Goal: Task Accomplishment & Management: Use online tool/utility

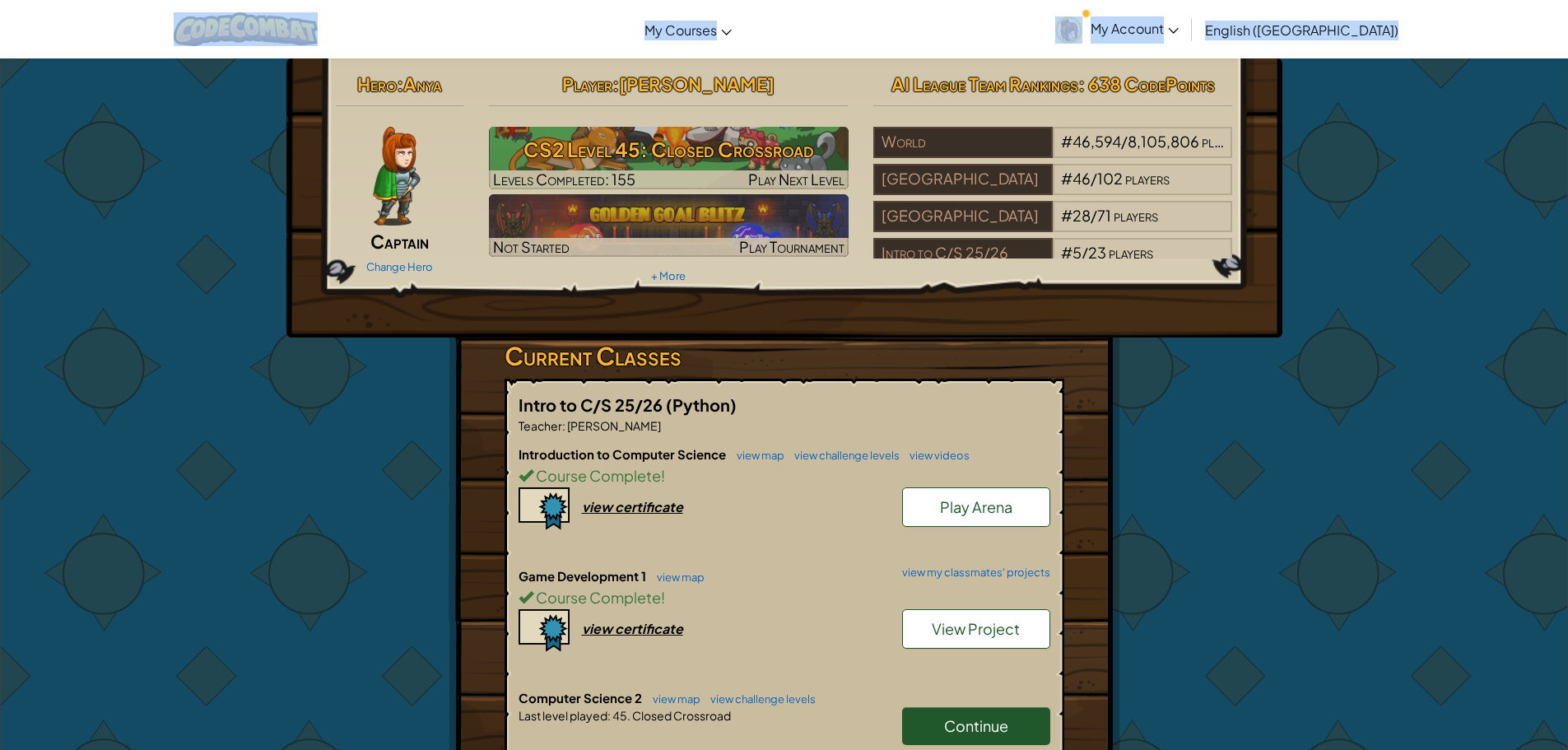
drag, startPoint x: 1420, startPoint y: 693, endPoint x: 0, endPoint y: -2, distance: 1581.0
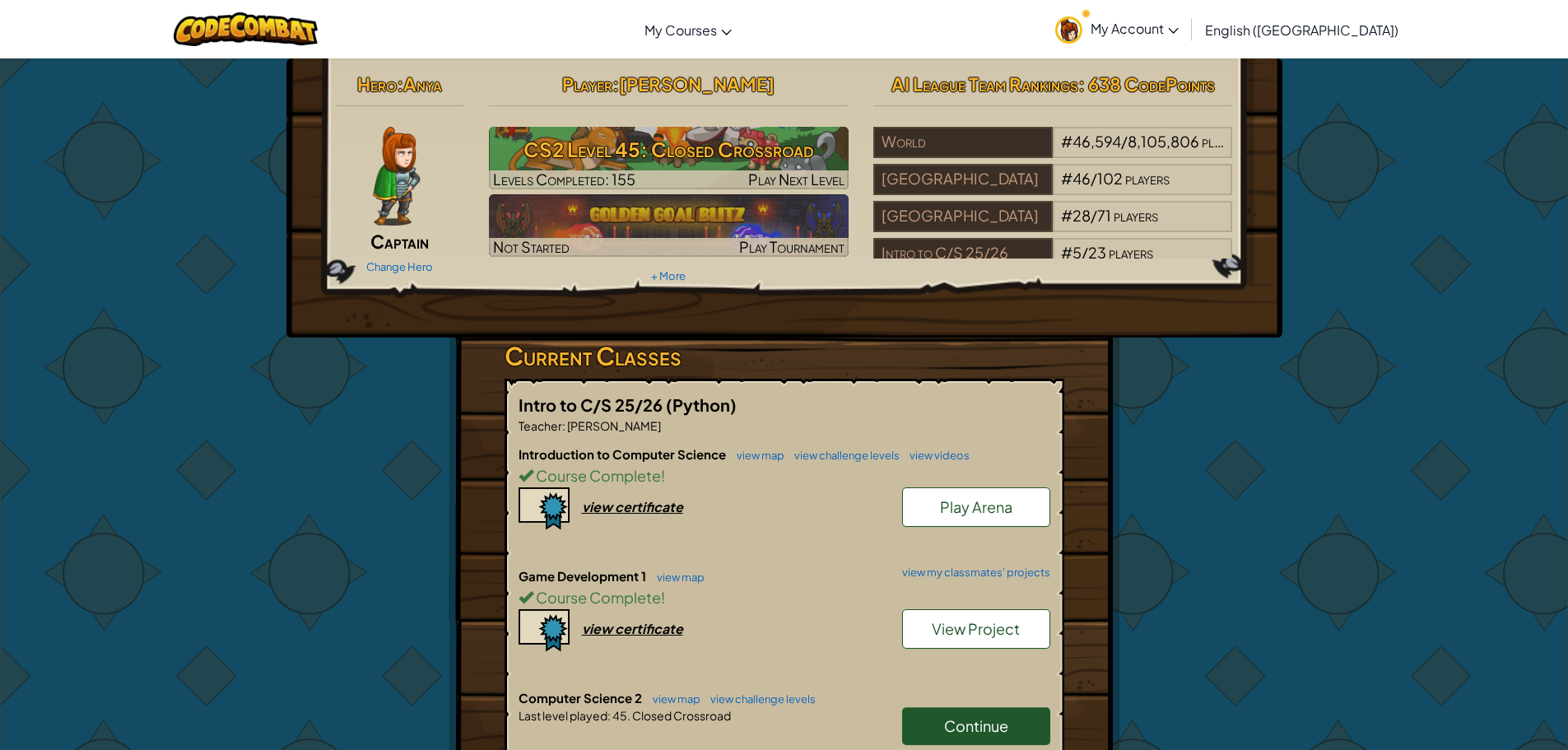
drag, startPoint x: 360, startPoint y: 406, endPoint x: 372, endPoint y: 394, distance: 17.0
click at [358, 399] on div "Hero : Anya Captain Change Hero Player : [PERSON_NAME] CS2 Level 45: Closed Cro…" at bounding box center [784, 666] width 963 height 1216
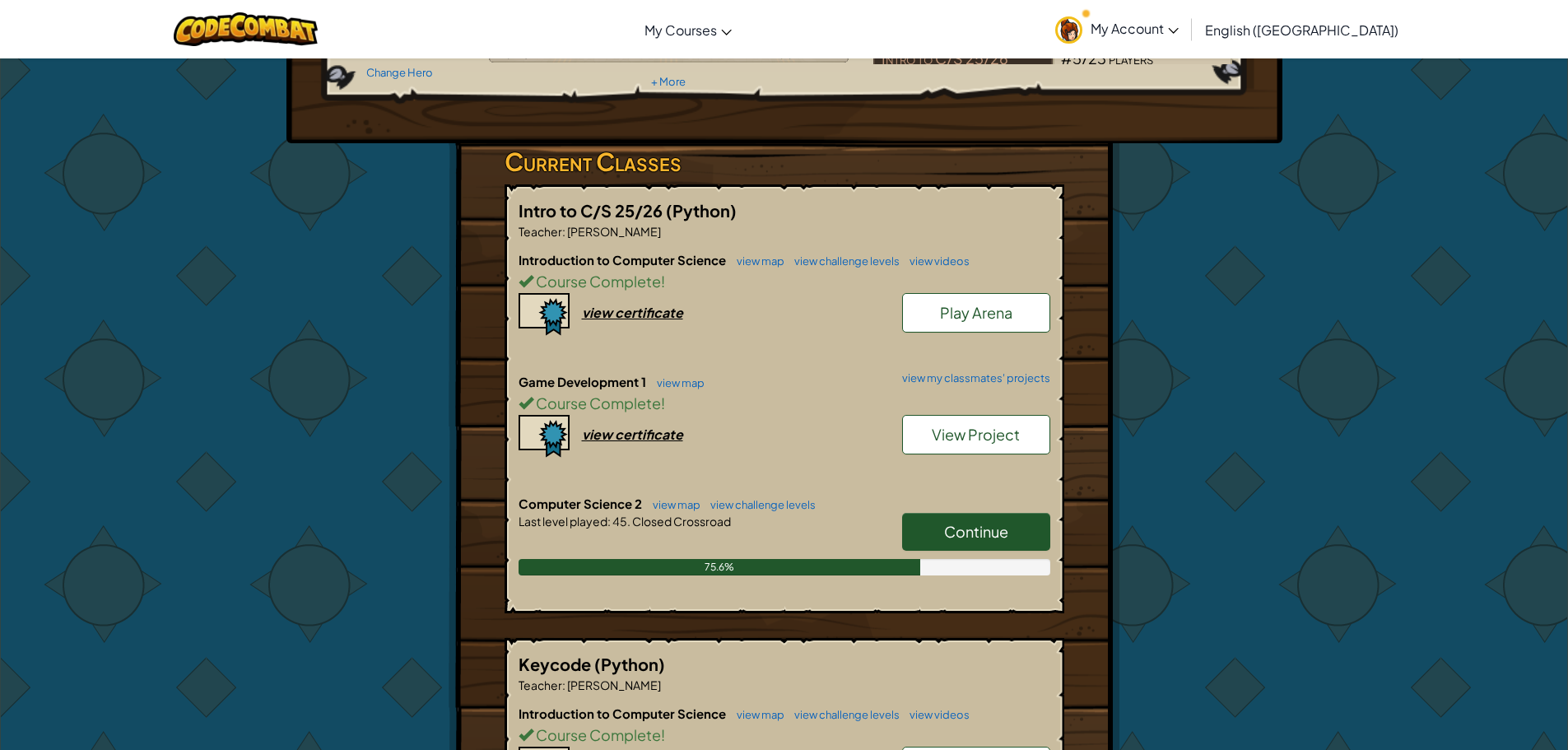
scroll to position [247, 0]
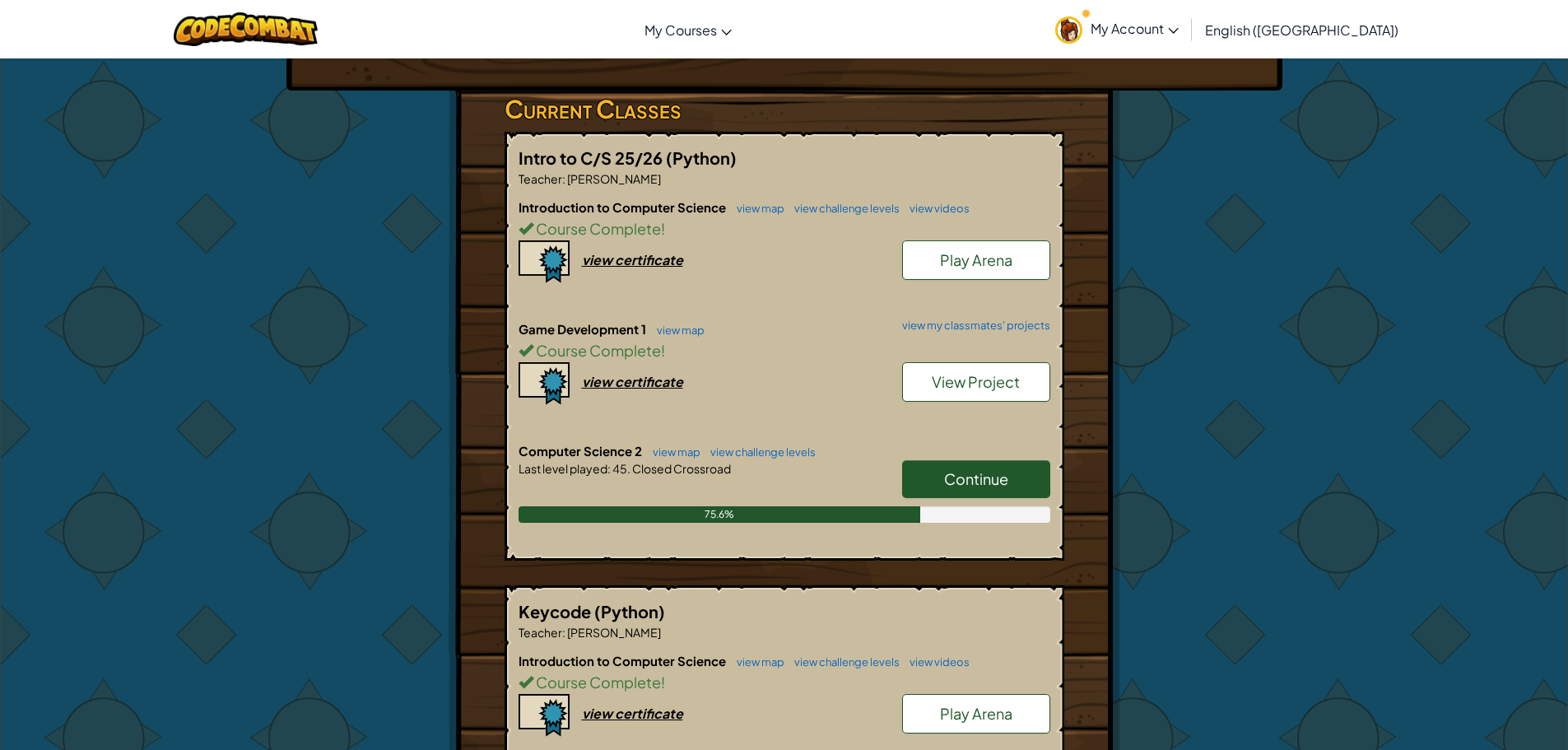
click at [995, 480] on span "Continue" at bounding box center [977, 478] width 64 height 19
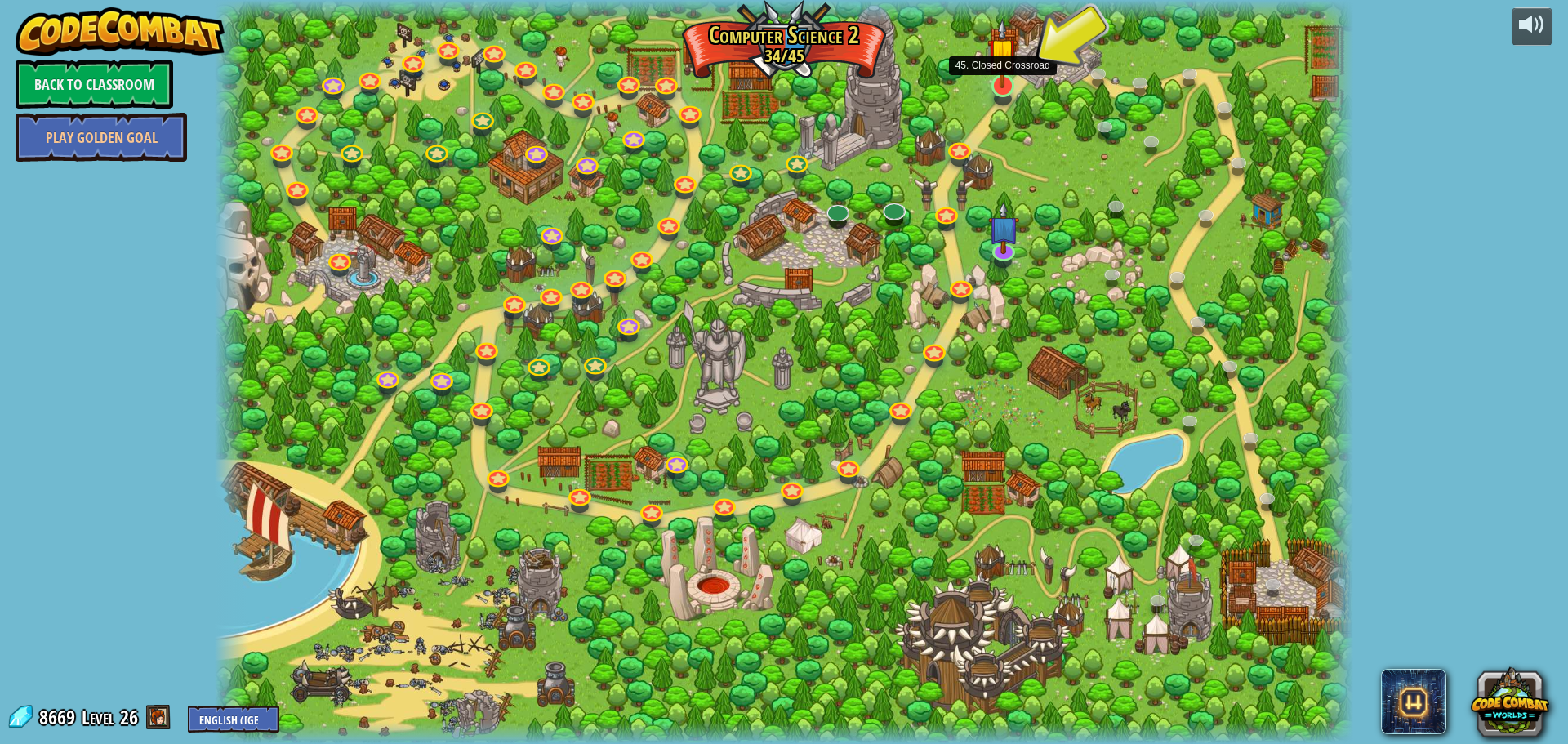
click at [991, 83] on img at bounding box center [1002, 52] width 30 height 70
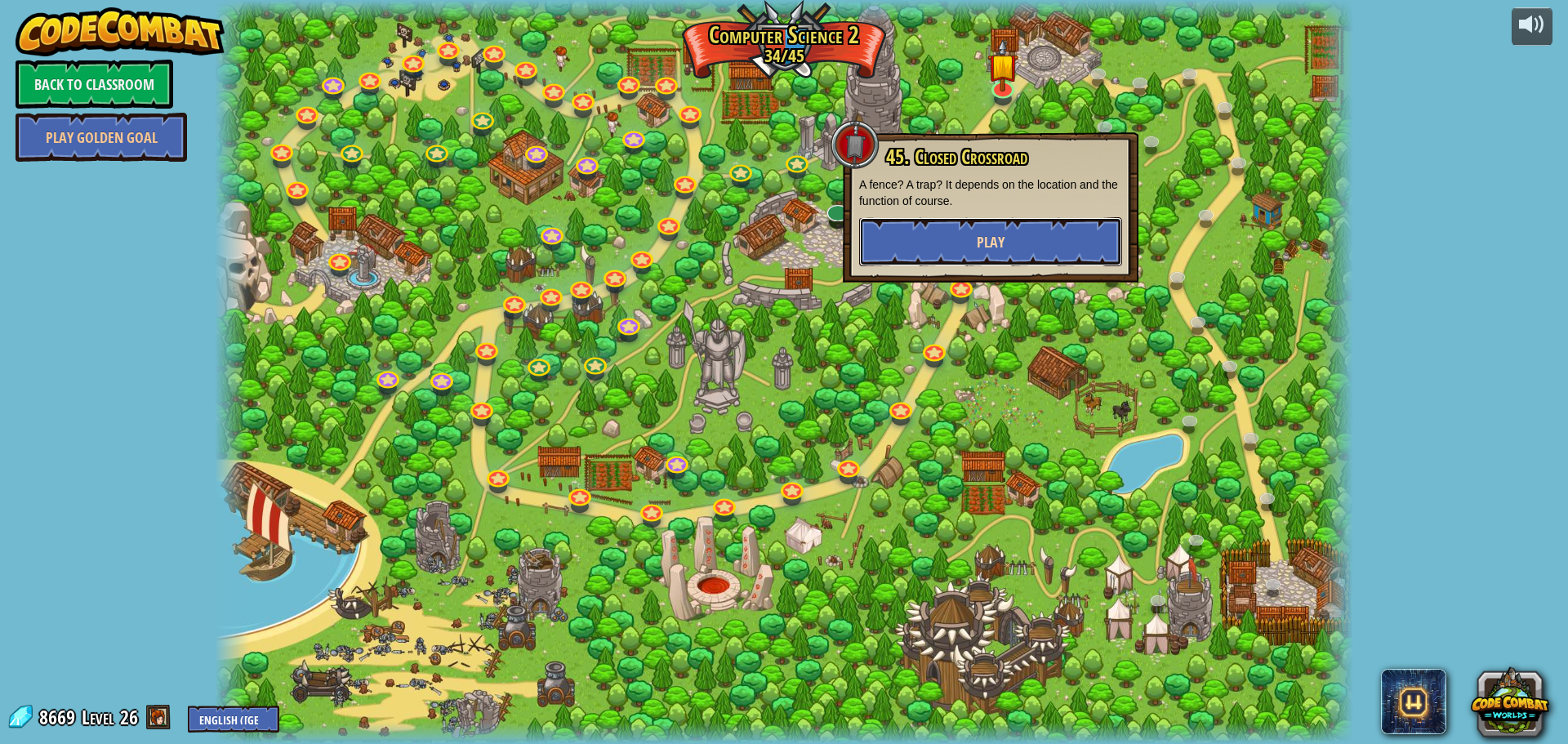
click at [1027, 237] on button "Play" at bounding box center [991, 241] width 263 height 49
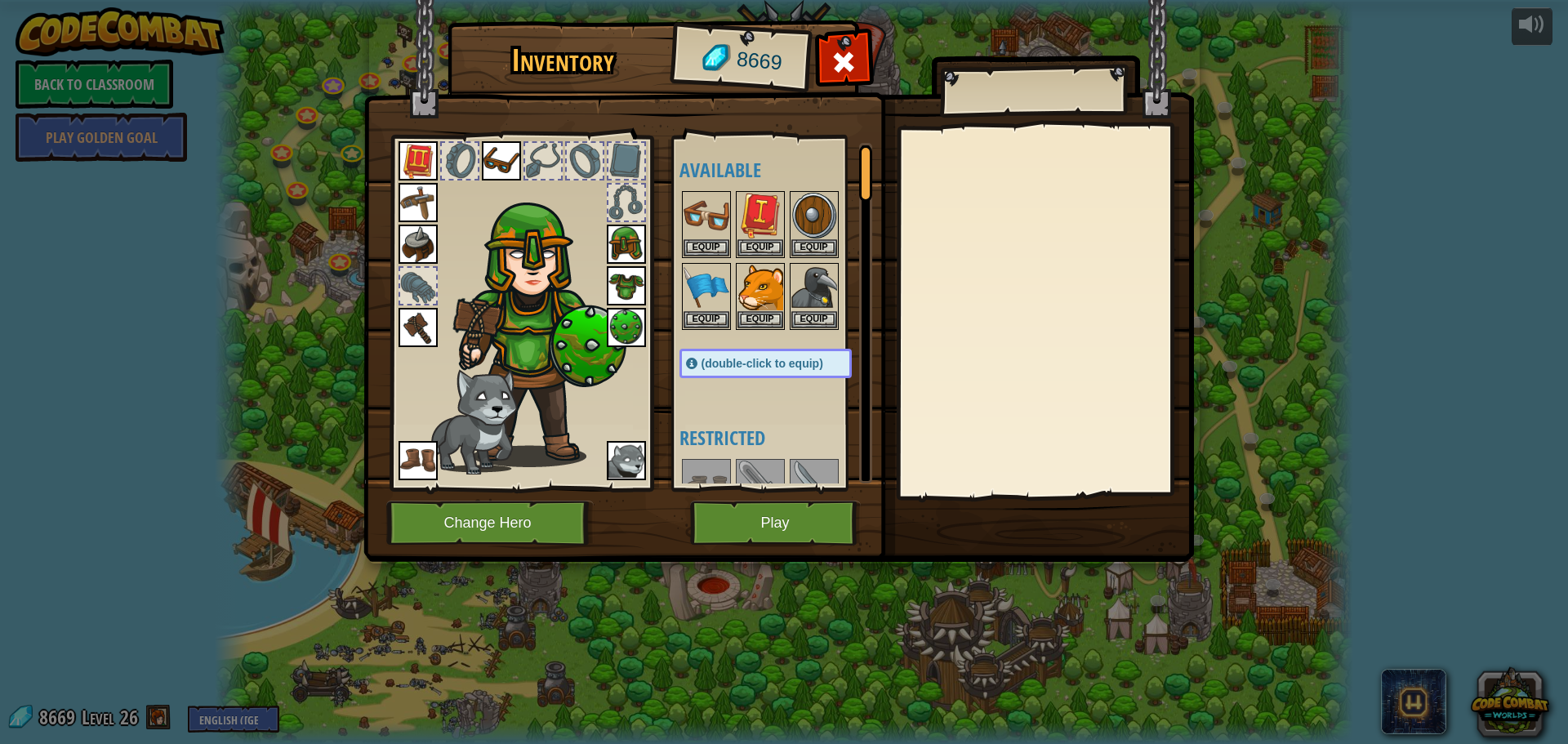
click at [821, 491] on img at bounding box center [778, 266] width 831 height 593
click at [844, 531] on button "Play" at bounding box center [775, 523] width 171 height 45
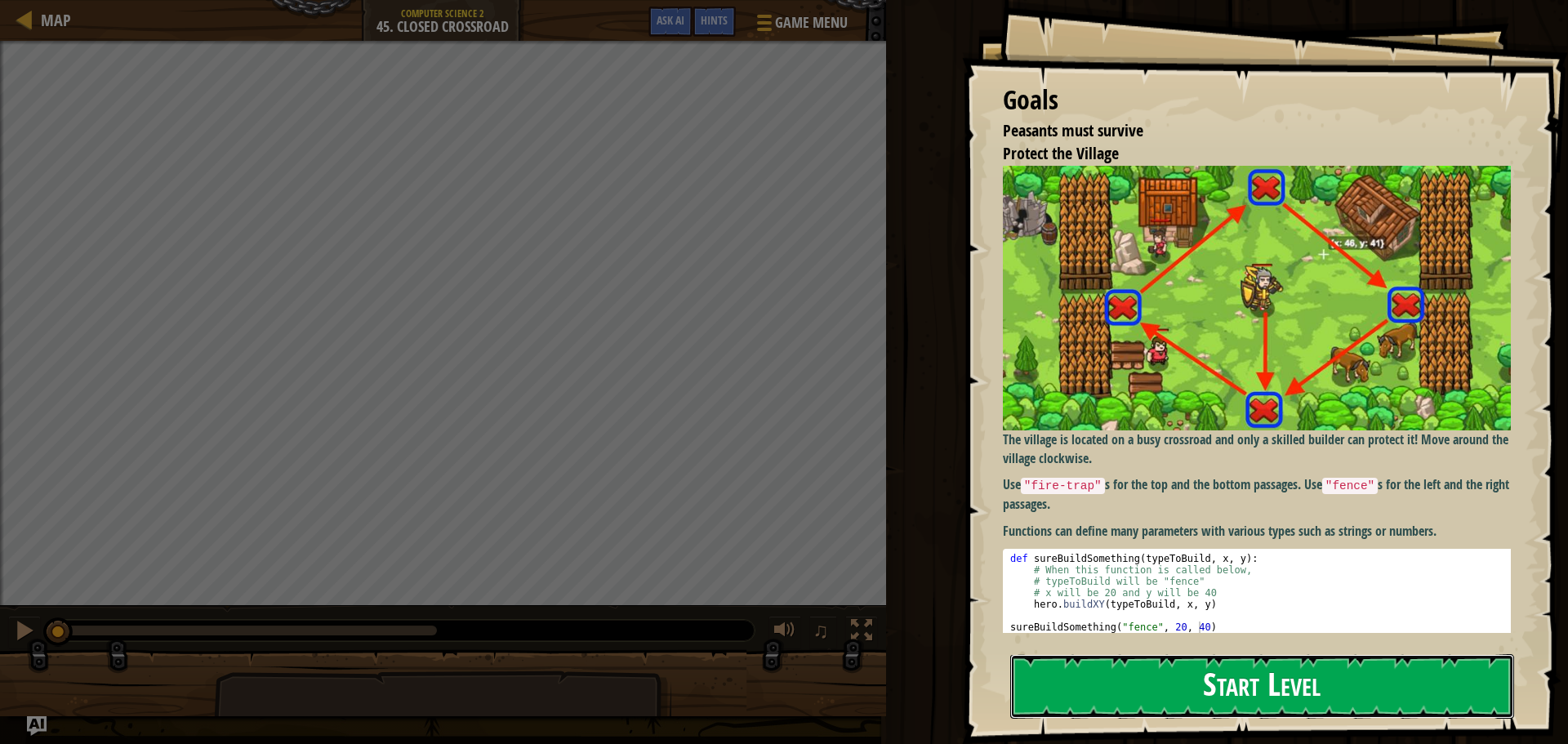
click at [1089, 655] on button "Start Level" at bounding box center [1263, 686] width 504 height 64
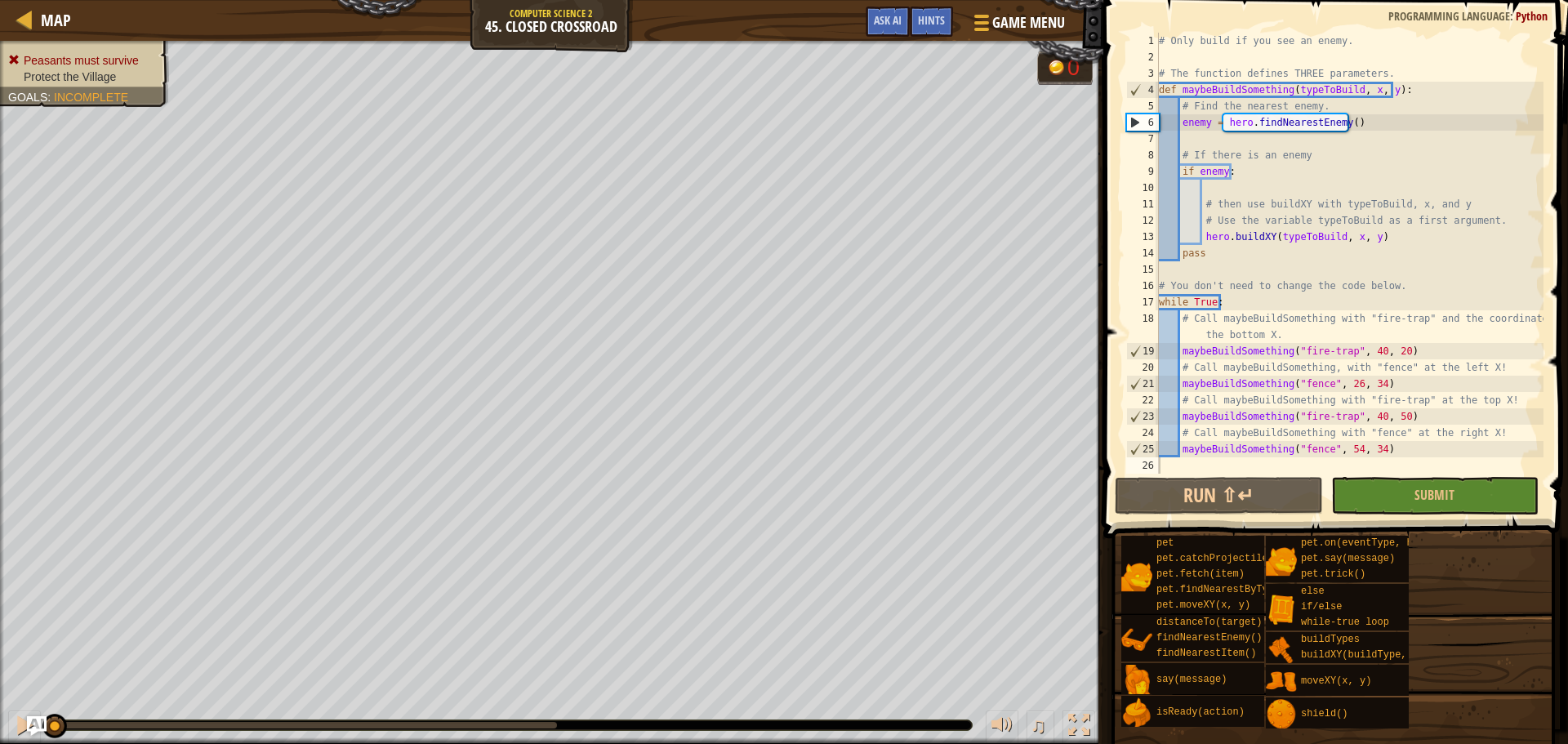
click at [1451, 476] on span at bounding box center [1337, 246] width 478 height 587
click at [1451, 496] on span "Submit" at bounding box center [1434, 495] width 40 height 18
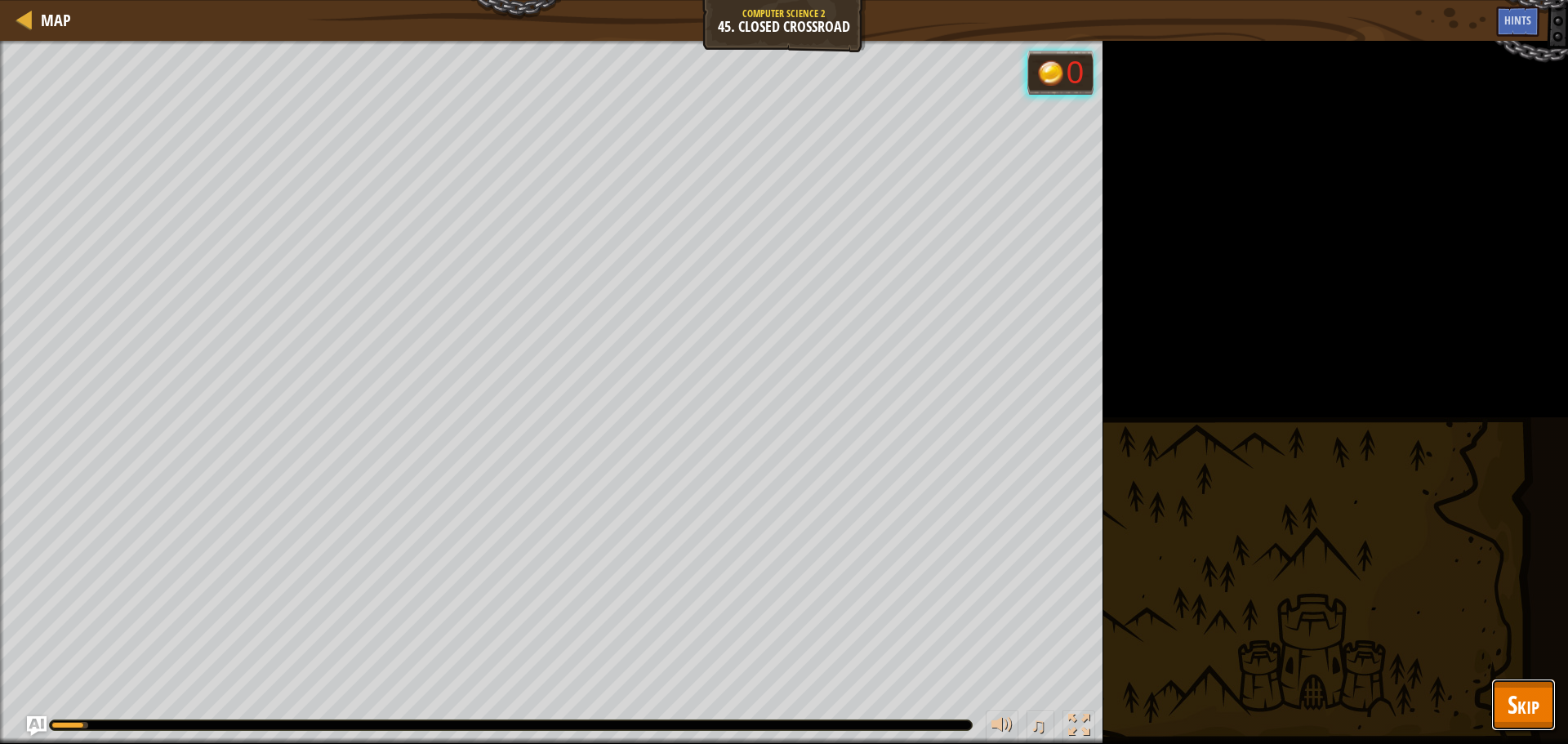
click at [1506, 719] on button "Skip" at bounding box center [1523, 705] width 64 height 52
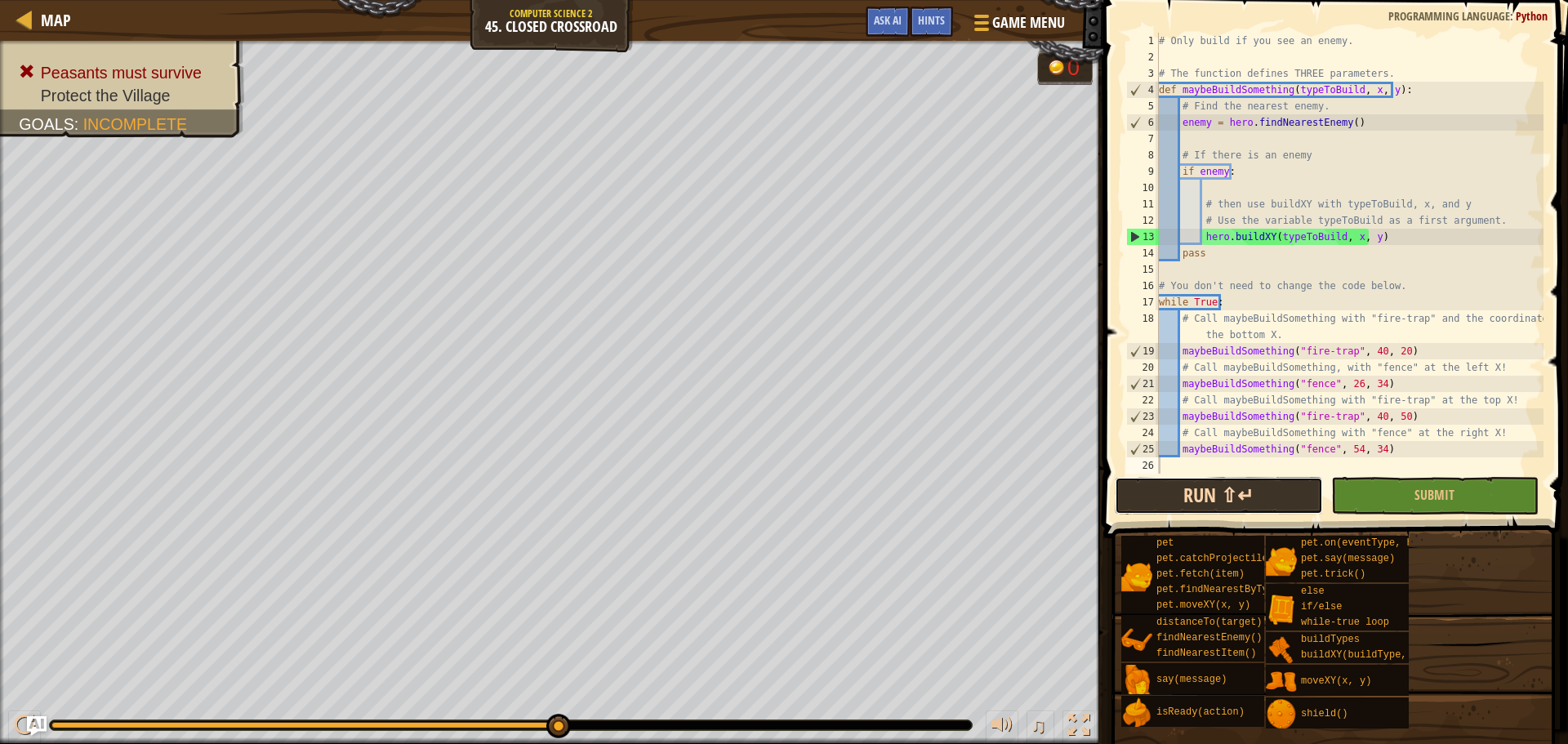
click at [1228, 510] on button "Run ⇧↵" at bounding box center [1219, 496] width 208 height 38
drag, startPoint x: 1442, startPoint y: 238, endPoint x: 1332, endPoint y: 238, distance: 110.0
click at [1351, 238] on div "# Only build if you see an enemy. # The function defines THREE parameters. def …" at bounding box center [1349, 269] width 388 height 474
drag, startPoint x: 1332, startPoint y: 238, endPoint x: 1250, endPoint y: 233, distance: 82.2
click at [1311, 237] on div "# Only build if you see an enemy. # The function defines THREE parameters. def …" at bounding box center [1349, 269] width 388 height 474
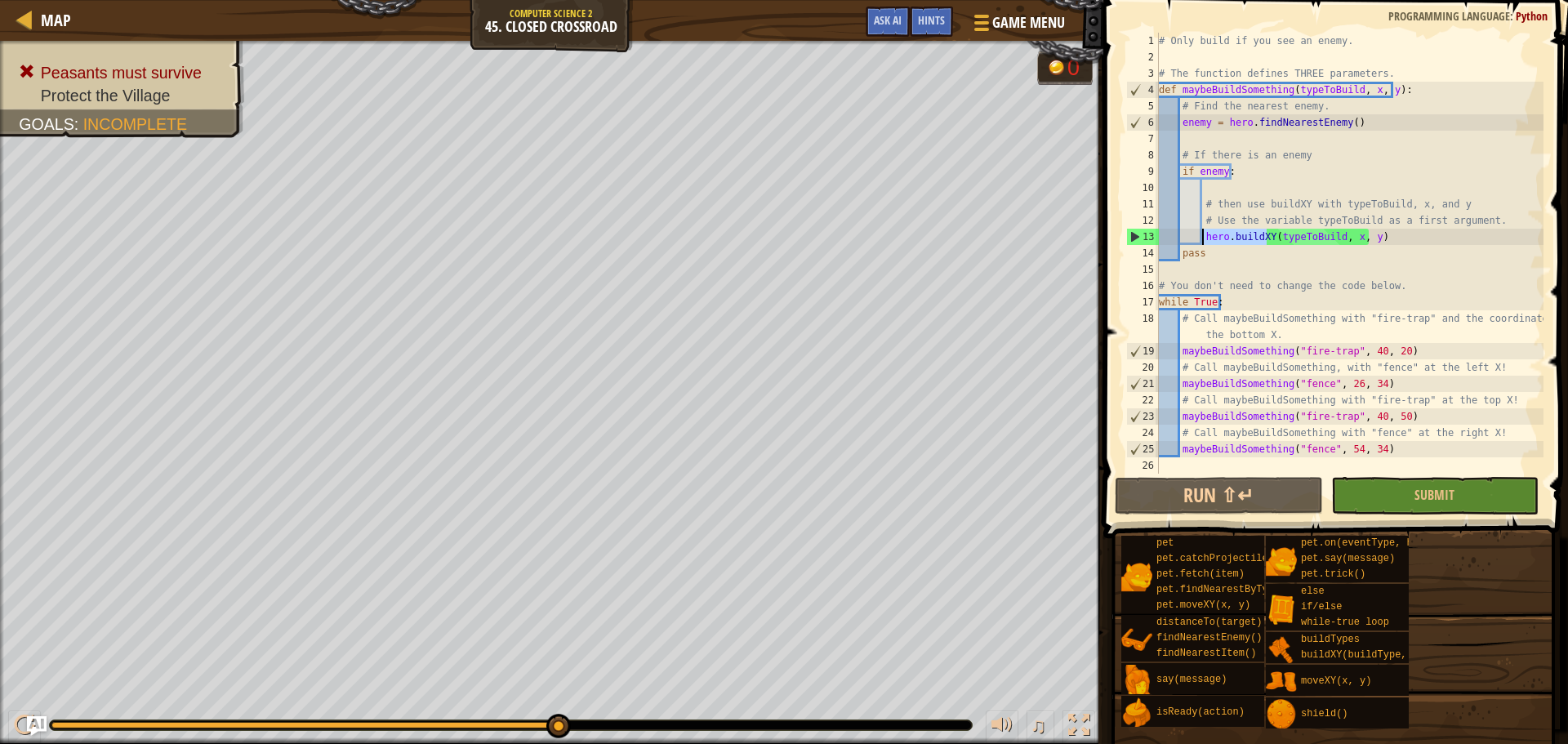
drag, startPoint x: 1250, startPoint y: 233, endPoint x: 1199, endPoint y: 232, distance: 51.0
click at [1199, 232] on div "# Only build if you see an enemy. # The function defines THREE parameters. def …" at bounding box center [1349, 269] width 388 height 474
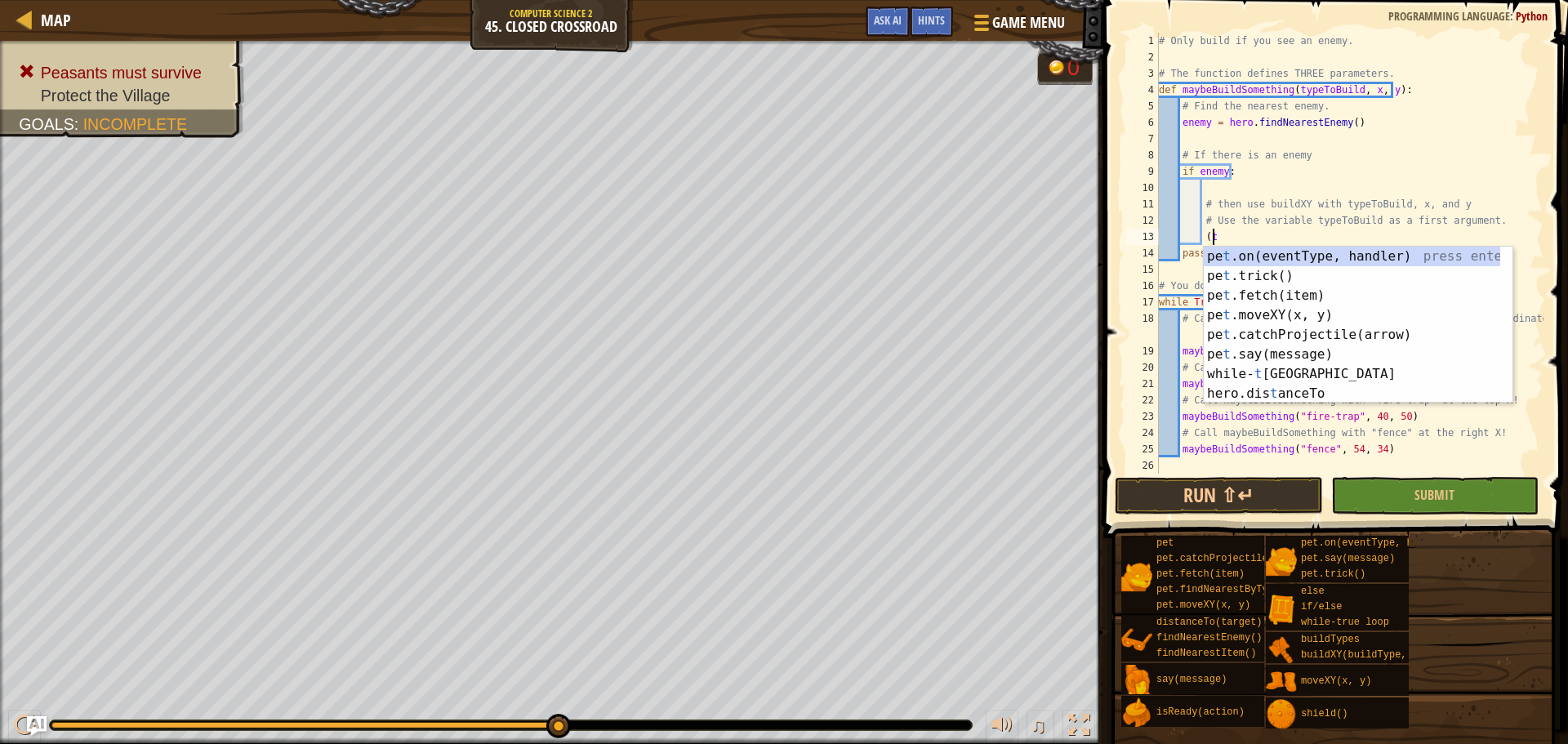
type textarea "("
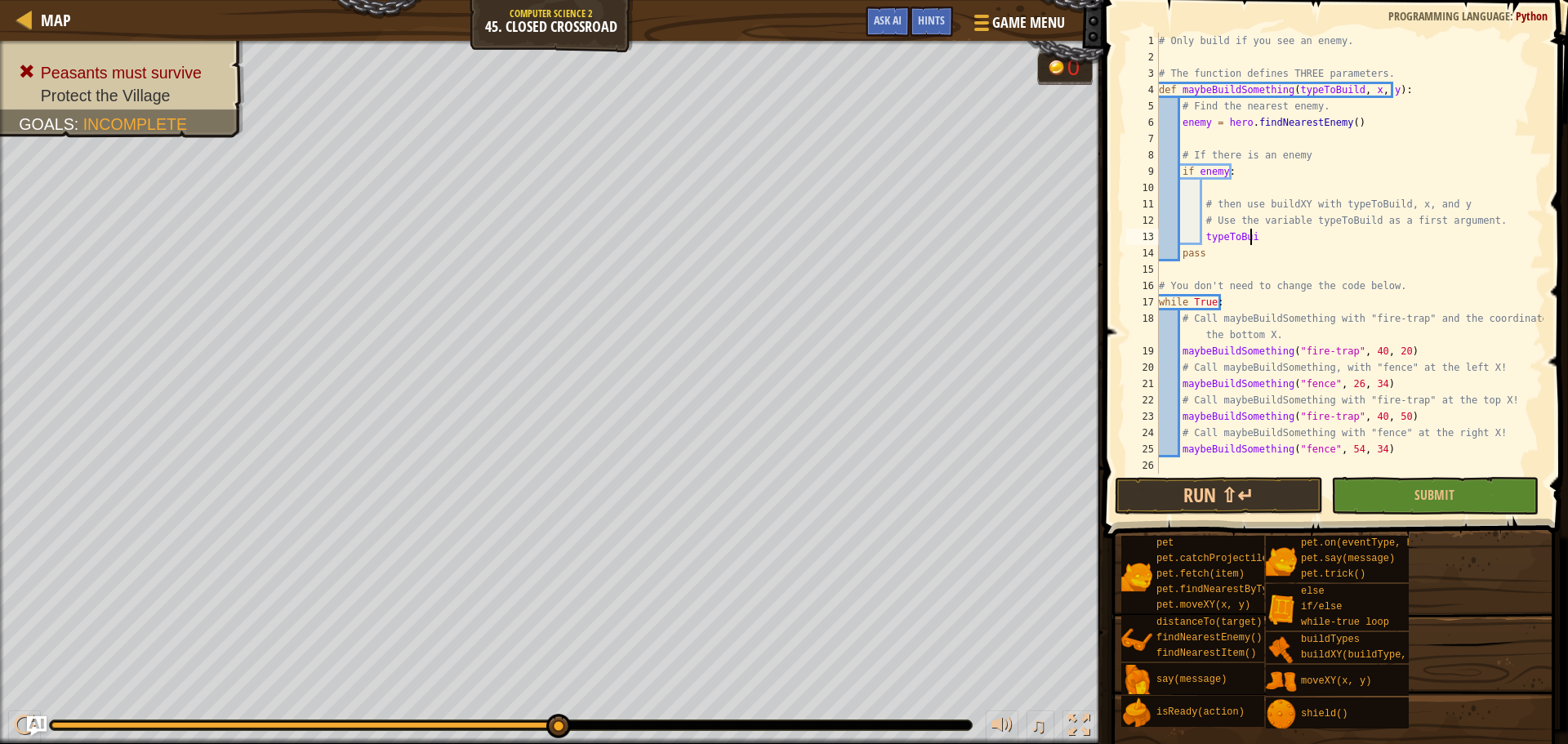
scroll to position [7, 7]
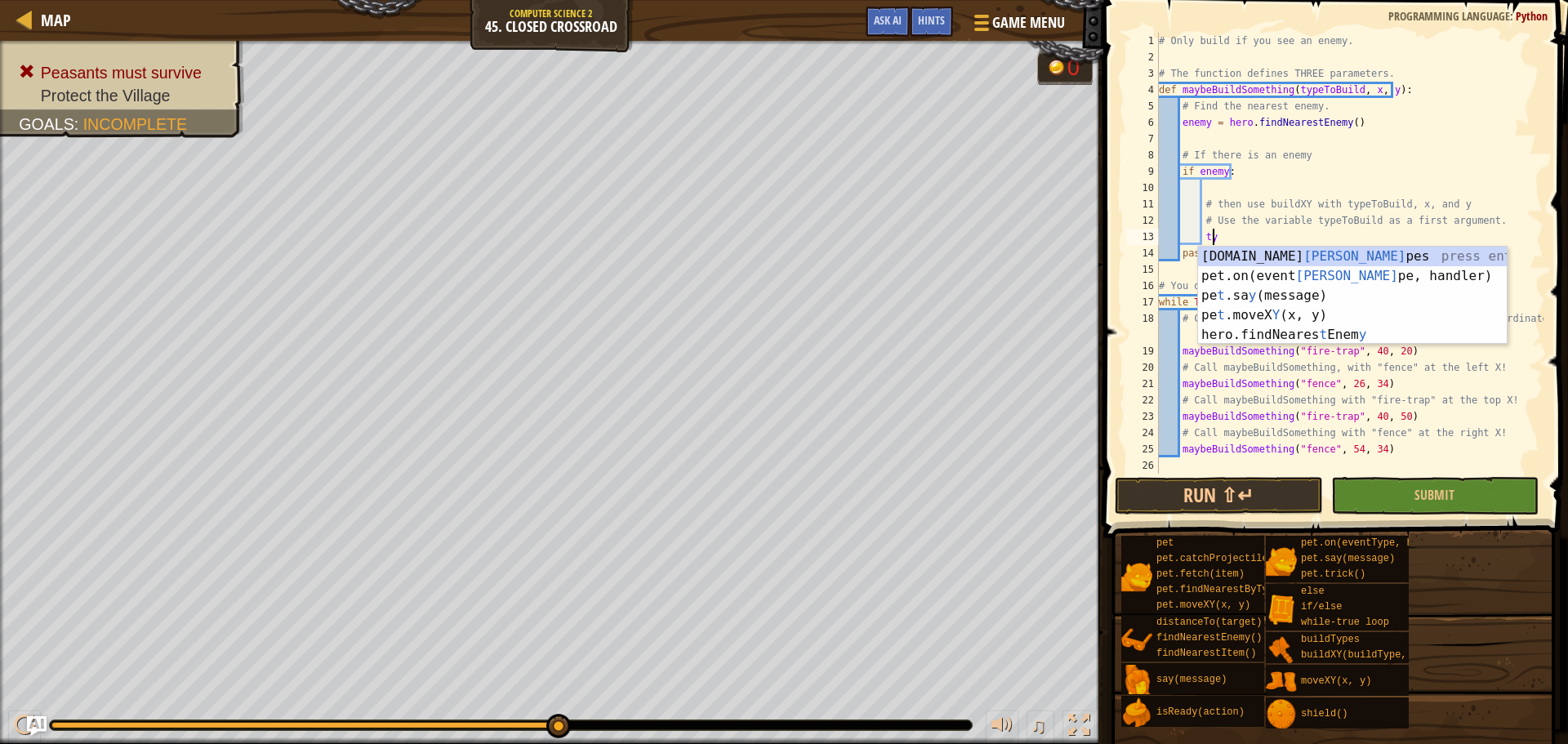
type textarea "t"
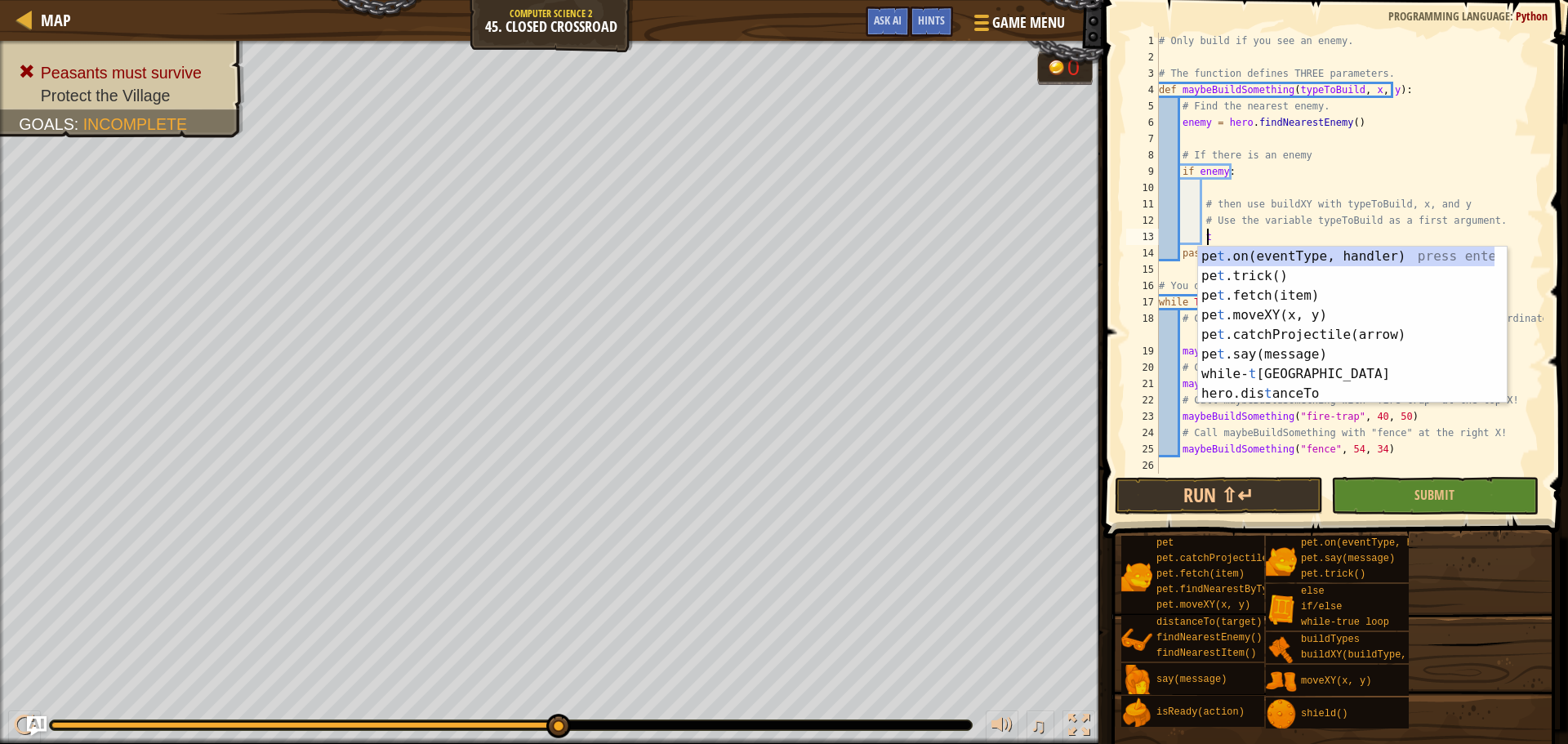
scroll to position [7, 3]
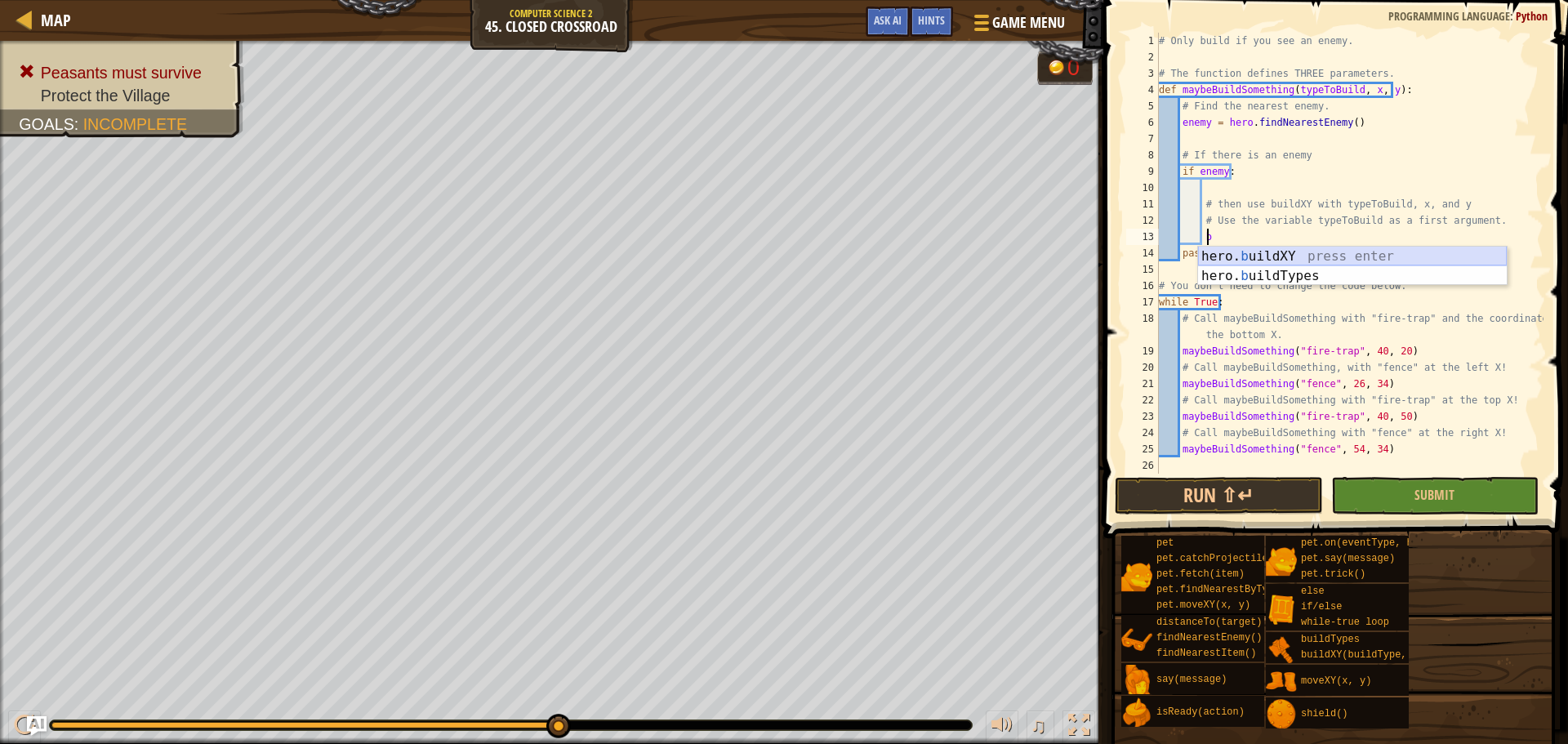
click at [1322, 259] on div "hero. b uildXY press enter hero. b uildTypes press enter" at bounding box center [1353, 286] width 309 height 79
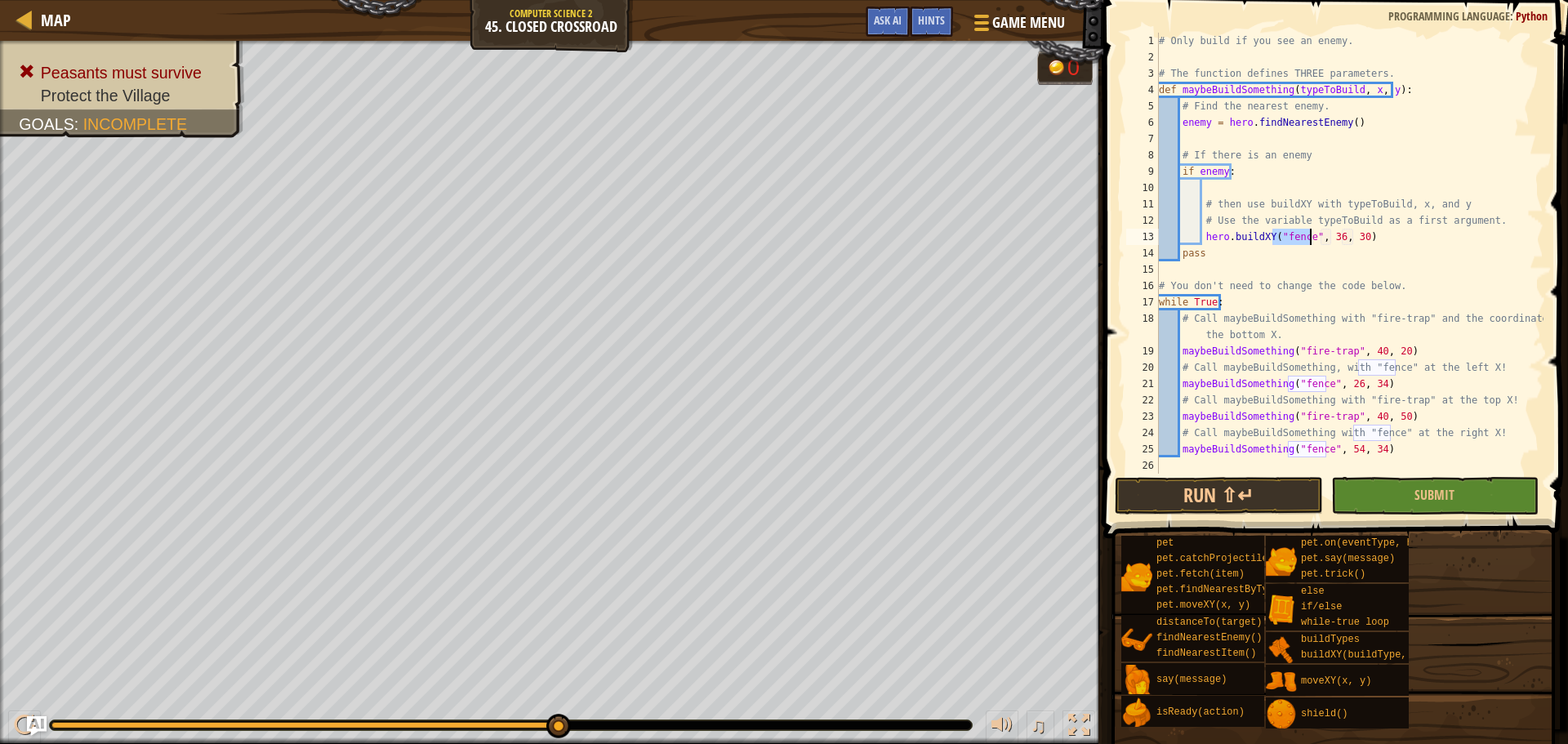
click at [1301, 233] on div "# Only build if you see an enemy. # The function defines THREE parameters. def …" at bounding box center [1349, 253] width 388 height 441
click at [1301, 233] on div "# Only build if you see an enemy. # The function defines THREE parameters. def …" at bounding box center [1349, 269] width 388 height 474
click at [1353, 239] on div "# Only build if you see an enemy. # The function defines THREE parameters. def …" at bounding box center [1349, 269] width 388 height 474
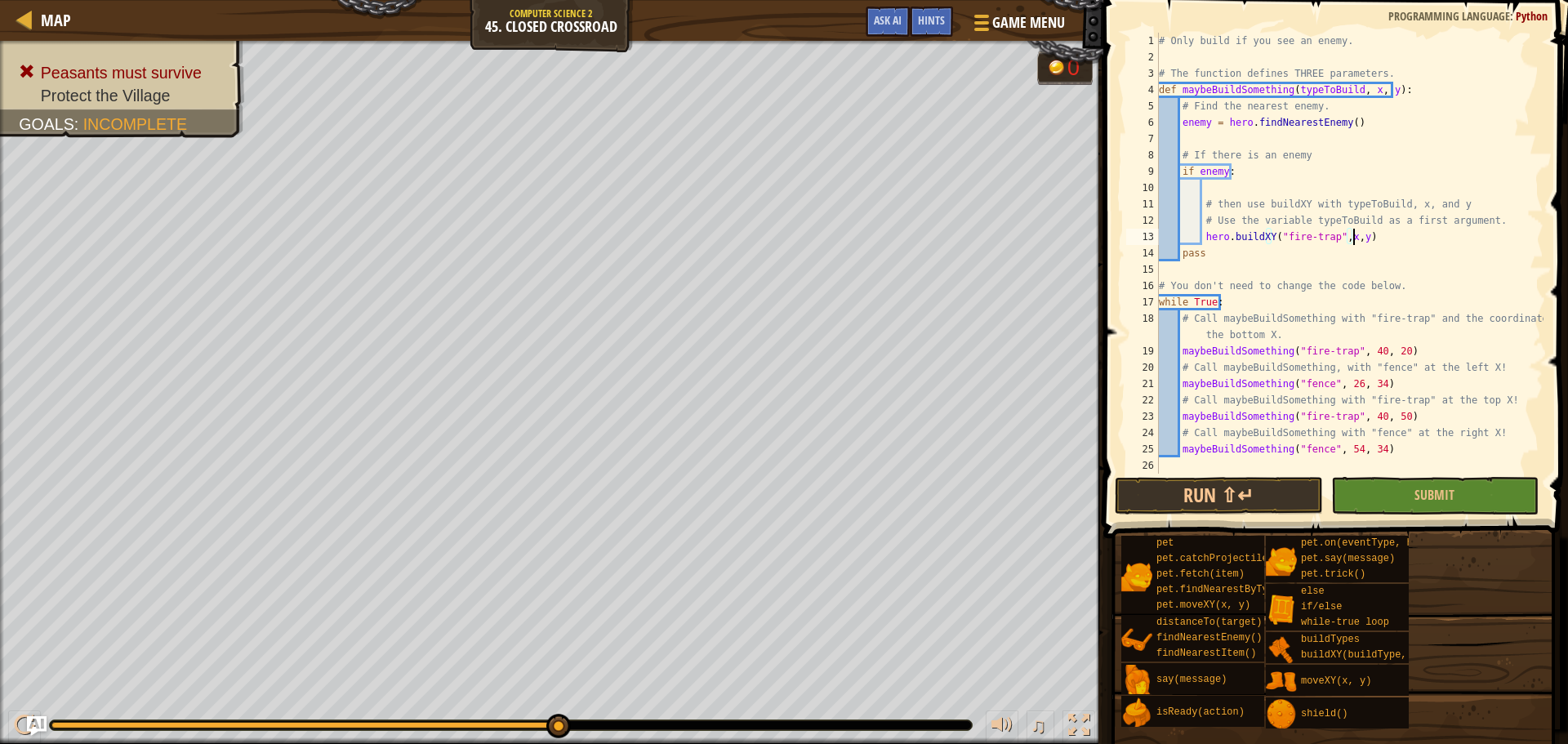
scroll to position [7, 15]
type textarea "hero.buildXY("fire-trap",x,y)"
click at [1424, 503] on span "Submit" at bounding box center [1434, 495] width 40 height 18
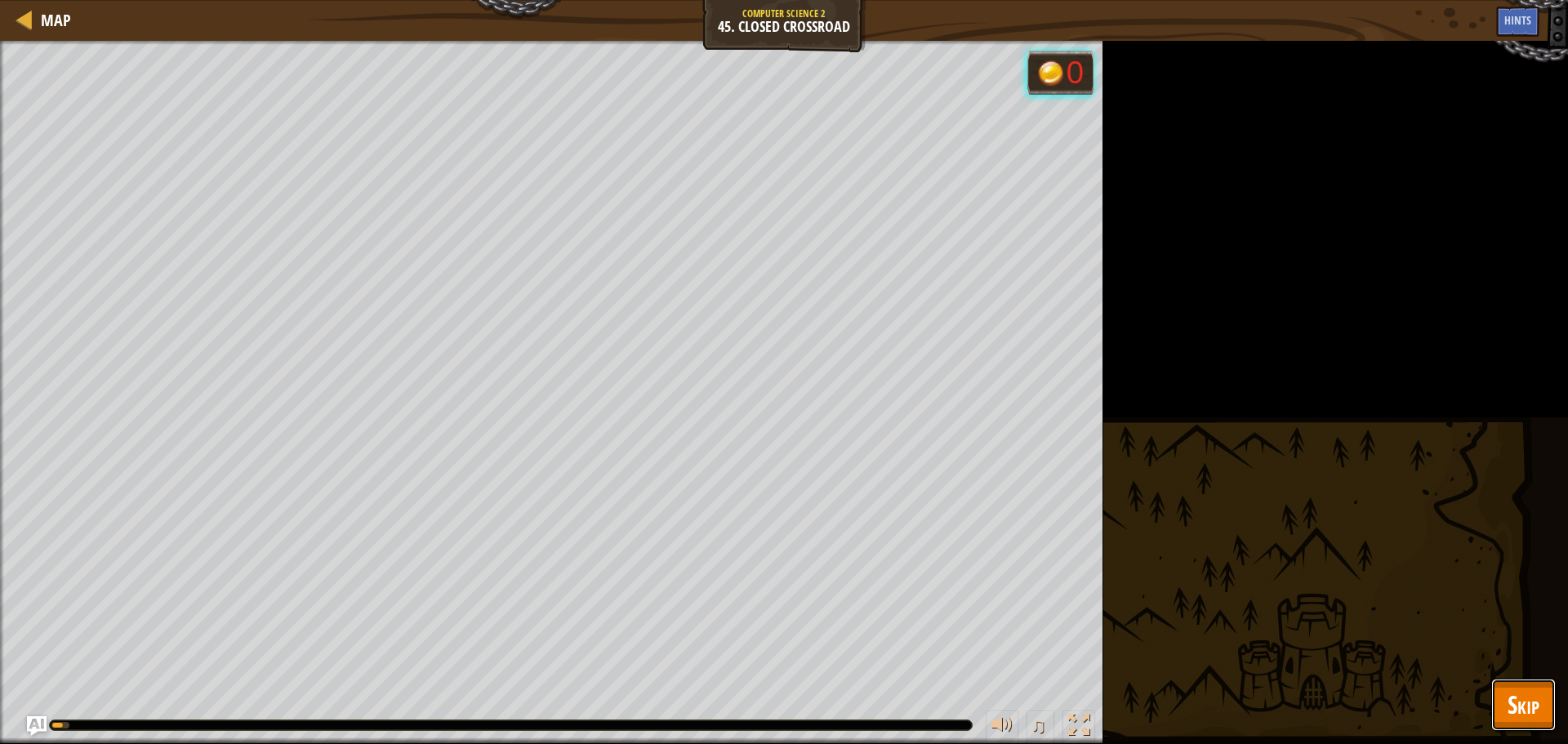
click at [1531, 713] on span "Skip" at bounding box center [1523, 704] width 32 height 33
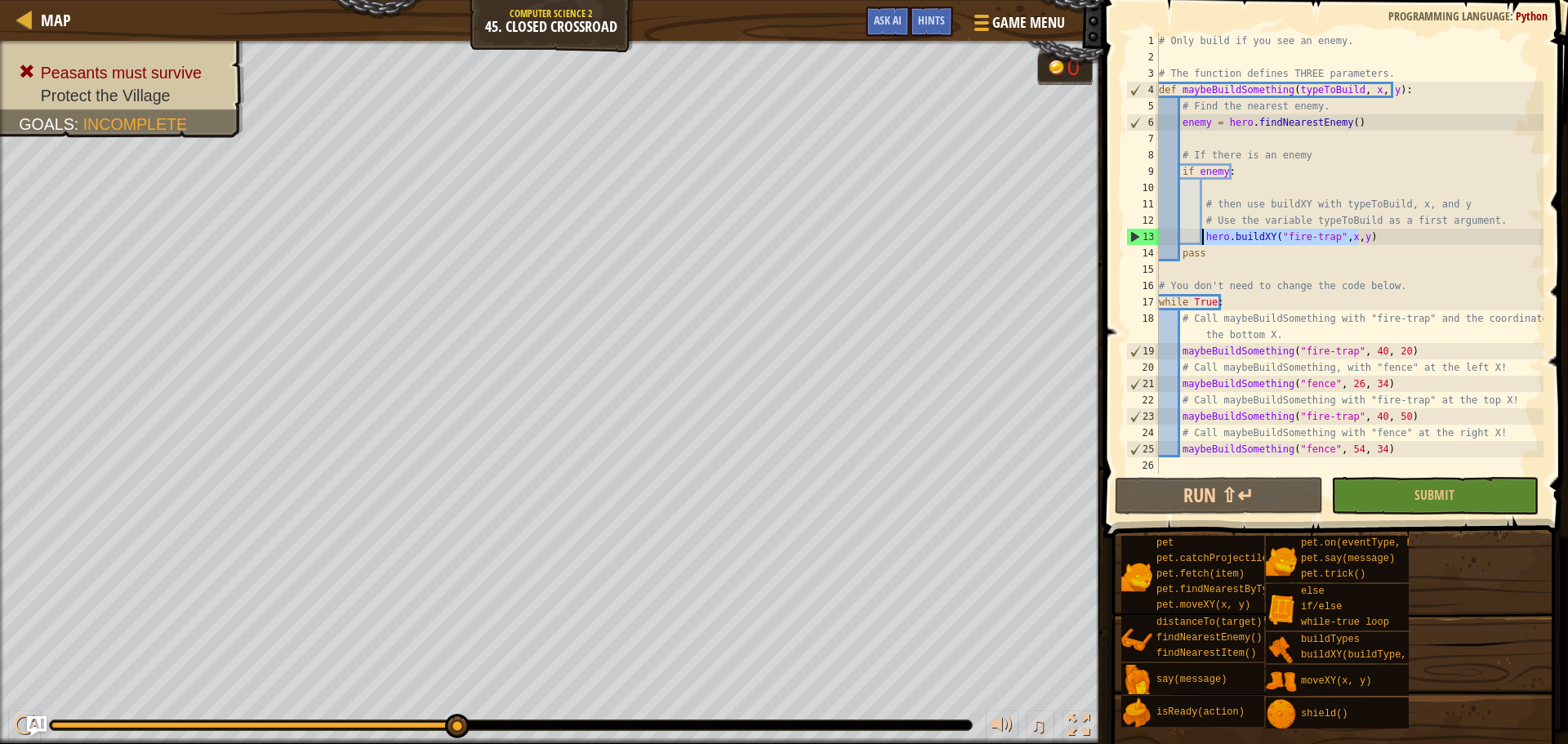
drag, startPoint x: 1418, startPoint y: 240, endPoint x: 1204, endPoint y: 229, distance: 214.3
click at [1204, 229] on div "# Only build if you see an enemy. # The function defines THREE parameters. def …" at bounding box center [1349, 269] width 388 height 474
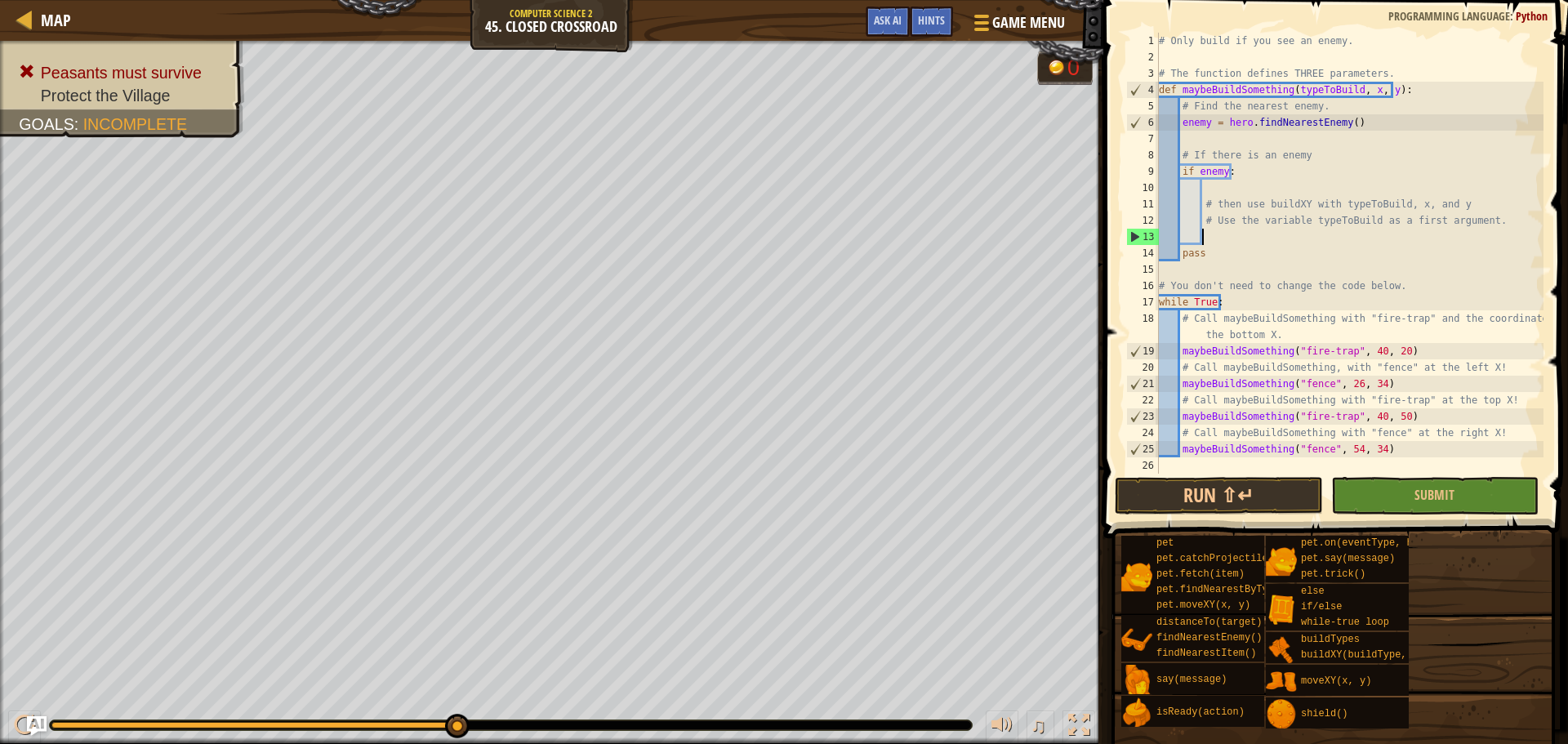
scroll to position [7, 3]
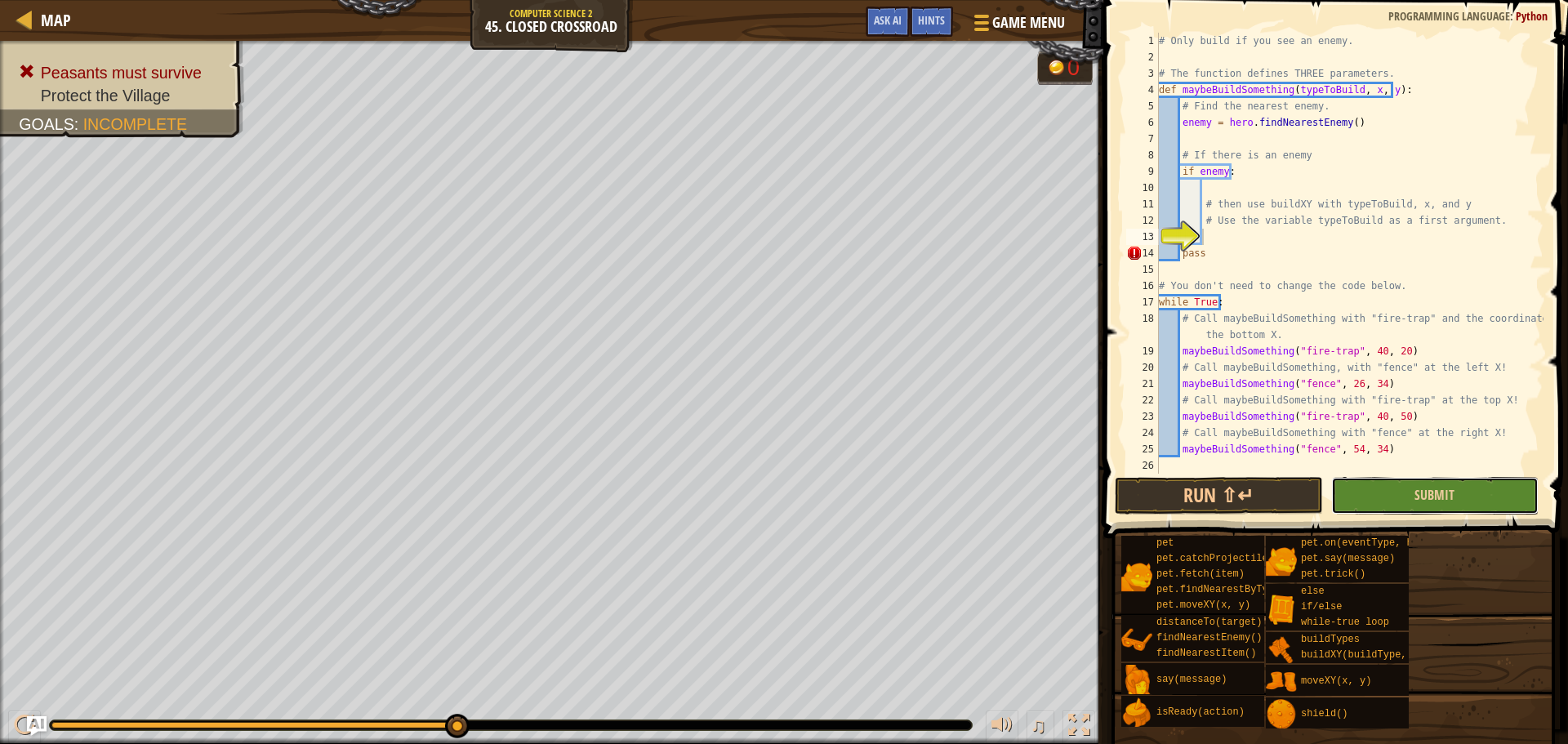
click at [1389, 497] on button "Submit" at bounding box center [1435, 496] width 208 height 38
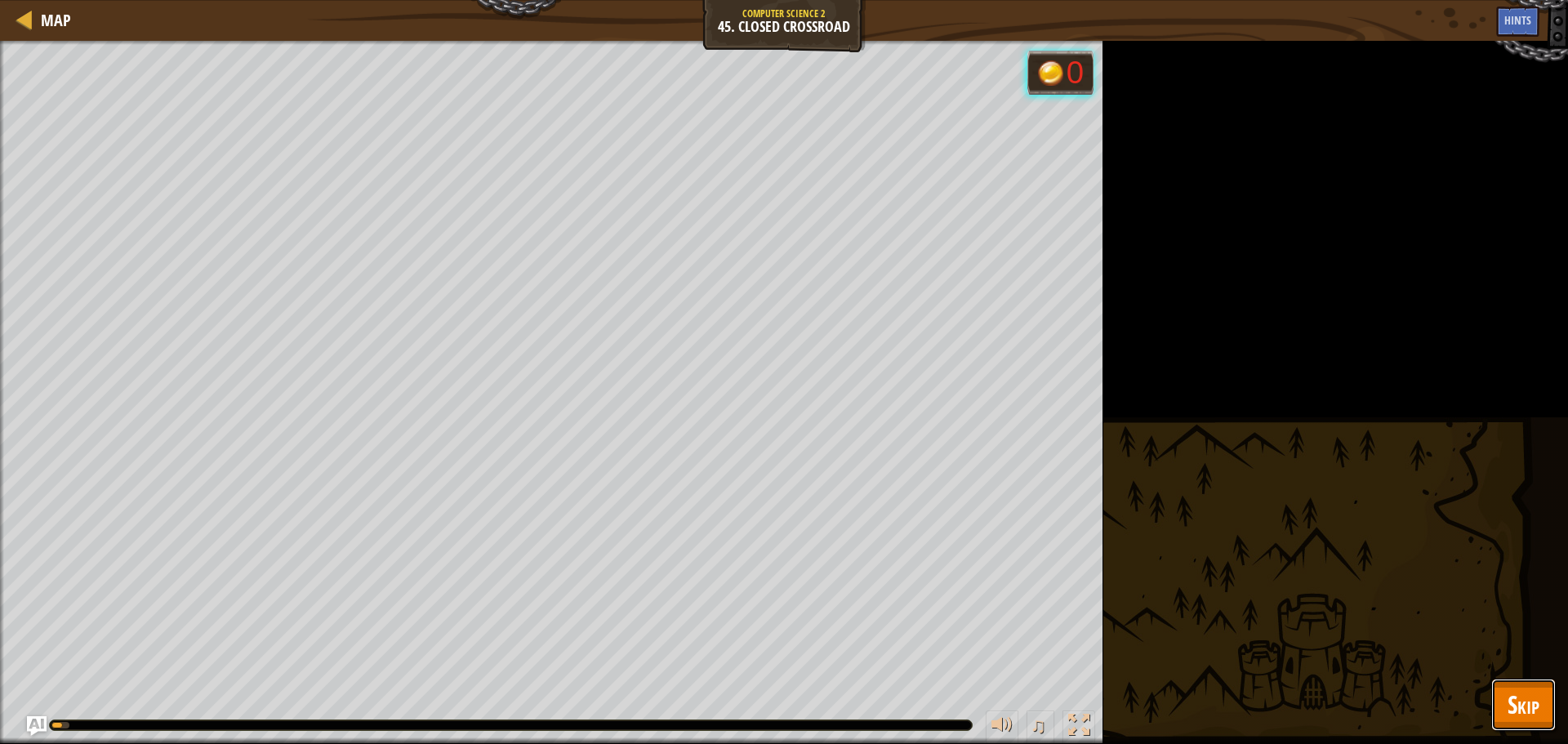
click at [1536, 702] on span "Skip" at bounding box center [1523, 704] width 32 height 33
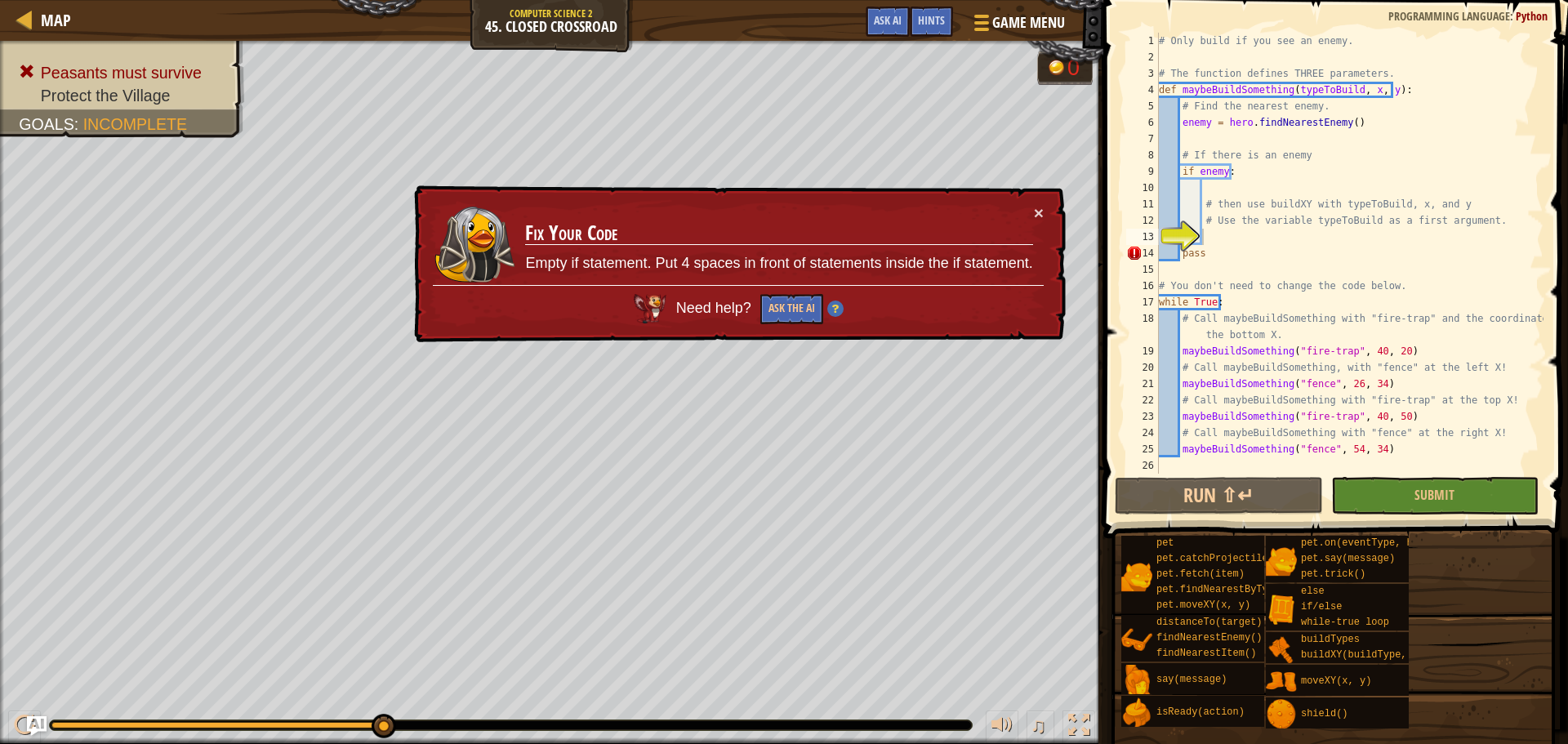
click at [1181, 253] on div "# Only build if you see an enemy. # The function defines THREE parameters. def …" at bounding box center [1349, 269] width 388 height 474
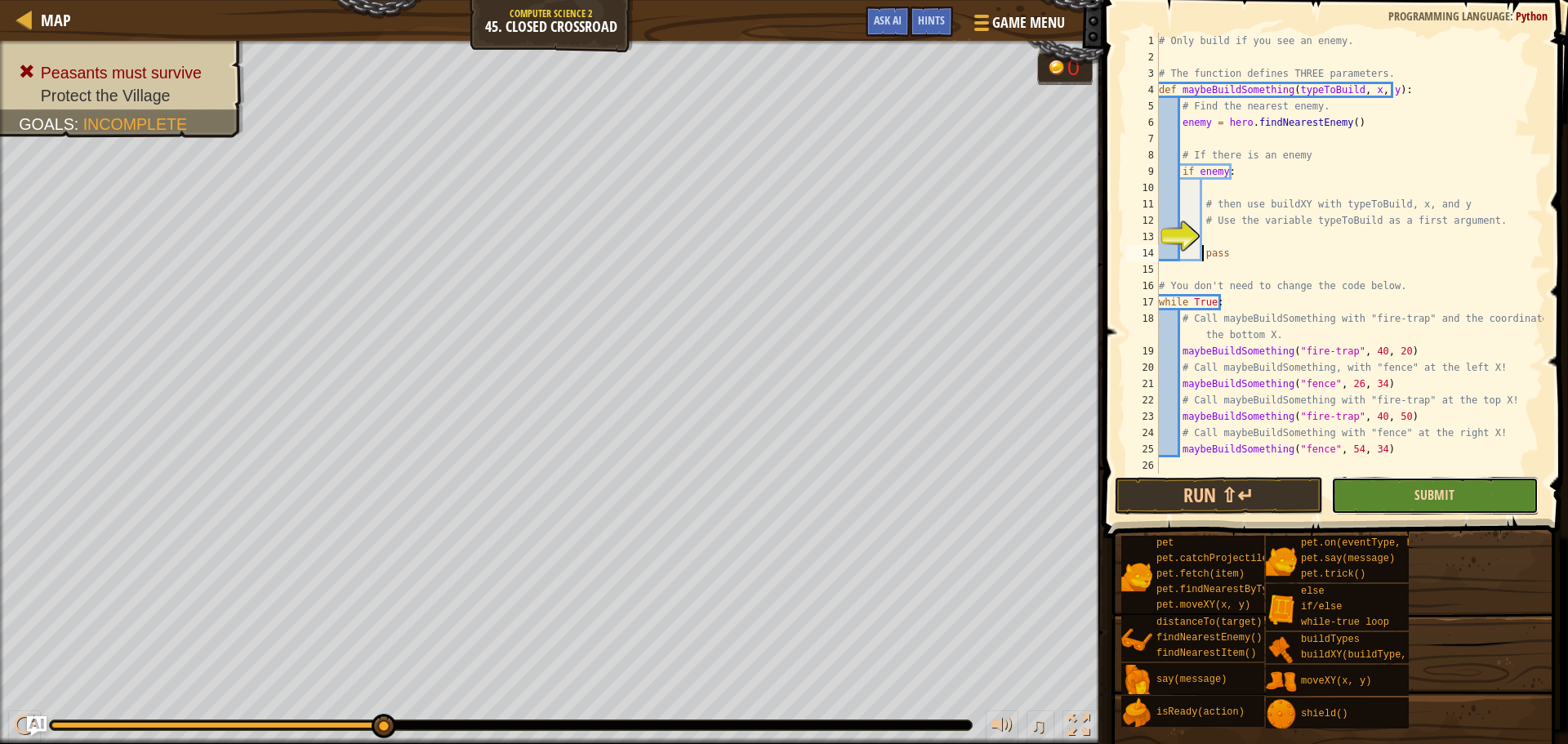
click at [1445, 497] on span "Submit" at bounding box center [1434, 495] width 40 height 18
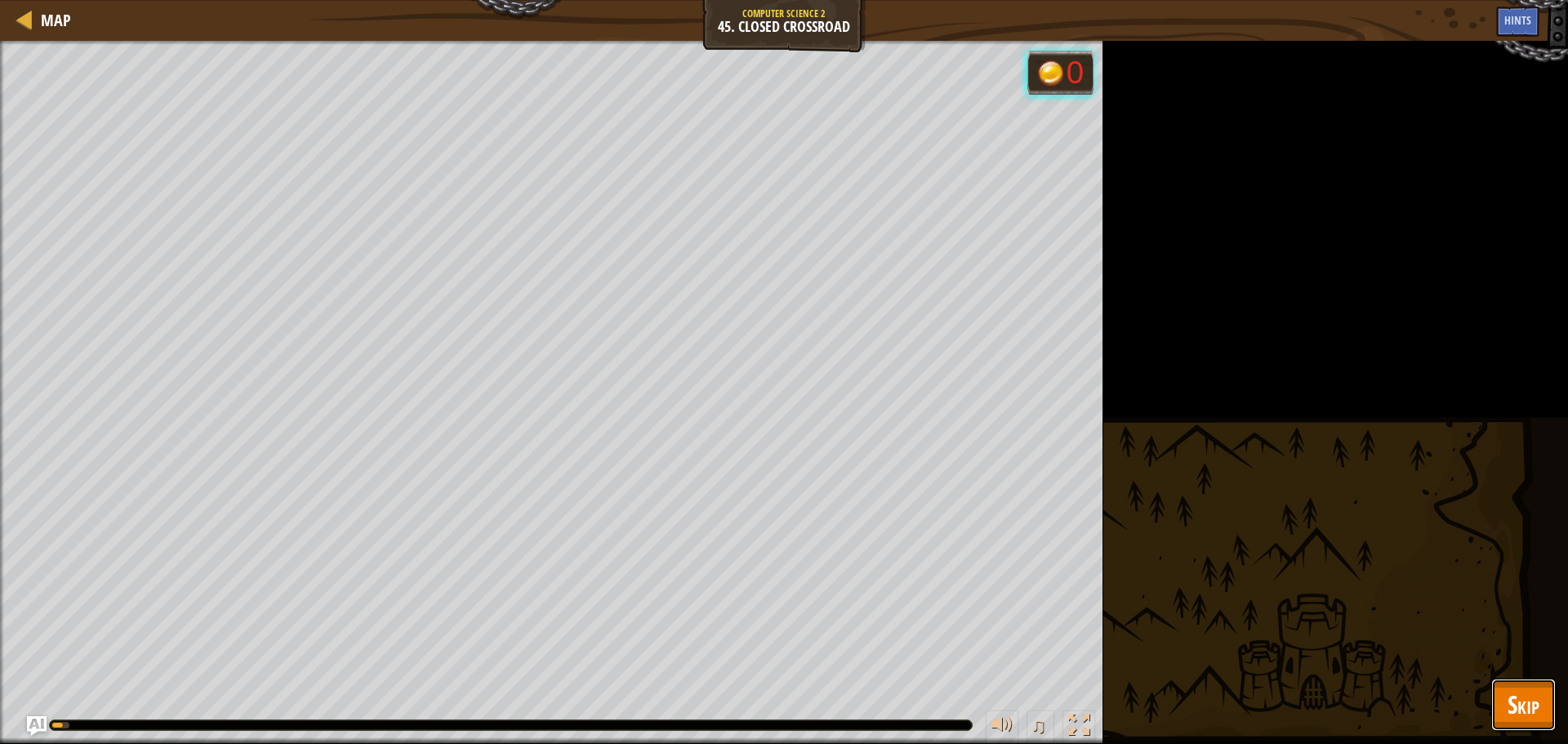
click at [1510, 713] on span "Skip" at bounding box center [1523, 704] width 32 height 33
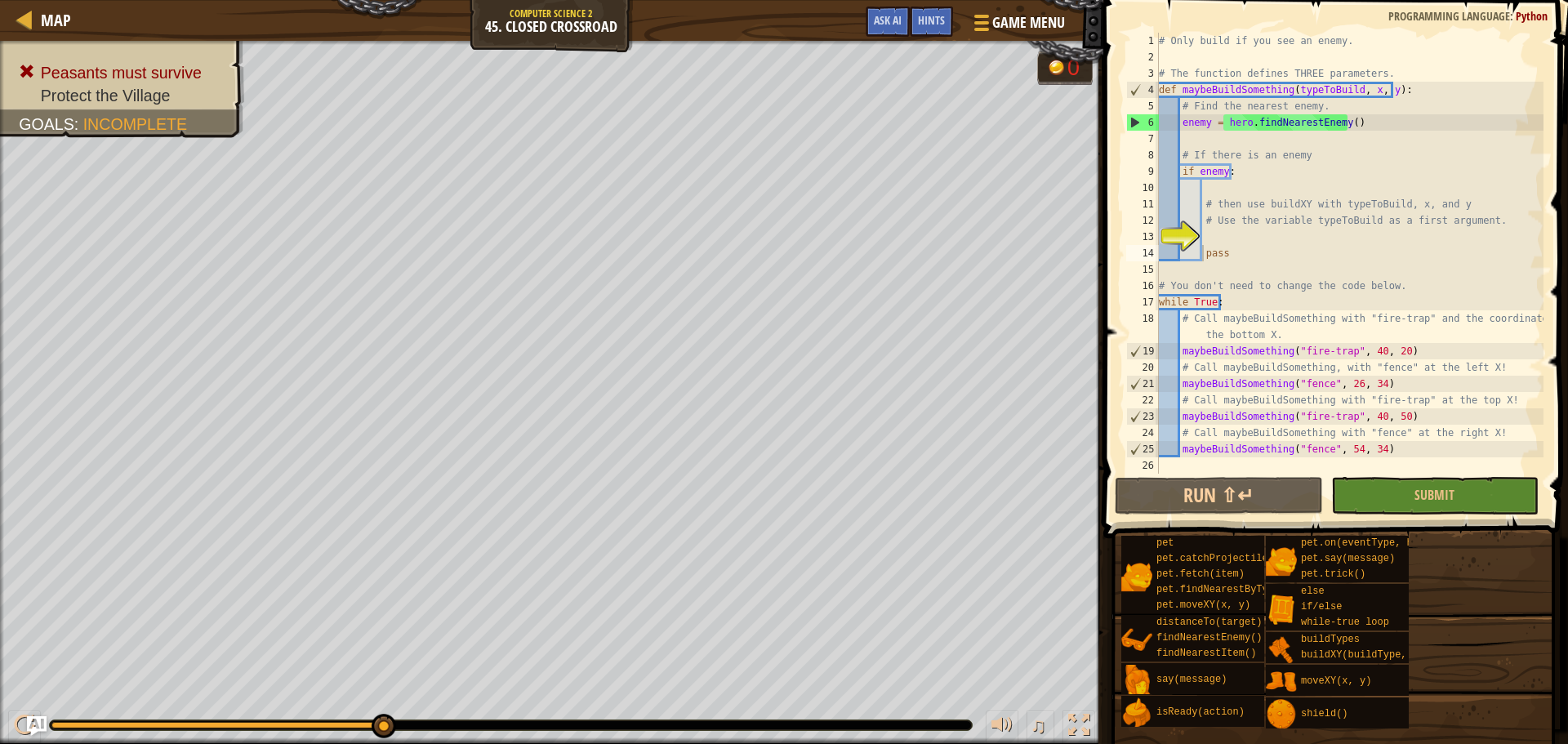
type textarea "def maybeBuildSomething(typeToBuild, x, y):"
click at [1399, 89] on div "# Only build if you see an enemy. # The function defines THREE parameters. def …" at bounding box center [1349, 269] width 388 height 474
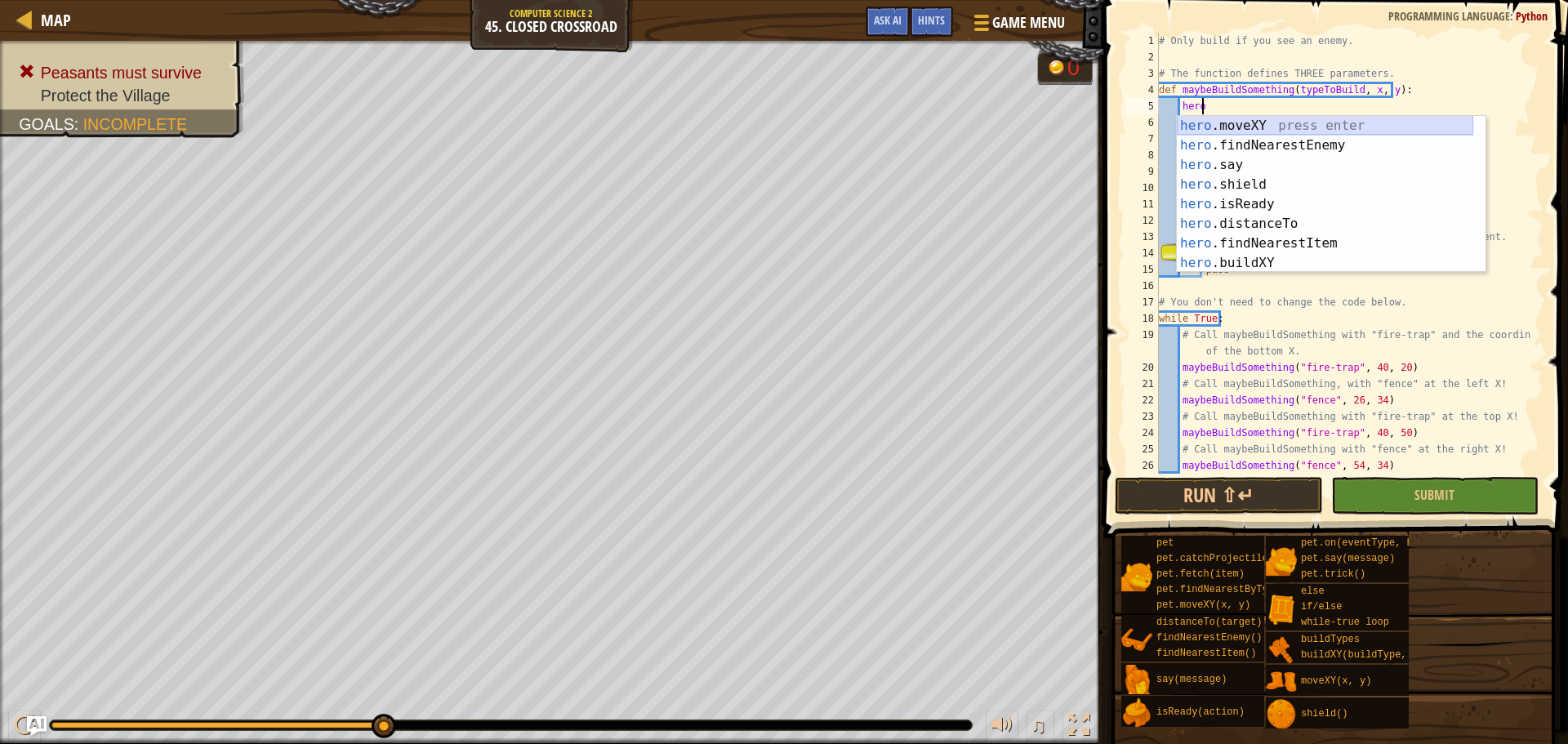
click at [1225, 127] on div "hero .moveXY press enter hero .findNearestEnemy press enter hero .say press ent…" at bounding box center [1325, 213] width 296 height 196
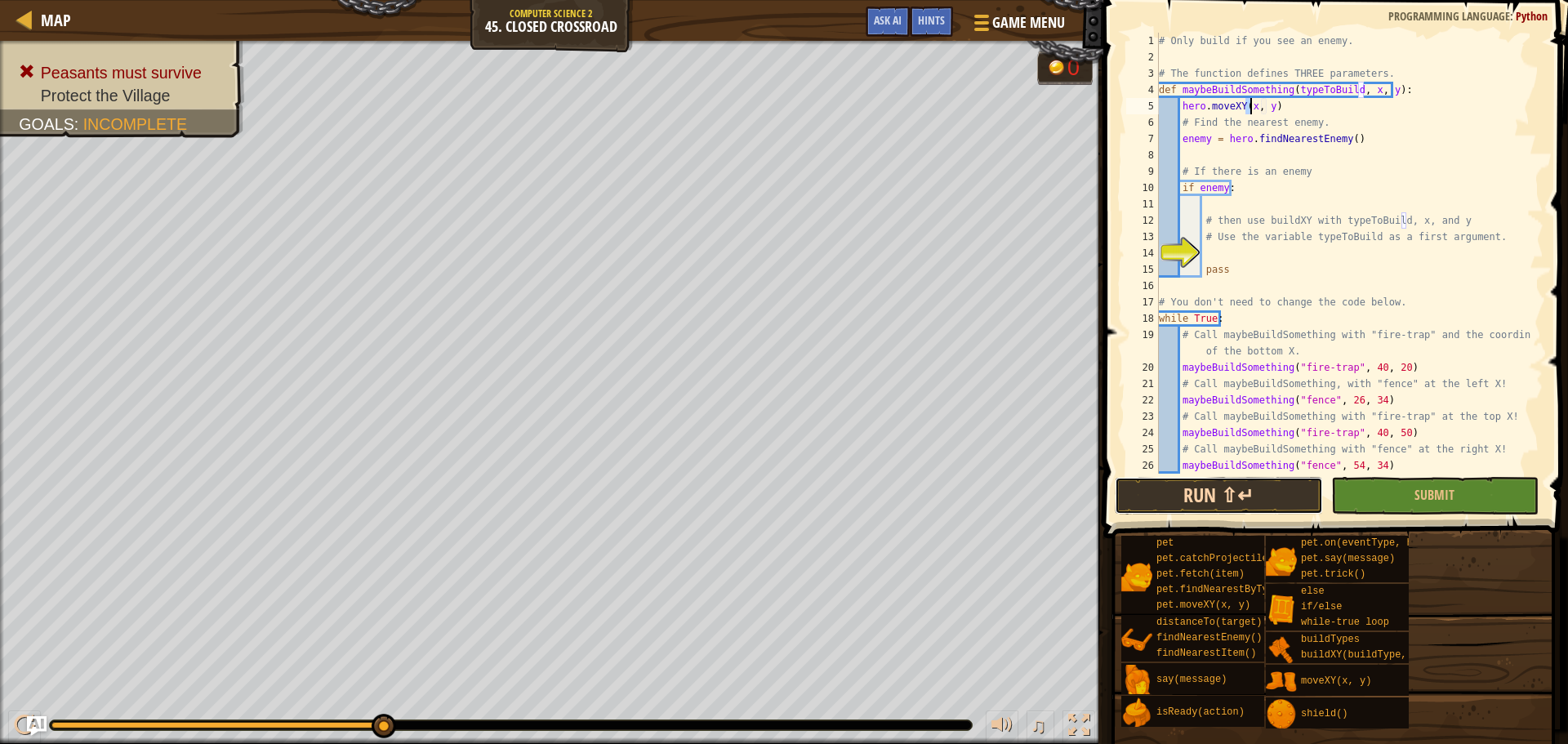
click at [1236, 485] on button "Run ⇧↵" at bounding box center [1219, 496] width 208 height 38
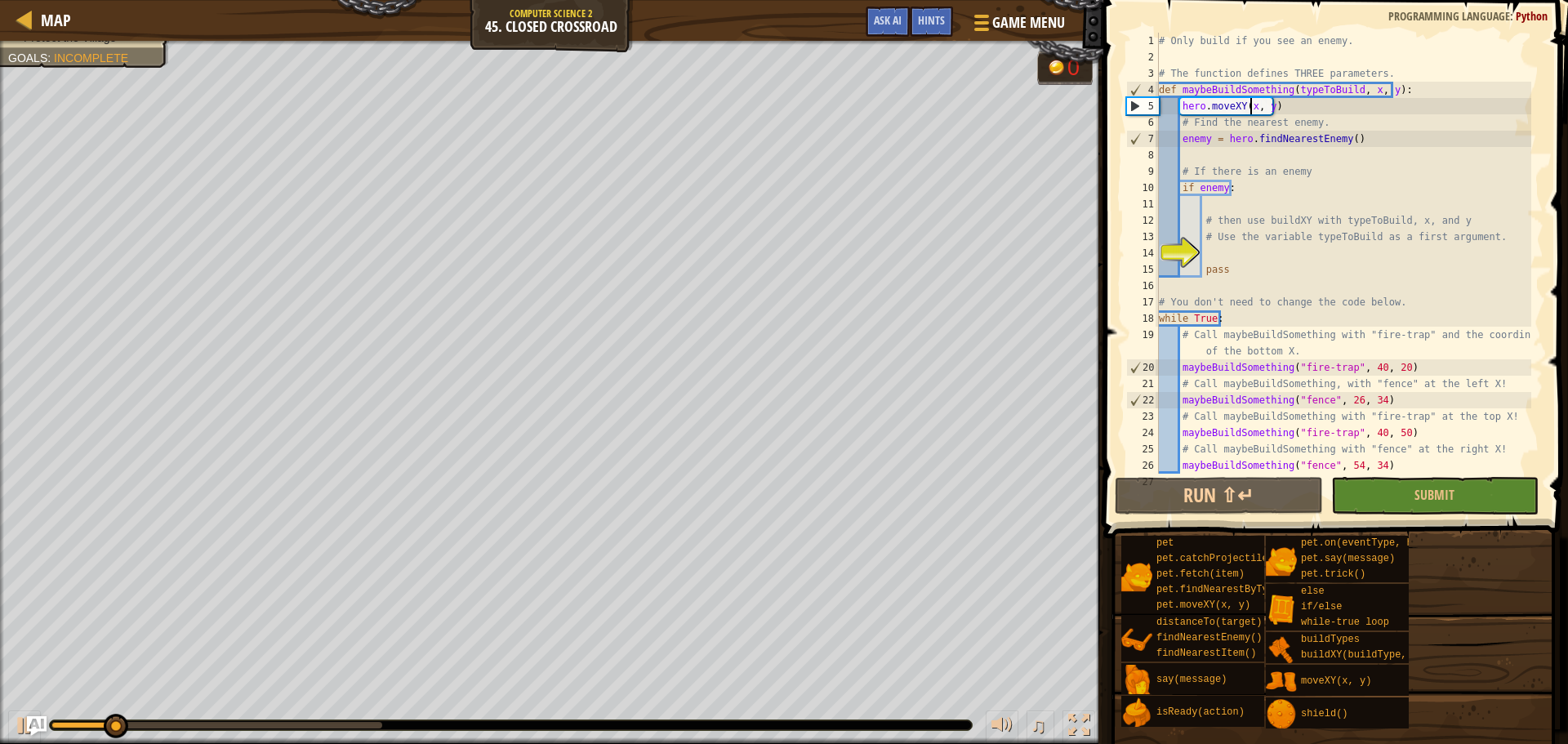
click at [1242, 241] on div "# Only build if you see an enemy. # The function defines THREE parameters. def …" at bounding box center [1344, 269] width 376 height 474
type textarea "# Use the variable typeToBuild as a first argument."
click at [1240, 248] on div "# Only build if you see an enemy. # The function defines THREE parameters. def …" at bounding box center [1344, 269] width 376 height 474
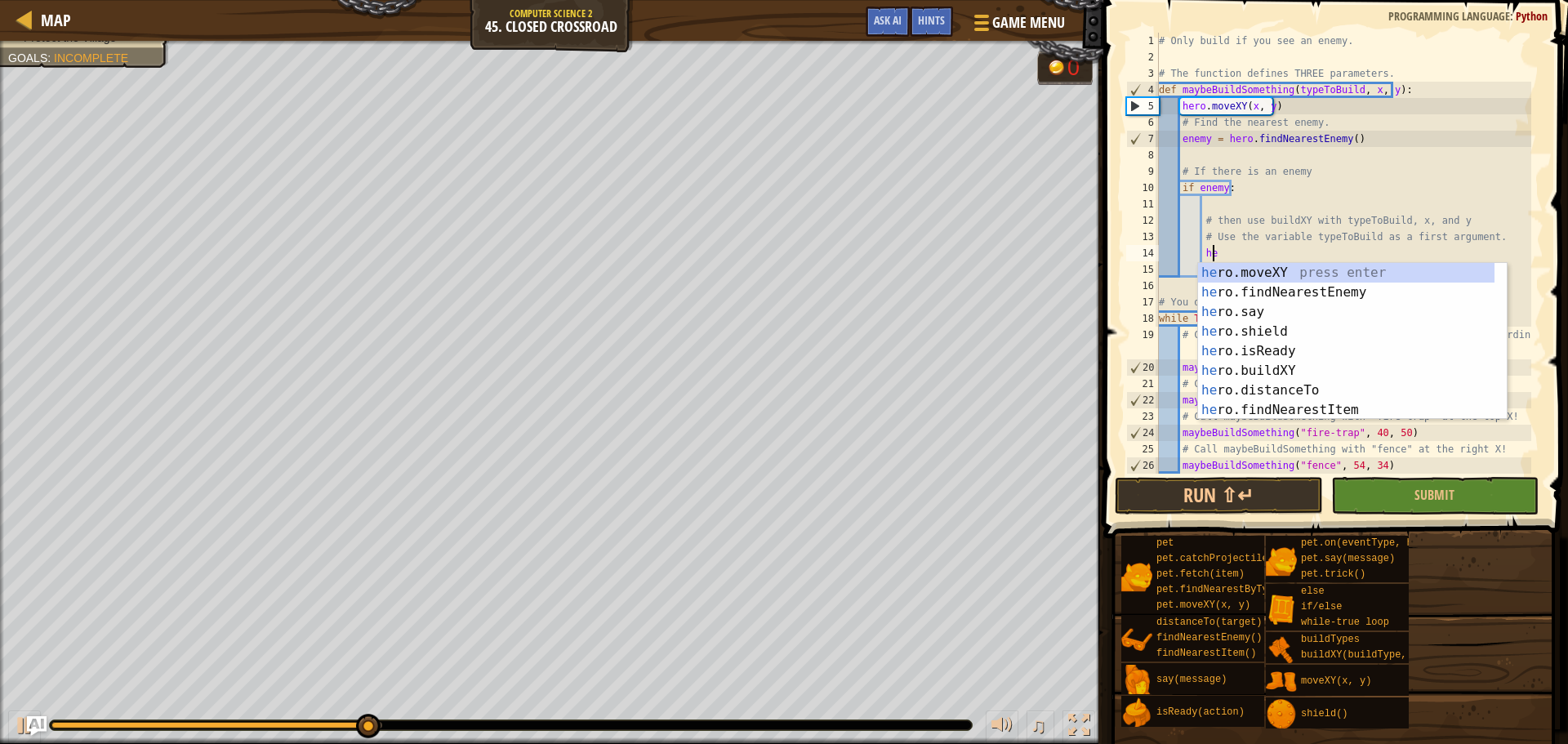
scroll to position [7, 5]
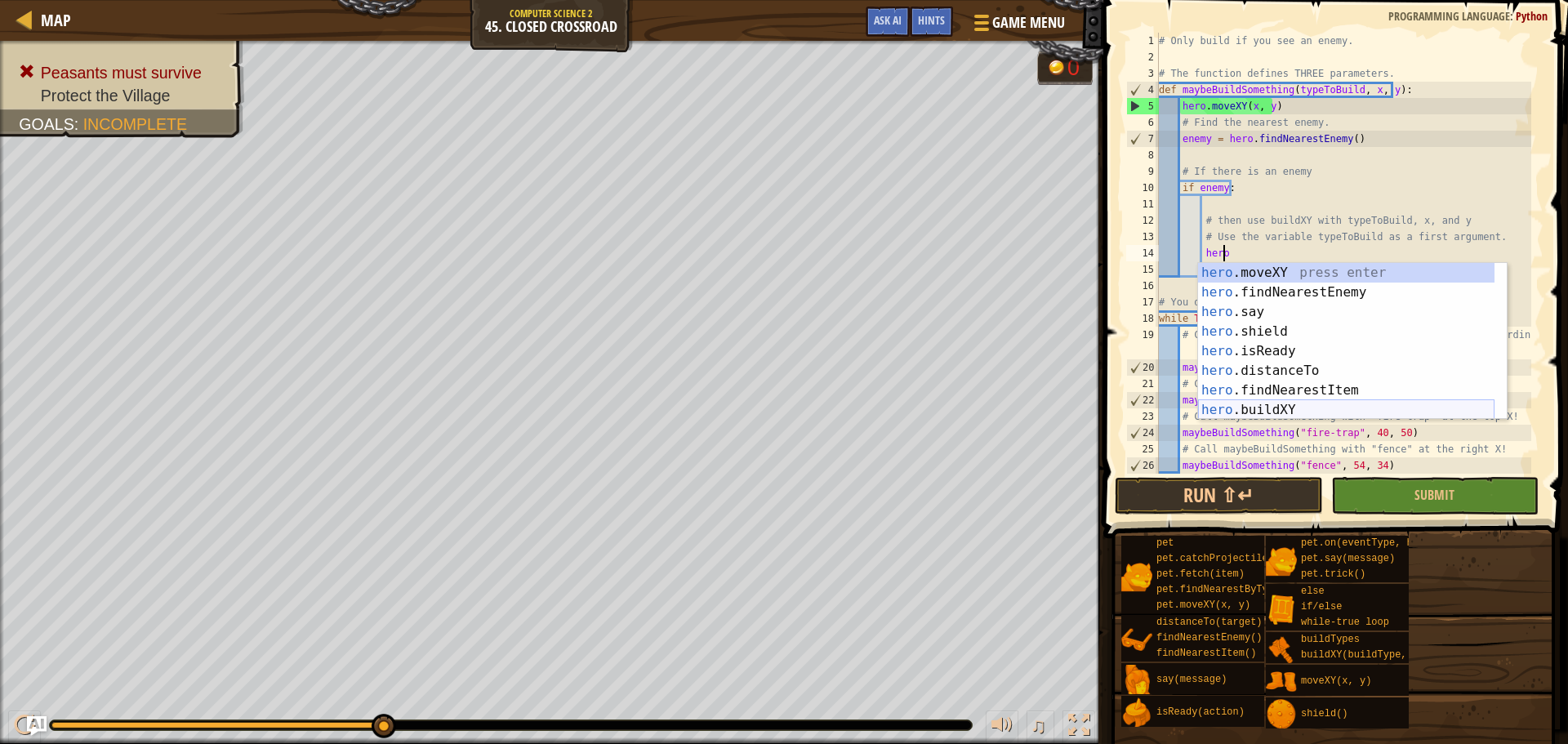
click at [1269, 404] on div "hero .moveXY press enter hero .findNearestEnemy press enter hero .say press ent…" at bounding box center [1347, 361] width 296 height 196
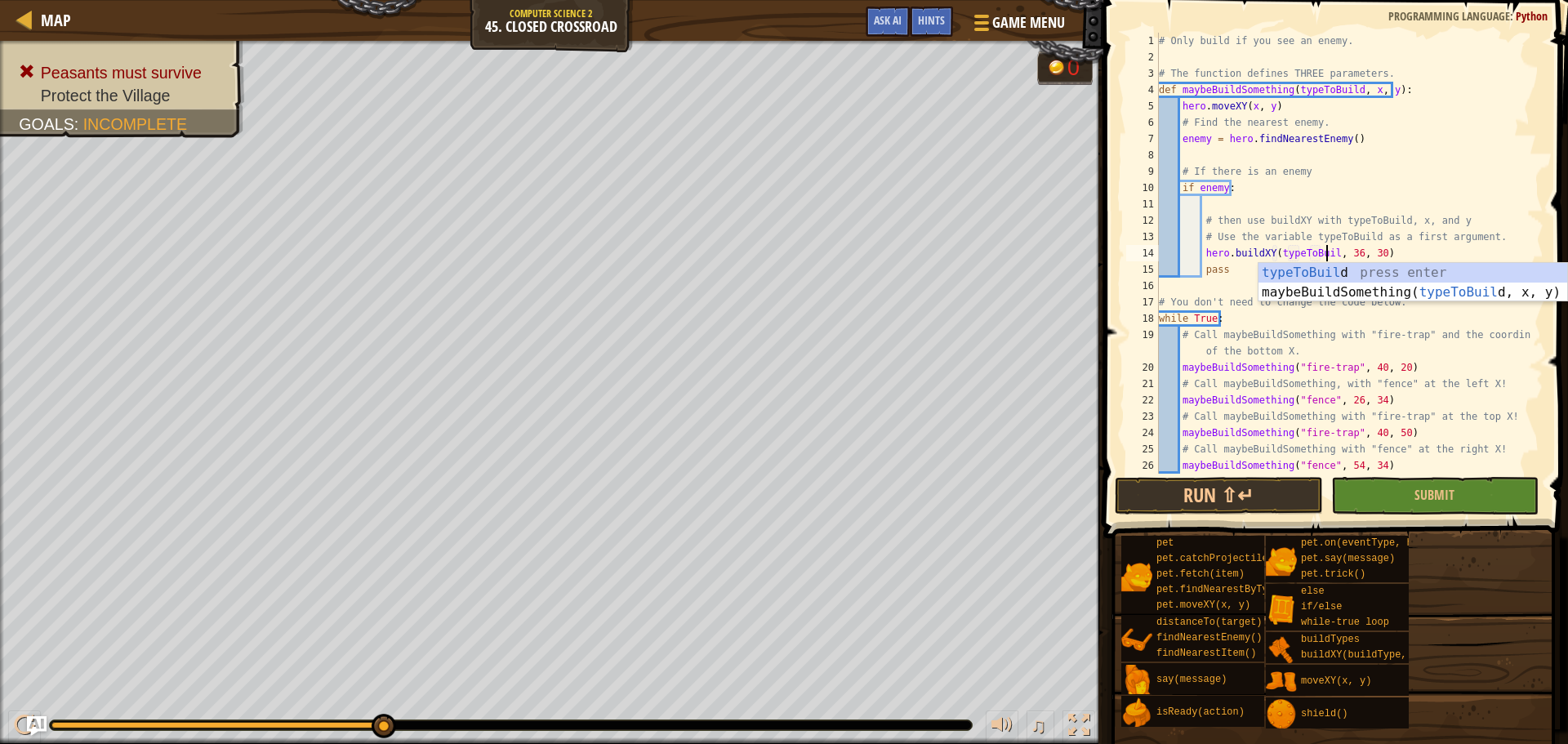
scroll to position [7, 14]
click at [1352, 249] on div "# Only build if you see an enemy. # The function defines THREE parameters. def …" at bounding box center [1344, 269] width 376 height 474
type textarea "hero.buildXY(typeToBuild, x, y)"
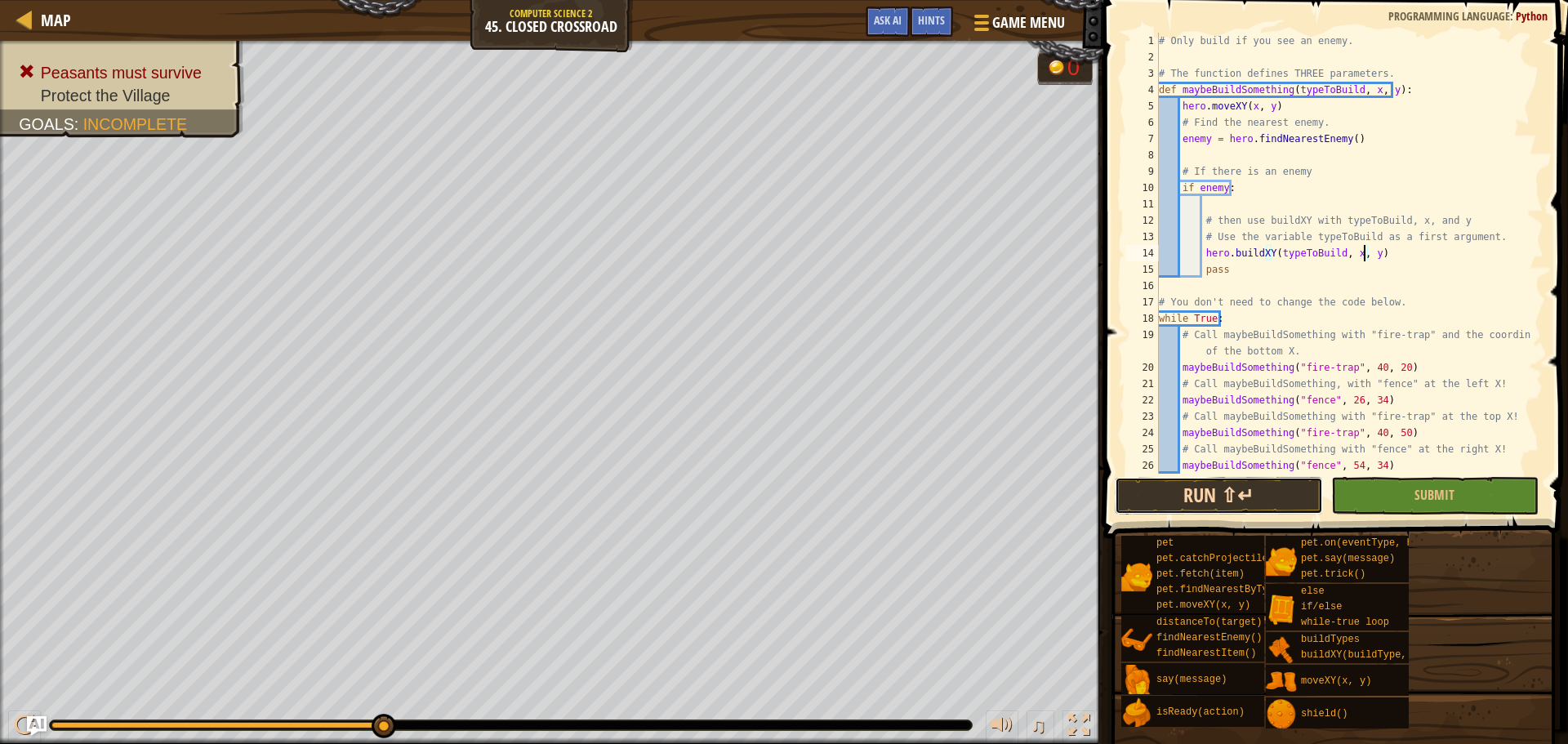
click at [1216, 490] on button "Run ⇧↵" at bounding box center [1219, 496] width 208 height 38
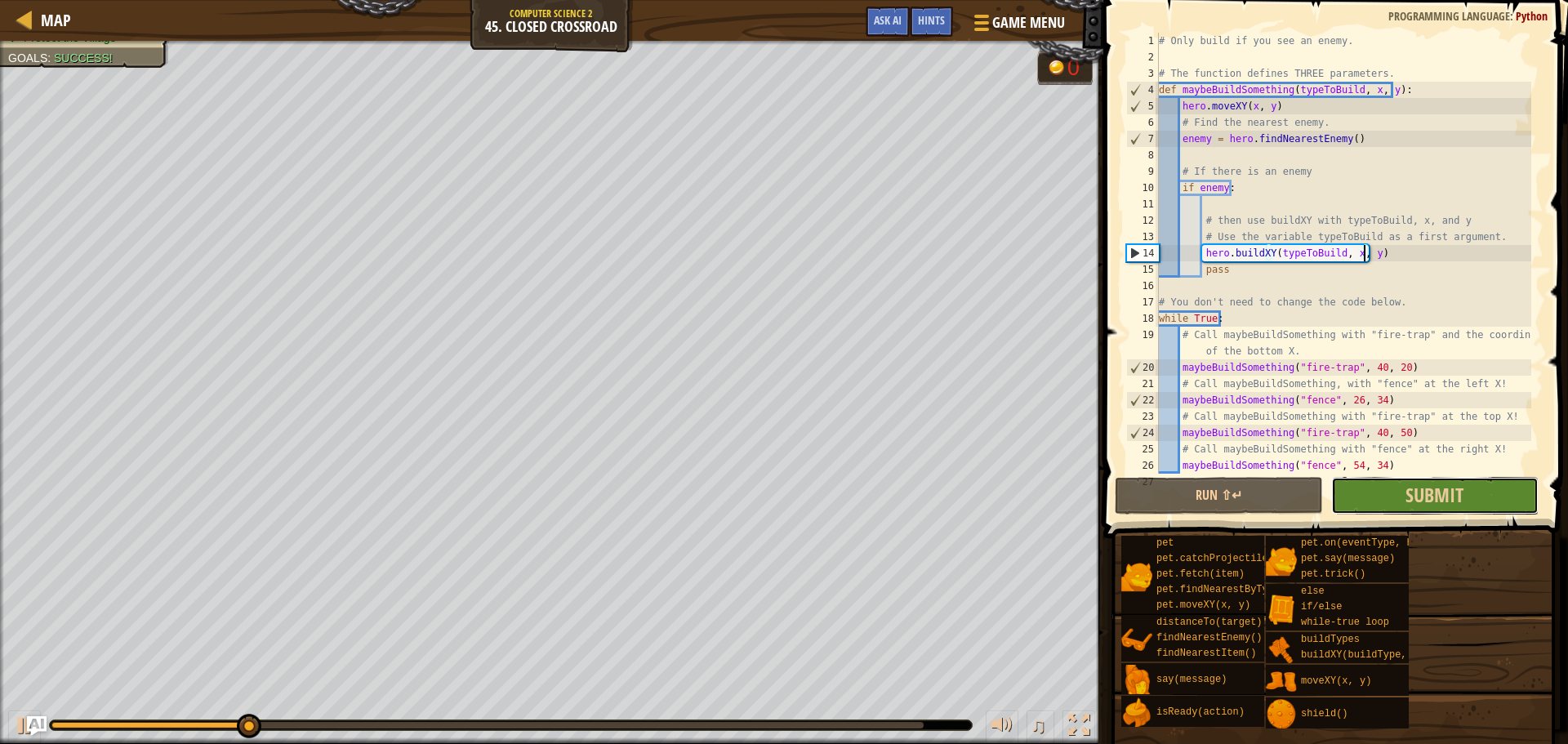
click at [1486, 484] on button "Submit" at bounding box center [1435, 496] width 208 height 38
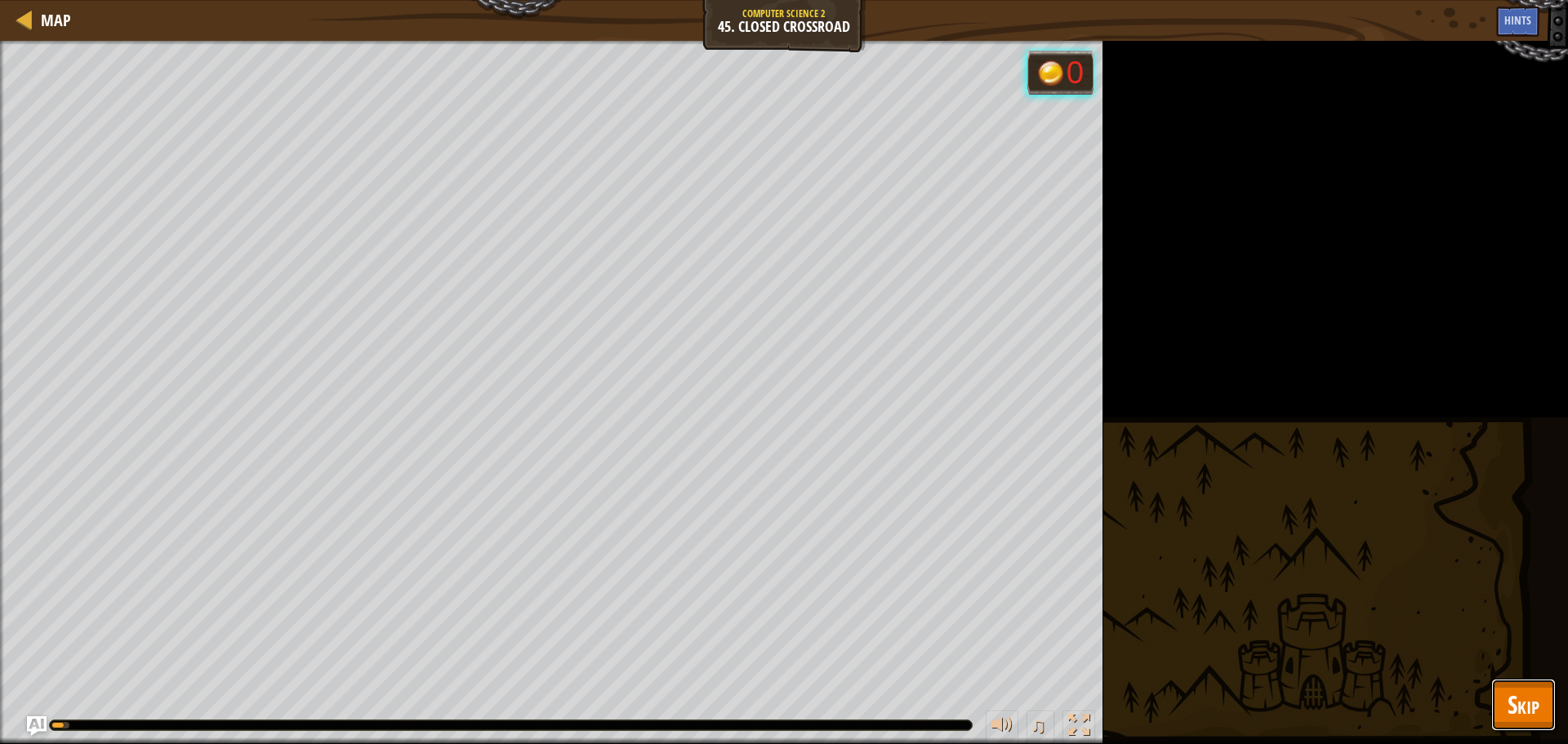
click at [1514, 700] on span "Skip" at bounding box center [1523, 704] width 32 height 33
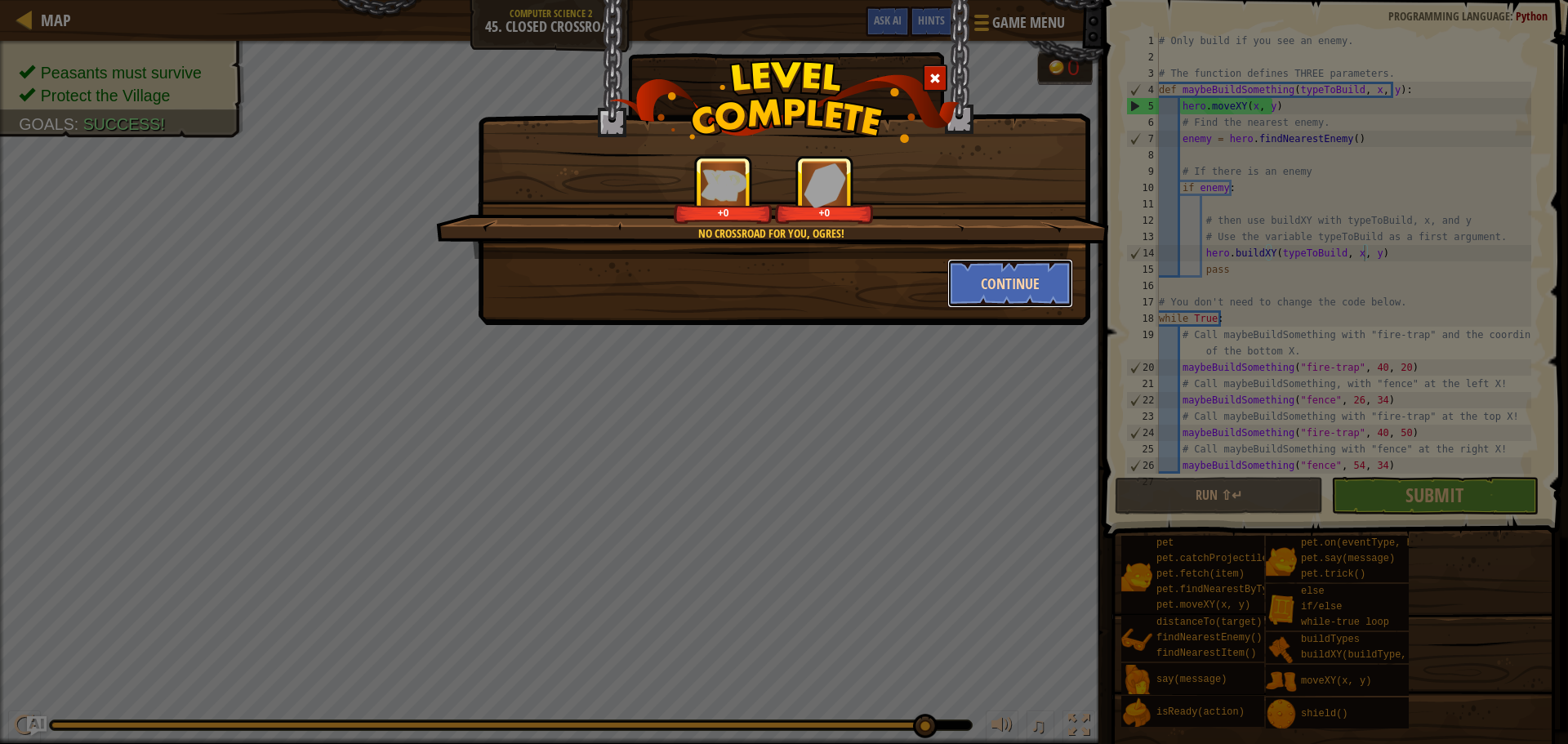
click at [1019, 280] on button "Continue" at bounding box center [1010, 283] width 127 height 49
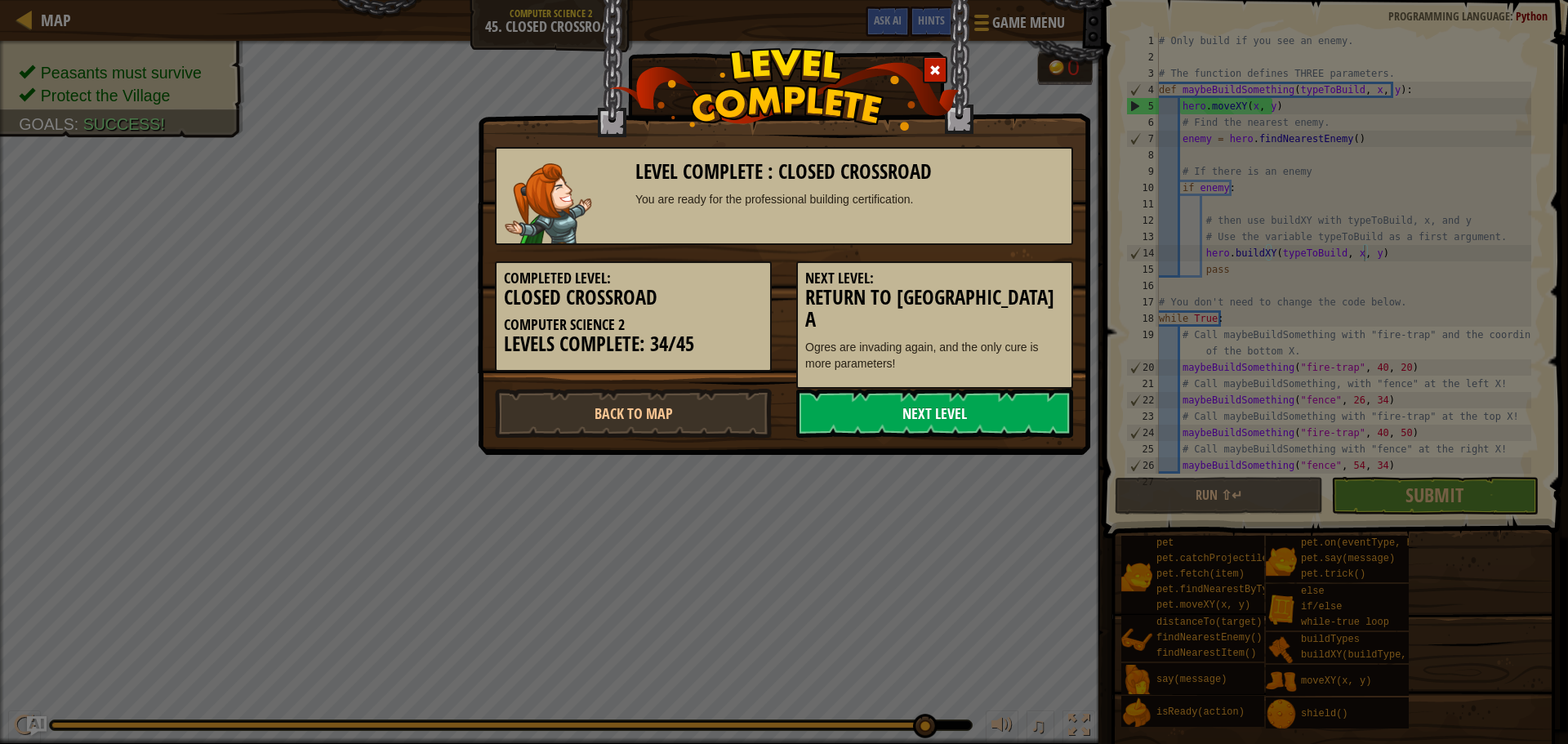
click at [976, 391] on link "Next Level" at bounding box center [934, 413] width 277 height 49
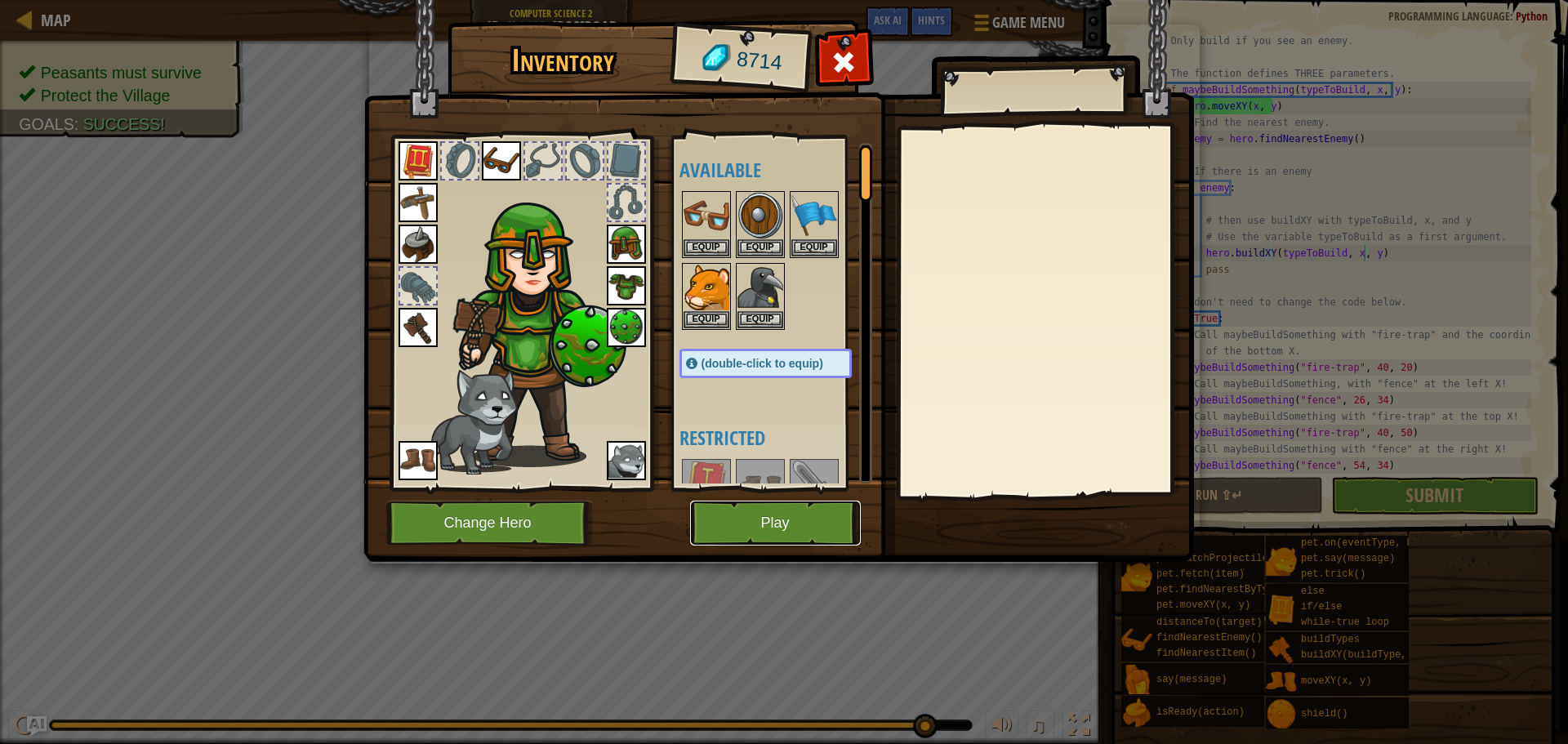
click at [736, 528] on button "Play" at bounding box center [775, 523] width 171 height 45
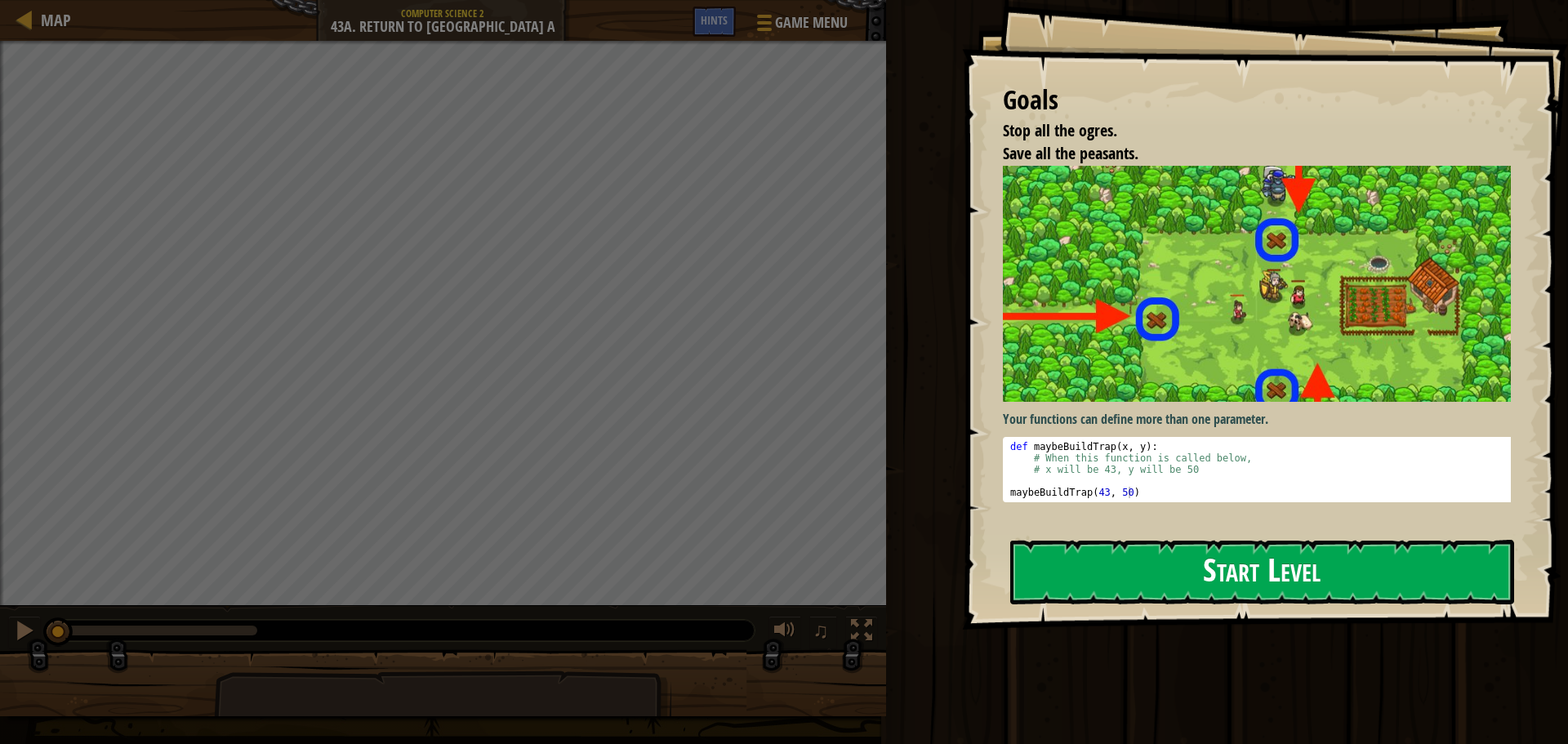
click at [1201, 564] on button "Start Level" at bounding box center [1263, 571] width 504 height 64
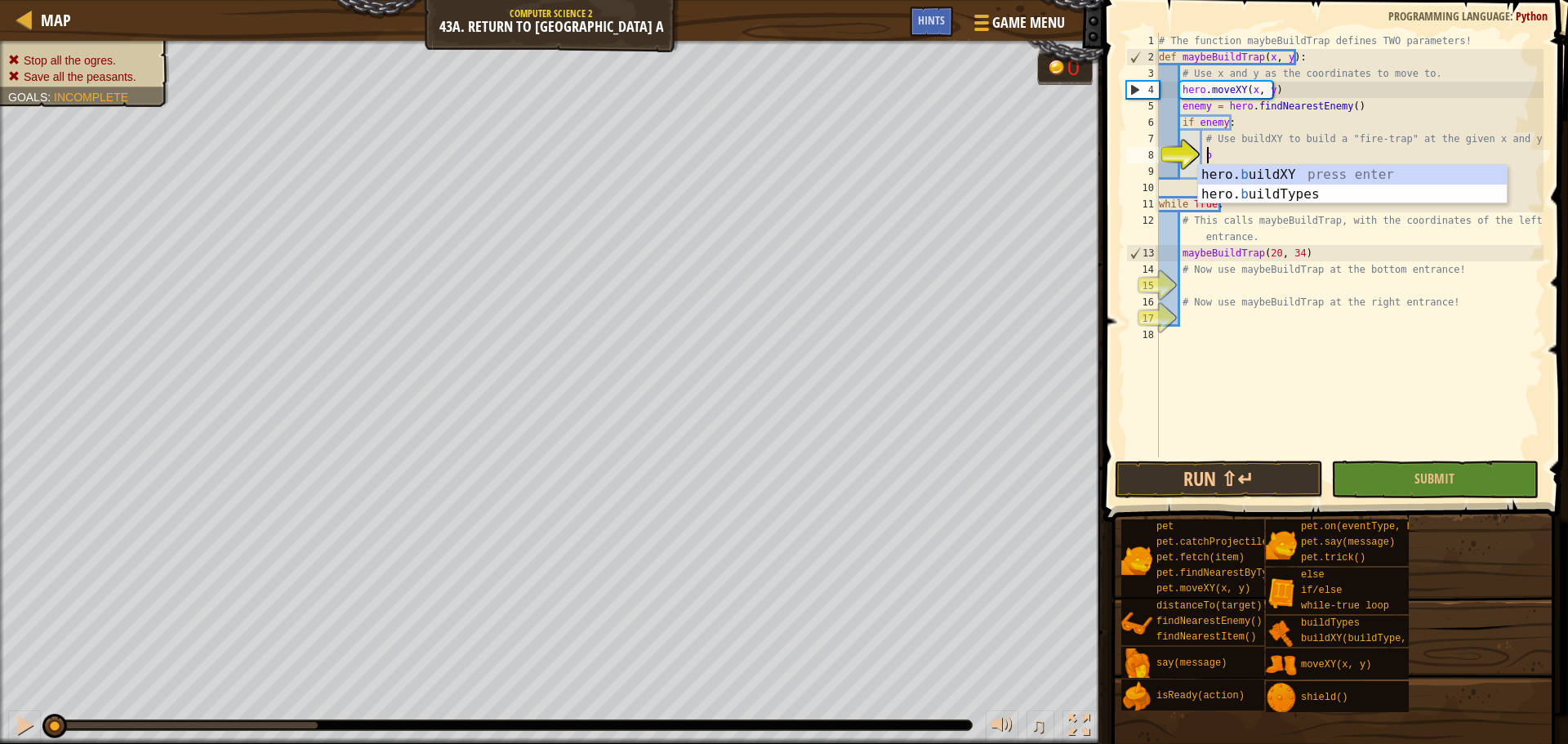
scroll to position [7, 3]
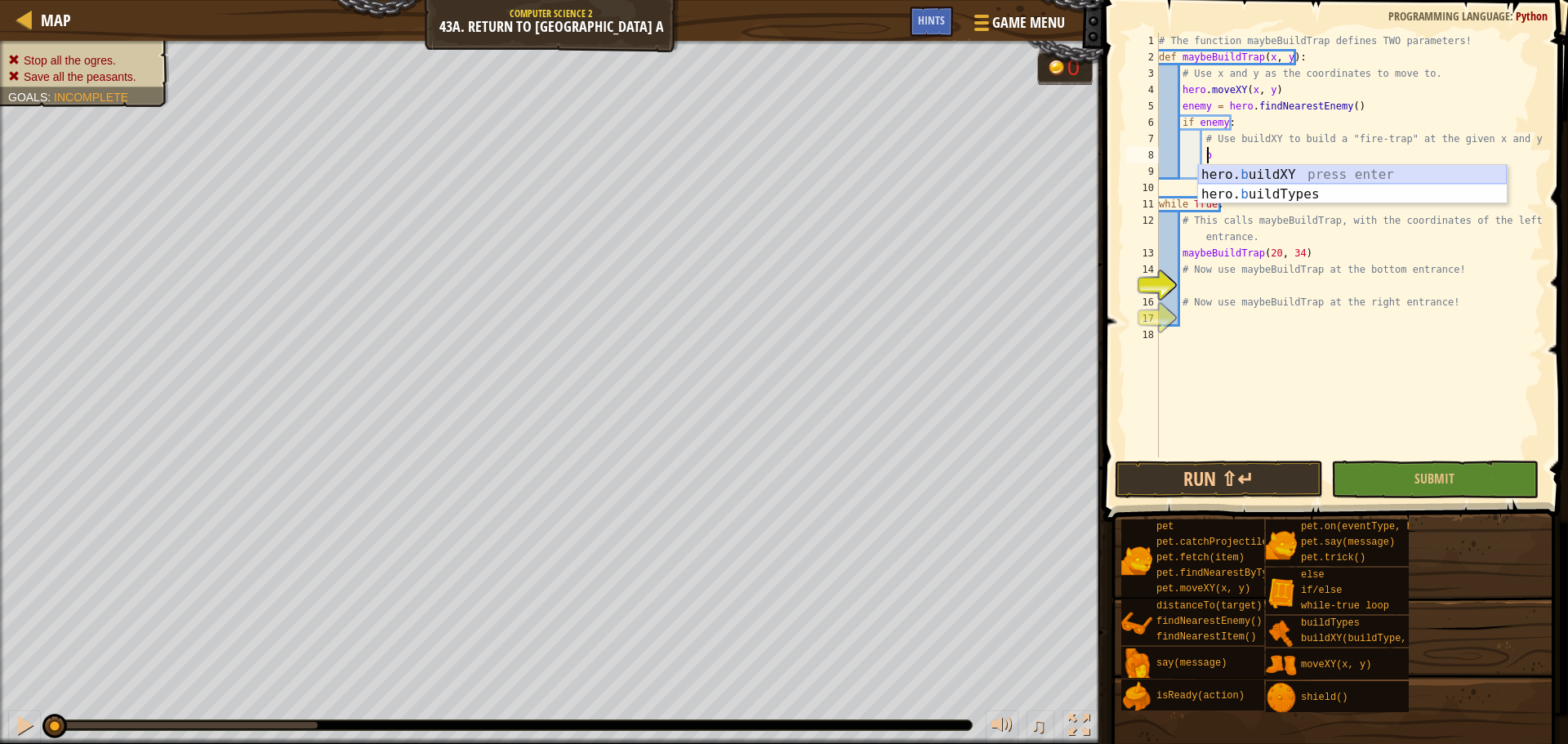
click at [1321, 173] on div "hero. b uildXY press enter hero. b uildTypes press enter" at bounding box center [1353, 204] width 309 height 79
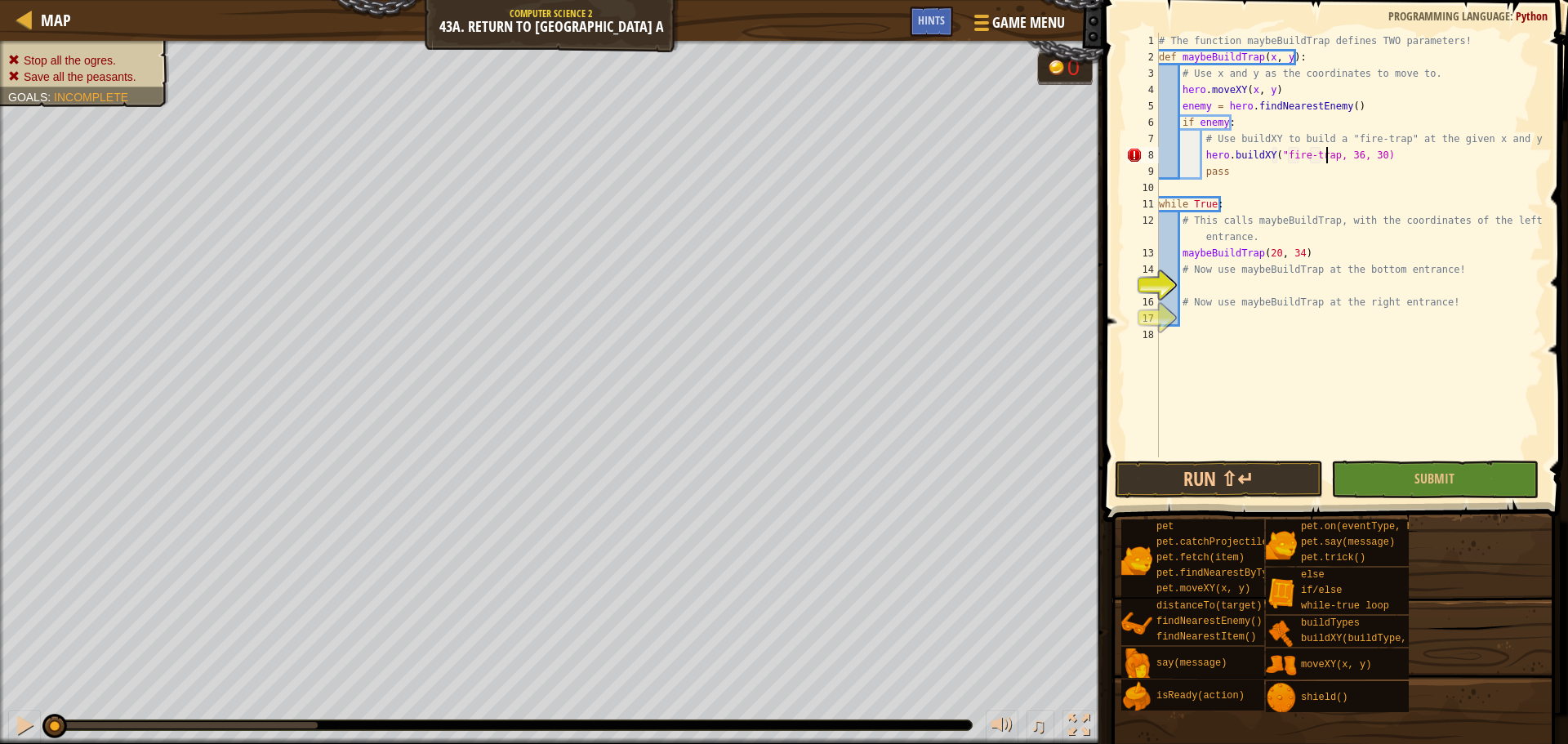
scroll to position [7, 14]
click at [1355, 156] on div "# The function maybeBuildTrap defines TWO parameters! def maybeBuildTrap ( x , …" at bounding box center [1349, 261] width 388 height 457
type textarea "hero.buildXY("fire-trap", x, y)"
click at [30, 15] on div at bounding box center [24, 19] width 21 height 21
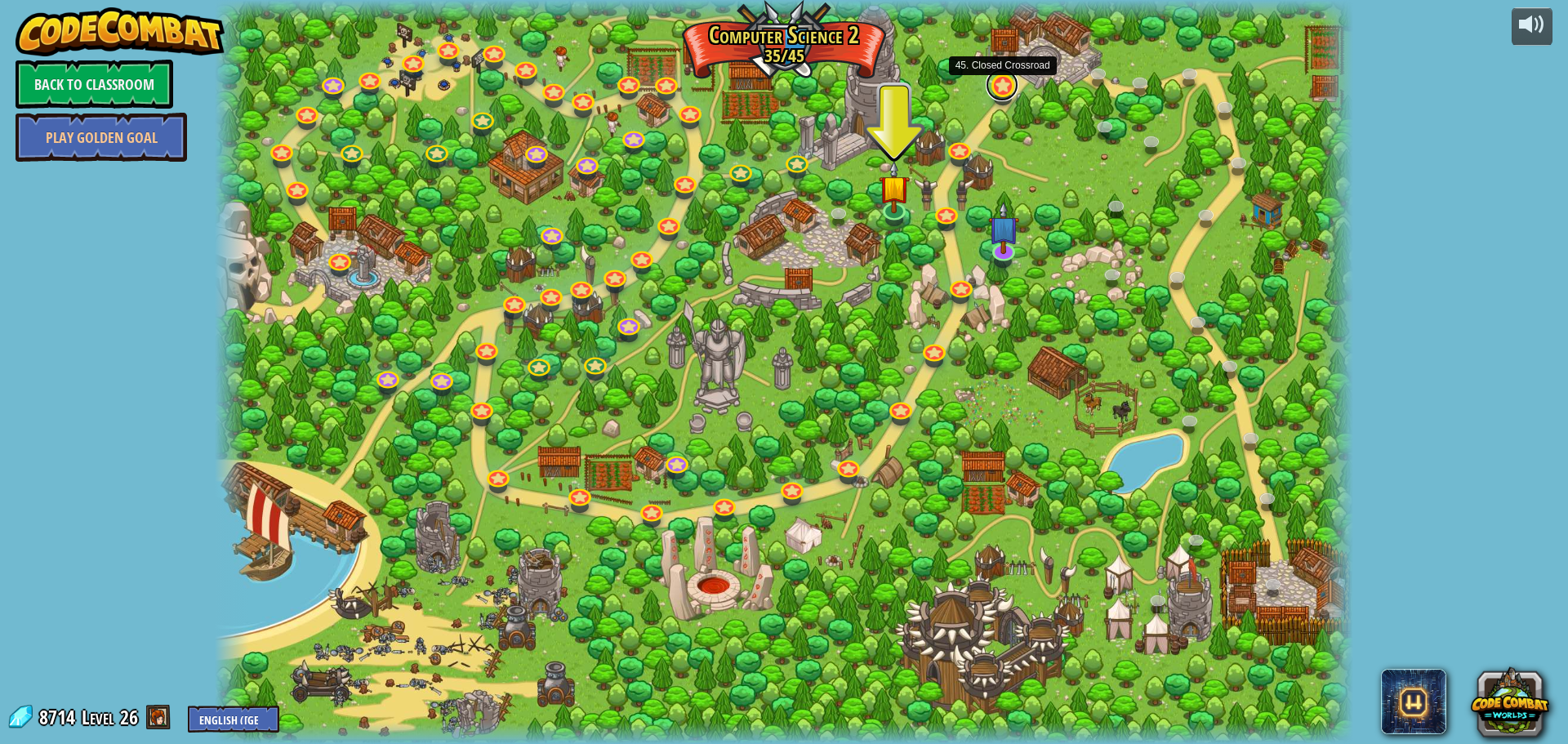
click at [996, 88] on link at bounding box center [1002, 85] width 33 height 33
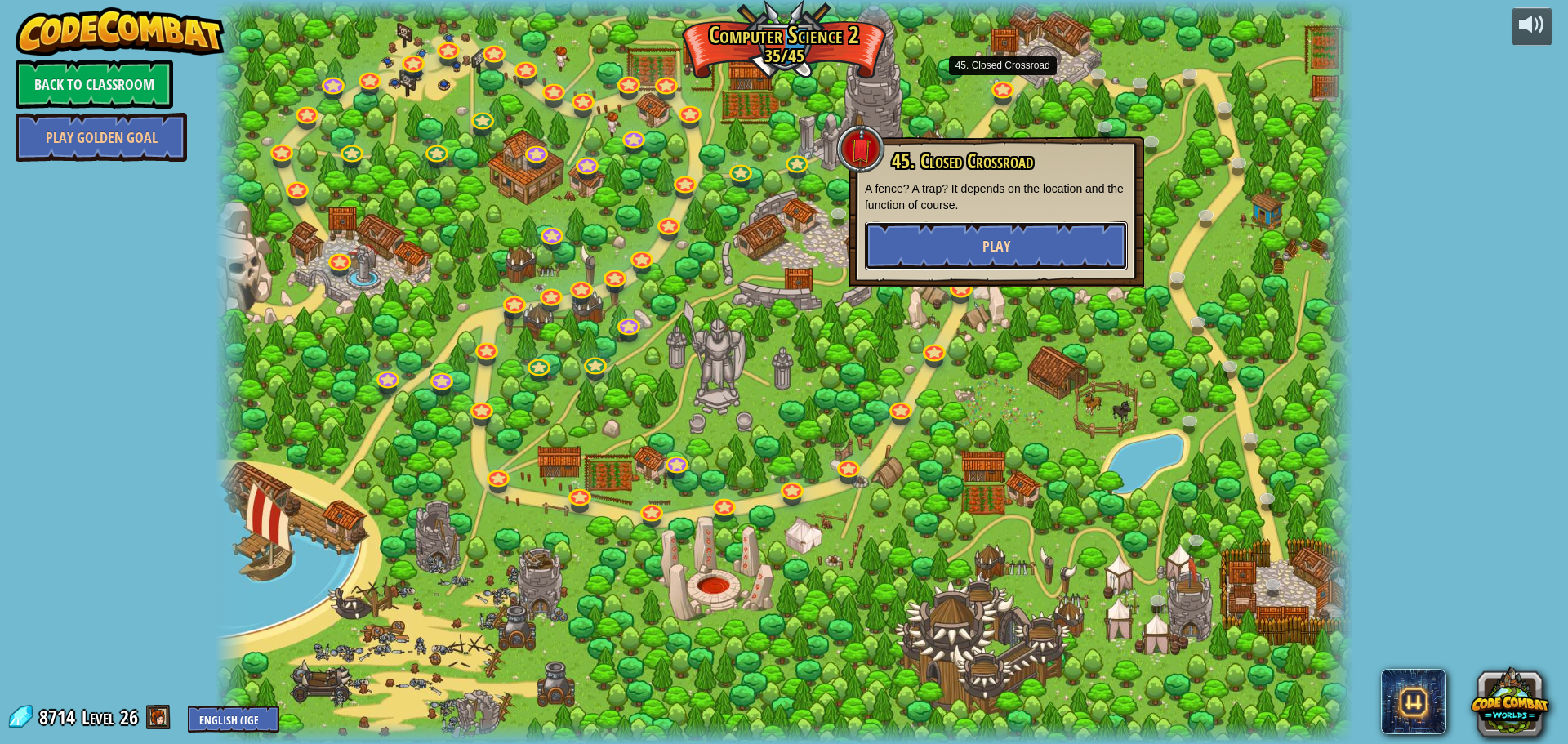
click at [1012, 250] on button "Play" at bounding box center [996, 246] width 263 height 49
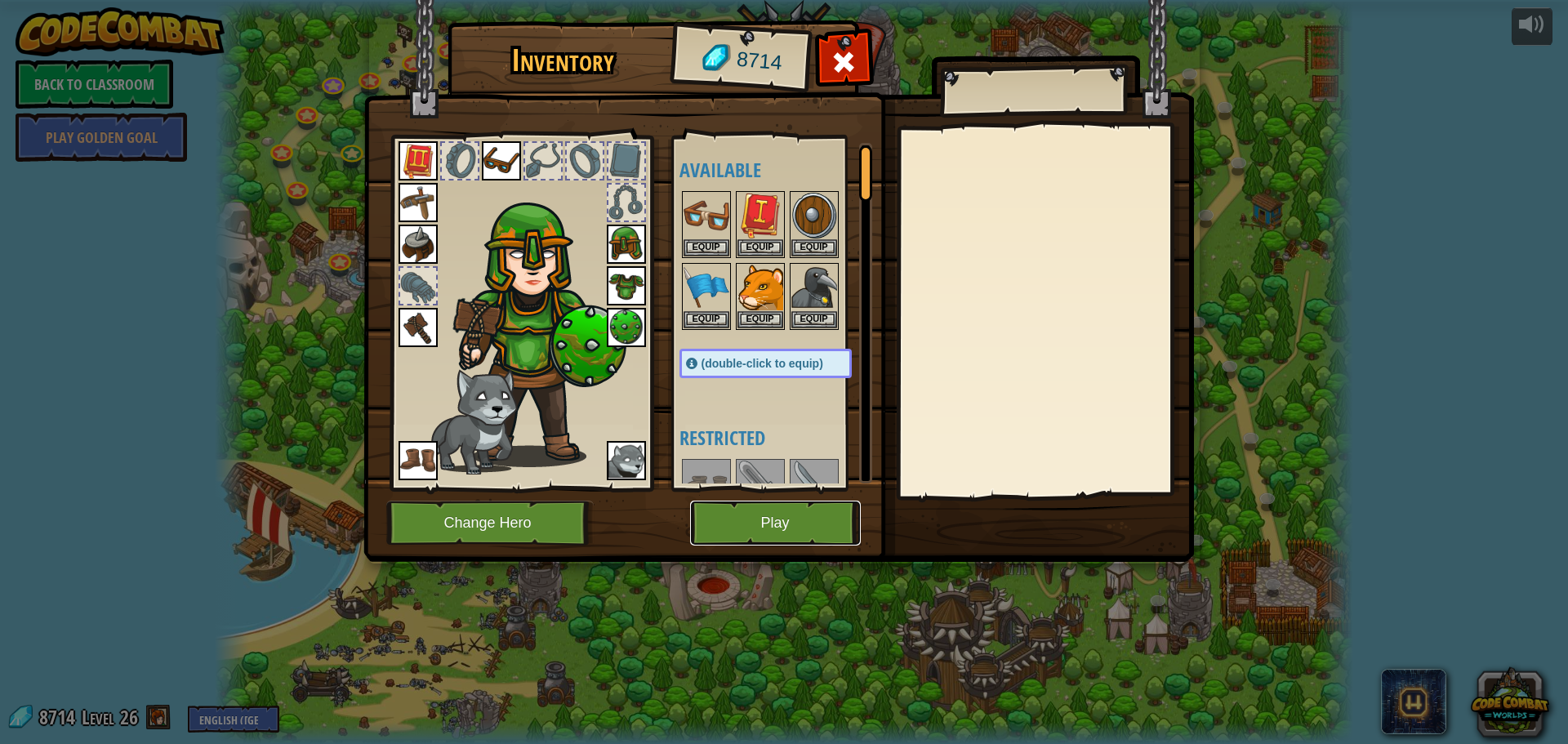
click at [782, 522] on button "Play" at bounding box center [775, 523] width 171 height 45
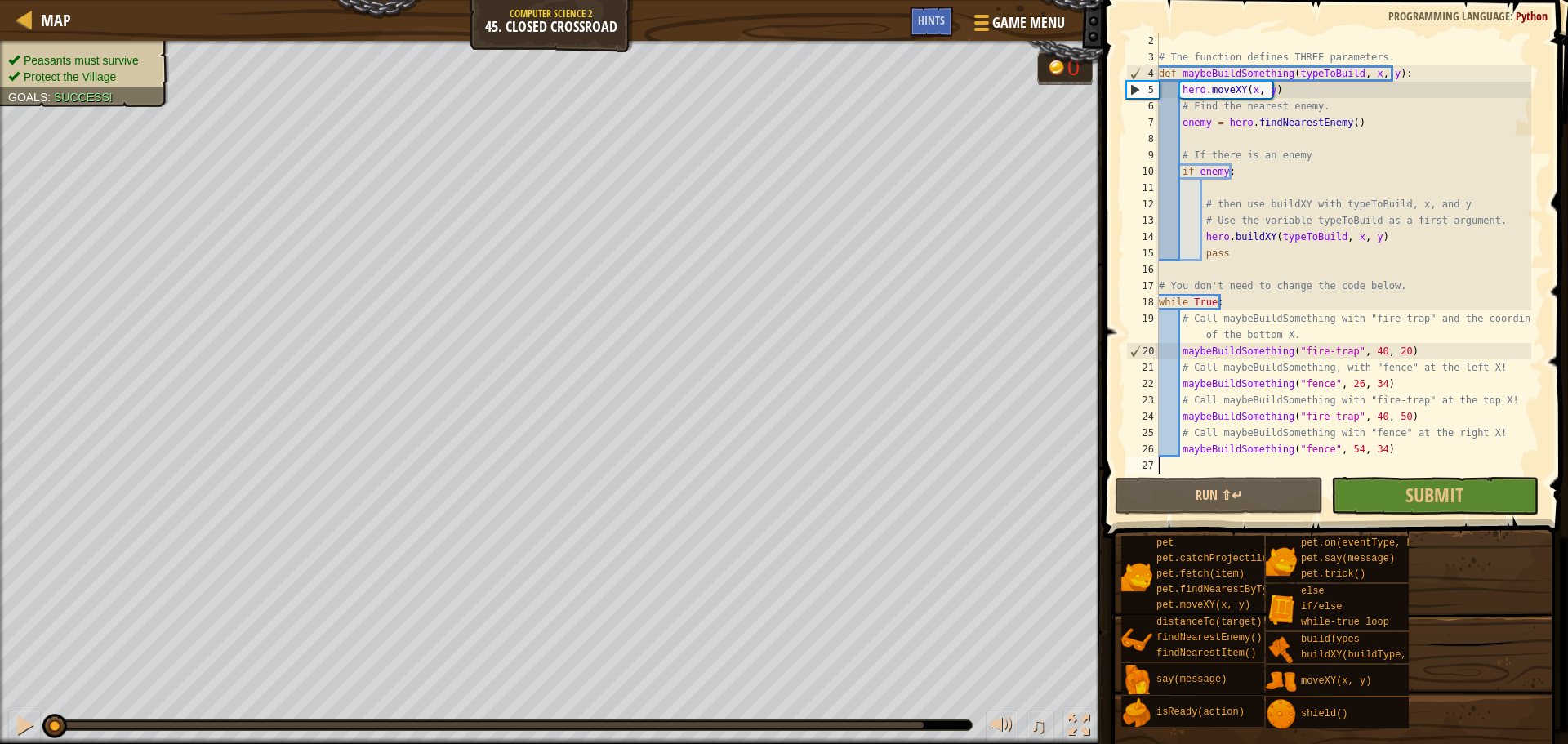
scroll to position [16, 0]
click at [1403, 501] on button "Submit" at bounding box center [1435, 496] width 208 height 38
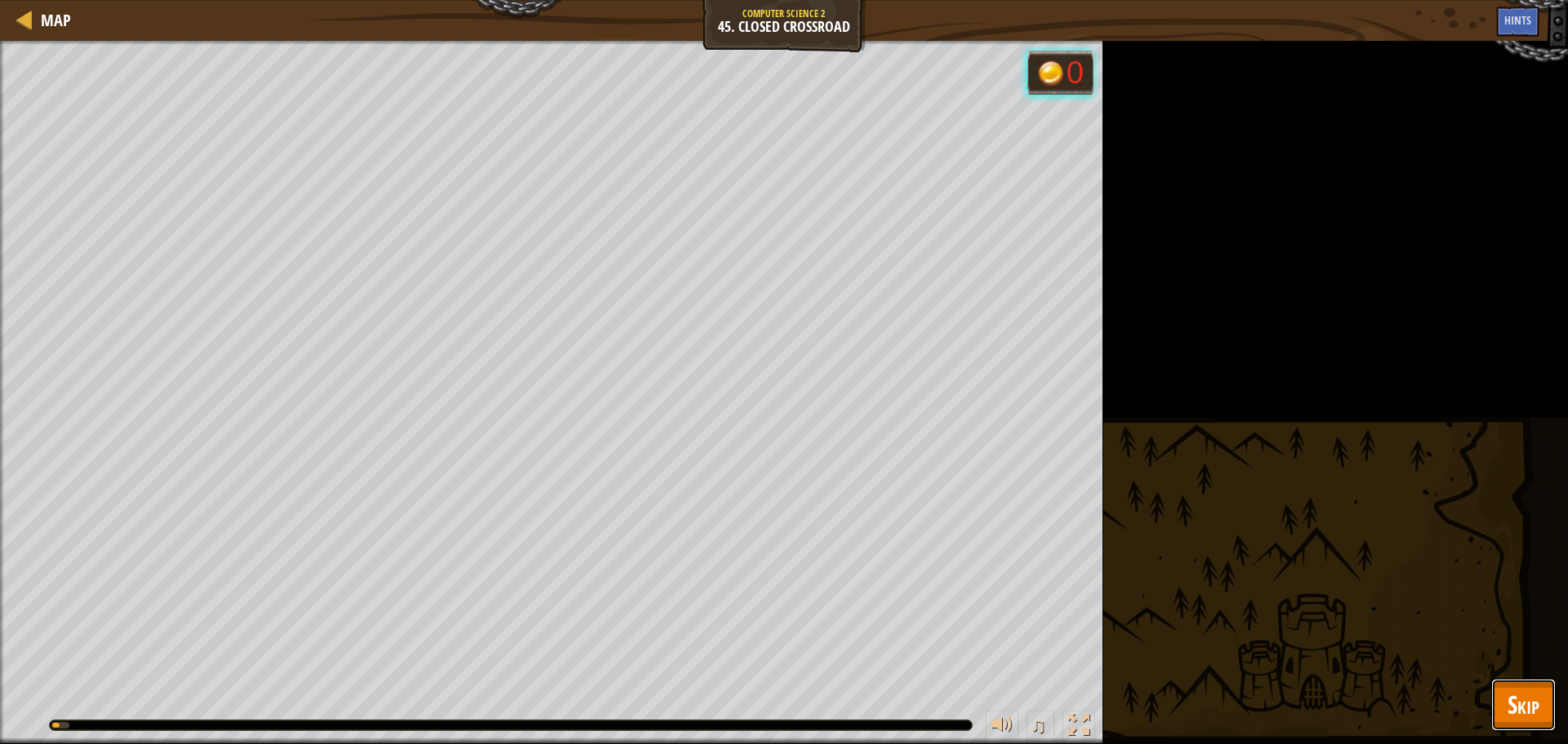
click at [1528, 700] on span "Skip" at bounding box center [1523, 704] width 32 height 33
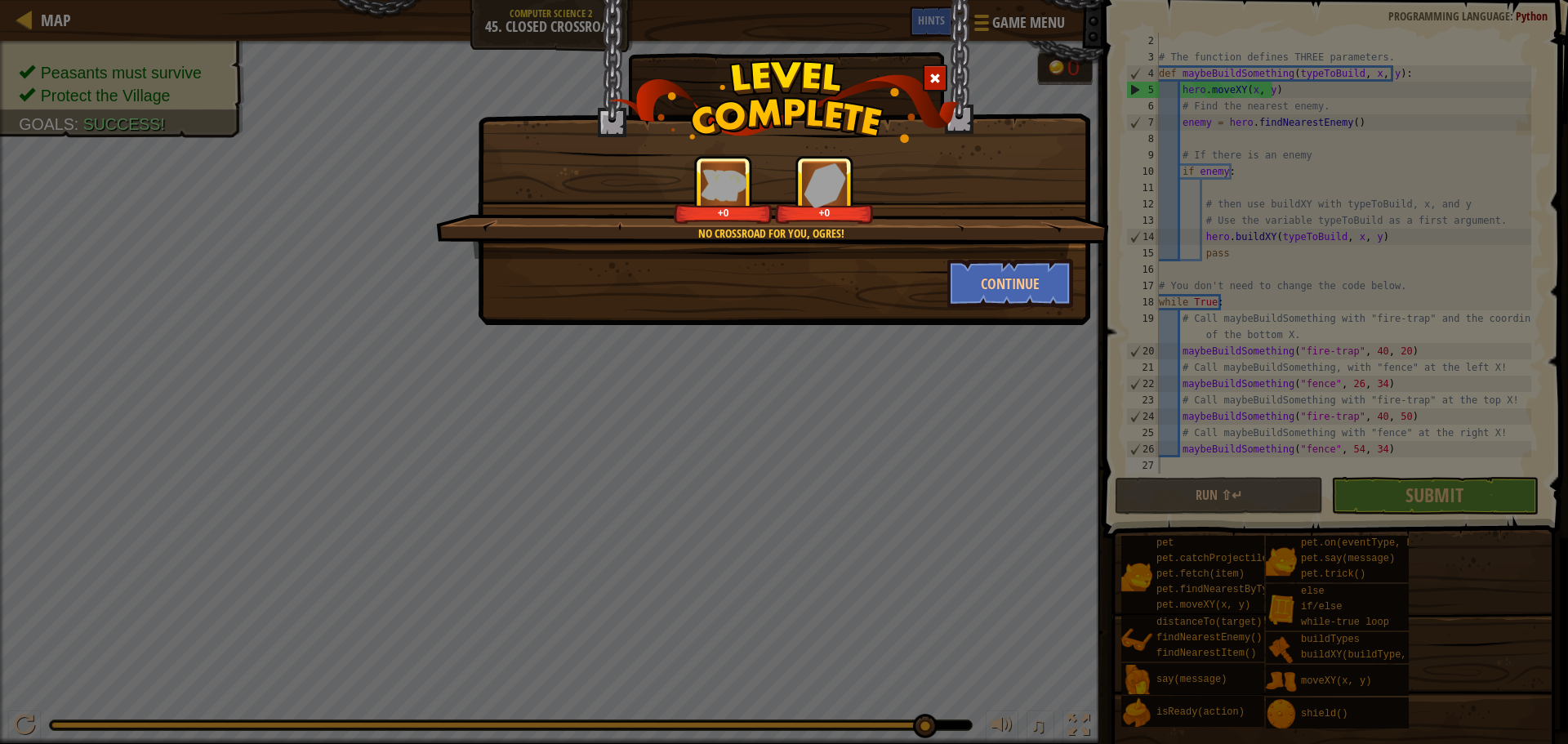
click at [996, 253] on div "No crossroad for you, ogres! +0 +0" at bounding box center [773, 207] width 673 height 104
click at [1018, 284] on button "Continue" at bounding box center [1010, 283] width 127 height 49
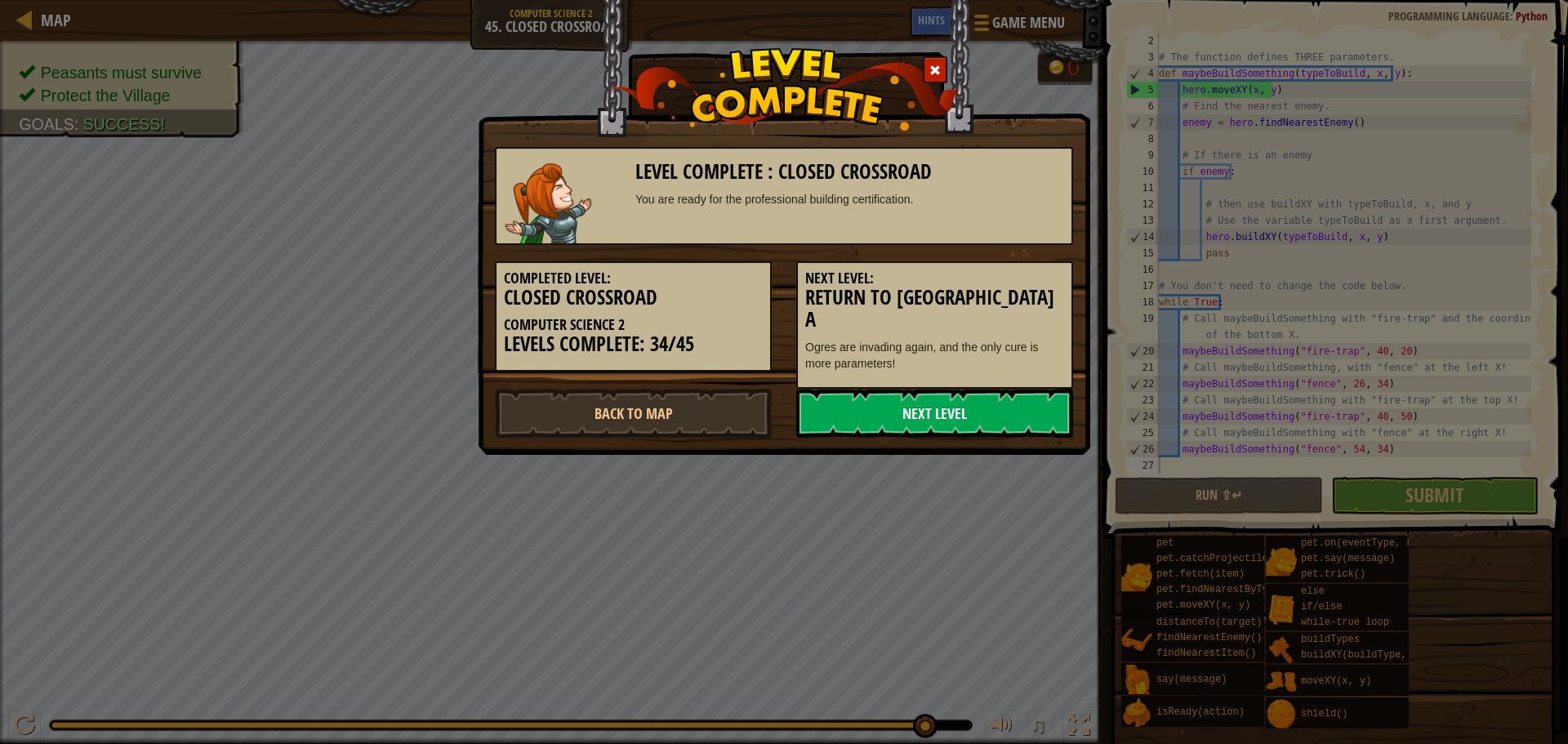
click at [985, 403] on link "Next Level" at bounding box center [934, 413] width 277 height 49
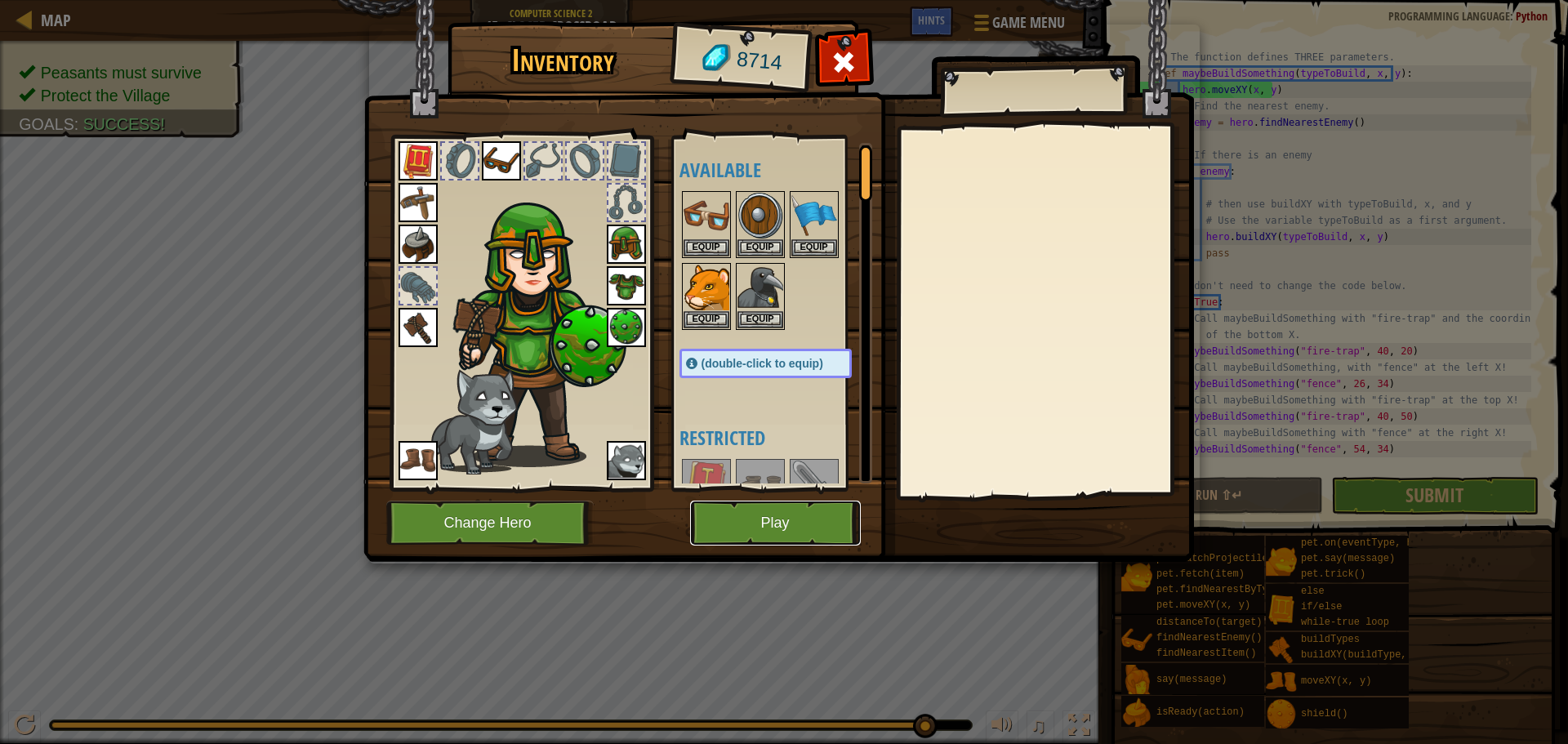
click at [737, 525] on button "Play" at bounding box center [775, 523] width 171 height 45
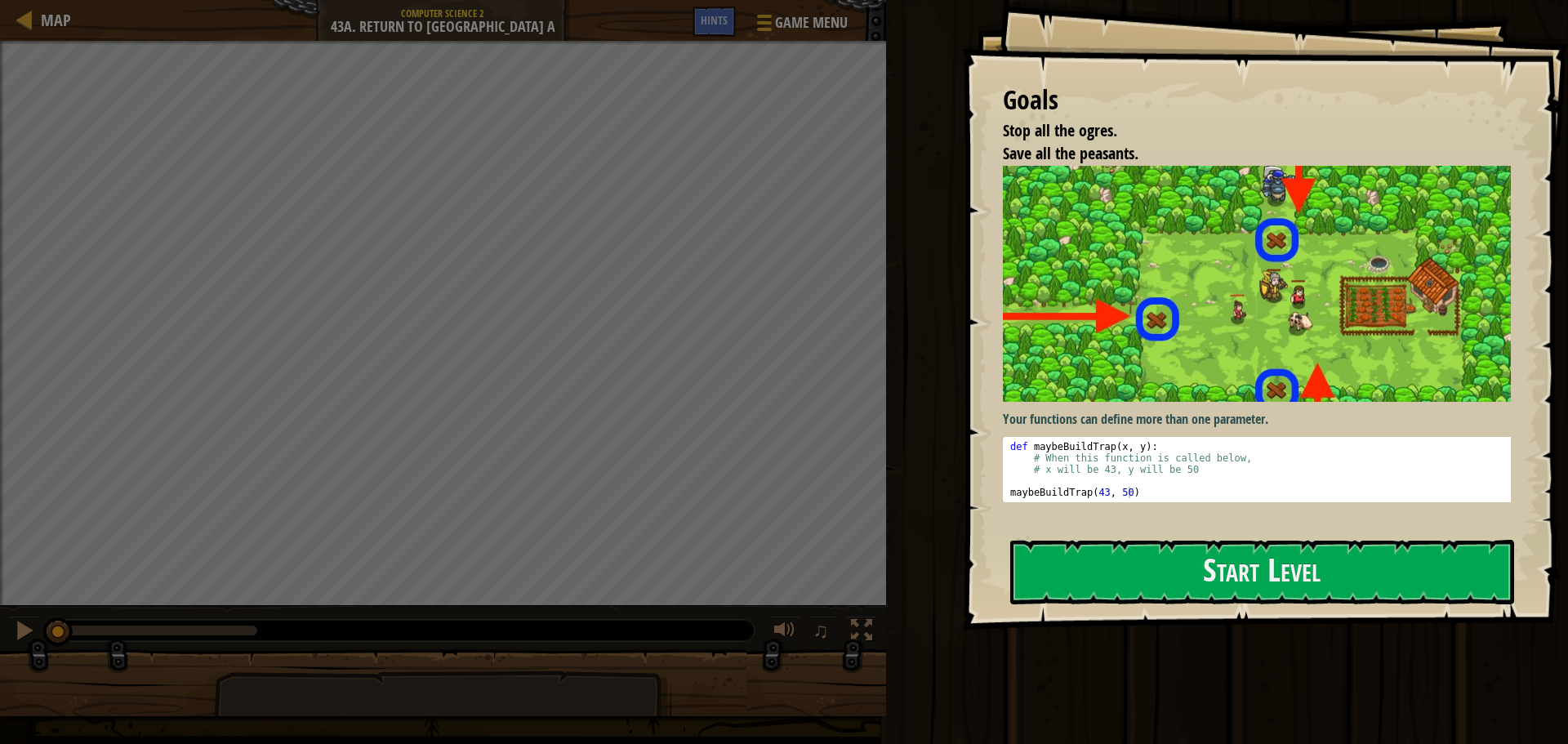
type textarea "# x will be 43, y will be 50"
click at [1091, 466] on div "def maybeBuildTrap ( x , y ) : # When this function is called below, # x will b…" at bounding box center [1263, 481] width 512 height 80
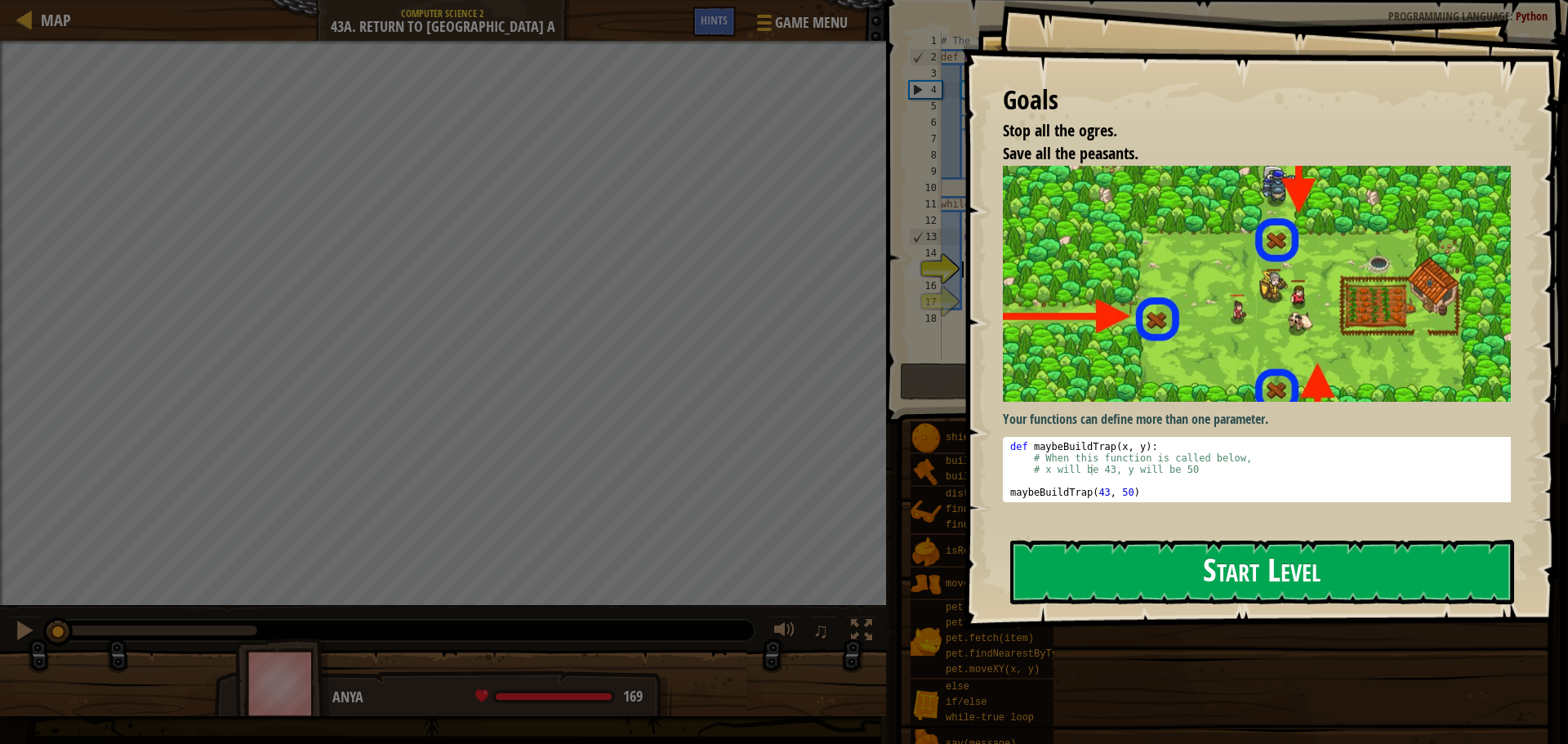
click at [1137, 578] on button "Start Level" at bounding box center [1263, 571] width 504 height 64
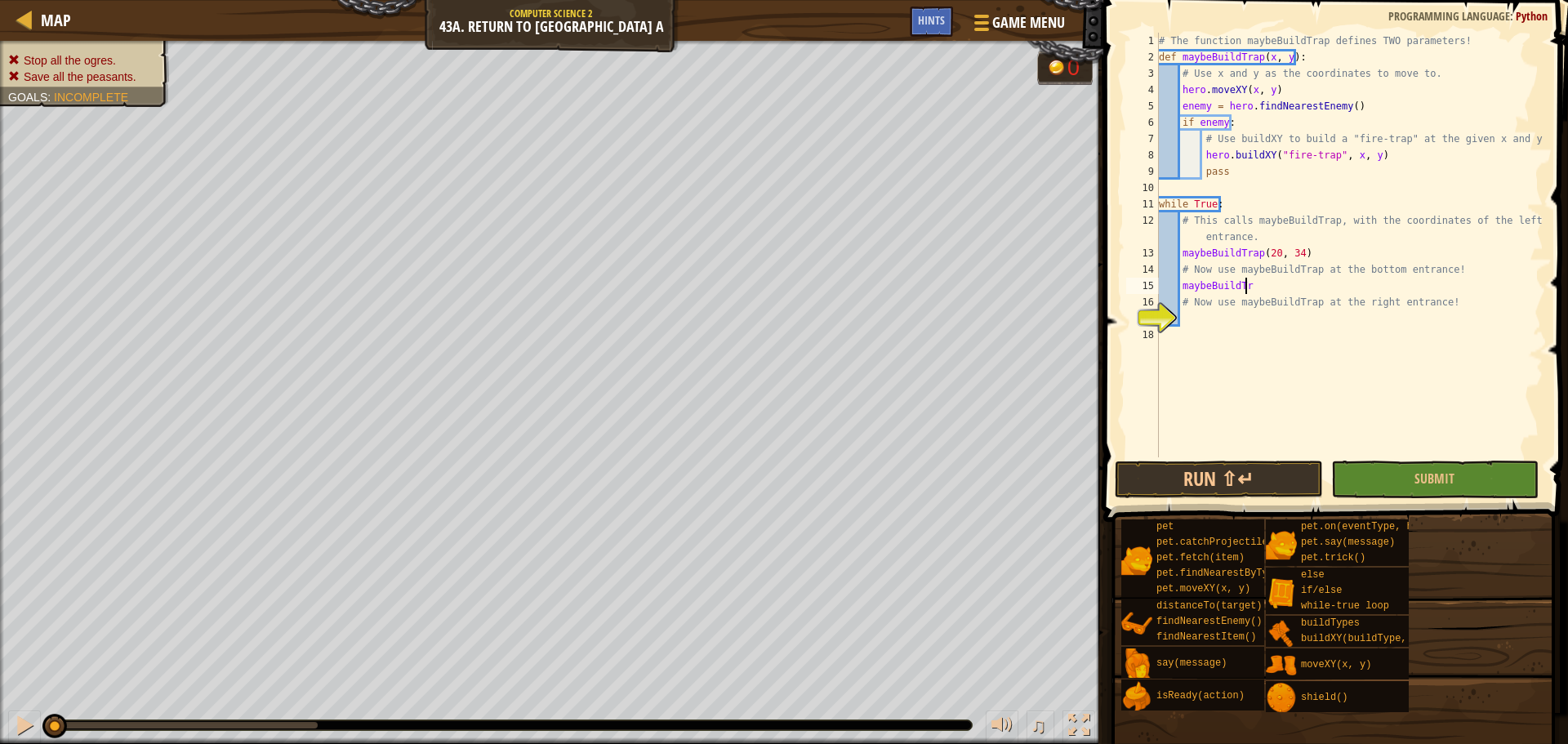
scroll to position [7, 6]
type textarea "maybeBuildTrap"
click at [1289, 319] on div "# The function maybeBuildTrap defines TWO parameters! def maybeBuildTrap ( x , …" at bounding box center [1349, 261] width 388 height 457
click at [1422, 481] on span "Submit" at bounding box center [1434, 479] width 40 height 18
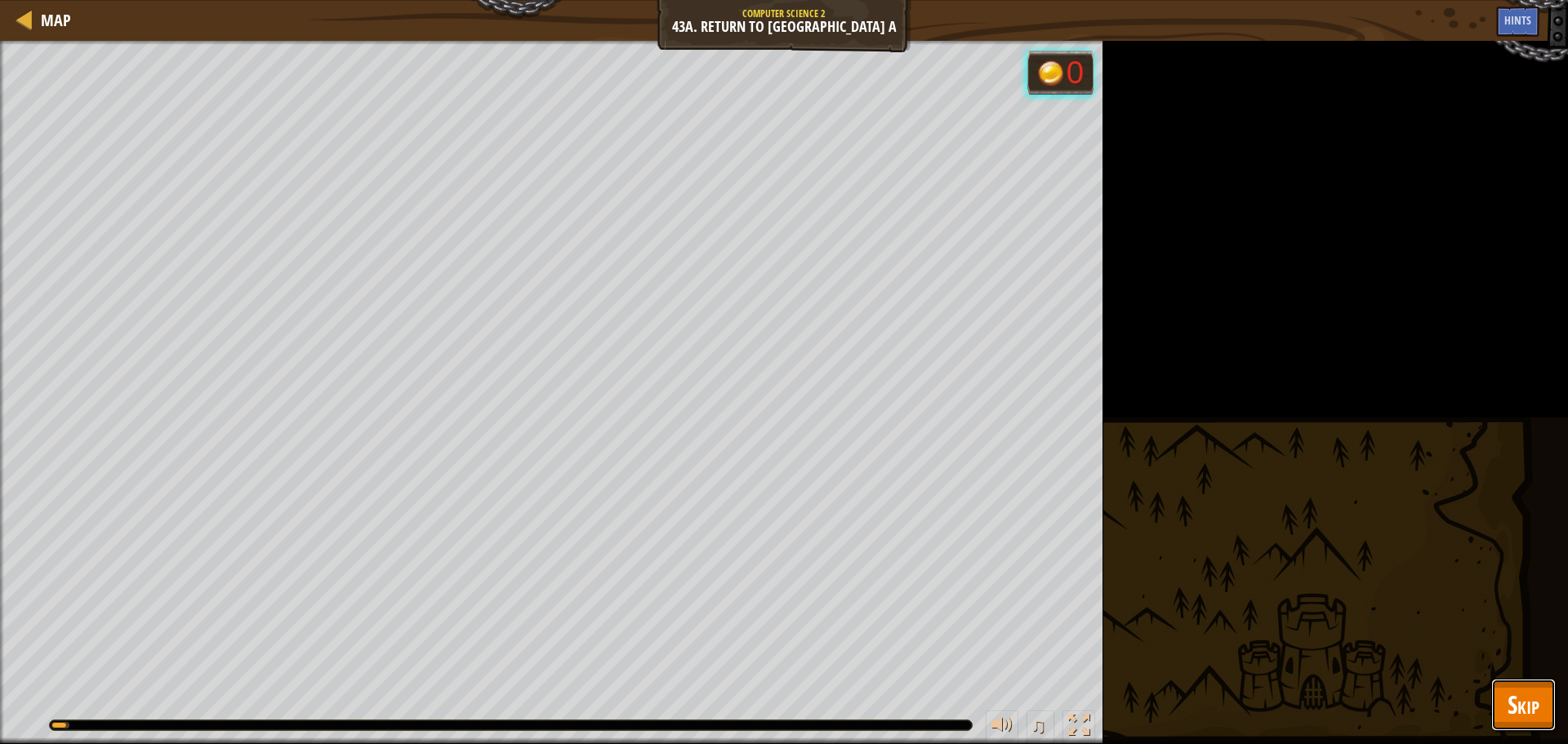
click at [1510, 691] on span "Skip" at bounding box center [1523, 704] width 32 height 33
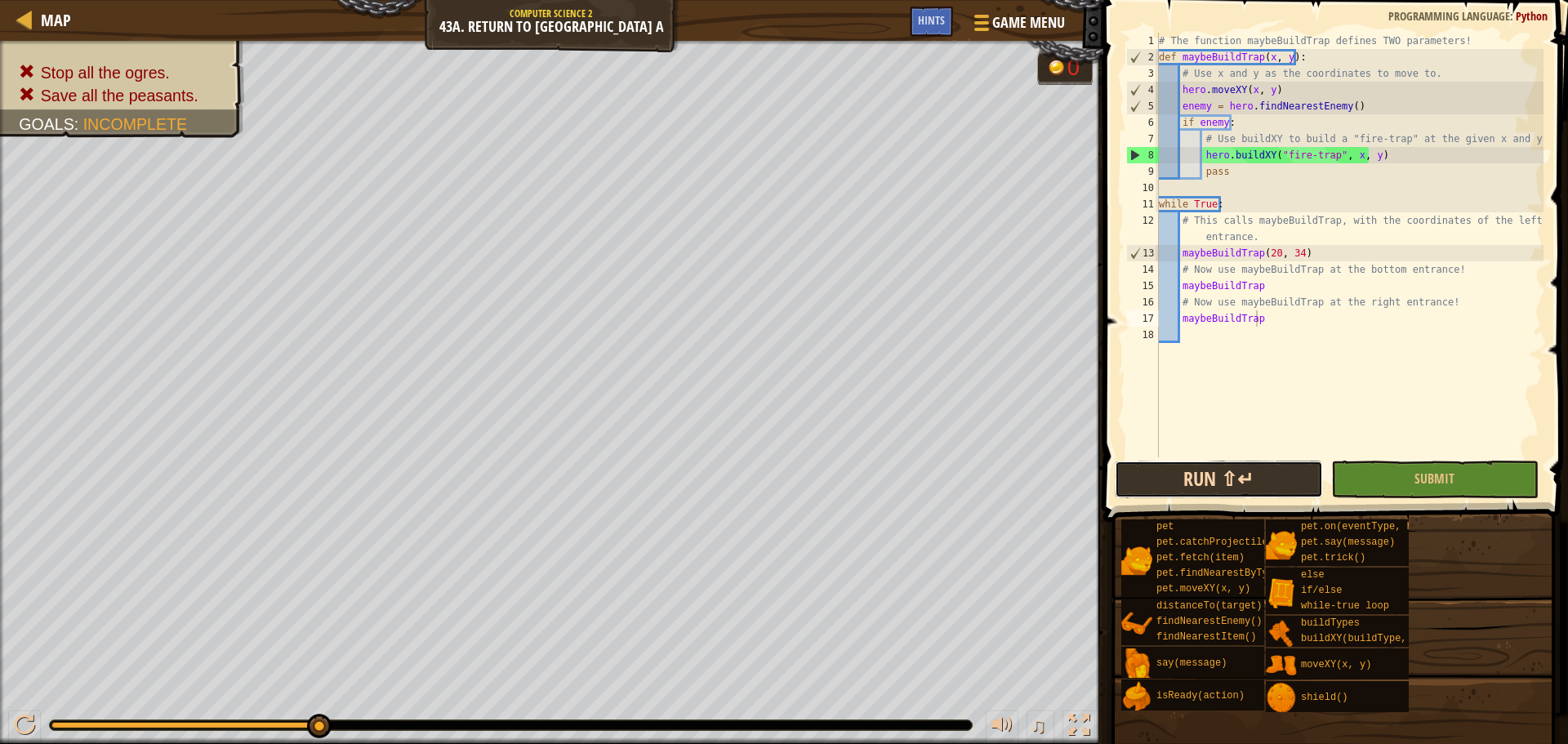
click at [1267, 492] on button "Run ⇧↵" at bounding box center [1219, 480] width 208 height 38
click at [1316, 253] on div "# The function maybeBuildTrap defines TWO parameters! def maybeBuildTrap ( x , …" at bounding box center [1349, 261] width 388 height 457
type textarea "maybeBuildTrap(20, 34)"
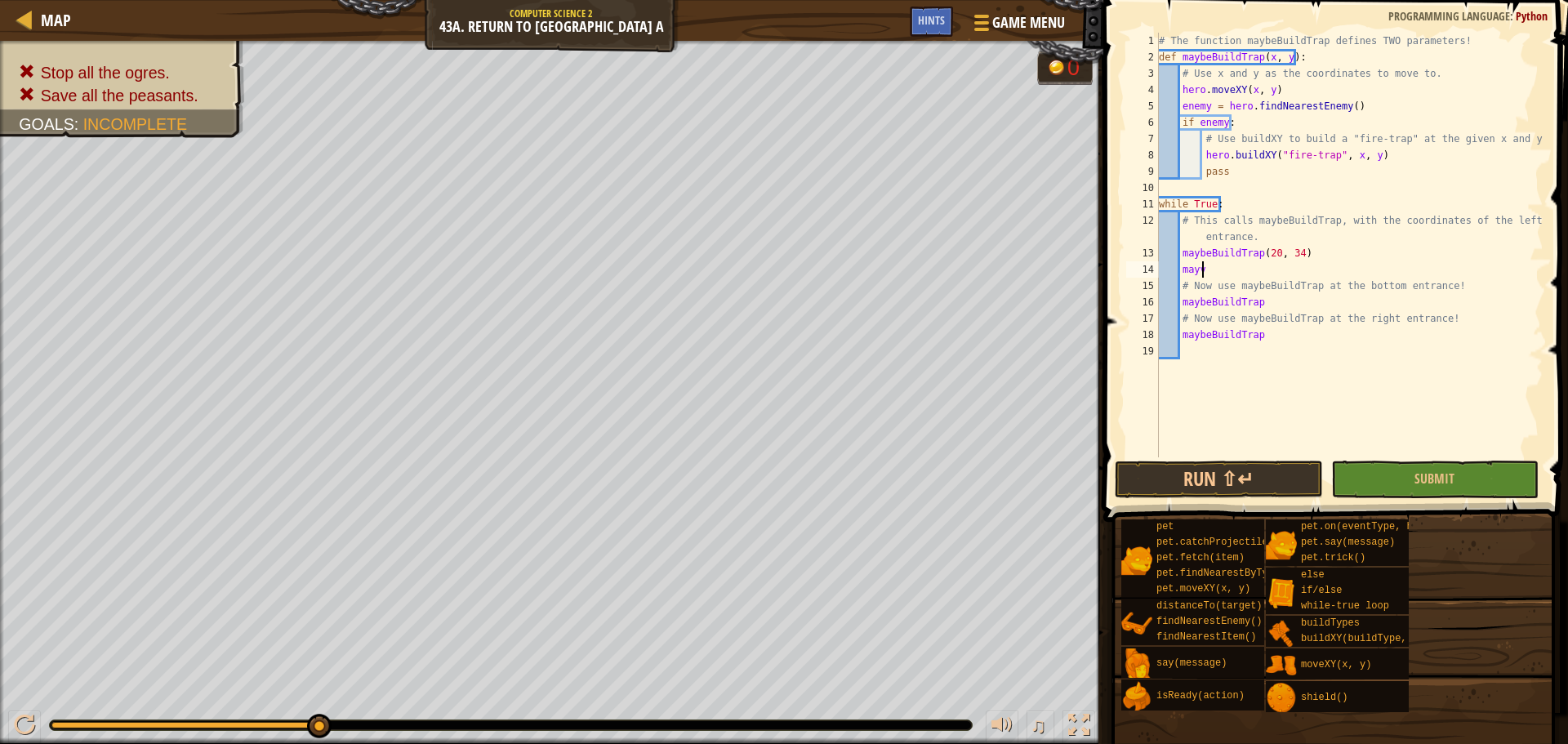
scroll to position [7, 3]
click at [1342, 287] on div "maybe BuildTrap(x, y) press enter" at bounding box center [1331, 308] width 309 height 59
type textarea "maybeBuildTrap(56, 34)"
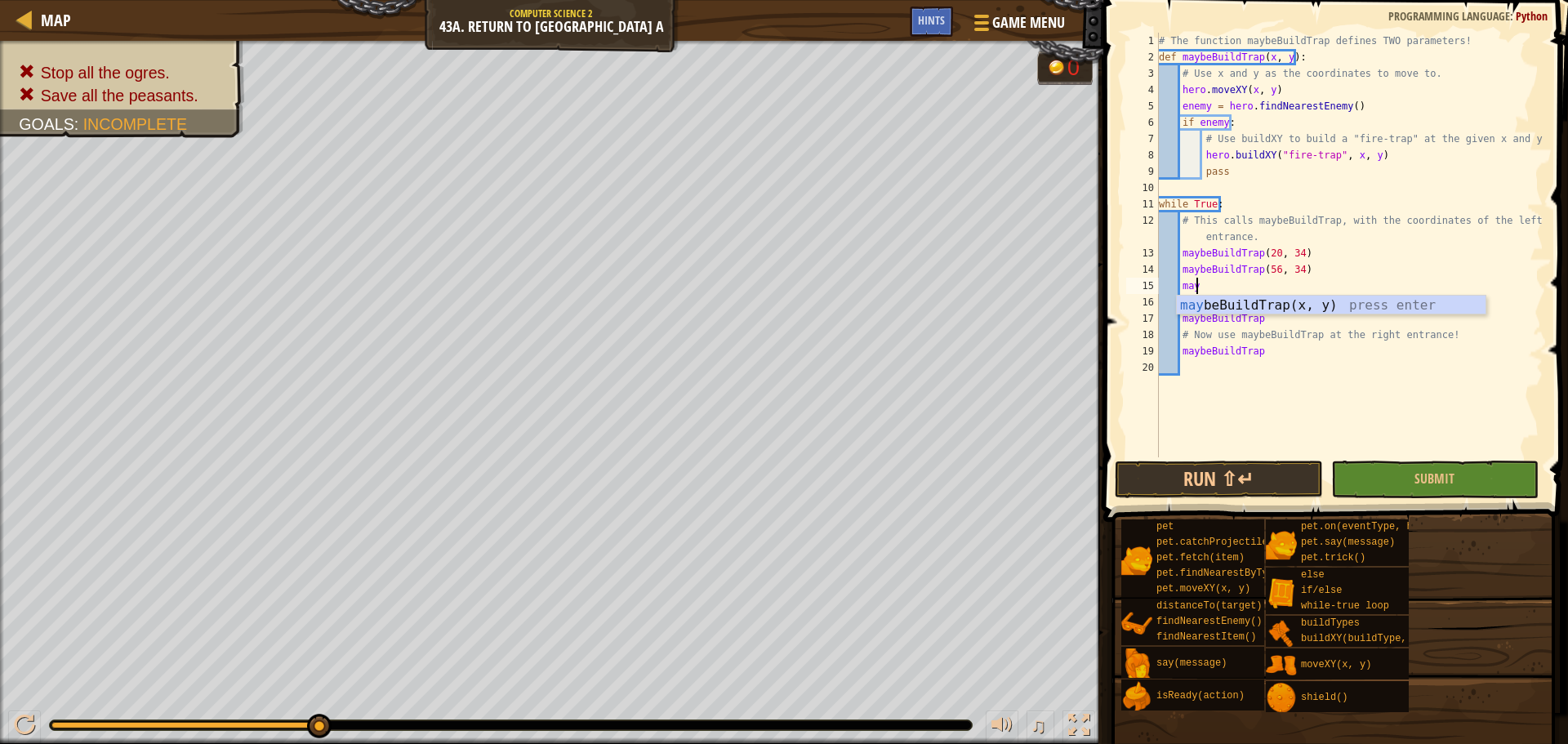
scroll to position [7, 3]
click at [1228, 300] on div "maybe BuildTrap(x, y) press enter" at bounding box center [1331, 325] width 309 height 59
click at [1468, 488] on button "Submit" at bounding box center [1435, 480] width 208 height 38
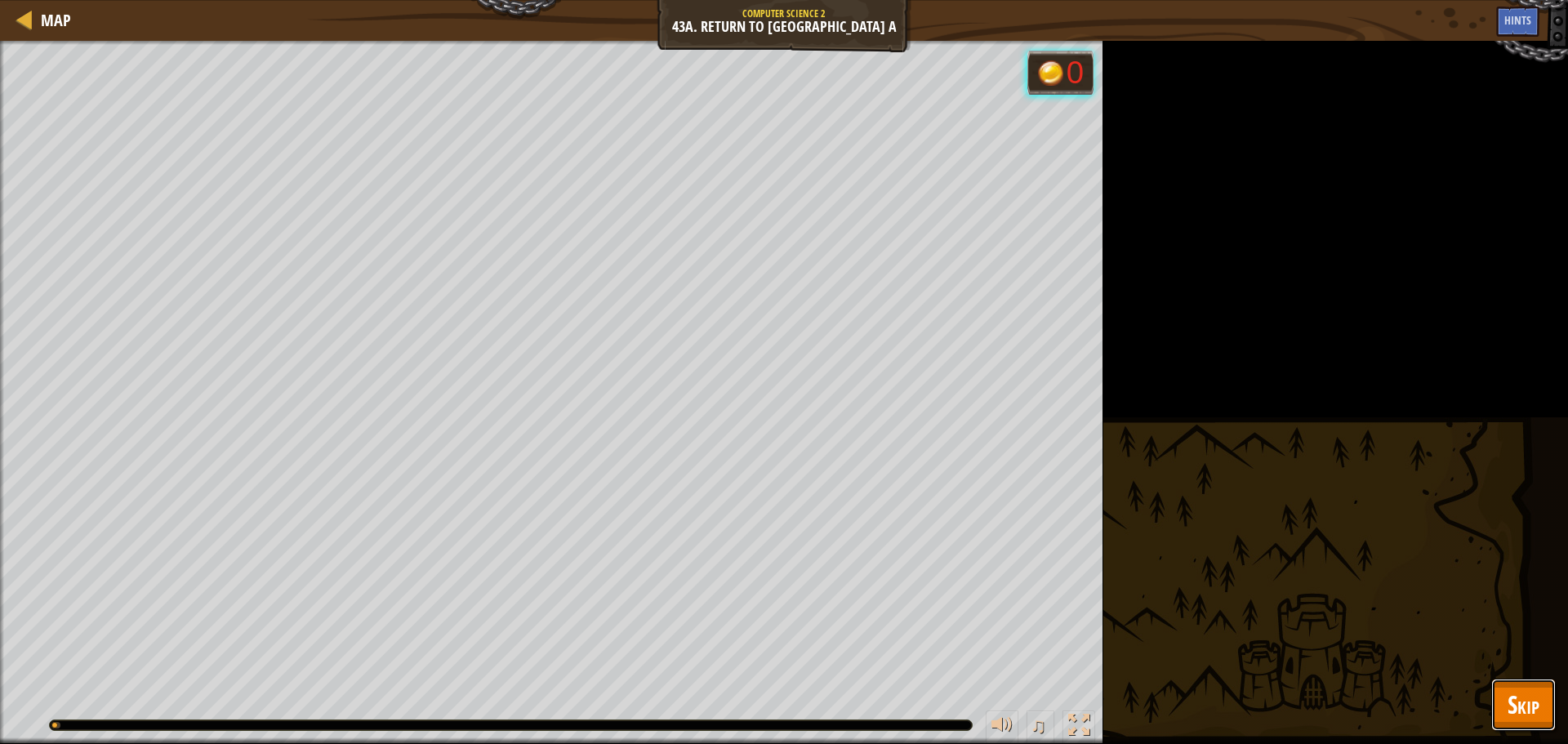
click at [1507, 696] on span "Skip" at bounding box center [1523, 704] width 32 height 33
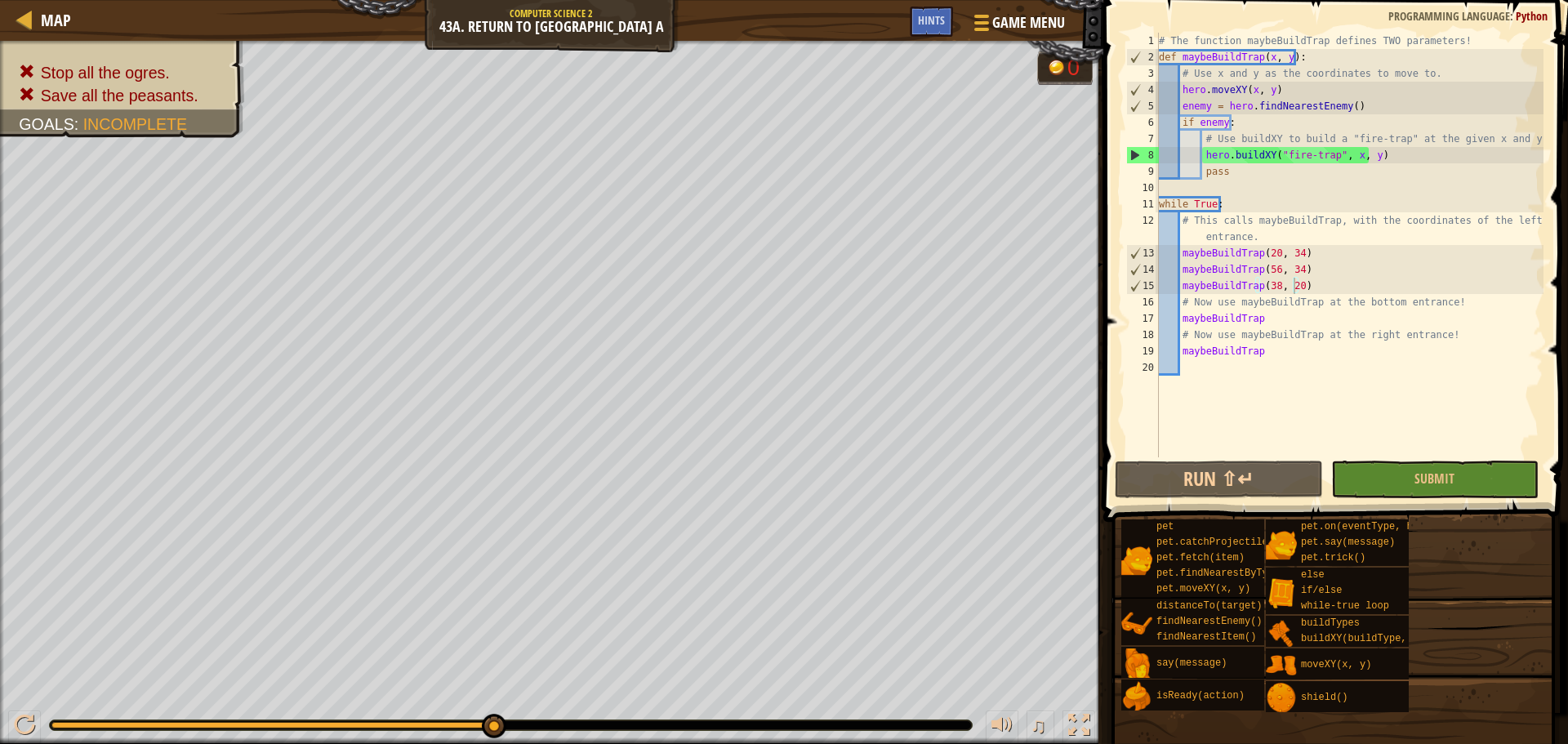
scroll to position [7, 7]
drag, startPoint x: 1276, startPoint y: 320, endPoint x: 1253, endPoint y: 320, distance: 23.0
click at [1253, 320] on div "# The function maybeBuildTrap defines TWO parameters! def maybeBuildTrap ( x , …" at bounding box center [1349, 261] width 388 height 457
click at [1265, 157] on div "# The function maybeBuildTrap defines TWO parameters! def maybeBuildTrap ( x , …" at bounding box center [1349, 261] width 388 height 457
click at [934, 21] on span "Hints" at bounding box center [932, 20] width 27 height 15
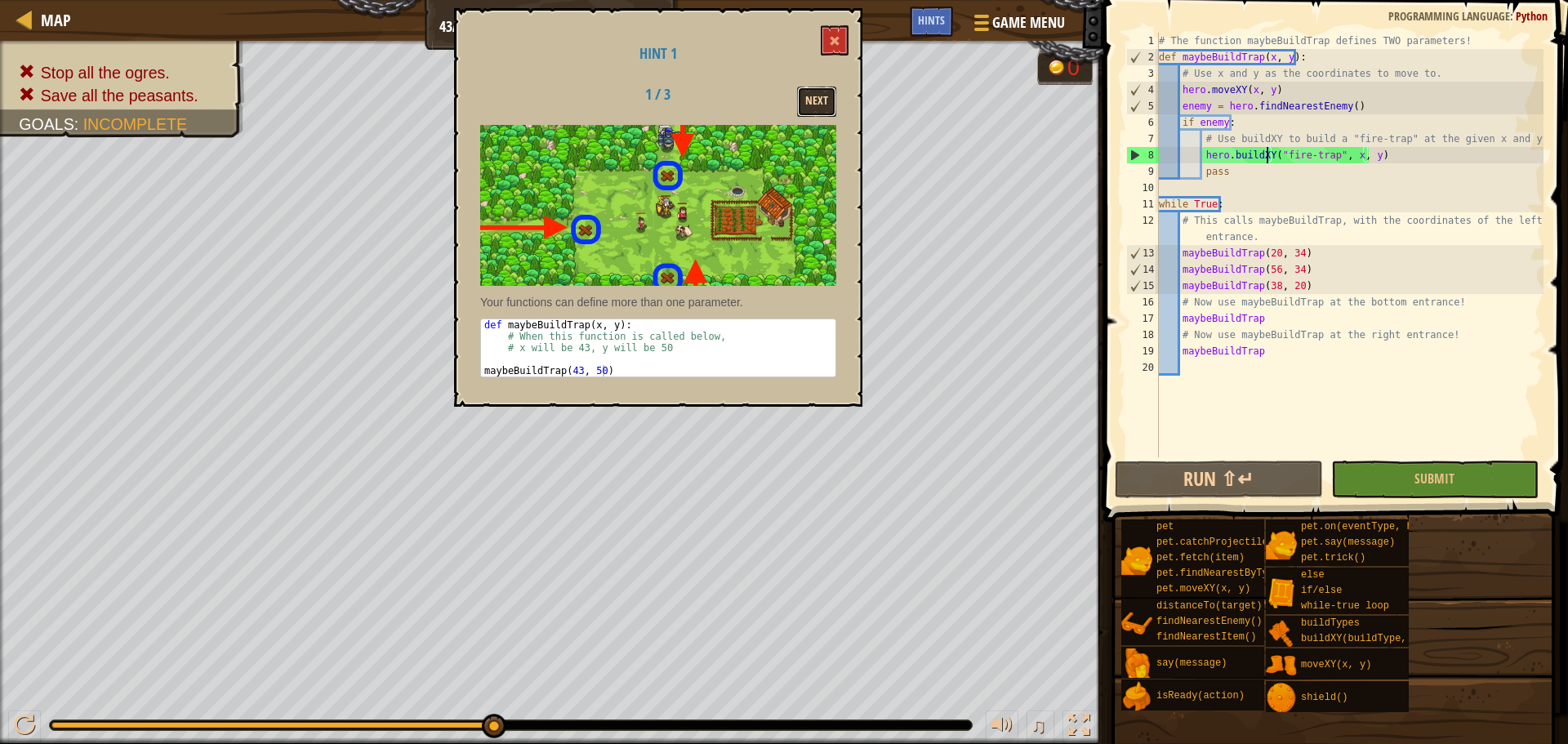
click at [827, 101] on button "Next" at bounding box center [816, 101] width 39 height 30
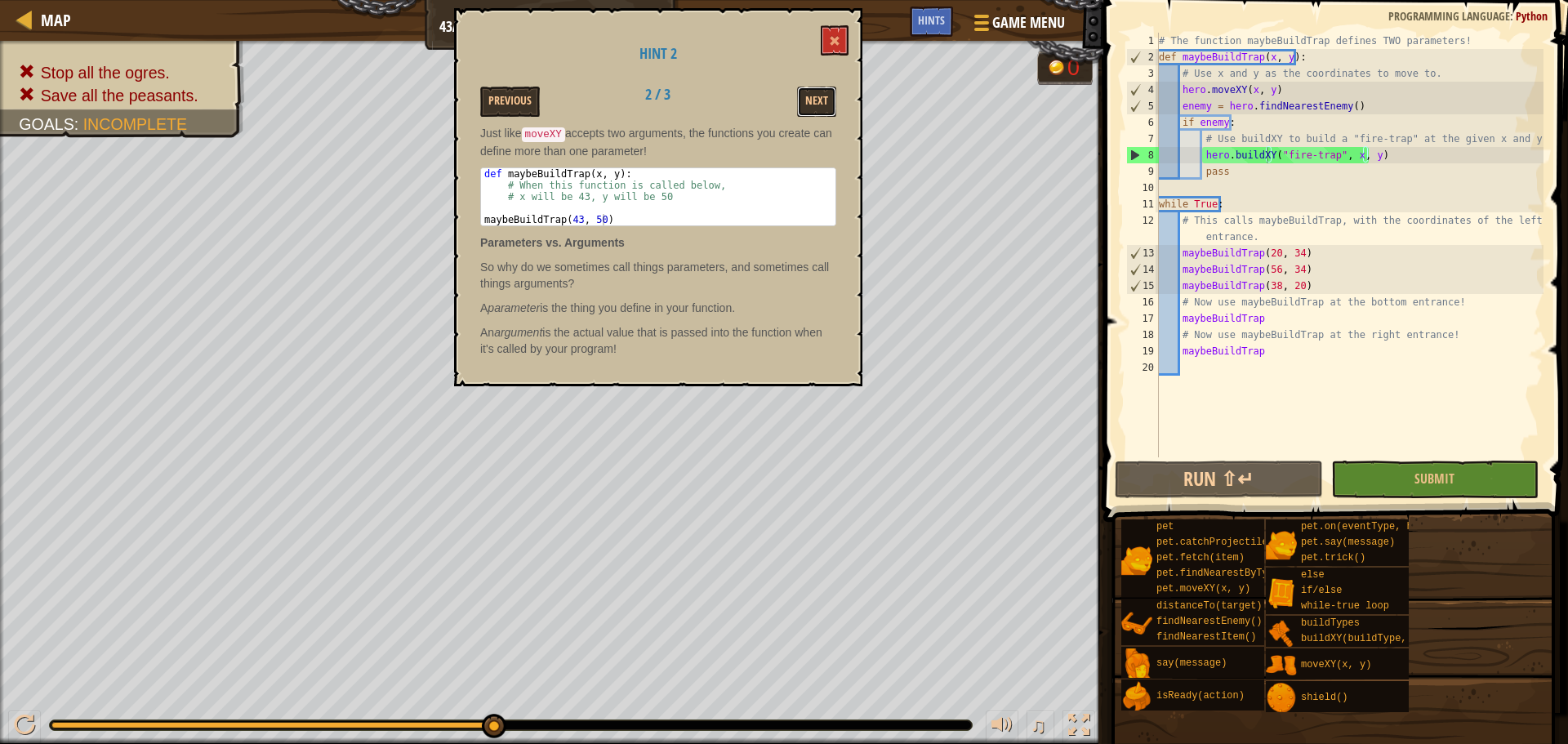
click at [827, 101] on button "Next" at bounding box center [816, 101] width 39 height 30
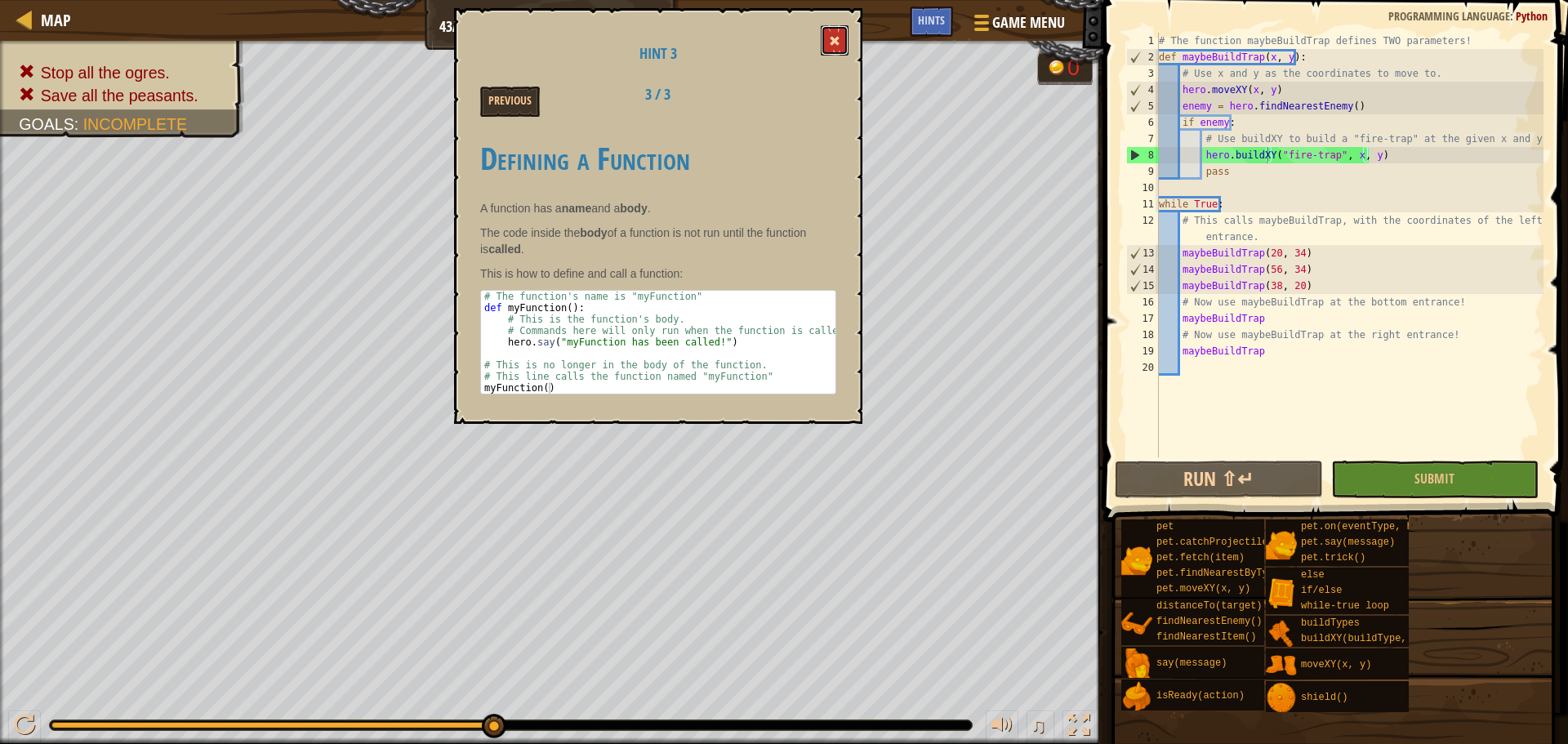
click at [844, 52] on button at bounding box center [834, 40] width 28 height 30
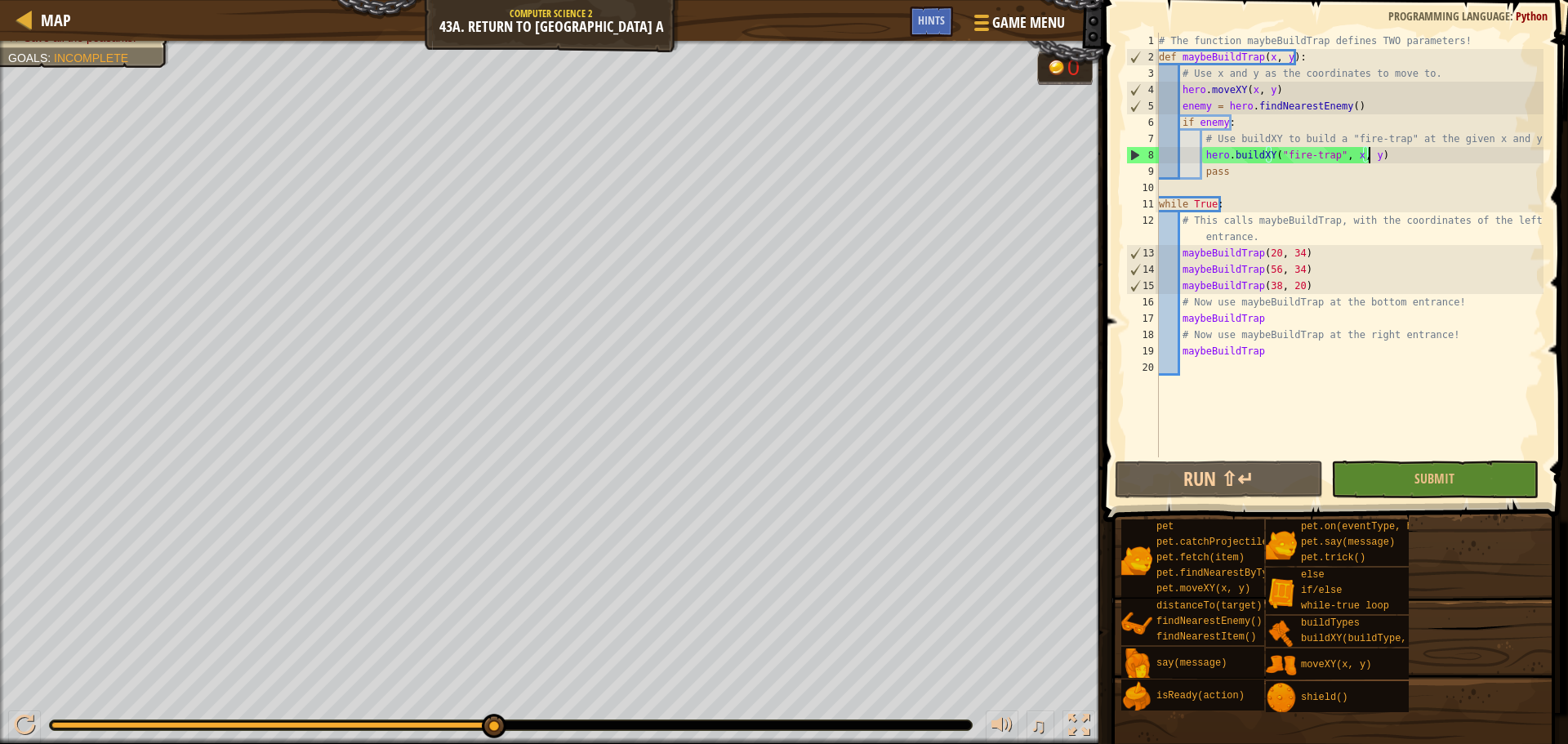
drag, startPoint x: 1419, startPoint y: 160, endPoint x: 1385, endPoint y: 160, distance: 34.0
click at [1385, 160] on div "# The function maybeBuildTrap defines TWO parameters! def maybeBuildTrap ( x , …" at bounding box center [1349, 261] width 388 height 457
click at [1401, 161] on div "# The function maybeBuildTrap defines TWO parameters! def maybeBuildTrap ( x , …" at bounding box center [1349, 261] width 388 height 457
click at [1216, 488] on button "Run ⇧↵" at bounding box center [1219, 480] width 208 height 38
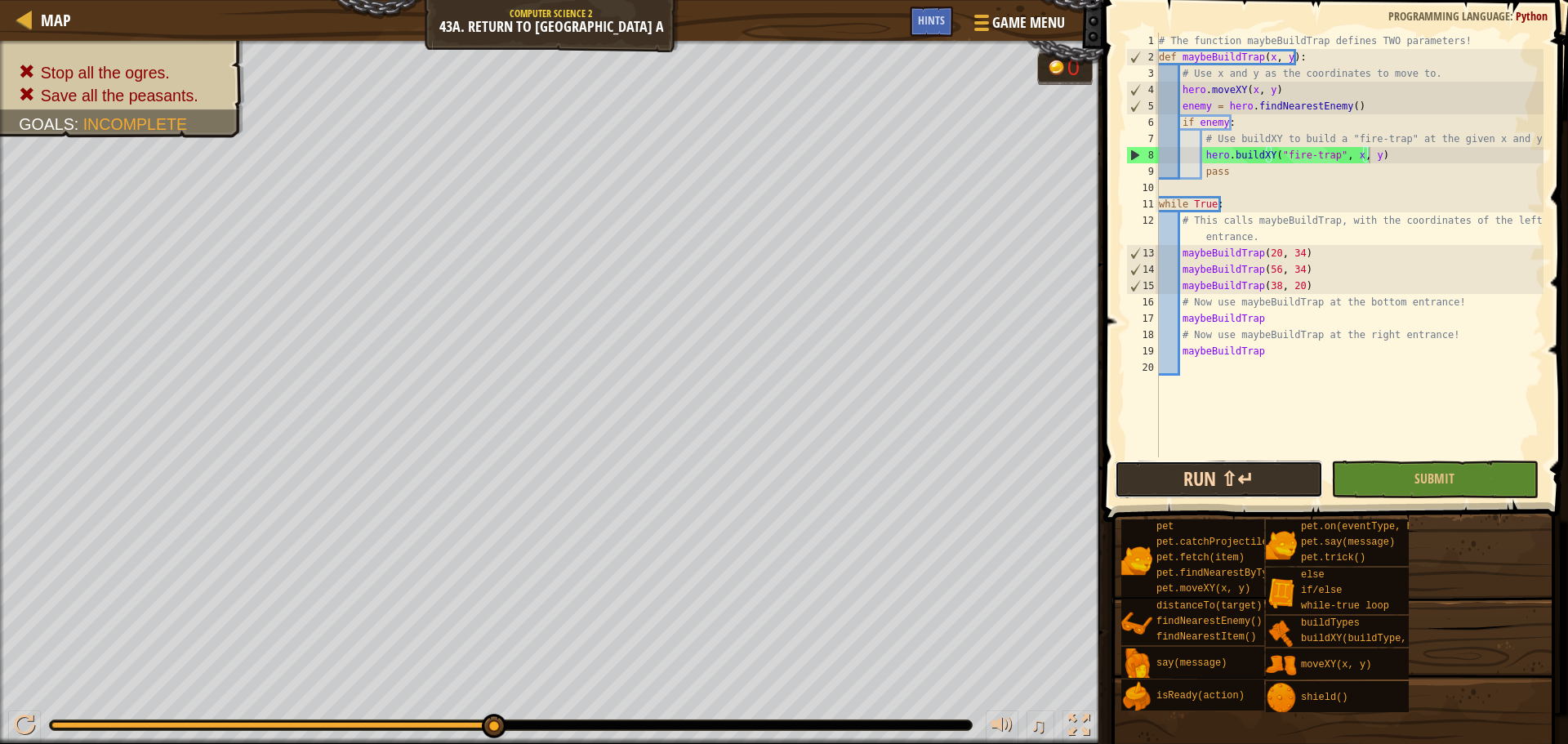
click at [1232, 481] on button "Run ⇧↵" at bounding box center [1219, 480] width 208 height 38
click at [1272, 285] on div "# The function maybeBuildTrap defines TWO parameters! def maybeBuildTrap ( x , …" at bounding box center [1349, 261] width 388 height 457
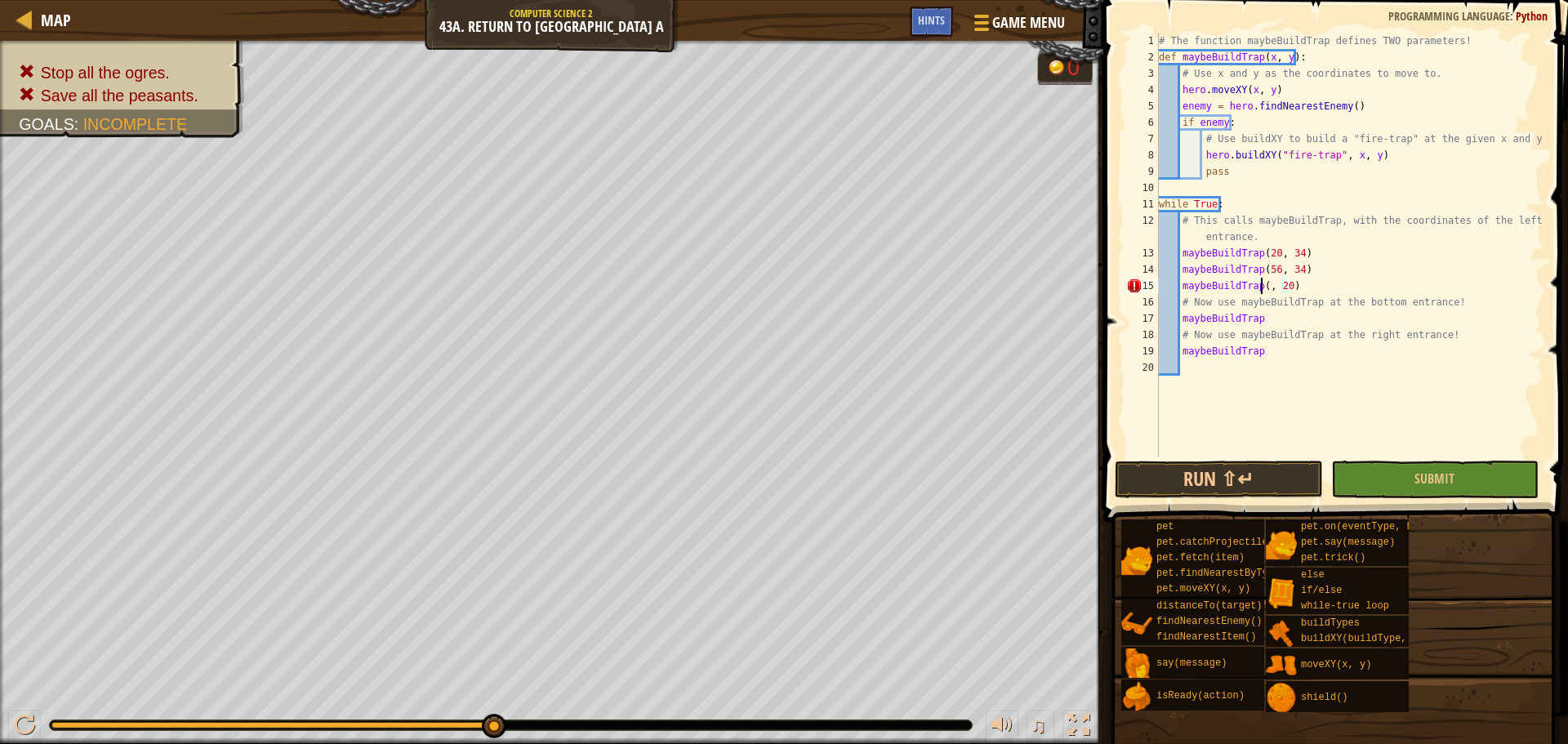
scroll to position [7, 9]
type textarea "maybeBuildTrap(56, 20)"
click at [1053, 19] on span "Game Menu" at bounding box center [1028, 23] width 76 height 22
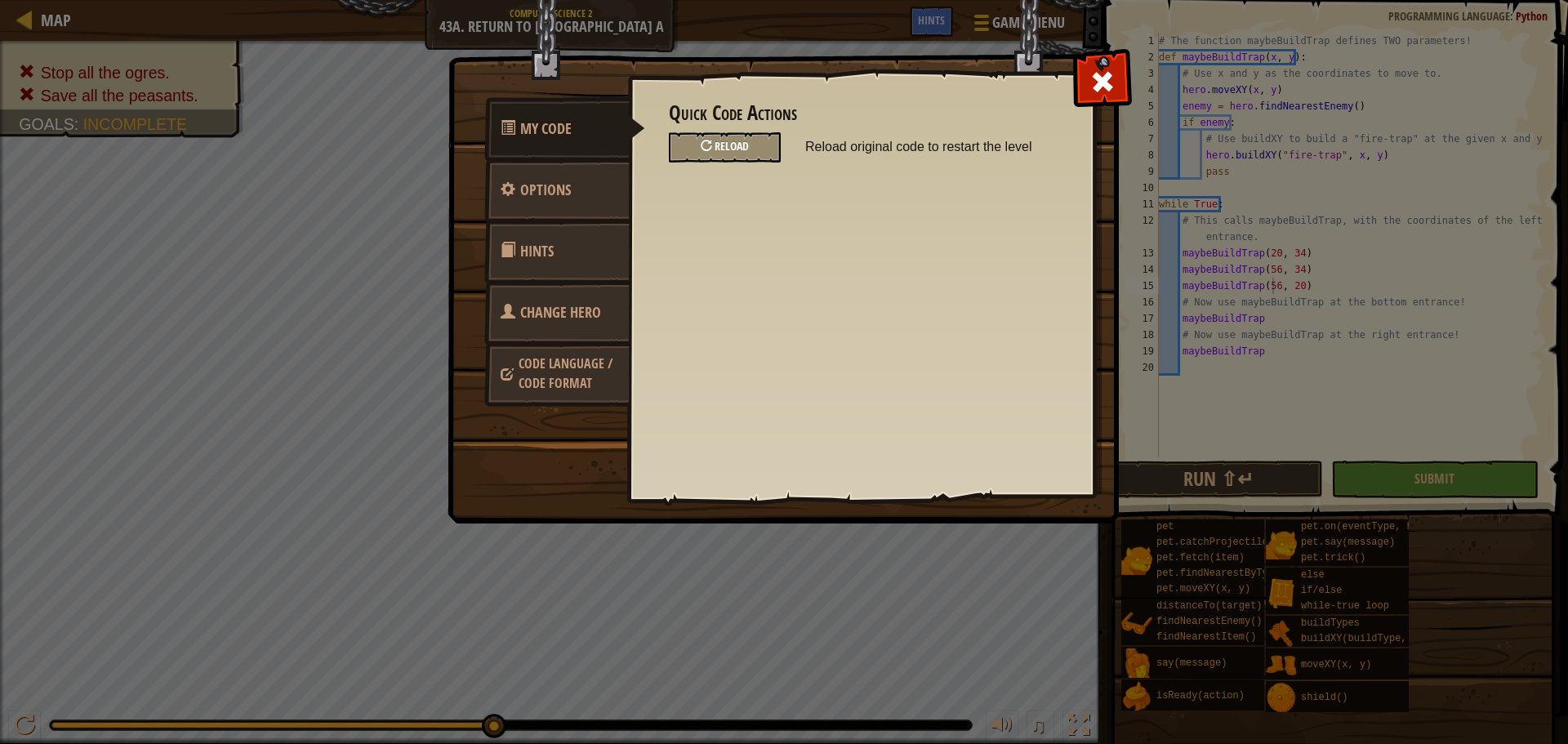
click at [756, 141] on div "Reload" at bounding box center [725, 146] width 112 height 30
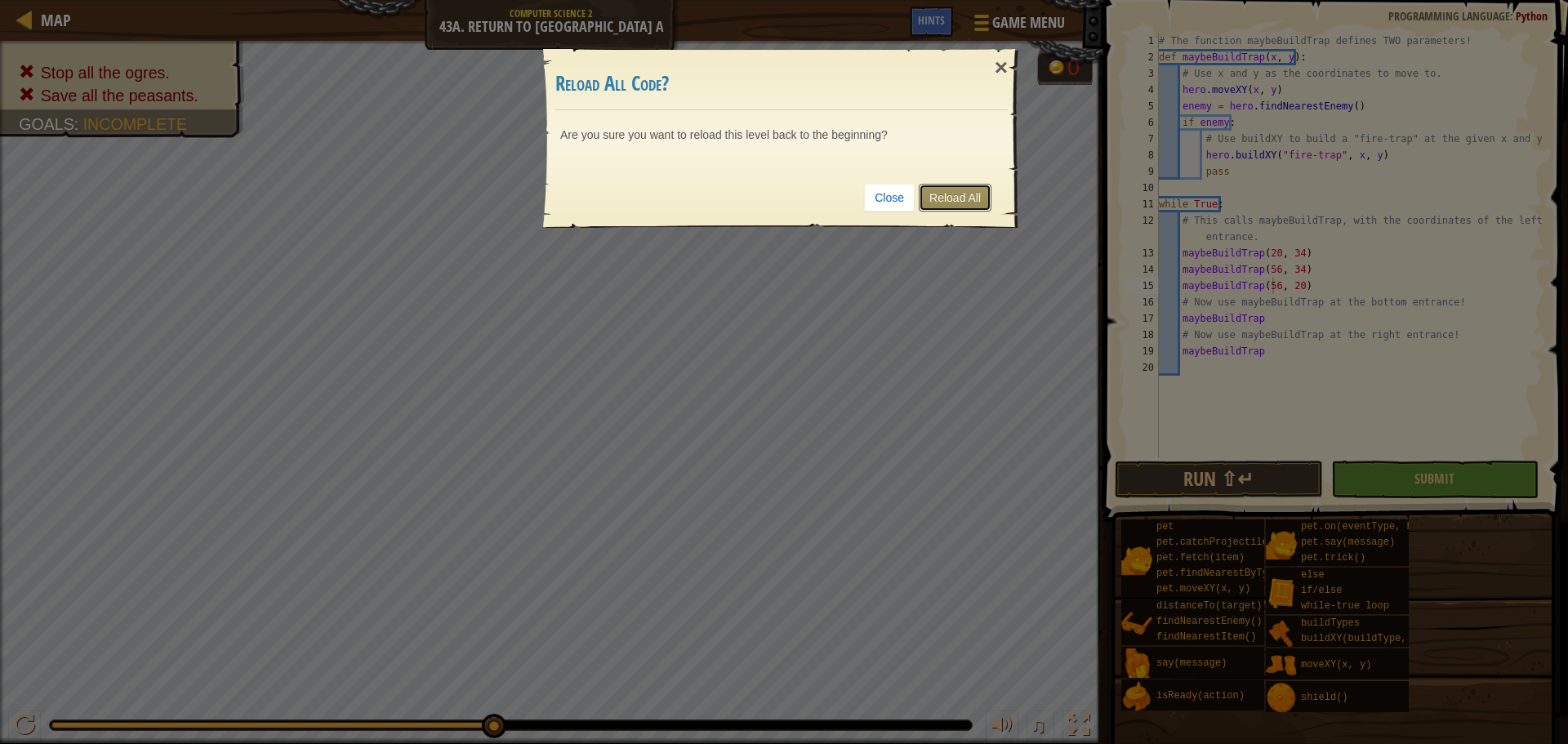
click at [937, 193] on link "Reload All" at bounding box center [955, 197] width 72 height 28
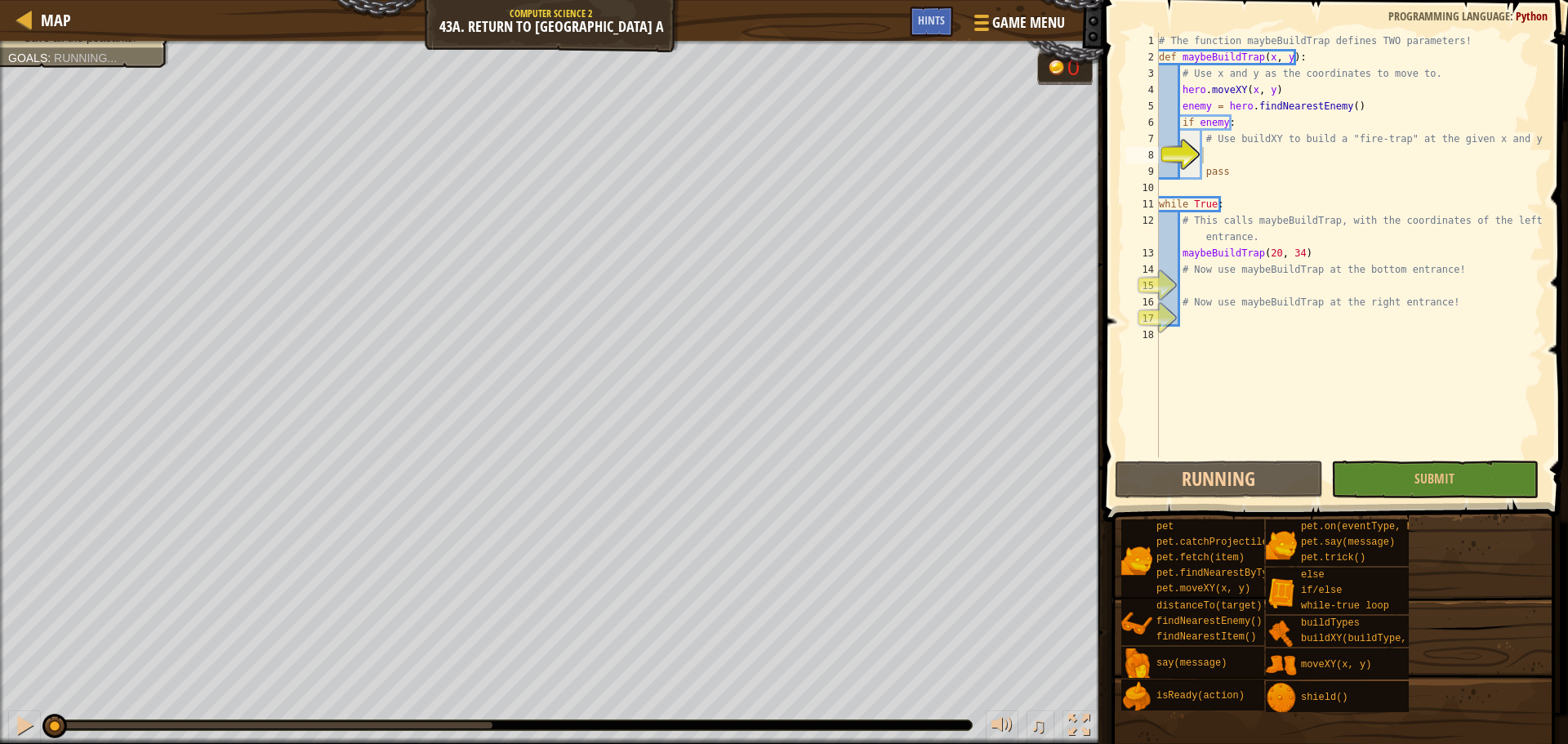
scroll to position [7, 3]
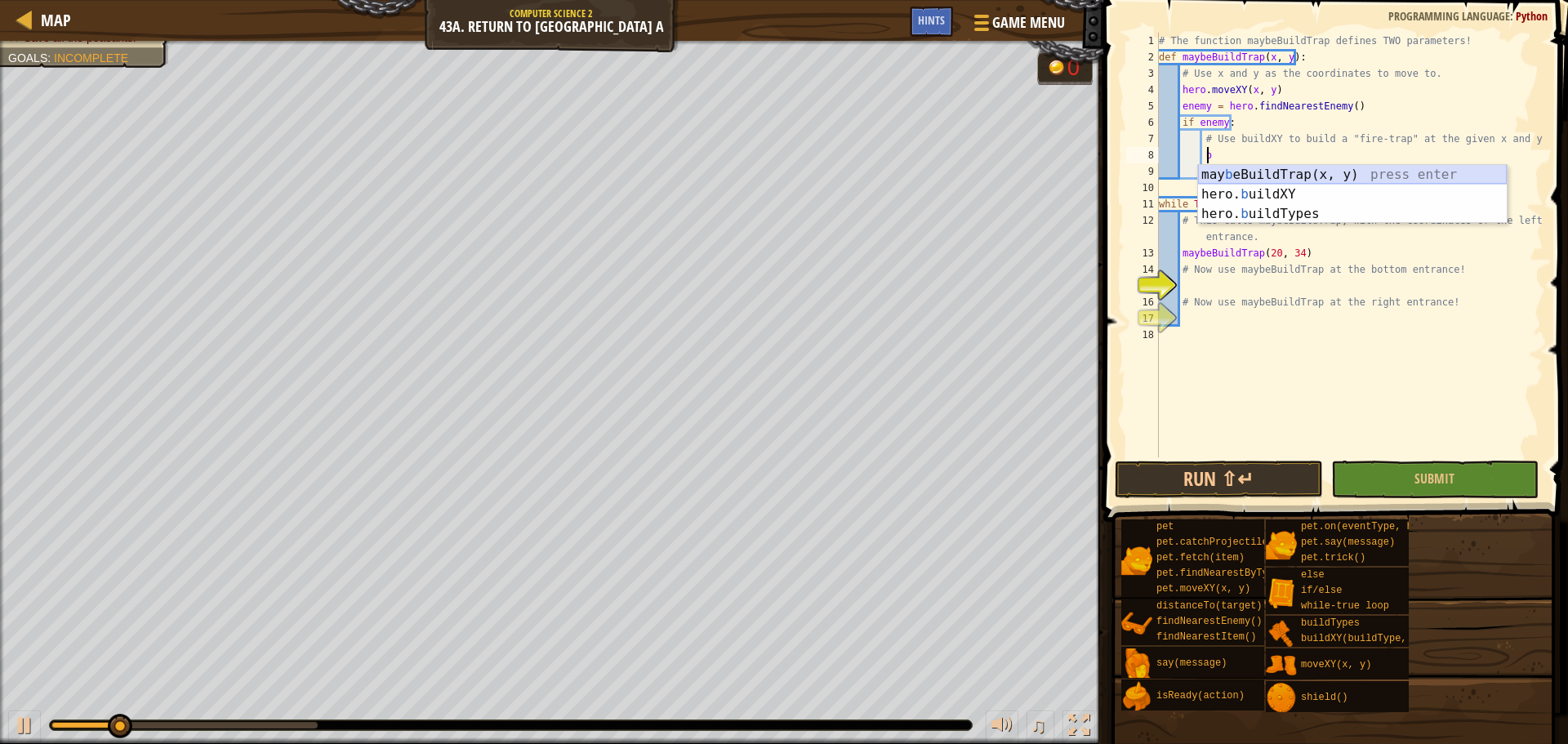
click at [1397, 165] on div "may b eBuildTrap(x, y) press enter hero. b uildXY press enter hero. b uildTypes…" at bounding box center [1353, 214] width 309 height 98
type textarea "maybeBuildTrap(x, y)"
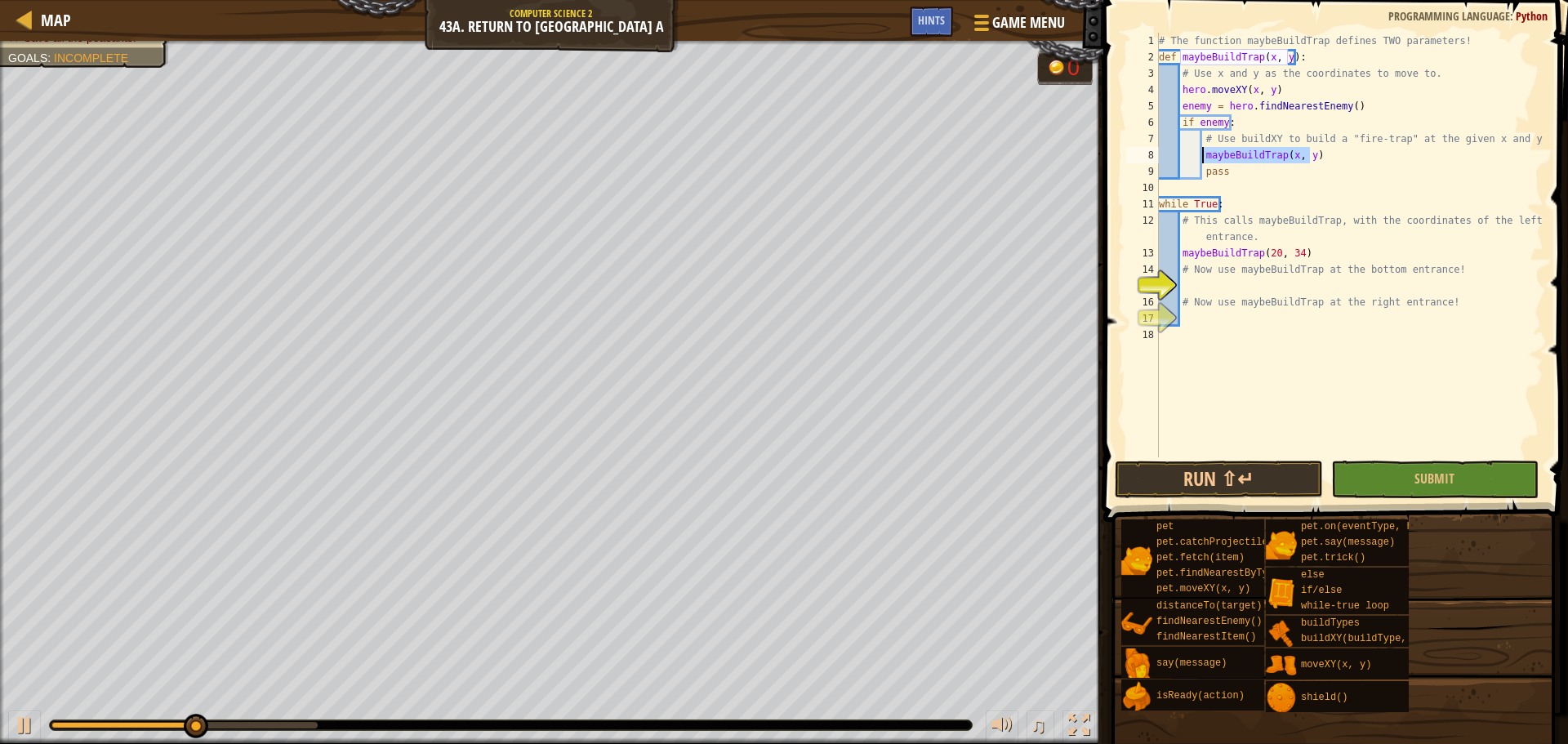
drag, startPoint x: 1335, startPoint y: 149, endPoint x: 1200, endPoint y: 157, distance: 135.2
click at [1200, 157] on div "# The function maybeBuildTrap defines TWO parameters! def maybeBuildTrap ( x , …" at bounding box center [1349, 261] width 388 height 457
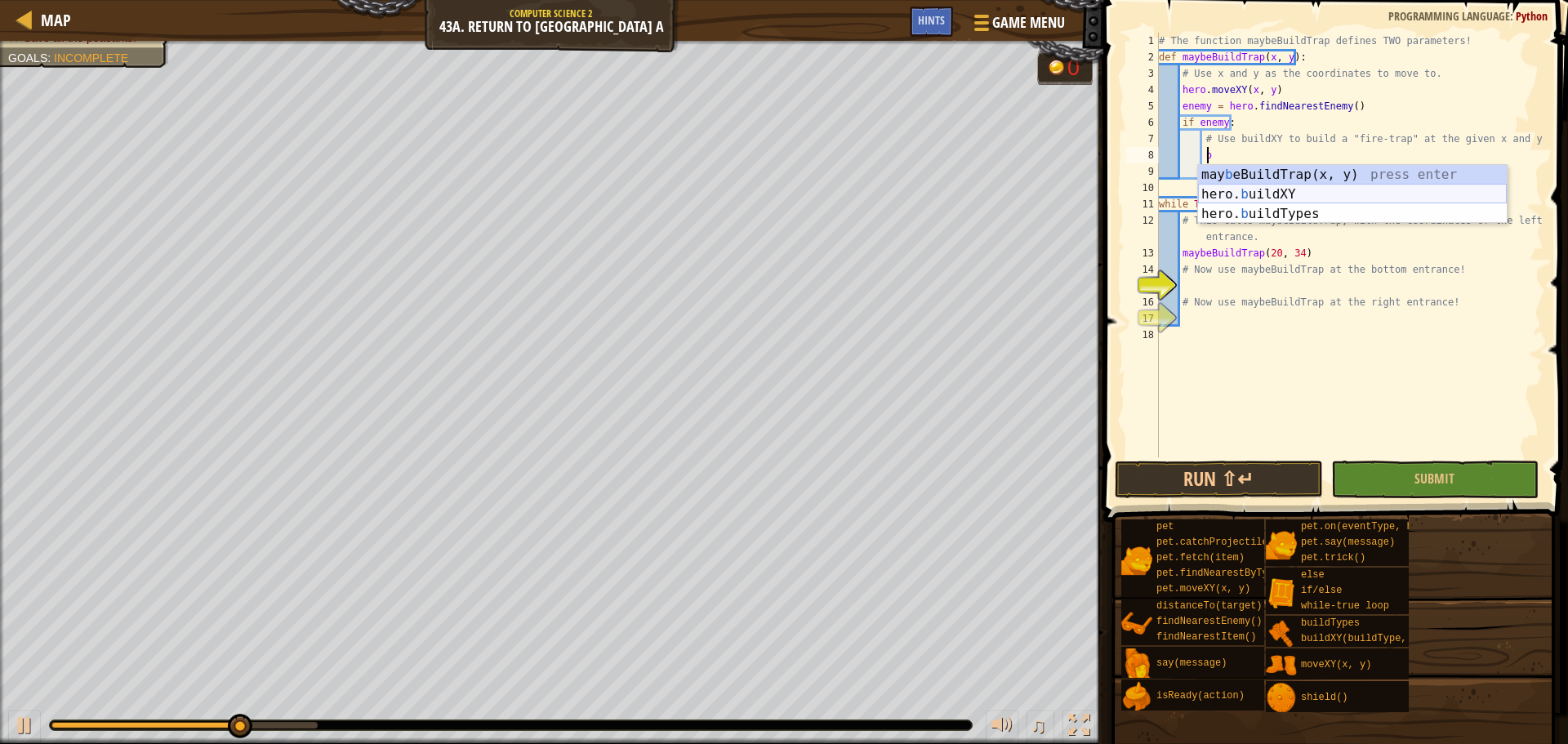
click at [1284, 196] on div "may b eBuildTrap(x, y) press enter hero. b uildXY press enter hero. b uildTypes…" at bounding box center [1353, 214] width 309 height 98
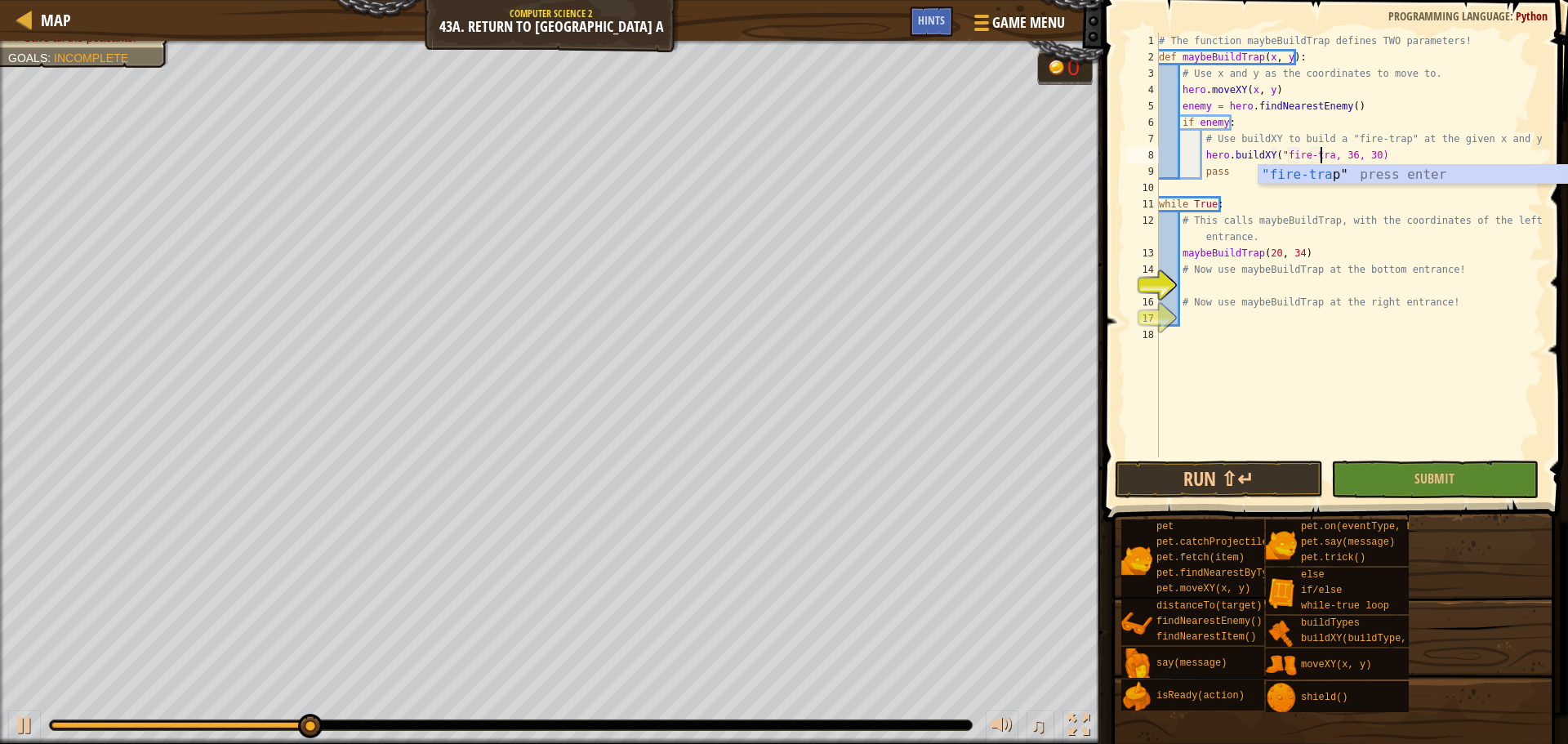
type textarea "hero.buildXY("fire-trap, 36, 30)"
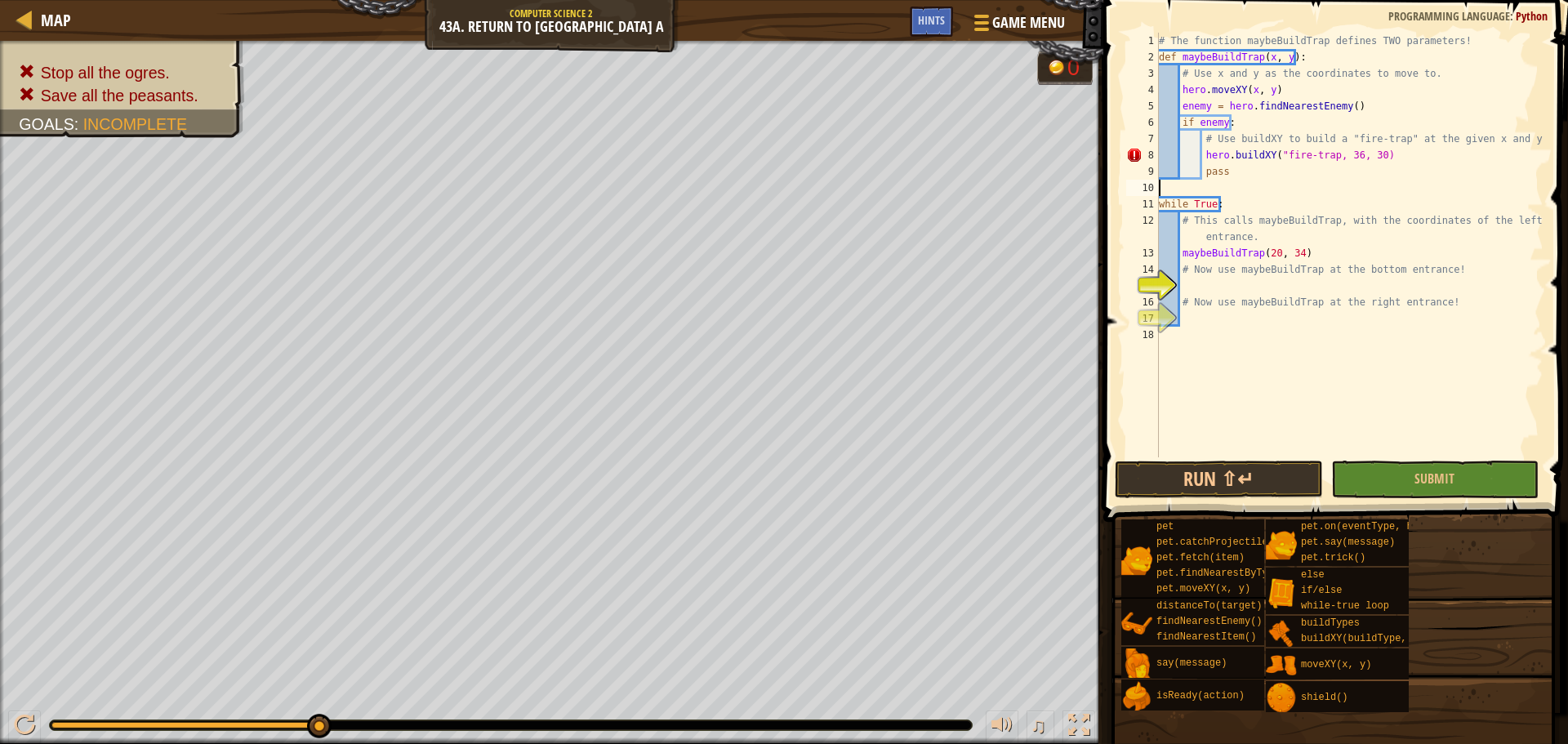
click at [1300, 190] on div "# The function maybeBuildTrap defines TWO parameters! def maybeBuildTrap ( x , …" at bounding box center [1349, 261] width 388 height 457
click at [1325, 155] on div "# The function maybeBuildTrap defines TWO parameters! def maybeBuildTrap ( x , …" at bounding box center [1349, 261] width 388 height 457
click at [1348, 153] on div "# The function maybeBuildTrap defines TWO parameters! def maybeBuildTrap ( x , …" at bounding box center [1349, 261] width 388 height 457
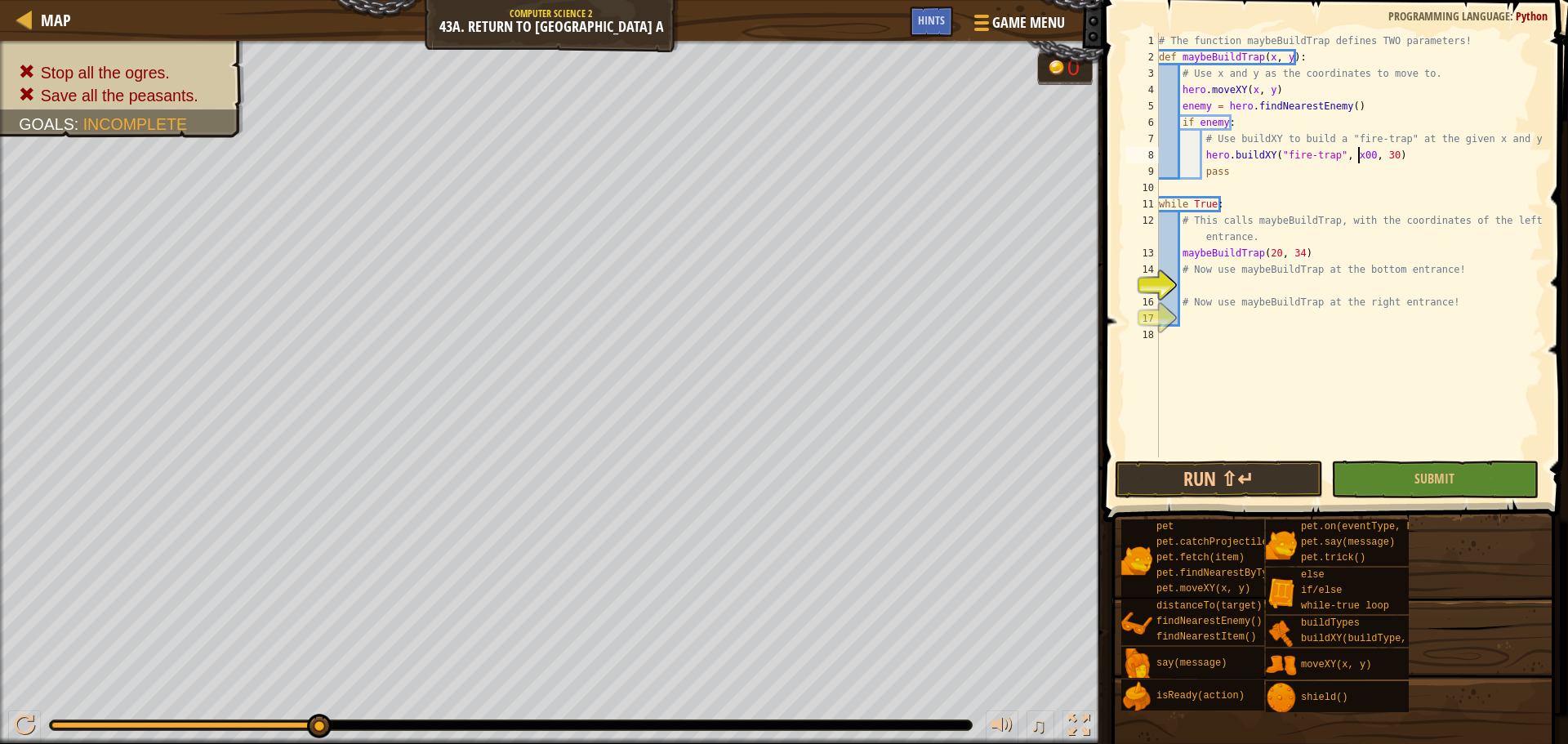
scroll to position [7, 16]
click at [1313, 250] on div "# The function maybeBuildTrap defines TWO parameters! def maybeBuildTrap ( x , …" at bounding box center [1349, 261] width 388 height 457
type textarea "maybeBuildTrap(20, 34)"
click at [1220, 290] on div "# The function maybeBuildTrap defines TWO parameters! def maybeBuildTrap ( x , …" at bounding box center [1349, 261] width 388 height 457
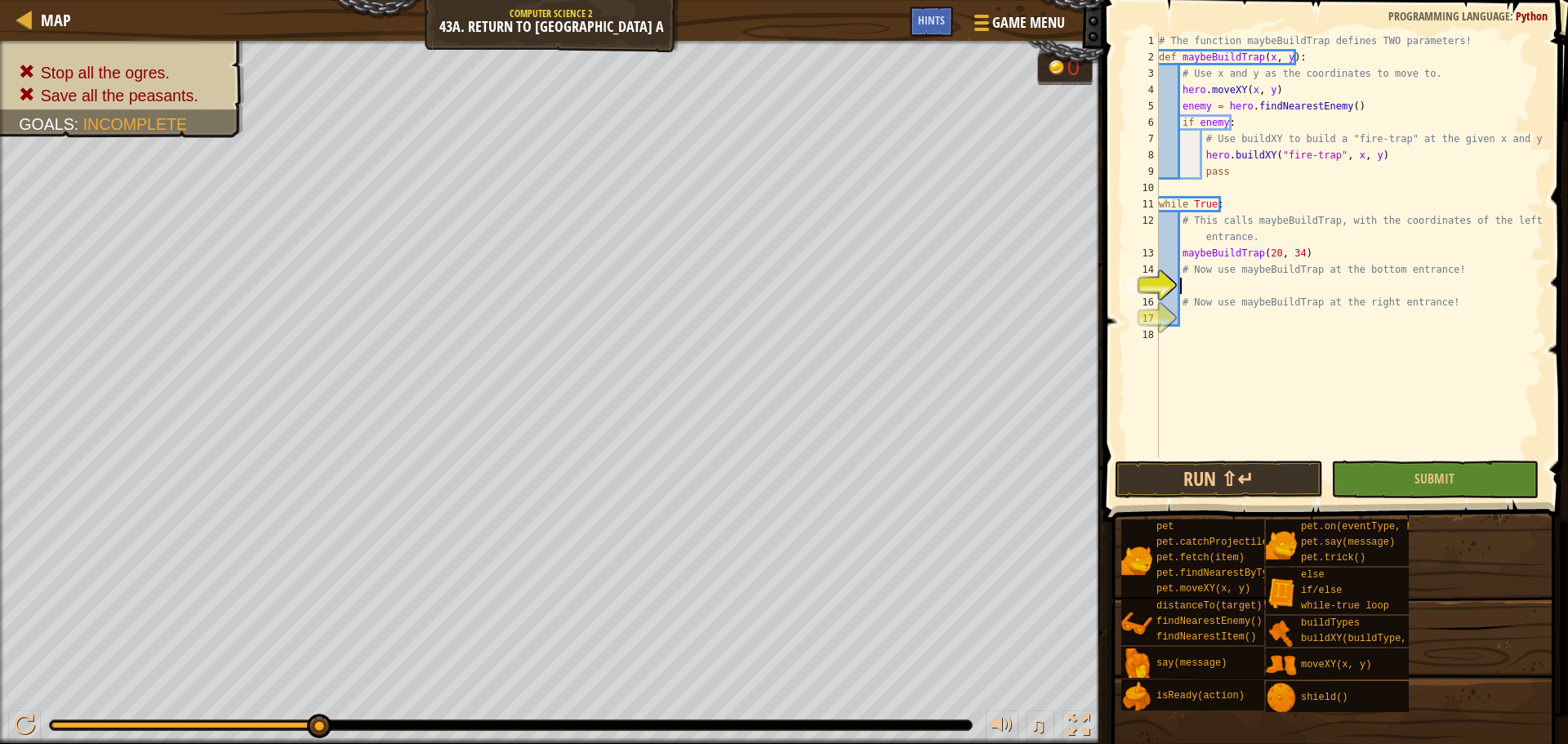
scroll to position [7, 1]
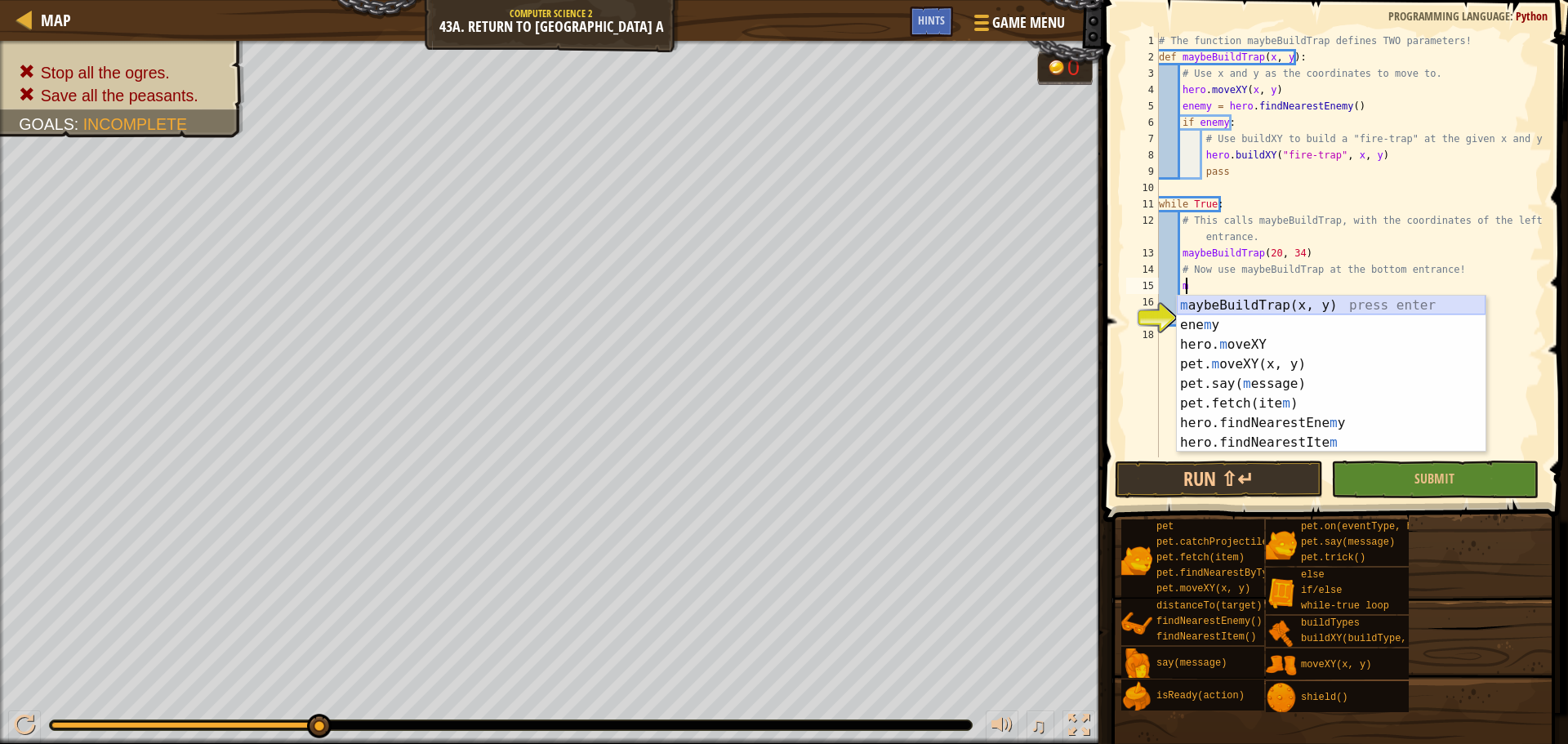
click at [1252, 306] on div "m aybeBuildTrap(x, y) press enter ene m y press enter hero. m oveXY press enter…" at bounding box center [1331, 393] width 309 height 196
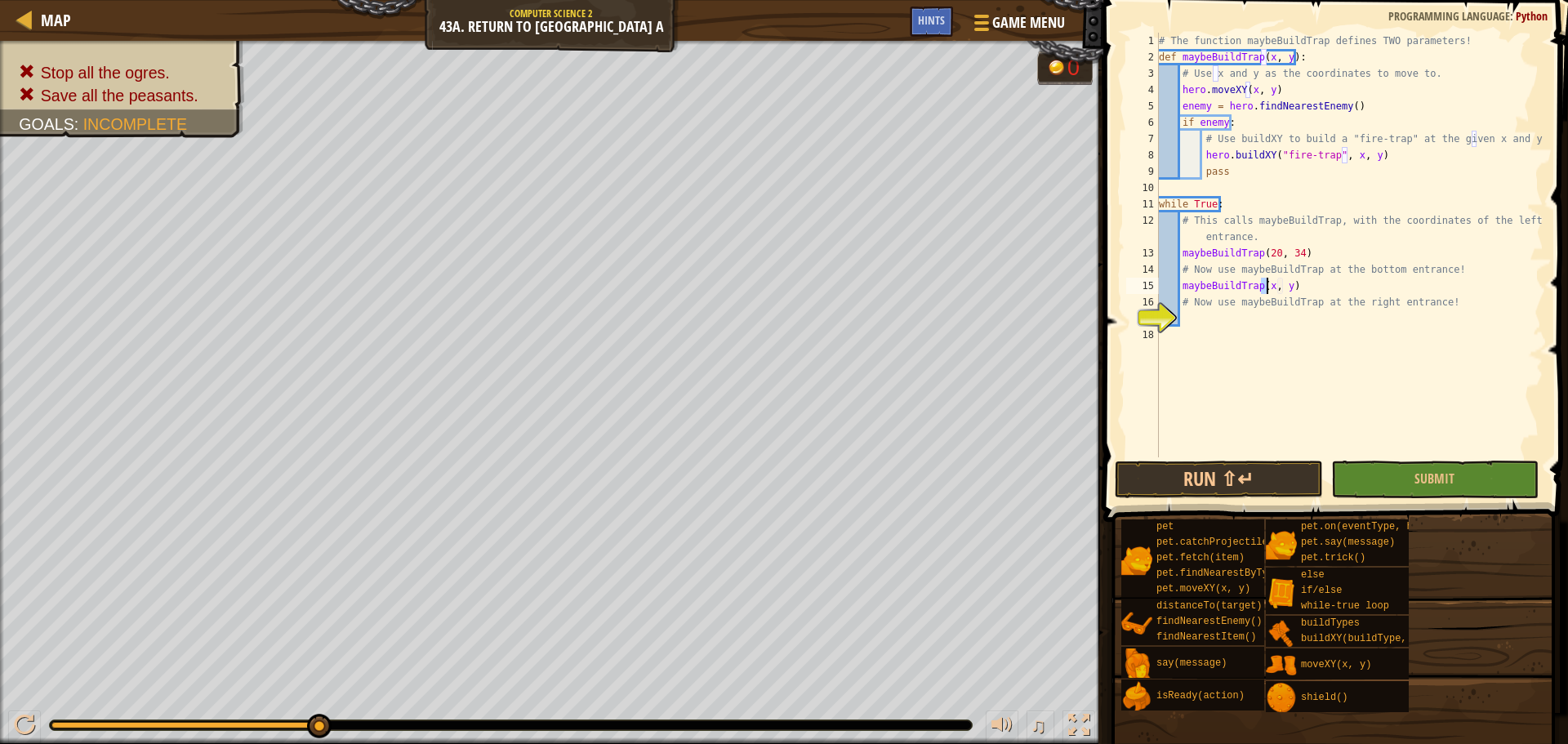
scroll to position [7, 9]
type textarea "maybeBuildTrap(38, 20)"
click at [1335, 325] on div "# The function maybeBuildTrap defines TWO parameters! def maybeBuildTrap ( x , …" at bounding box center [1349, 261] width 388 height 457
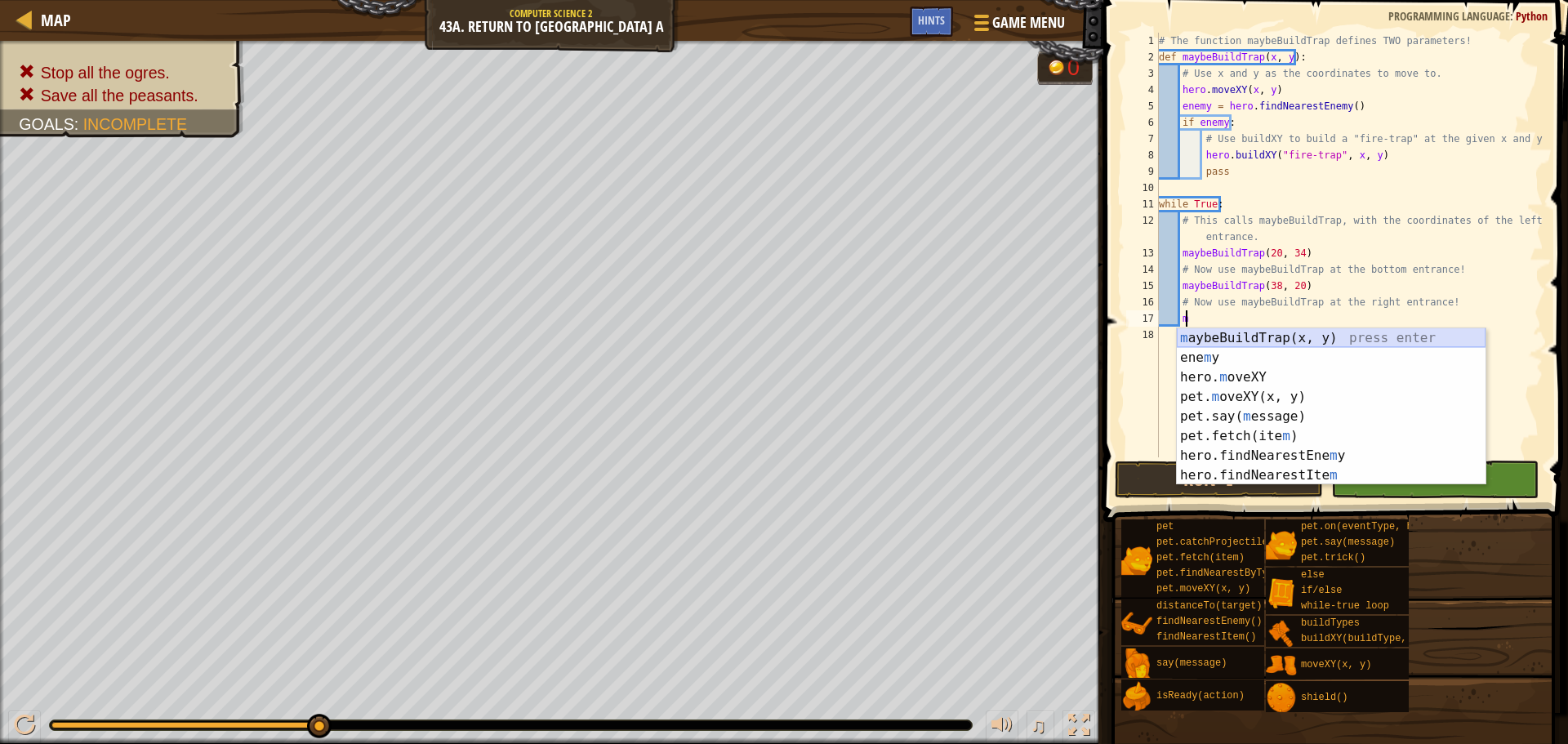
click at [1316, 339] on div "m aybeBuildTrap(x, y) press enter ene m y press enter hero. m oveXY press enter…" at bounding box center [1331, 426] width 309 height 196
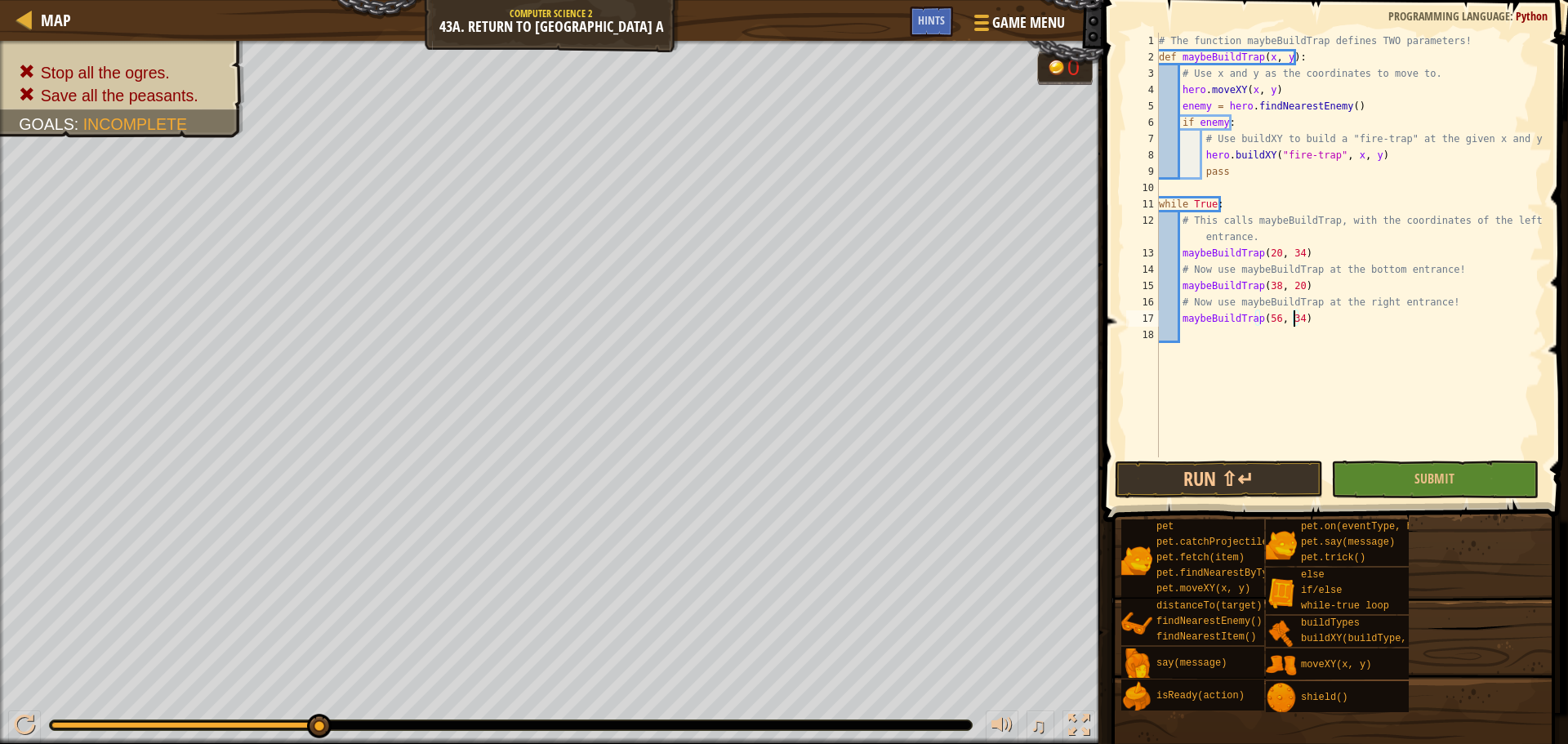
scroll to position [7, 11]
type textarea "maybeBuildTrap(56, 34)"
click at [1391, 483] on button "Submit" at bounding box center [1435, 480] width 208 height 38
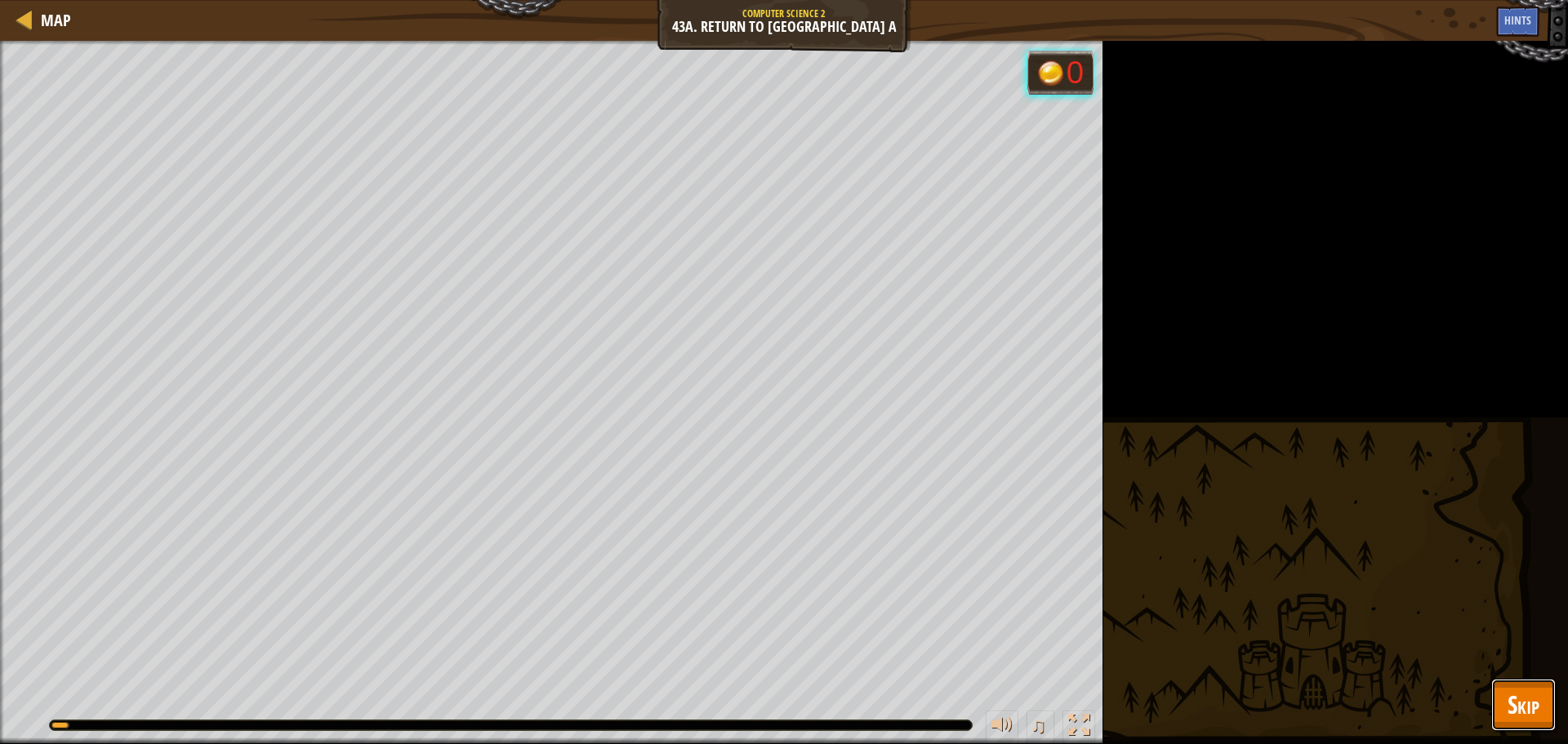
click at [1509, 714] on span "Skip" at bounding box center [1523, 704] width 32 height 33
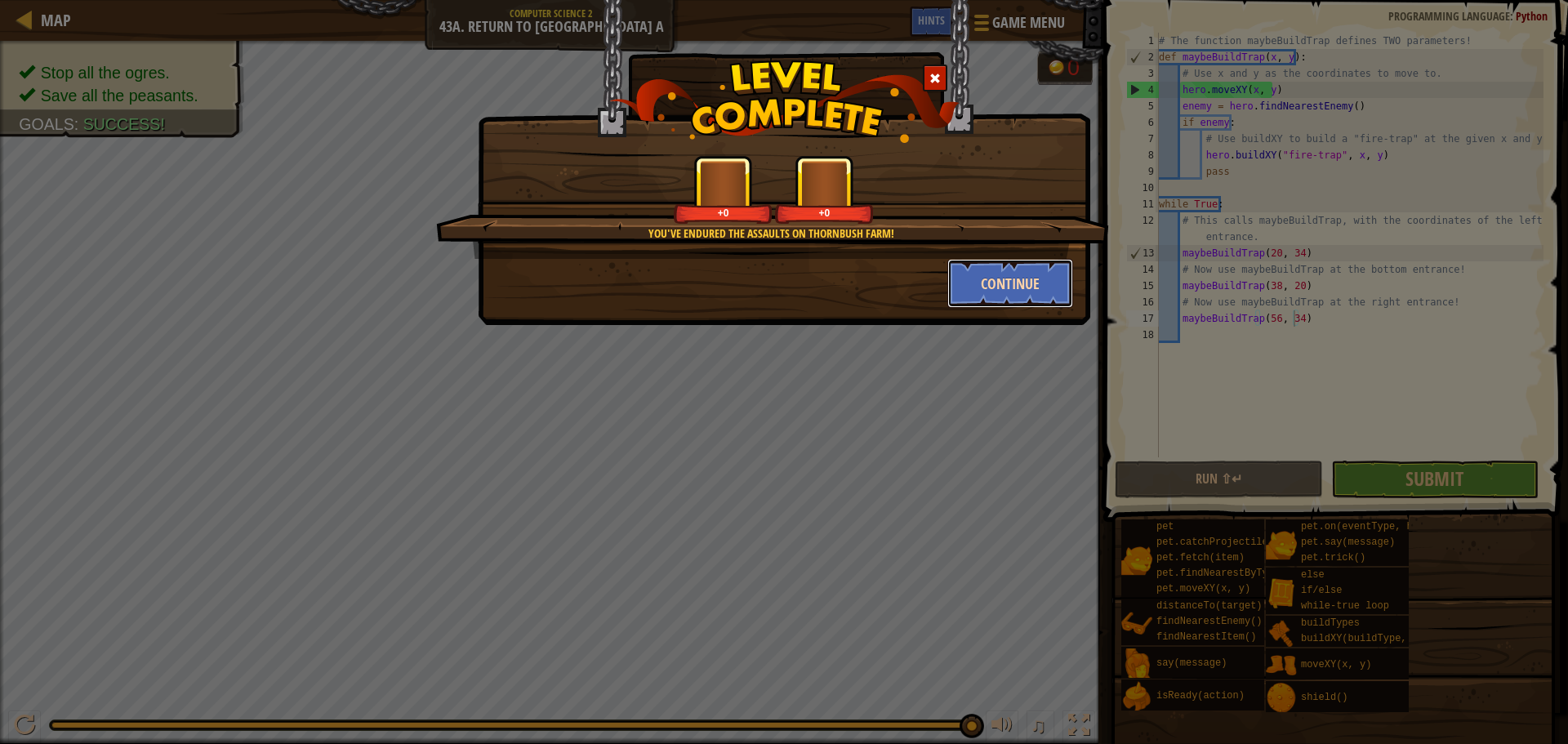
click at [1001, 288] on button "Continue" at bounding box center [1010, 283] width 127 height 49
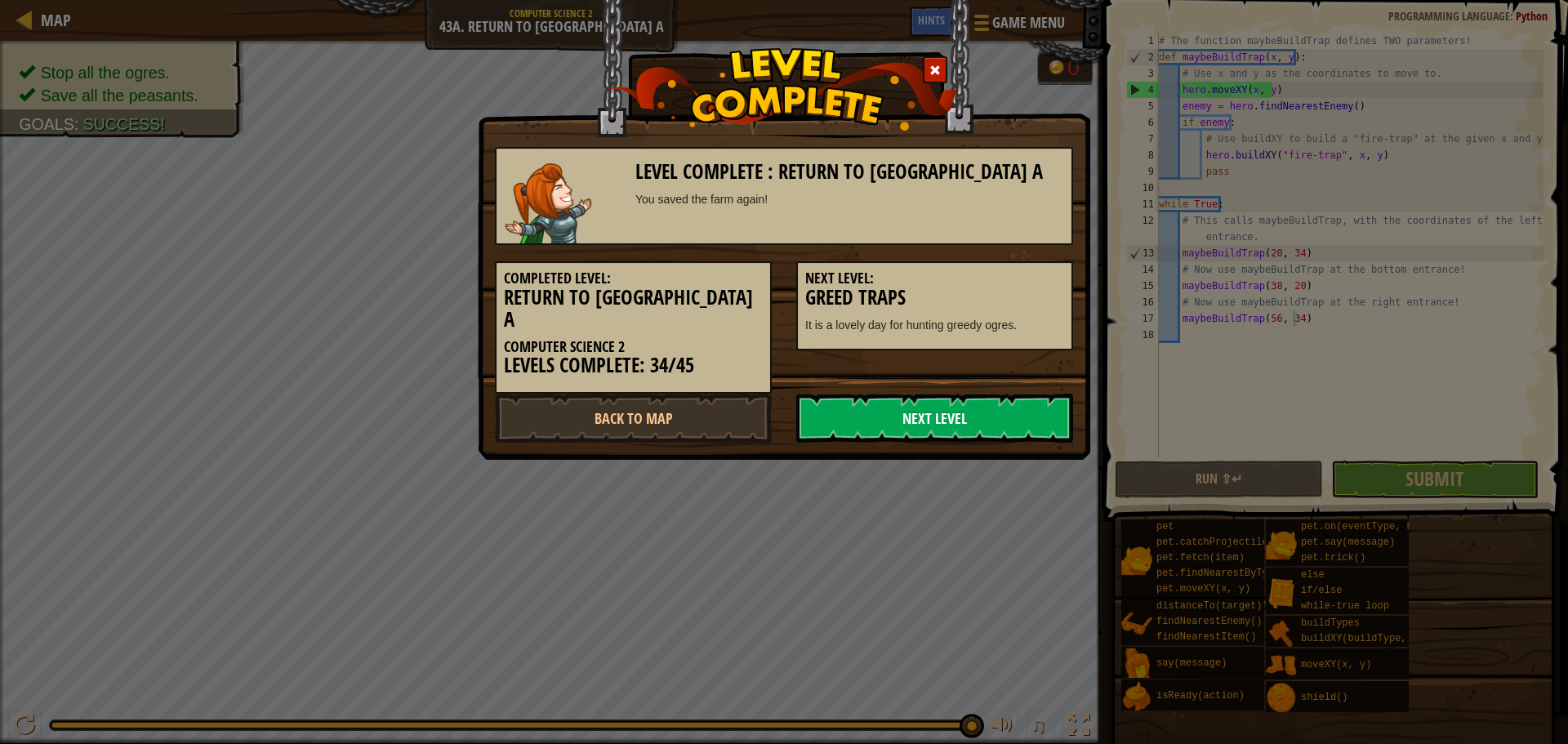
click at [918, 394] on link "Next Level" at bounding box center [934, 419] width 277 height 49
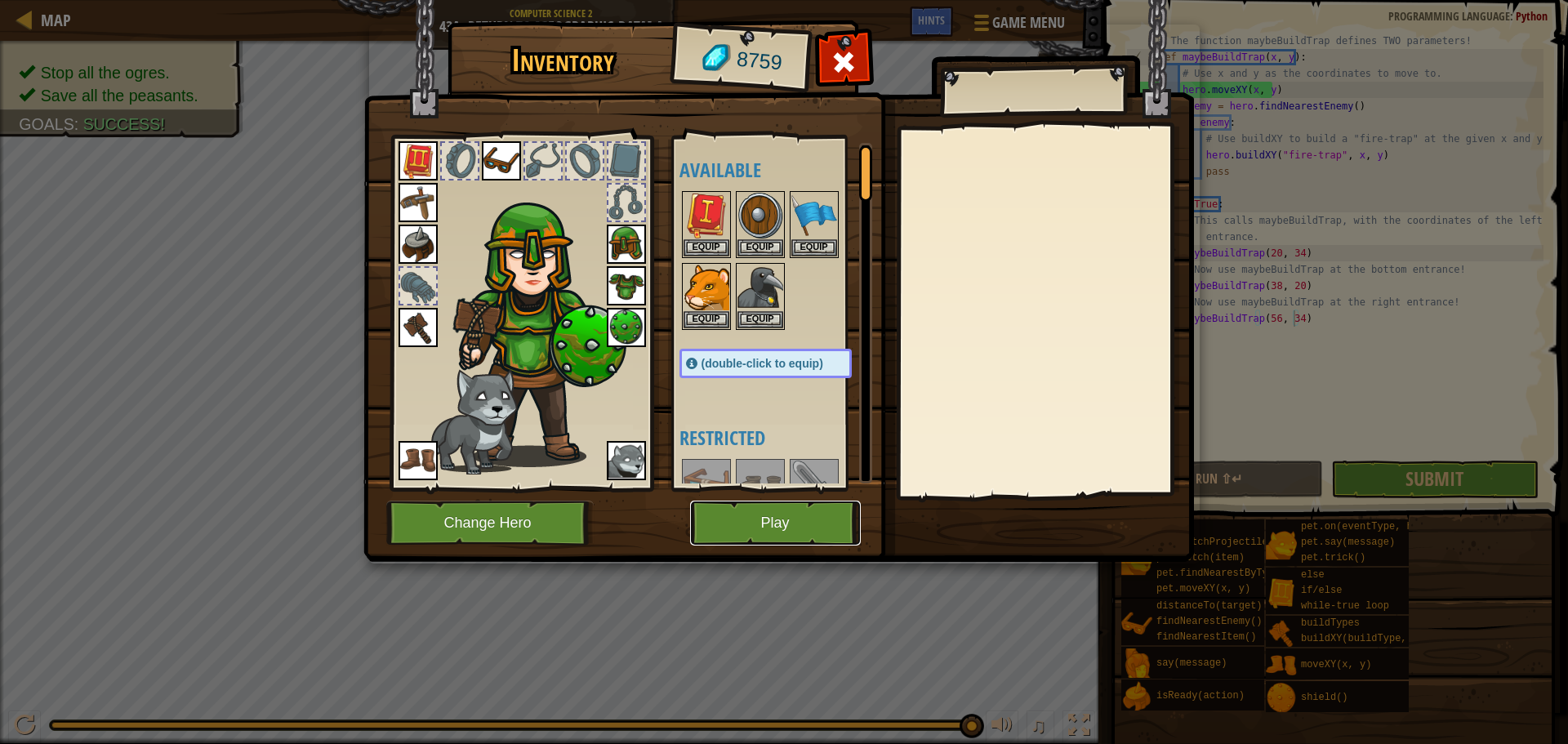
click at [759, 520] on button "Play" at bounding box center [775, 523] width 171 height 45
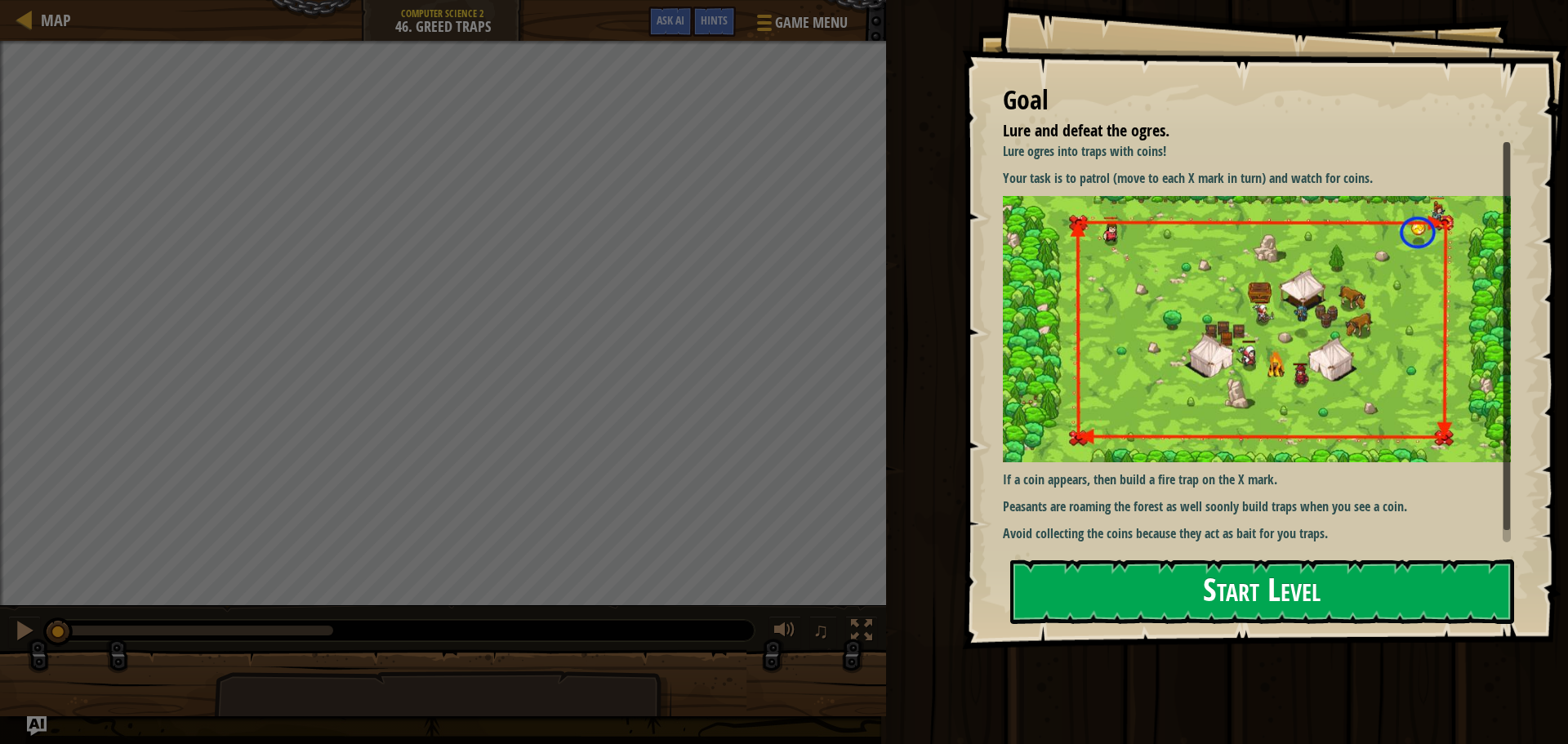
click at [1149, 590] on button "Start Level" at bounding box center [1263, 591] width 504 height 64
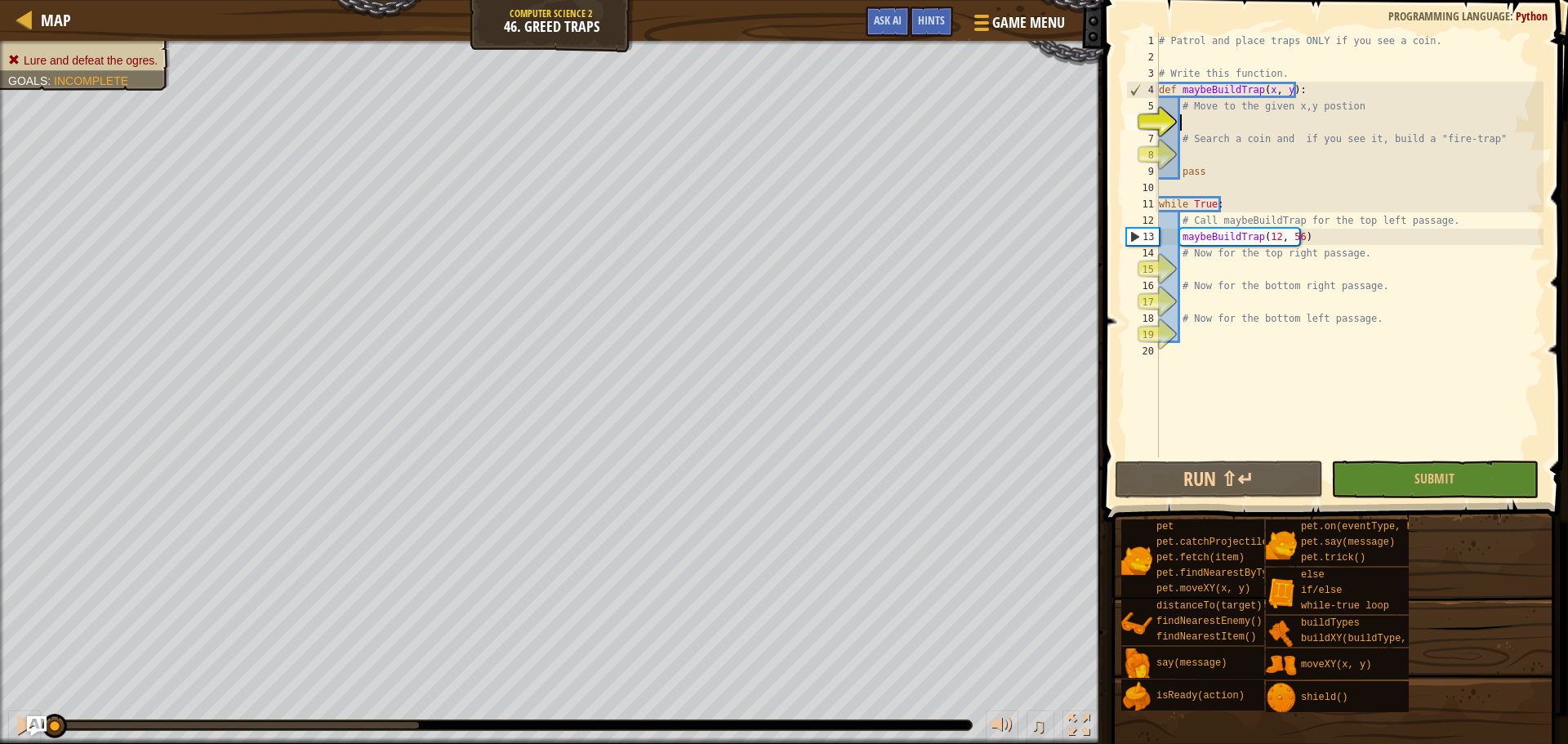
scroll to position [7, 1]
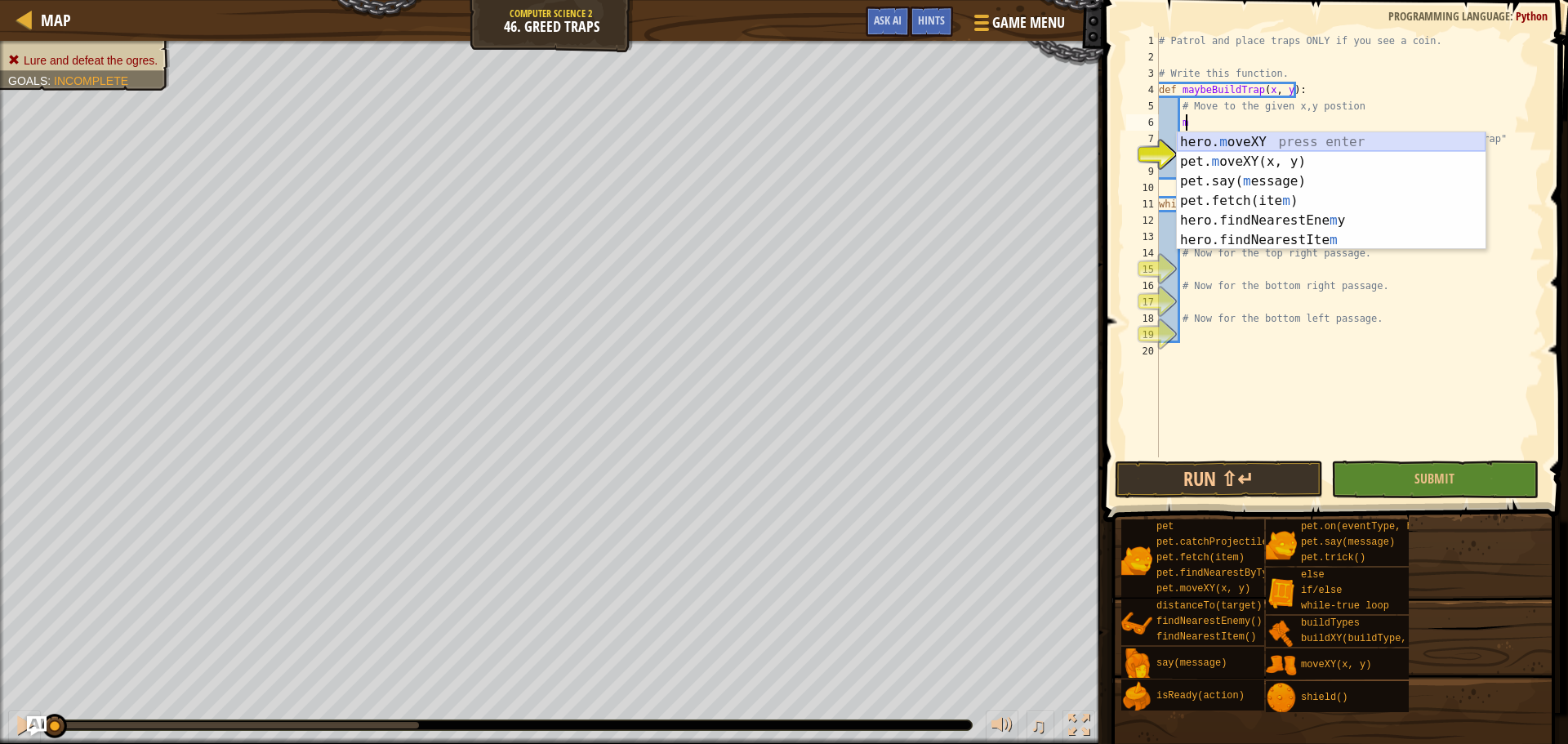
click at [1343, 137] on div "hero. m oveXY press enter pet. m oveXY(x, y) press enter pet.say( m essage) pre…" at bounding box center [1331, 211] width 309 height 157
type textarea "hero.moveXY(x, y)"
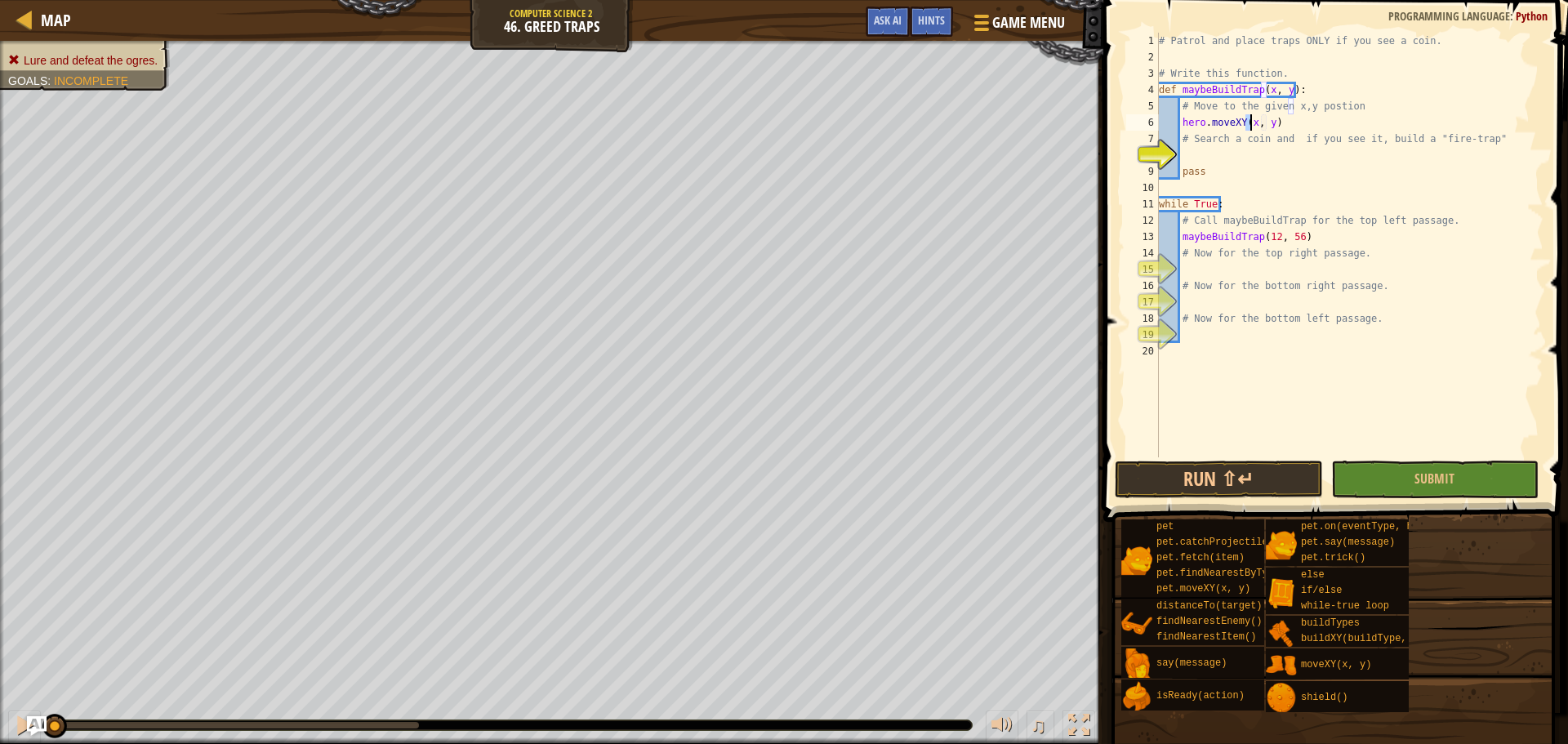
click at [1263, 161] on div "# Patrol and place traps ONLY if you see a coin. # Write this function. def may…" at bounding box center [1349, 261] width 388 height 457
type textarea "i"
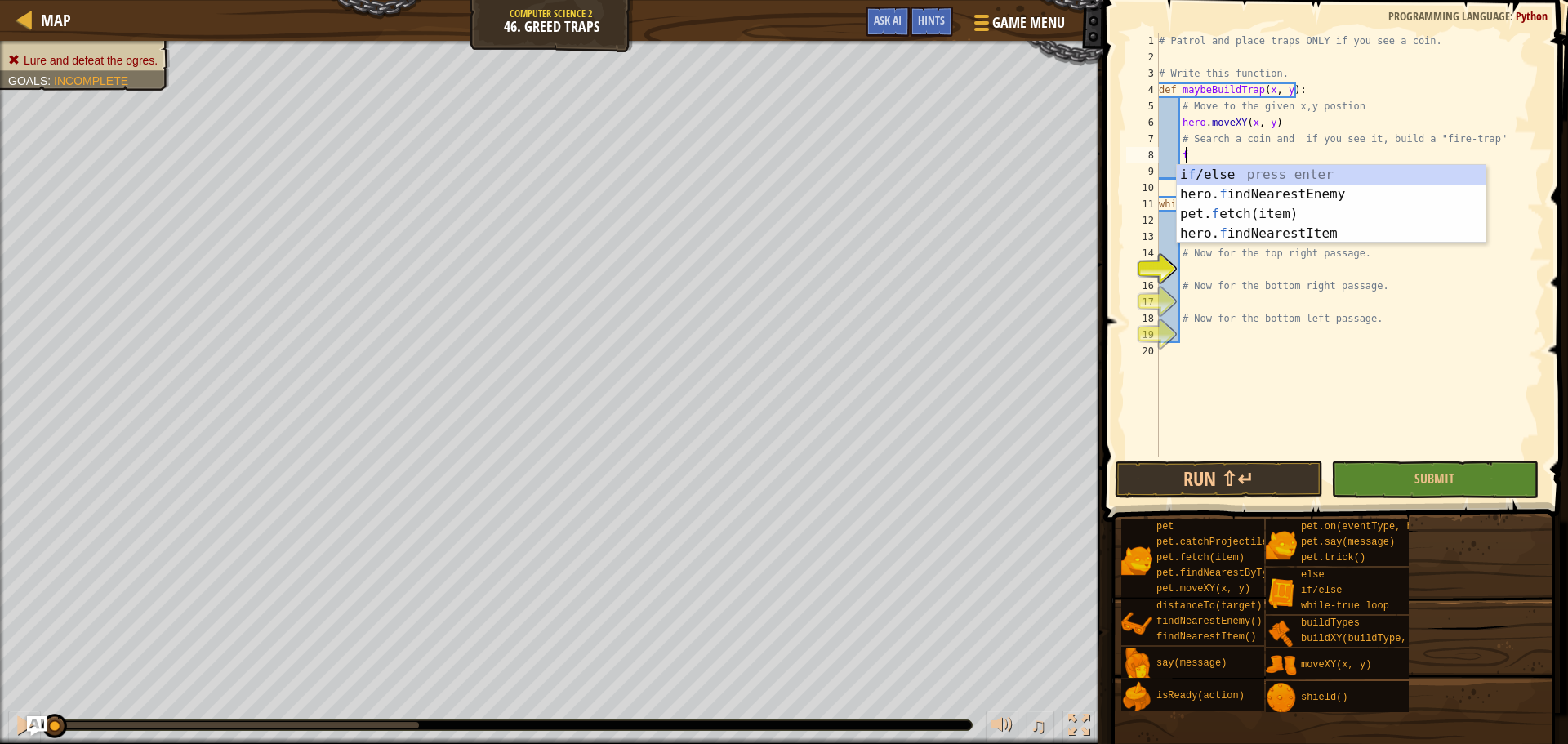
scroll to position [7, 2]
type textarea "fin"
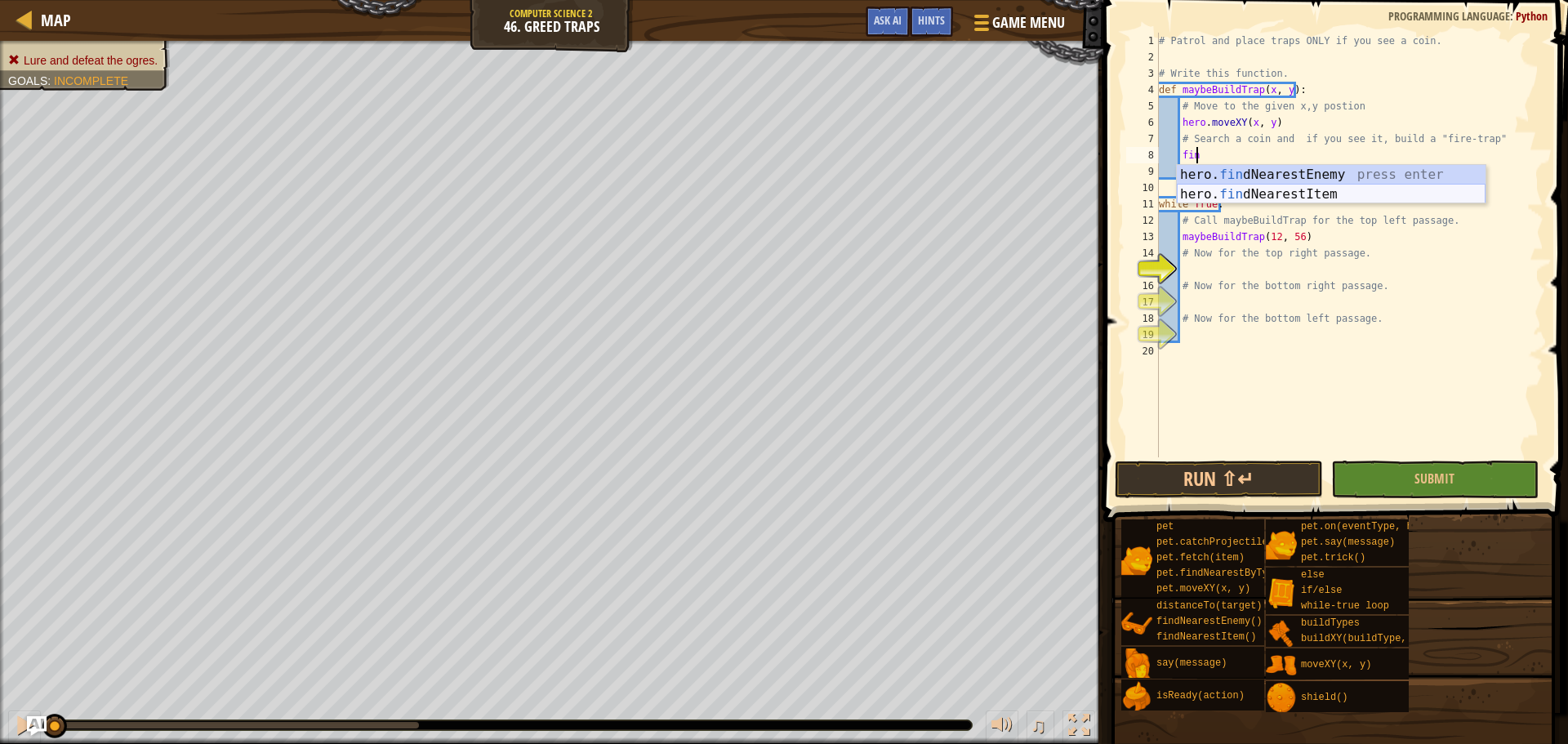
click at [1321, 190] on div "hero. fin dNearestEnemy press enter hero. fin dNearestItem press enter" at bounding box center [1331, 204] width 309 height 79
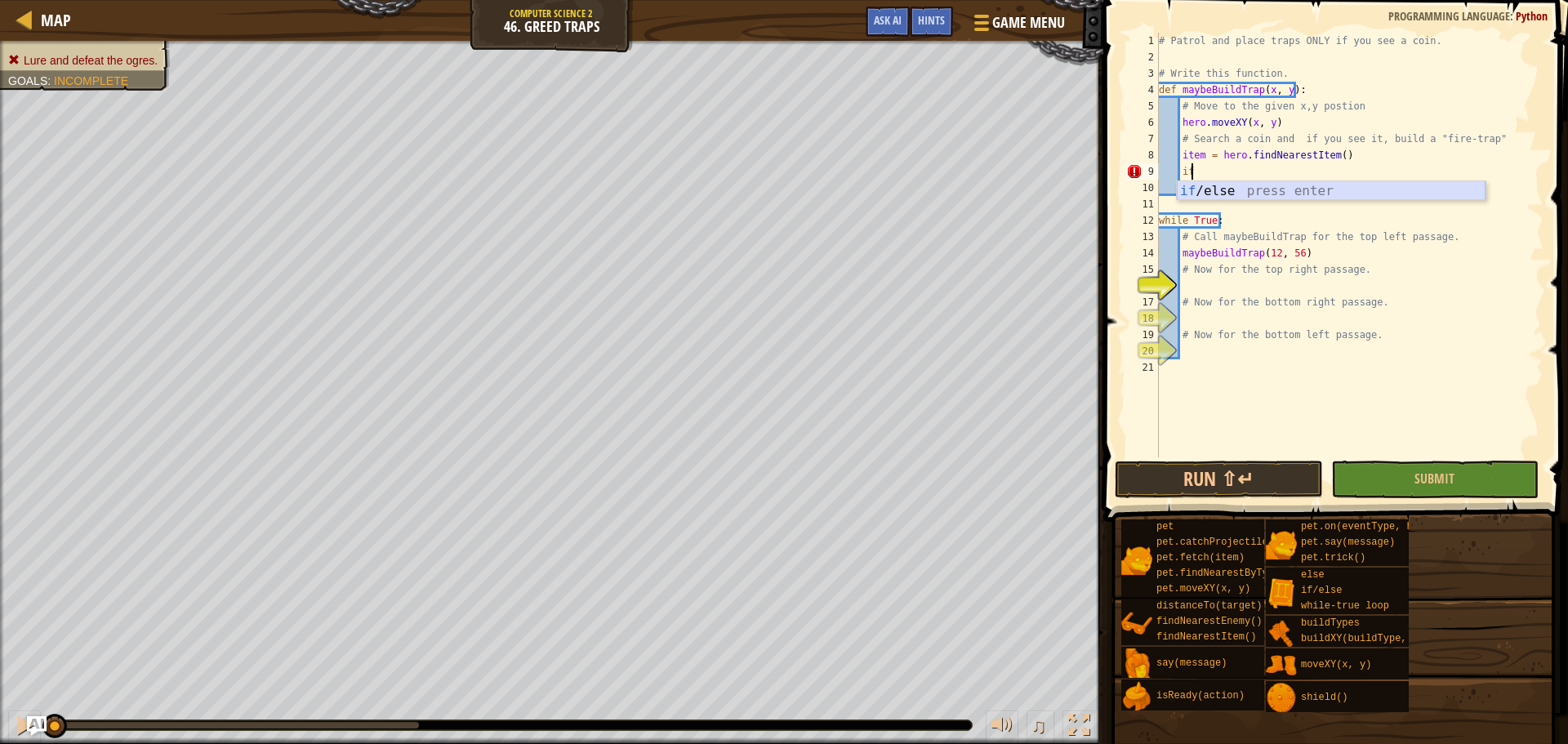
click at [1452, 193] on div "if /else press enter" at bounding box center [1331, 211] width 309 height 59
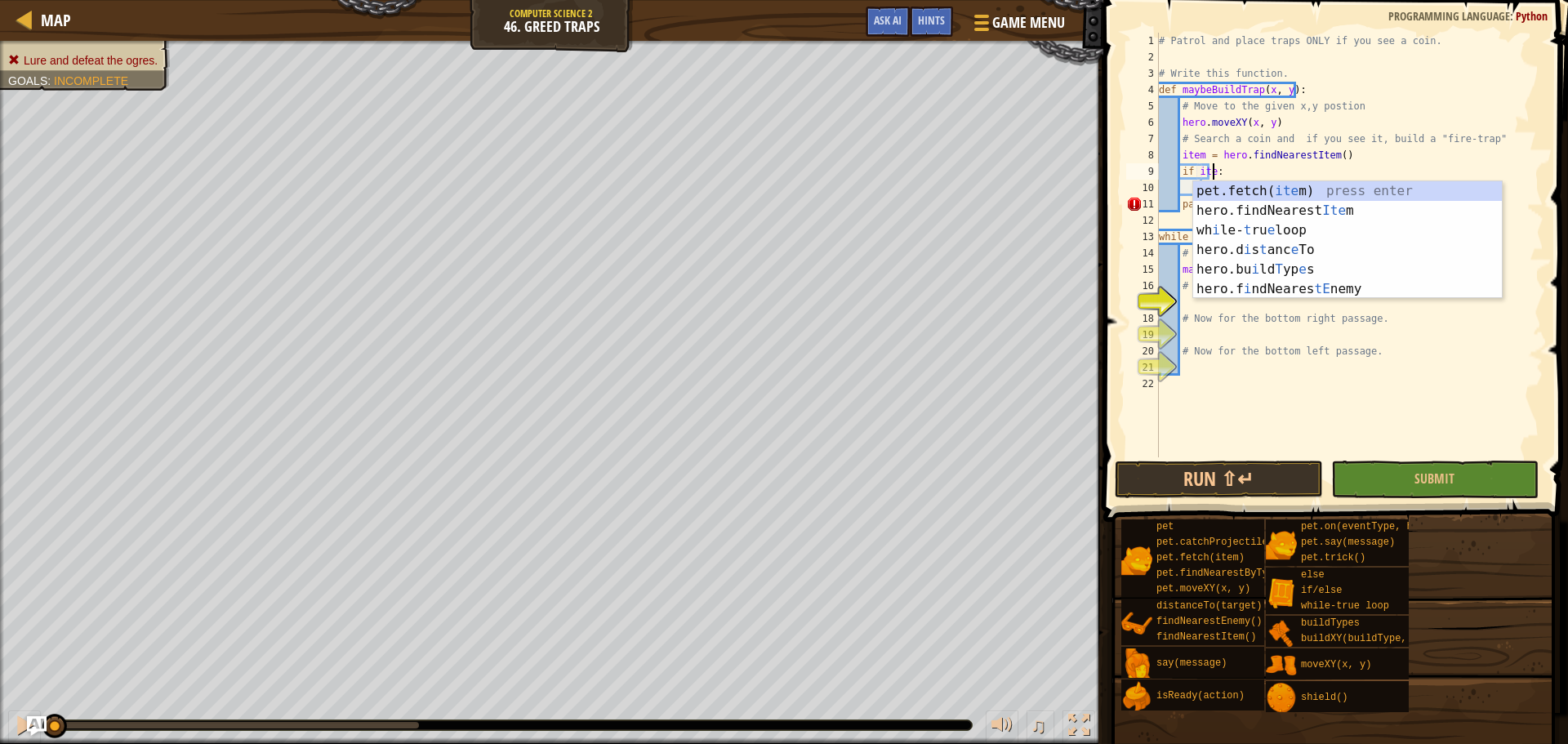
scroll to position [7, 5]
type textarea "if item:"
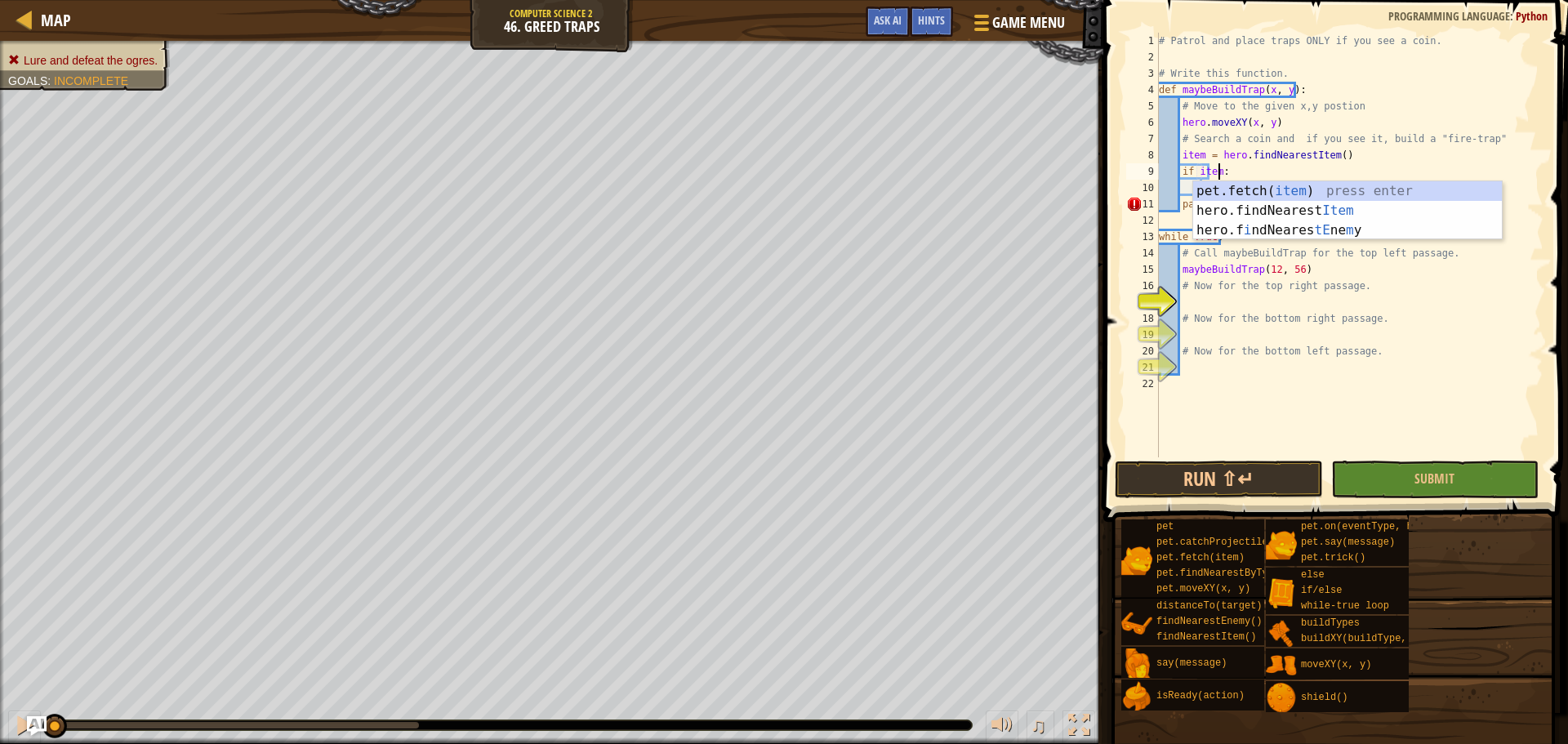
click at [1491, 309] on div "# Patrol and place traps ONLY if you see a coin. # Write this function. def may…" at bounding box center [1349, 261] width 388 height 457
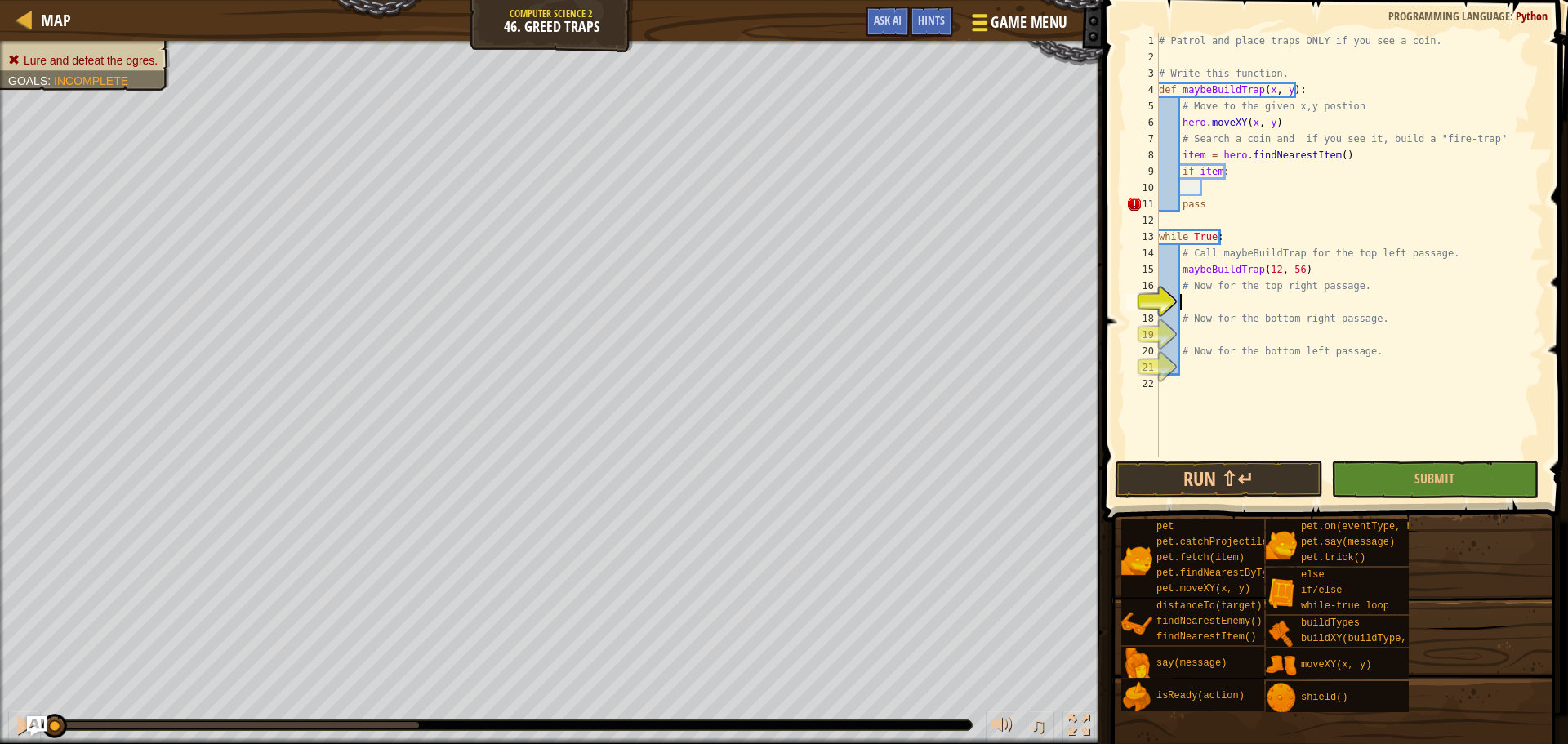
scroll to position [7, 1]
click at [1246, 194] on div "# Patrol and place traps ONLY if you see a coin. # Write this function. def may…" at bounding box center [1349, 261] width 388 height 457
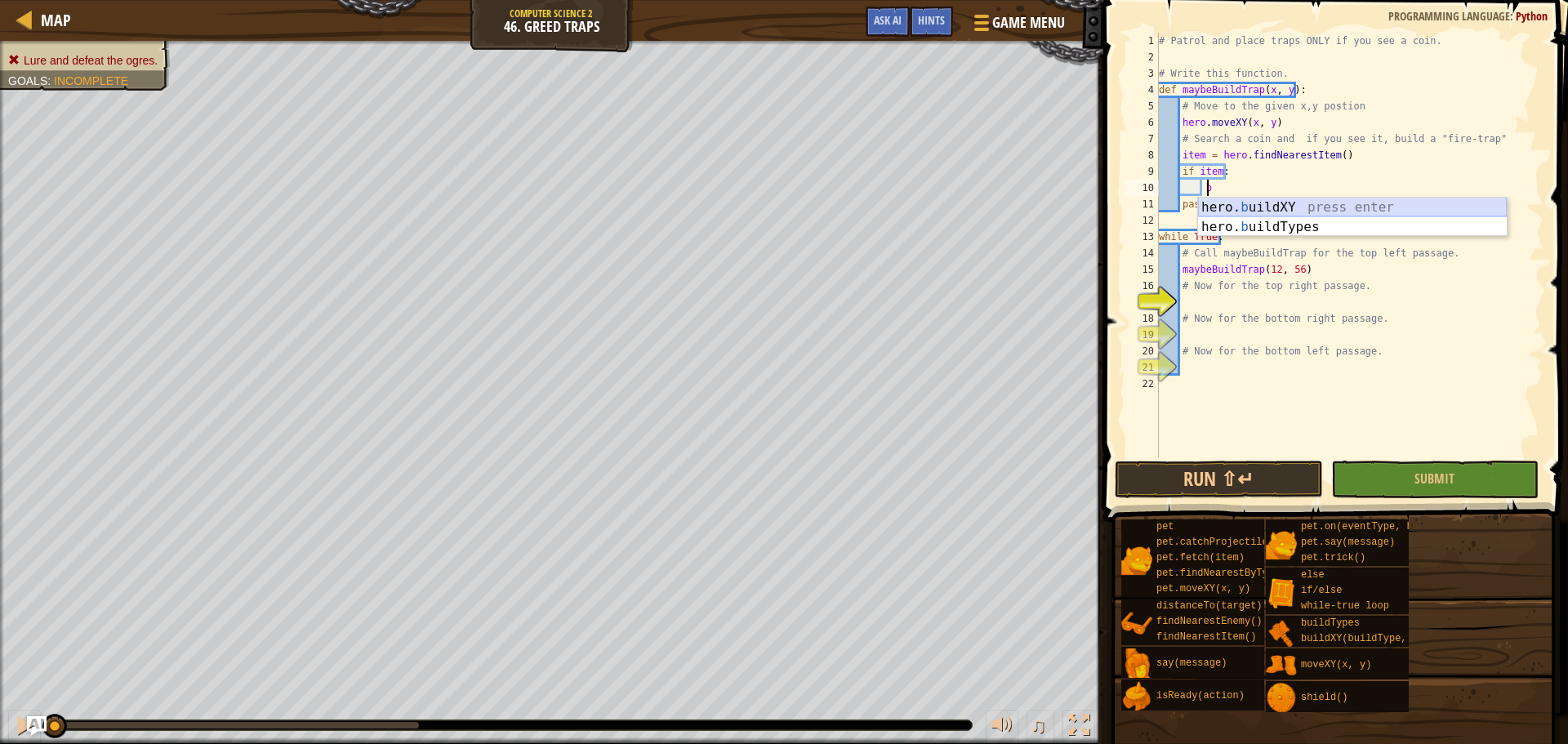
click at [1259, 204] on div "hero. b uildXY press enter hero. b uildTypes press enter" at bounding box center [1353, 237] width 309 height 79
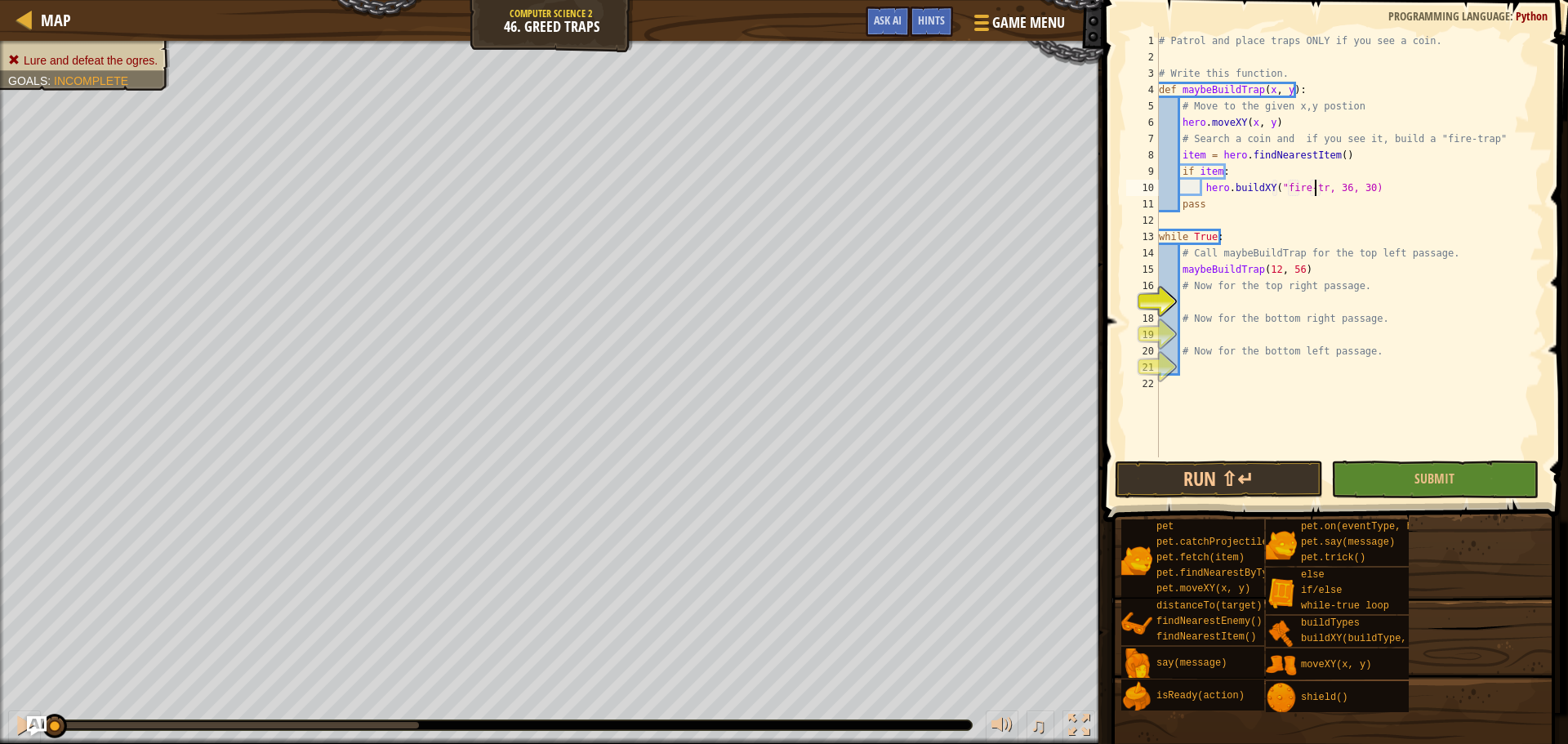
scroll to position [7, 14]
click at [1345, 186] on div "# Patrol and place traps ONLY if you see a coin. # Write this function. def may…" at bounding box center [1349, 261] width 388 height 457
drag, startPoint x: 1364, startPoint y: 190, endPoint x: 1354, endPoint y: 191, distance: 10.0
click at [1354, 191] on div "# Patrol and place traps ONLY if you see a coin. # Write this function. def may…" at bounding box center [1349, 261] width 388 height 457
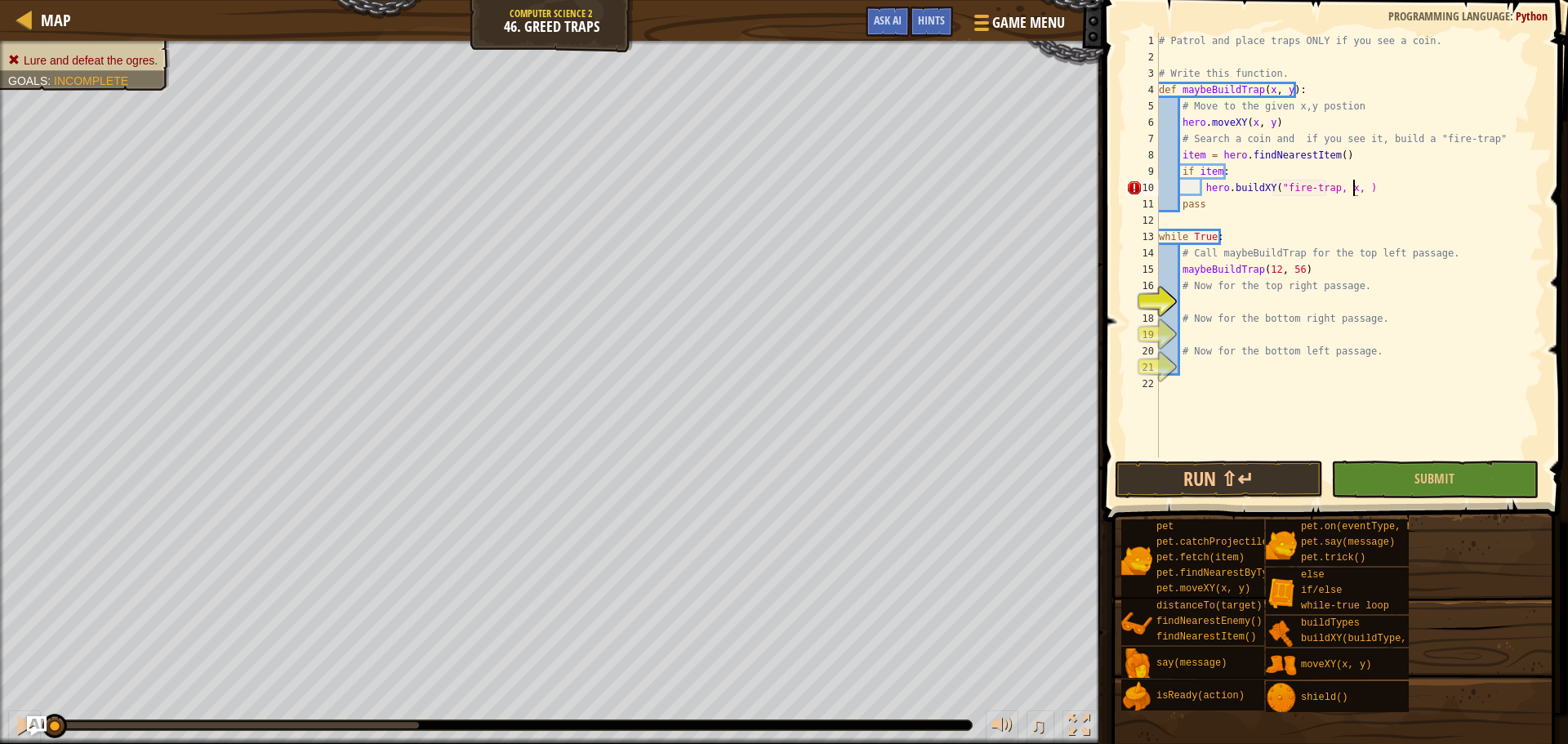
type textarea "hero.buildXY("fire-trap, x, y)"
click at [1238, 302] on div "# Patrol and place traps ONLY if you see a coin. # Write this function. def may…" at bounding box center [1349, 261] width 388 height 457
type textarea "m"
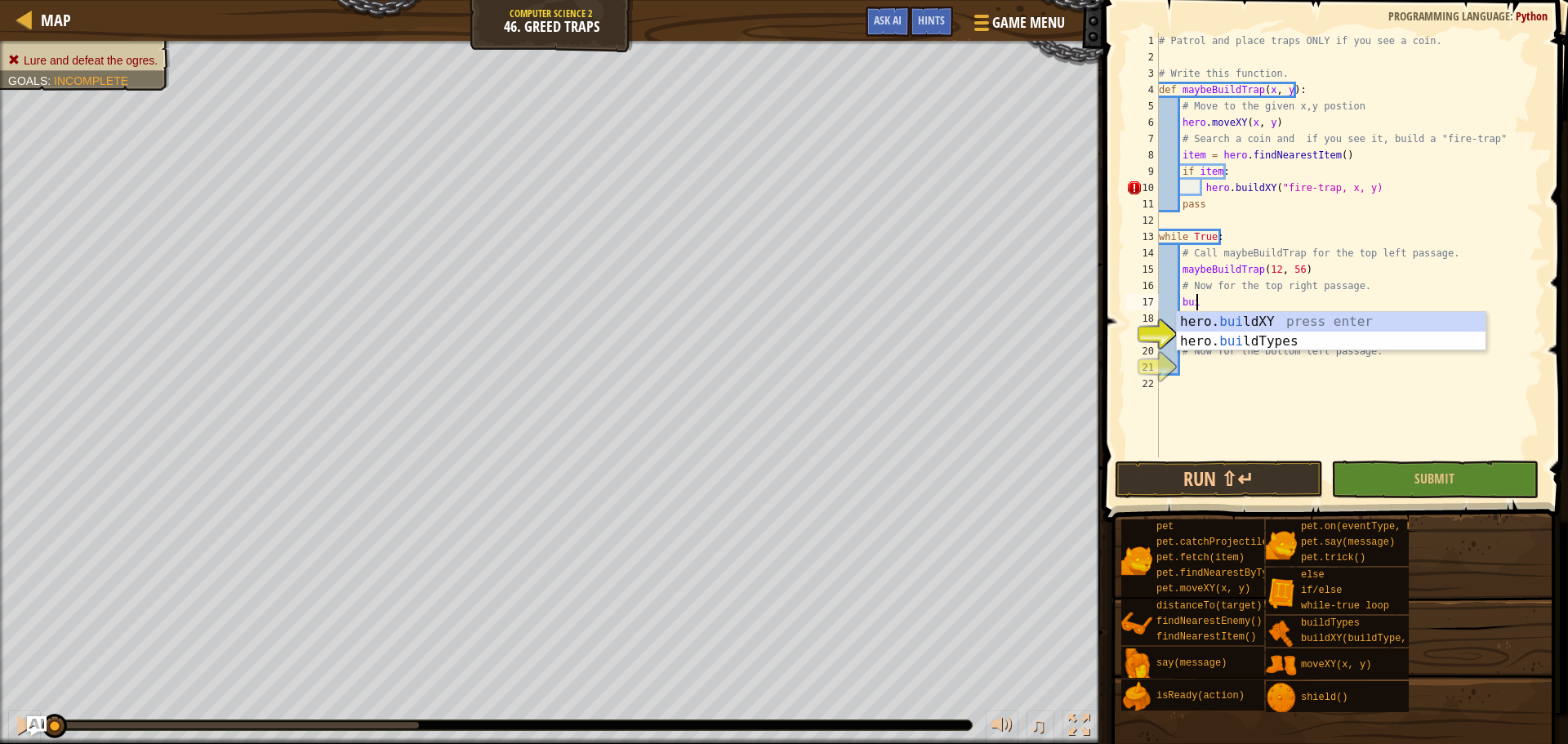
type textarea "b"
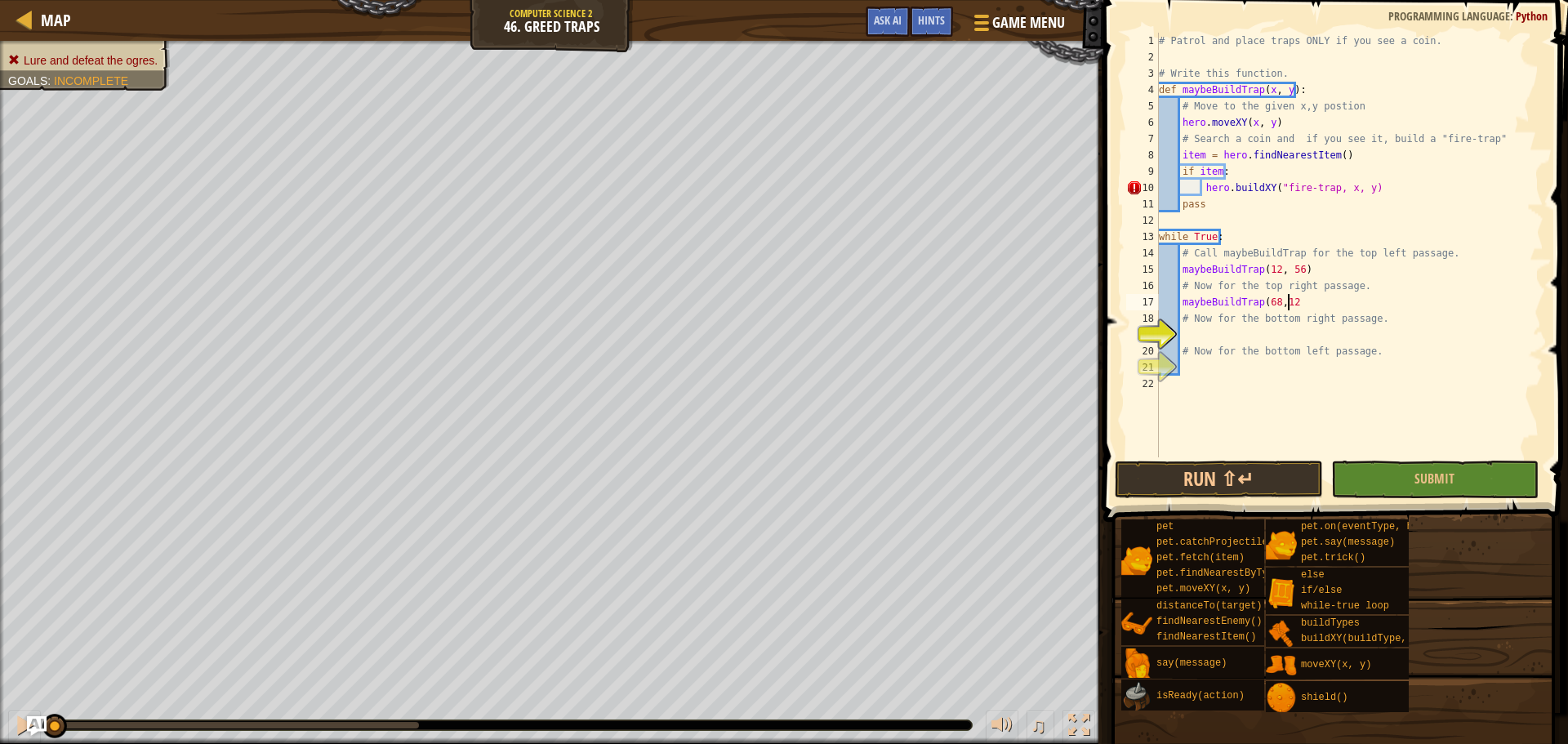
scroll to position [7, 10]
click at [1287, 303] on div "# Patrol and place traps ONLY if you see a coin. # Write this function. def may…" at bounding box center [1349, 261] width 388 height 457
type textarea "maybeBuildTrap(68,56)"
click at [1270, 337] on div "# Patrol and place traps ONLY if you see a coin. # Write this function. def may…" at bounding box center [1349, 261] width 388 height 457
type textarea "maybeBuildTrap(68,12)"
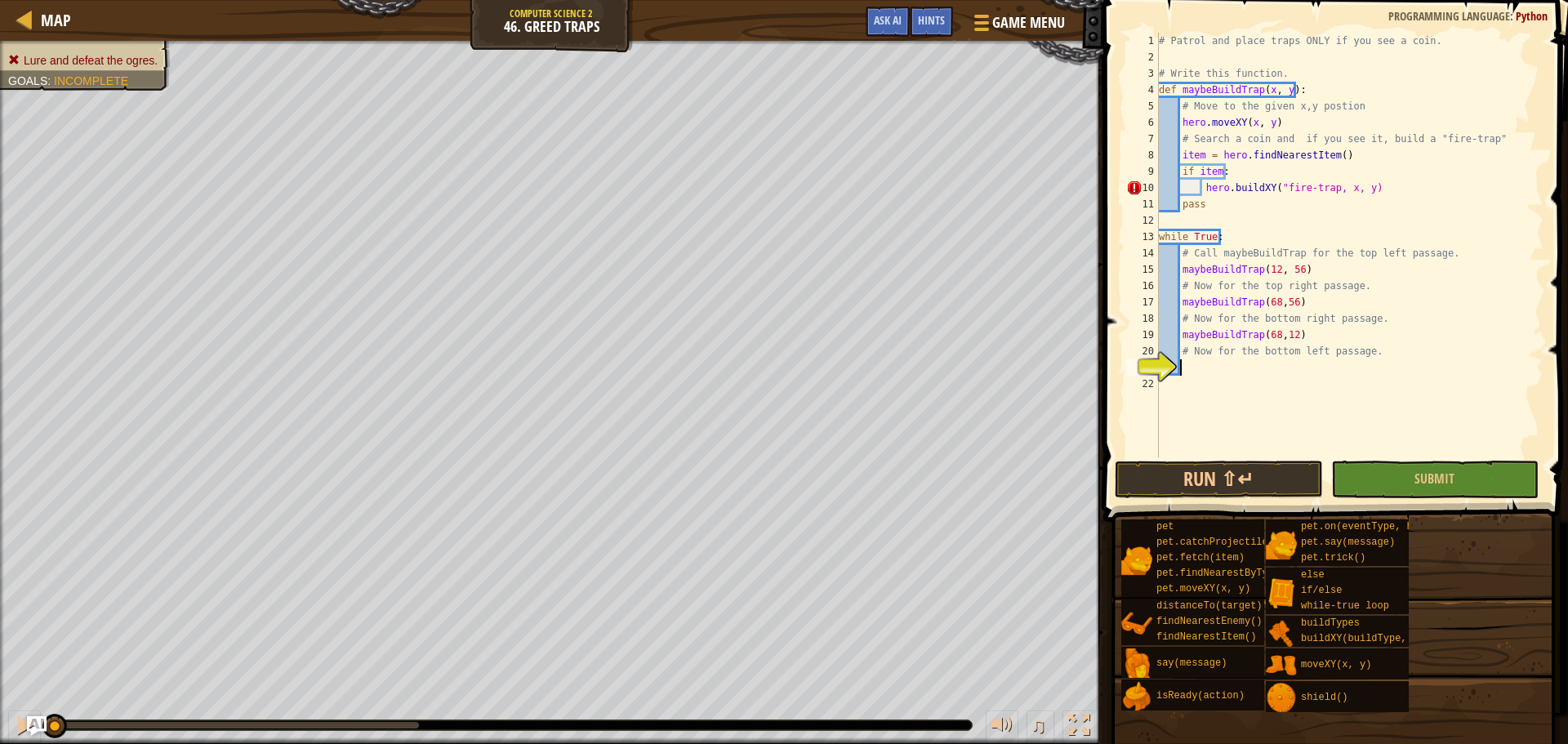
click at [1224, 363] on div "# Patrol and place traps ONLY if you see a coin. # Write this function. def may…" at bounding box center [1349, 261] width 388 height 457
click at [1429, 490] on button "Submit" at bounding box center [1435, 480] width 208 height 38
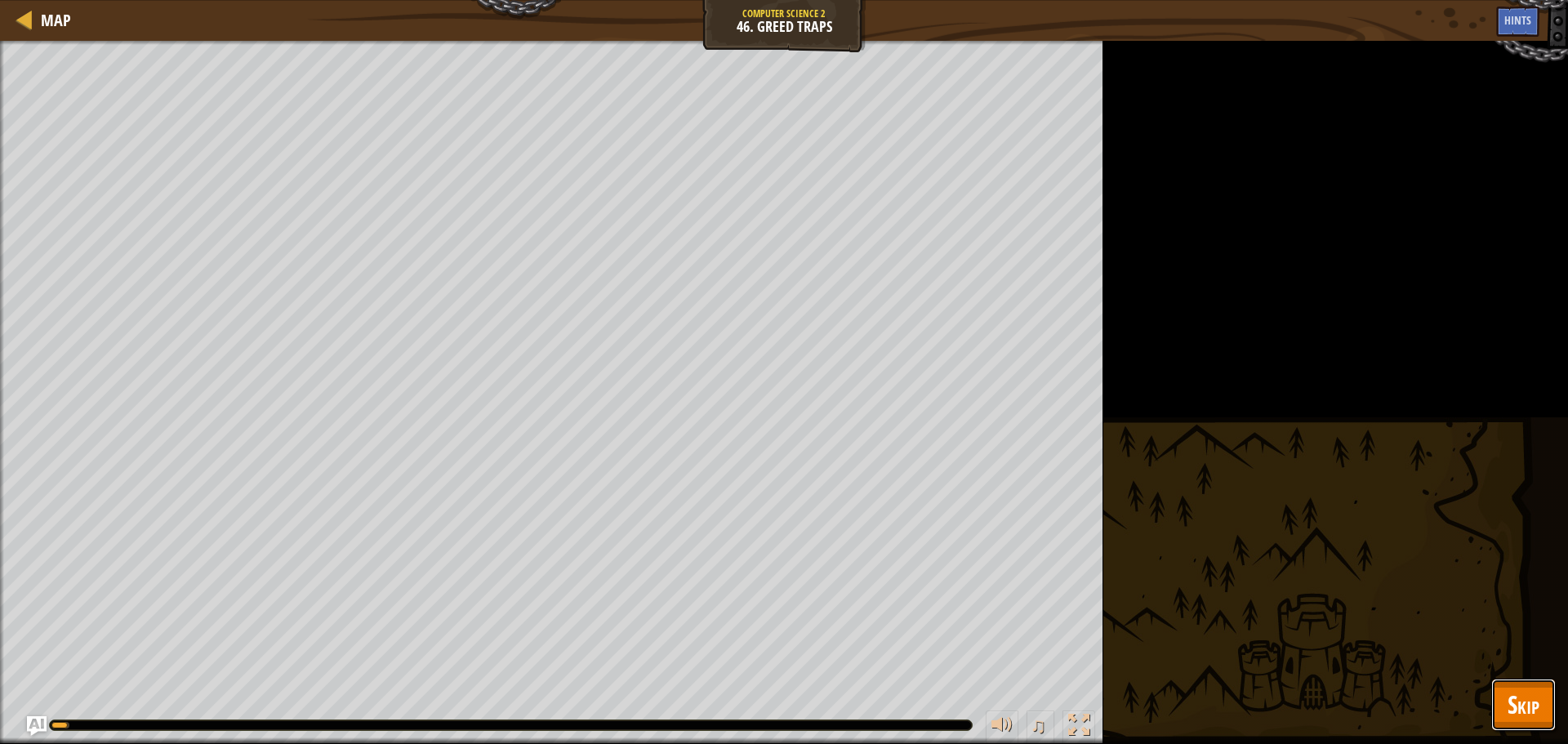
click at [1543, 707] on button "Skip" at bounding box center [1523, 705] width 64 height 52
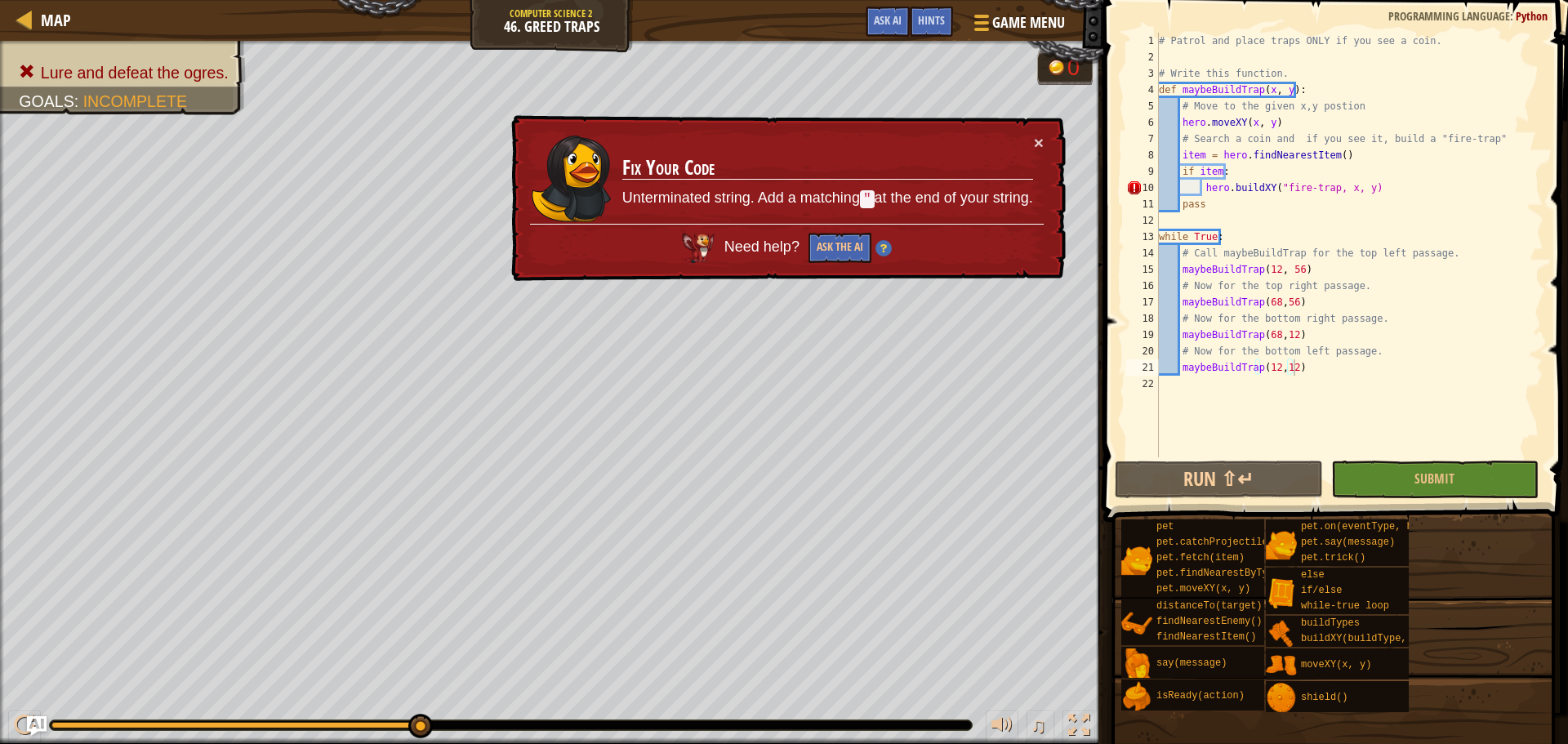
click at [1322, 191] on div "# Patrol and place traps ONLY if you see a coin. # Write this function. def may…" at bounding box center [1349, 261] width 388 height 457
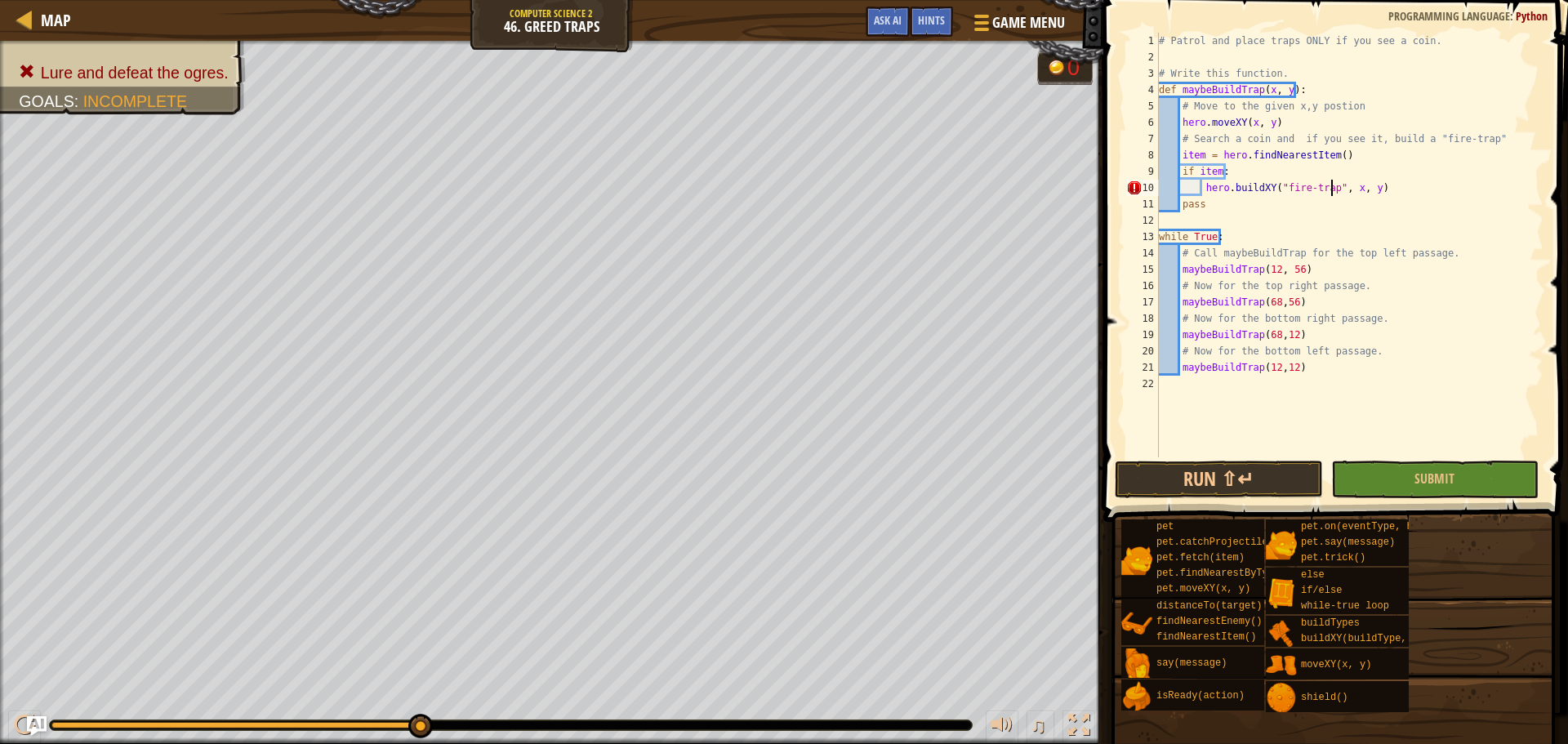
scroll to position [7, 14]
type textarea "hero.buildXY("fire-trap", x, y)"
click at [1438, 479] on span "Submit" at bounding box center [1434, 479] width 40 height 18
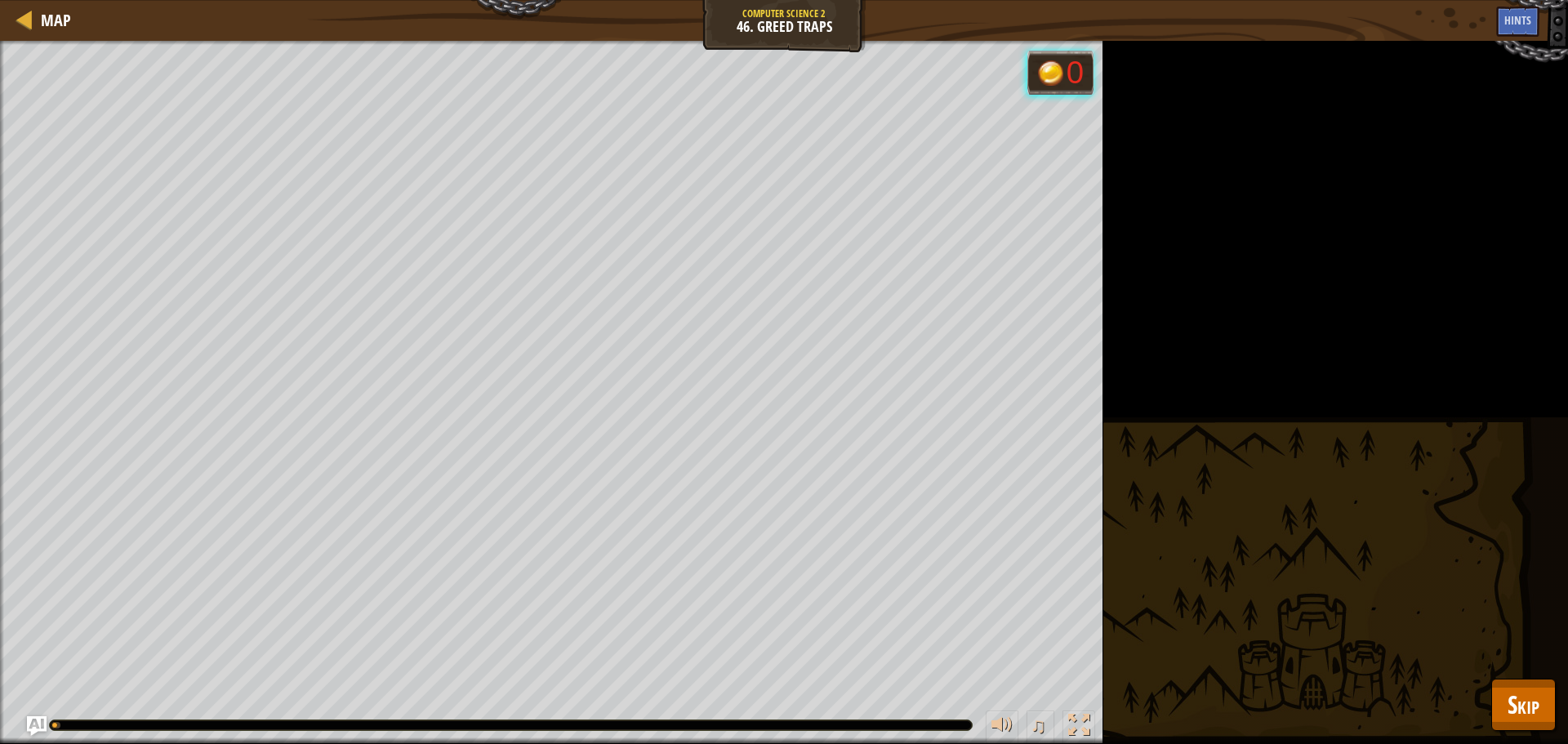
click at [1555, 692] on div "Lure and defeat the ogres. Goals : Running... 0 ♫ Anya 169 x: 20 y: 48 No target" at bounding box center [784, 392] width 1568 height 703
click at [1535, 693] on span "Skip" at bounding box center [1523, 704] width 32 height 33
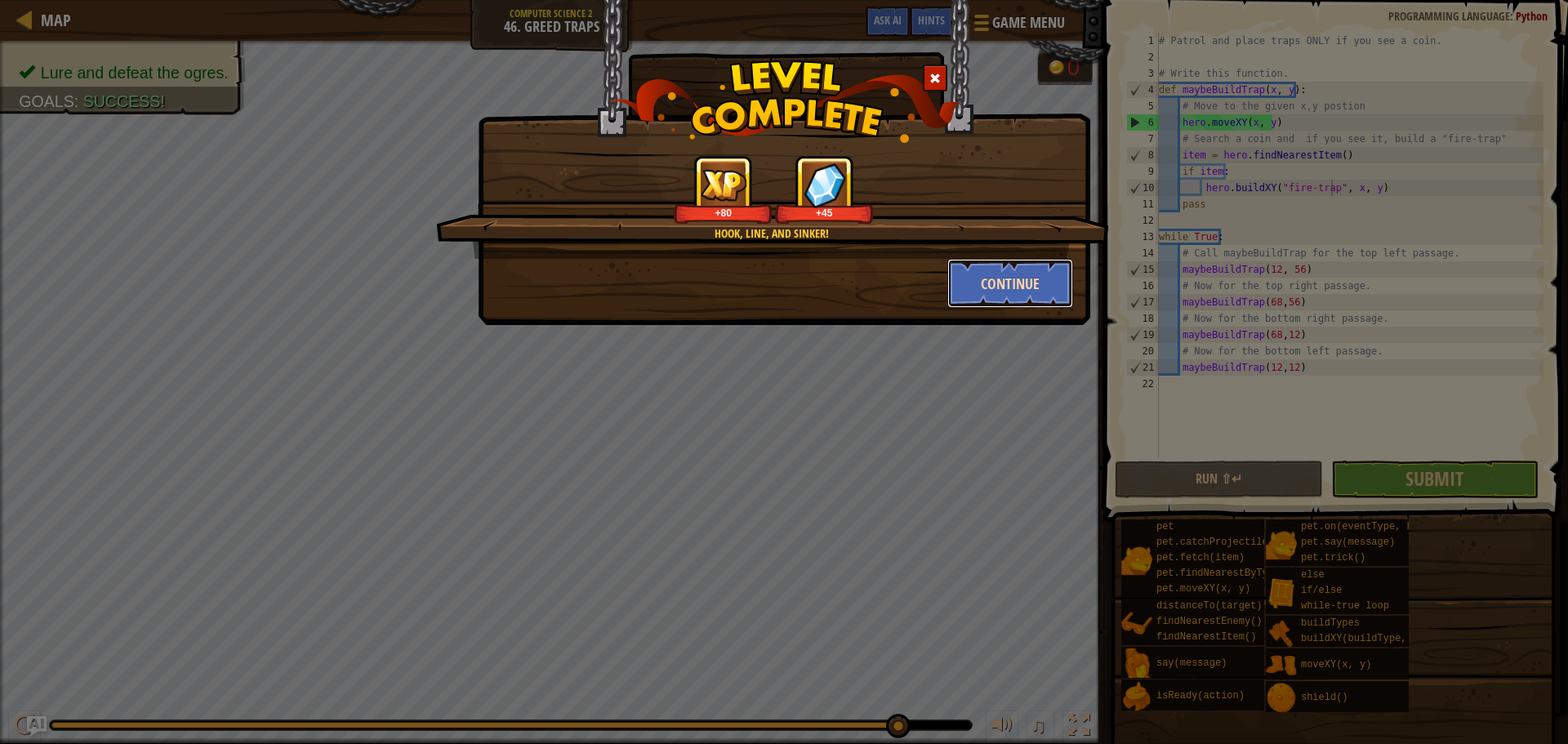
click at [1057, 278] on button "Continue" at bounding box center [1010, 283] width 127 height 49
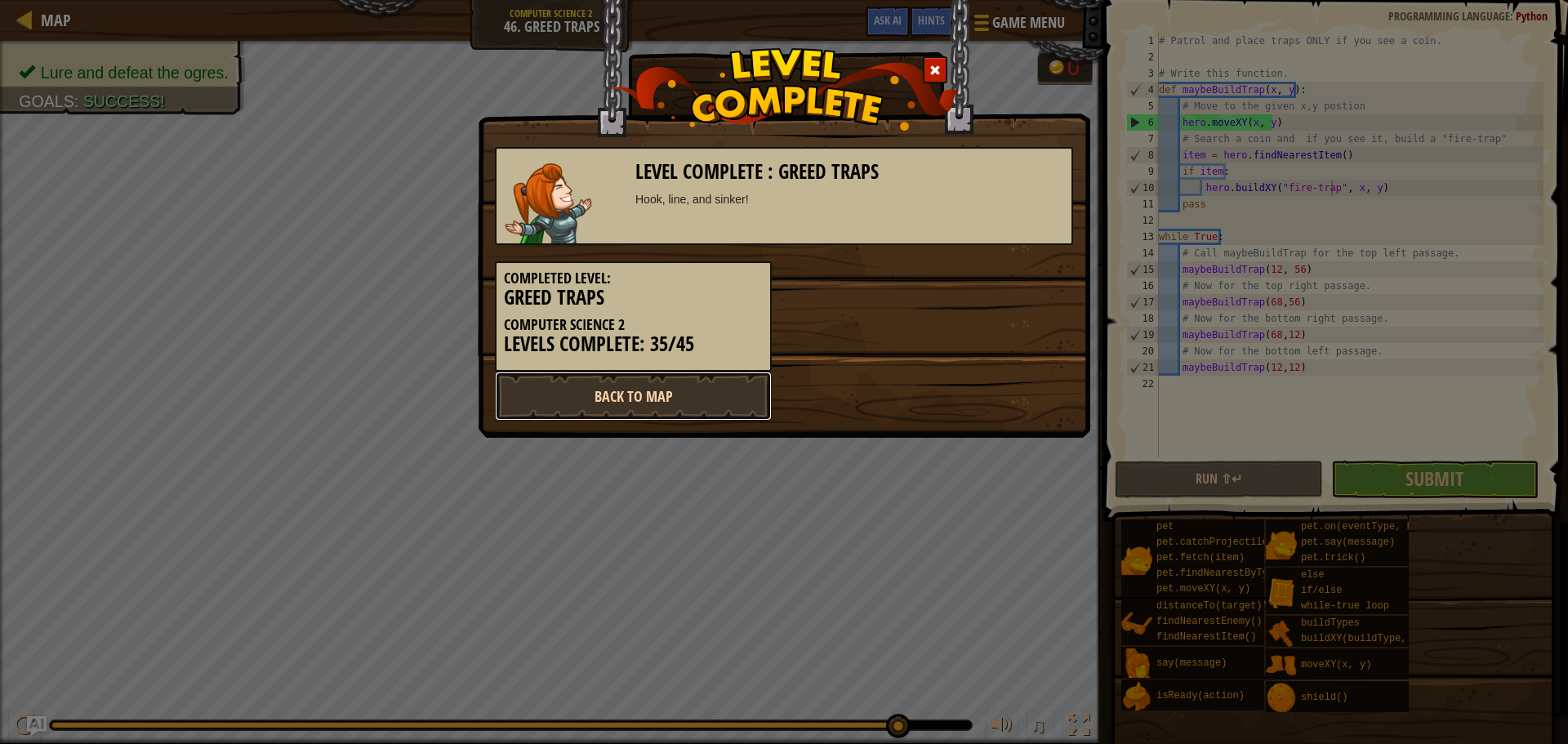
click at [657, 411] on link "Back to Map" at bounding box center [634, 396] width 277 height 49
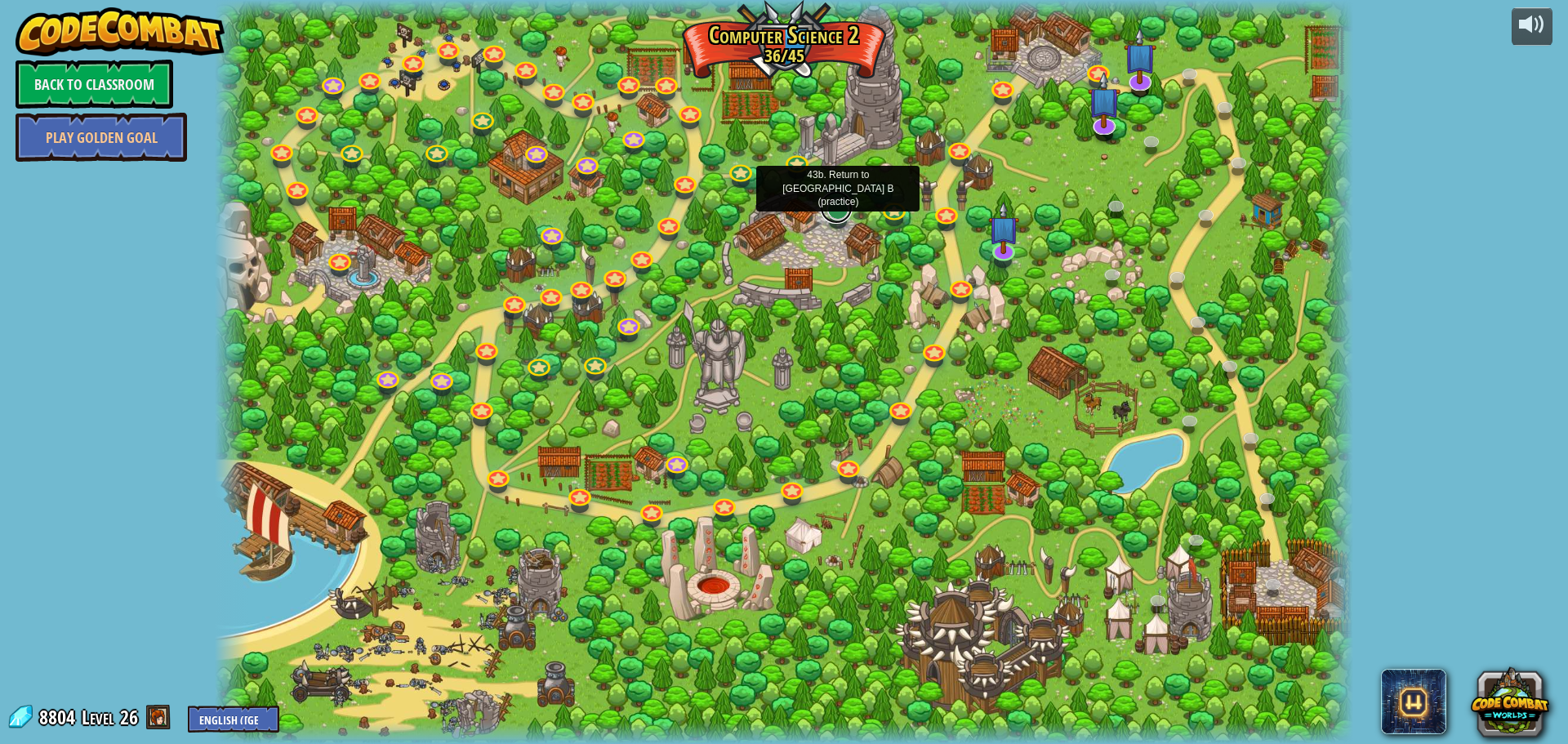
click at [842, 212] on link at bounding box center [836, 207] width 33 height 33
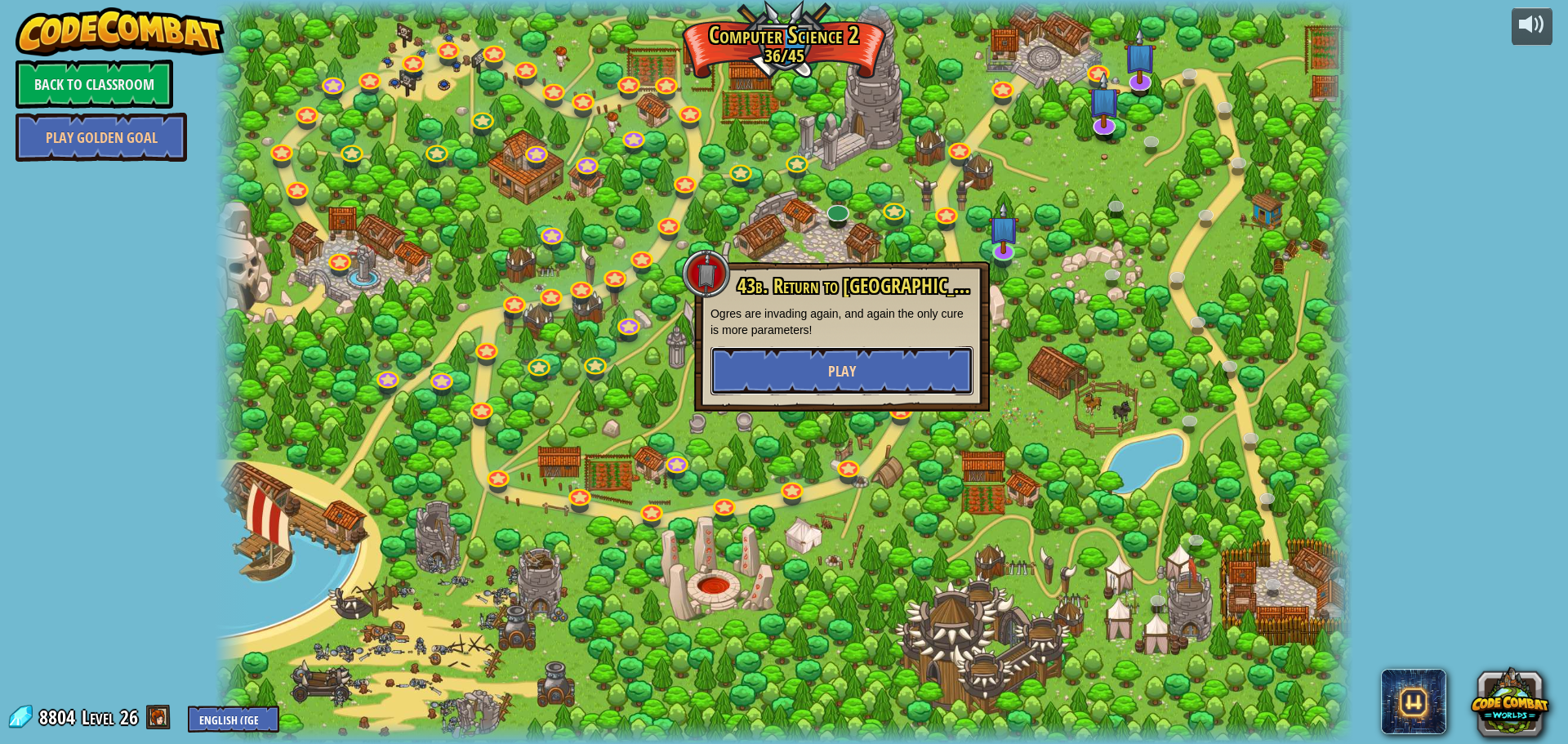
click at [860, 356] on button "Play" at bounding box center [841, 371] width 263 height 49
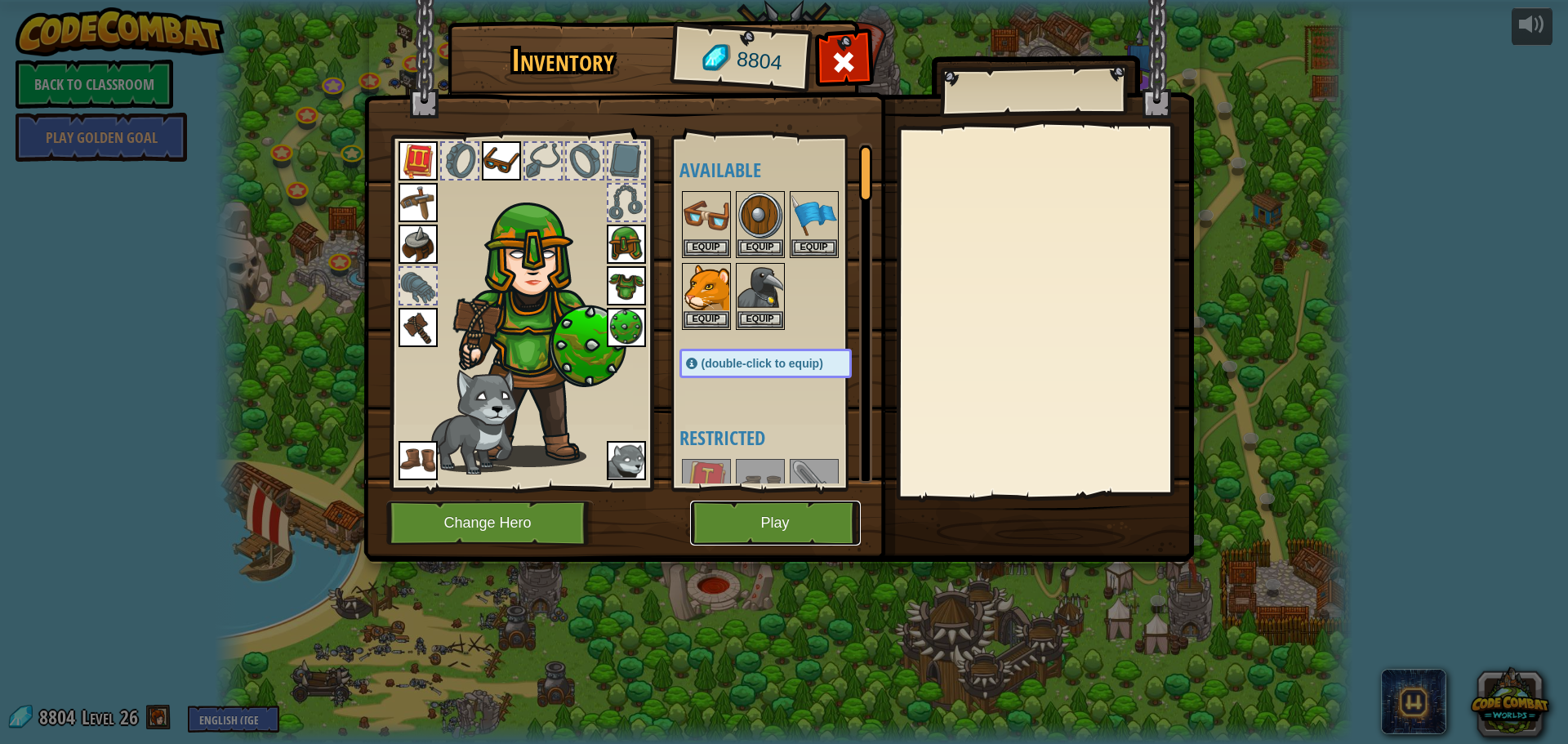
click at [788, 530] on button "Play" at bounding box center [775, 523] width 171 height 45
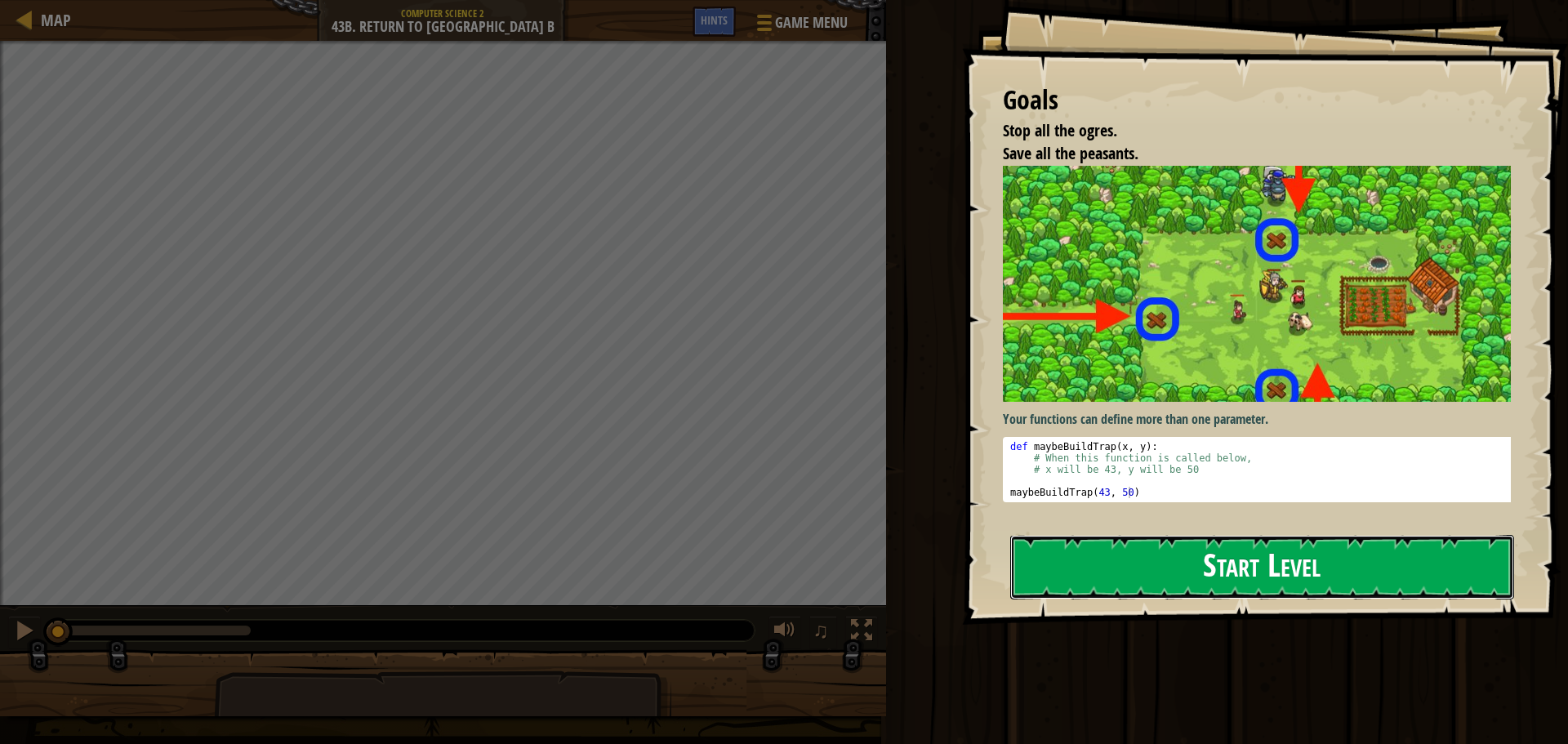
click at [1132, 564] on button "Start Level" at bounding box center [1263, 567] width 504 height 64
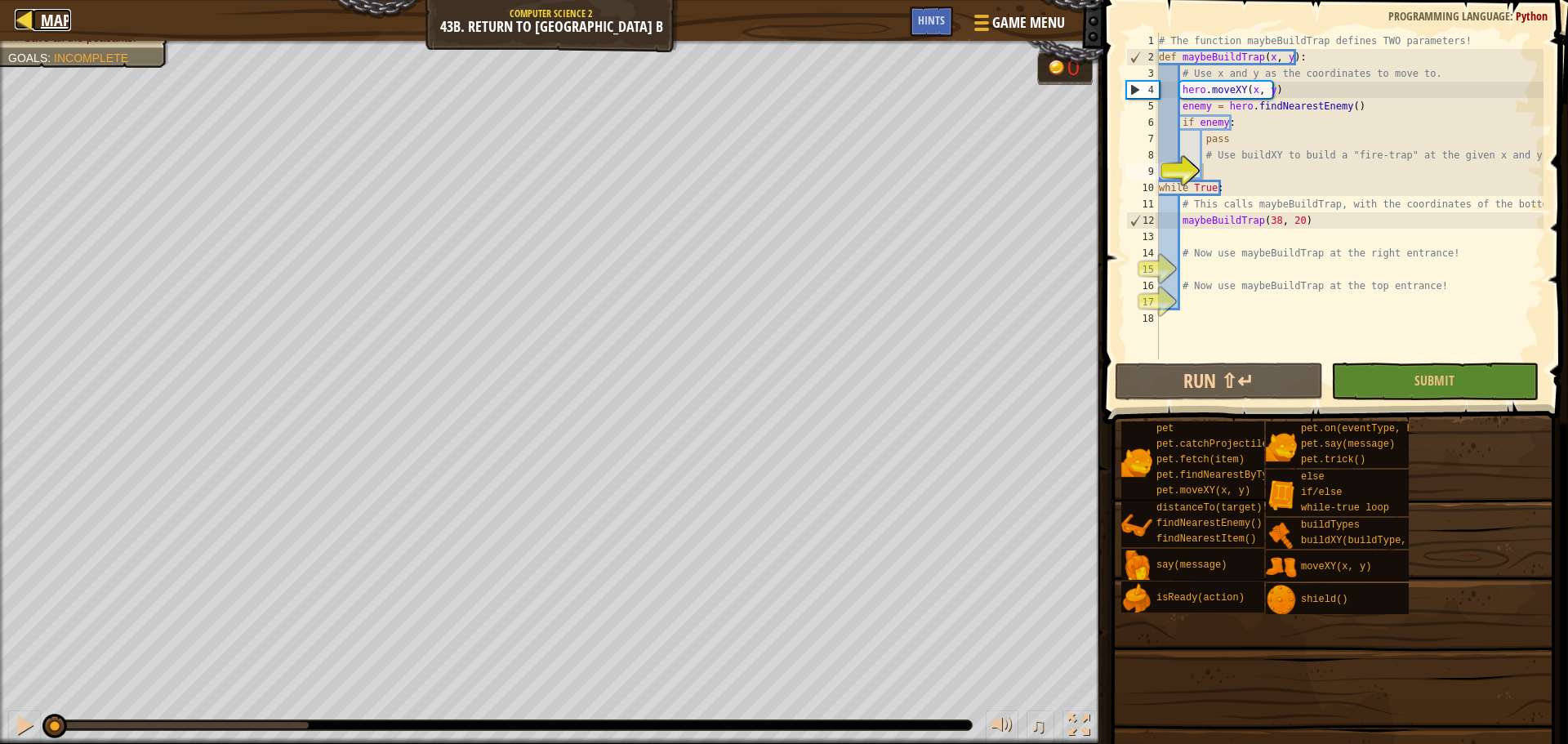
click at [55, 17] on span "Map" at bounding box center [55, 20] width 30 height 22
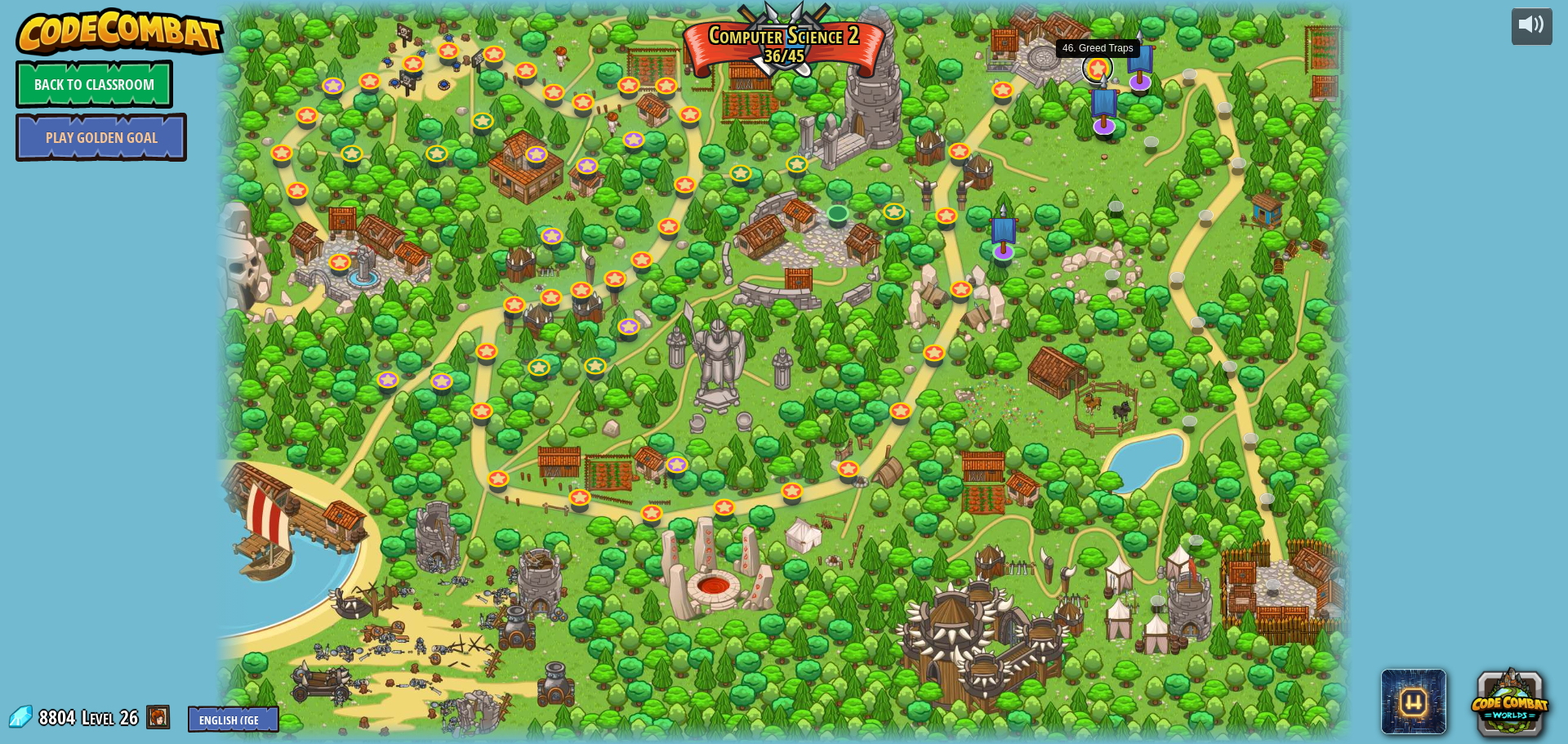
click at [1098, 63] on link at bounding box center [1097, 68] width 33 height 33
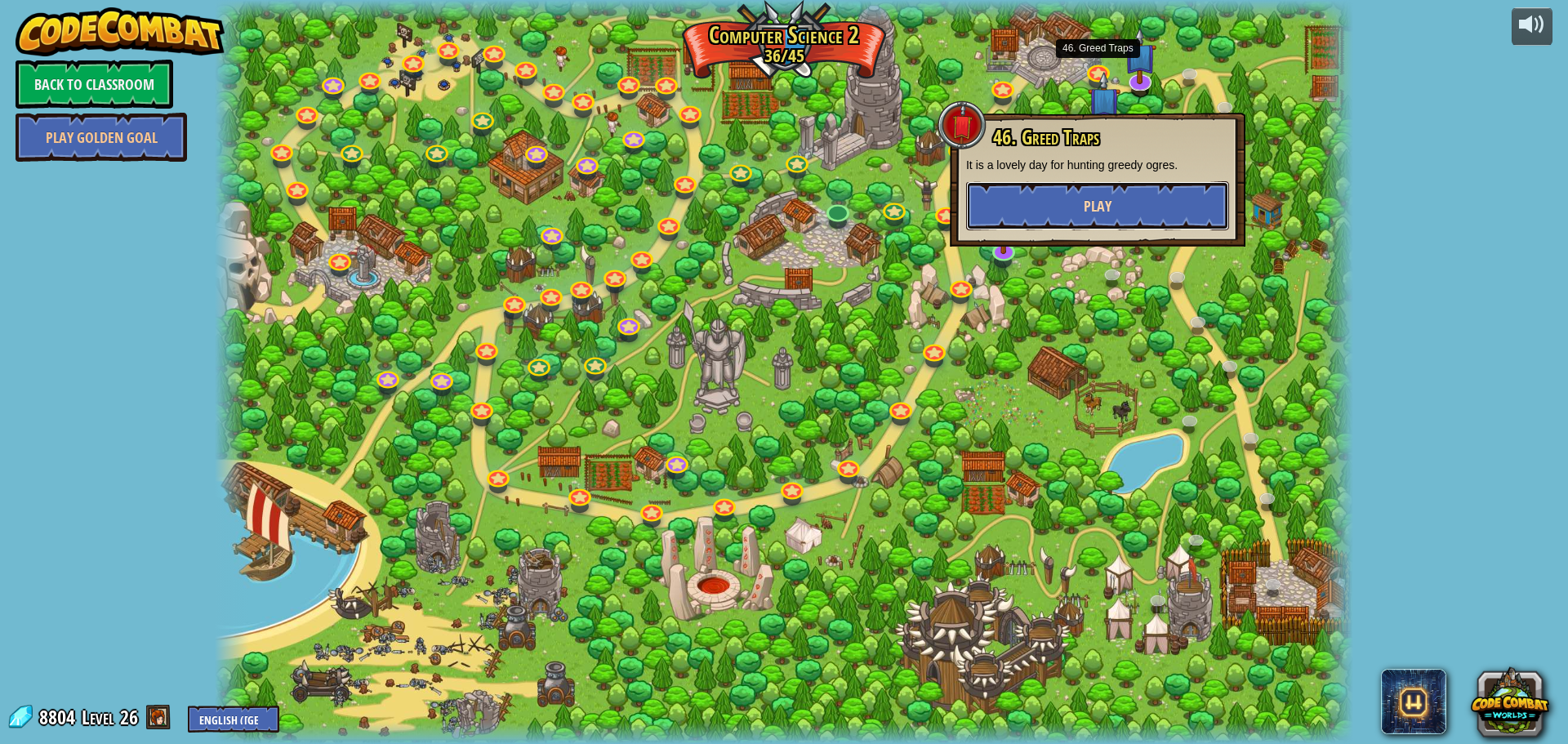
click at [1082, 201] on button "Play" at bounding box center [1097, 206] width 263 height 49
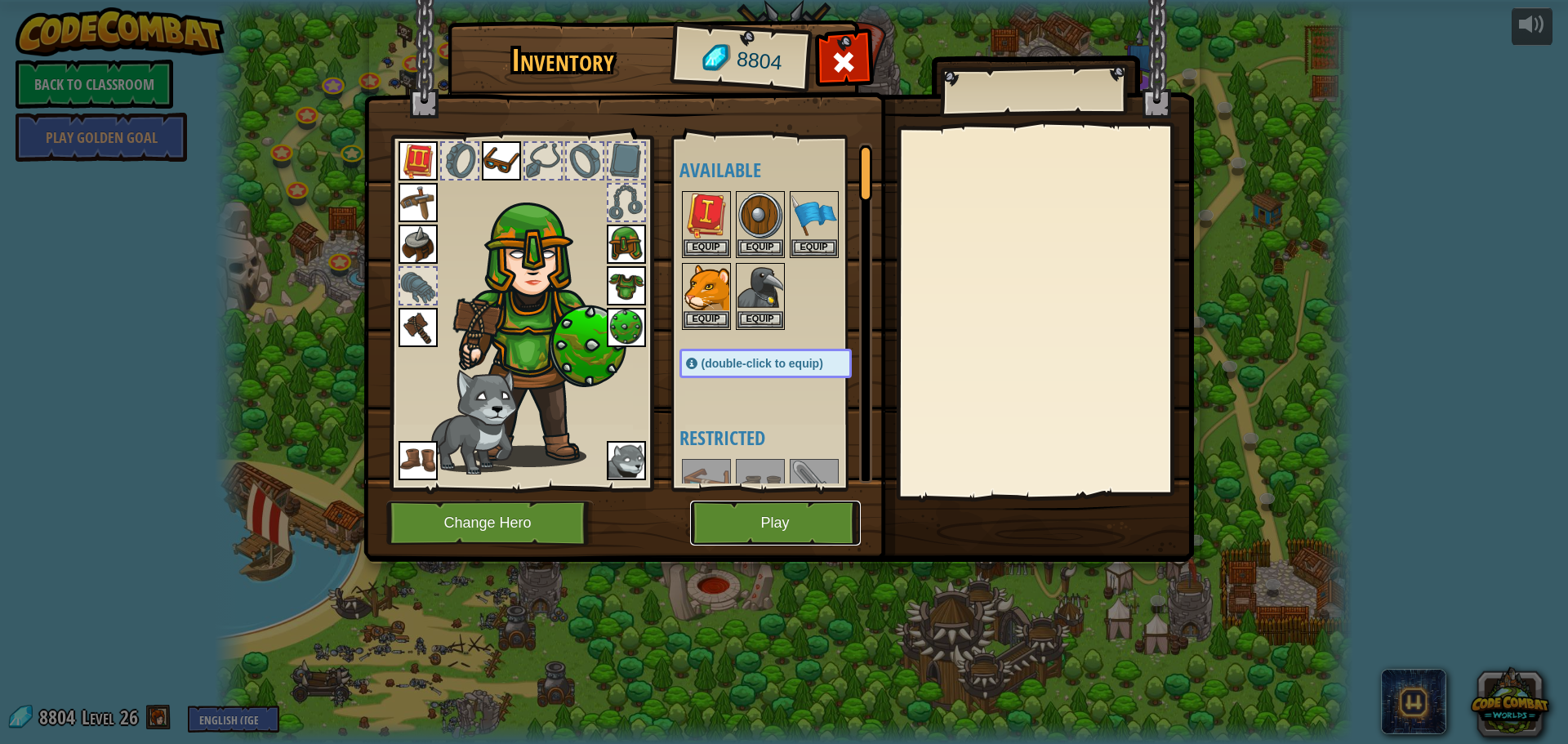
click at [787, 523] on button "Play" at bounding box center [775, 523] width 171 height 45
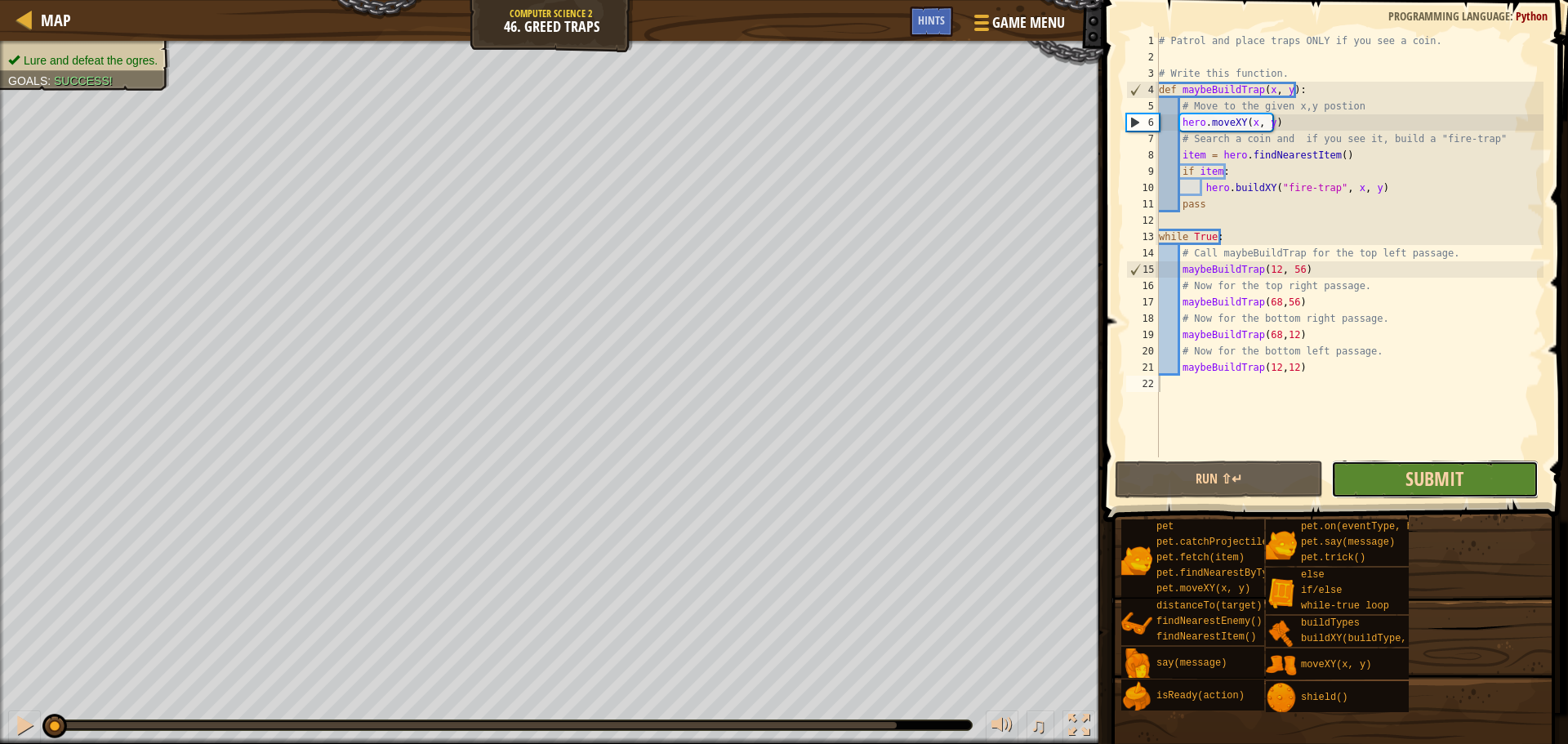
click at [1441, 485] on span "Submit" at bounding box center [1434, 478] width 58 height 26
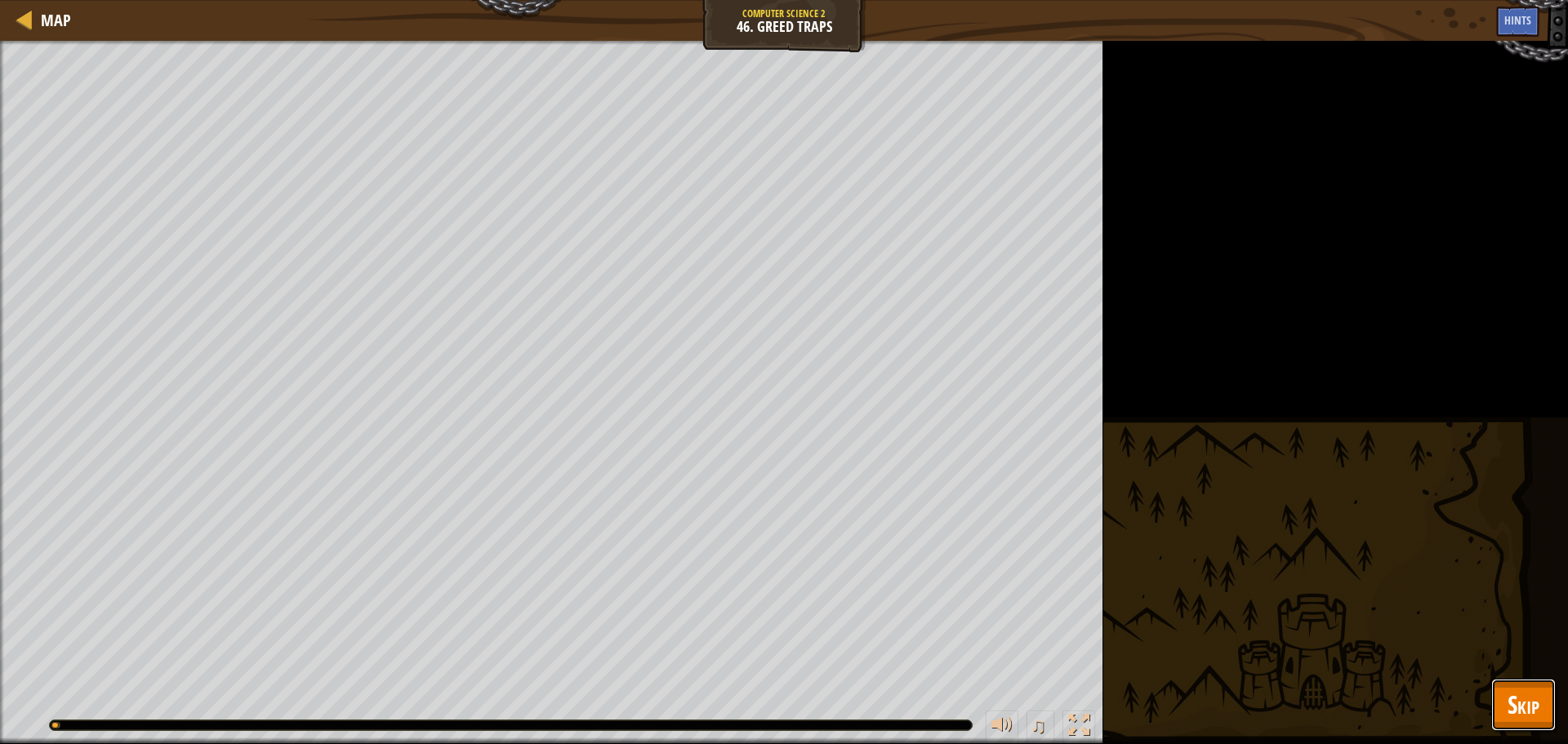
click at [1533, 718] on span "Skip" at bounding box center [1523, 704] width 32 height 33
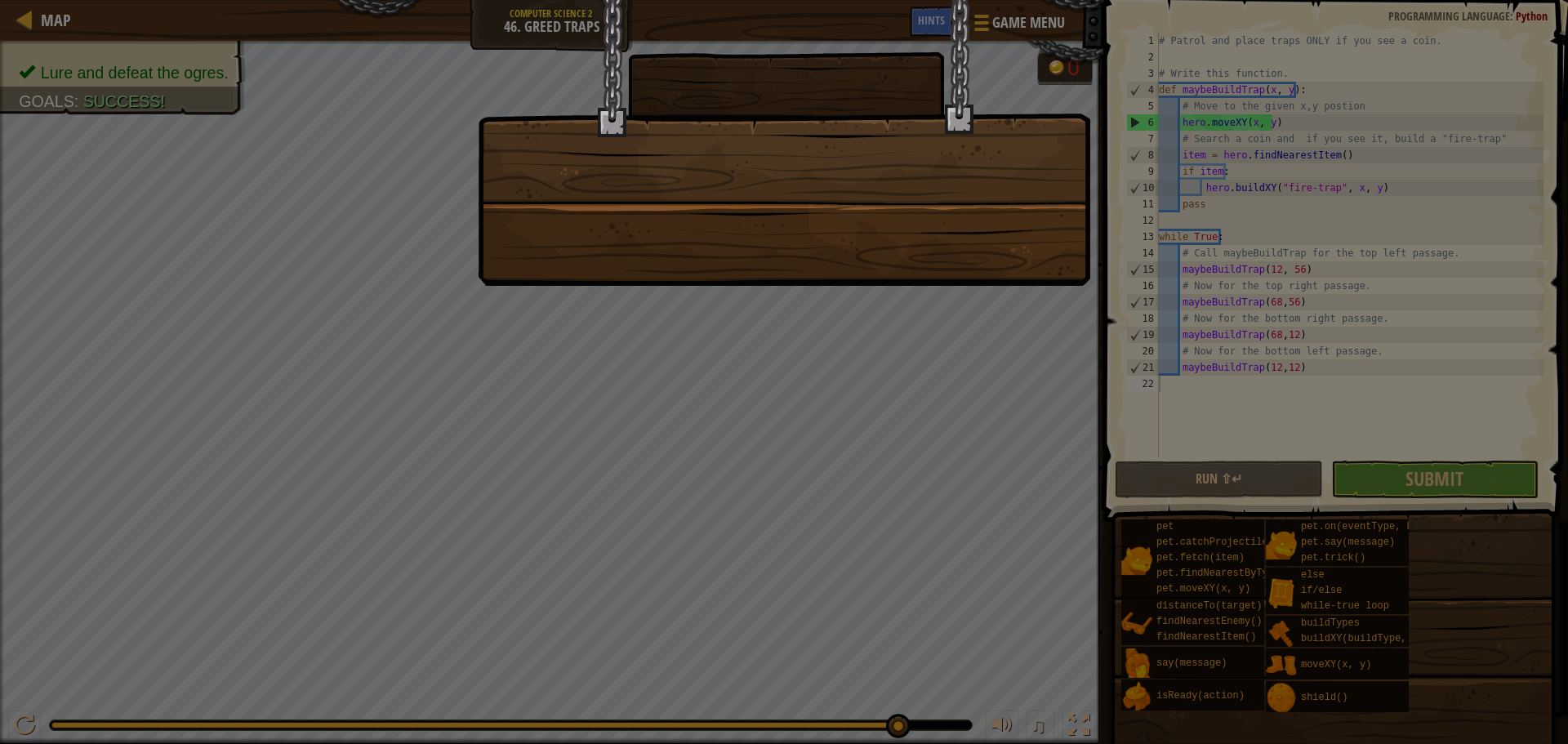
click at [564, 296] on div at bounding box center [784, 372] width 1568 height 744
click at [565, 296] on div at bounding box center [784, 372] width 1568 height 744
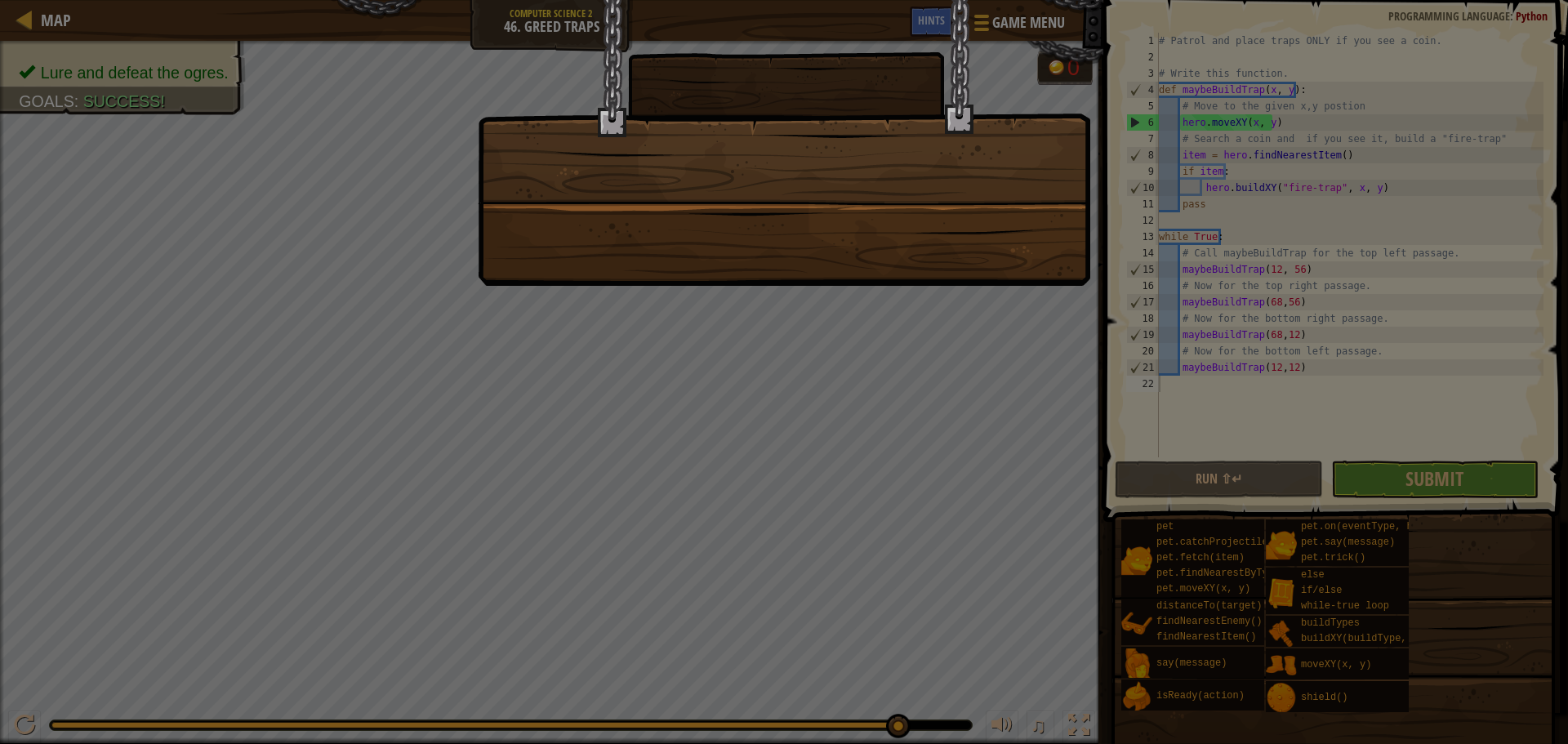
click at [571, 297] on div at bounding box center [784, 372] width 1568 height 744
click at [571, 306] on div at bounding box center [784, 372] width 1568 height 744
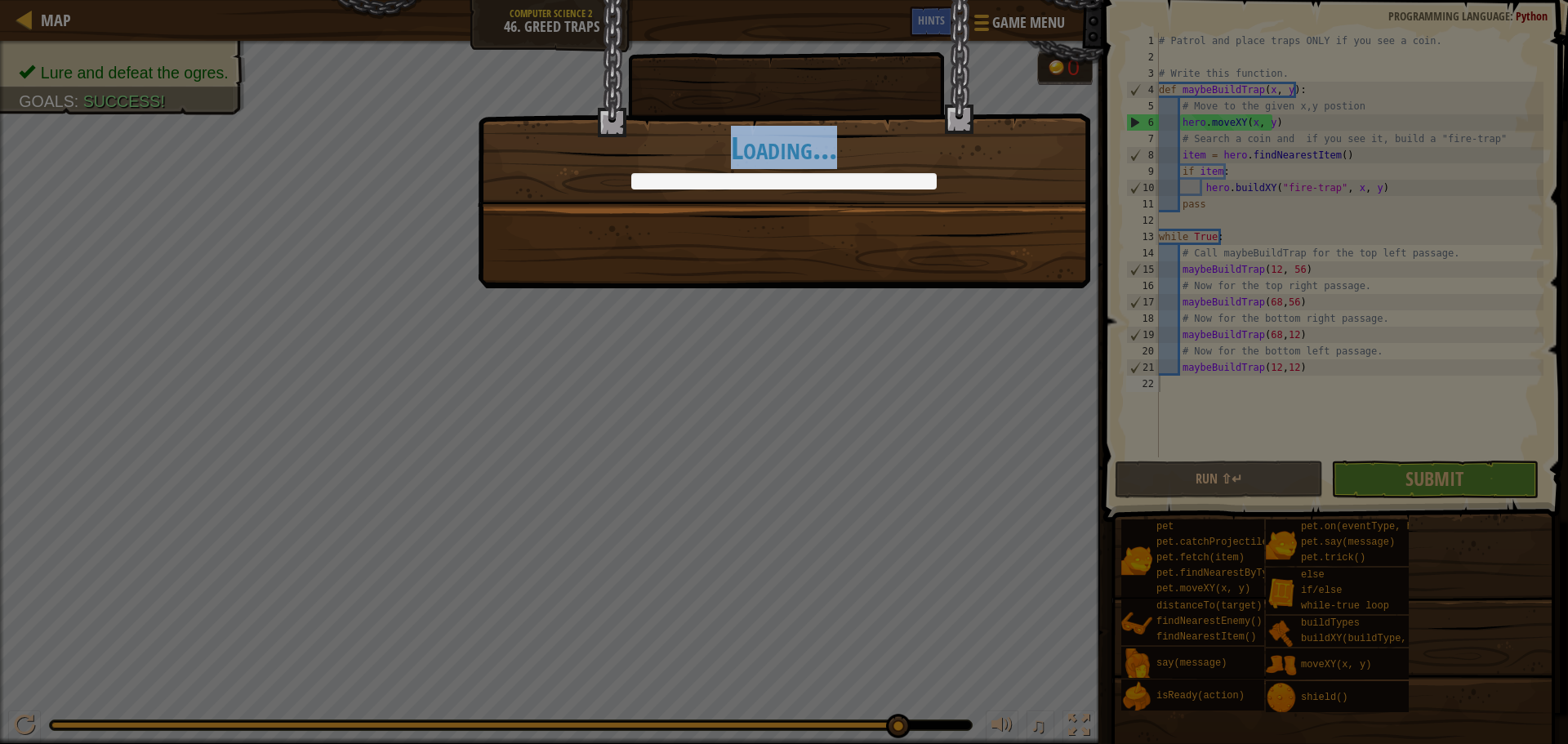
click at [571, 306] on div "Hook, line, and sinker! +0 +0 Continue Loading..." at bounding box center [784, 372] width 1568 height 744
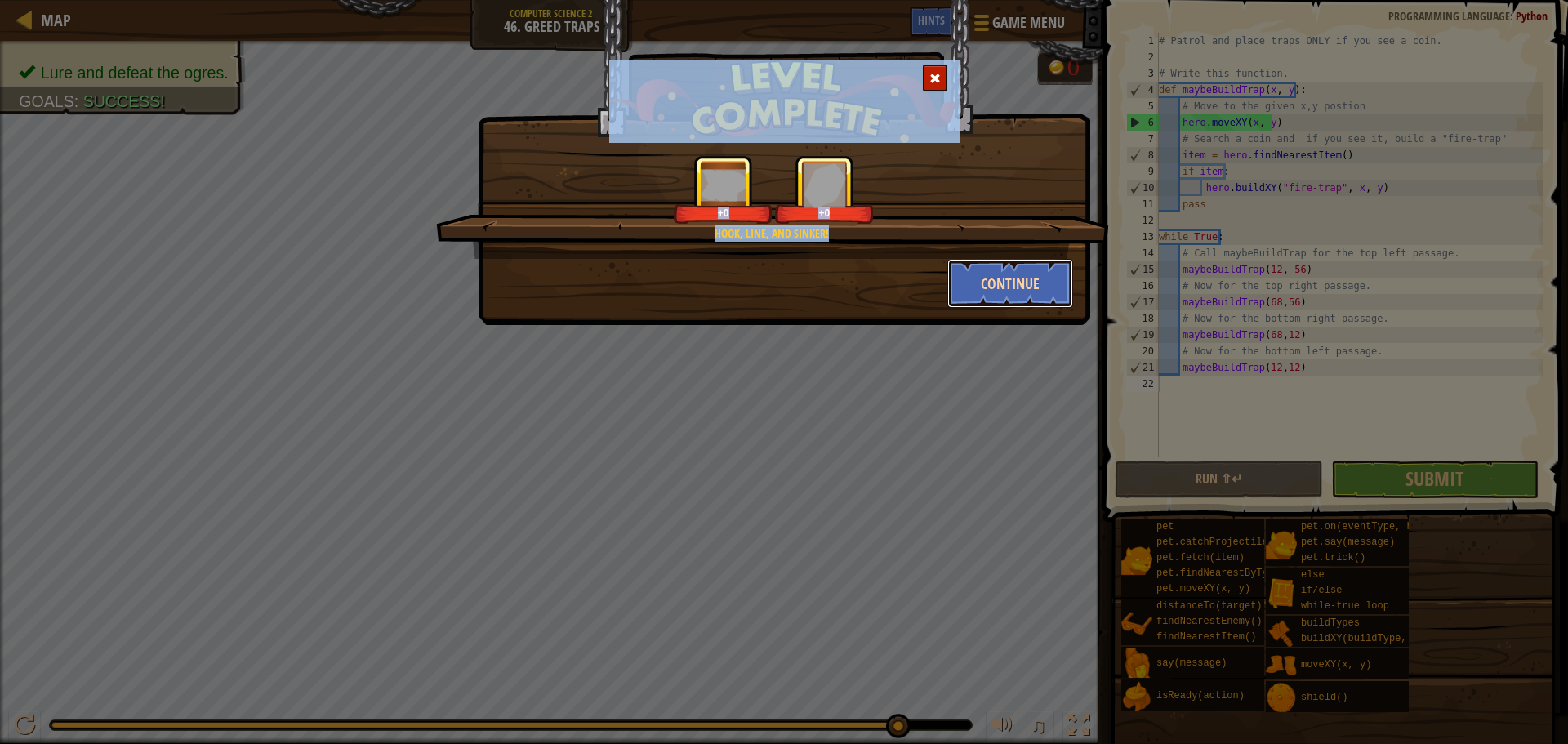
click at [1026, 271] on button "Continue" at bounding box center [1010, 283] width 127 height 49
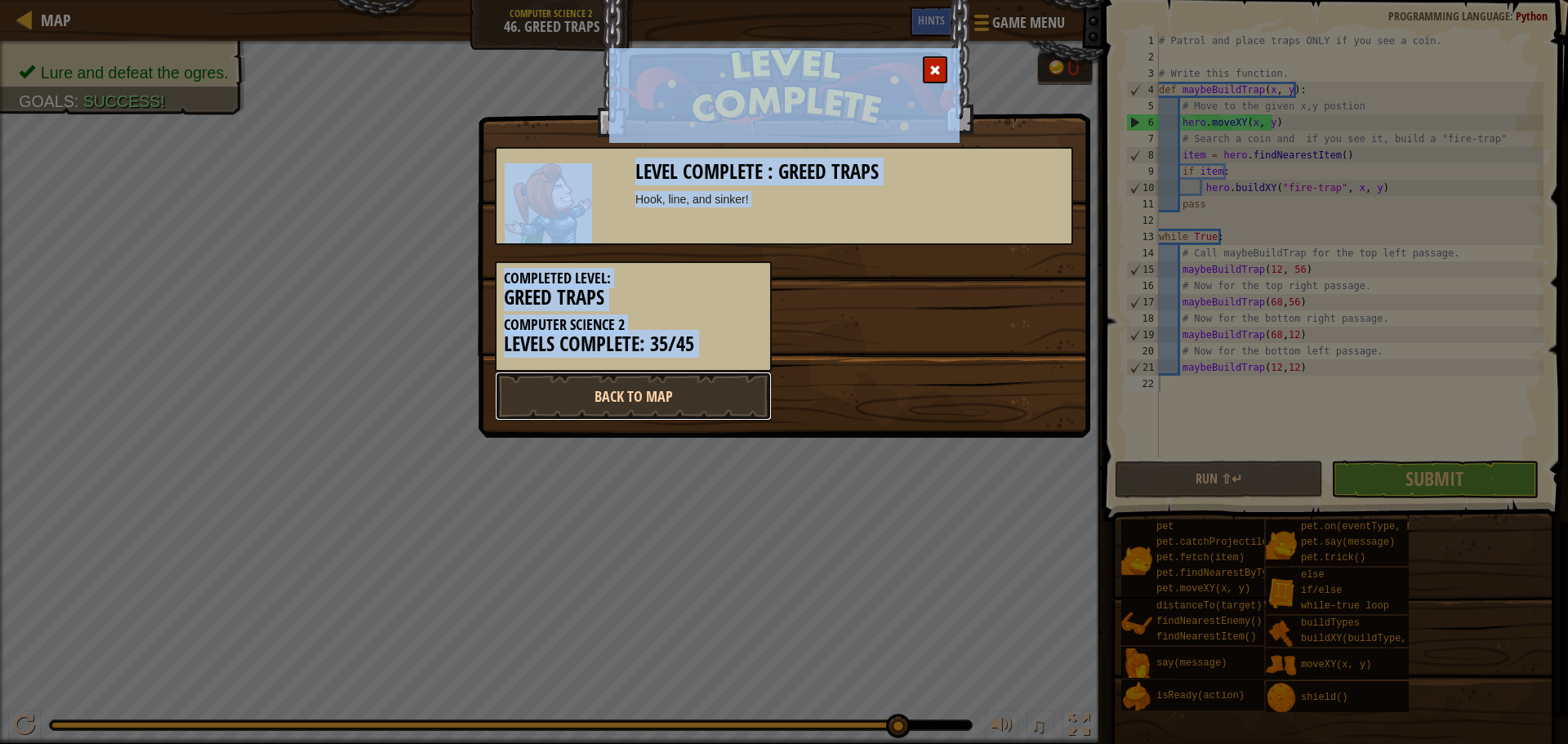
click at [660, 374] on link "Back to Map" at bounding box center [634, 396] width 277 height 49
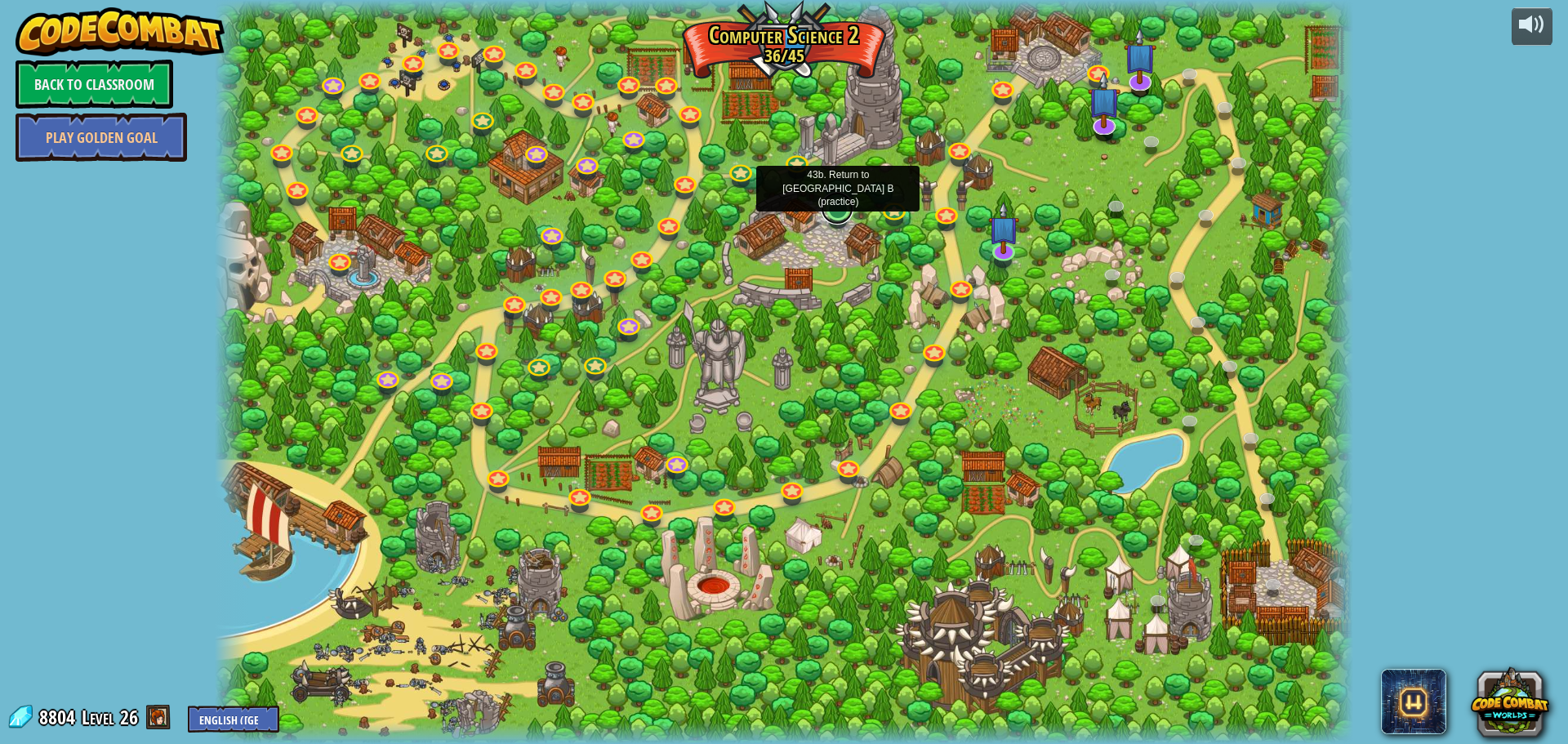
click at [835, 217] on link at bounding box center [837, 208] width 33 height 33
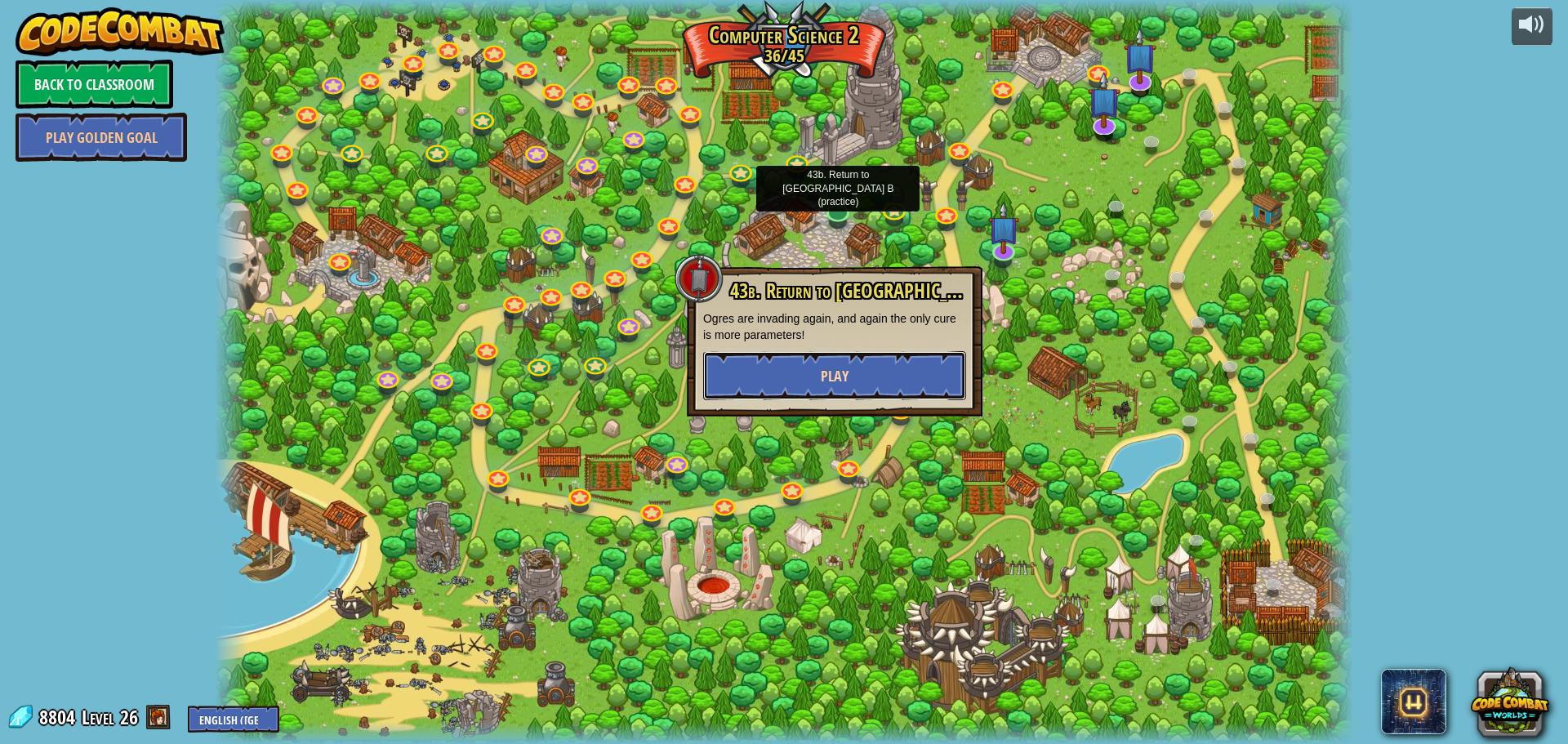
click at [851, 384] on button "Play" at bounding box center [834, 376] width 263 height 49
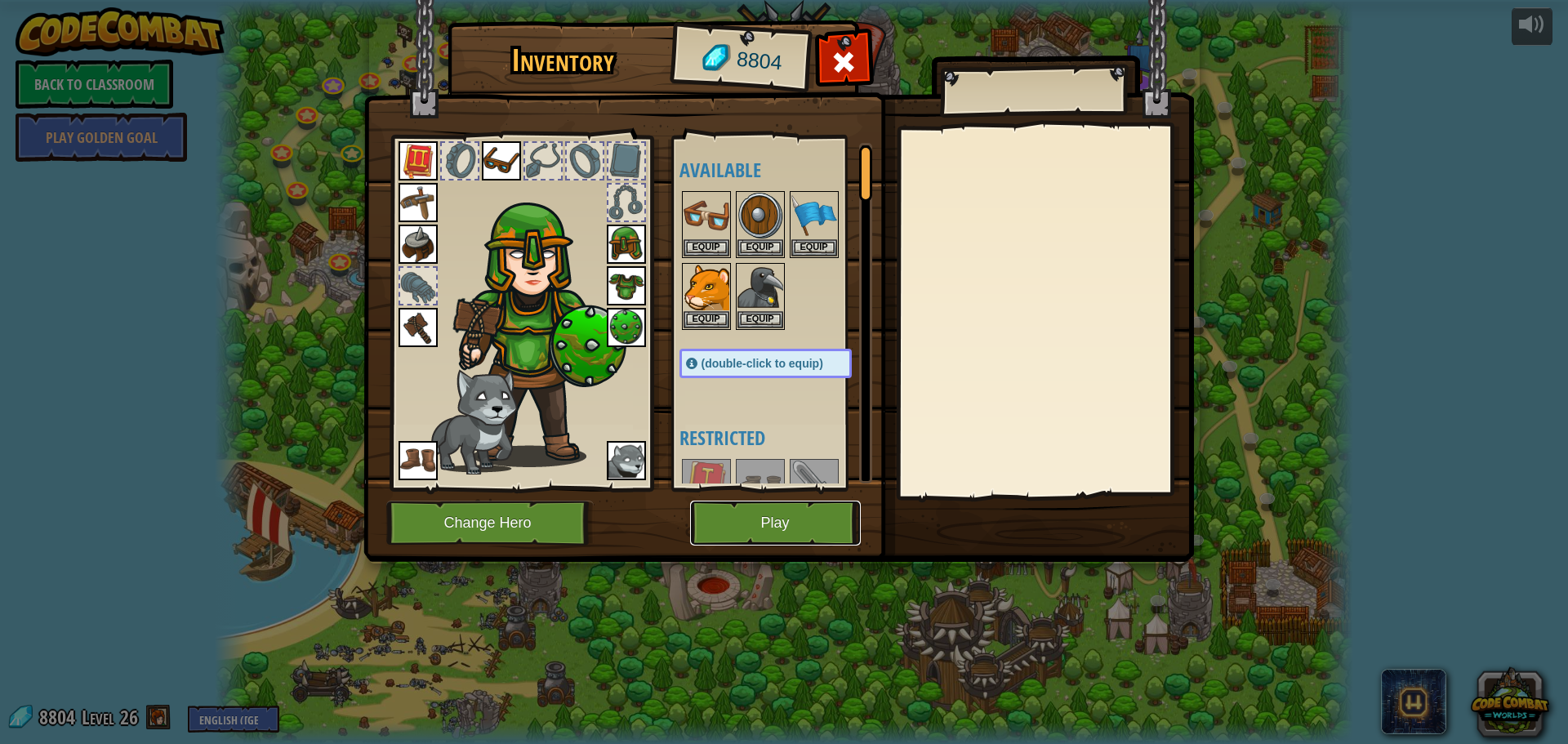
click at [756, 528] on button "Play" at bounding box center [775, 523] width 171 height 45
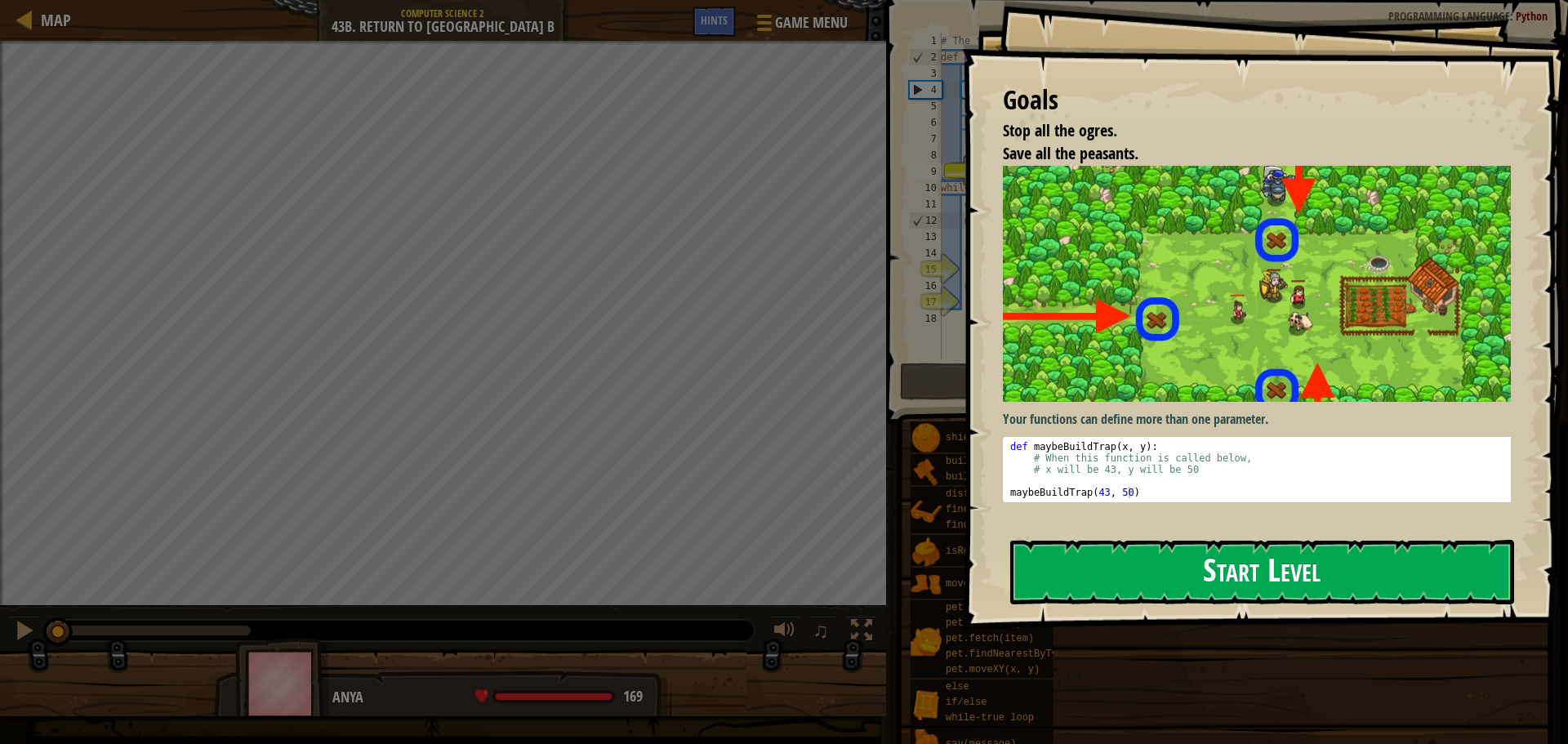
click at [1061, 567] on button "Start Level" at bounding box center [1263, 571] width 504 height 64
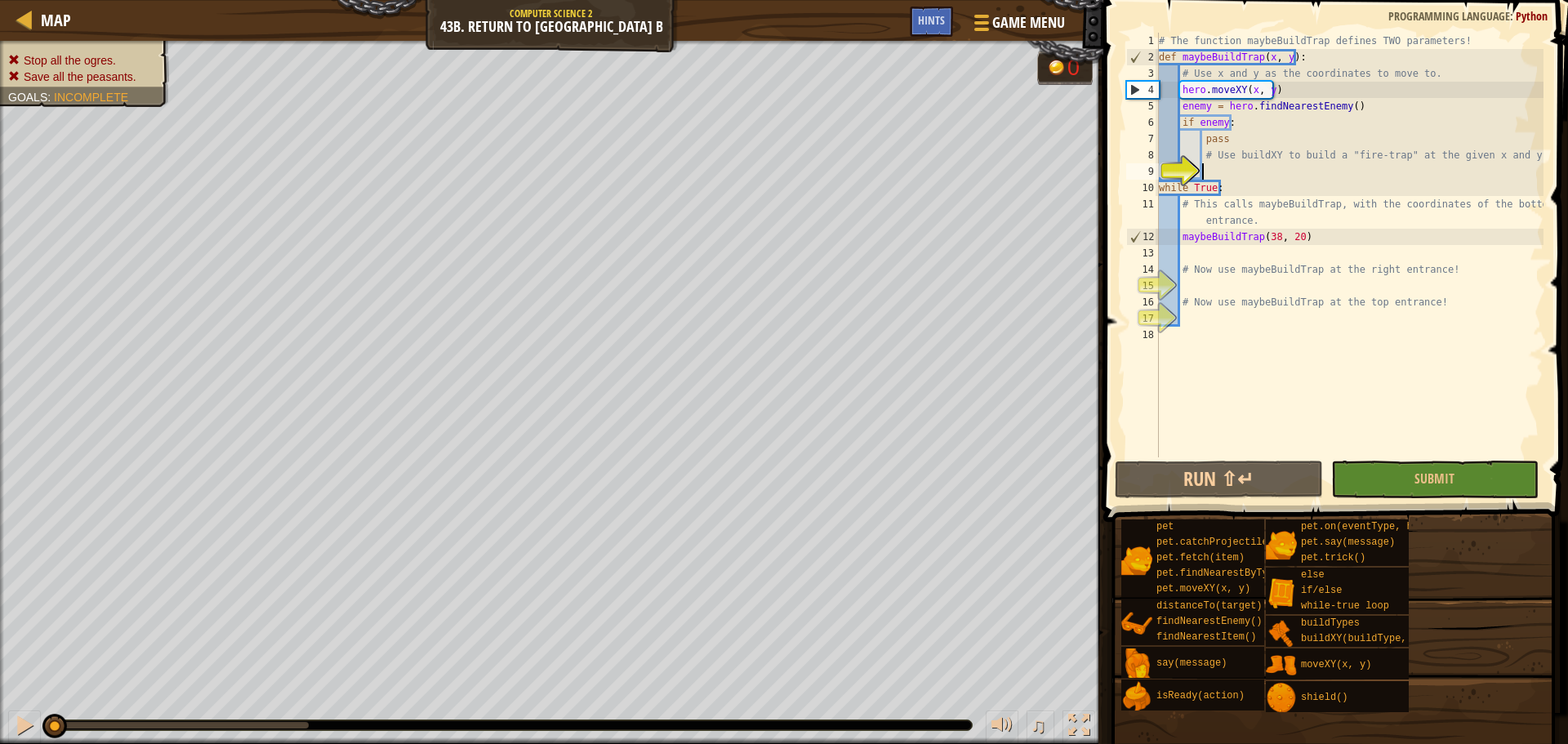
scroll to position [7, 3]
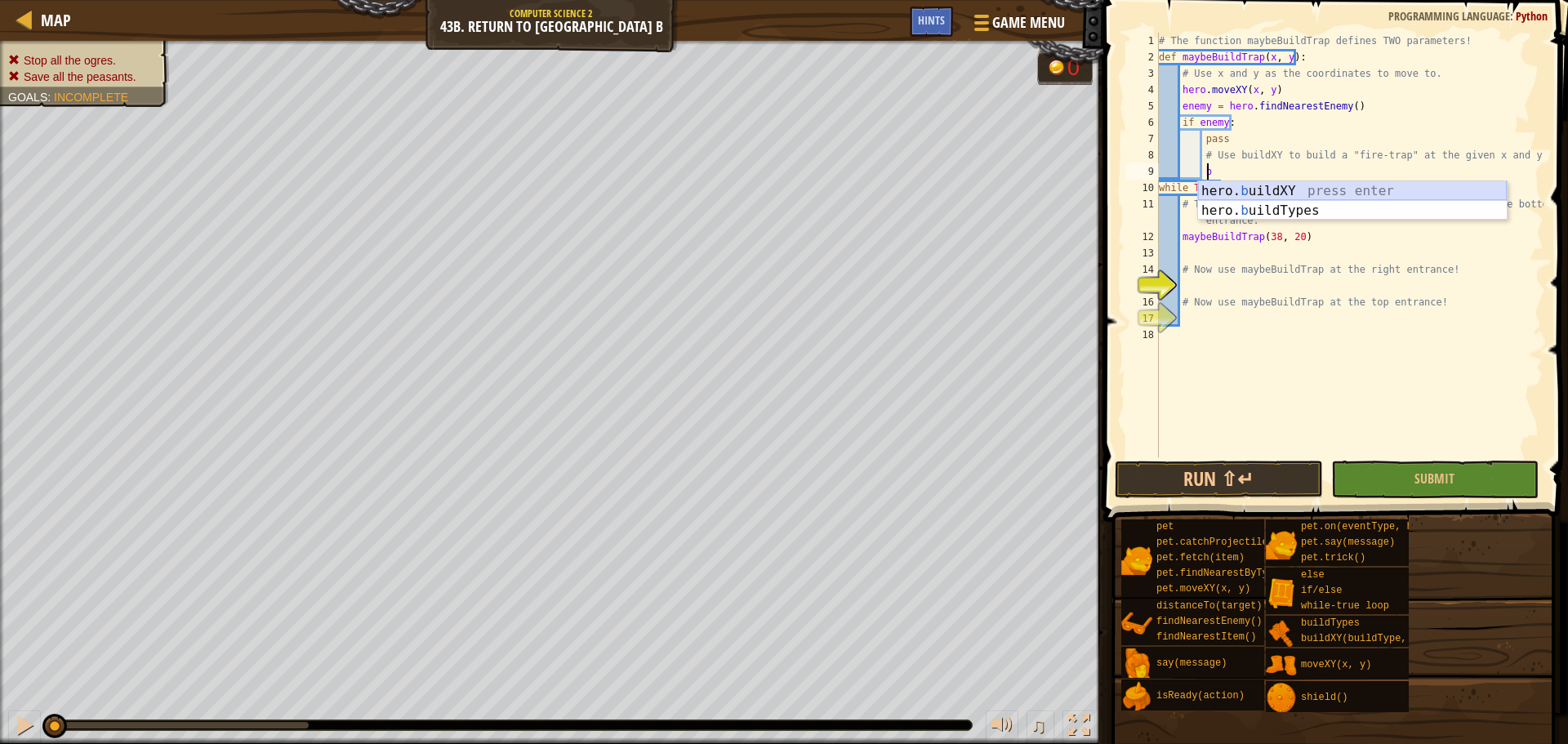
click at [1385, 198] on div "hero. b uildXY press enter hero. b uildTypes press enter" at bounding box center [1353, 221] width 309 height 79
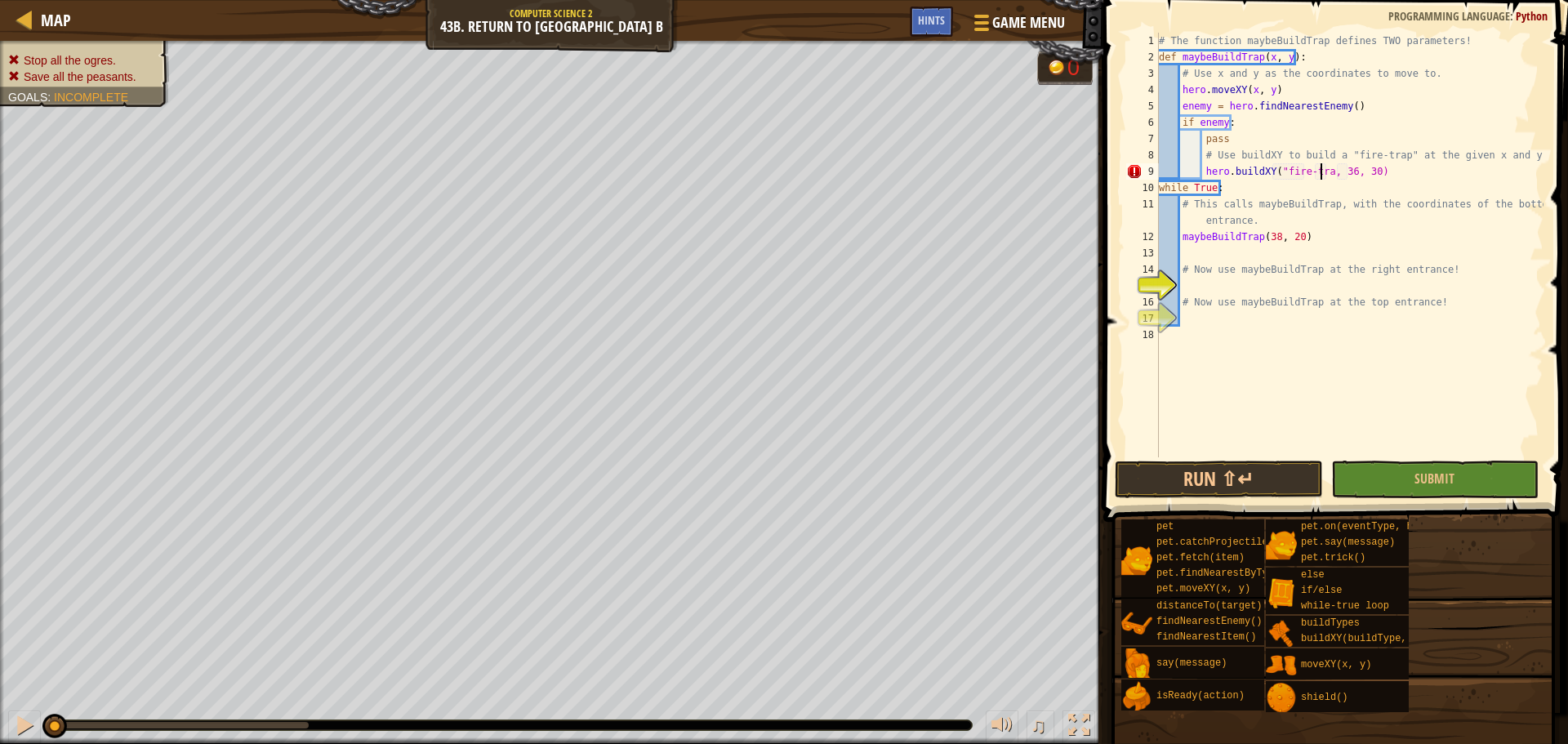
scroll to position [7, 14]
click at [1351, 170] on div "# The function maybeBuildTrap defines TWO parameters! def maybeBuildTrap ( x , …" at bounding box center [1349, 261] width 388 height 457
type textarea "hero.buildXY("fire-trap", x, y)"
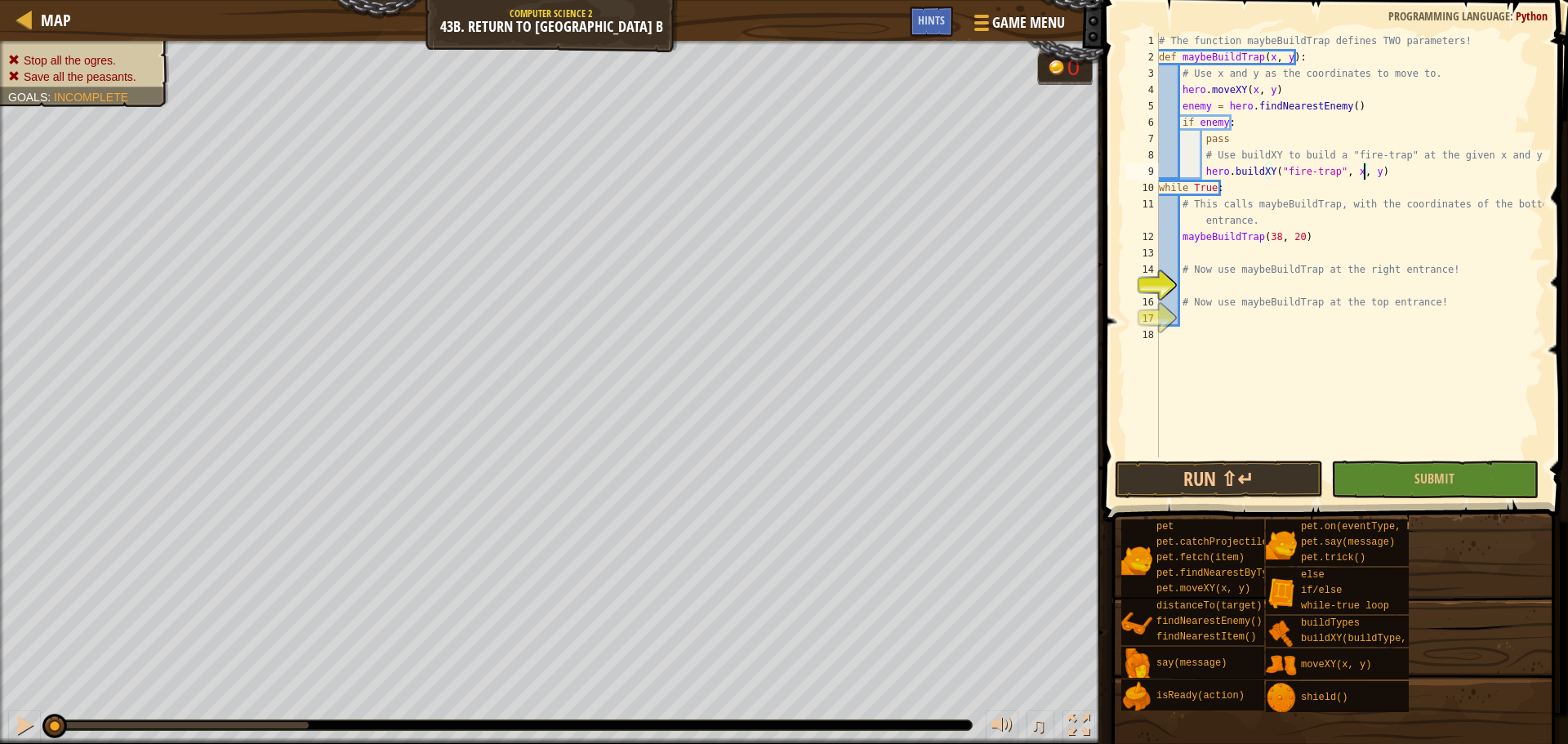
click at [1257, 284] on div "# The function maybeBuildTrap defines TWO parameters! def maybeBuildTrap ( x , …" at bounding box center [1349, 261] width 388 height 457
type textarea "maybeBuildTrap(56,34)"
click at [1268, 319] on div "# The function maybeBuildTrap defines TWO parameters! def maybeBuildTrap ( x , …" at bounding box center [1349, 261] width 388 height 457
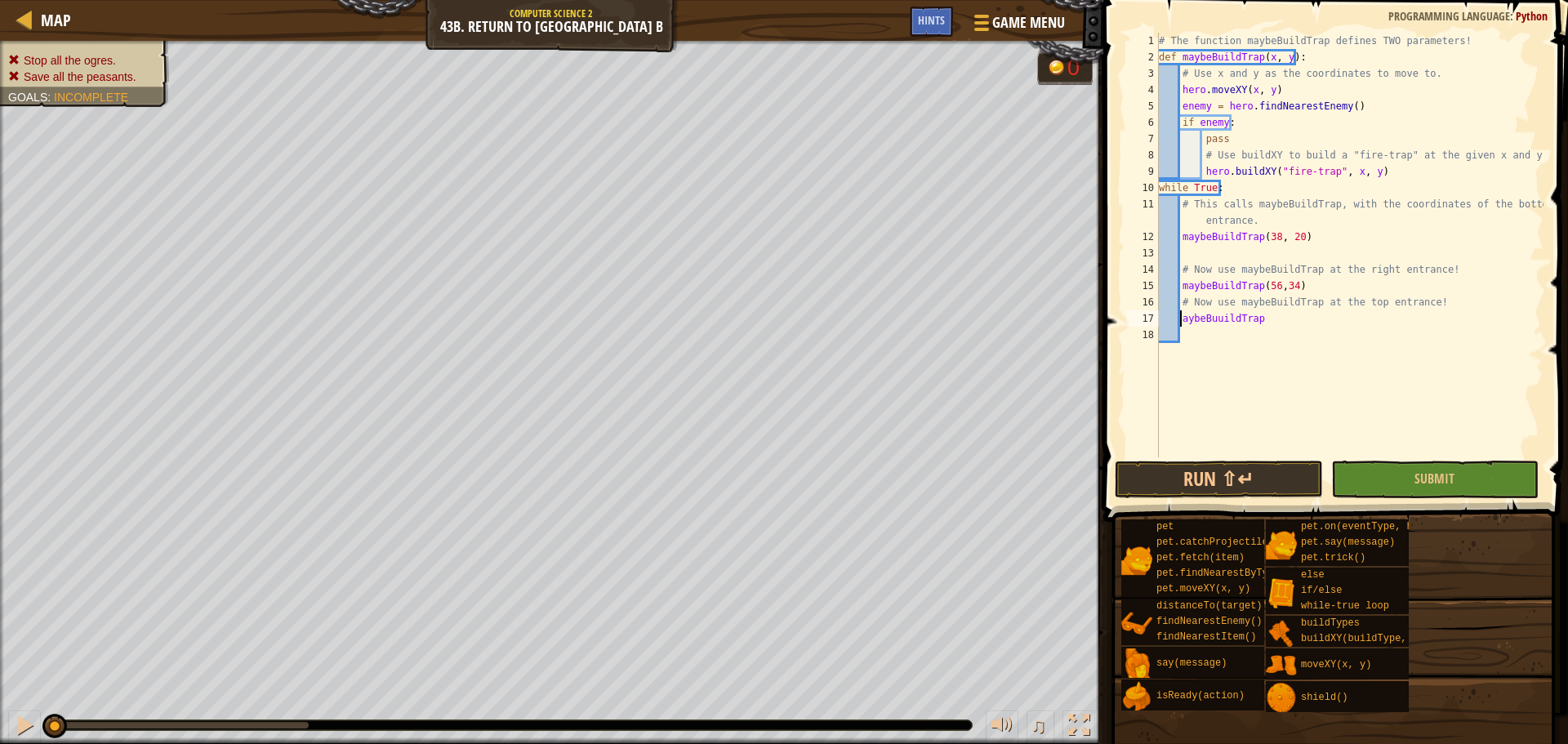
type textarea "maybeBuuildTrap"
click at [1405, 471] on button "Submit" at bounding box center [1435, 480] width 208 height 38
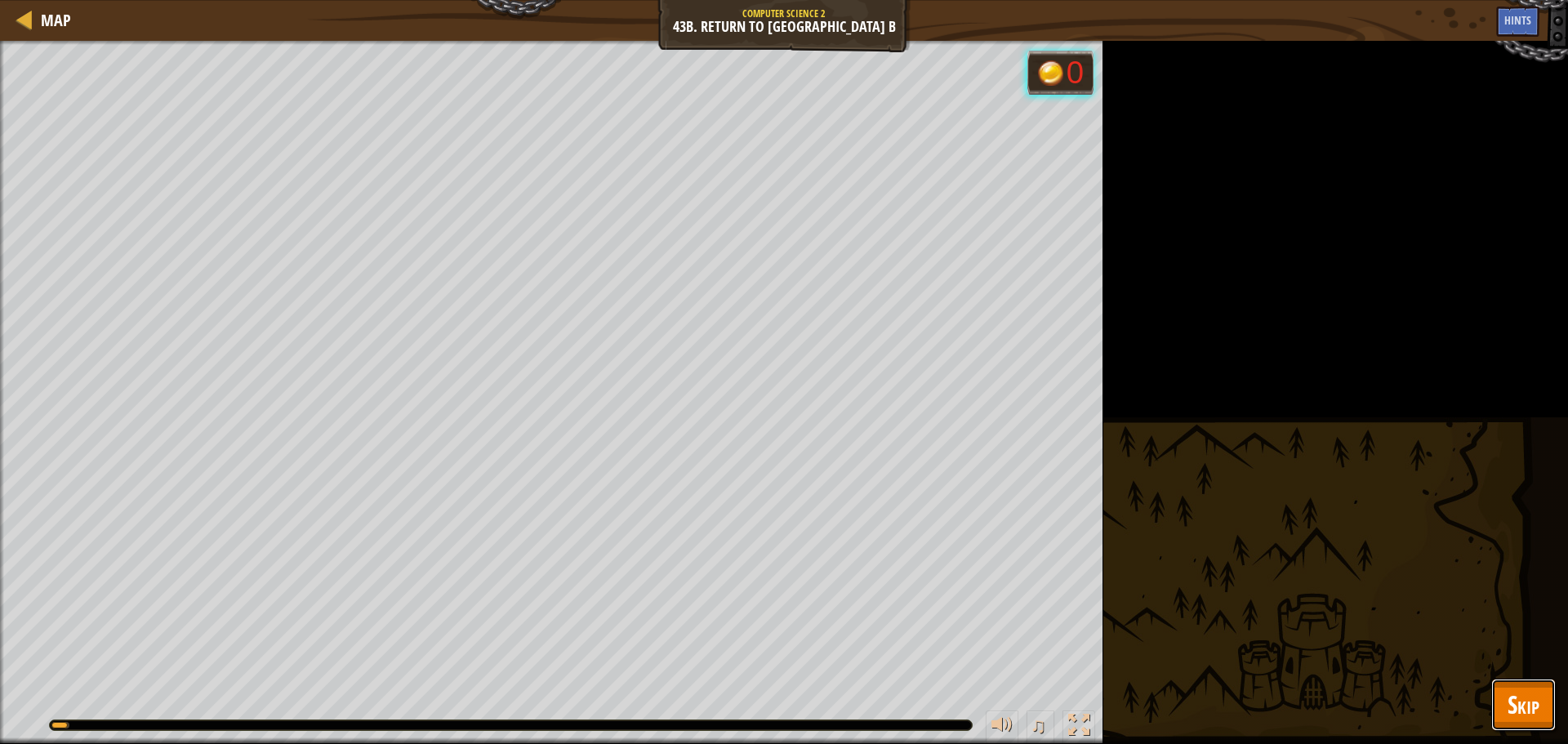
click at [1517, 728] on button "Skip" at bounding box center [1523, 705] width 64 height 52
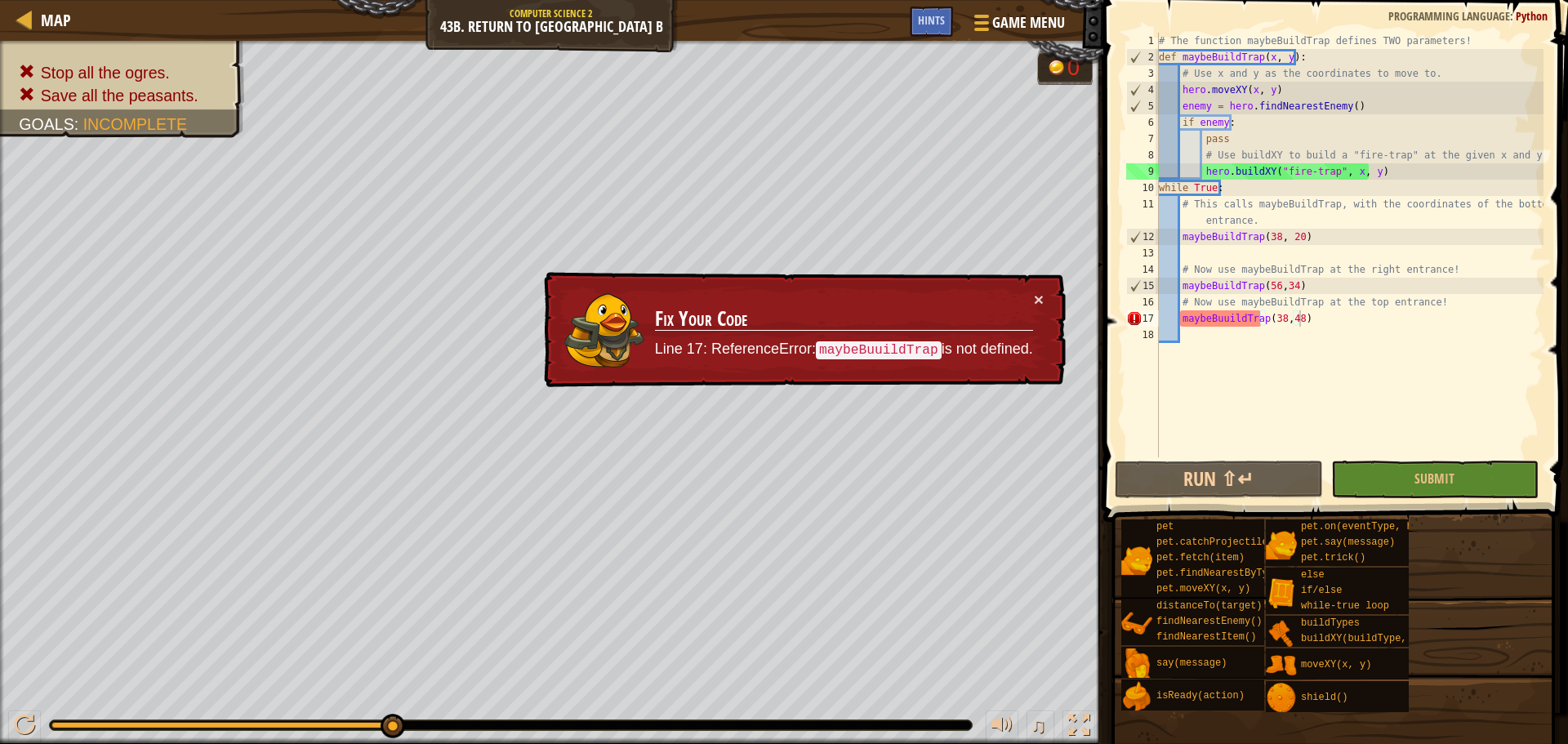
click at [1225, 313] on div "# The function maybeBuildTrap defines TWO parameters! def maybeBuildTrap ( x , …" at bounding box center [1349, 261] width 388 height 457
type textarea "maybeBuildTrap(38,48)"
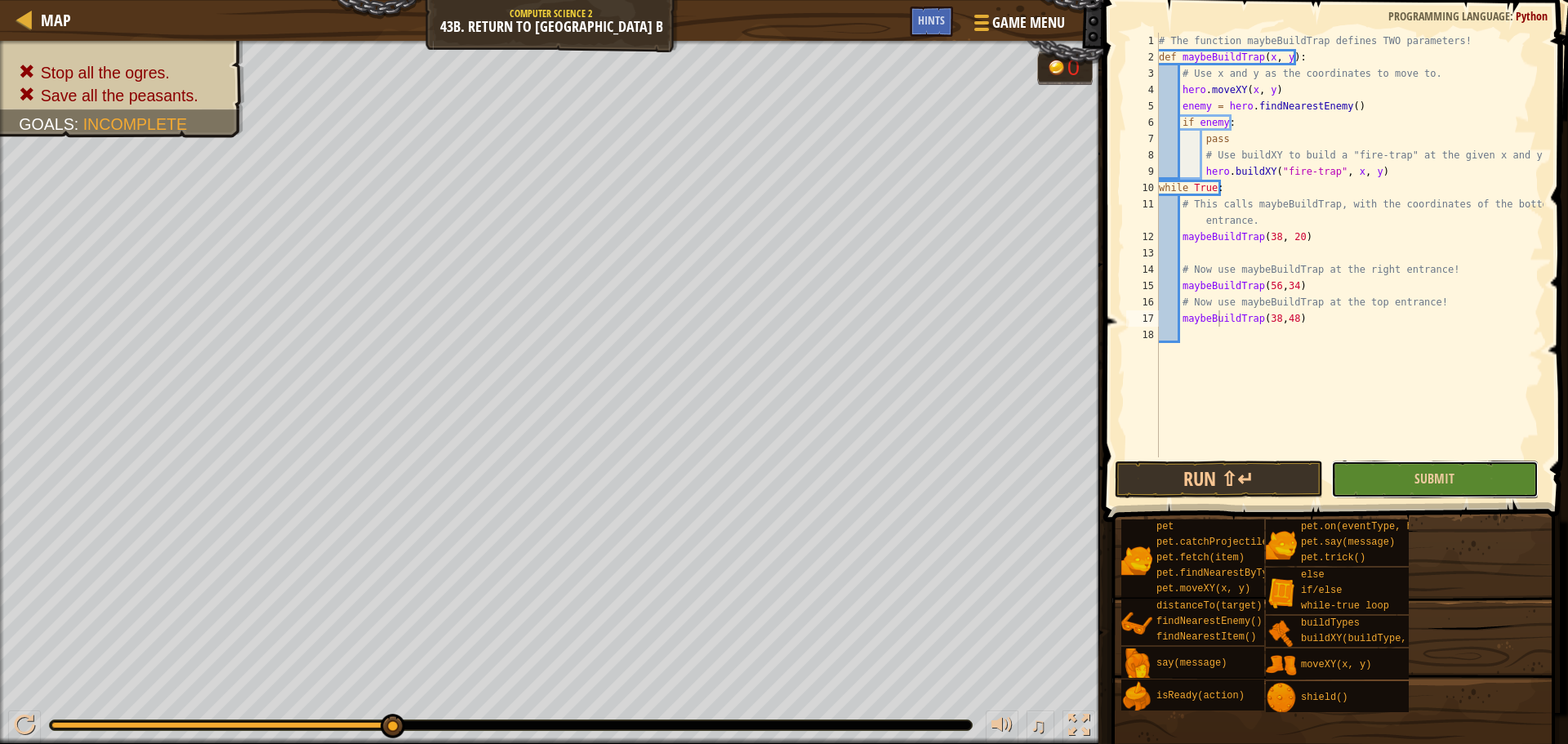
click at [1394, 464] on button "Submit" at bounding box center [1435, 480] width 208 height 38
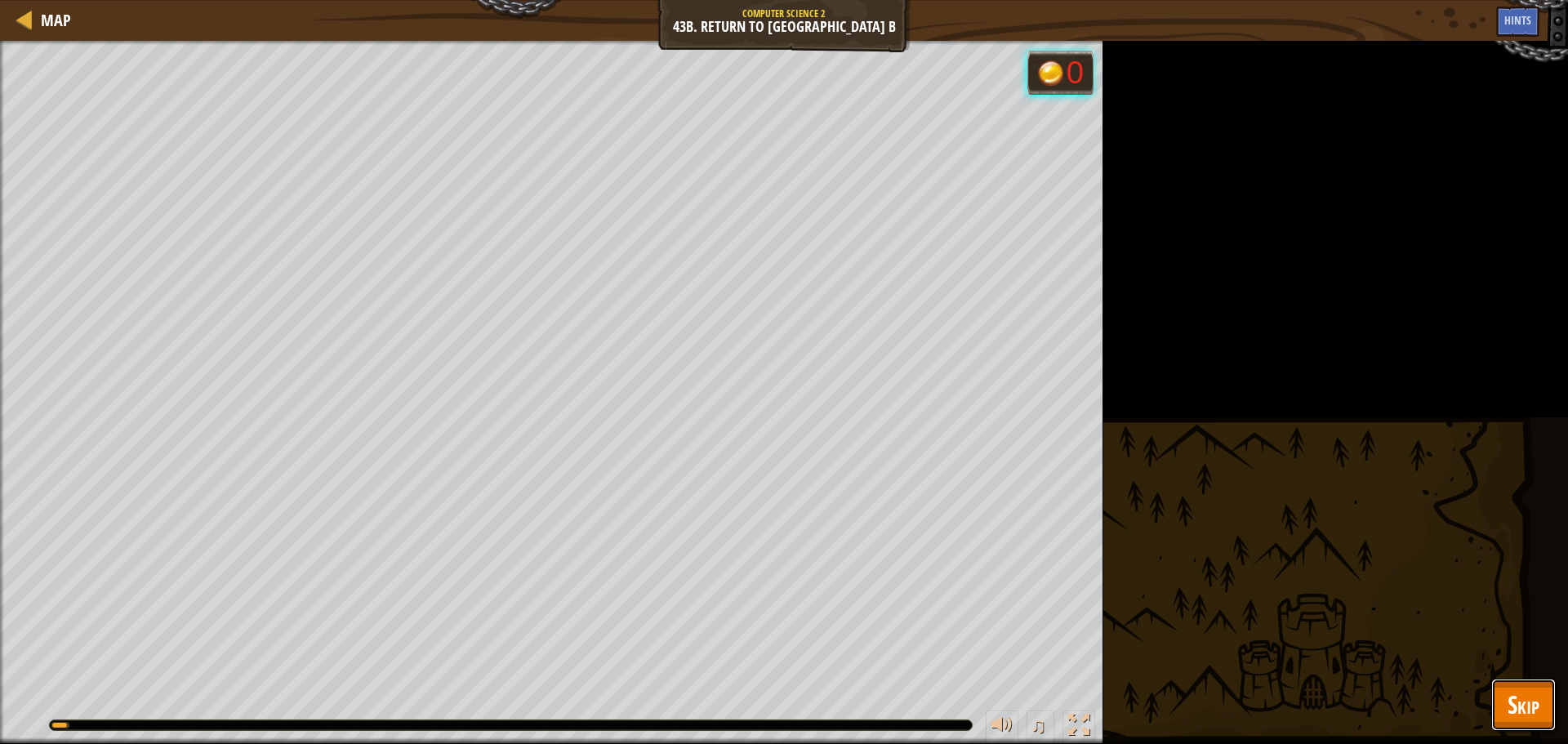
click at [1524, 691] on span "Skip" at bounding box center [1523, 704] width 32 height 33
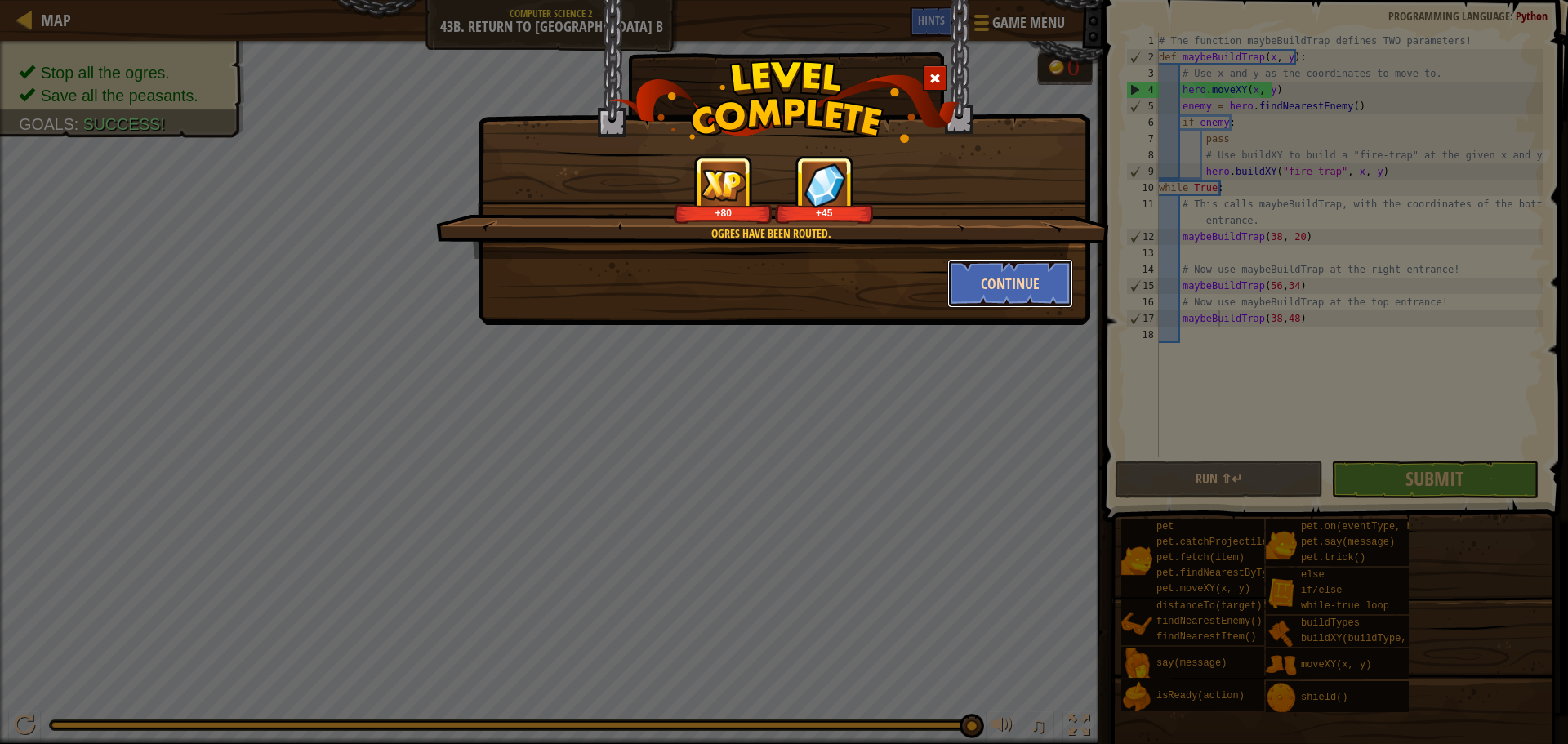
click at [989, 281] on button "Continue" at bounding box center [1010, 283] width 127 height 49
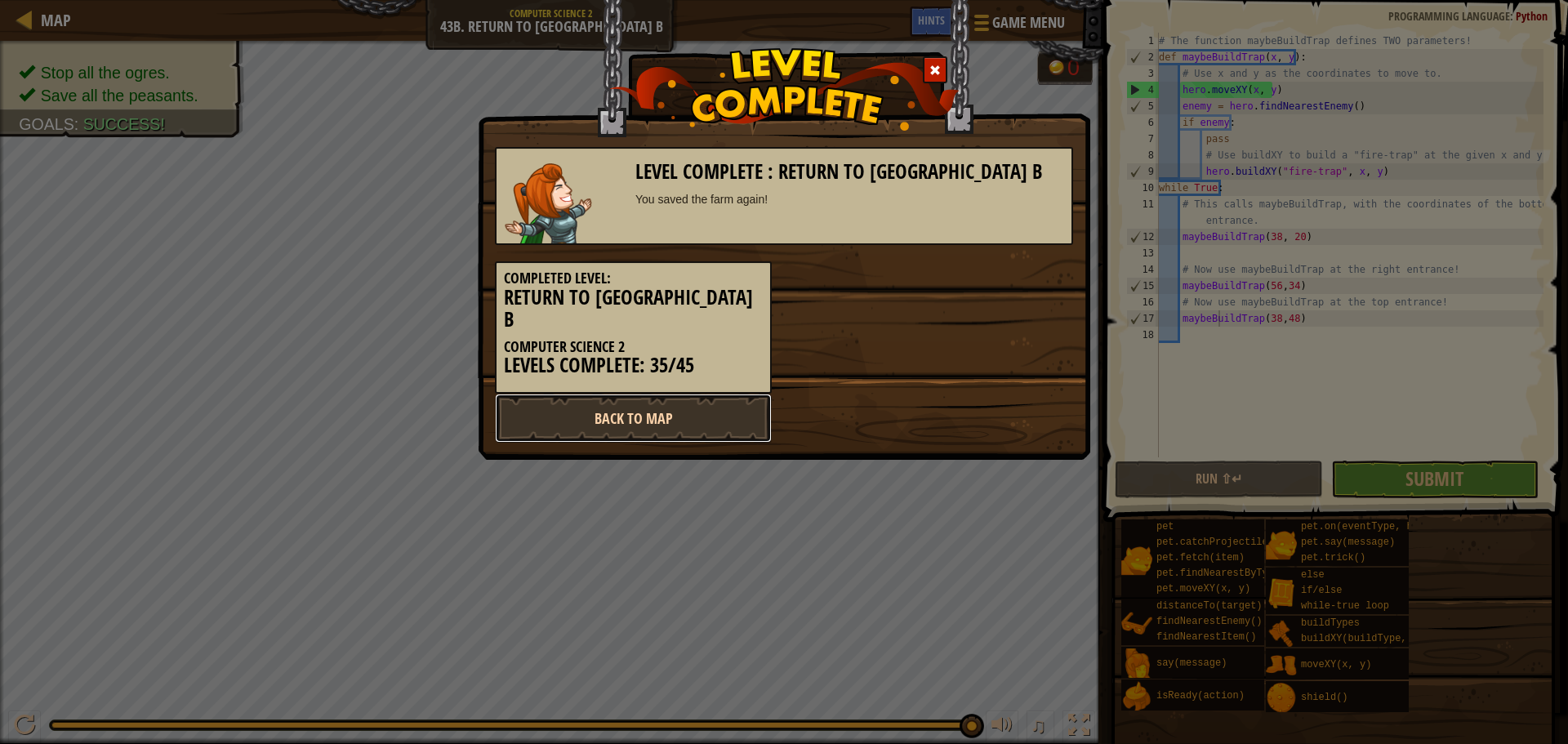
click at [623, 394] on link "Back to Map" at bounding box center [634, 419] width 277 height 49
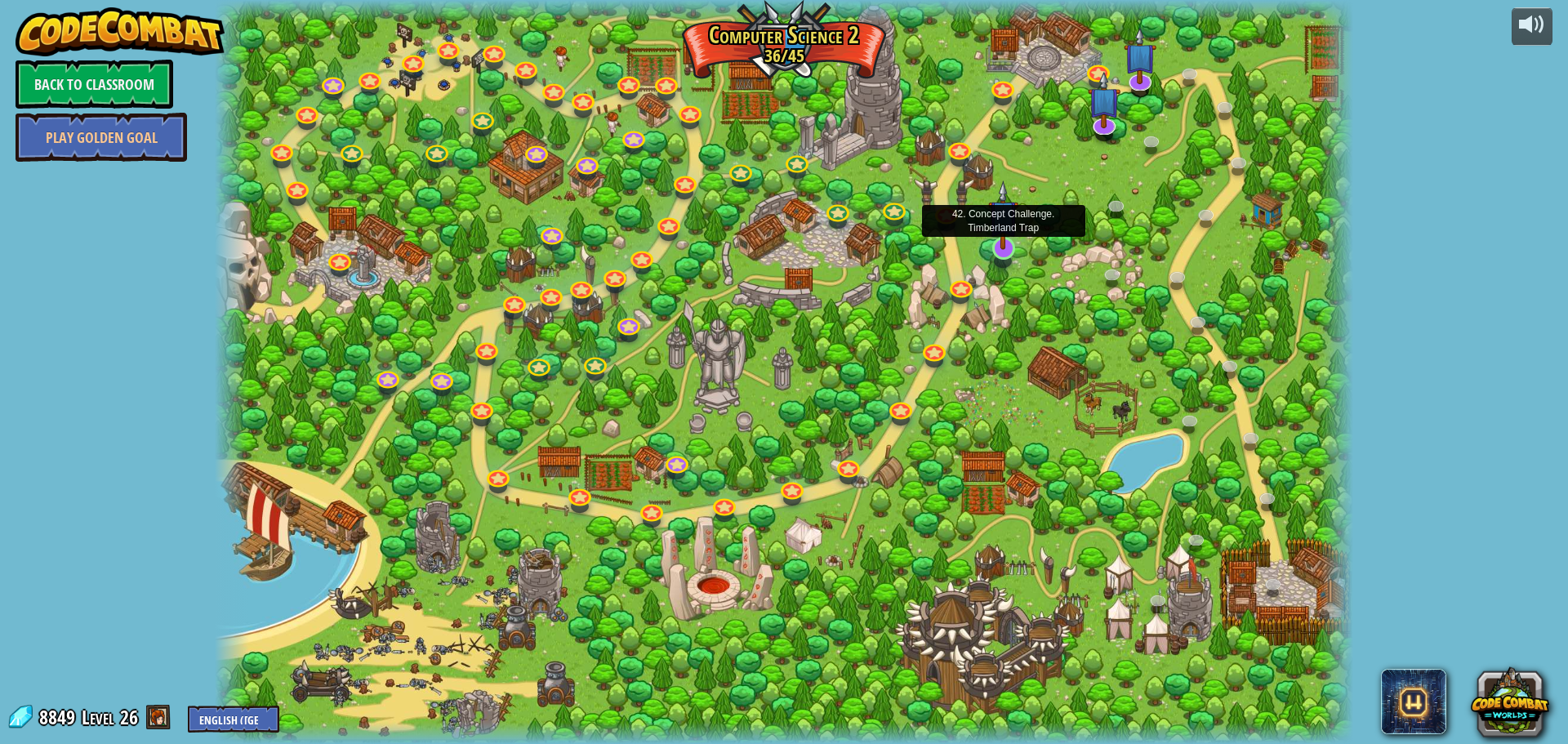
click at [1009, 242] on img at bounding box center [1002, 215] width 30 height 70
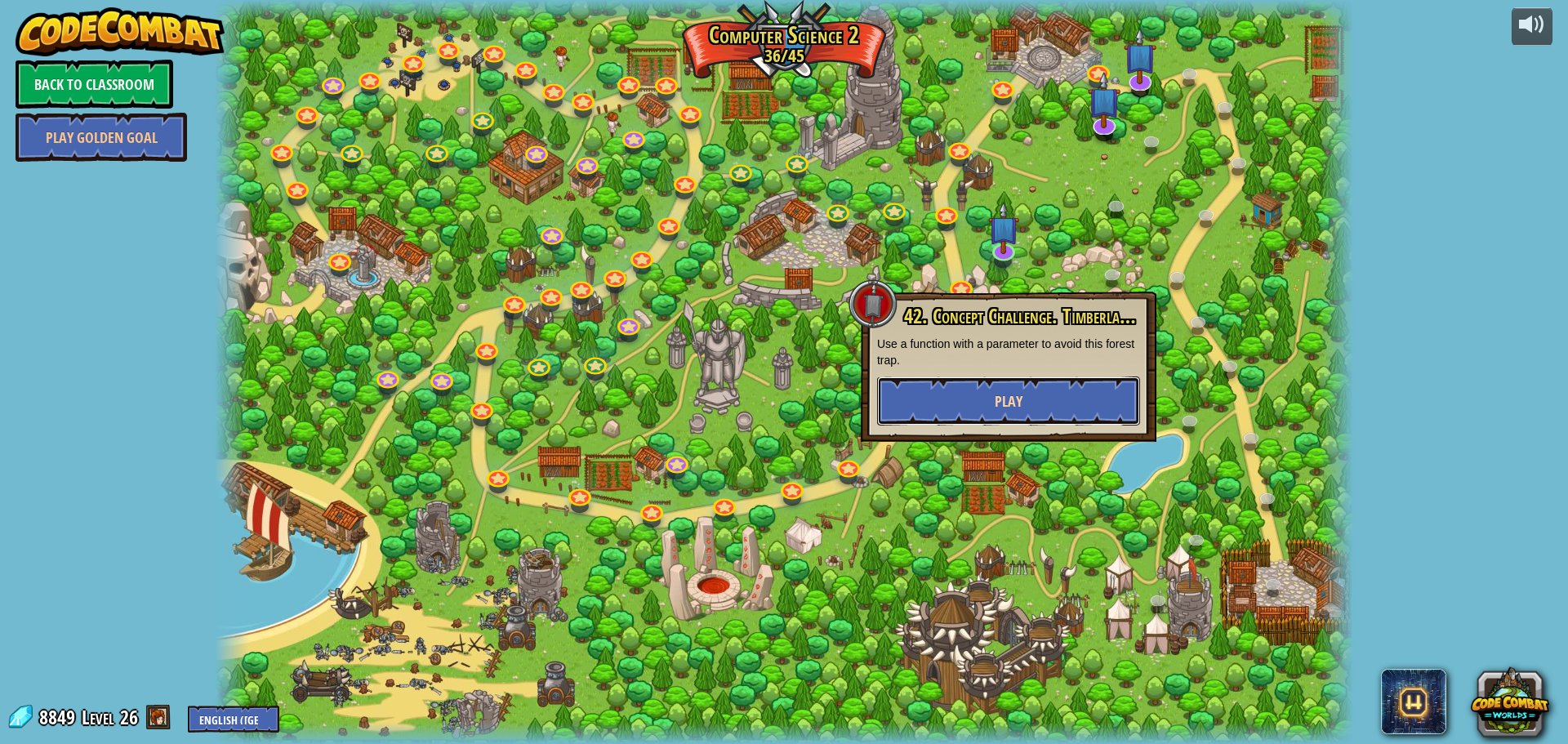
click at [1002, 380] on button "Play" at bounding box center [1009, 401] width 263 height 49
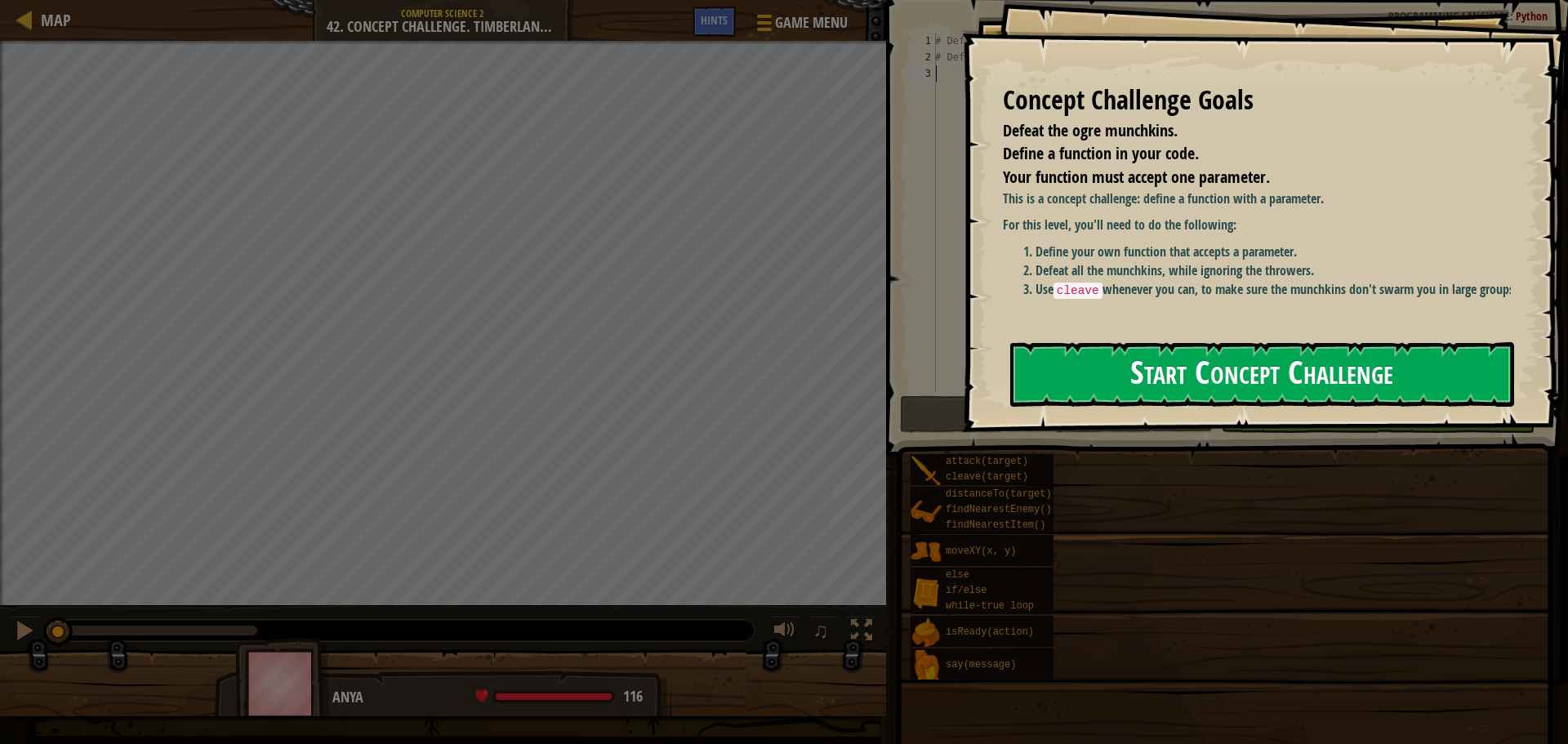
click at [1325, 391] on button "Start Concept Challenge" at bounding box center [1263, 374] width 504 height 64
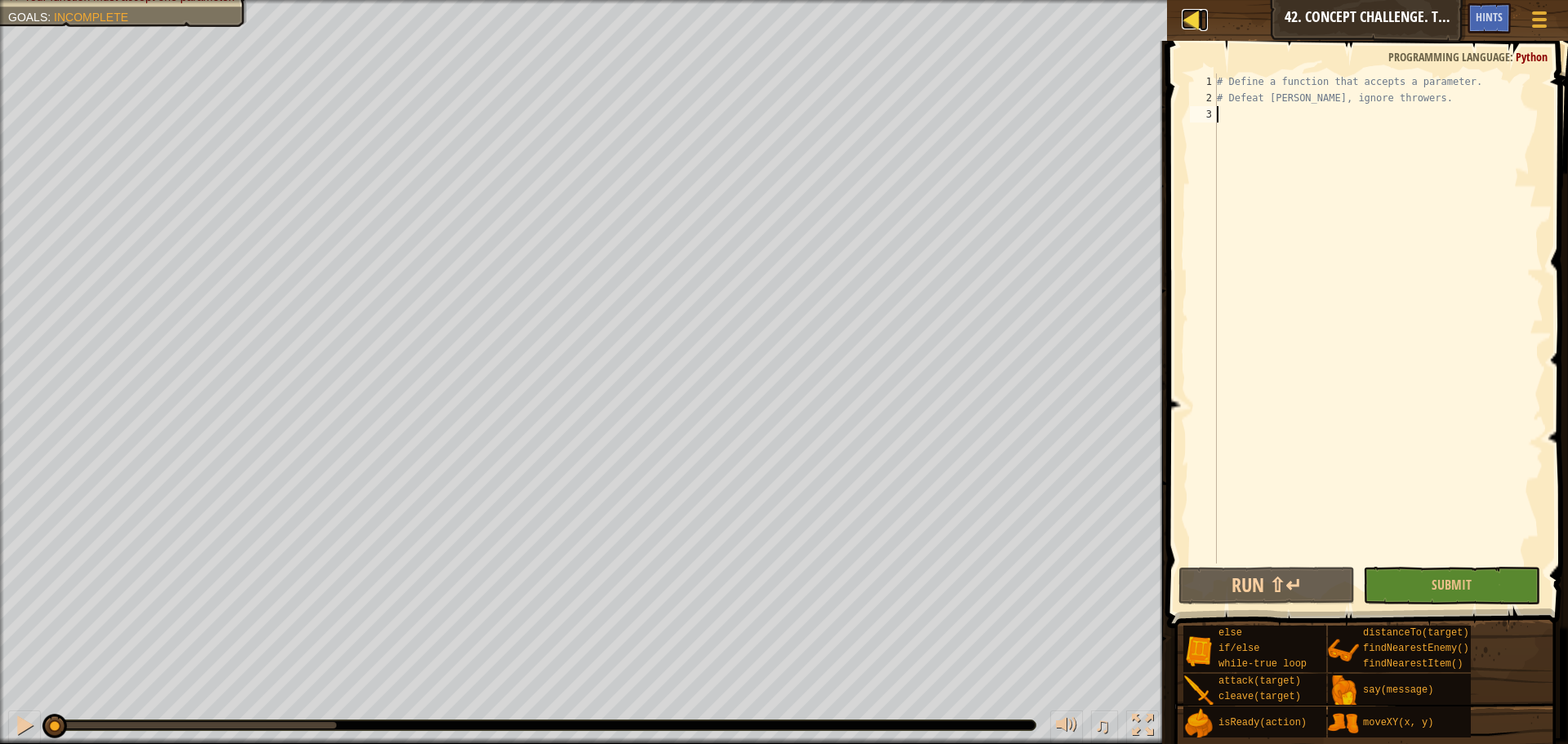
click at [1188, 17] on div at bounding box center [1192, 19] width 21 height 21
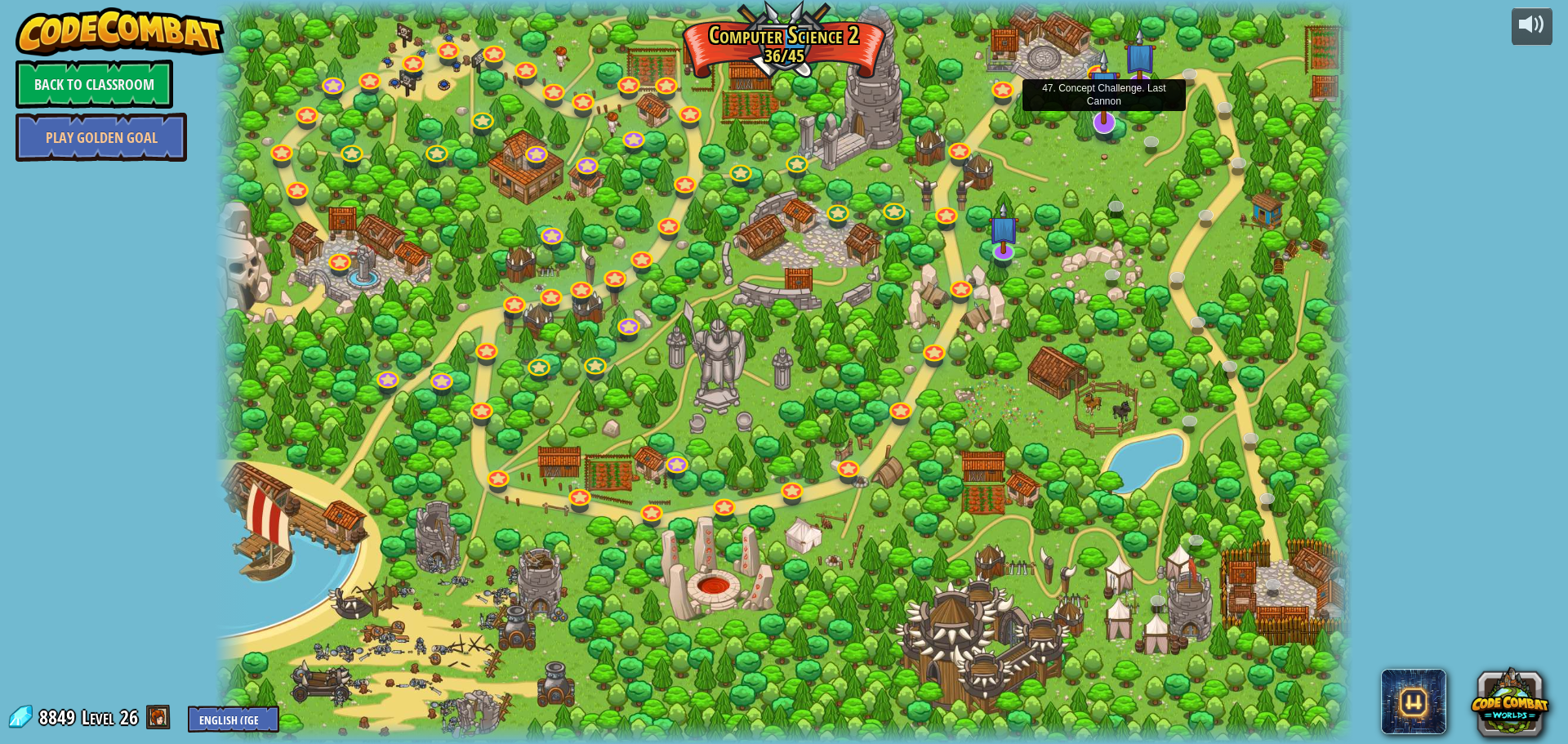
click at [1088, 116] on img at bounding box center [1104, 86] width 33 height 76
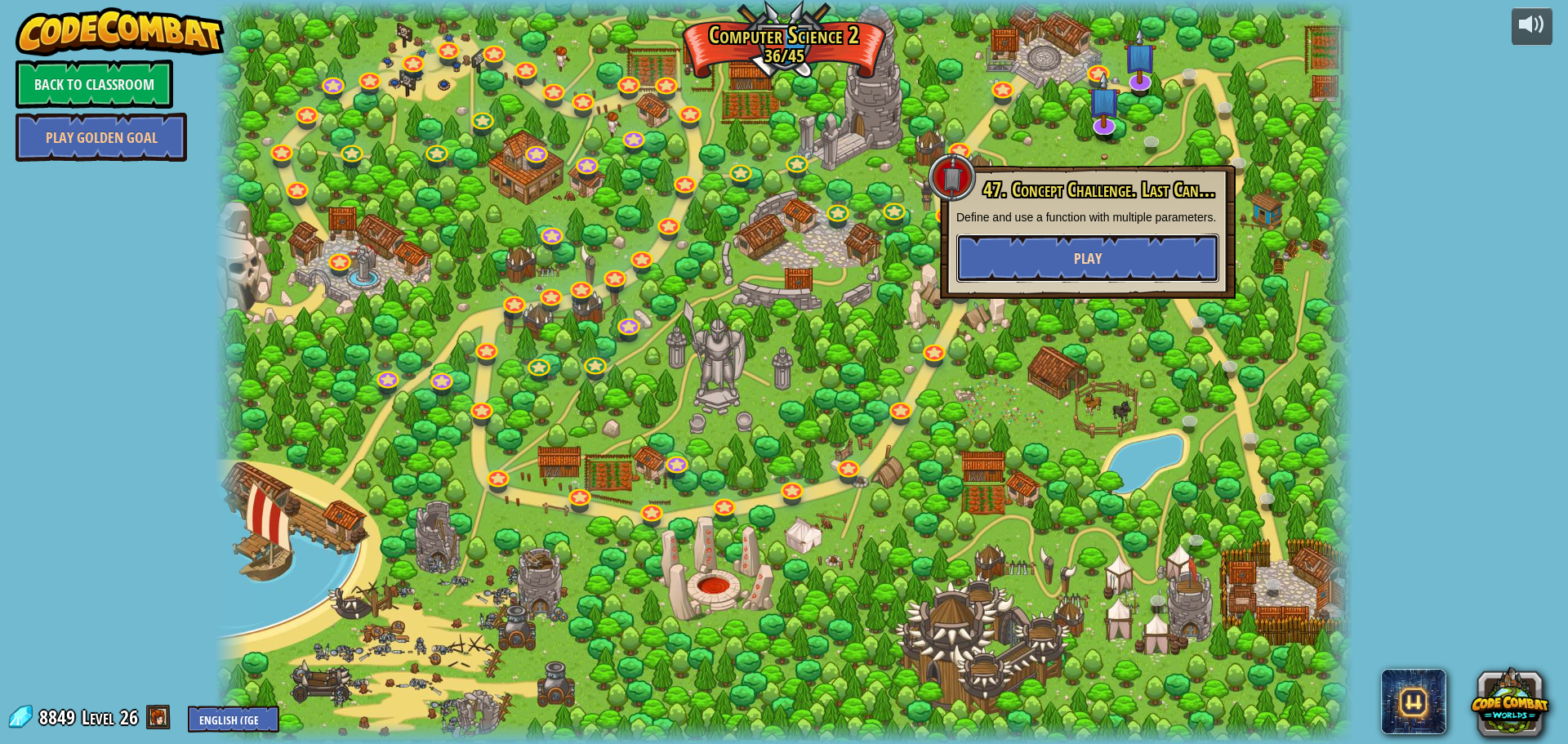
click at [1125, 264] on button "Play" at bounding box center [1087, 258] width 263 height 49
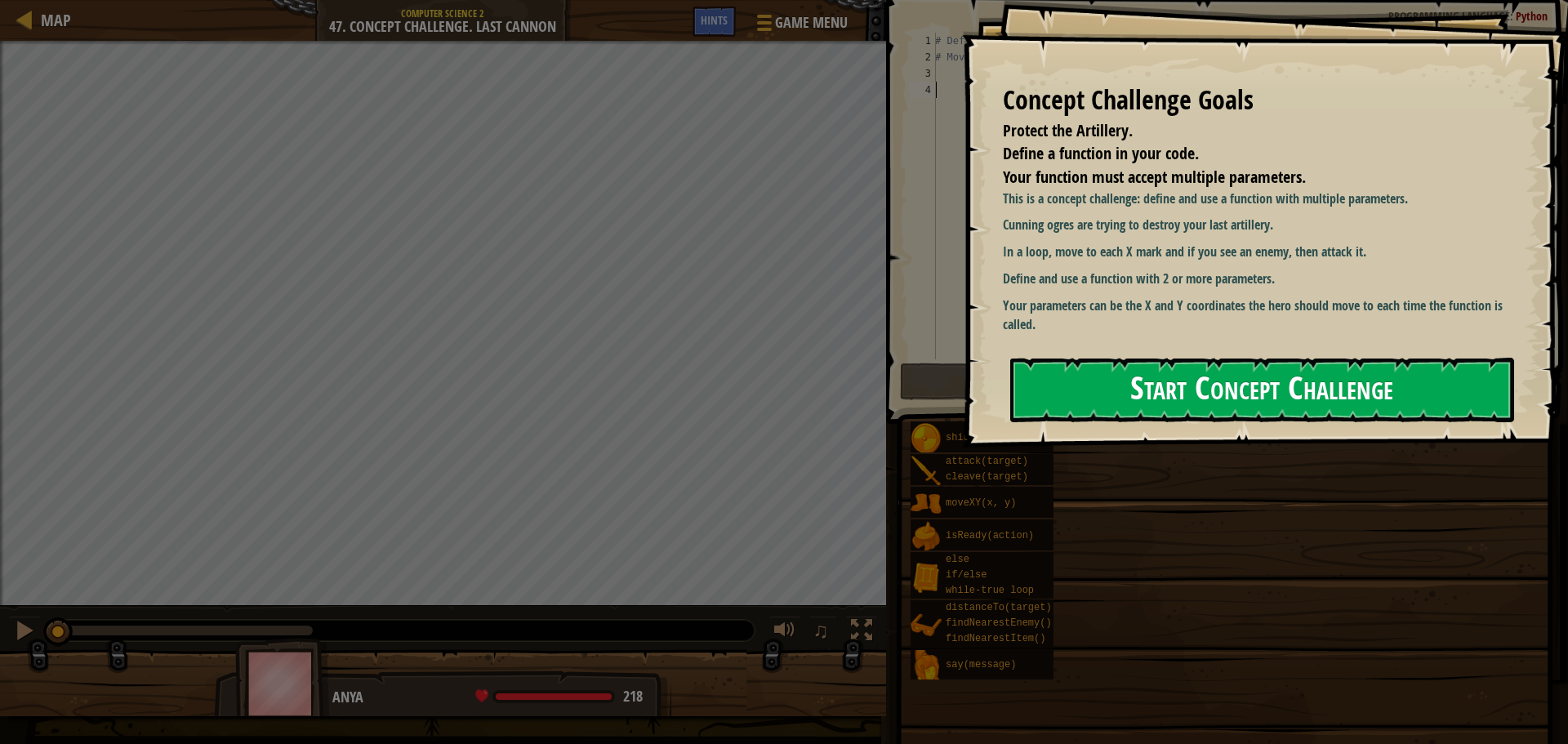
click at [1092, 358] on button "Start Concept Challenge" at bounding box center [1263, 390] width 504 height 64
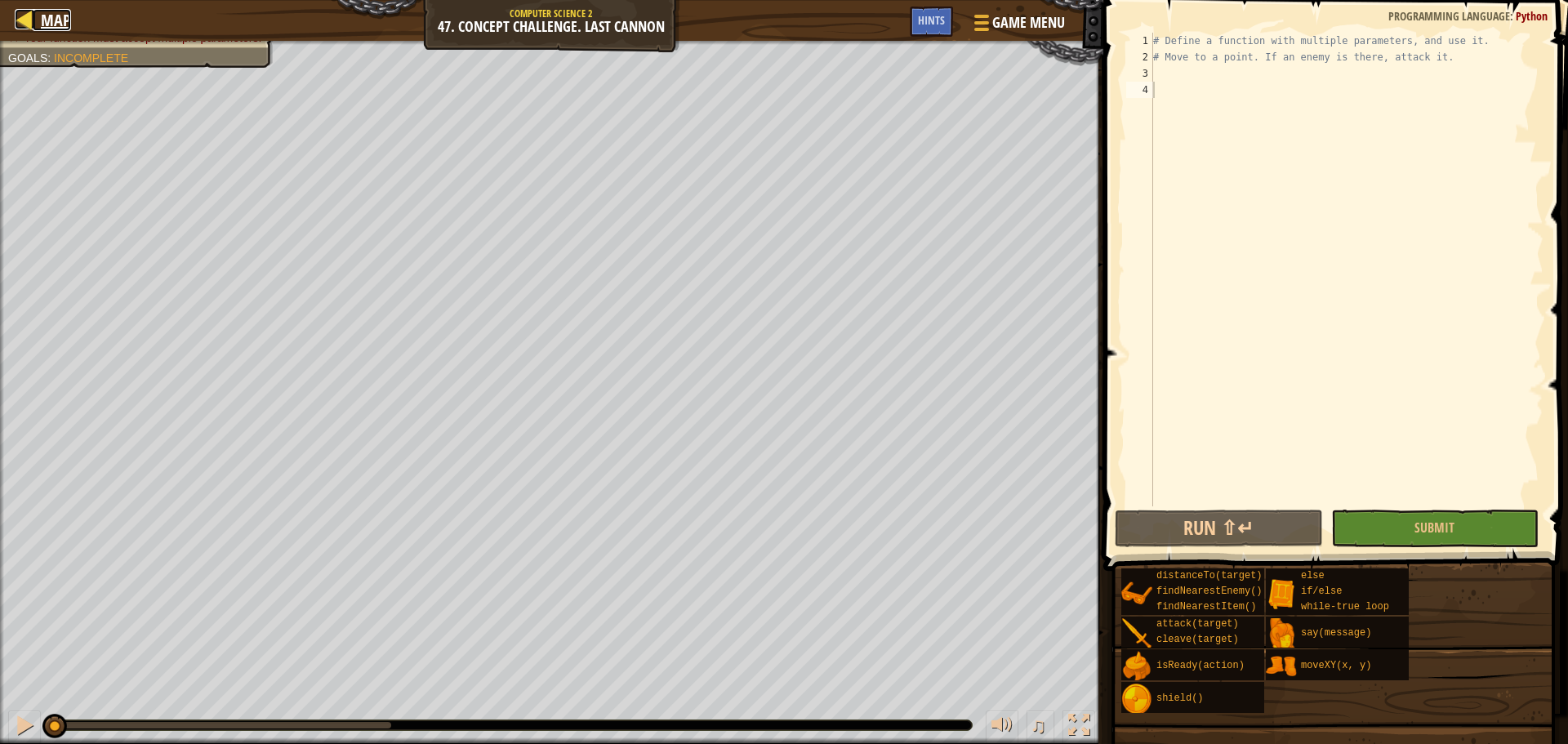
click at [54, 21] on span "Map" at bounding box center [55, 20] width 30 height 22
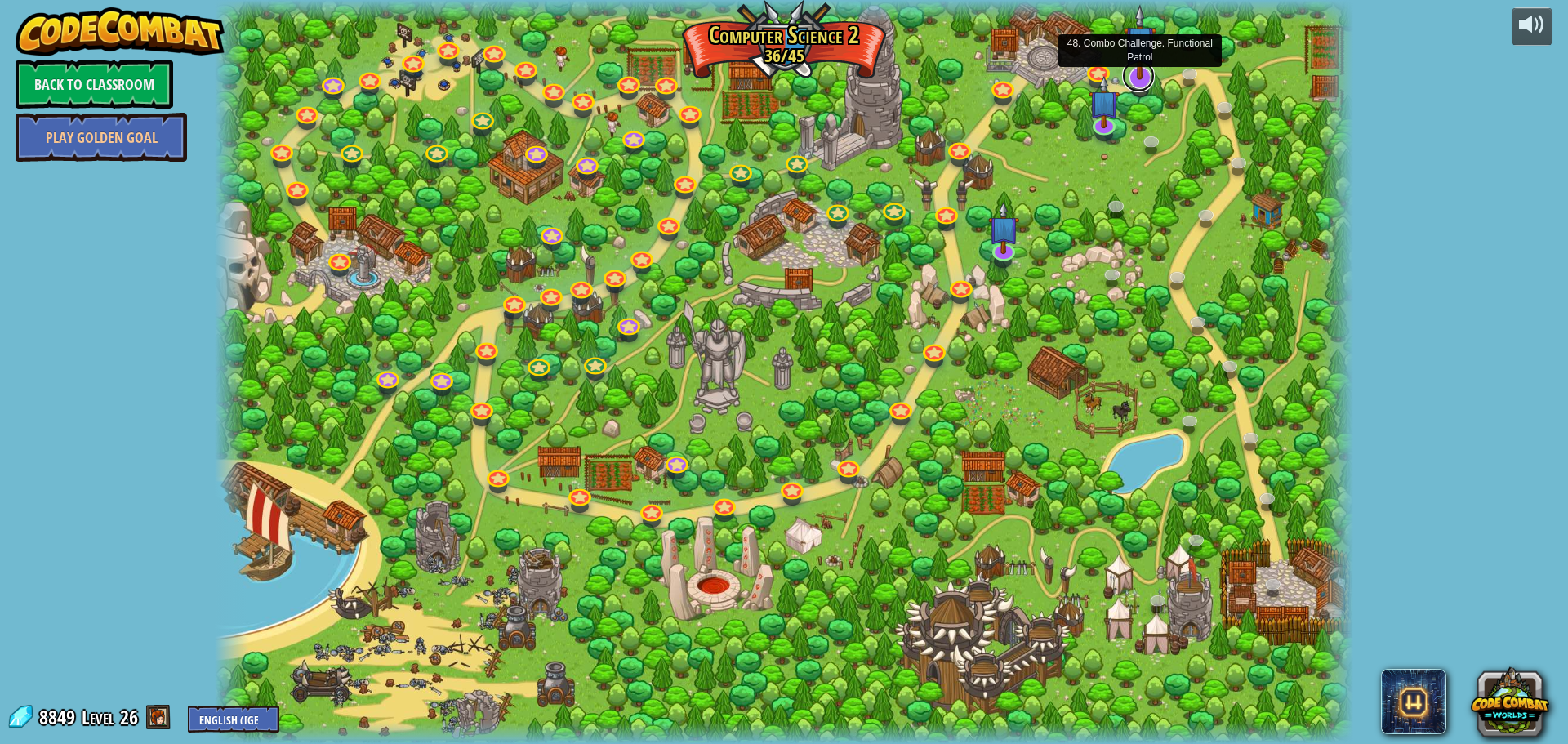
click at [1136, 80] on link at bounding box center [1139, 76] width 33 height 33
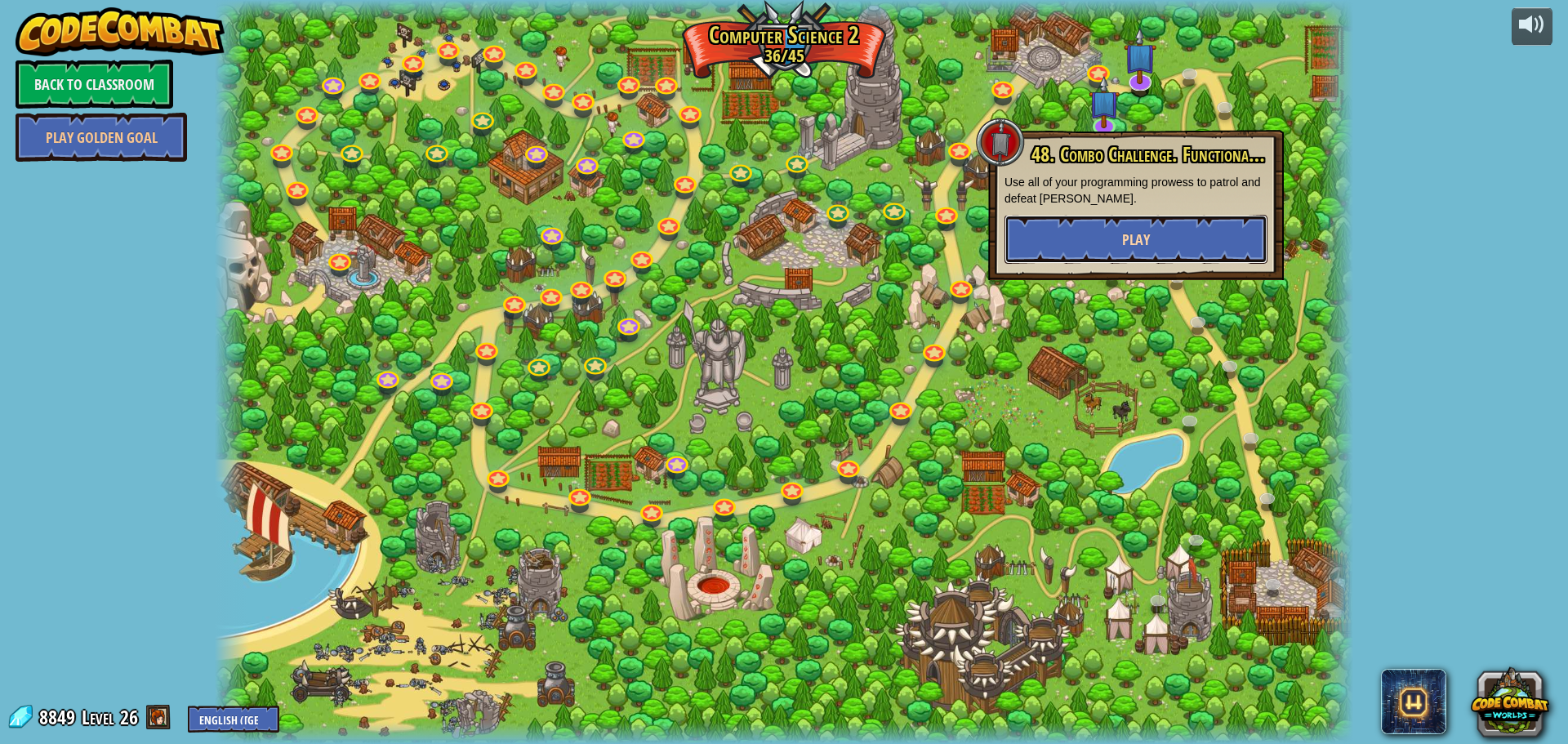
click at [1134, 242] on span "Play" at bounding box center [1136, 240] width 28 height 21
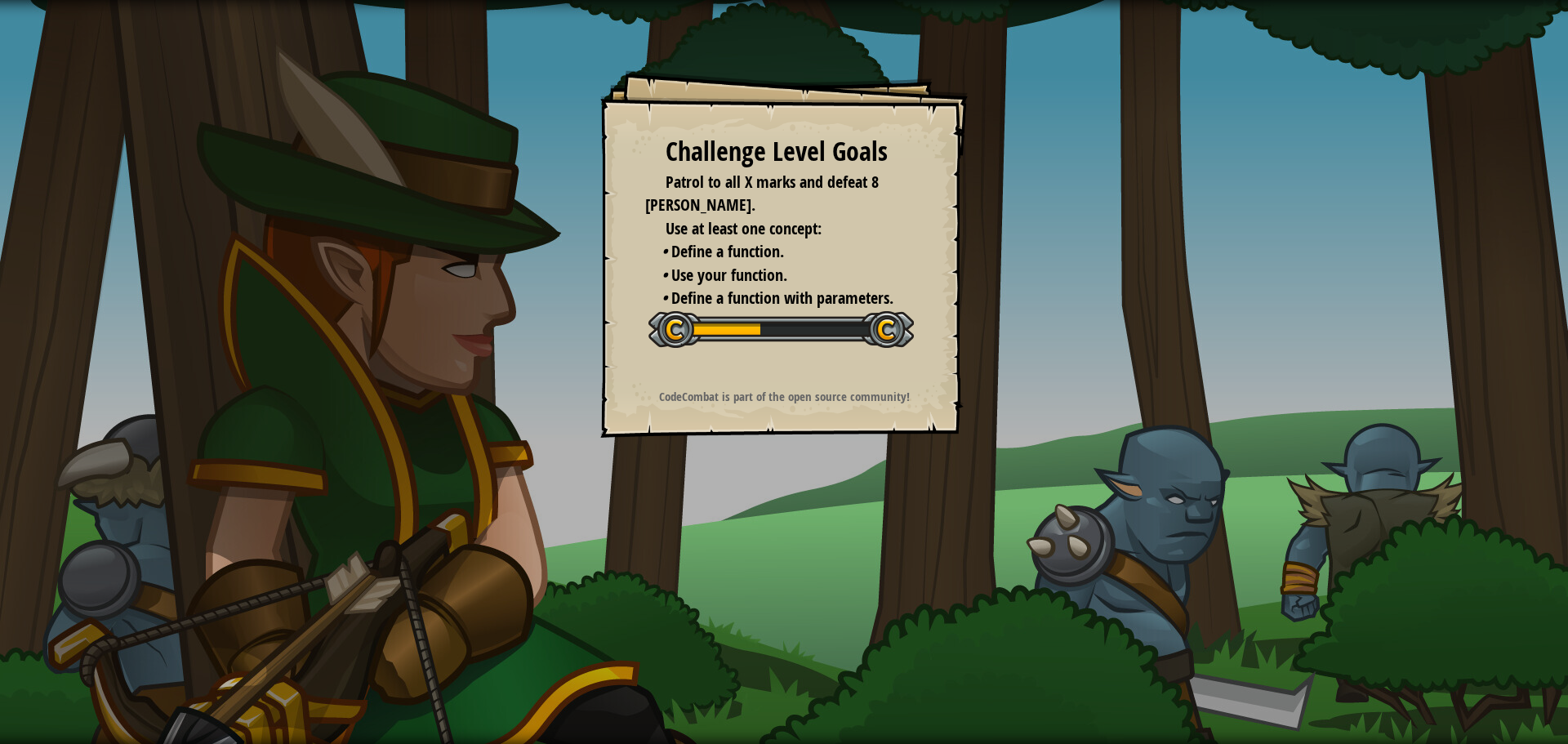
click at [761, 410] on div "Challenge Level Goals Patrol to all X marks and defeat 8 [PERSON_NAME]. Use at …" at bounding box center [784, 254] width 368 height 368
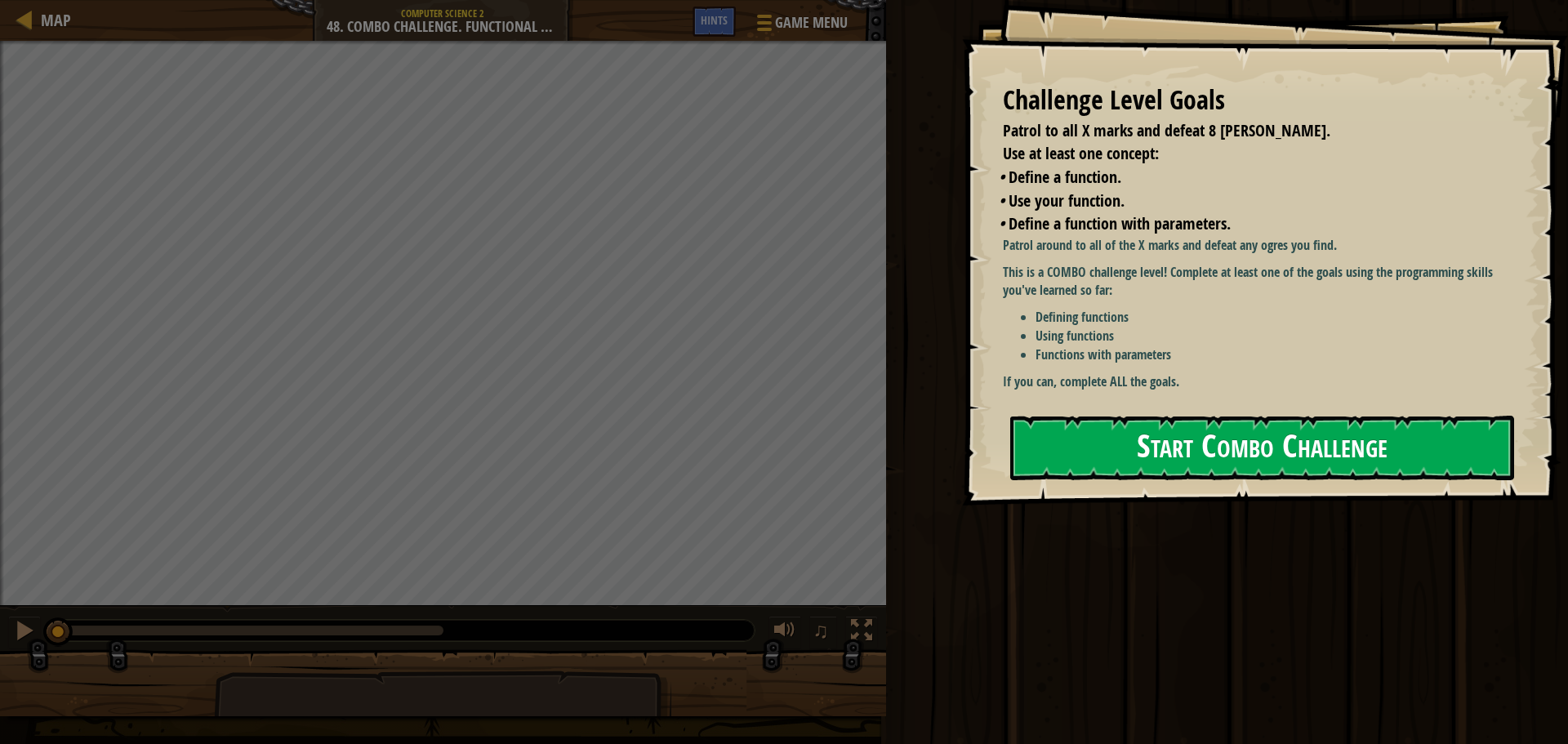
click at [1215, 416] on button "Start Combo Challenge" at bounding box center [1263, 447] width 504 height 64
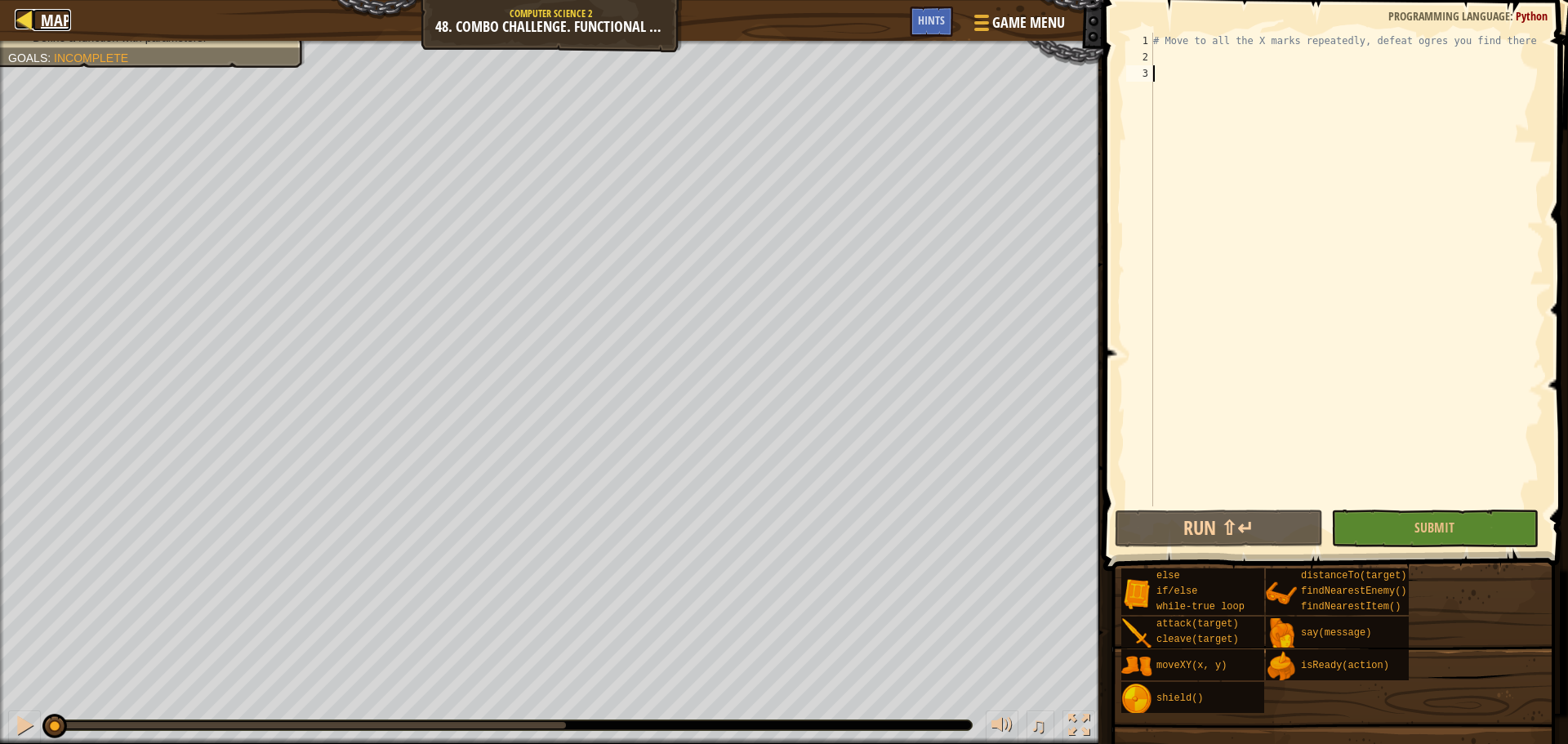
click at [44, 18] on span "Map" at bounding box center [55, 20] width 30 height 22
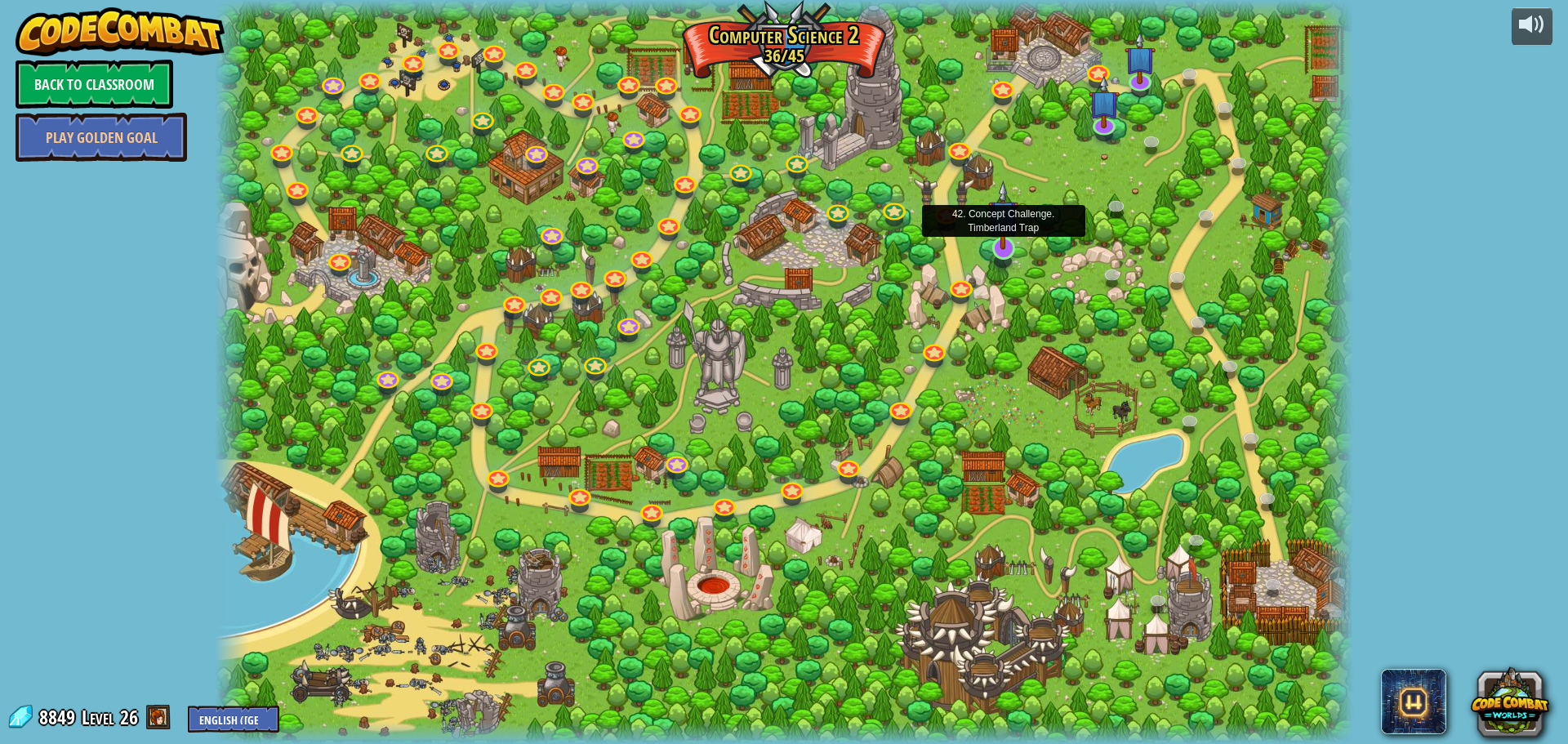
click at [1007, 238] on img at bounding box center [1002, 215] width 30 height 70
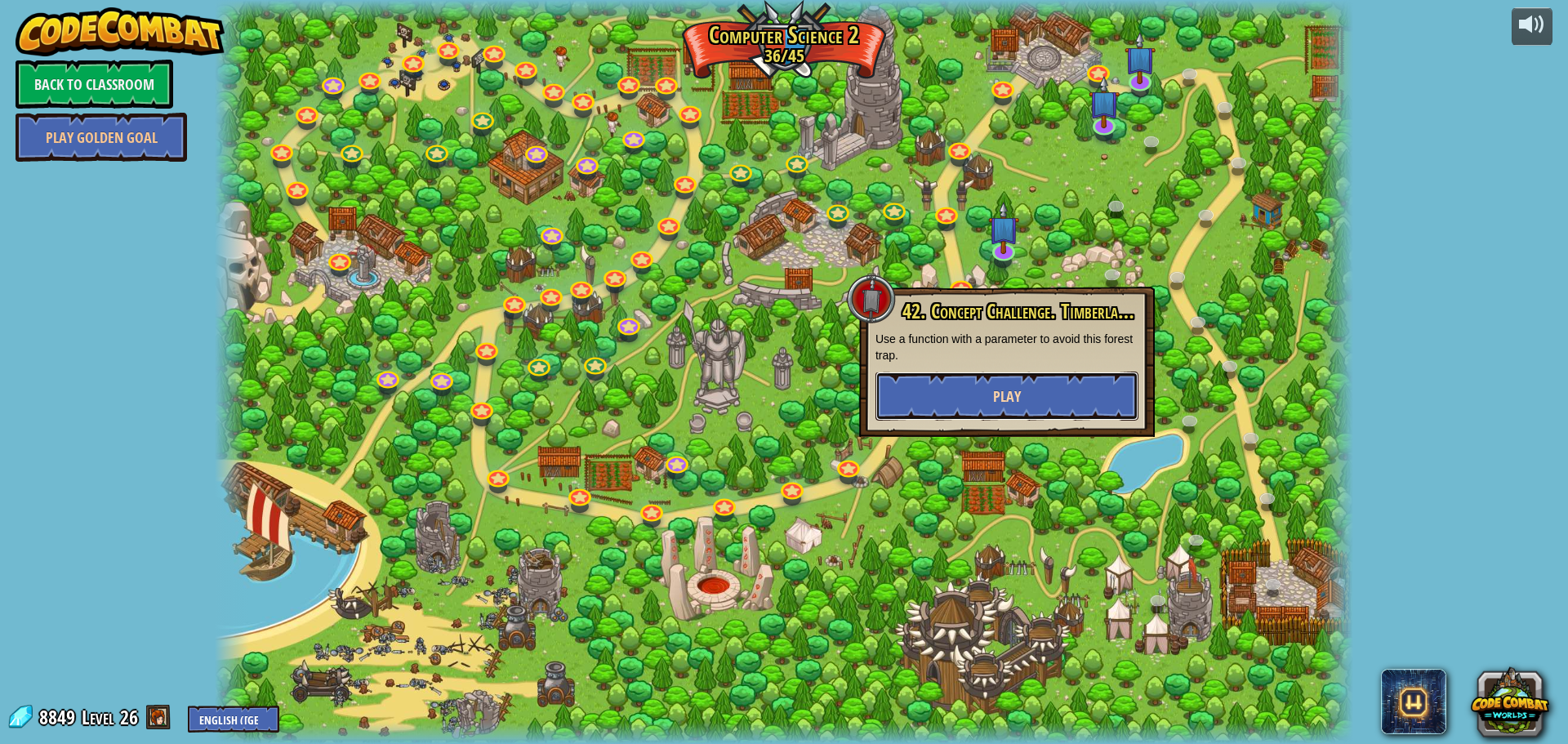
click at [991, 402] on button "Play" at bounding box center [1007, 396] width 263 height 49
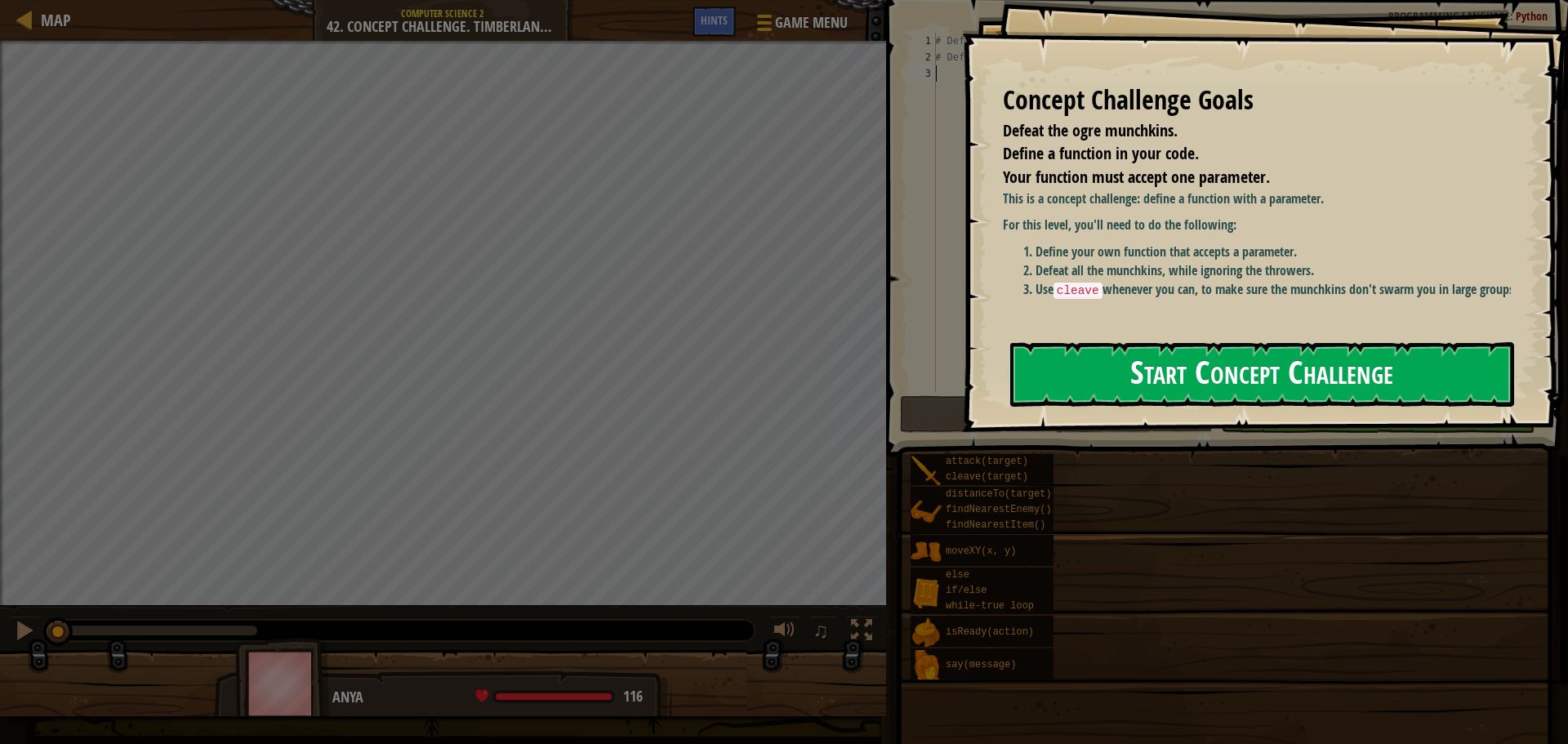
click at [1257, 388] on button "Start Concept Challenge" at bounding box center [1263, 374] width 504 height 64
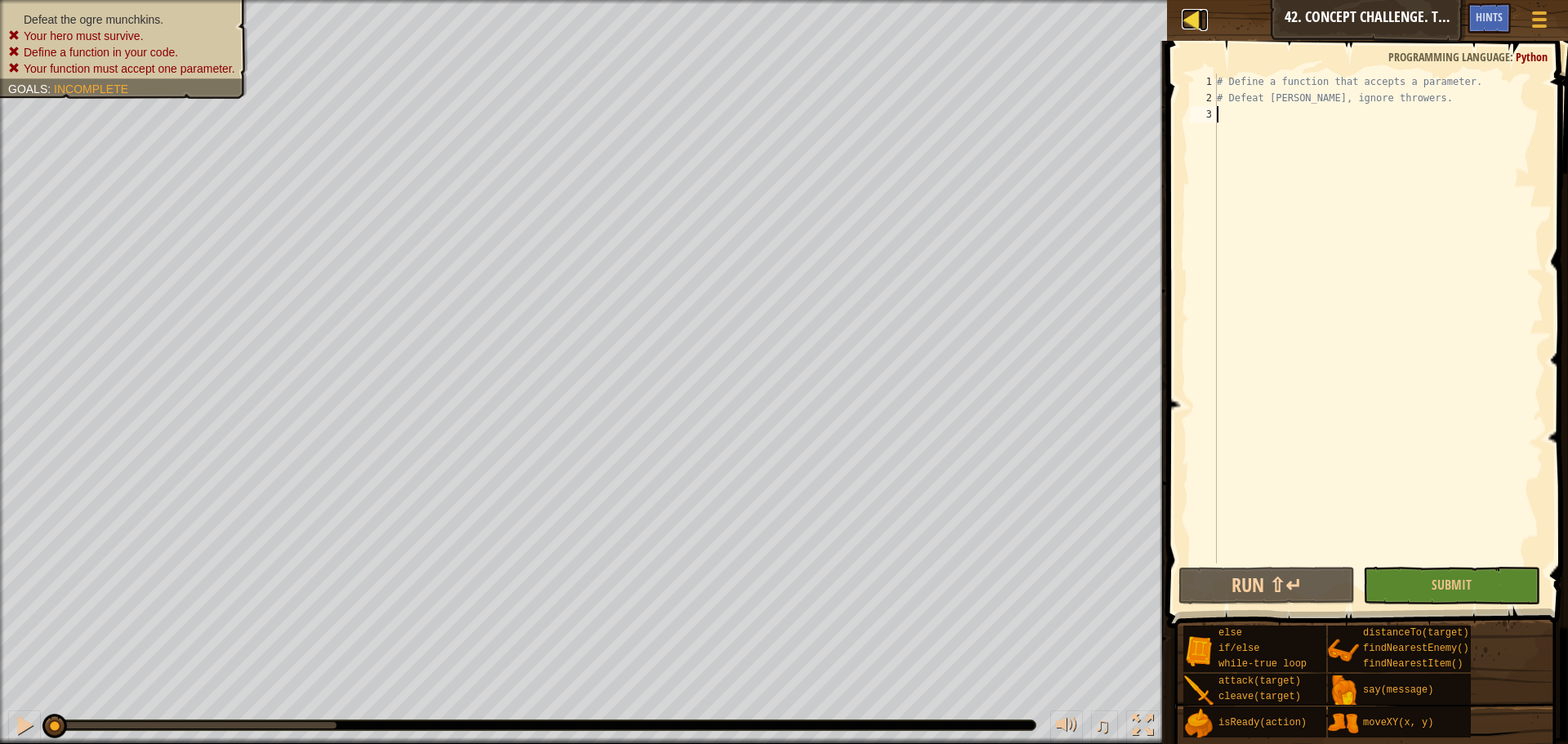
click at [1201, 20] on div at bounding box center [1192, 19] width 21 height 21
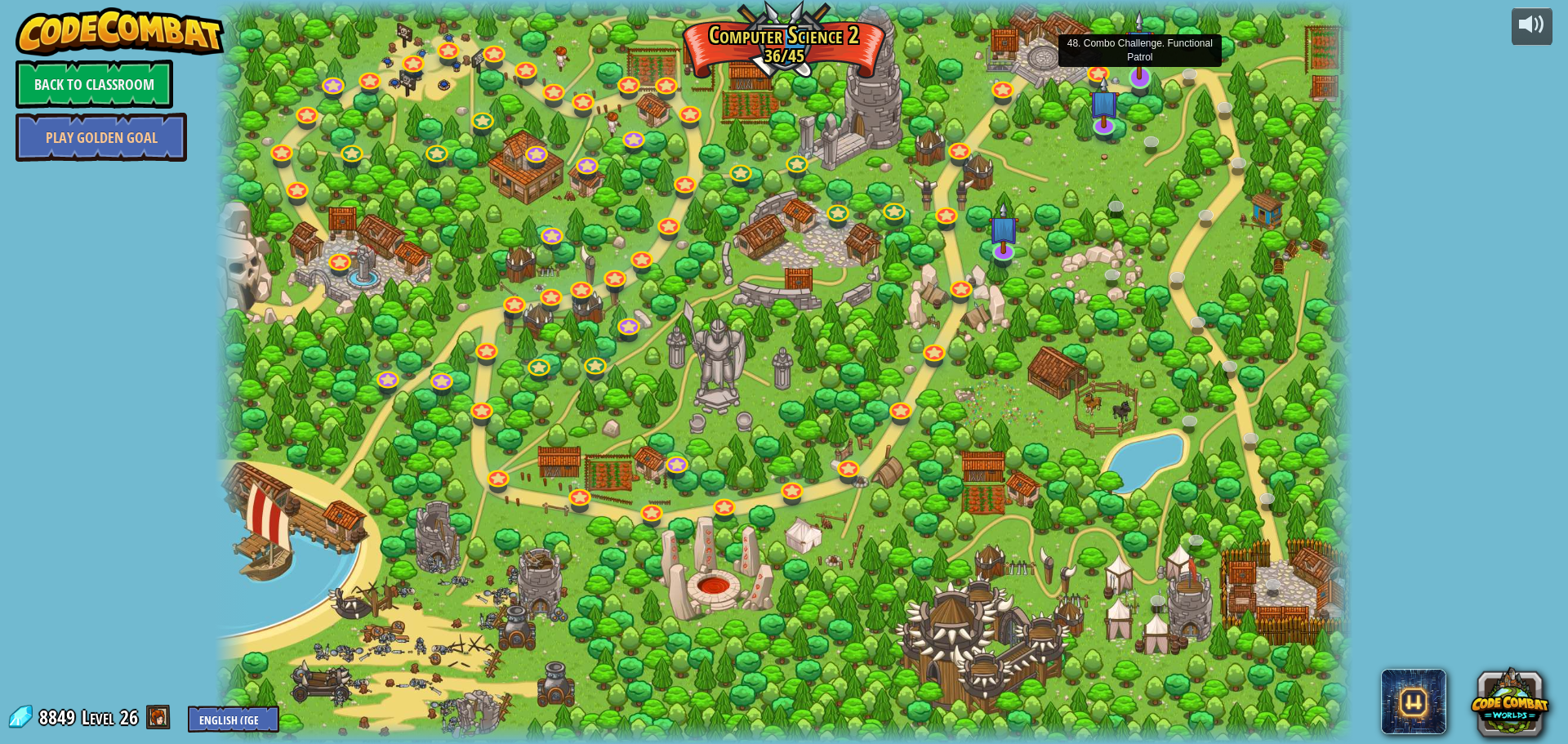
click at [1149, 62] on img at bounding box center [1139, 44] width 30 height 70
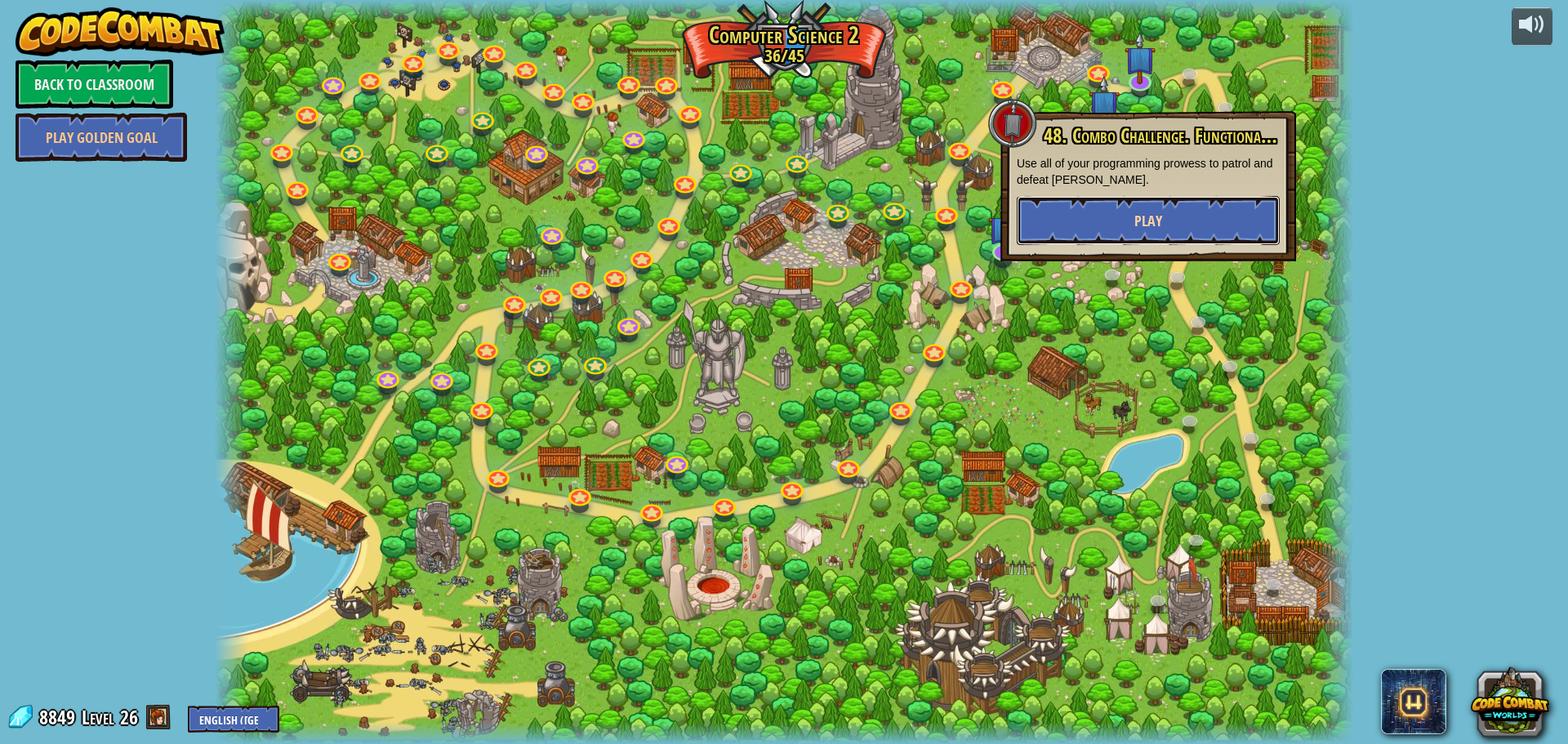
click at [1146, 218] on span "Play" at bounding box center [1148, 221] width 28 height 21
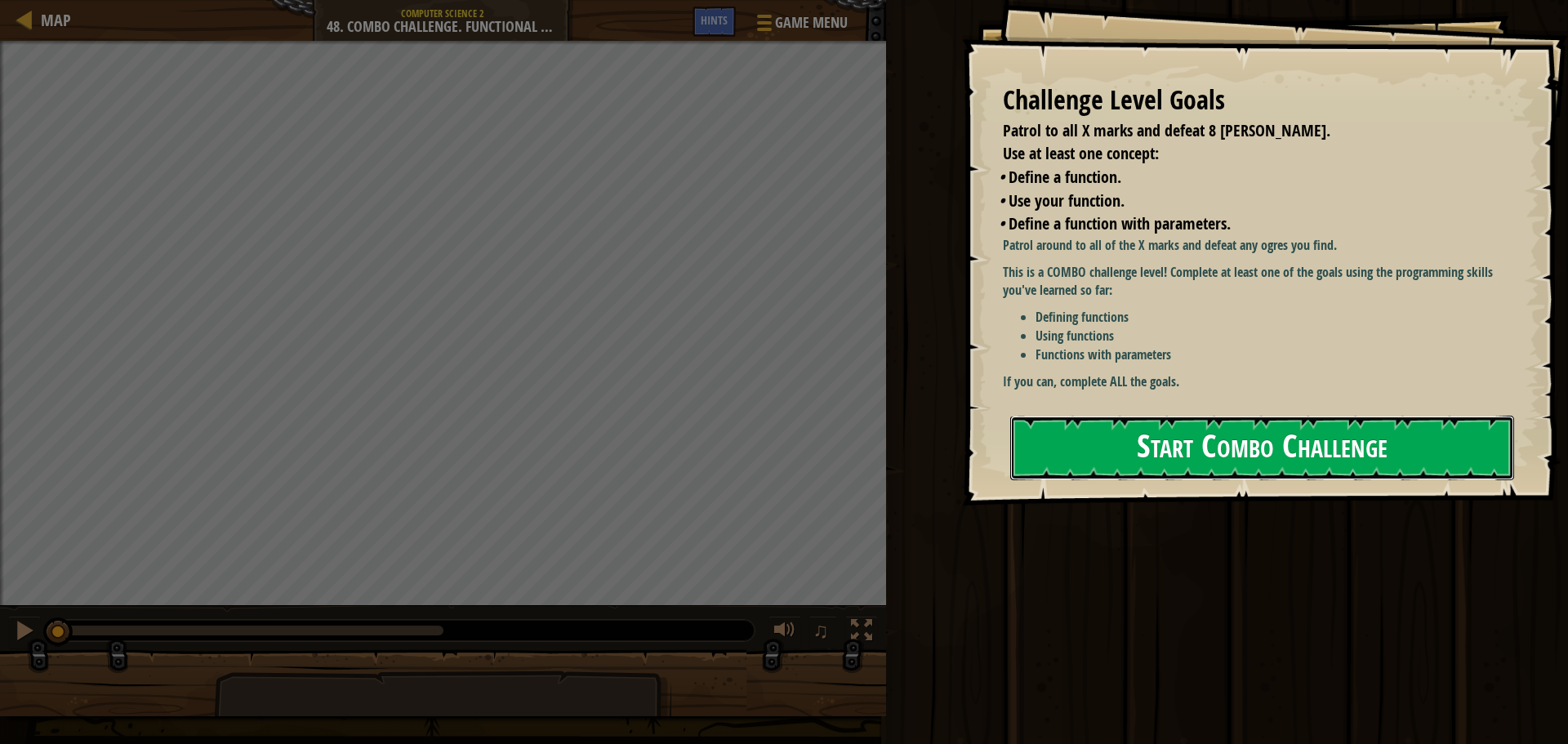
click at [1207, 416] on button "Start Combo Challenge" at bounding box center [1263, 447] width 504 height 64
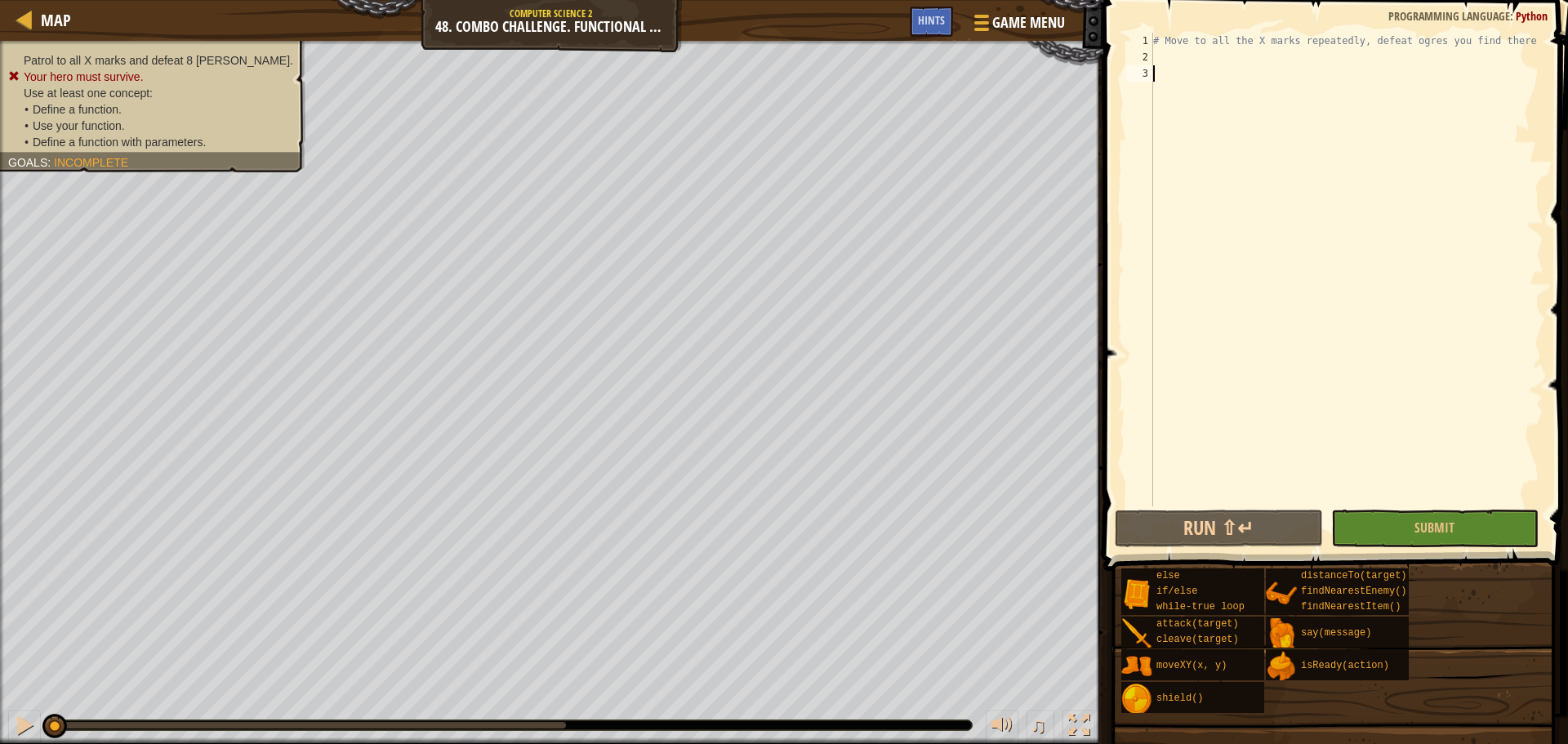
drag, startPoint x: 1338, startPoint y: 159, endPoint x: 1310, endPoint y: 89, distance: 75.4
click at [1310, 89] on div "# Move to all the X marks repeatedly, defeat ogres you find there" at bounding box center [1347, 286] width 394 height 506
click at [1272, 69] on div "# Move to all the X marks repeatedly, defeat ogres you find there" at bounding box center [1347, 286] width 394 height 506
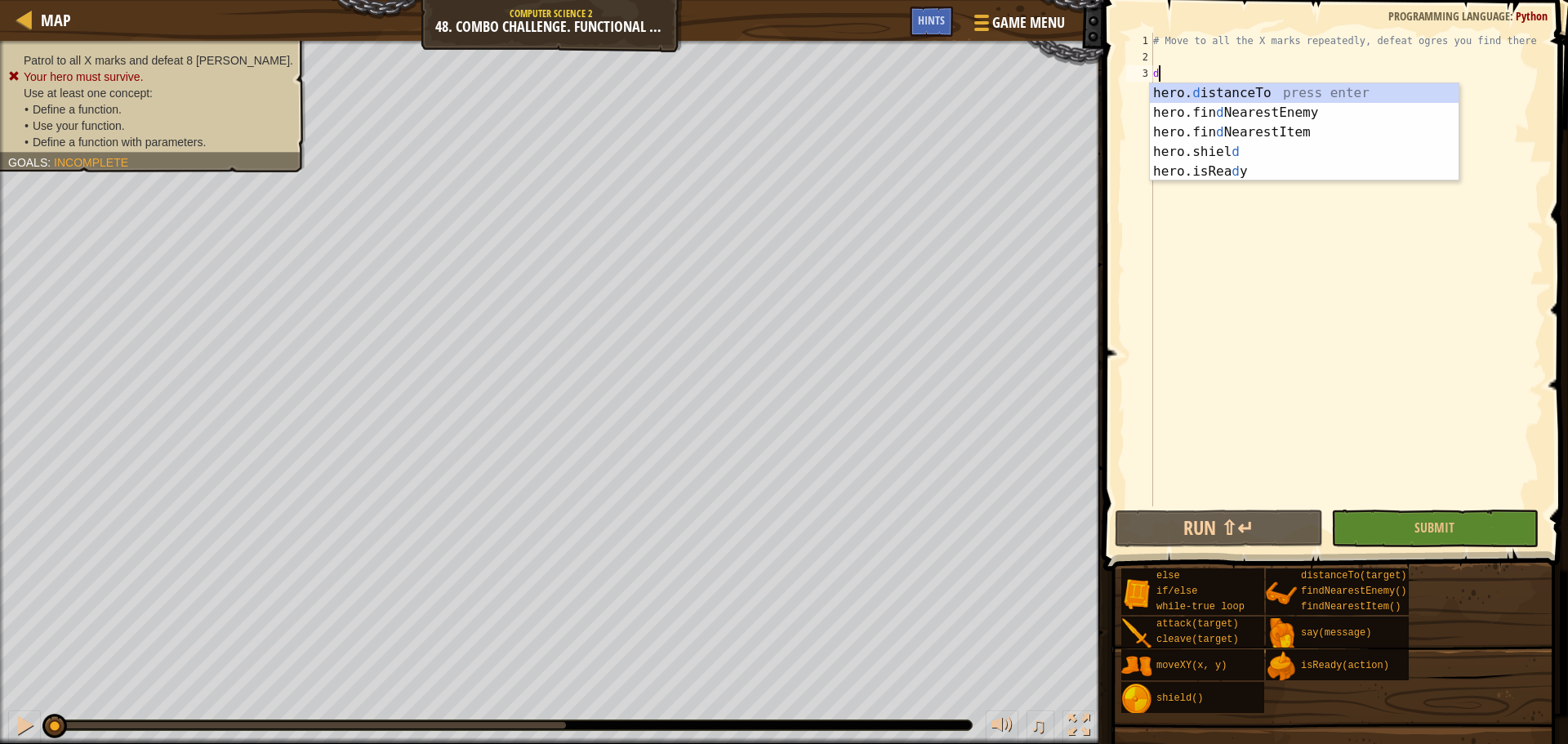
scroll to position [7, 0]
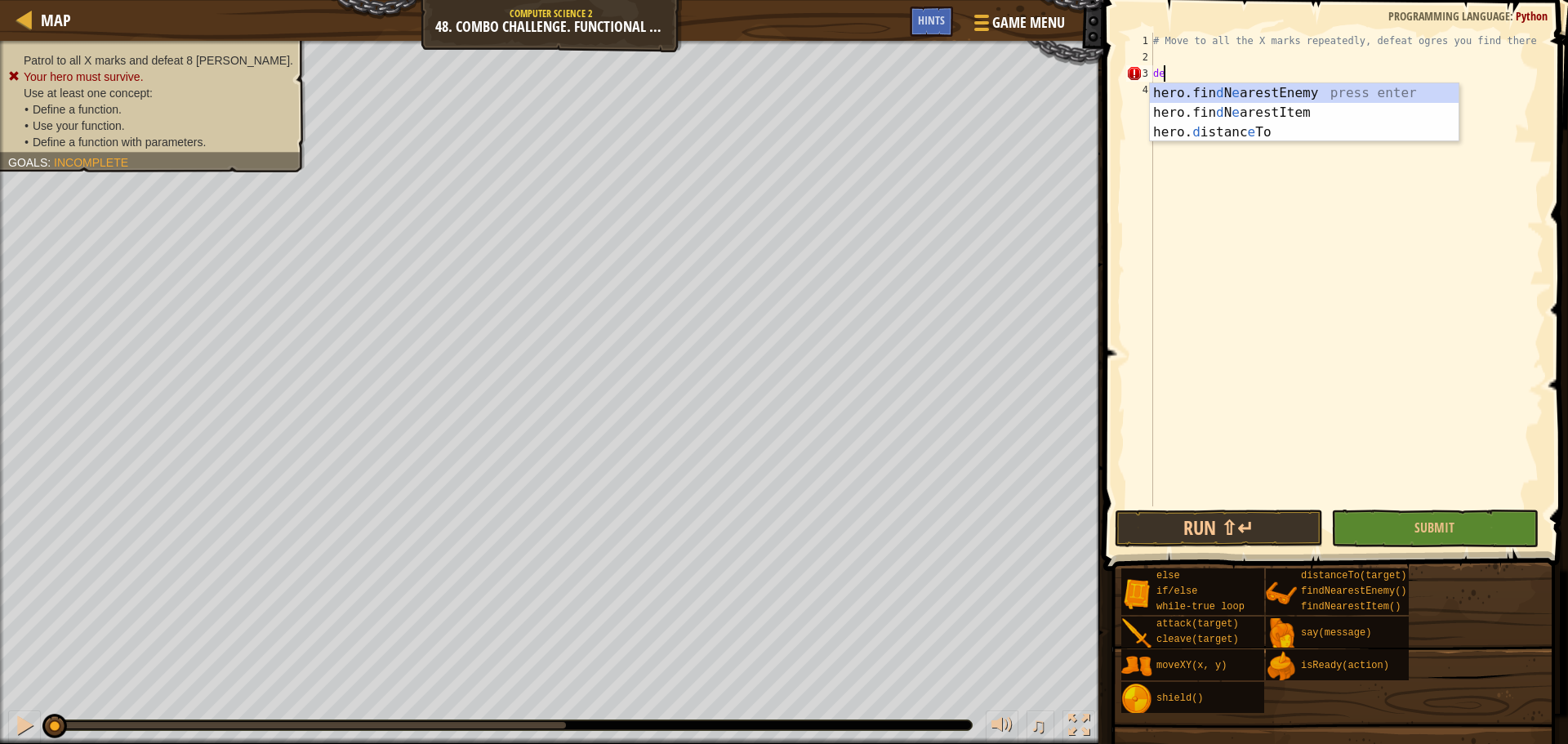
type textarea "d"
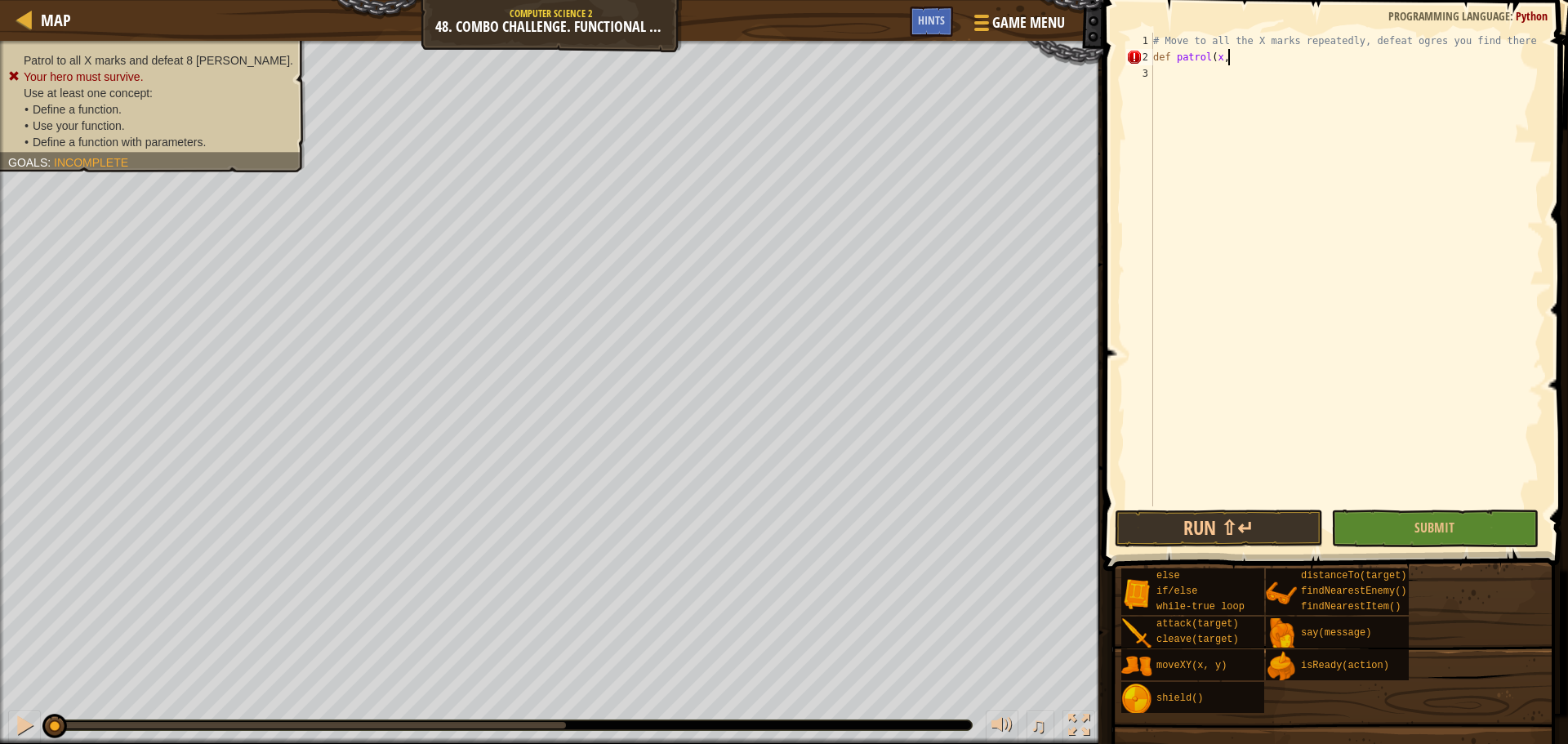
scroll to position [7, 5]
type textarea "def patrol(x, y):"
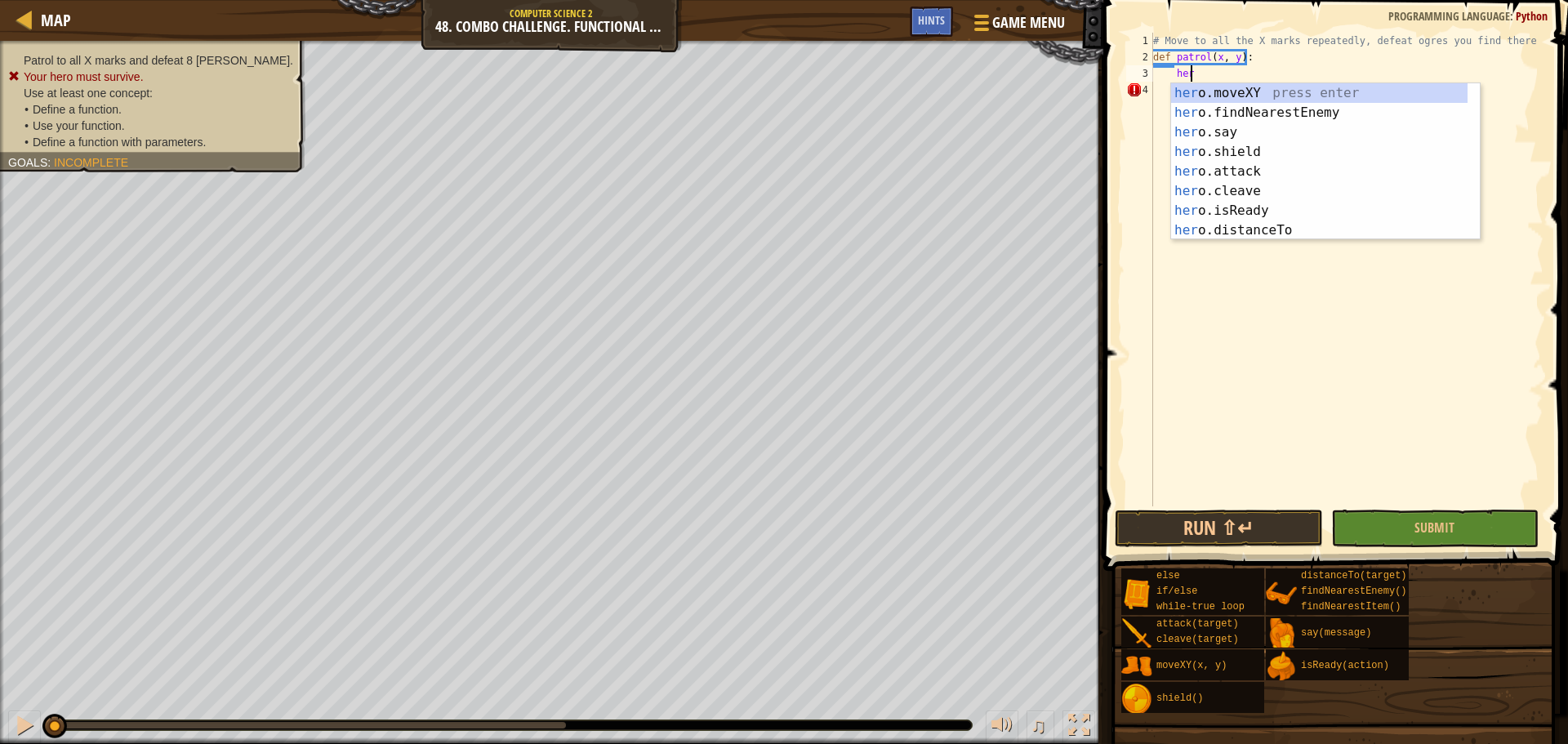
scroll to position [7, 3]
click at [1264, 93] on div "hero .moveXY press enter hero .findNearestEnemy press enter hero .say press ent…" at bounding box center [1319, 181] width 296 height 196
type textarea "hero.moveXY(x, y)"
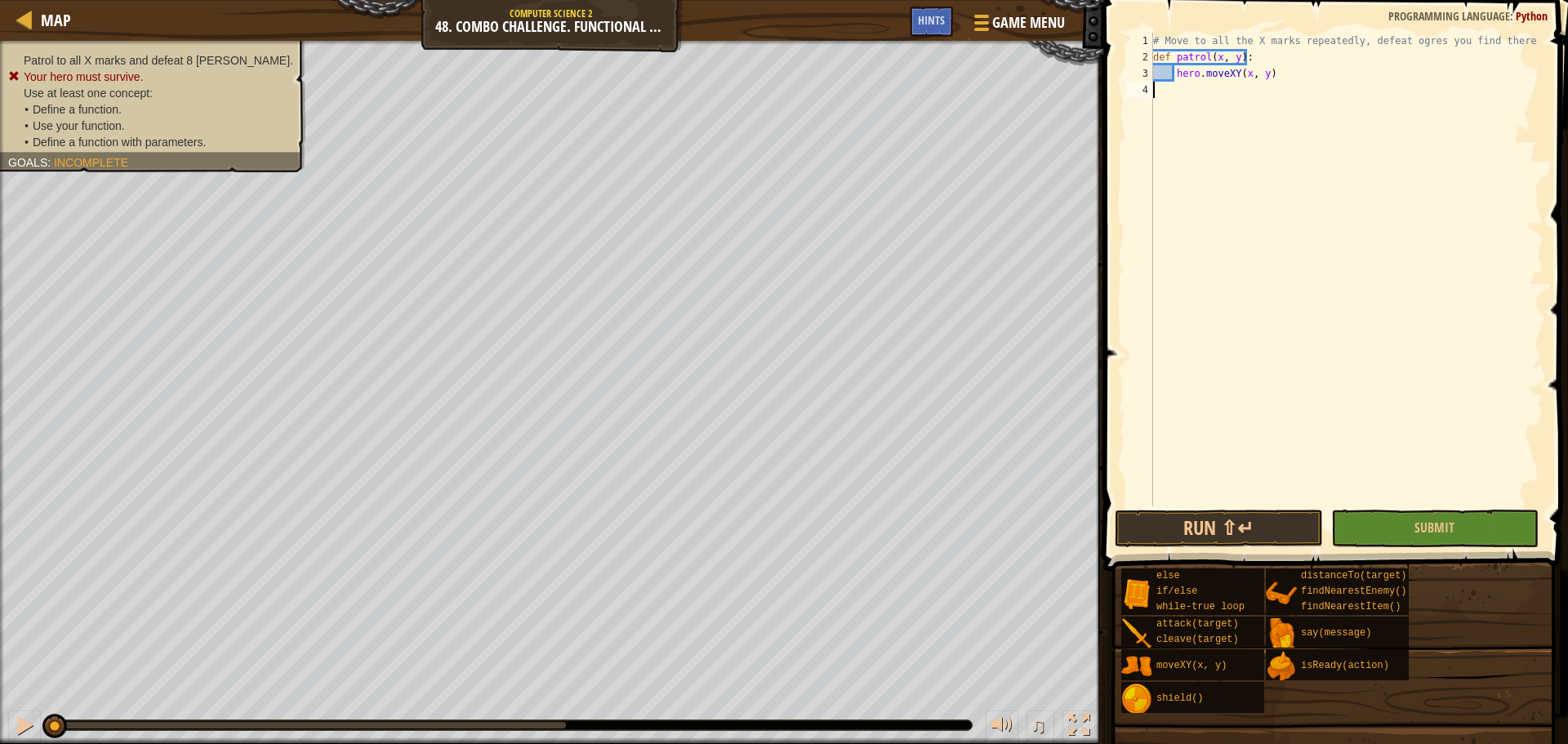
click at [1234, 89] on div "# Move to all the X marks repeatedly, defeat ogres you find there def patrol ( …" at bounding box center [1347, 286] width 394 height 506
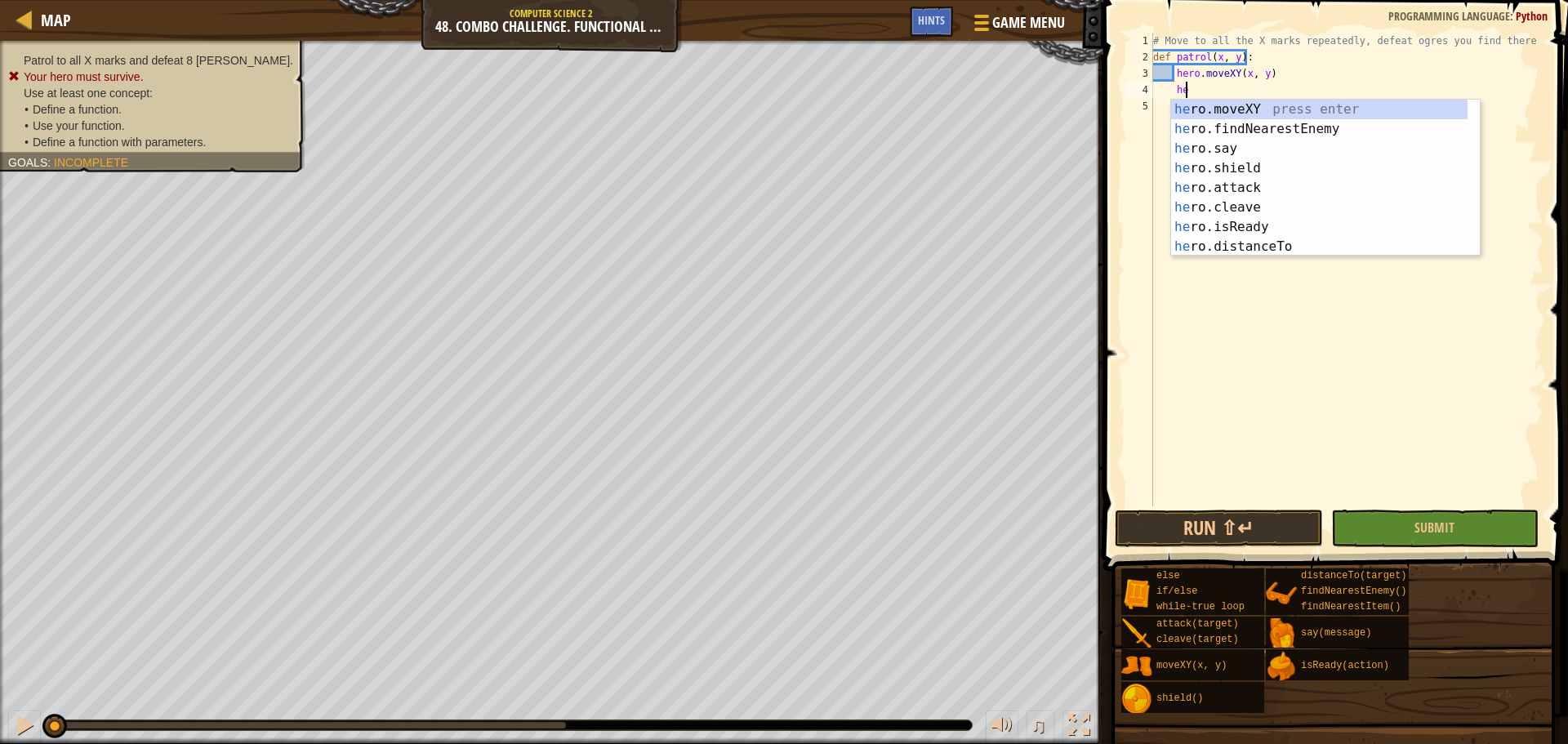
type textarea "hero"
click at [1239, 132] on div "hero .moveXY press enter hero .findNearestEnemy press enter hero .say press ent…" at bounding box center [1319, 197] width 296 height 196
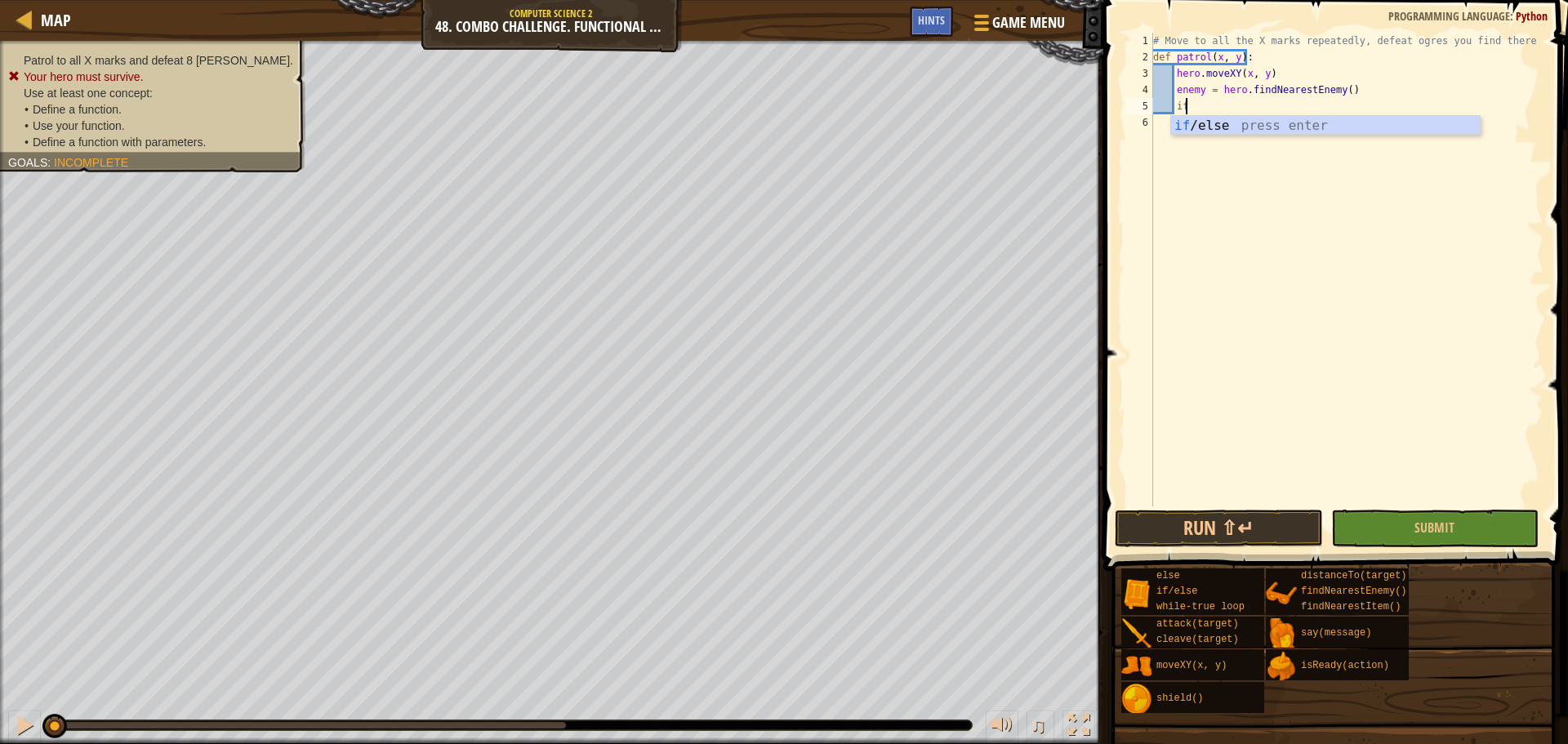
scroll to position [7, 2]
click at [1263, 123] on div "if /else press enter" at bounding box center [1326, 145] width 309 height 59
type textarea "if enemy:"
click at [1265, 124] on div "# Move to all the X marks repeatedly, defeat ogres you find there def patrol ( …" at bounding box center [1347, 286] width 394 height 506
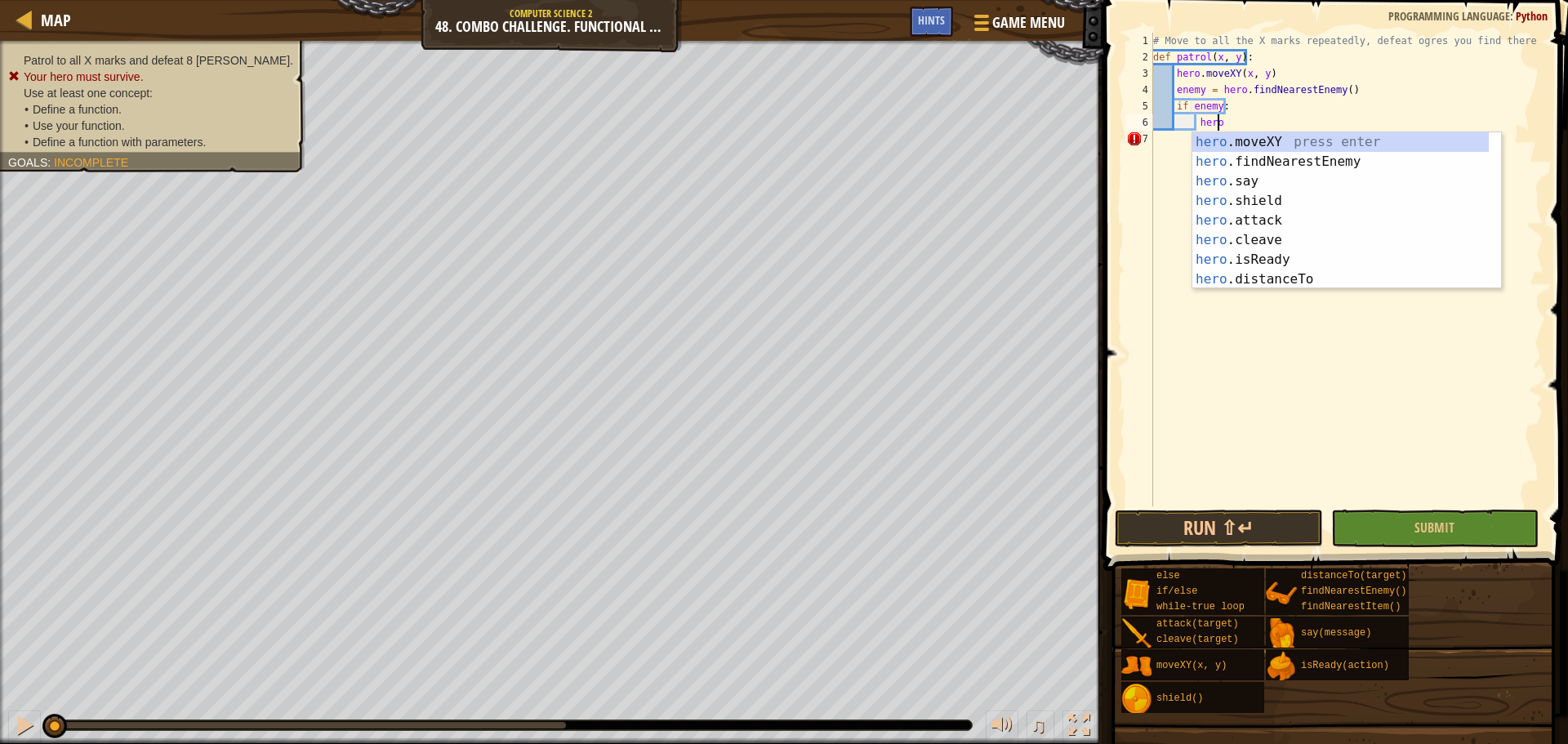
scroll to position [7, 5]
click at [1291, 221] on div "hero .moveXY press enter hero .findNearestEnemy press enter hero .say press ent…" at bounding box center [1340, 230] width 296 height 196
type textarea "hero.attack(enemy)"
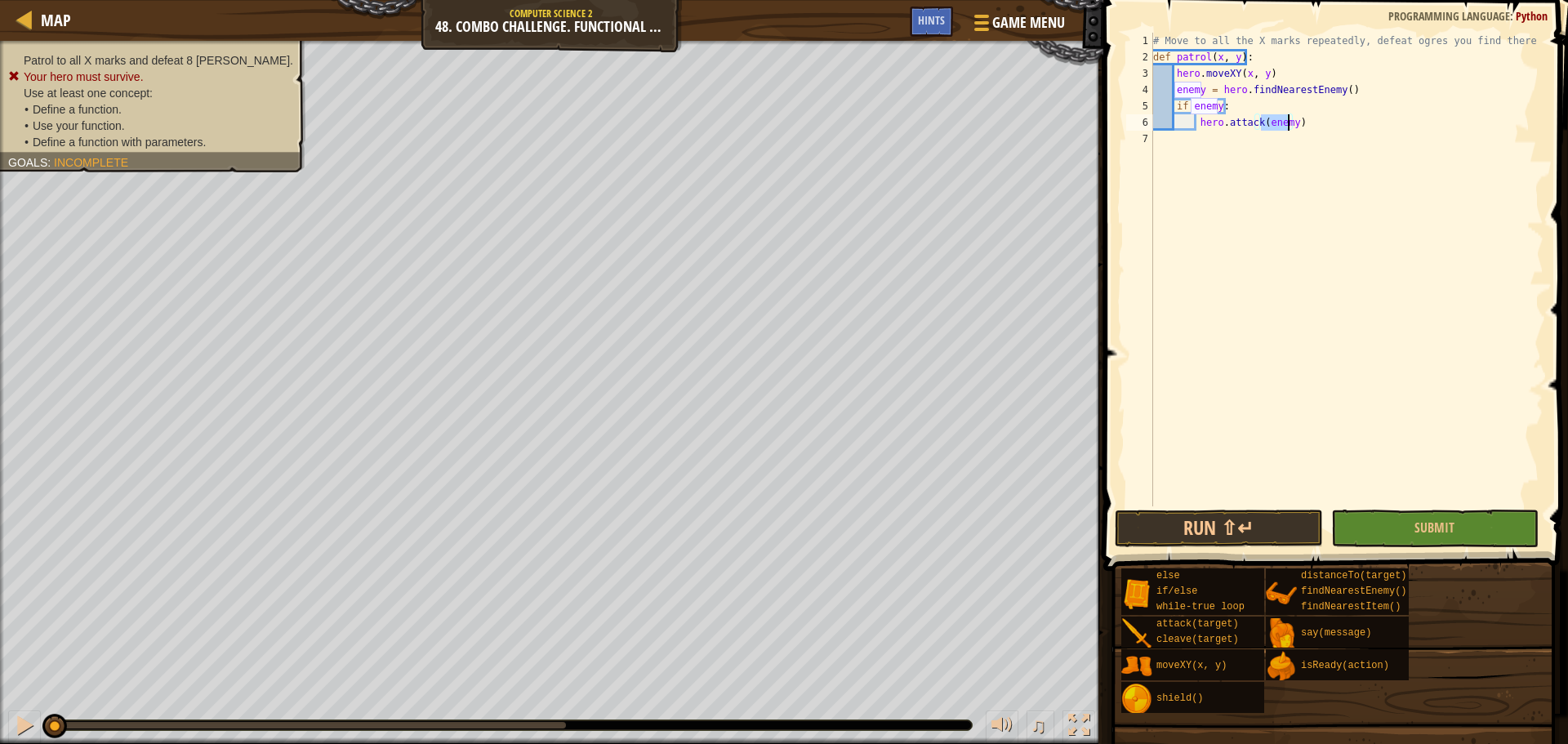
click at [1335, 124] on div "# Move to all the X marks repeatedly, defeat ogres you find there def patrol ( …" at bounding box center [1347, 286] width 394 height 506
type textarea "wh"
click at [1313, 174] on div "wh ile-true loop press enter" at bounding box center [1304, 194] width 309 height 59
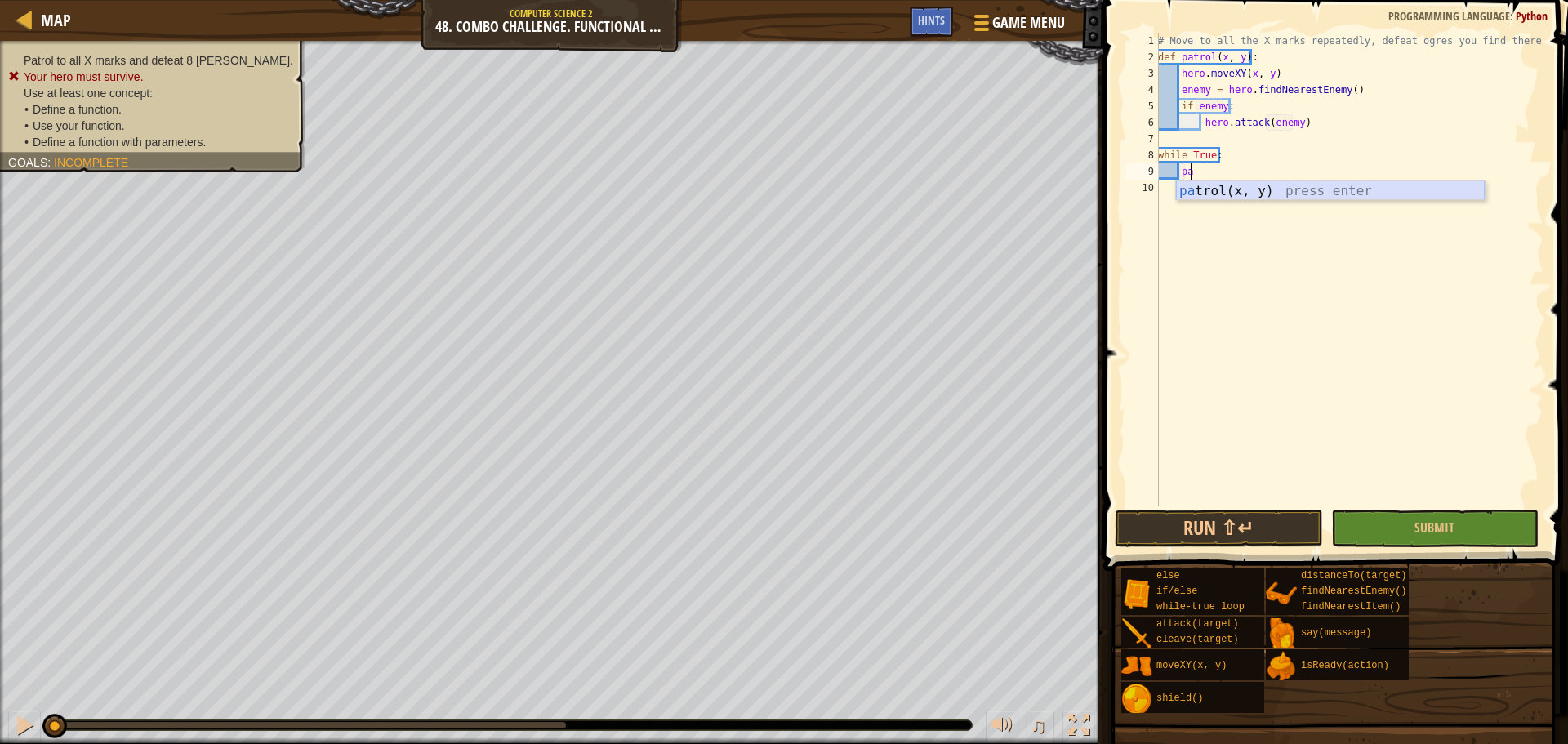
click at [1328, 185] on div "pa trol(x, y) press enter" at bounding box center [1330, 211] width 309 height 59
type textarea "patrol(18, 34)"
type textarea "patrol(40, 46)"
type textarea "patrol(62, 34)"
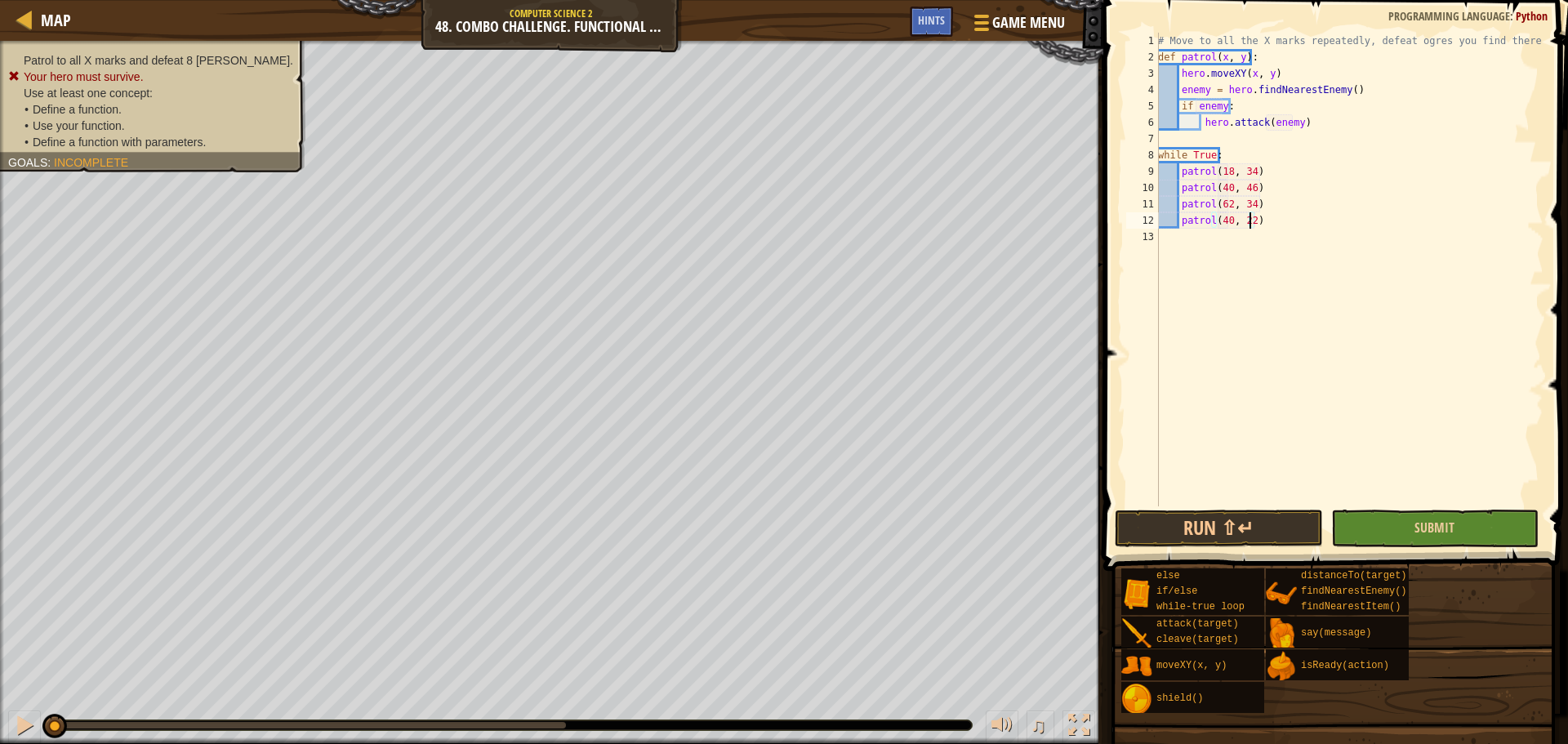
type textarea "patrol(40, 22)"
click at [1416, 513] on button "Submit" at bounding box center [1435, 529] width 208 height 38
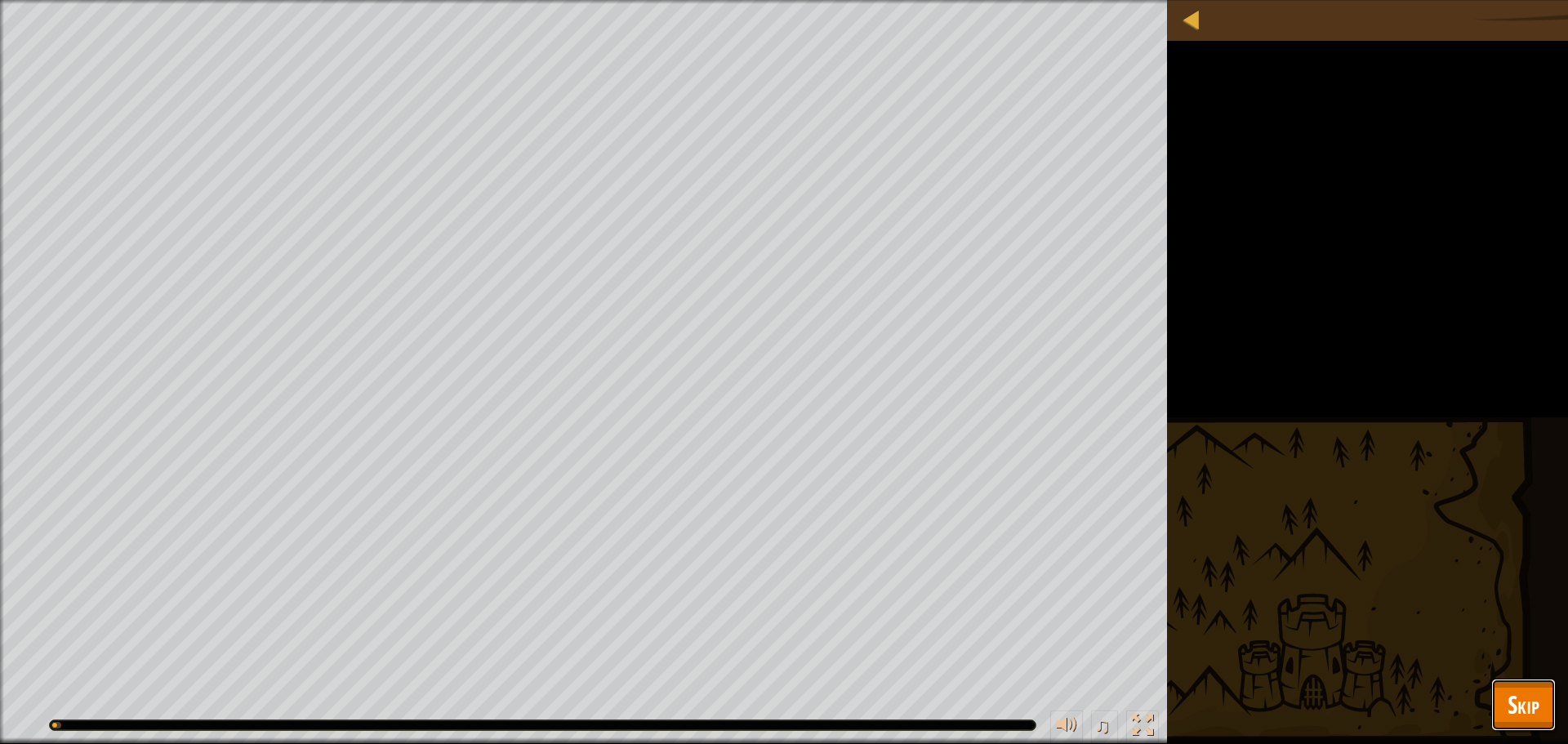
click at [1525, 714] on span "Skip" at bounding box center [1523, 704] width 32 height 33
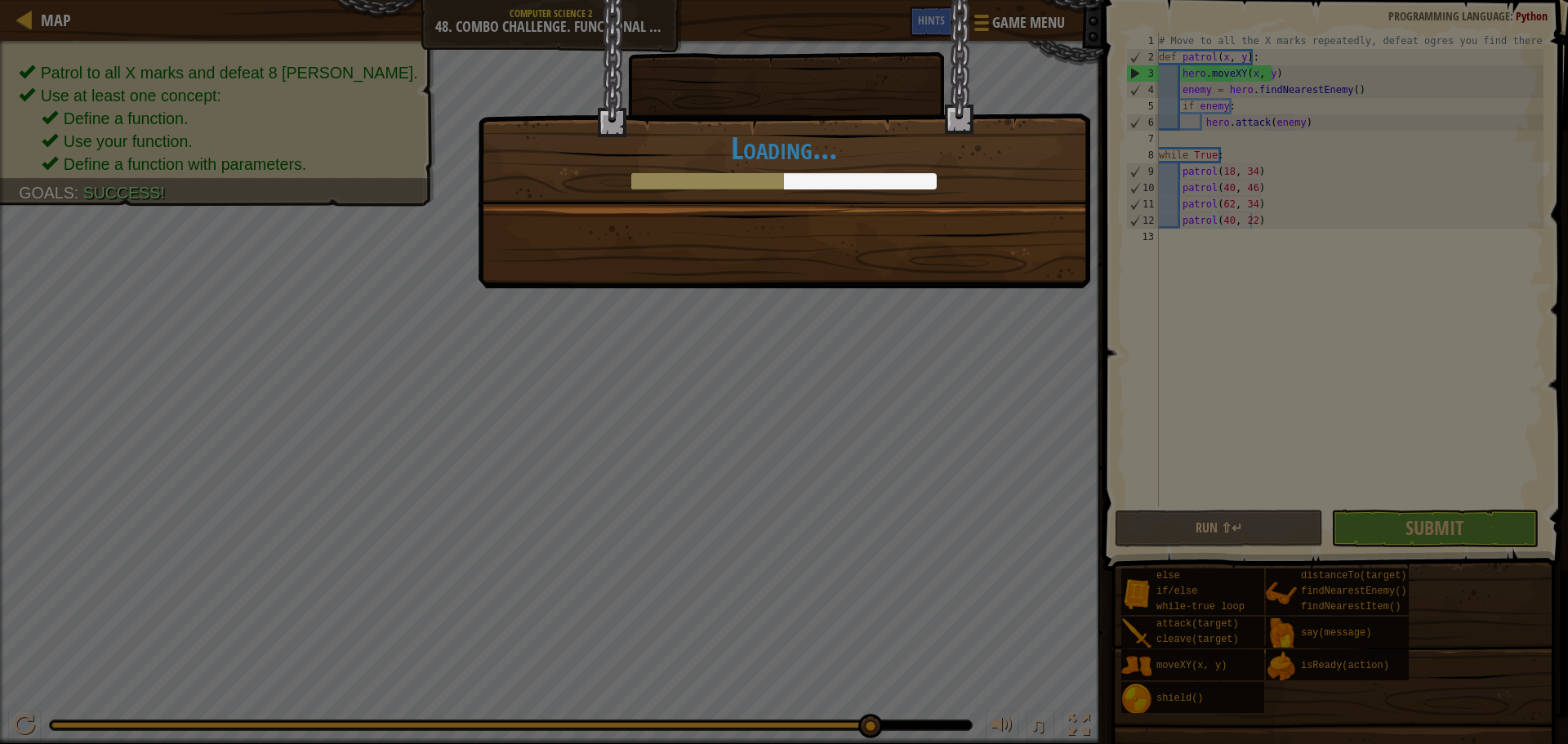
click at [848, 184] on div at bounding box center [784, 182] width 305 height 16
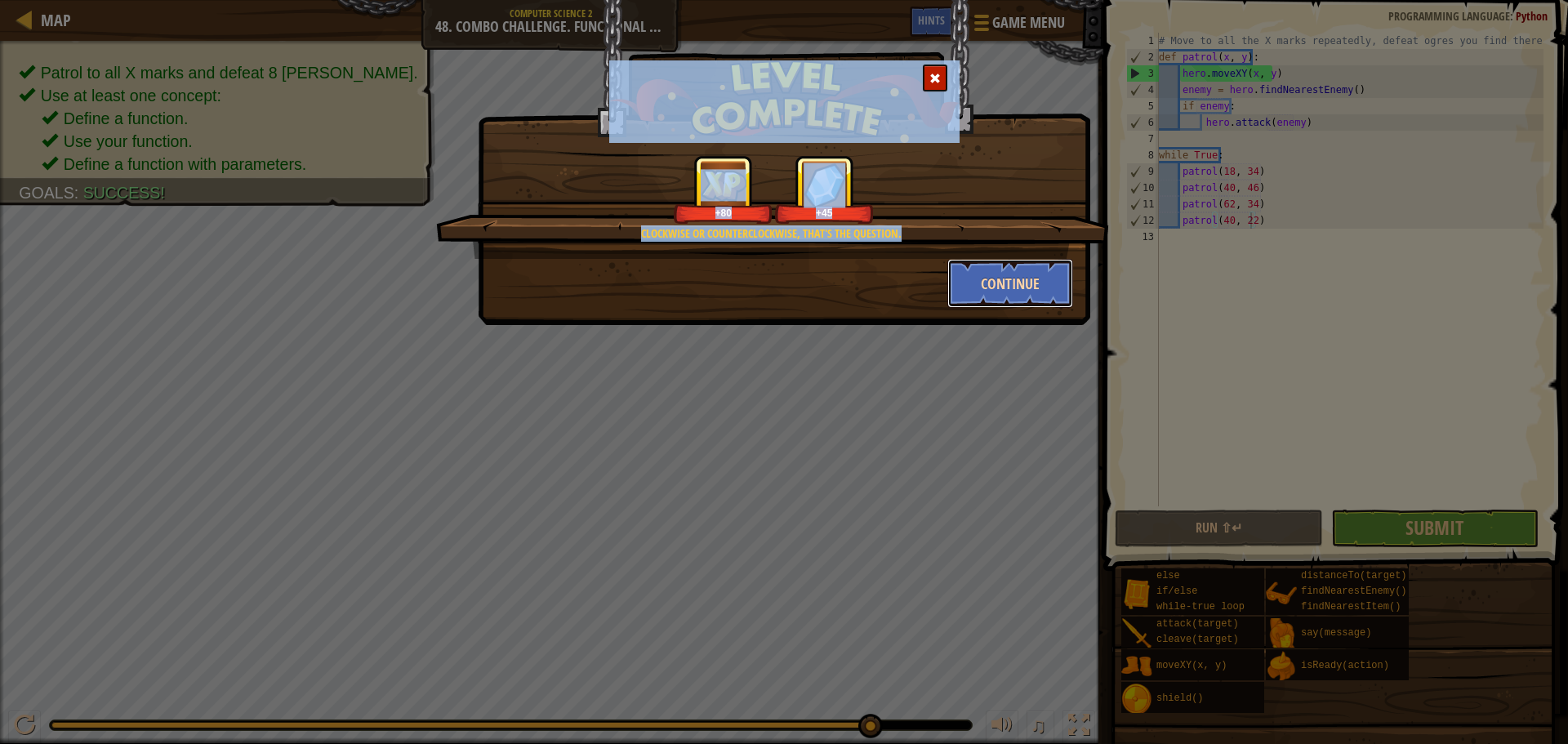
click at [997, 268] on button "Continue" at bounding box center [1010, 283] width 127 height 49
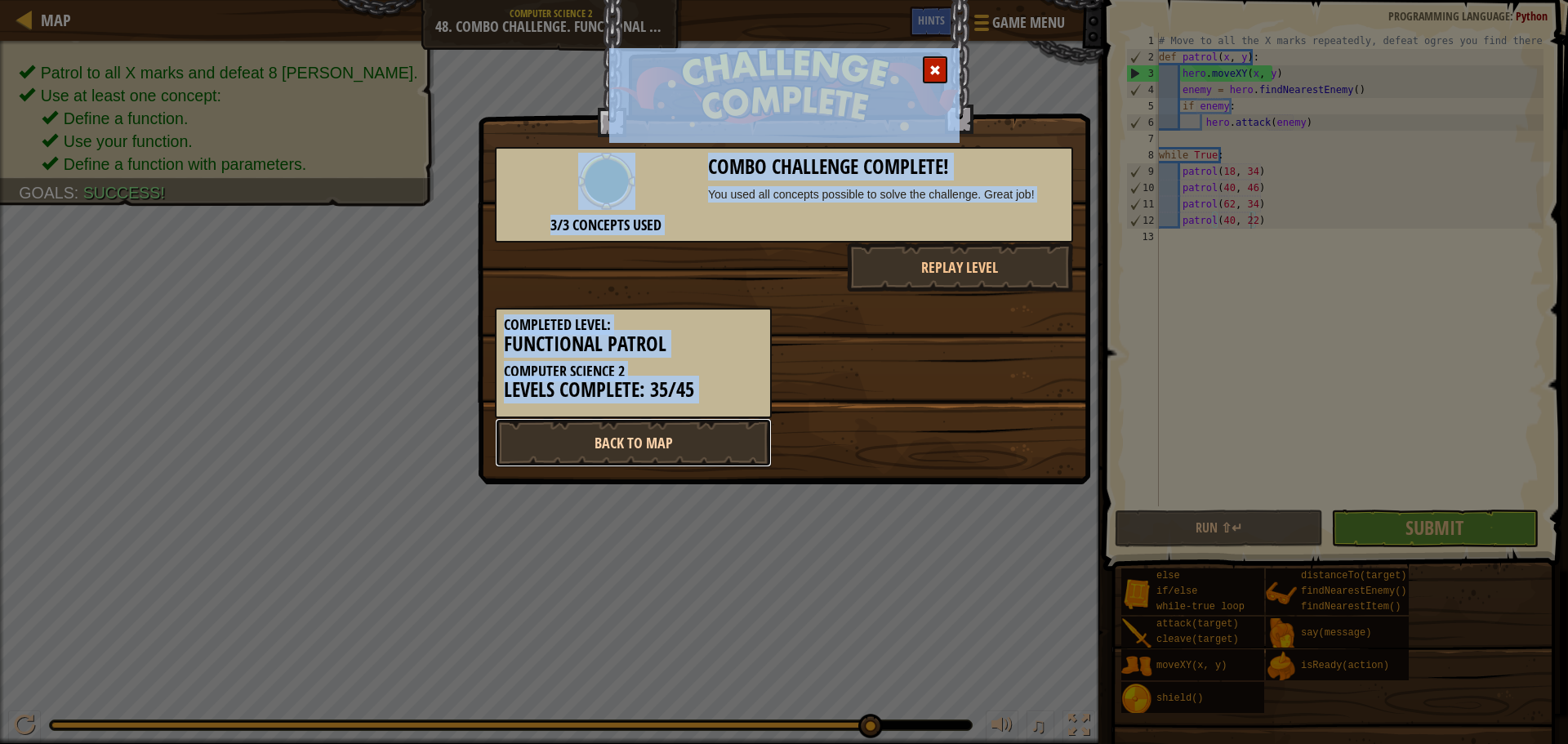
click at [626, 452] on link "Back to Map" at bounding box center [634, 443] width 277 height 49
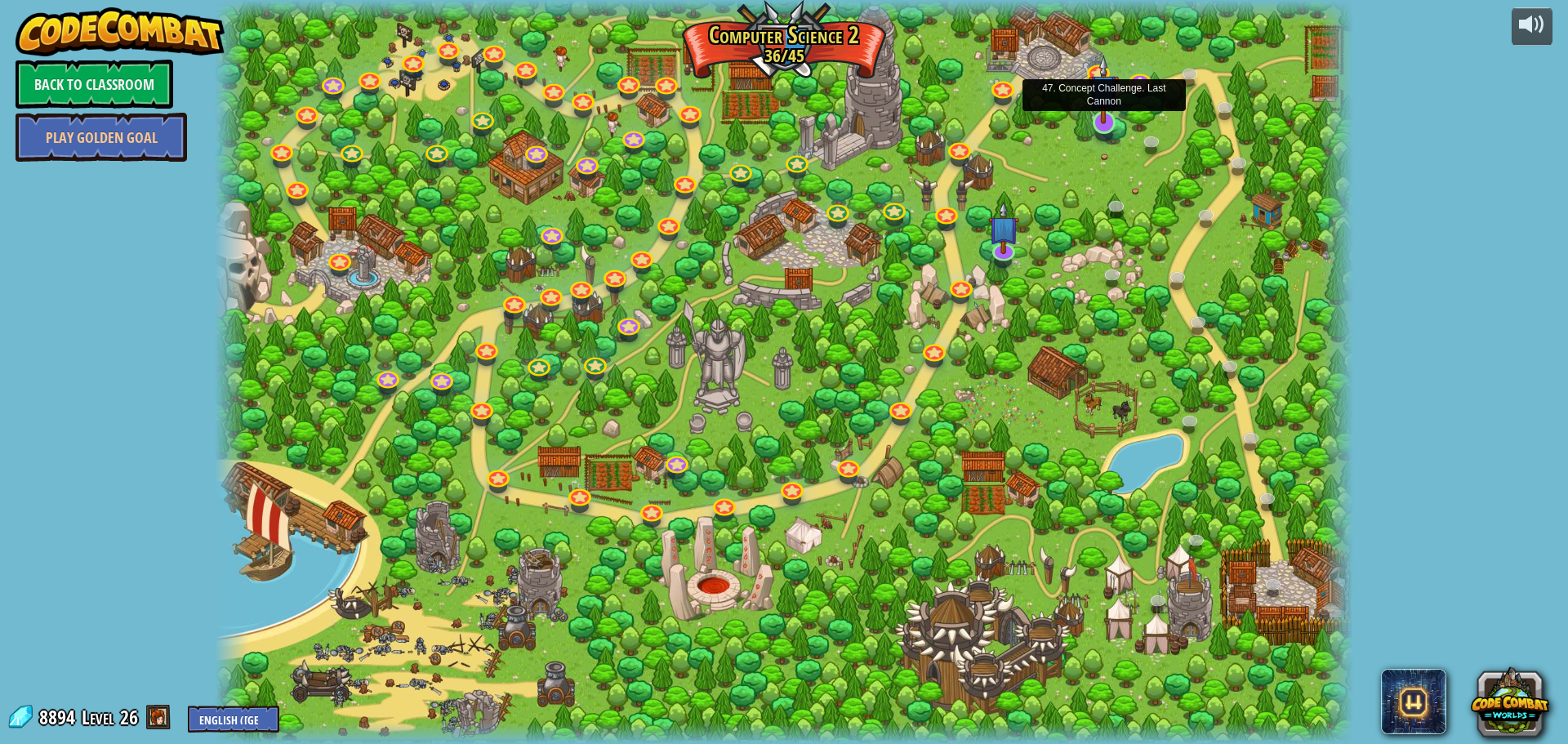
click at [1103, 115] on img at bounding box center [1103, 89] width 30 height 70
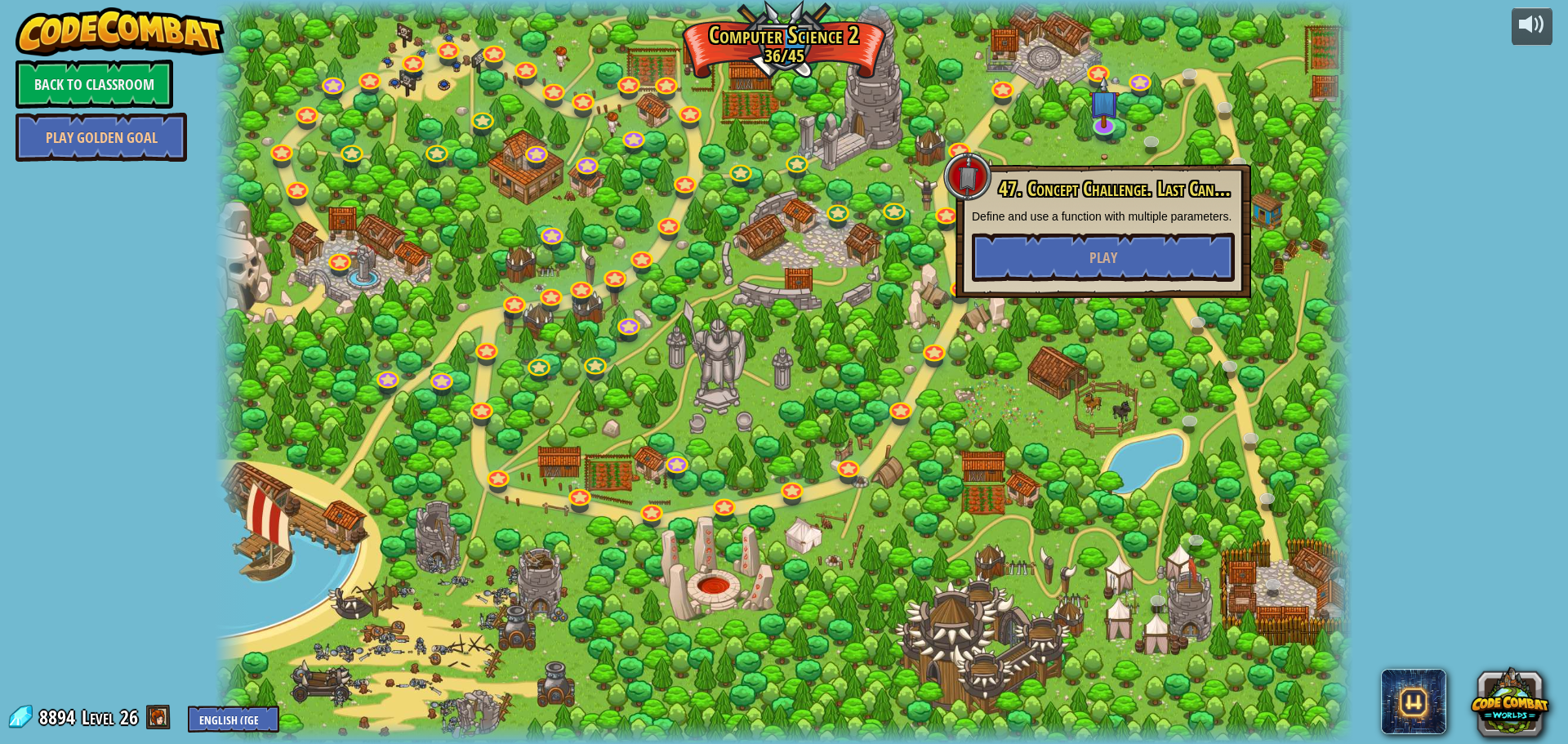
click at [1050, 375] on div at bounding box center [784, 372] width 1139 height 744
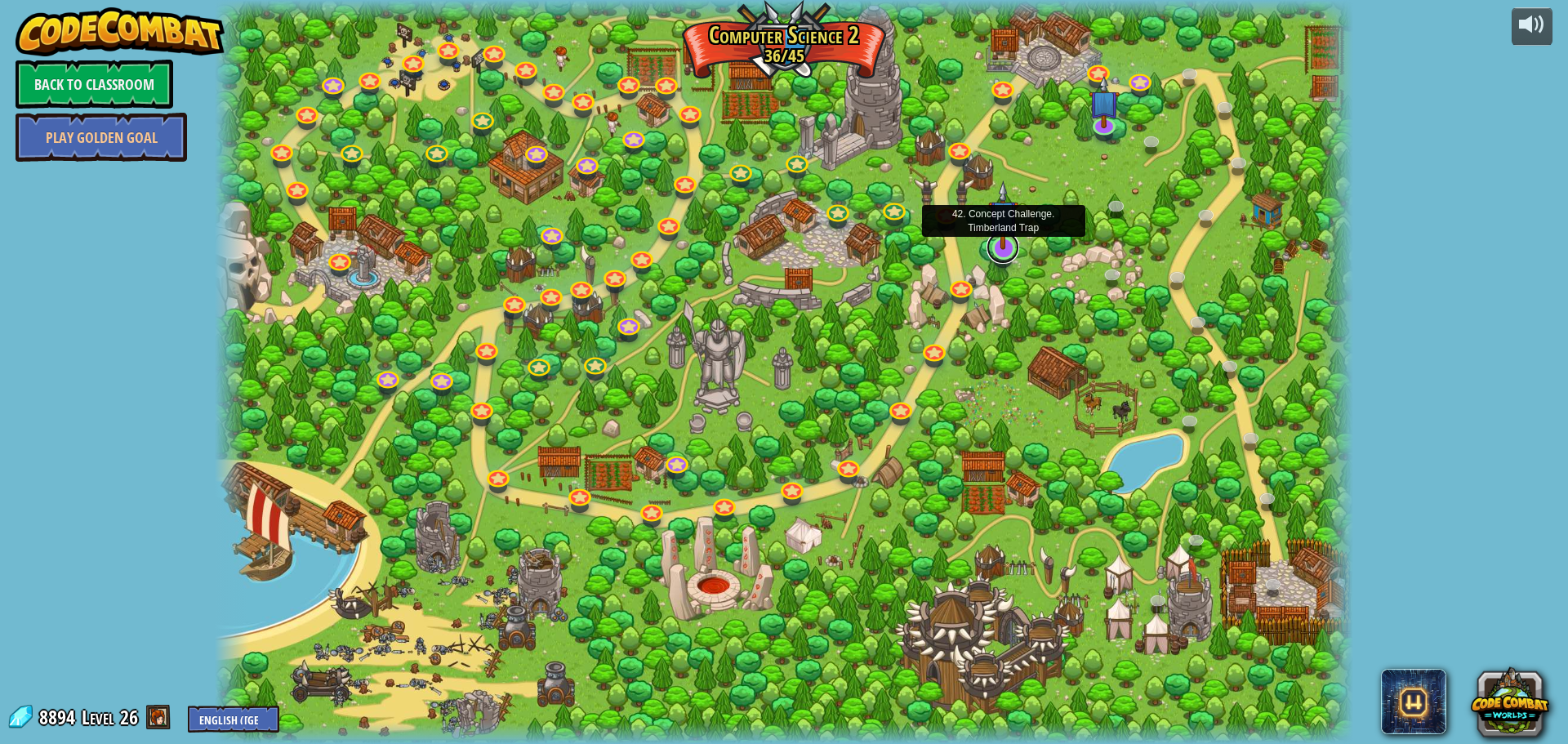
click at [996, 259] on link at bounding box center [1003, 248] width 33 height 33
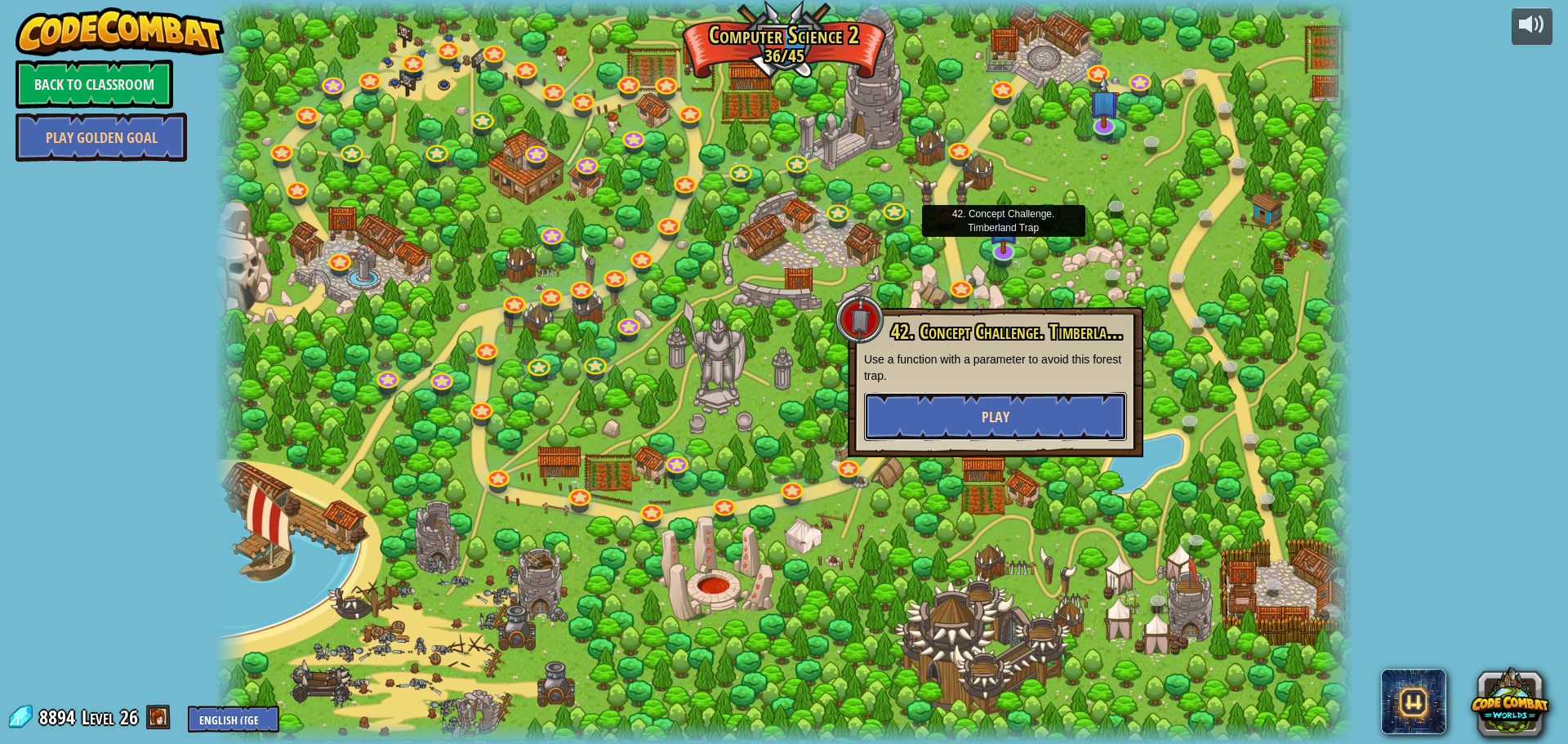
click at [1043, 411] on button "Play" at bounding box center [995, 417] width 263 height 49
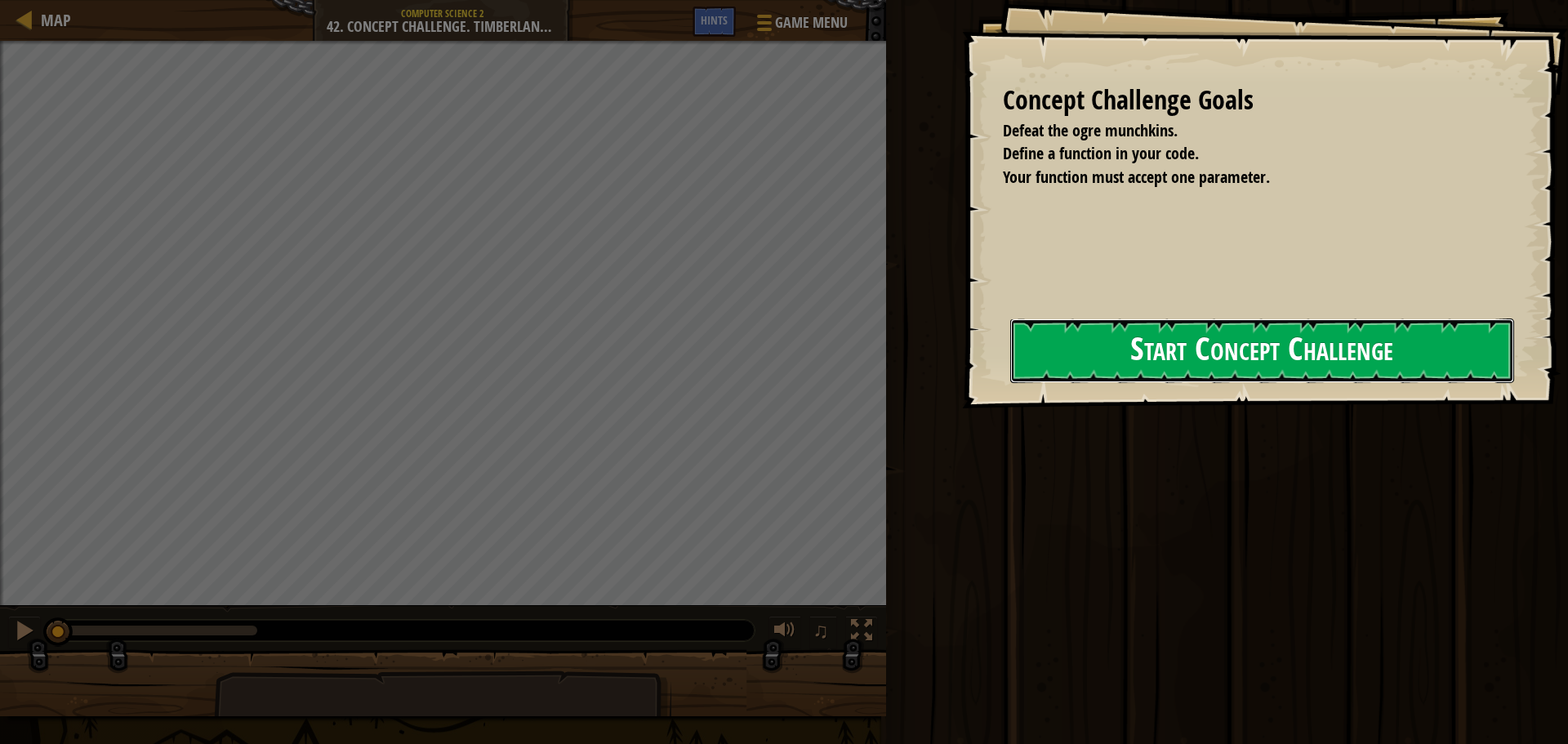
click at [1010, 383] on button "Start Concept Challenge" at bounding box center [1263, 350] width 504 height 64
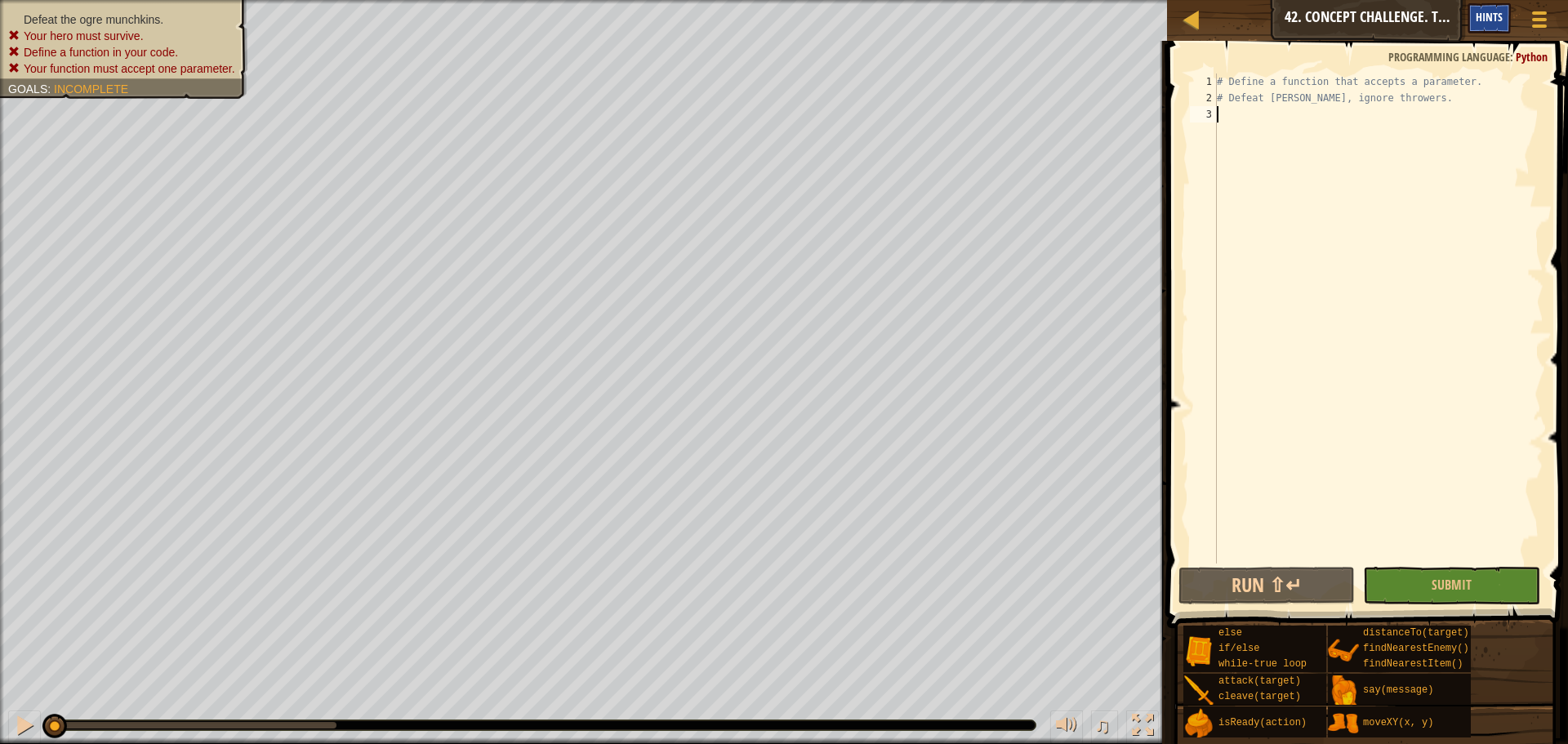
click at [1483, 5] on div "Hints" at bounding box center [1489, 18] width 43 height 30
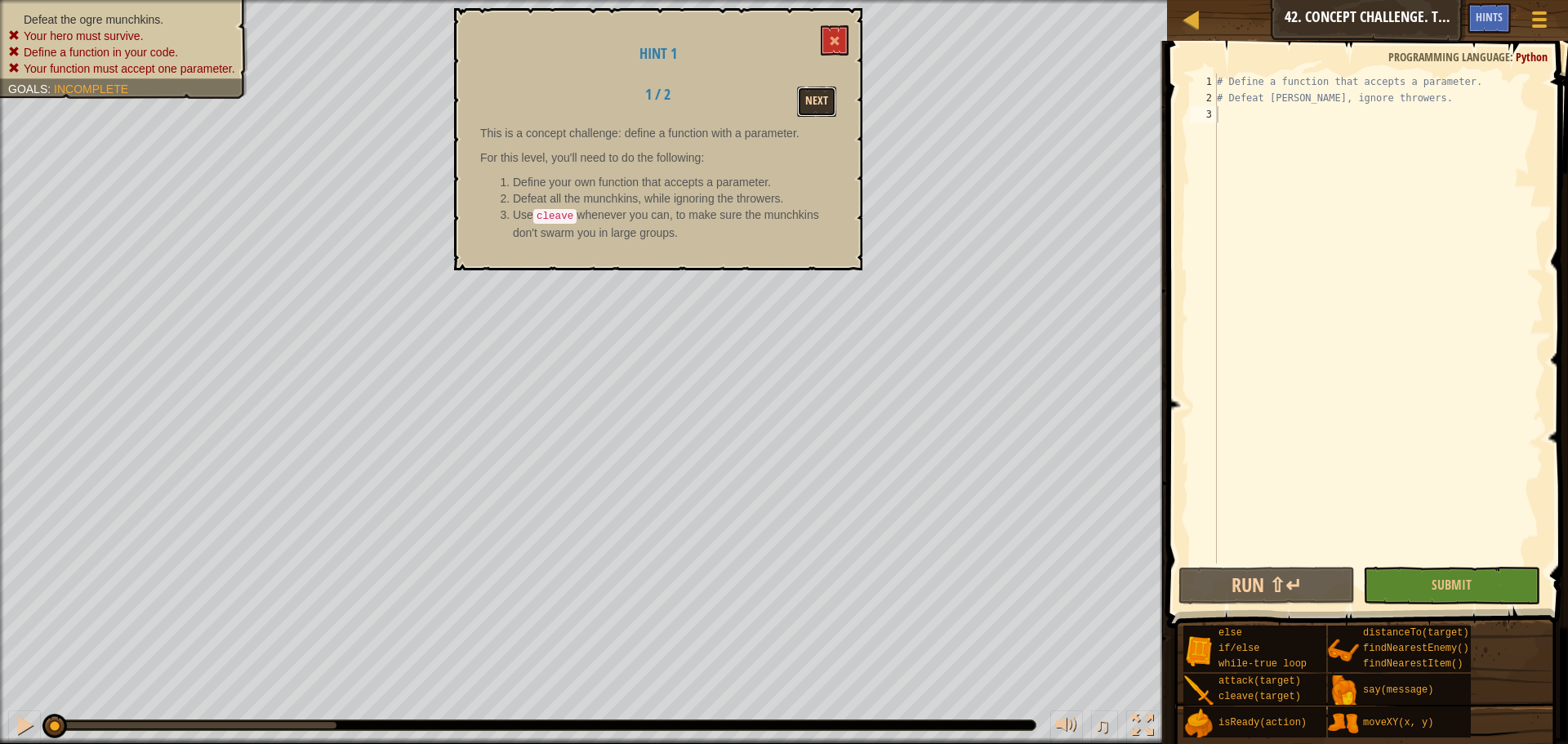
click at [825, 104] on button "Next" at bounding box center [816, 101] width 39 height 30
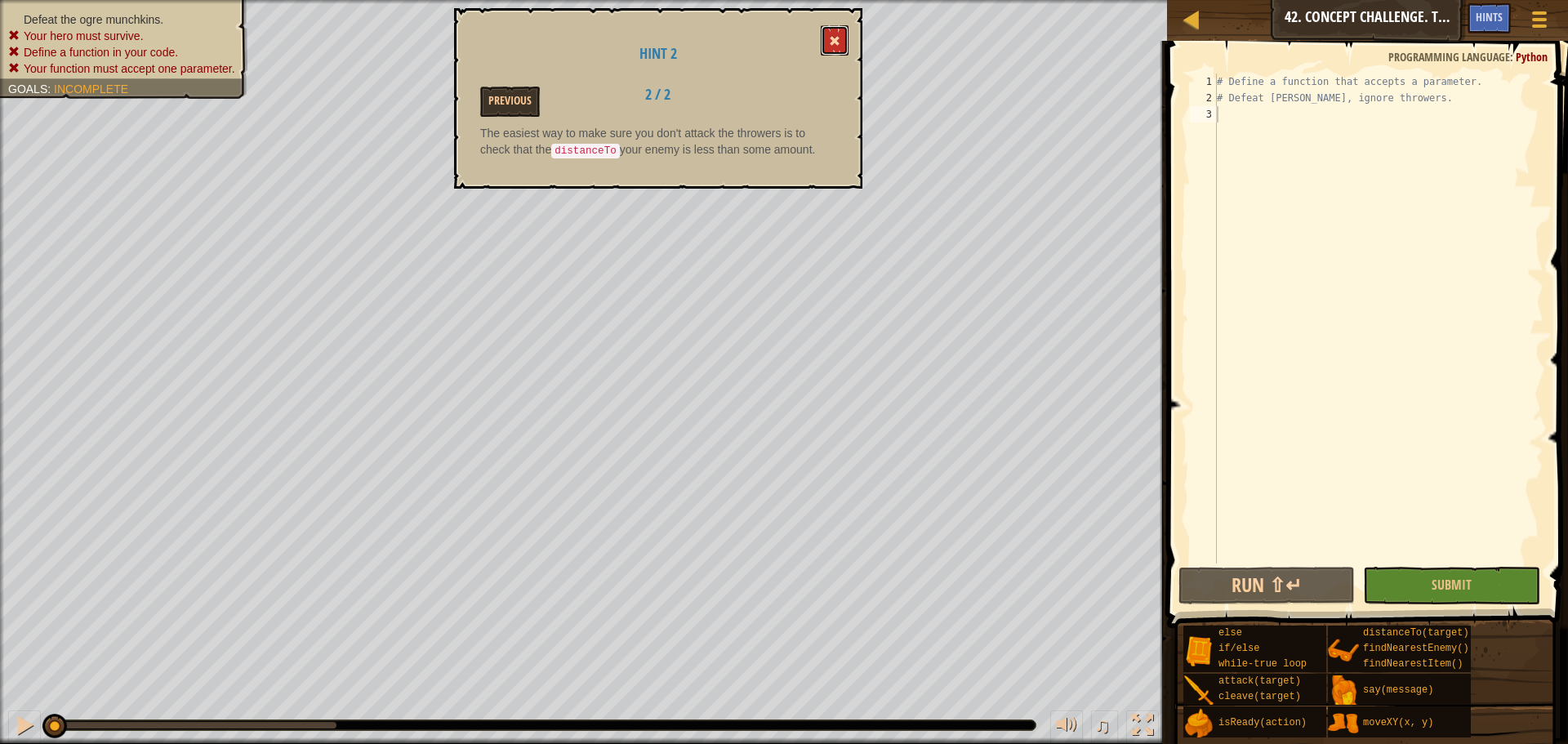
click at [834, 45] on span at bounding box center [834, 41] width 12 height 12
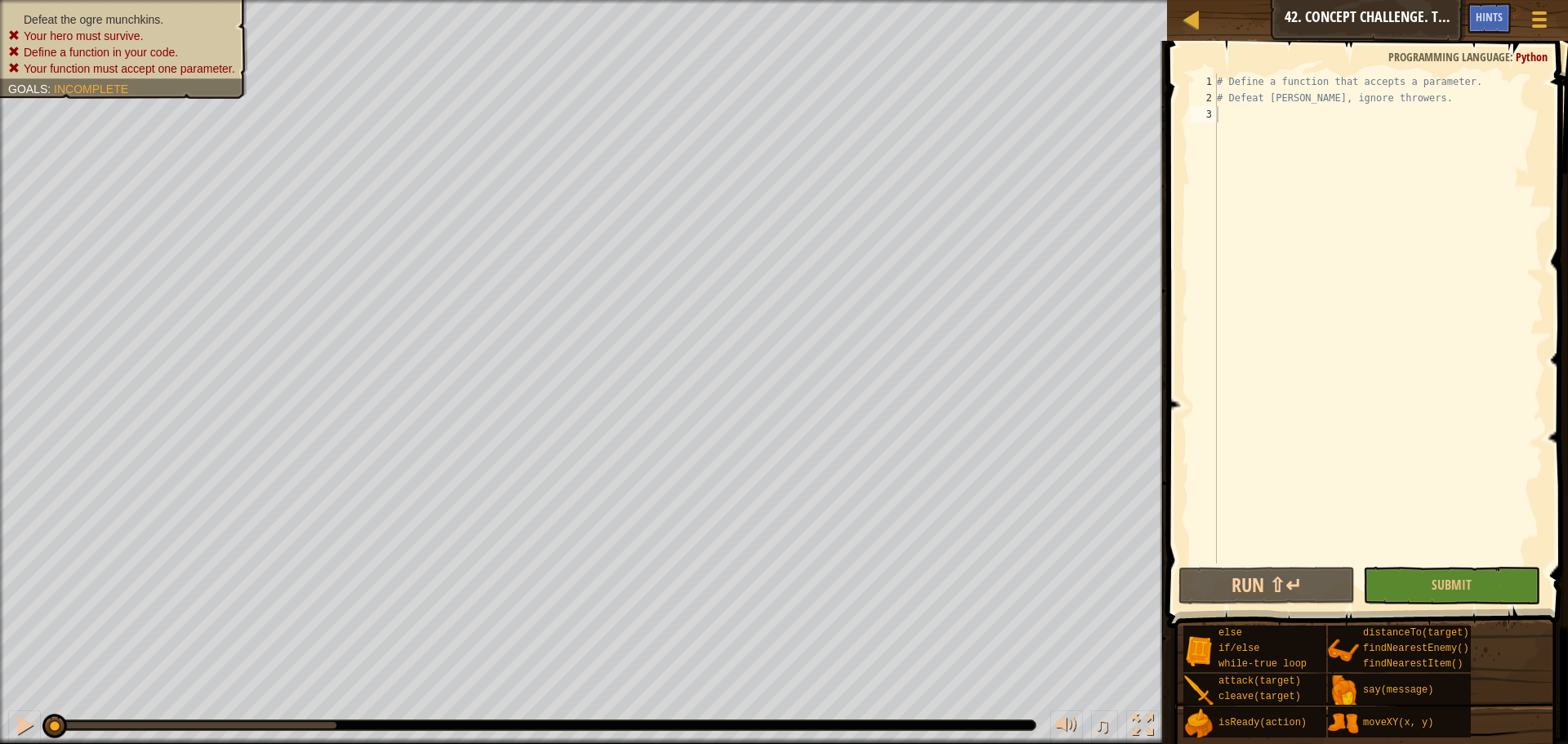
click at [1236, 114] on div "# Define a function that accepts a parameter. # Defeat [PERSON_NAME], ignore th…" at bounding box center [1378, 334] width 330 height 523
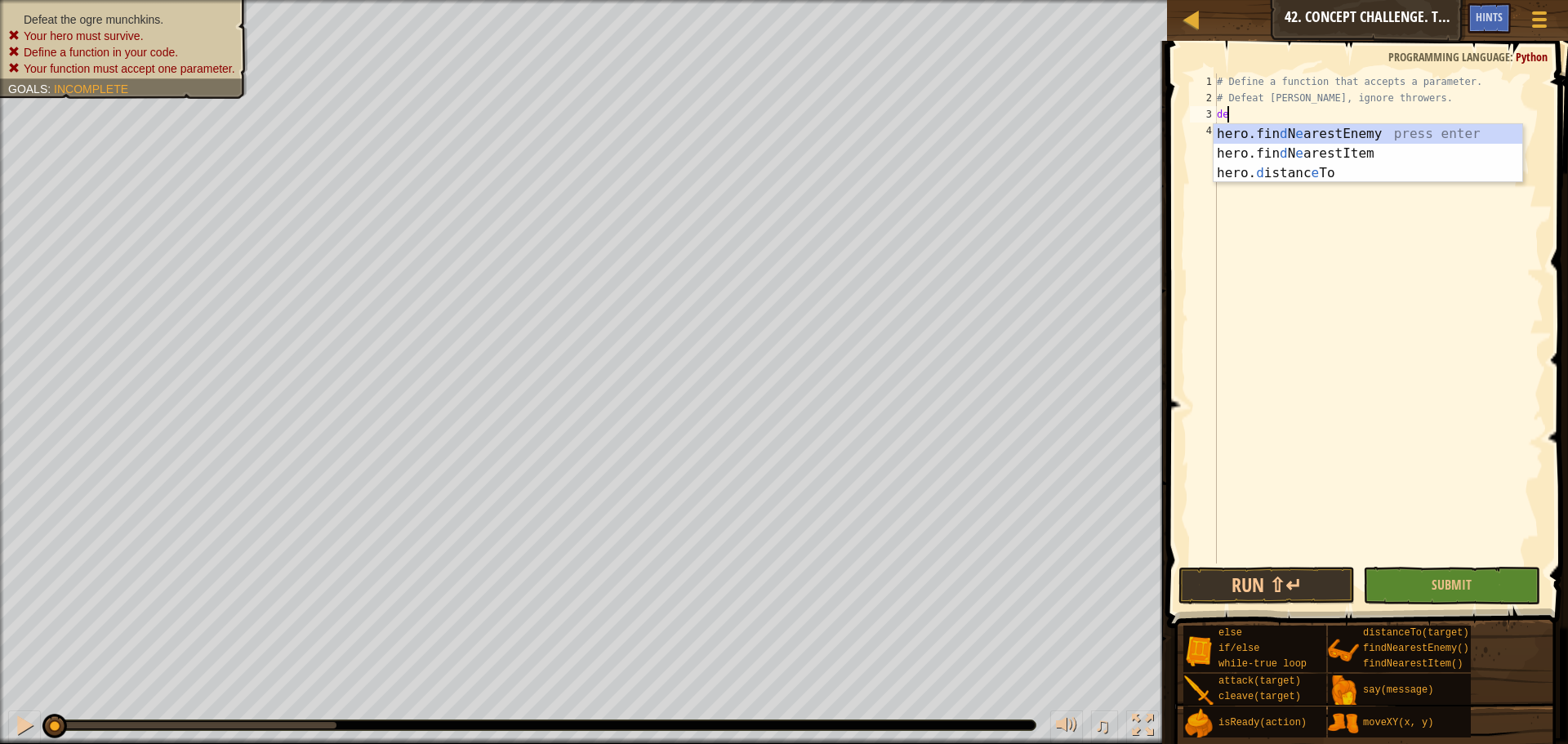
scroll to position [7, 1]
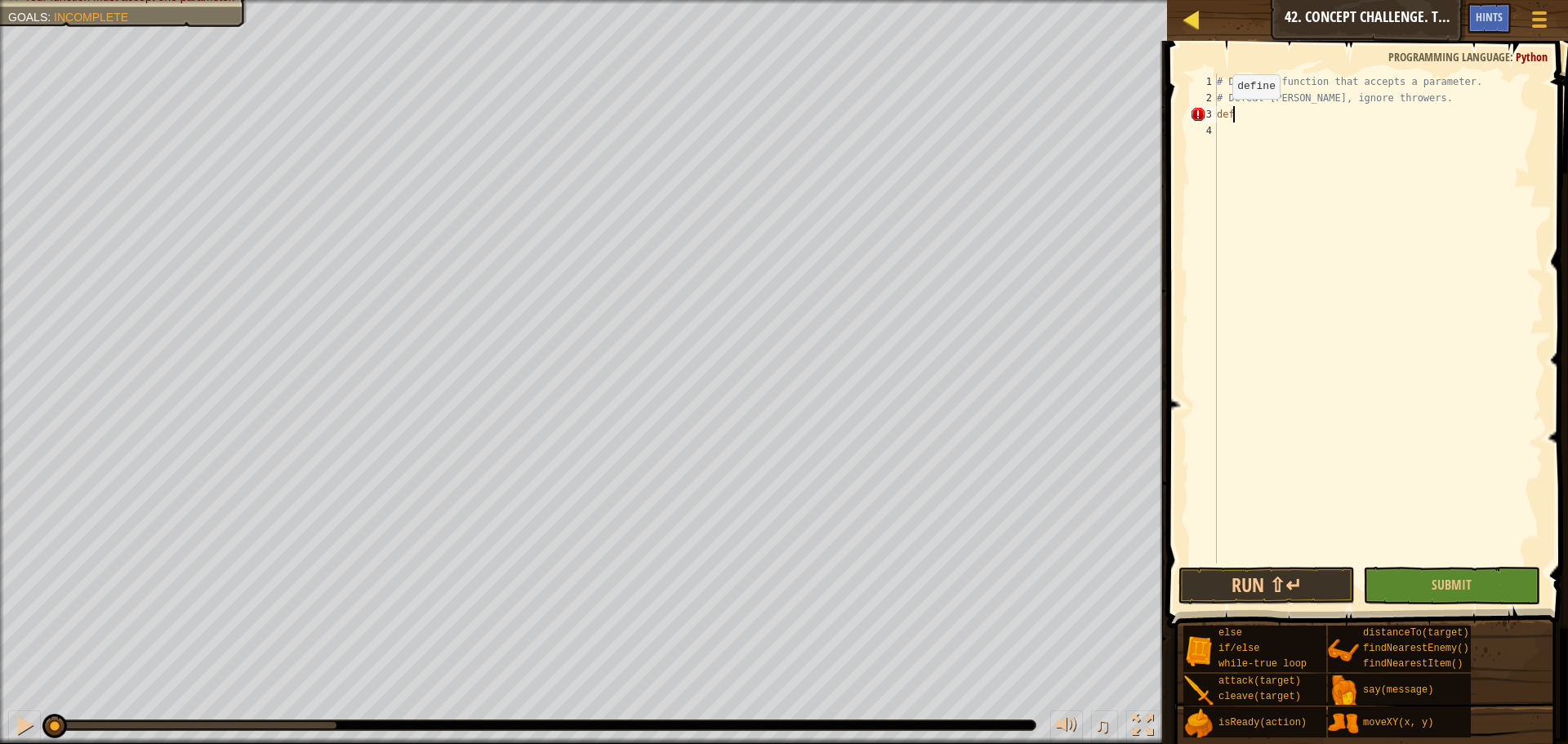
type textarea "def"
click at [1191, 19] on div at bounding box center [1192, 19] width 21 height 21
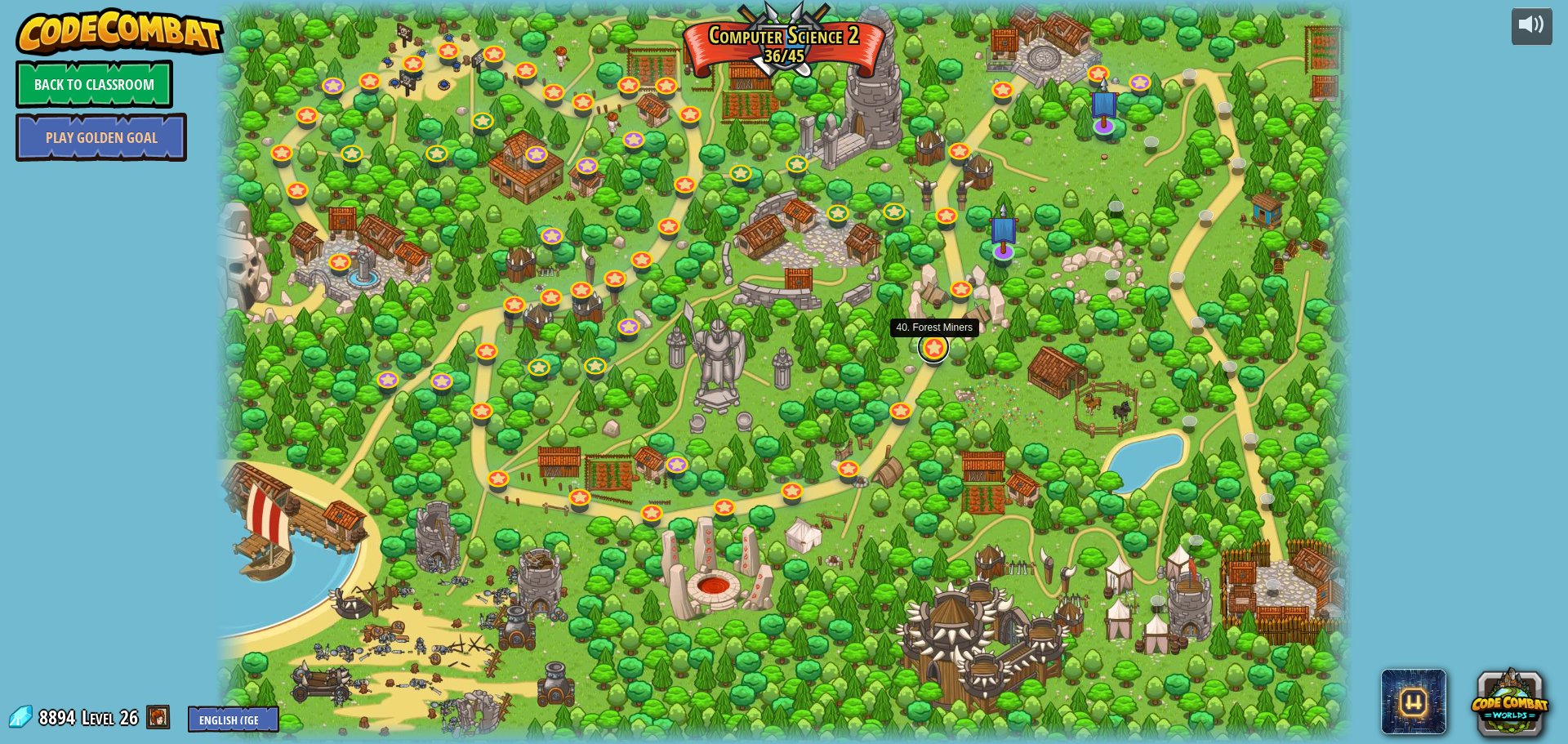
click at [934, 353] on link at bounding box center [934, 347] width 33 height 33
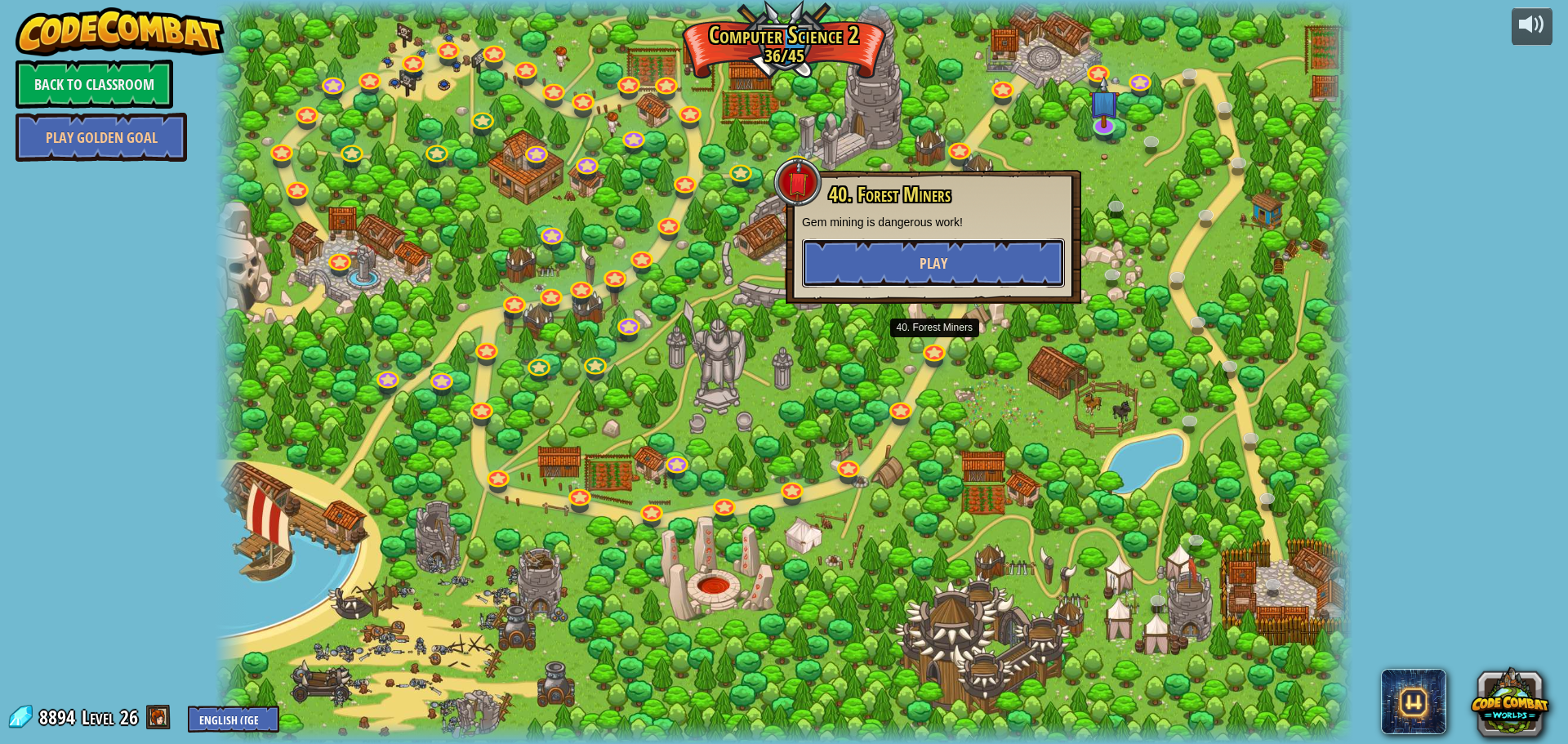
click at [929, 262] on span "Play" at bounding box center [934, 263] width 28 height 21
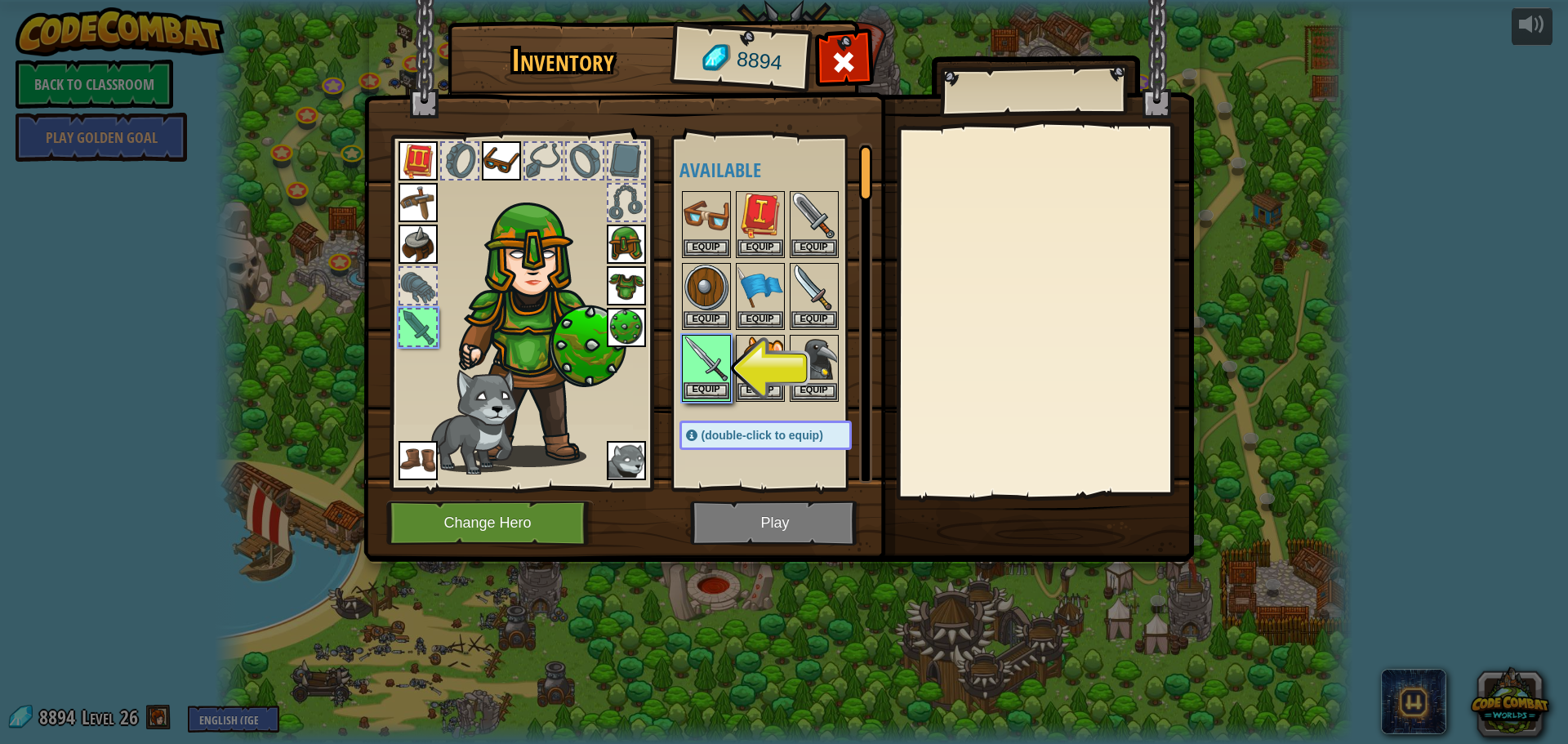
click at [689, 373] on img at bounding box center [706, 359] width 46 height 46
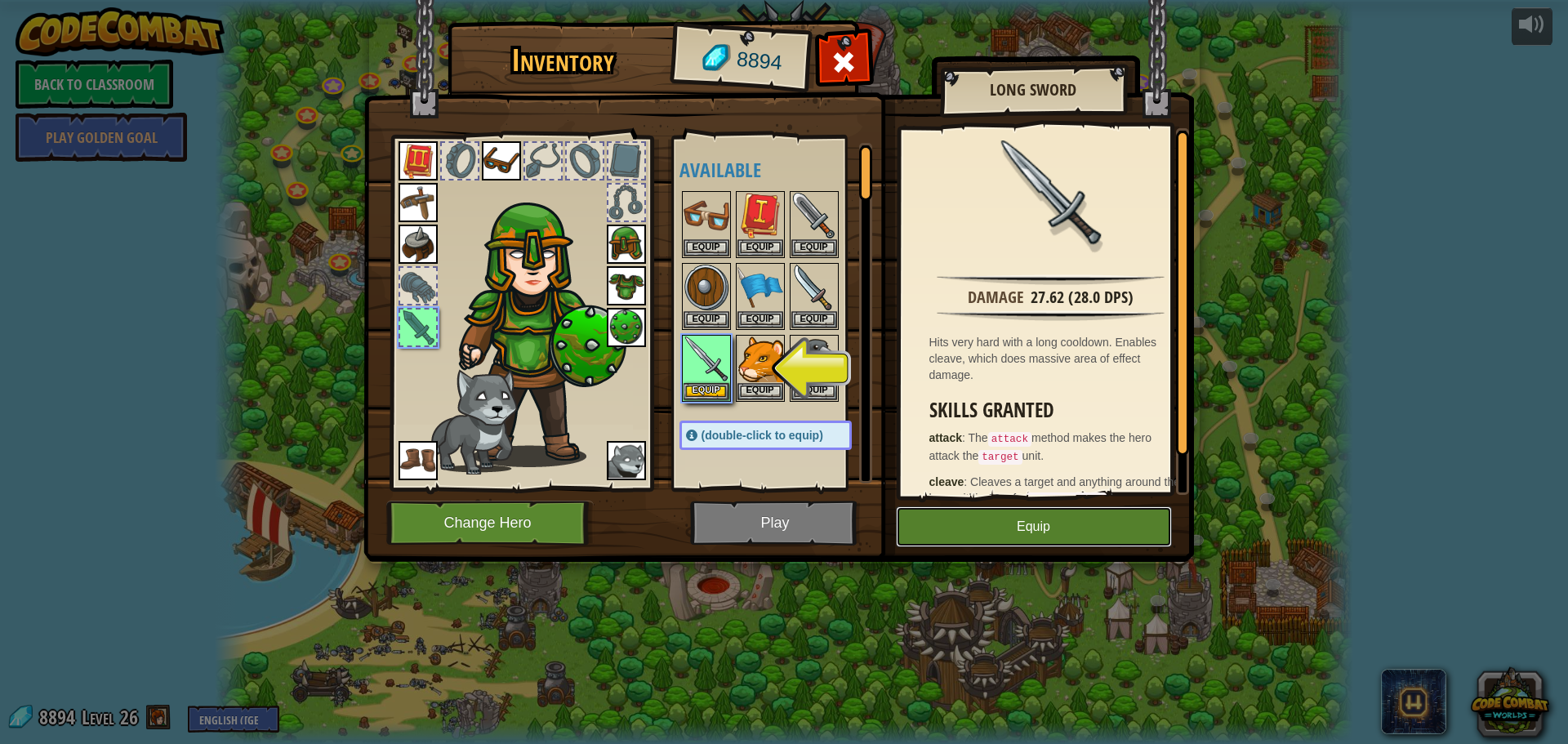
click at [1097, 529] on button "Equip" at bounding box center [1033, 526] width 276 height 41
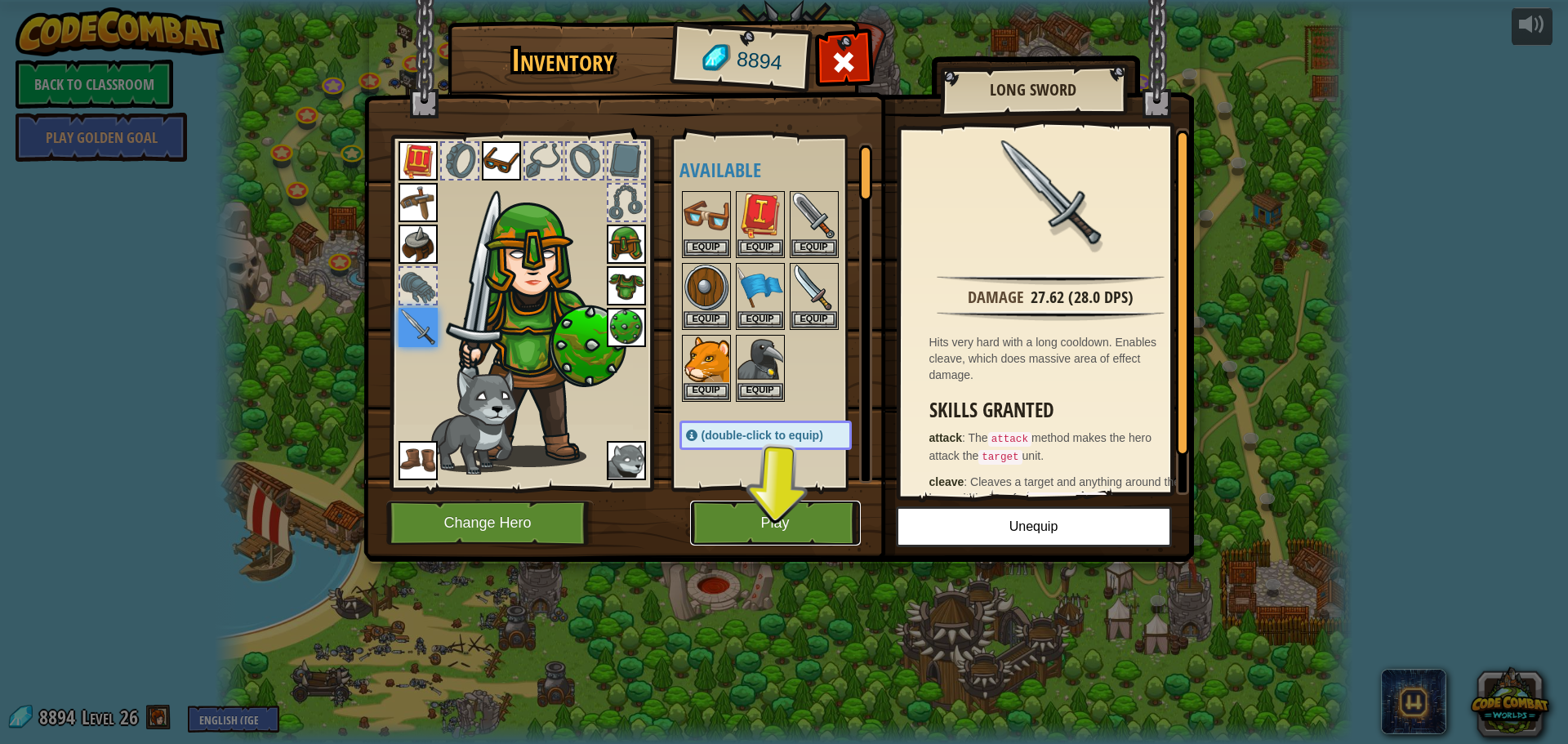
click at [787, 537] on button "Play" at bounding box center [775, 523] width 171 height 45
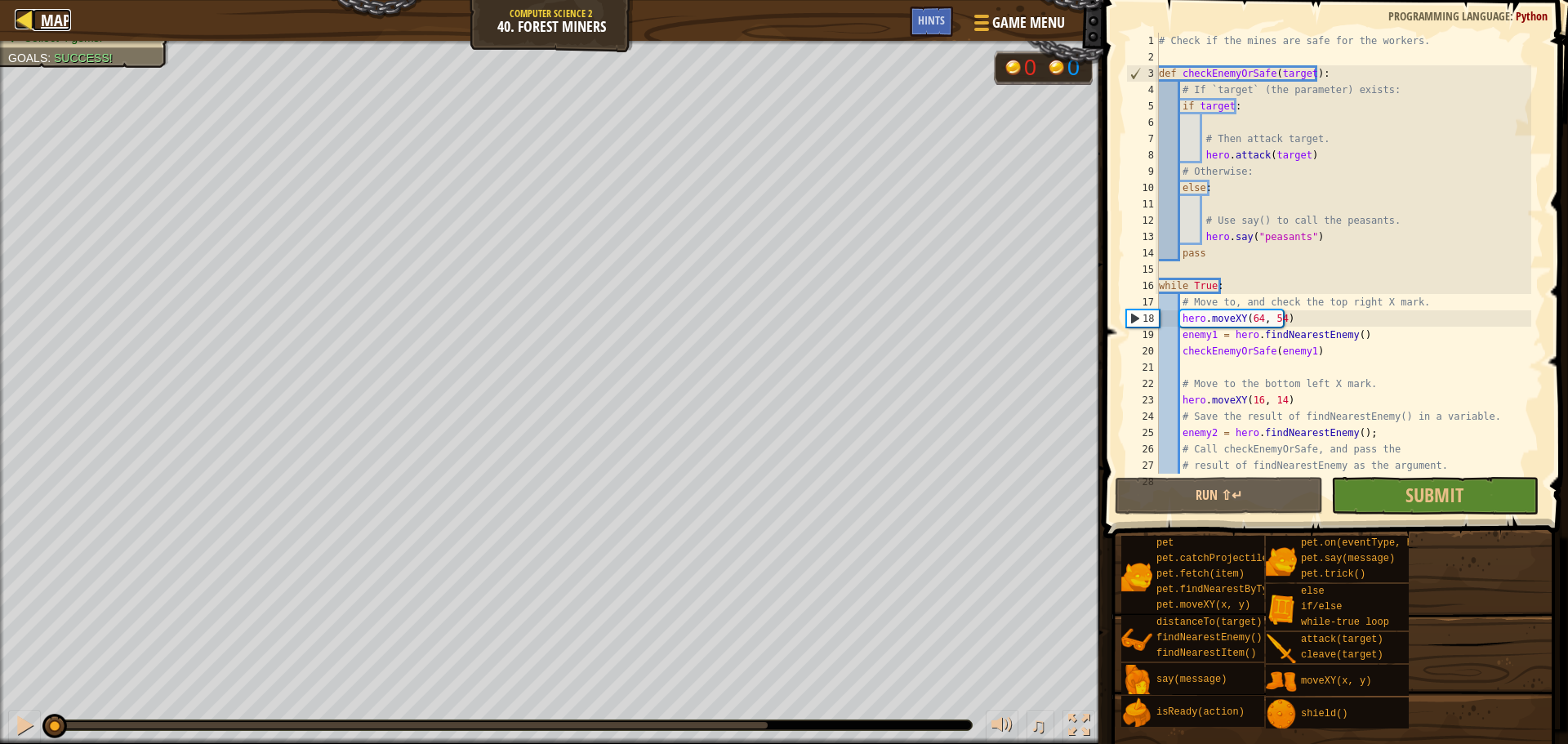
click at [33, 26] on div at bounding box center [24, 19] width 21 height 21
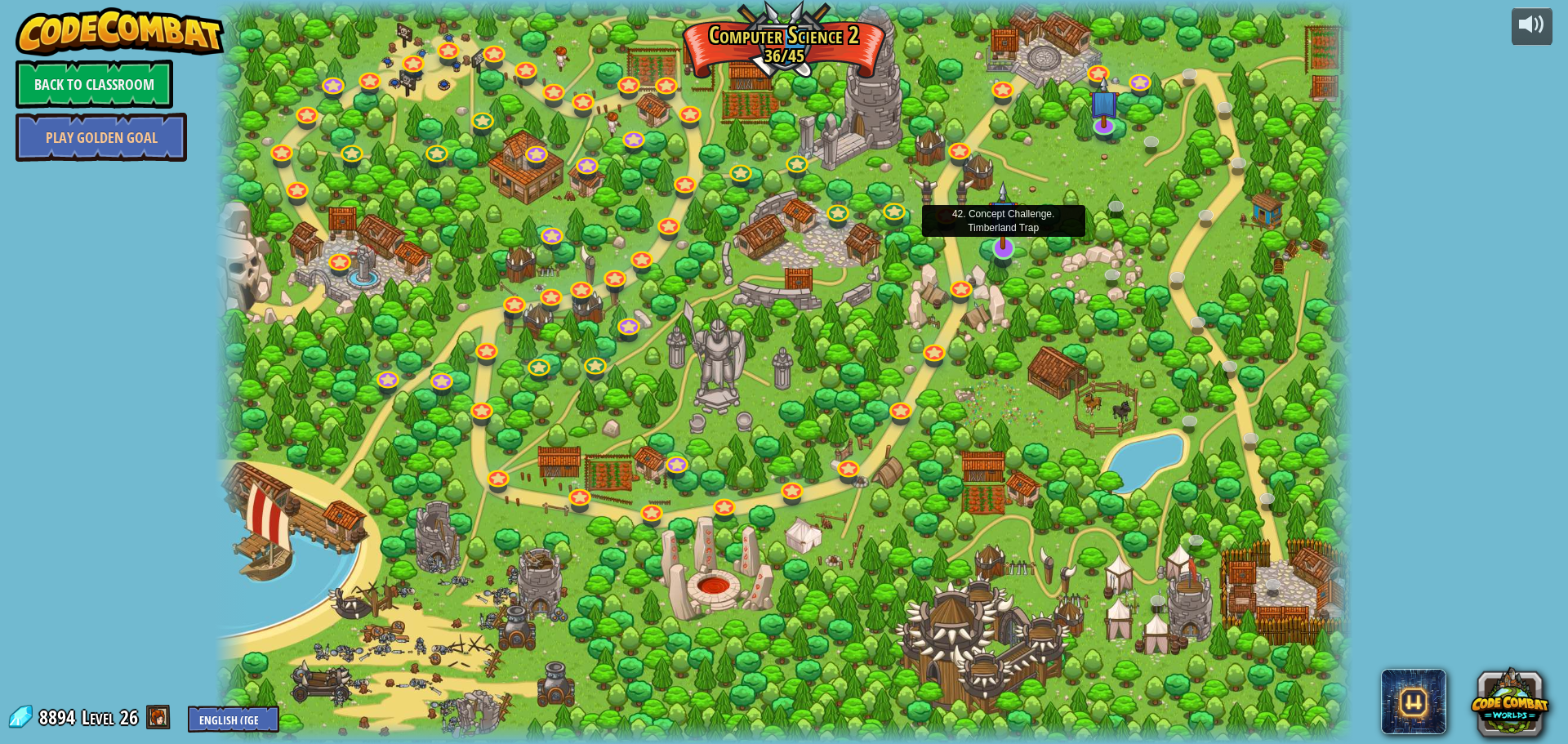
click at [1003, 237] on img at bounding box center [1002, 215] width 30 height 70
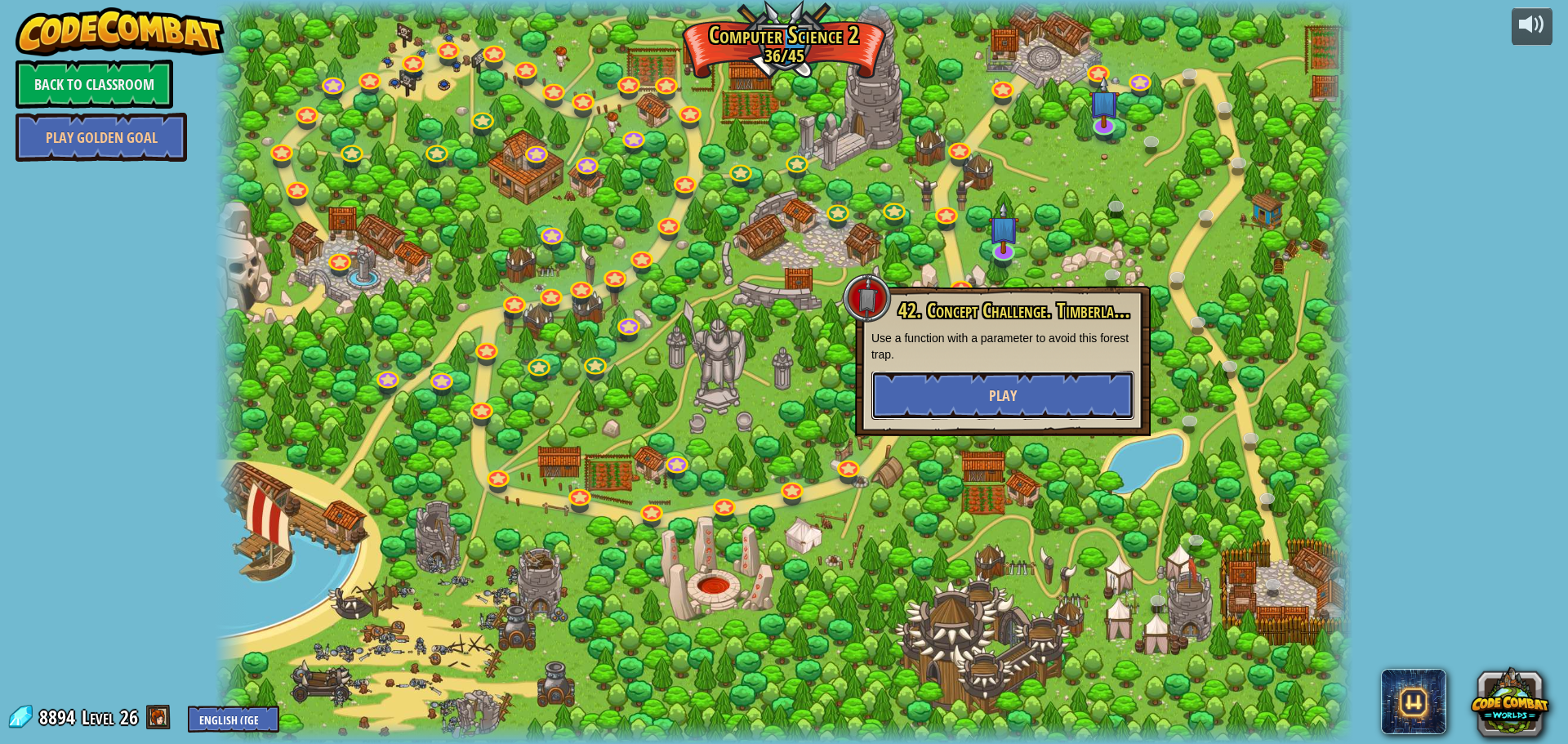
click at [987, 378] on button "Play" at bounding box center [1002, 395] width 263 height 49
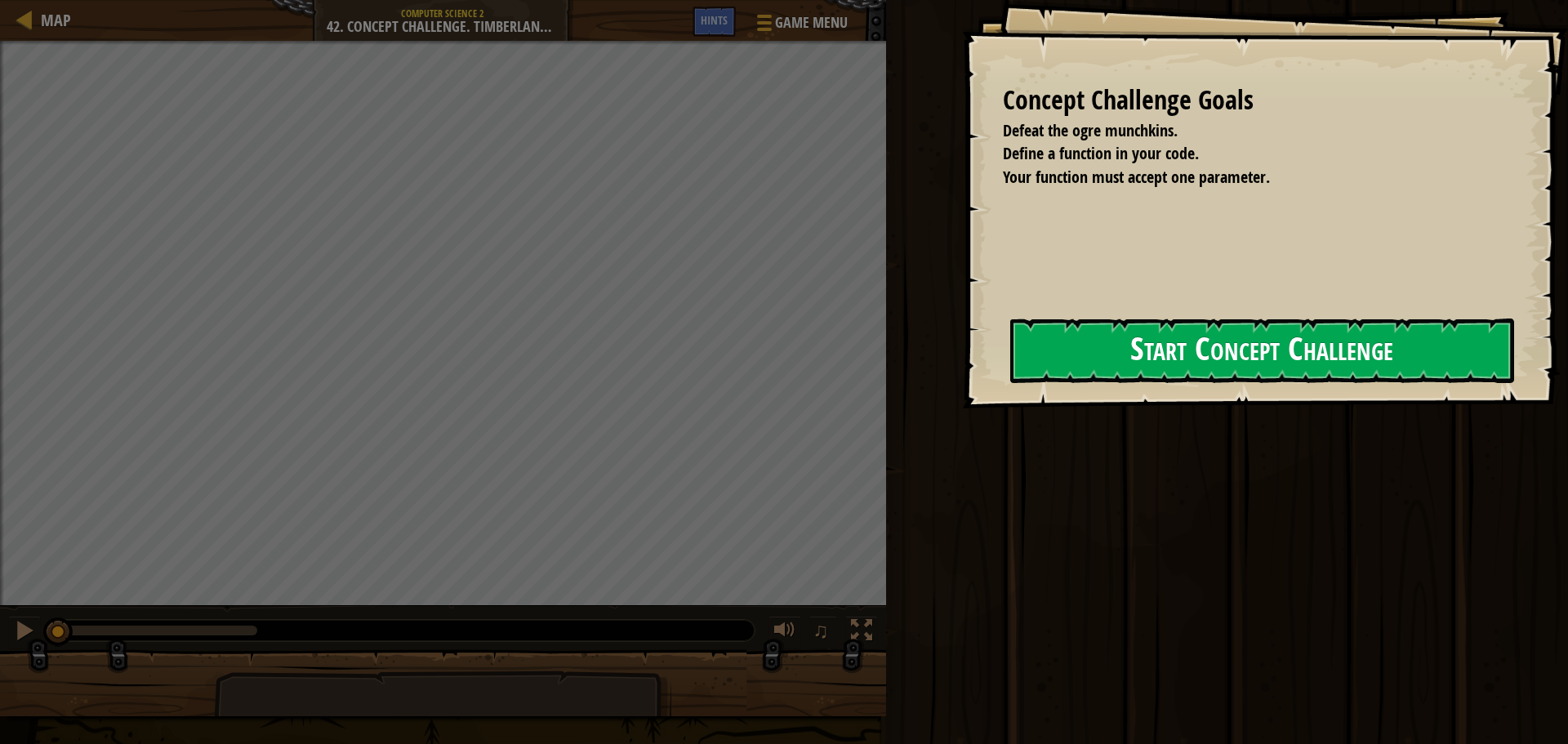
click at [1132, 358] on button "Start Concept Challenge" at bounding box center [1263, 350] width 504 height 64
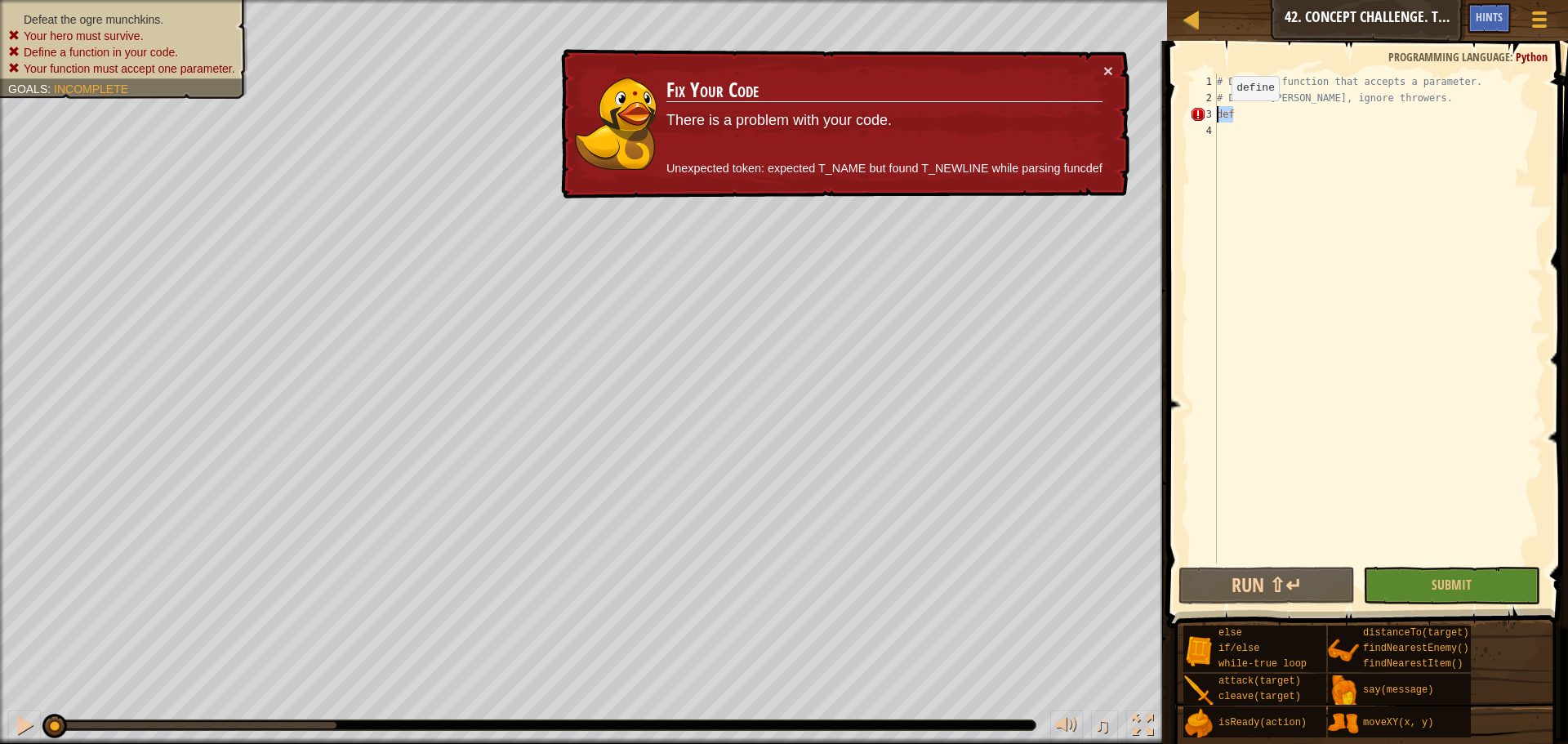
drag, startPoint x: 1265, startPoint y: 114, endPoint x: 1210, endPoint y: 111, distance: 55.1
click at [1210, 111] on div "1 2 3 4 # Define a function that accepts a parameter. # Defeat [PERSON_NAME], i…" at bounding box center [1365, 318] width 357 height 490
type textarea "def"
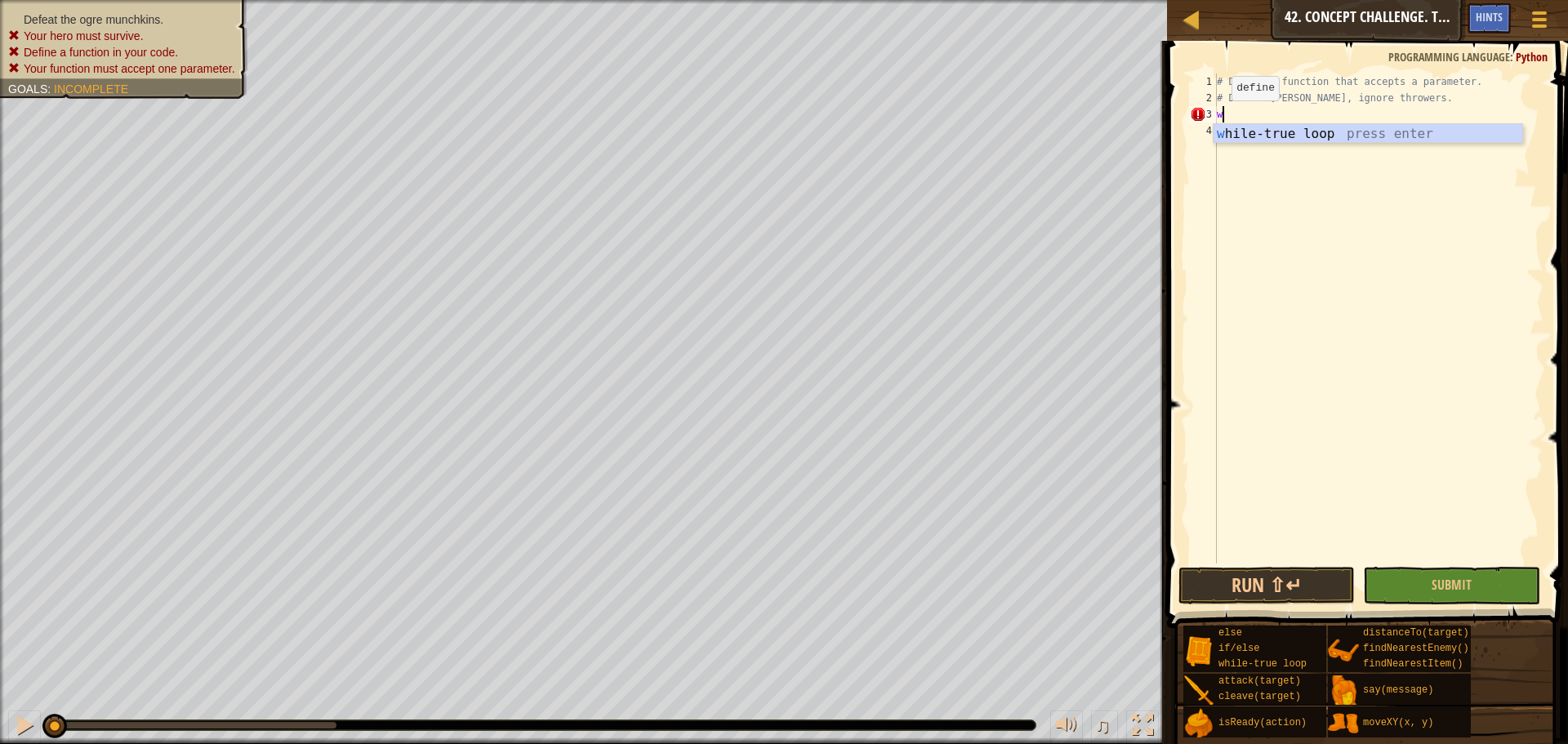
scroll to position [7, 0]
type textarea "whi"
click at [1244, 135] on div "whi le-true loop press enter" at bounding box center [1368, 153] width 309 height 59
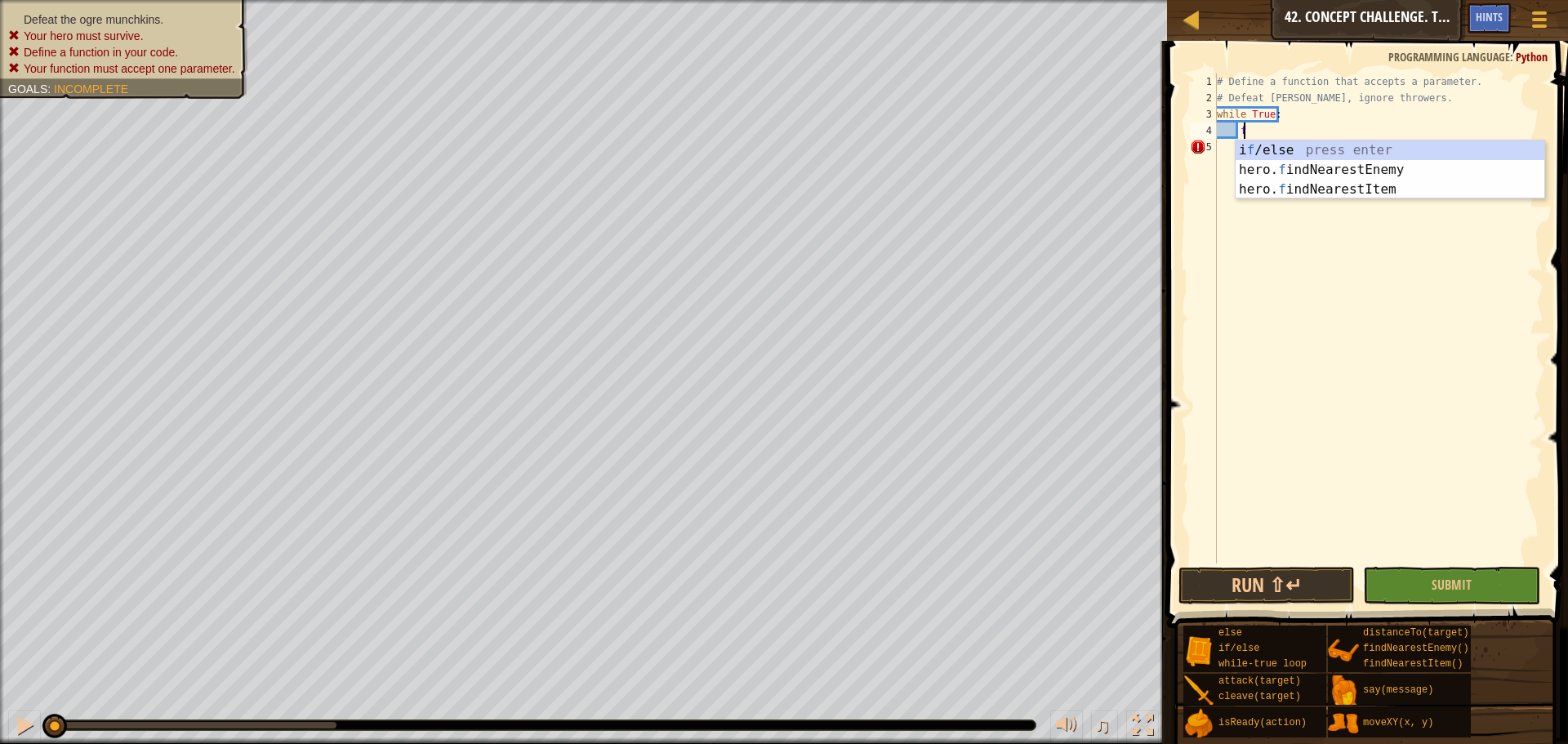
type textarea "fin"
click at [1358, 153] on div "hero. fin dNearestEnemy press enter hero. fin dNearestItem press enter" at bounding box center [1390, 179] width 309 height 79
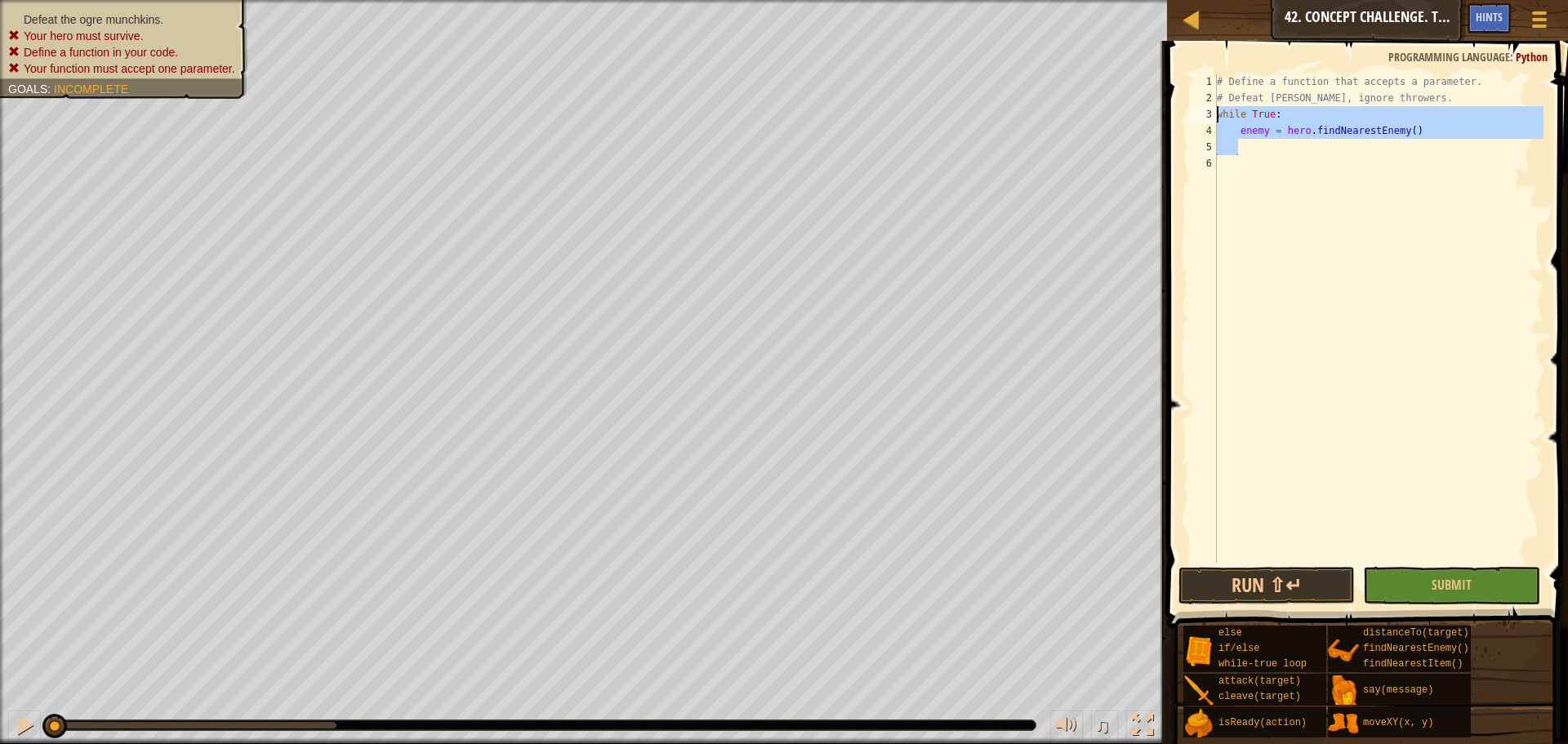
drag, startPoint x: 1255, startPoint y: 148, endPoint x: 1213, endPoint y: 119, distance: 51.0
click at [1213, 119] on div "1 2 3 4 5 6 # Define a function that accepts a parameter. # Defeat [PERSON_NAME…" at bounding box center [1365, 318] width 357 height 490
type textarea "while True: enemy = hero.findNearestEnemy()"
click at [1252, 133] on div "# Define a function that accepts a parameter. # Defeat [PERSON_NAME], ignore th…" at bounding box center [1378, 334] width 330 height 523
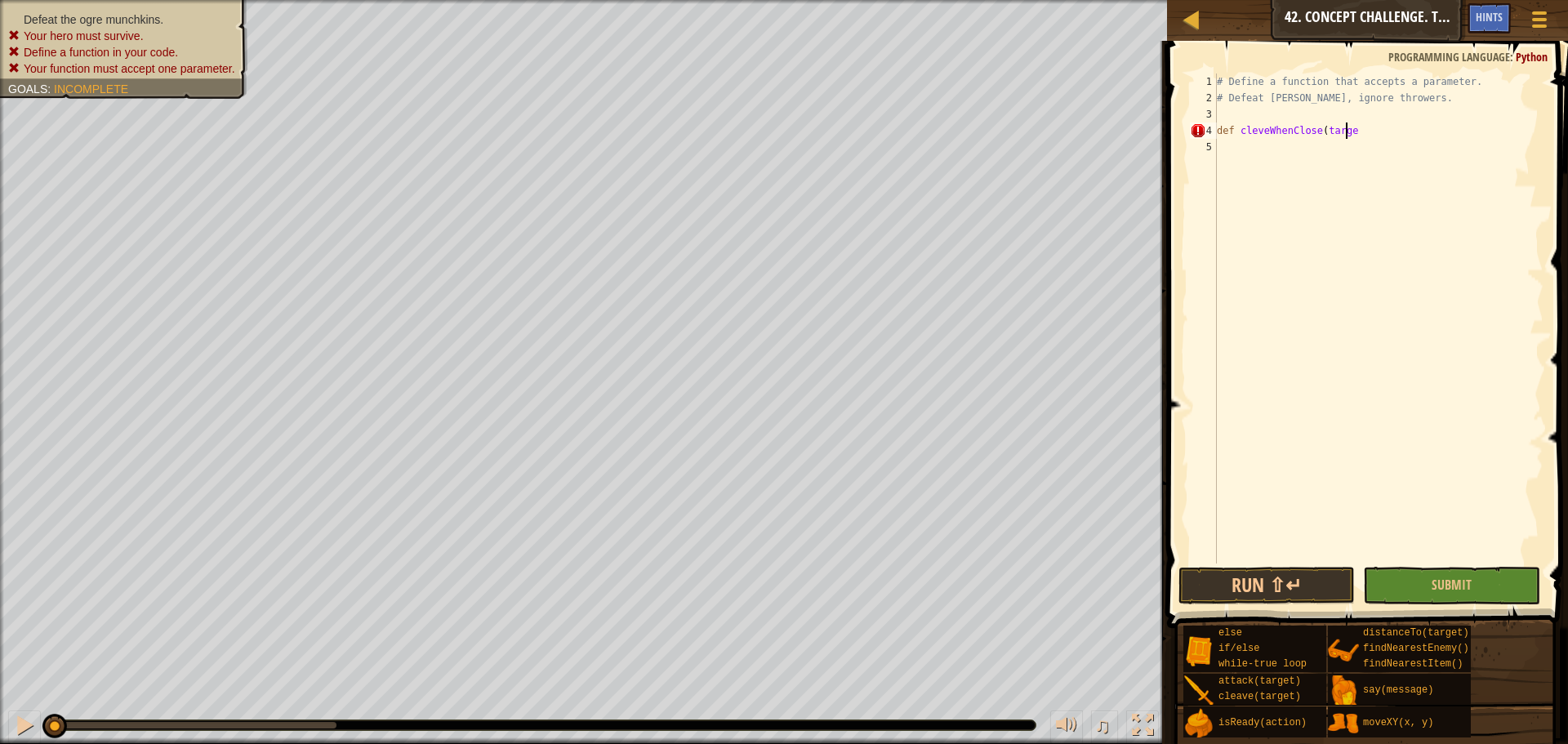
scroll to position [7, 11]
type textarea "def cleveWhenClose(target):"
click at [1253, 148] on div "# Define a function that accepts a parameter. # Defeat [PERSON_NAME], ignore th…" at bounding box center [1378, 334] width 330 height 523
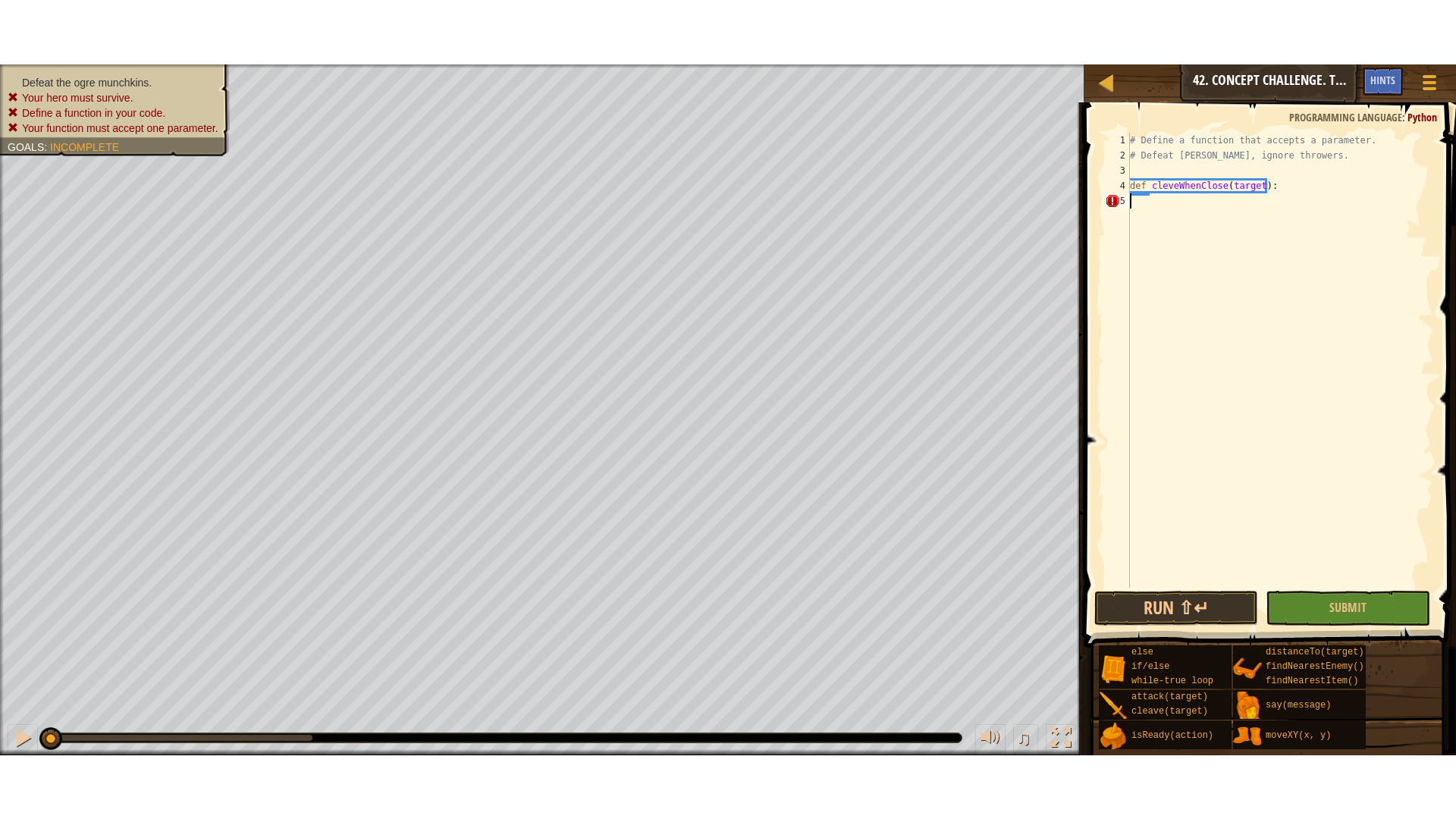
scroll to position [7, 0]
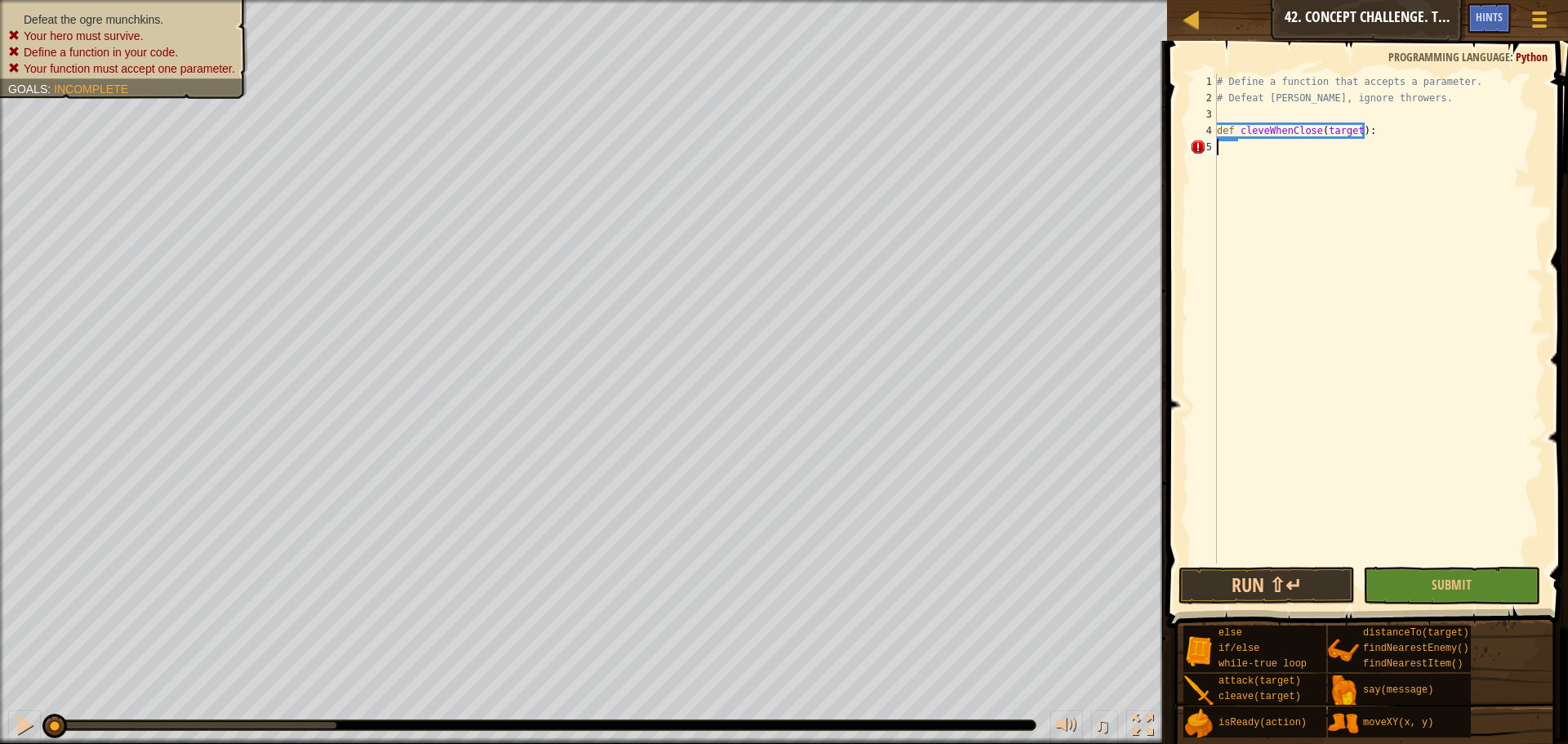
drag, startPoint x: 1131, startPoint y: 723, endPoint x: 1131, endPoint y: 822, distance: 99.0
click at [1131, 723] on div at bounding box center [1141, 725] width 21 height 21
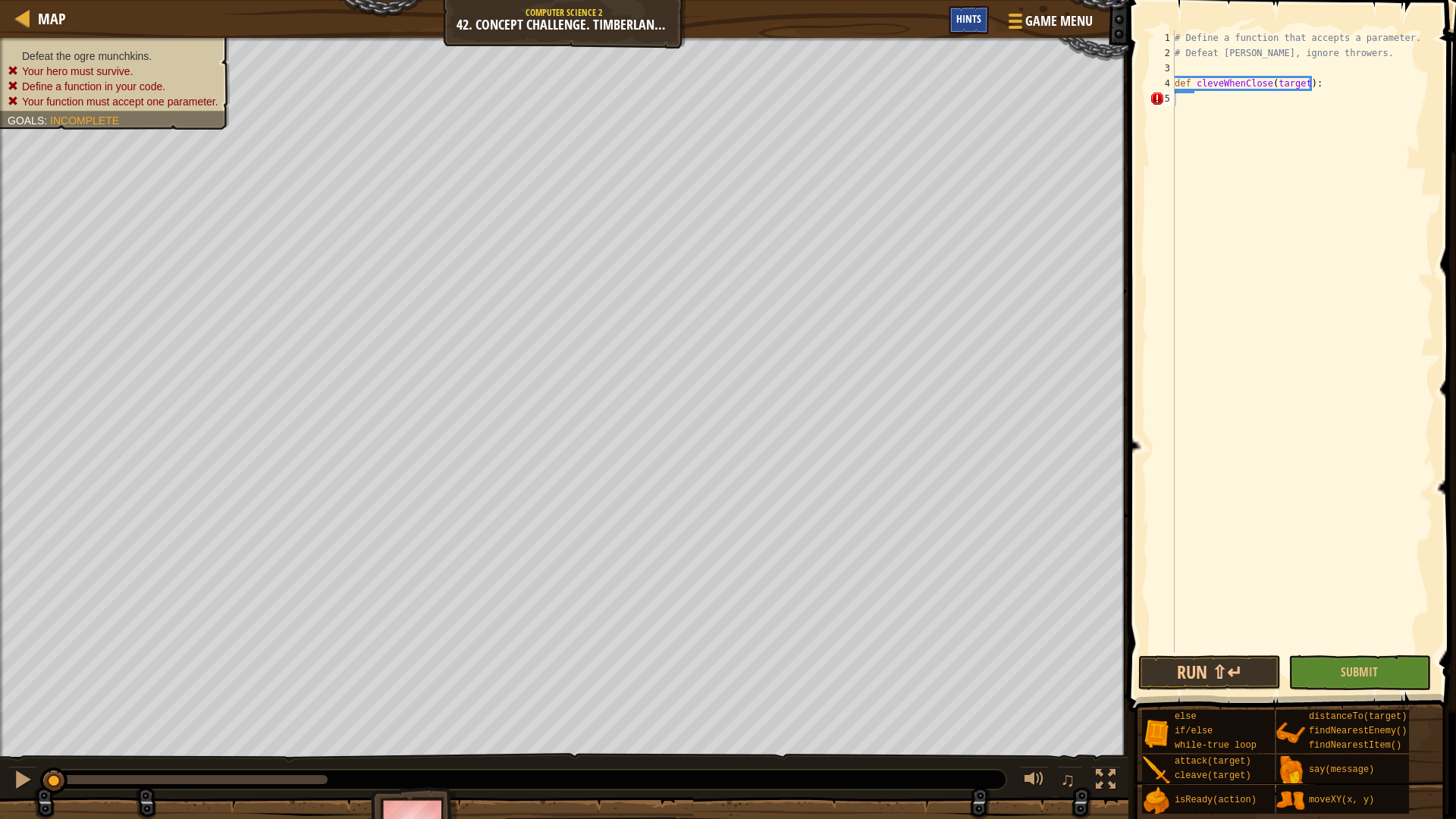
click at [982, 22] on div "Hints" at bounding box center [968, 19] width 40 height 28
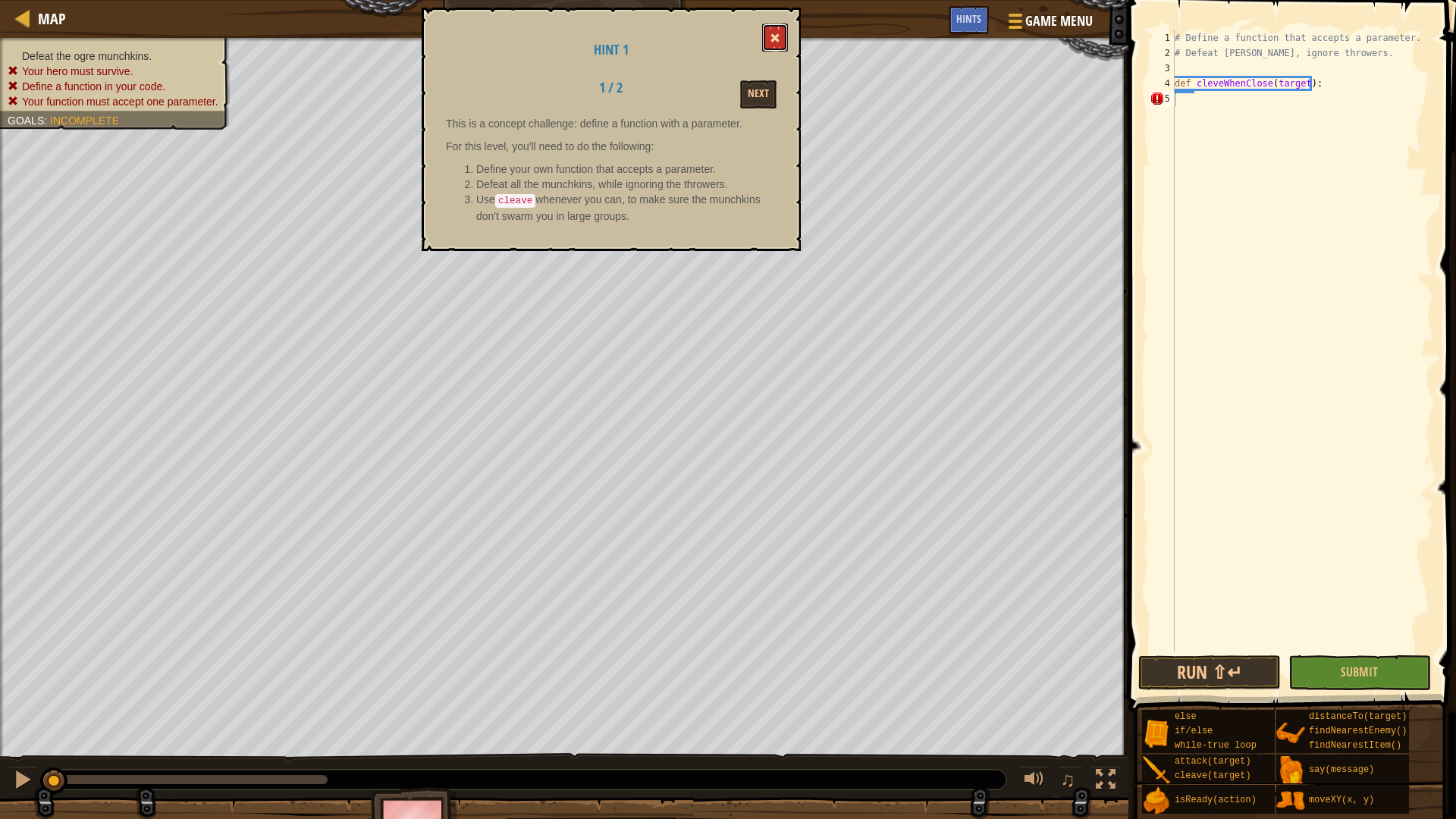
click at [773, 26] on button at bounding box center [775, 37] width 26 height 28
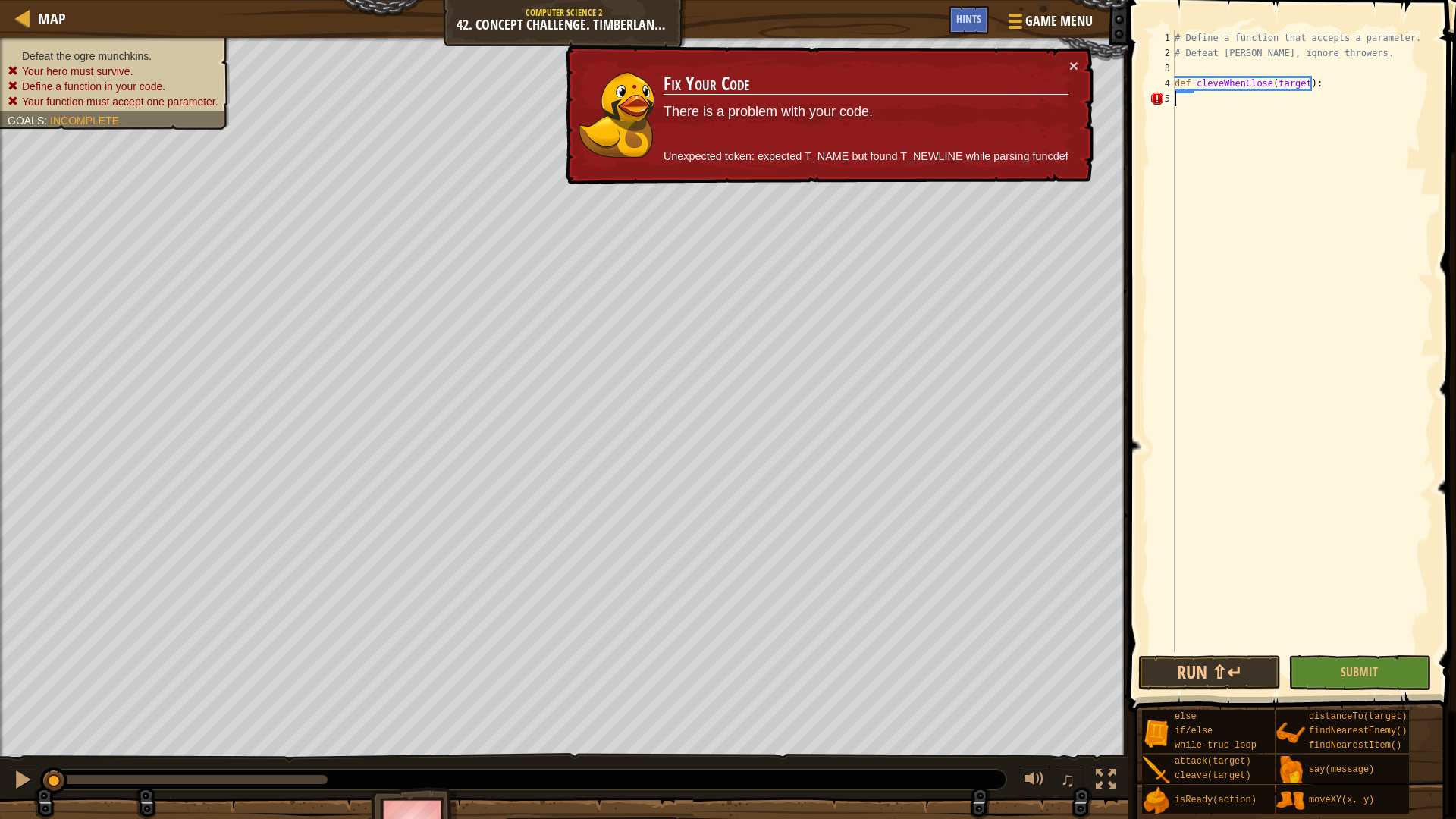
click at [1207, 96] on div "# Define a function that accepts a parameter. # Defeat [PERSON_NAME], ignore th…" at bounding box center [1302, 356] width 262 height 652
click at [1192, 96] on div "# Define a function that accepts a parameter. # Defeat [PERSON_NAME], ignore th…" at bounding box center [1302, 356] width 262 height 652
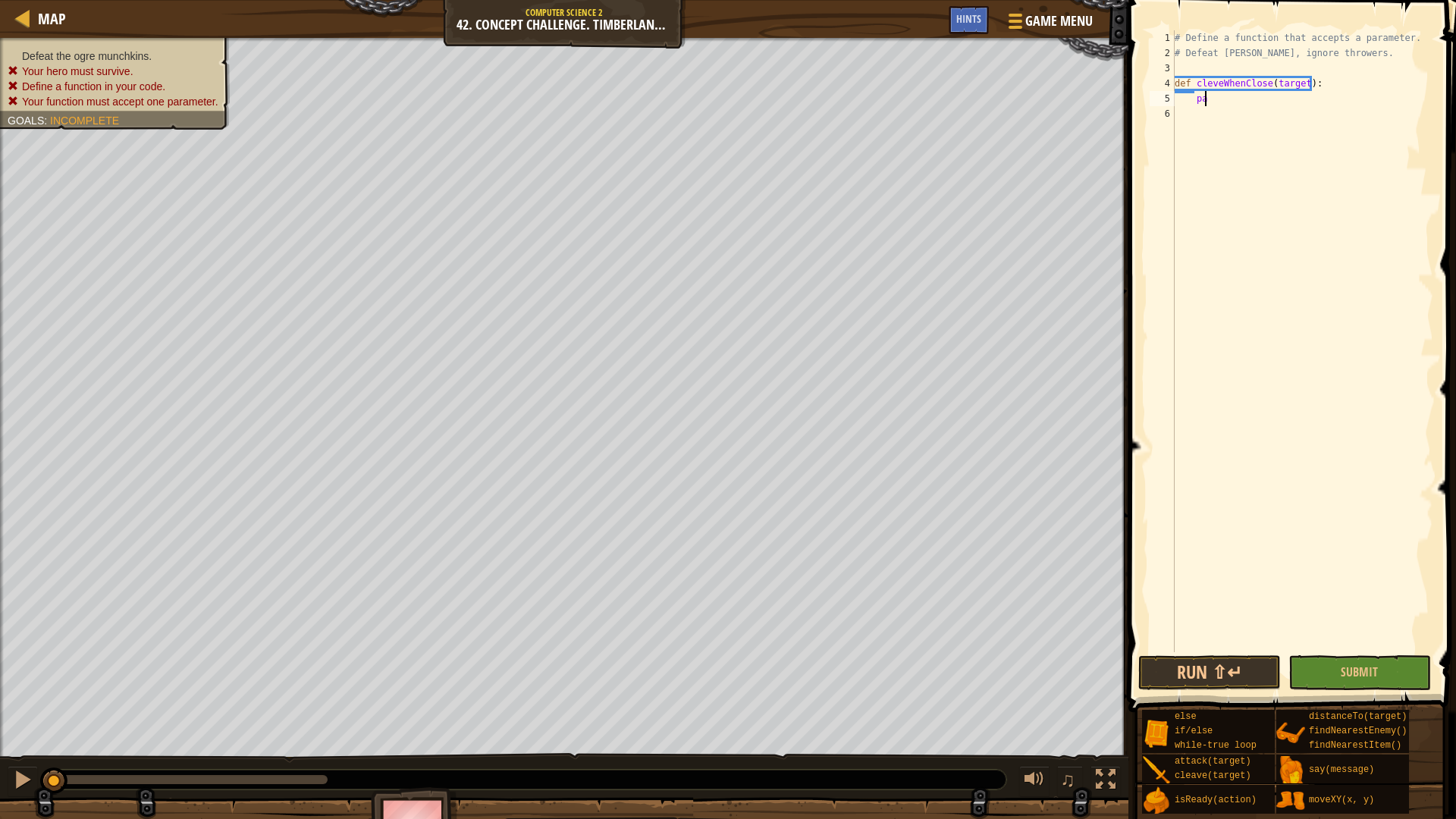
type textarea "pass"
drag, startPoint x: 1242, startPoint y: 102, endPoint x: 1192, endPoint y: 97, distance: 50.2
click at [1192, 97] on div "# Define a function that accepts a parameter. # Defeat [PERSON_NAME], ignore th…" at bounding box center [1302, 356] width 262 height 652
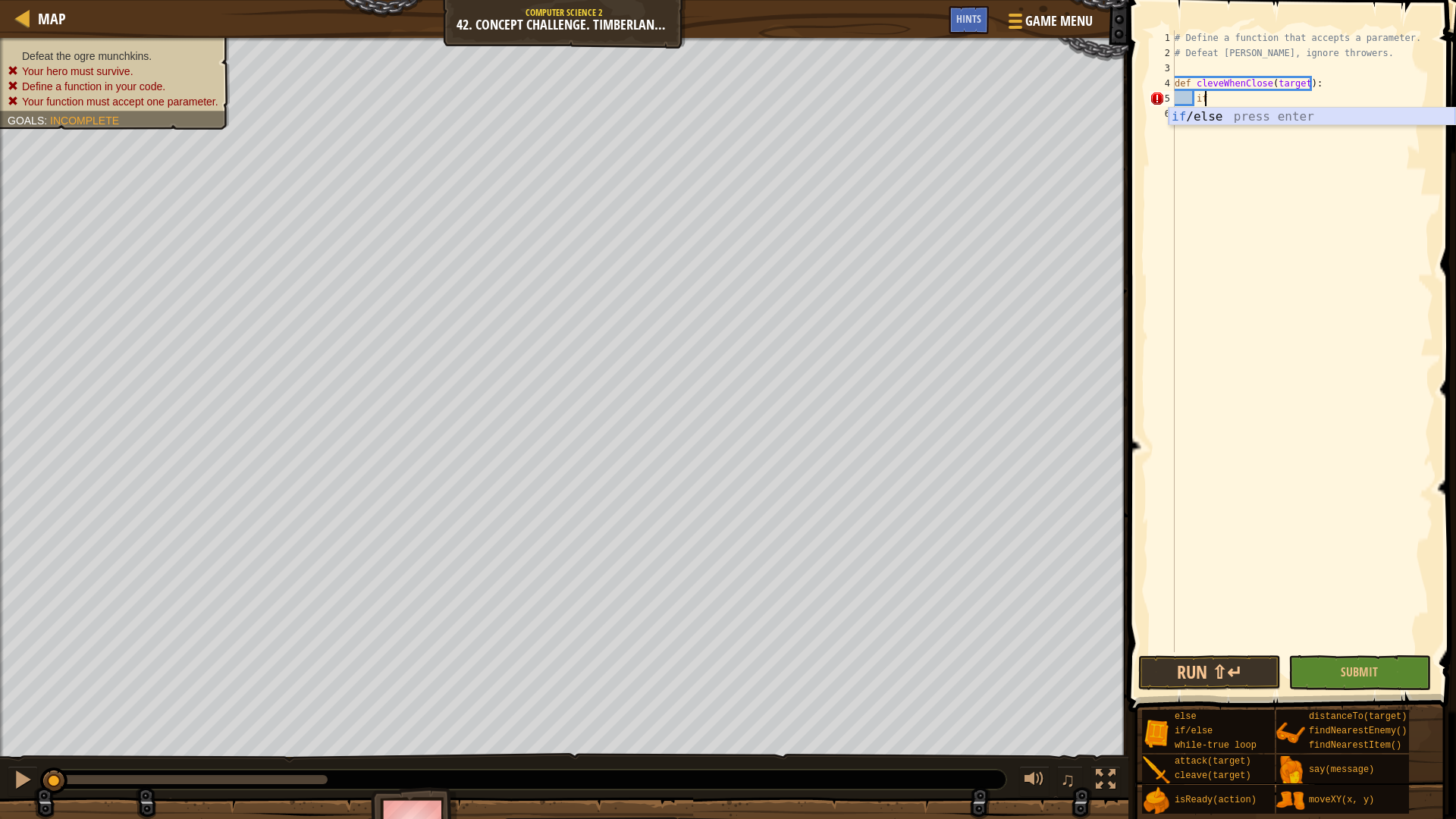
click at [1279, 117] on div "if /else press enter" at bounding box center [1312, 134] width 287 height 55
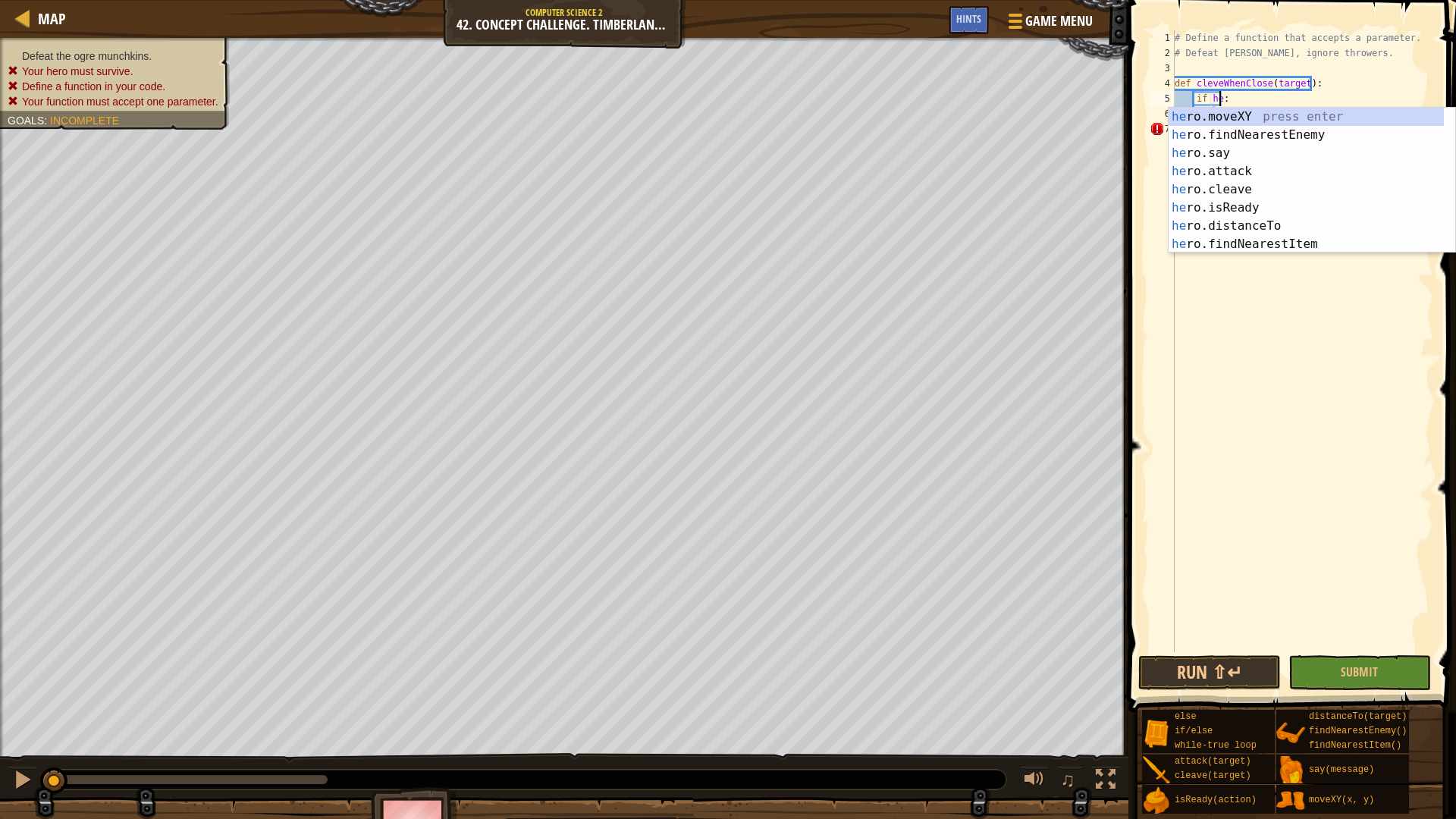
scroll to position [7, 4]
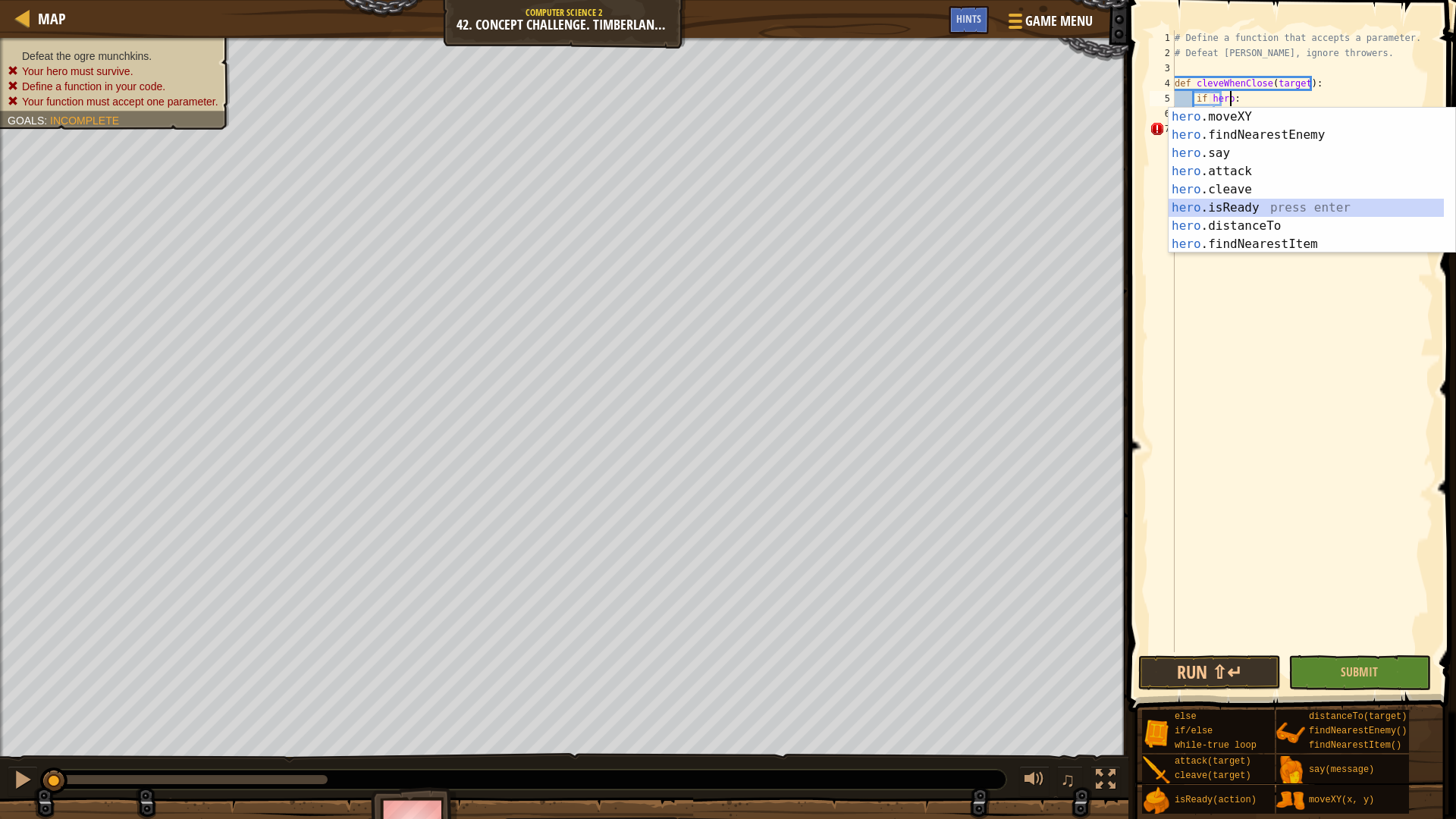
click at [1246, 207] on div "hero .moveXY press enter hero .findNearestEnemy press enter hero .say press ent…" at bounding box center [1307, 198] width 275 height 182
type textarea "if hero.isReady("cleave"):"
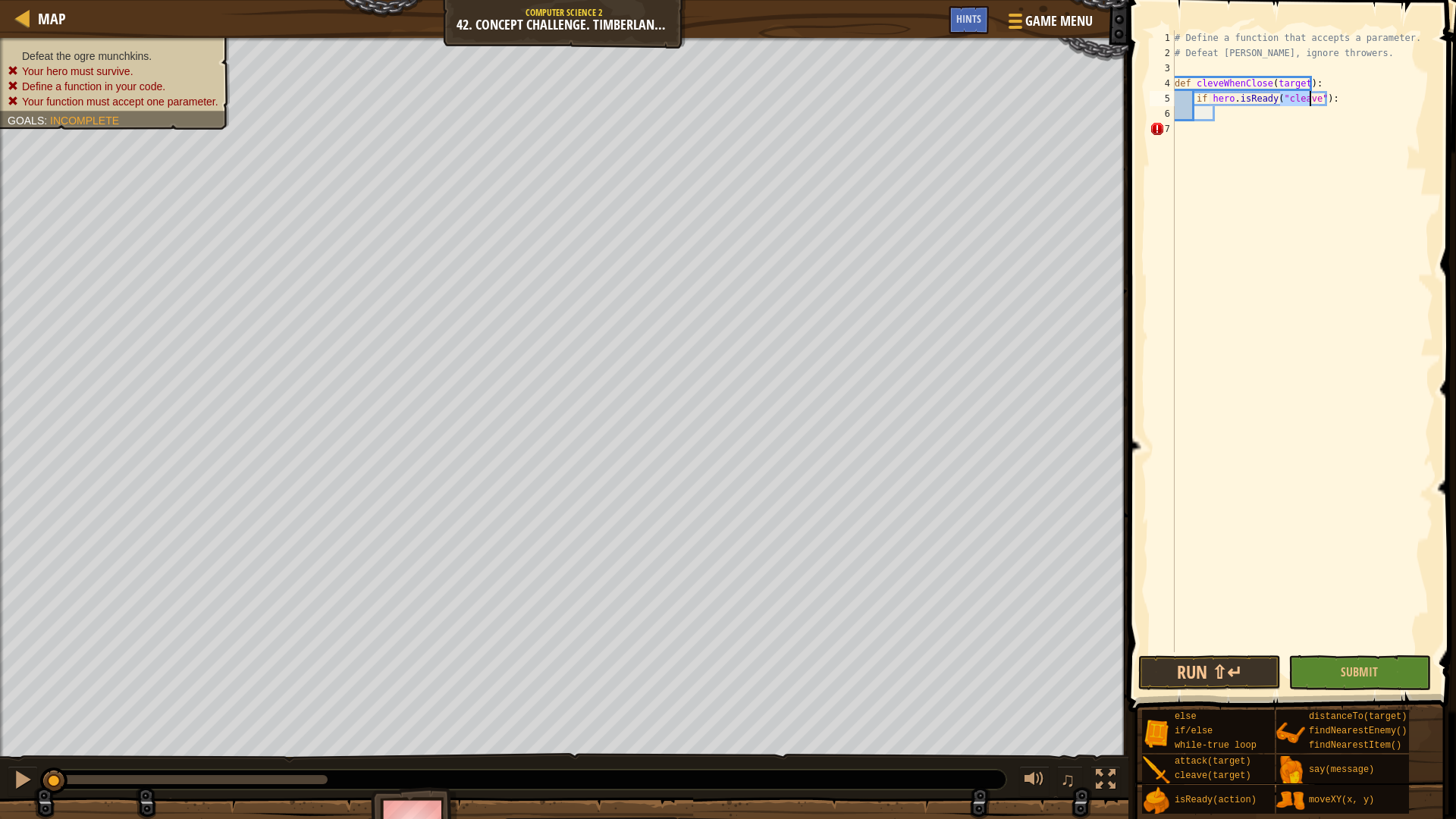
click at [1250, 119] on div "# Define a function that accepts a parameter. # Defeat [PERSON_NAME], ignore th…" at bounding box center [1302, 356] width 262 height 652
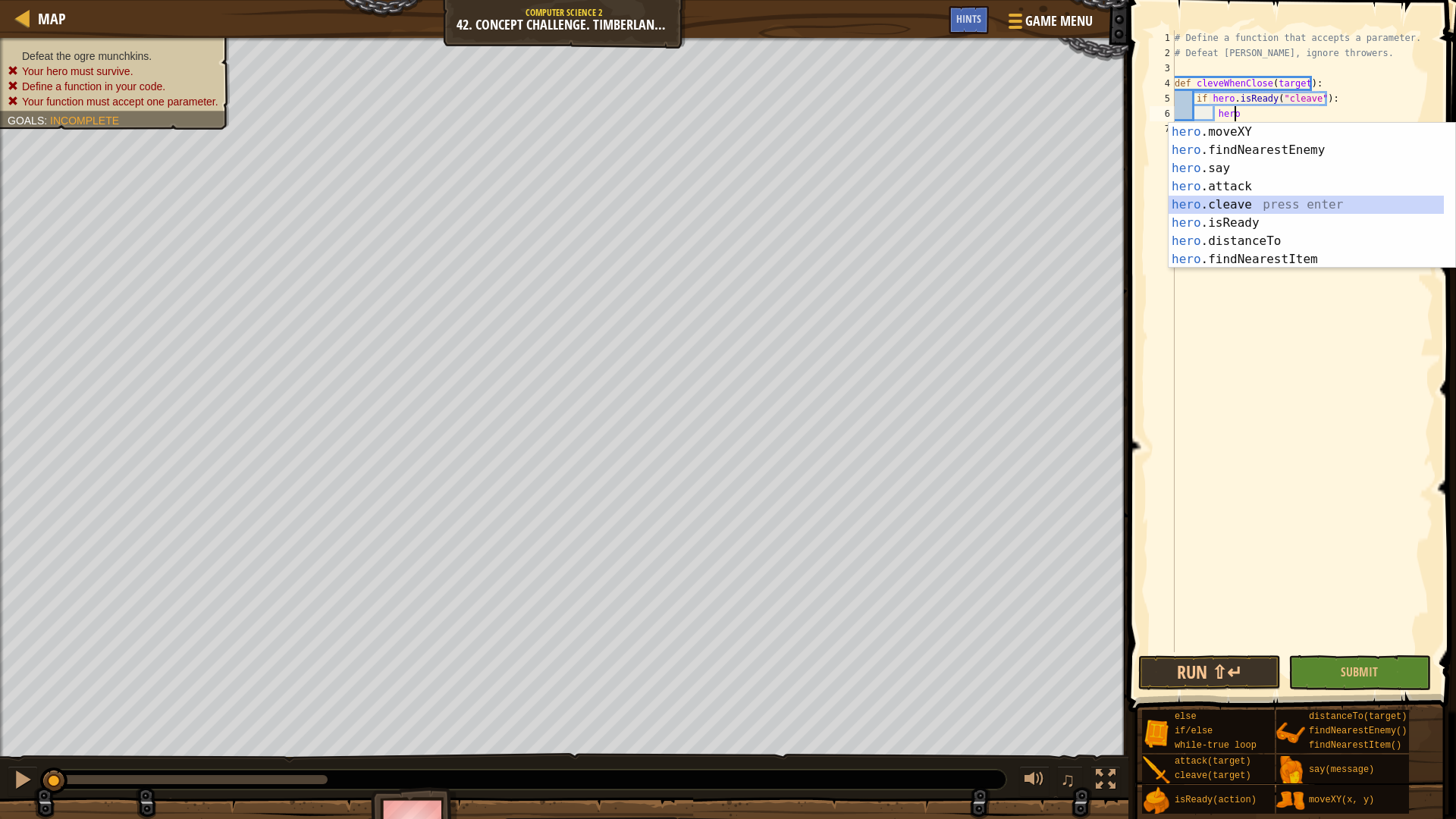
click at [1244, 209] on div "hero .moveXY press enter hero .findNearestEnemy press enter hero .say press ent…" at bounding box center [1307, 213] width 275 height 182
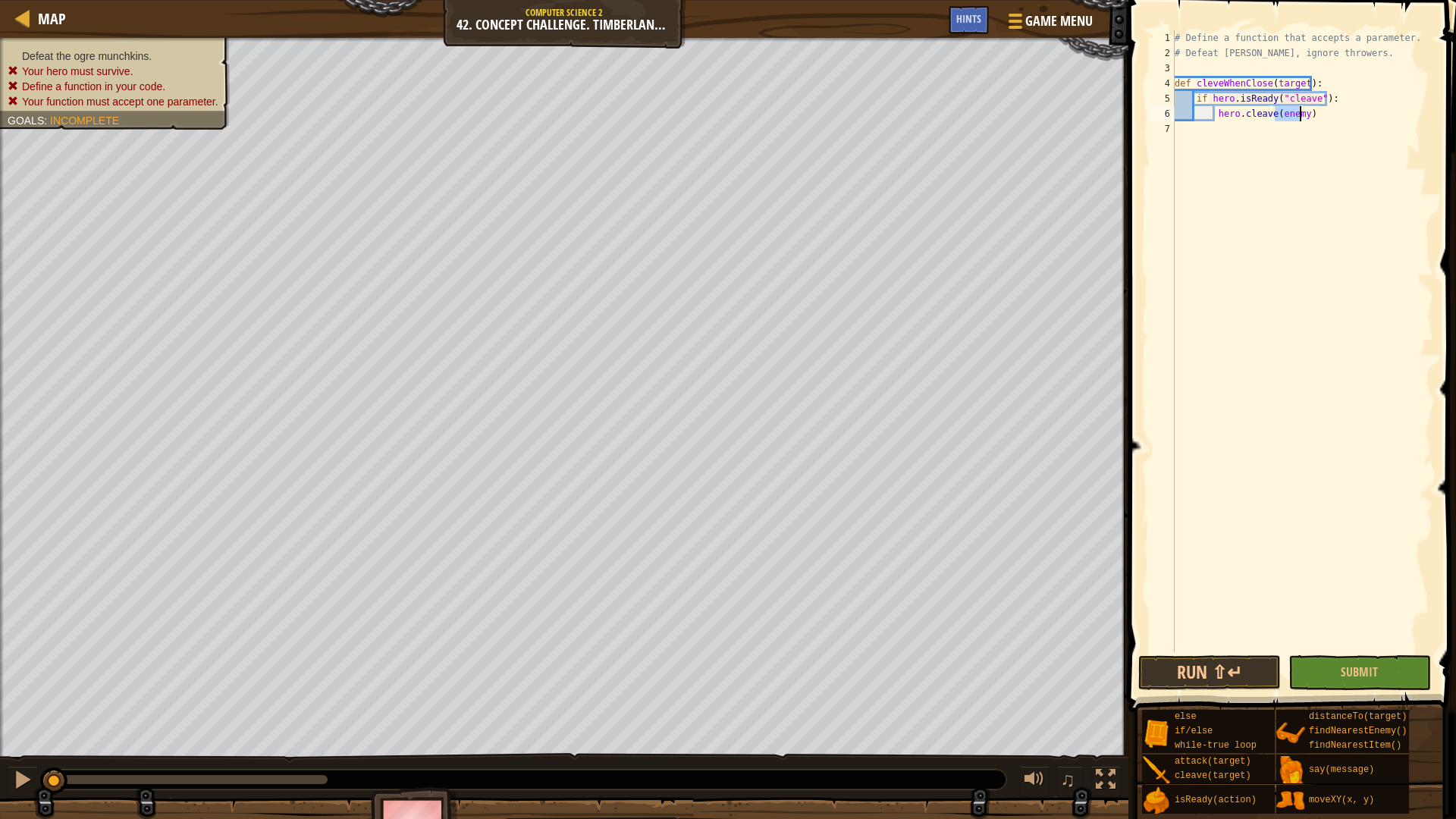
click at [1335, 113] on div "# Define a function that accepts a parameter. # Defeat [PERSON_NAME], ignore th…" at bounding box center [1302, 356] width 262 height 652
click at [1295, 115] on div "# Define a function that accepts a parameter. # Defeat [PERSON_NAME], ignore th…" at bounding box center [1302, 356] width 262 height 652
type textarea "hero.cleave(target)"
click at [1321, 116] on div "# Define a function that accepts a parameter. # Defeat [PERSON_NAME], ignore th…" at bounding box center [1302, 356] width 262 height 652
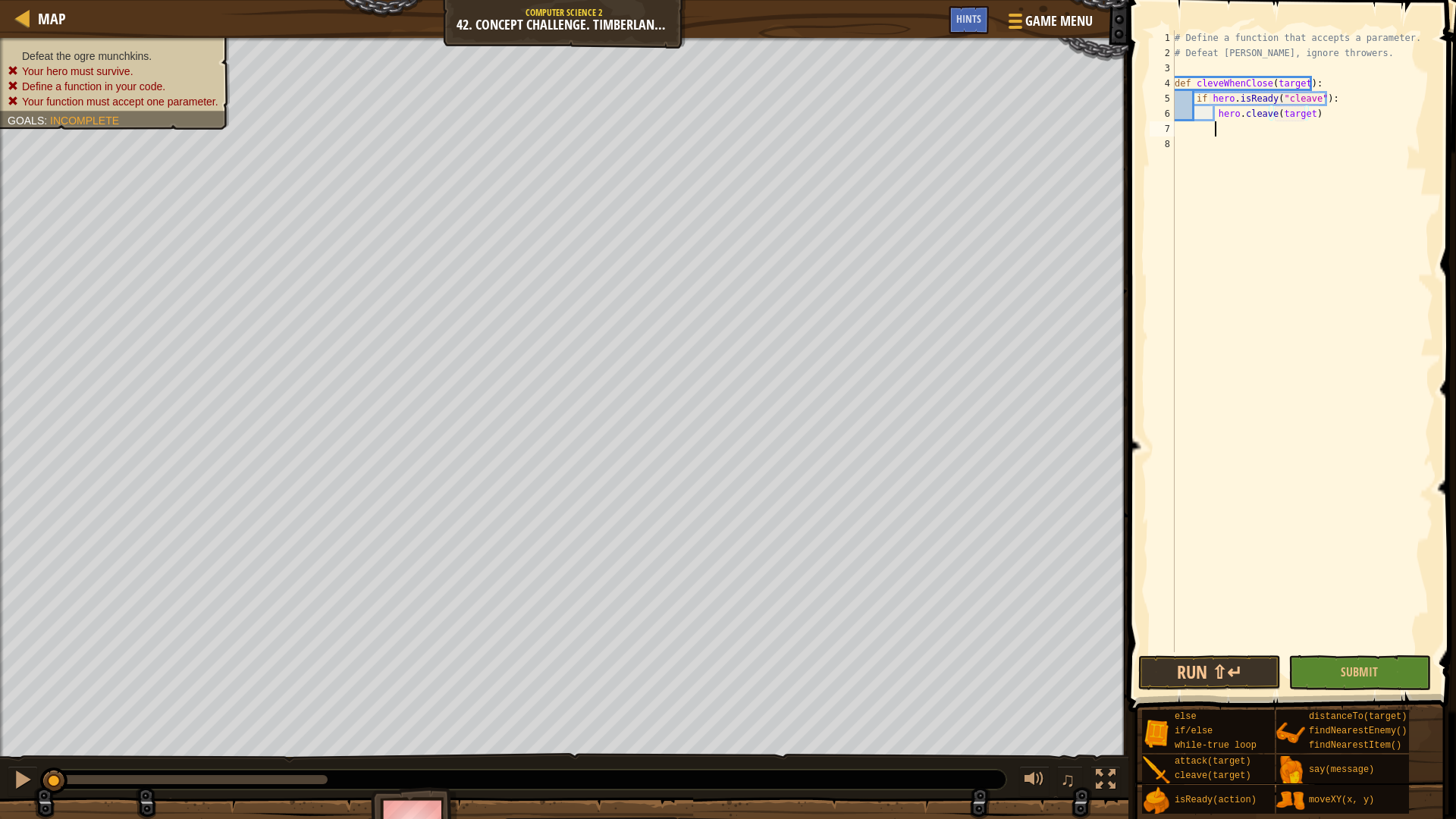
scroll to position [7, 3]
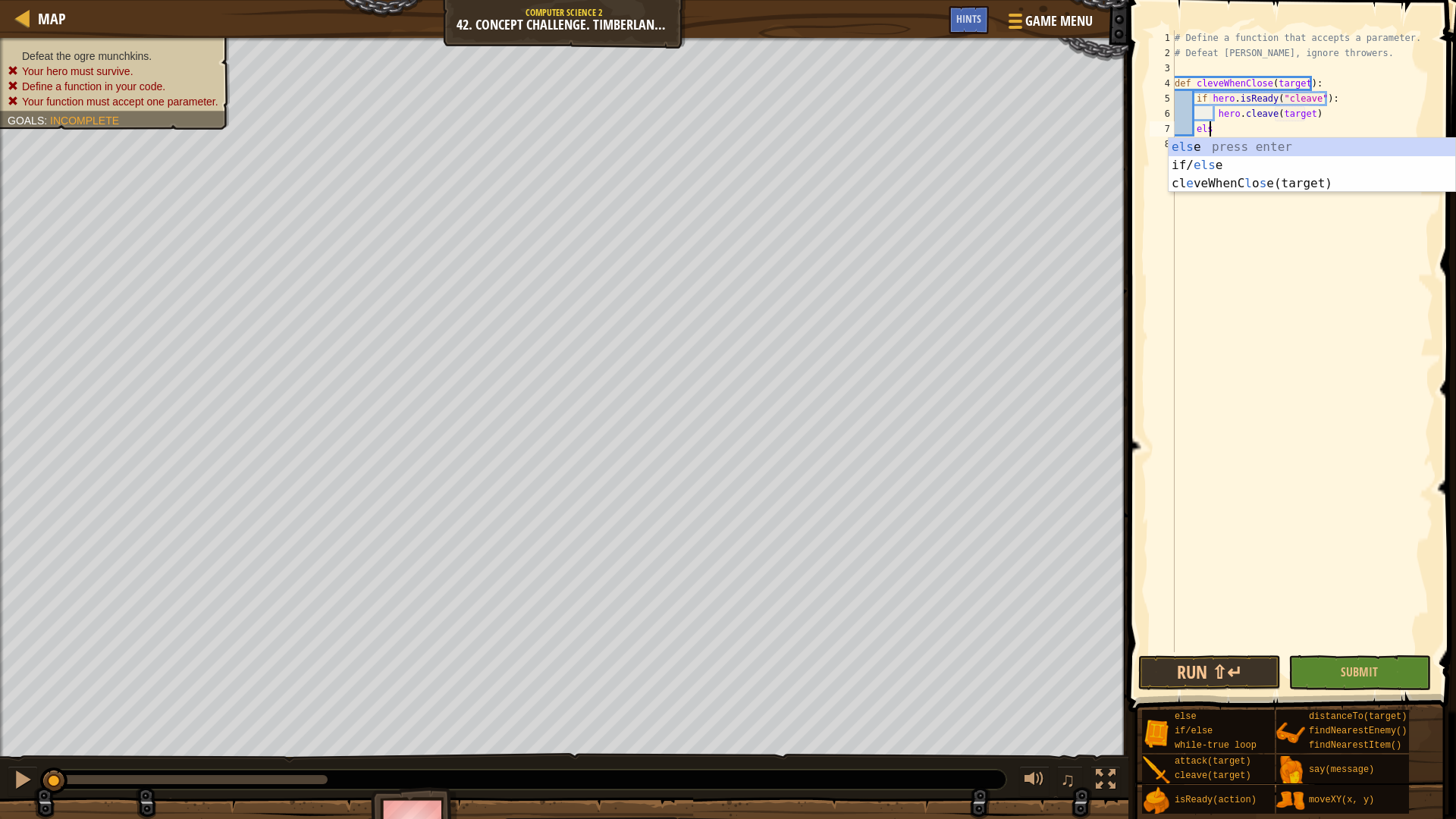
type textarea "else"
click at [1213, 145] on div "else press enter if/ else press enter cl e veWhenC l o se (target) press enter" at bounding box center [1312, 183] width 287 height 91
click at [1312, 162] on div "hero. att ack press enter hero.findNe a res t I t em press enter" at bounding box center [1312, 190] width 287 height 73
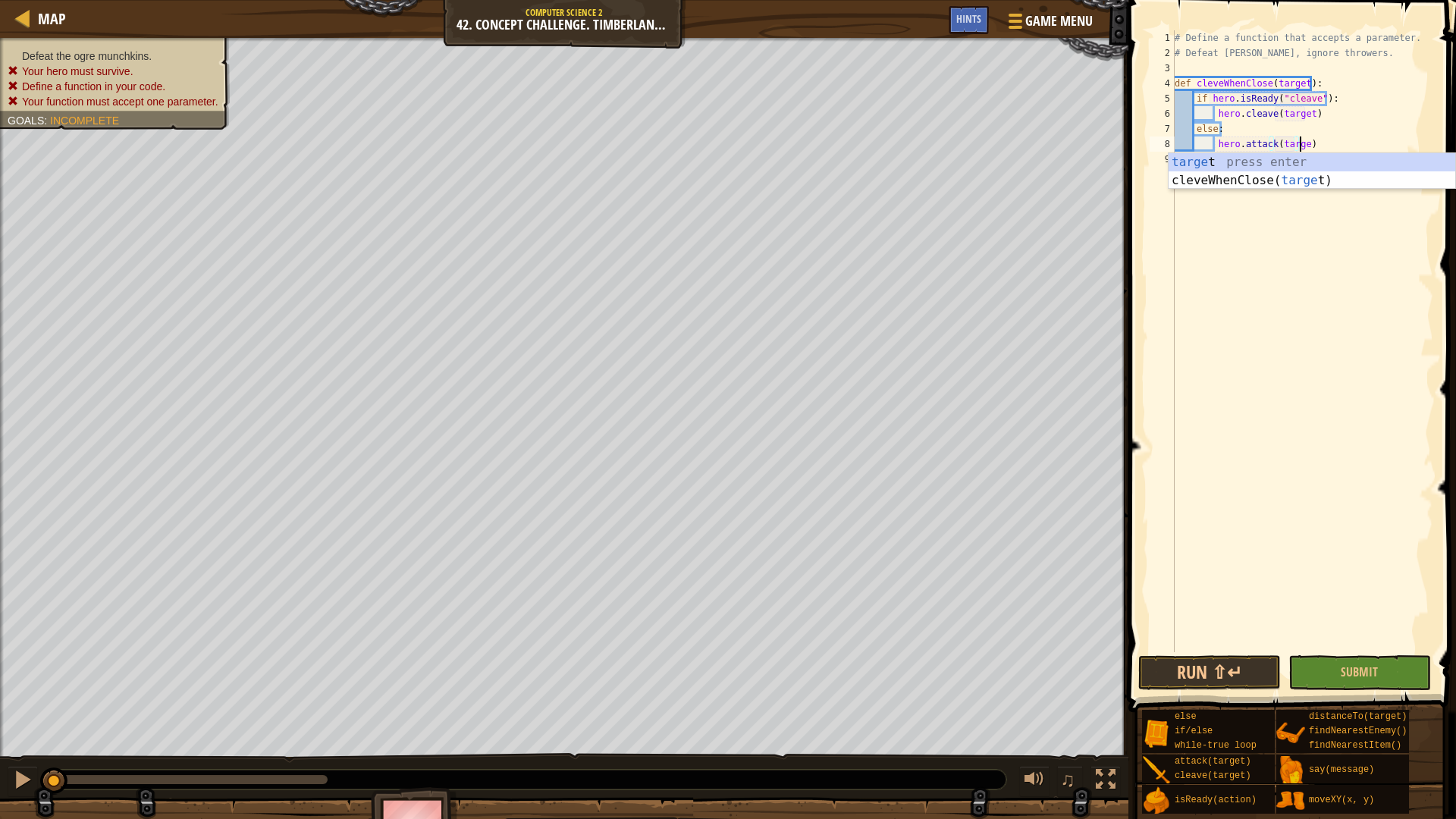
type textarea "hero.attack(target)"
click at [1315, 209] on div "# Define a function that accepts a parameter. # Defeat [PERSON_NAME], ignore th…" at bounding box center [1302, 356] width 262 height 652
click at [1329, 138] on div "# Define a function that accepts a parameter. # Defeat [PERSON_NAME], ignore th…" at bounding box center [1302, 356] width 262 height 652
type textarea "hero.attack(target)"
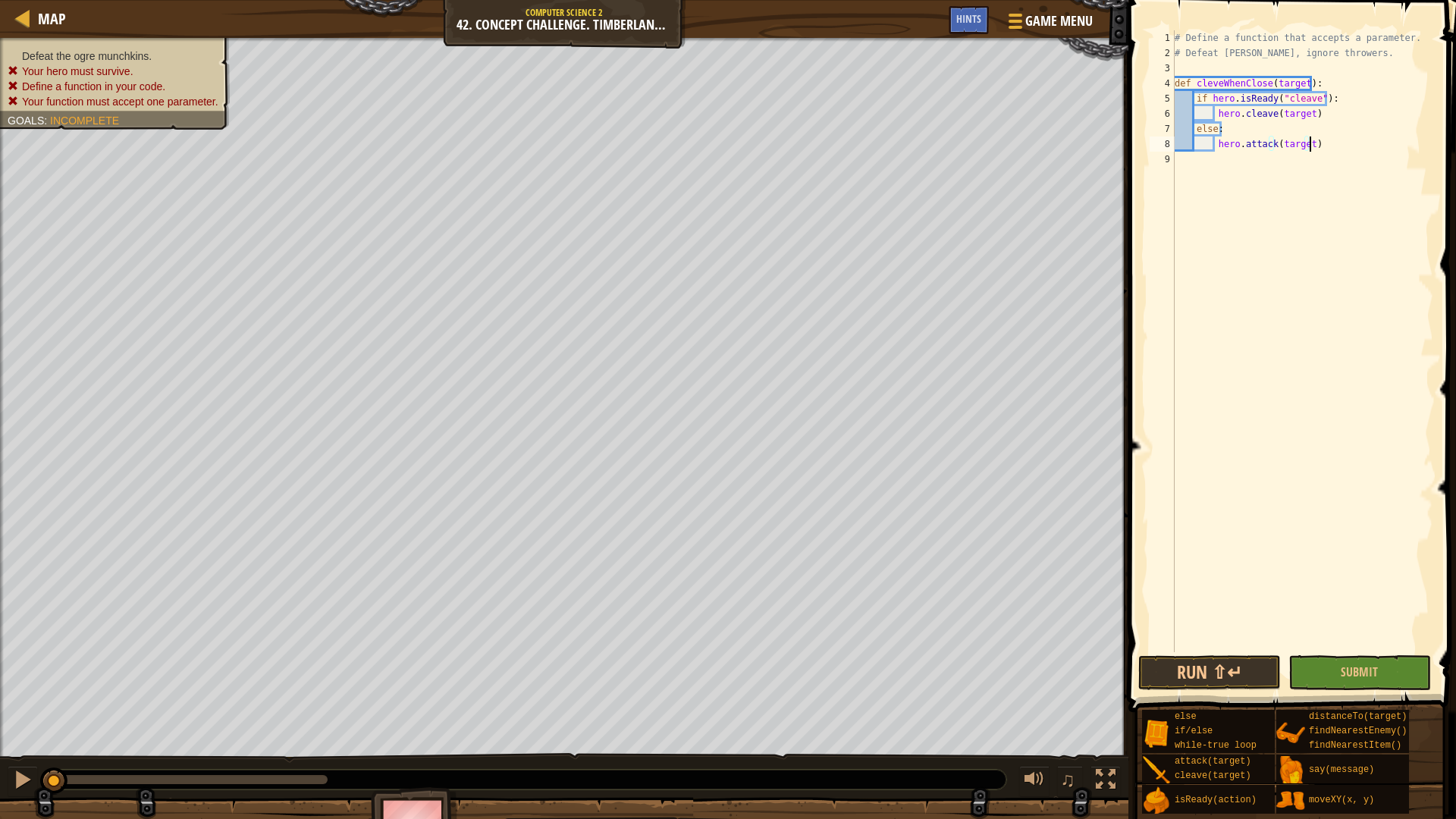
click at [1303, 169] on div "# Define a function that accepts a parameter. # Defeat [PERSON_NAME], ignore th…" at bounding box center [1302, 356] width 262 height 652
type textarea "whi"
click at [1271, 189] on div "whi le-true loop press enter" at bounding box center [1312, 211] width 287 height 55
type textarea "fin"
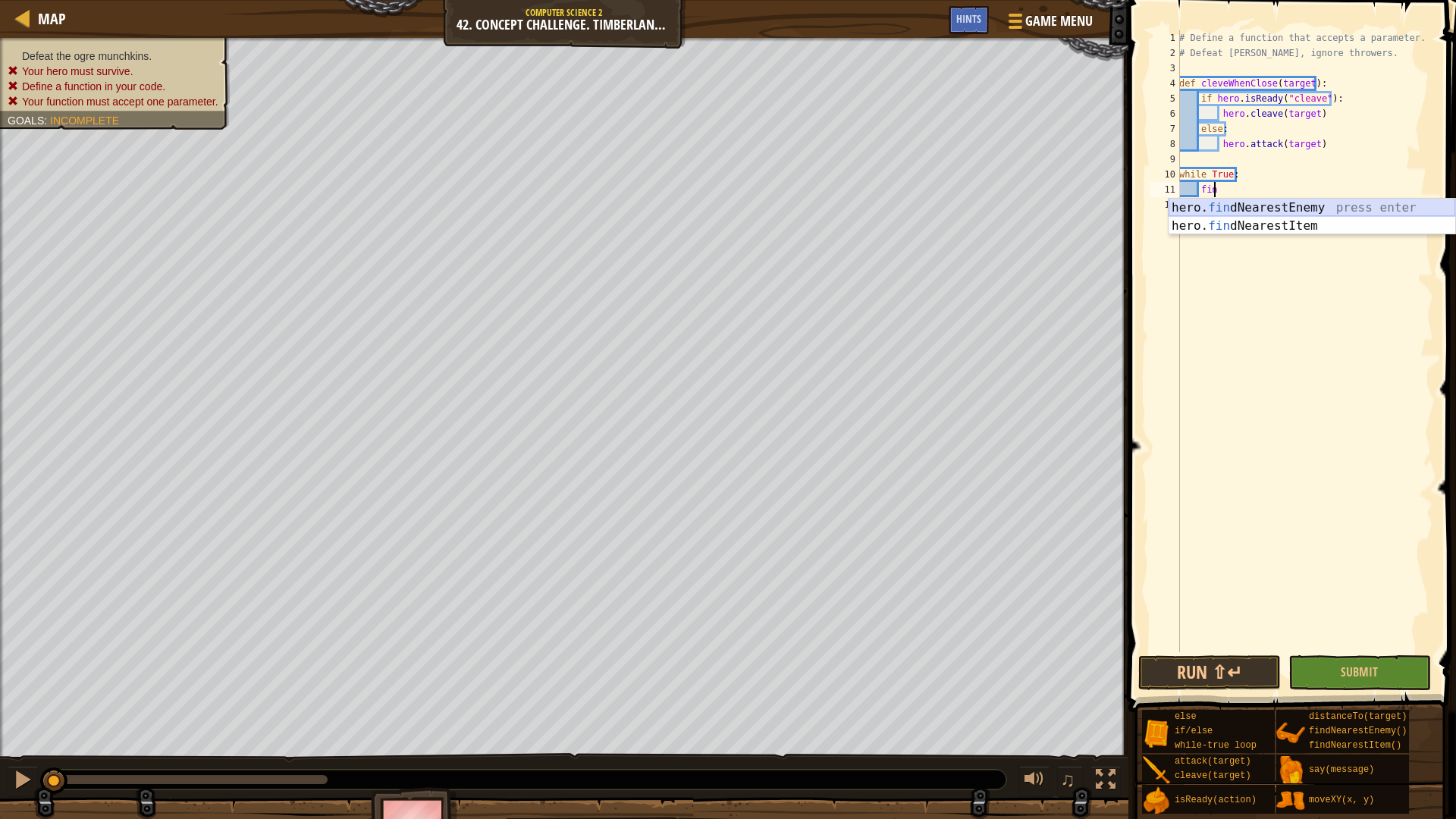
click at [1255, 209] on div "hero. fin dNearestEnemy press enter hero. fin dNearestItem press enter" at bounding box center [1312, 235] width 287 height 73
click at [1264, 219] on div "if /else press enter" at bounding box center [1312, 241] width 287 height 55
type textarea "if enemy:"
click at [1264, 219] on div "# Define a function that accepts a parameter. # Defeat [PERSON_NAME], ignore th…" at bounding box center [1305, 356] width 257 height 652
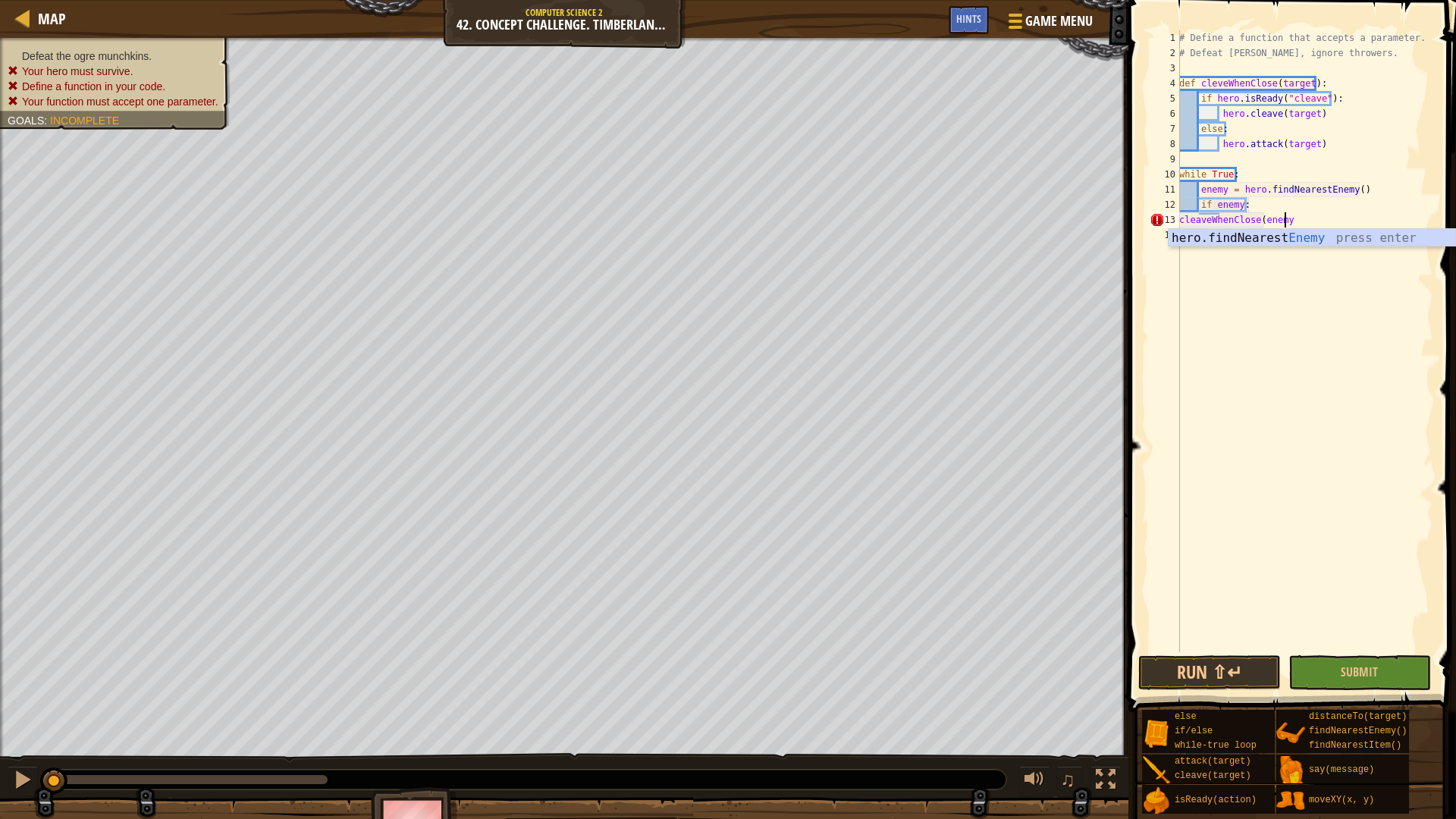
scroll to position [7, 8]
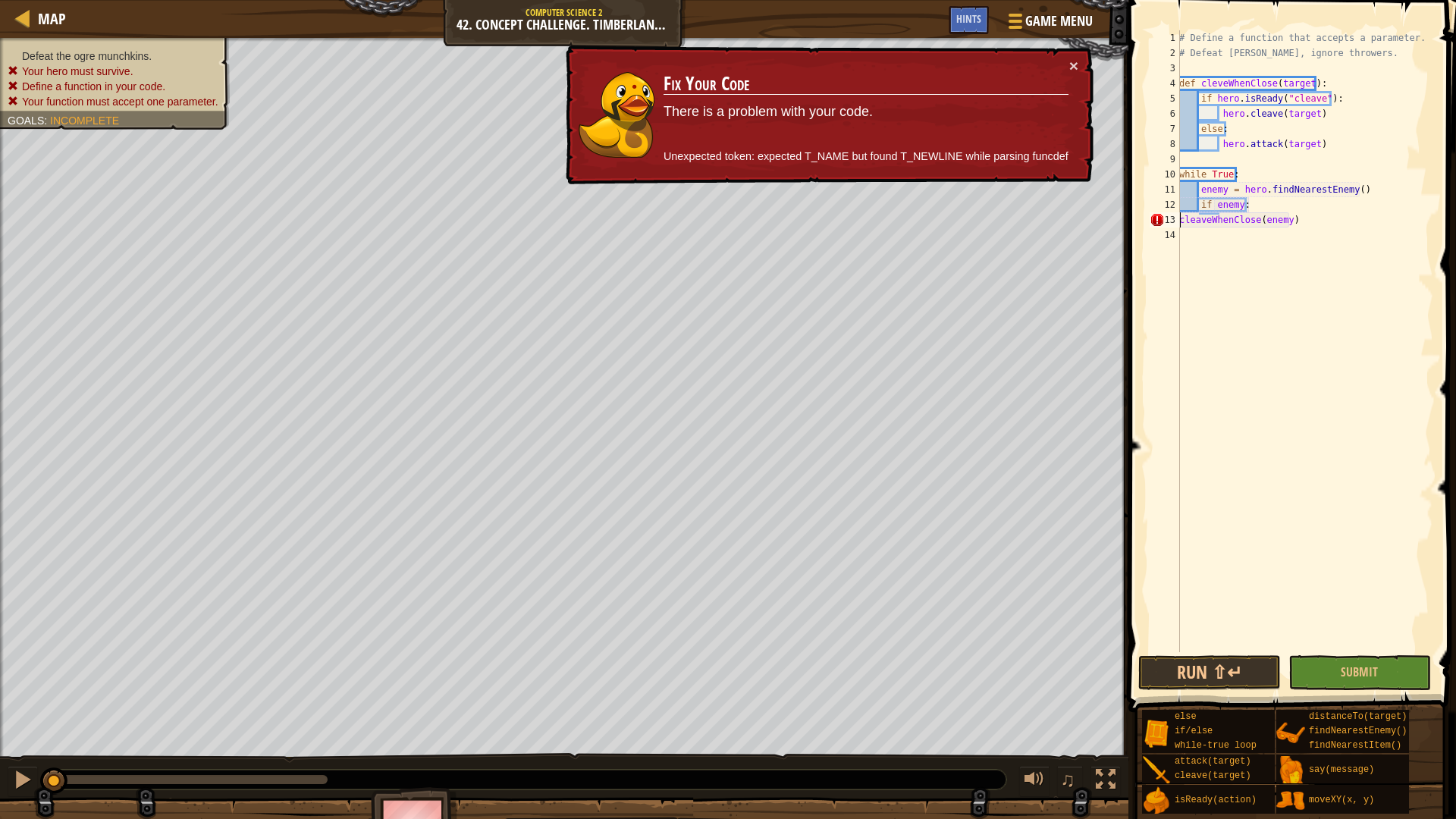
click at [1180, 216] on div "# Define a function that accepts a parameter. # Defeat [PERSON_NAME], ignore th…" at bounding box center [1305, 356] width 257 height 652
click at [1177, 217] on div "13" at bounding box center [1165, 220] width 30 height 15
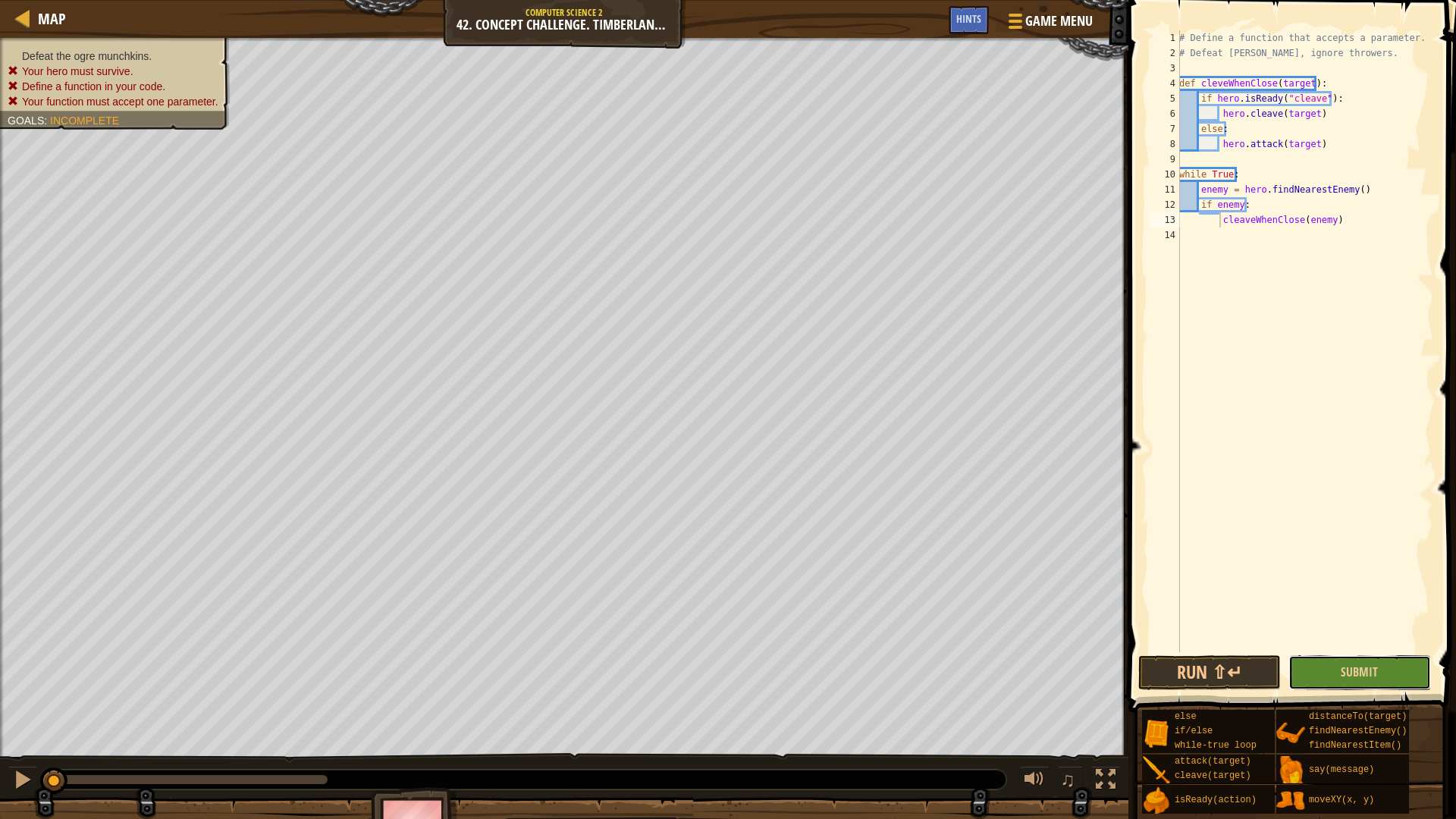
click at [1337, 672] on button "Submit" at bounding box center [1359, 673] width 143 height 35
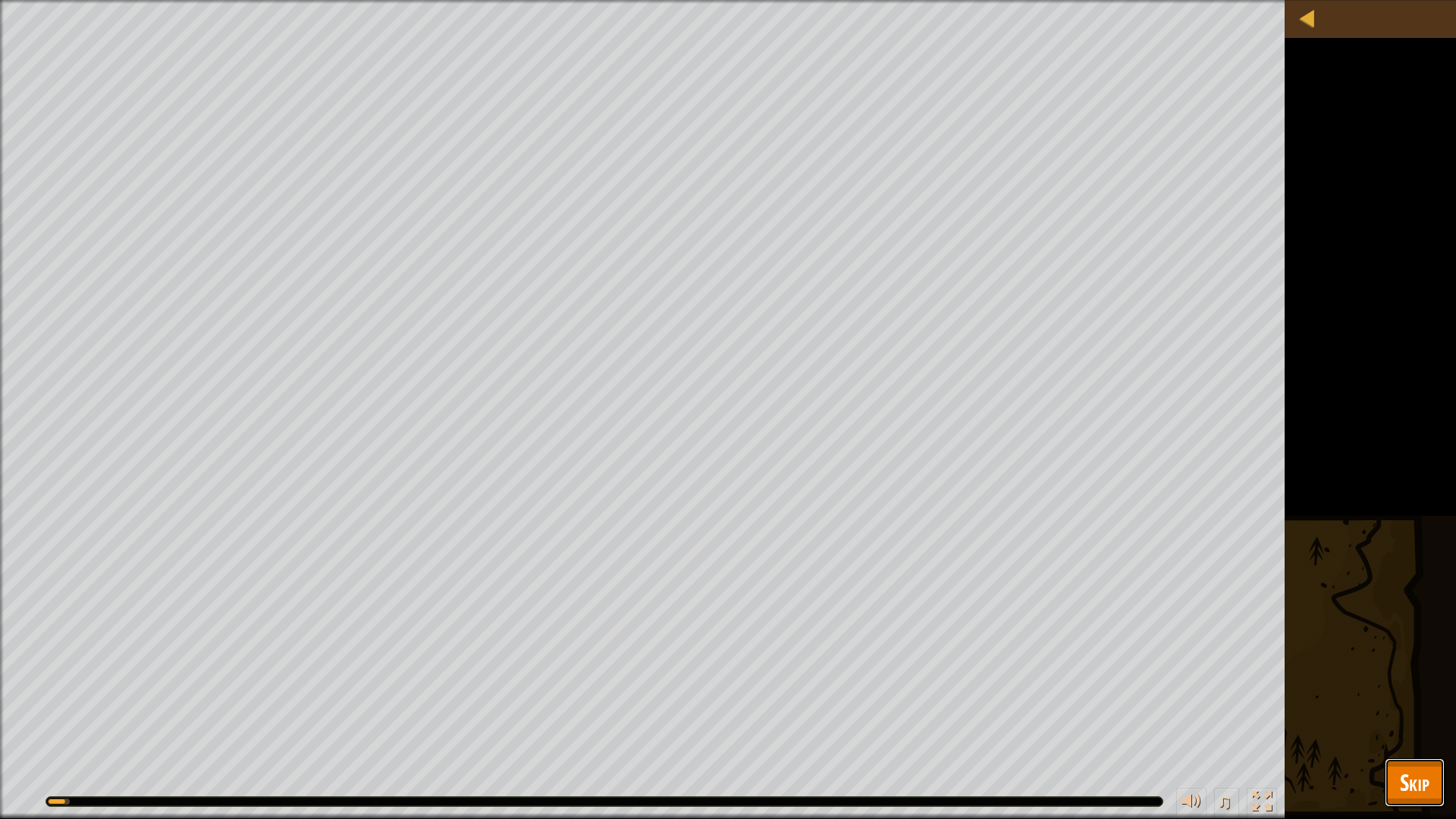
click at [1427, 690] on span "Skip" at bounding box center [1414, 782] width 29 height 31
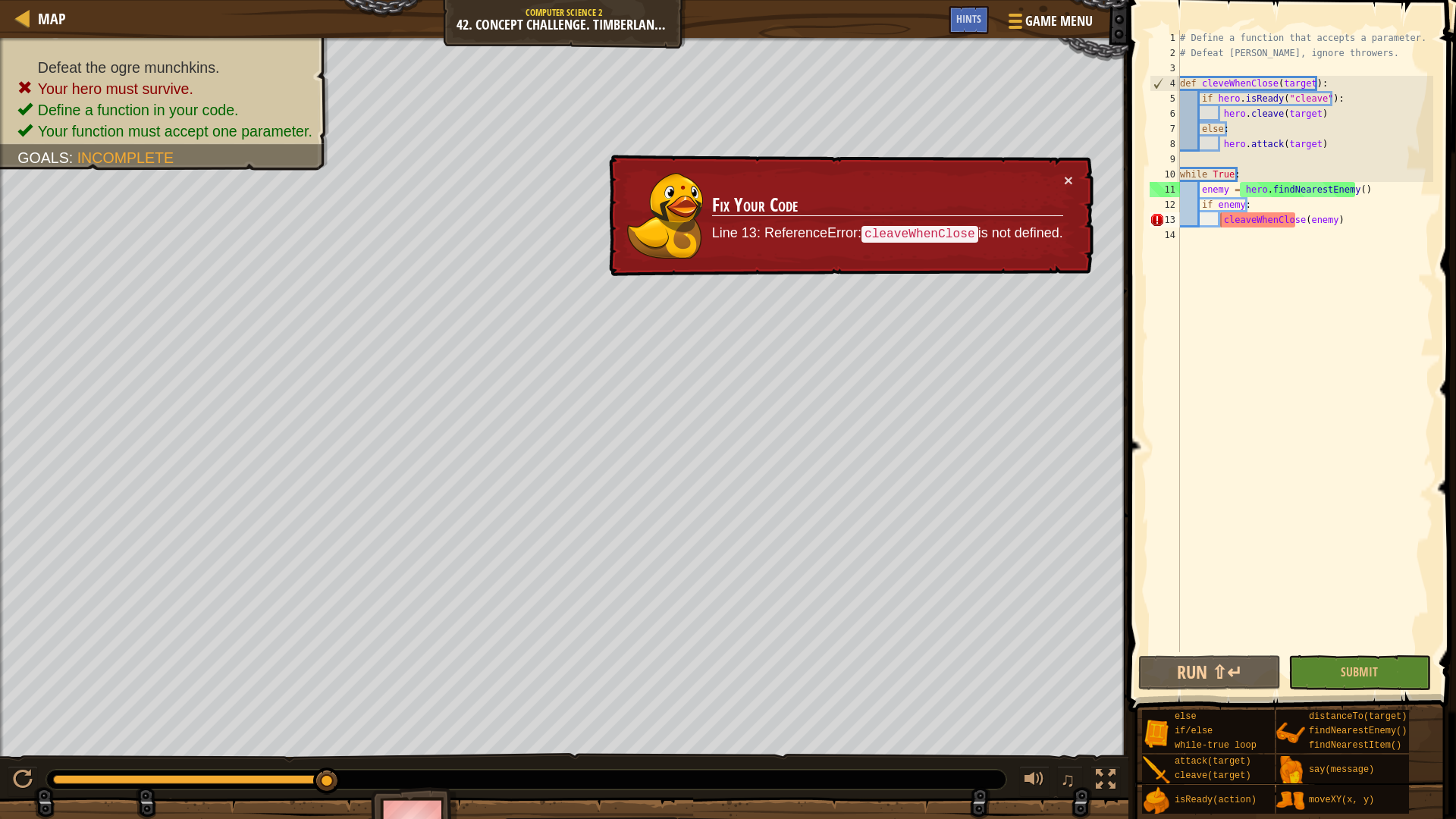
click at [1219, 216] on div "# Define a function that accepts a parameter. # Defeat [PERSON_NAME], ignore th…" at bounding box center [1304, 356] width 256 height 652
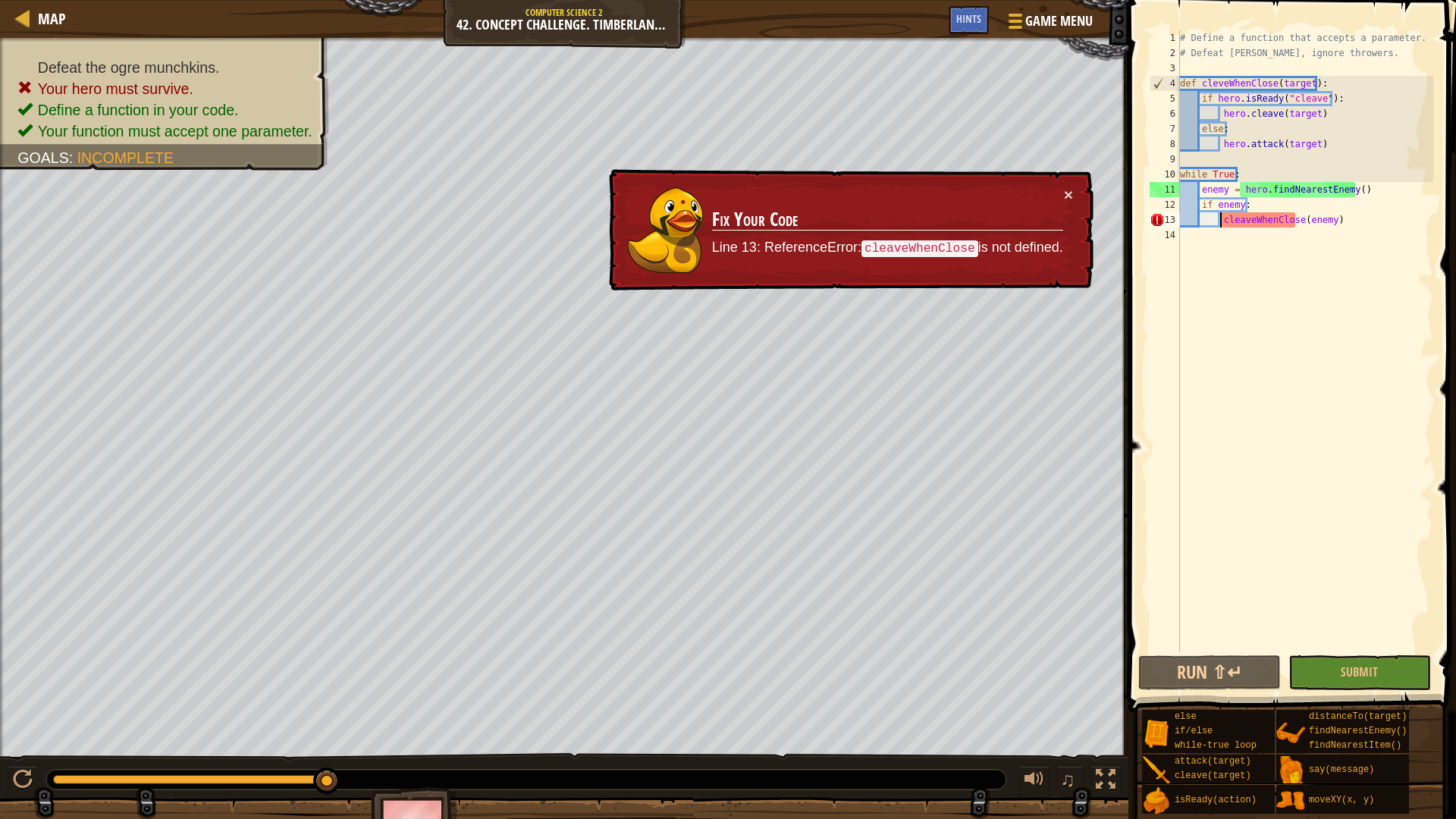
click at [1358, 214] on div "# Define a function that accepts a parameter. # Defeat [PERSON_NAME], ignore th…" at bounding box center [1304, 356] width 256 height 652
click at [1271, 214] on div "# Define a function that accepts a parameter. # Defeat [PERSON_NAME], ignore th…" at bounding box center [1304, 356] width 256 height 652
click at [1242, 679] on button "Run ⇧↵" at bounding box center [1209, 673] width 143 height 35
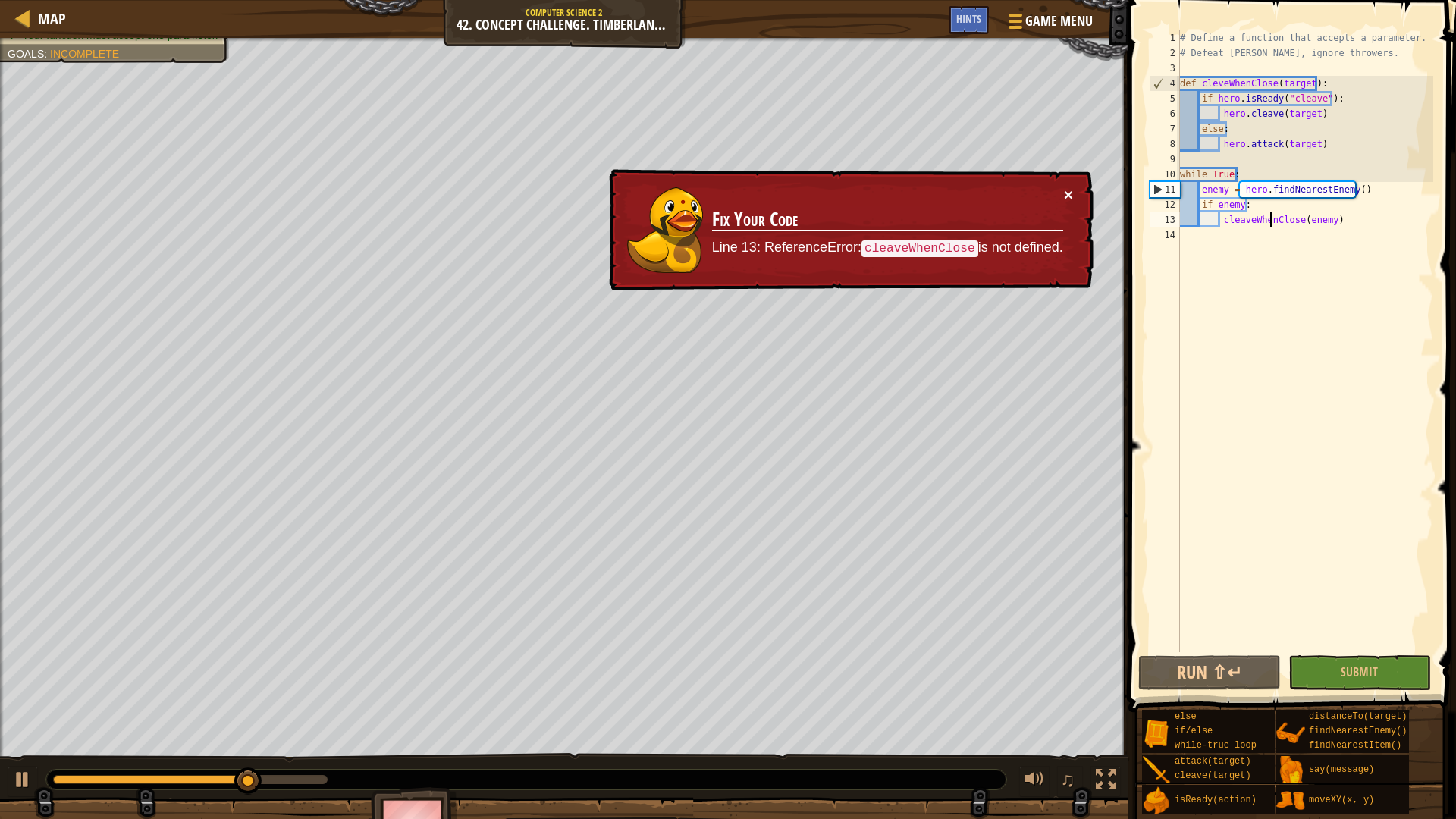
click at [1069, 194] on button "×" at bounding box center [1069, 197] width 10 height 16
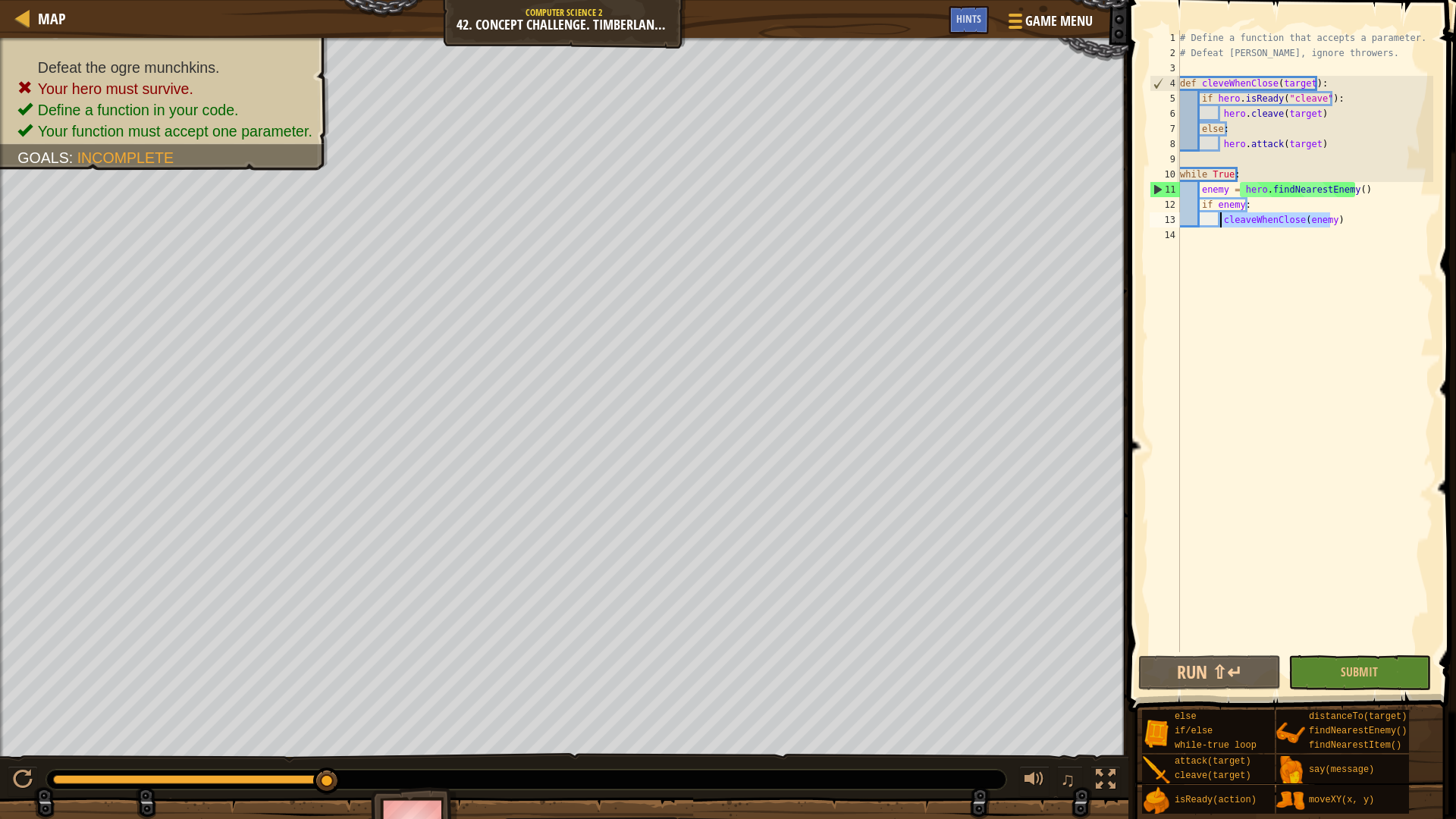
drag, startPoint x: 1354, startPoint y: 225, endPoint x: 1221, endPoint y: 218, distance: 133.2
click at [1221, 218] on div "# Define a function that accepts a parameter. # Defeat [PERSON_NAME], ignore th…" at bounding box center [1304, 356] width 256 height 652
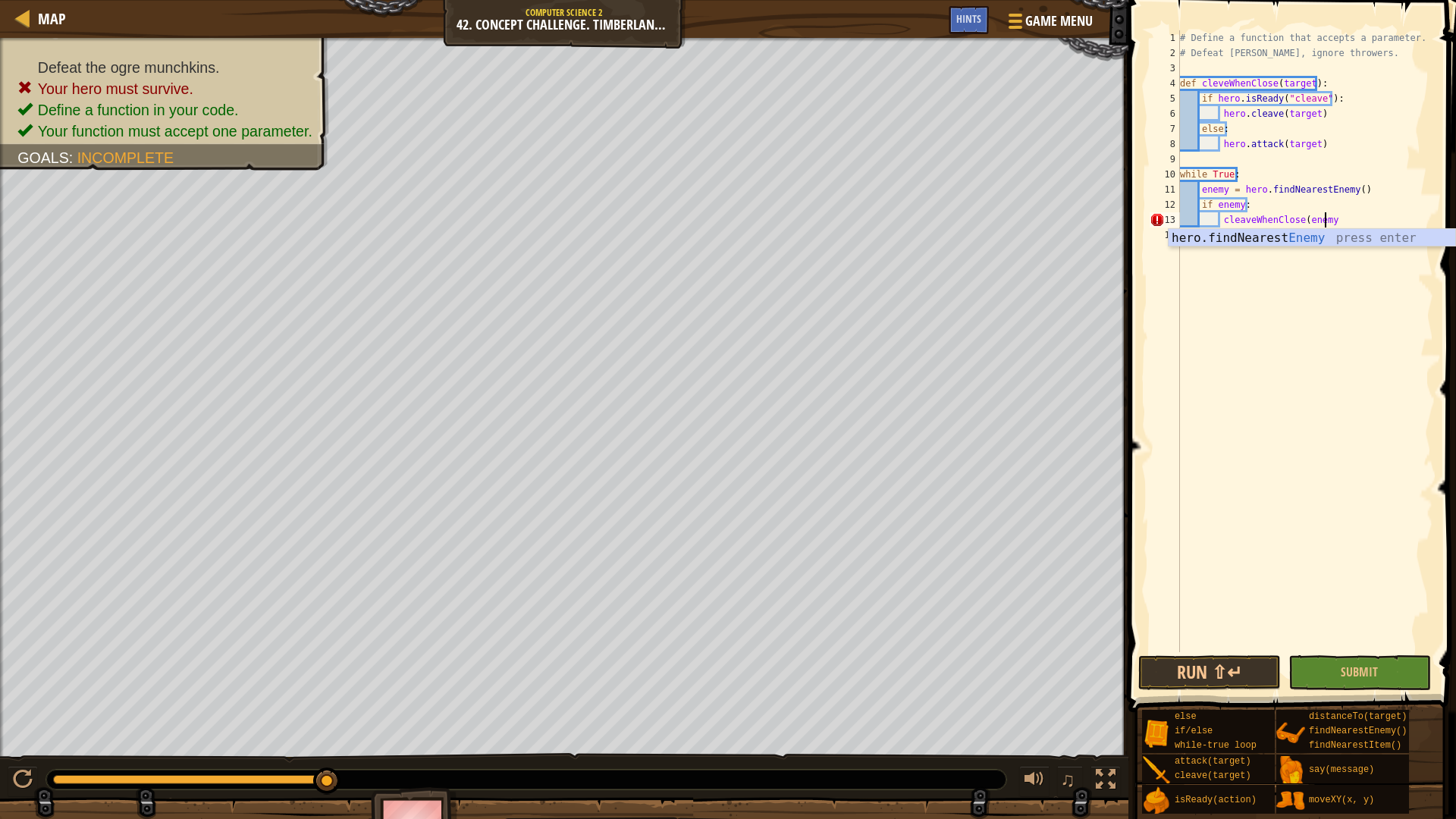
scroll to position [7, 12]
click at [1354, 671] on span "Submit" at bounding box center [1359, 672] width 37 height 17
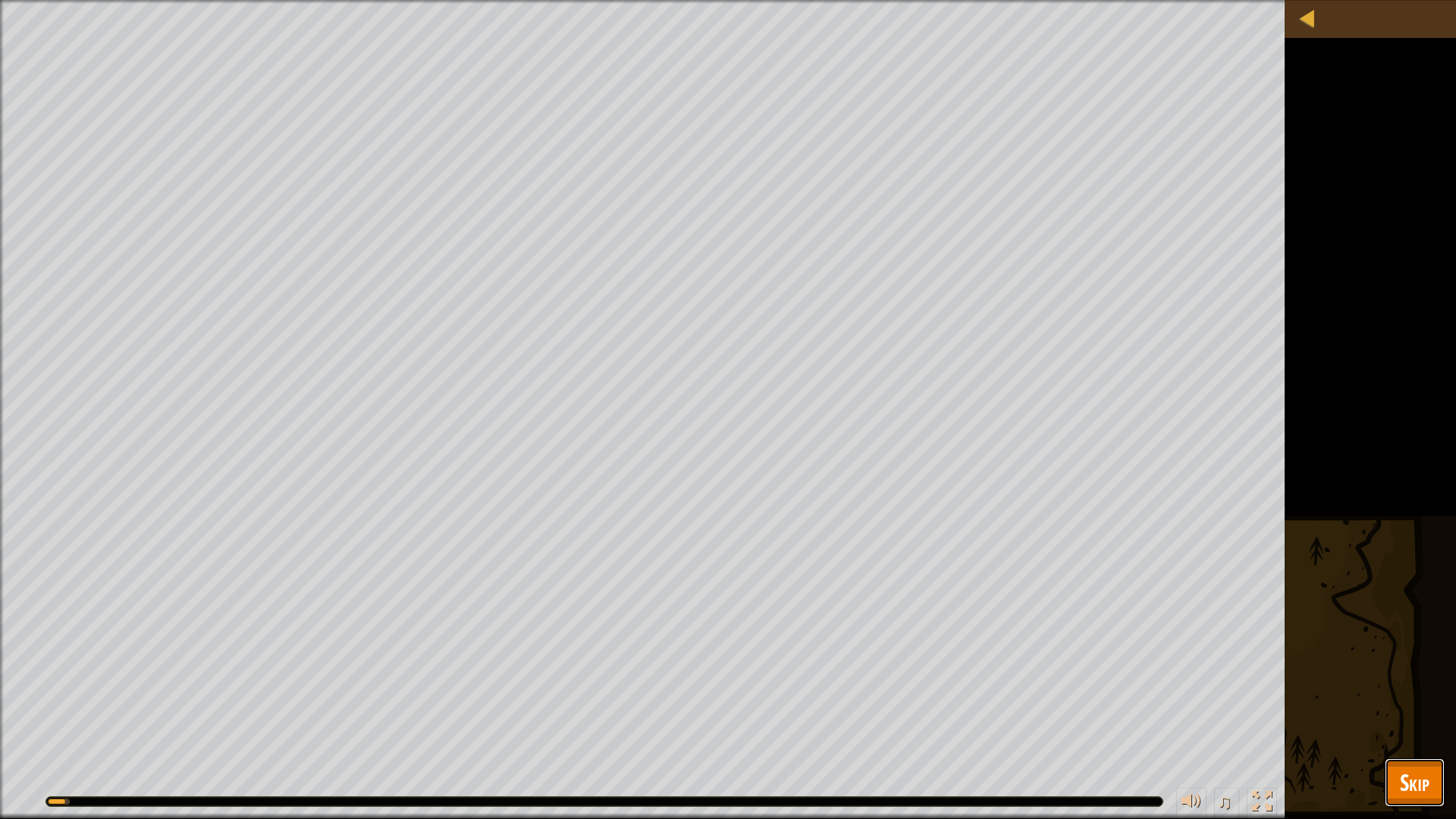
click at [1413, 690] on span "Skip" at bounding box center [1414, 782] width 29 height 31
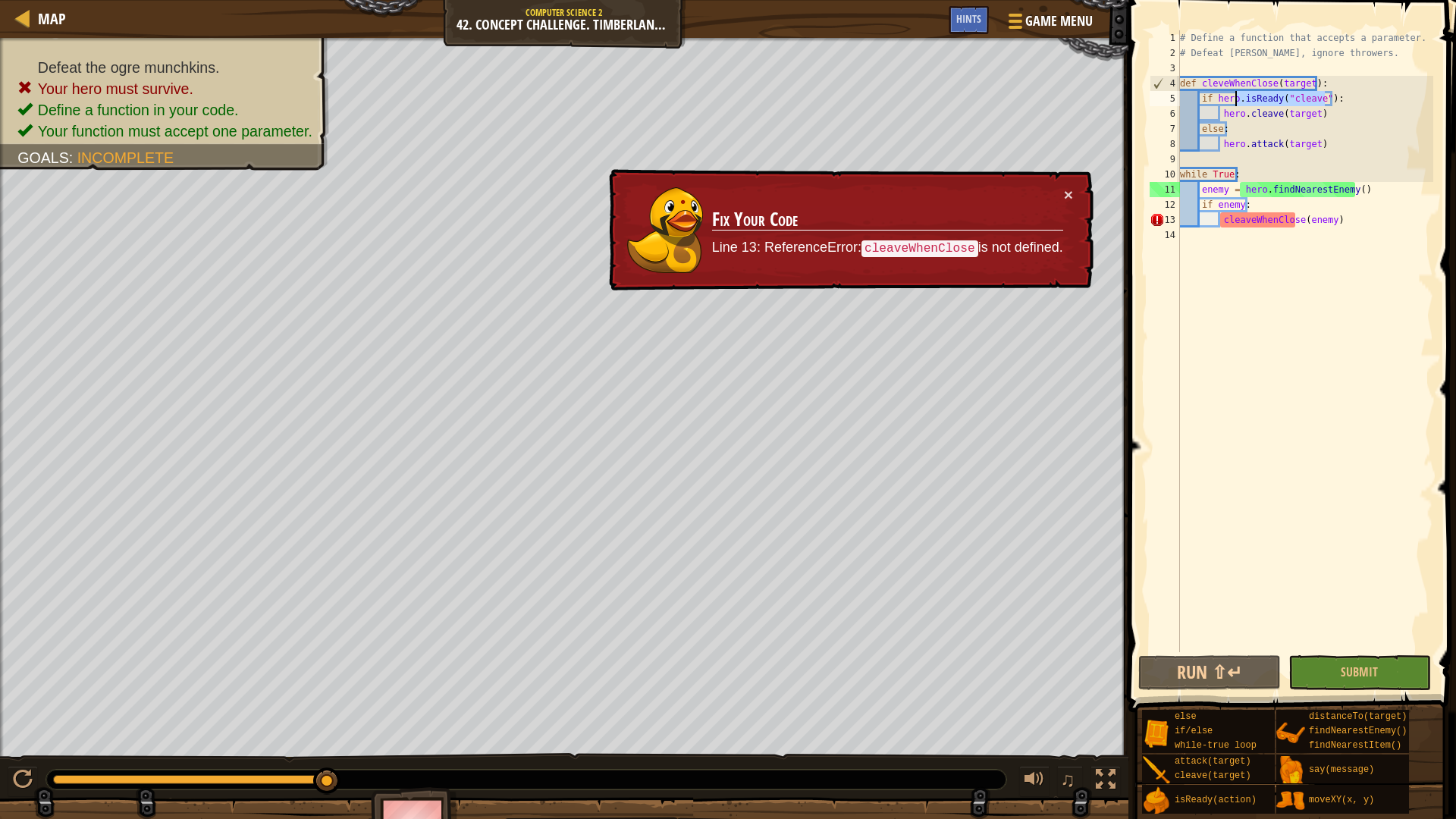
drag, startPoint x: 1324, startPoint y: 98, endPoint x: 1236, endPoint y: 100, distance: 88.0
click at [1236, 100] on div "# Define a function that accepts a parameter. # Defeat [PERSON_NAME], ignore th…" at bounding box center [1304, 356] width 256 height 652
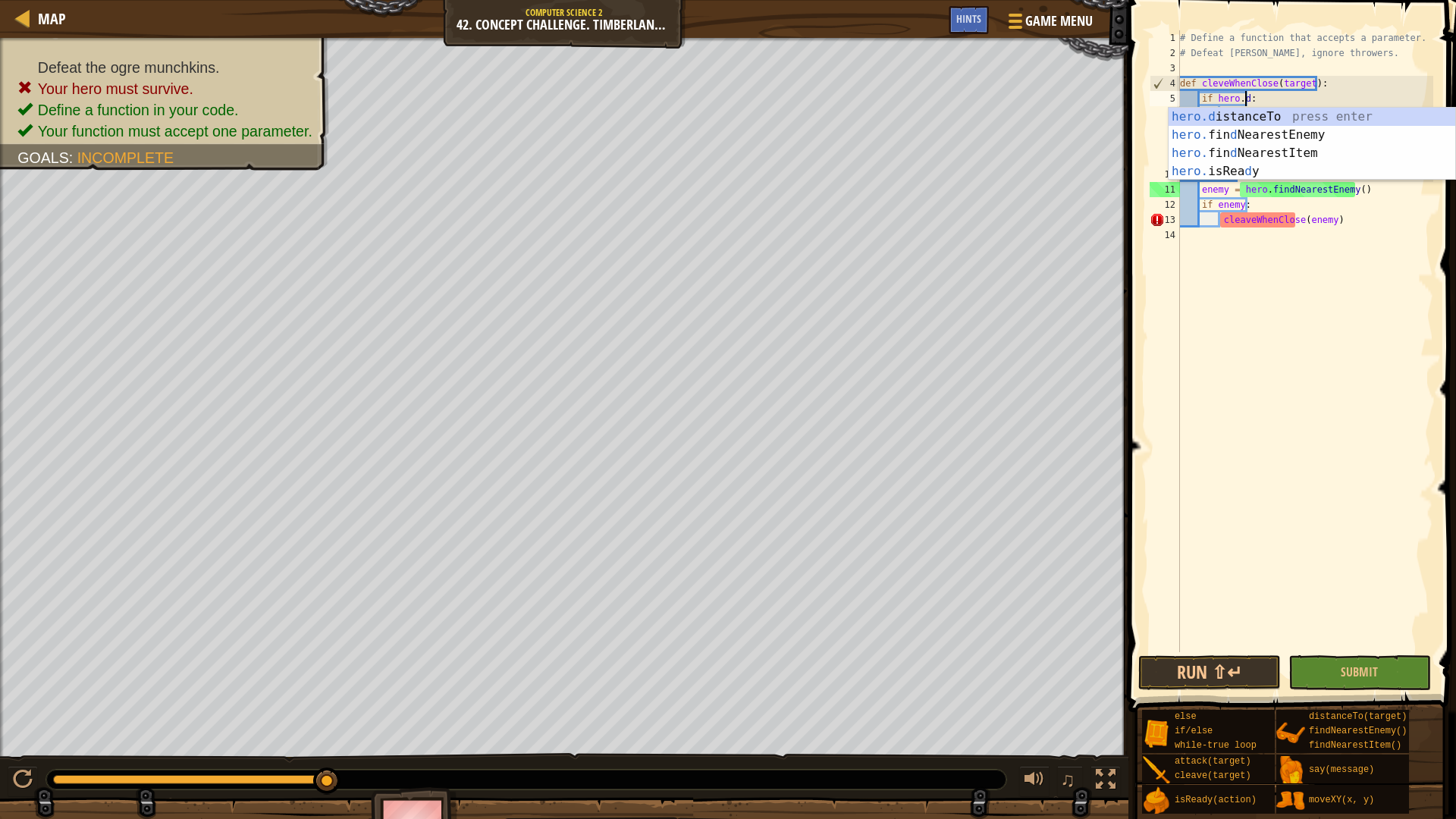
scroll to position [7, 5]
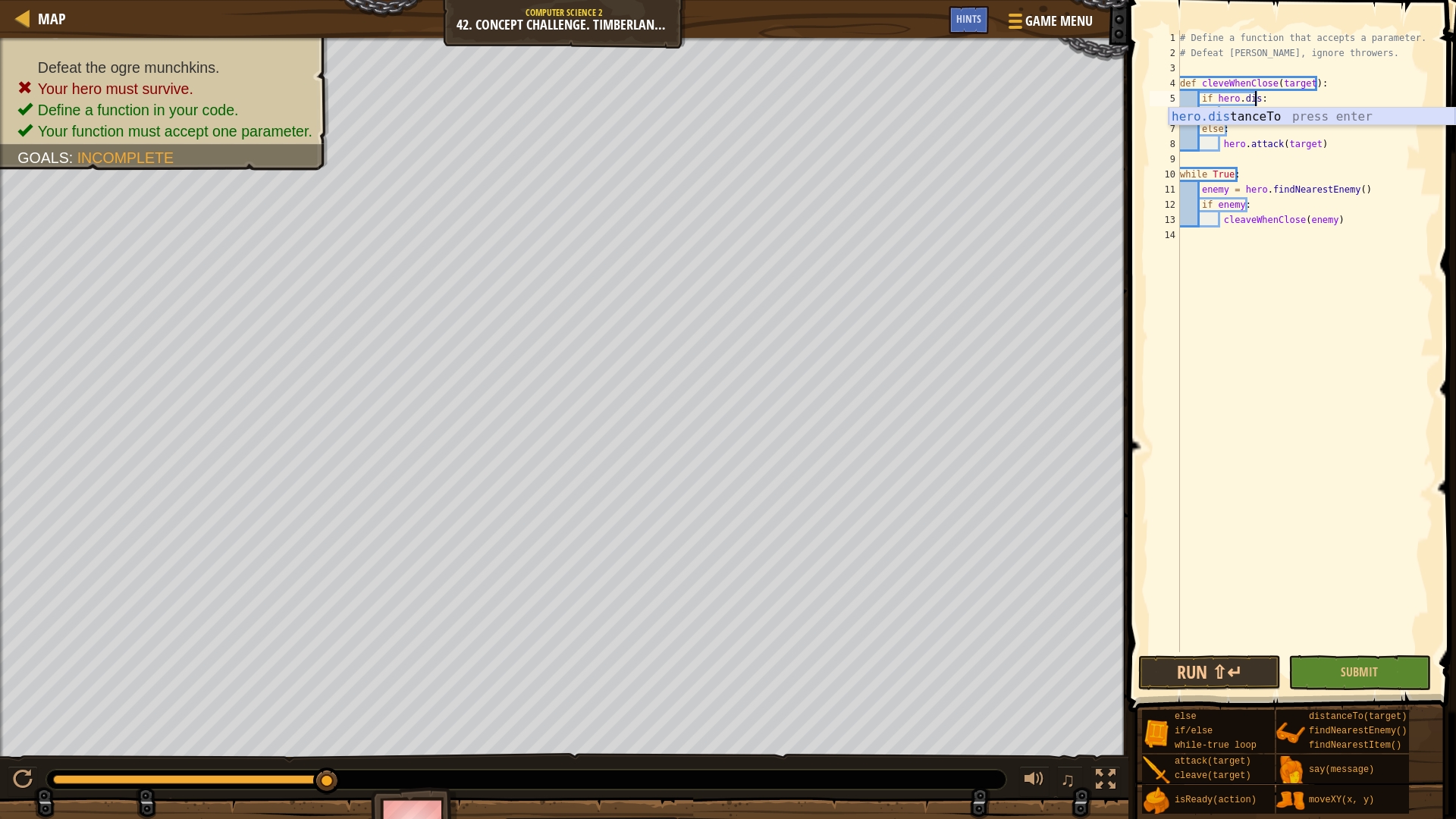
click at [1249, 117] on div "hero.dis tanceTo press enter" at bounding box center [1312, 134] width 287 height 55
click at [1331, 119] on div "# Define a function that accepts a parameter. # Defeat [PERSON_NAME], ignore th…" at bounding box center [1304, 356] width 256 height 652
click at [1335, 672] on button "Submit" at bounding box center [1359, 673] width 143 height 35
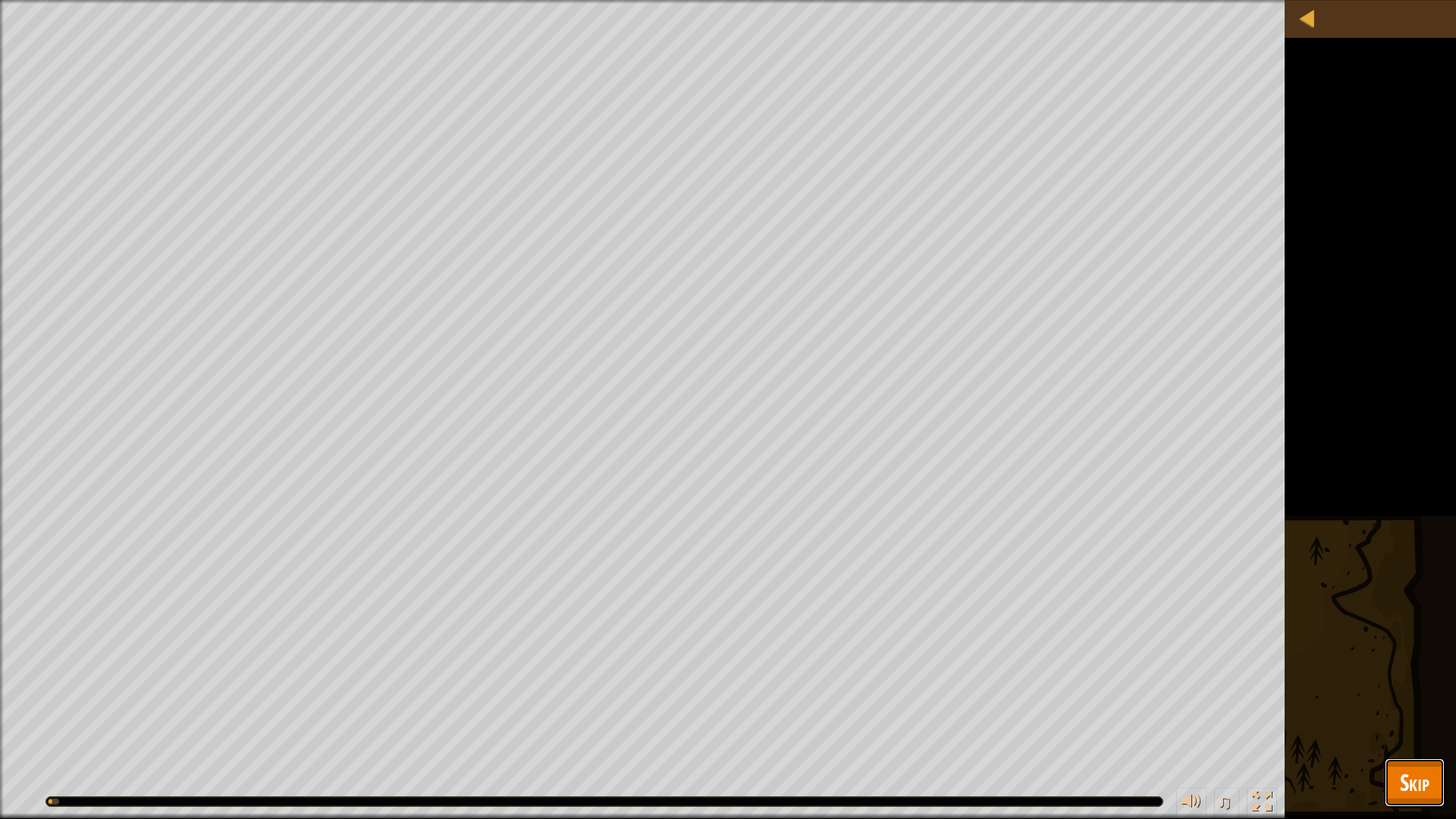
click at [1400, 690] on span "Skip" at bounding box center [1414, 782] width 29 height 31
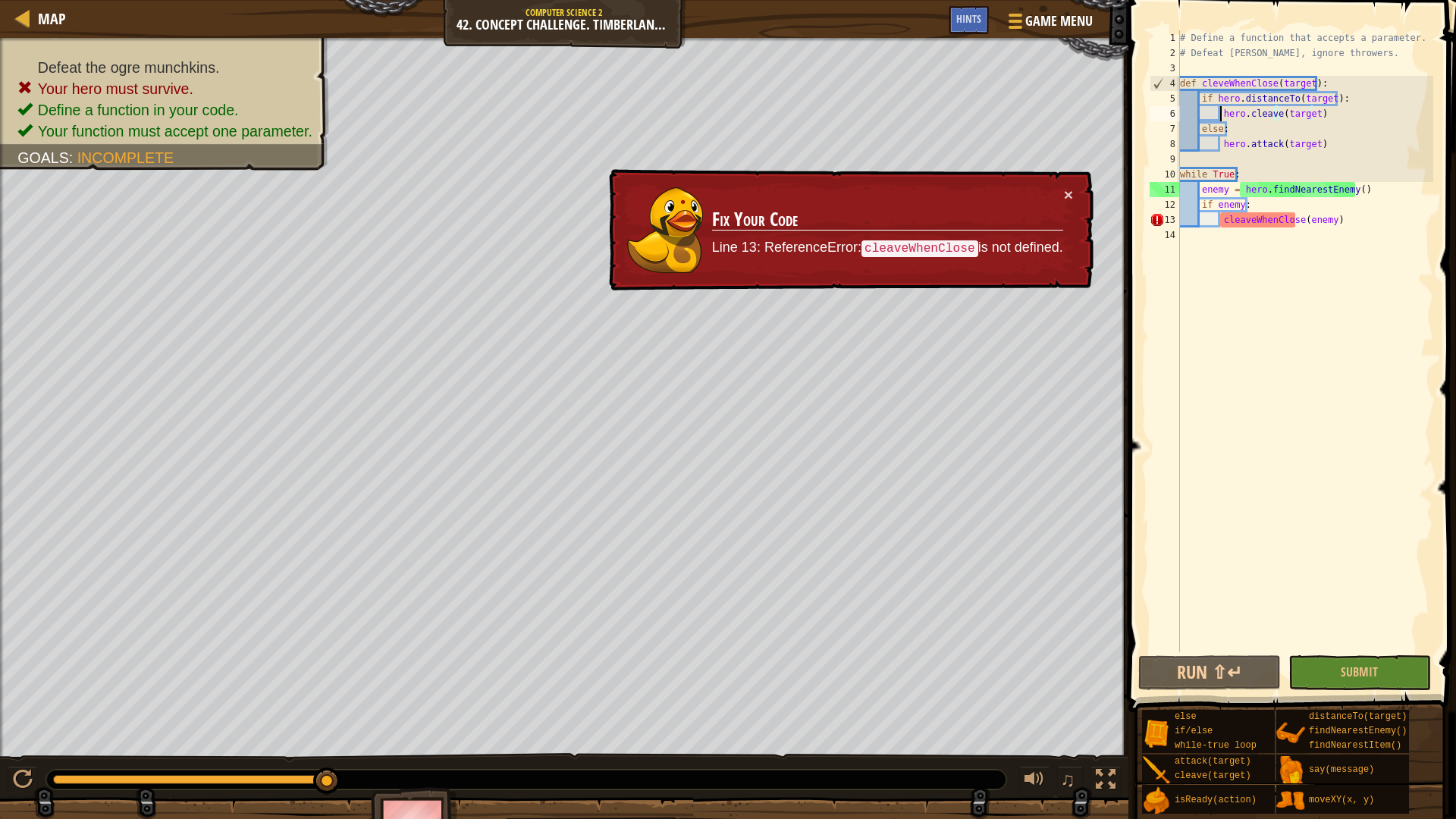
click at [1219, 112] on div "# Define a function that accepts a parameter. # Defeat [PERSON_NAME], ignore th…" at bounding box center [1304, 356] width 256 height 652
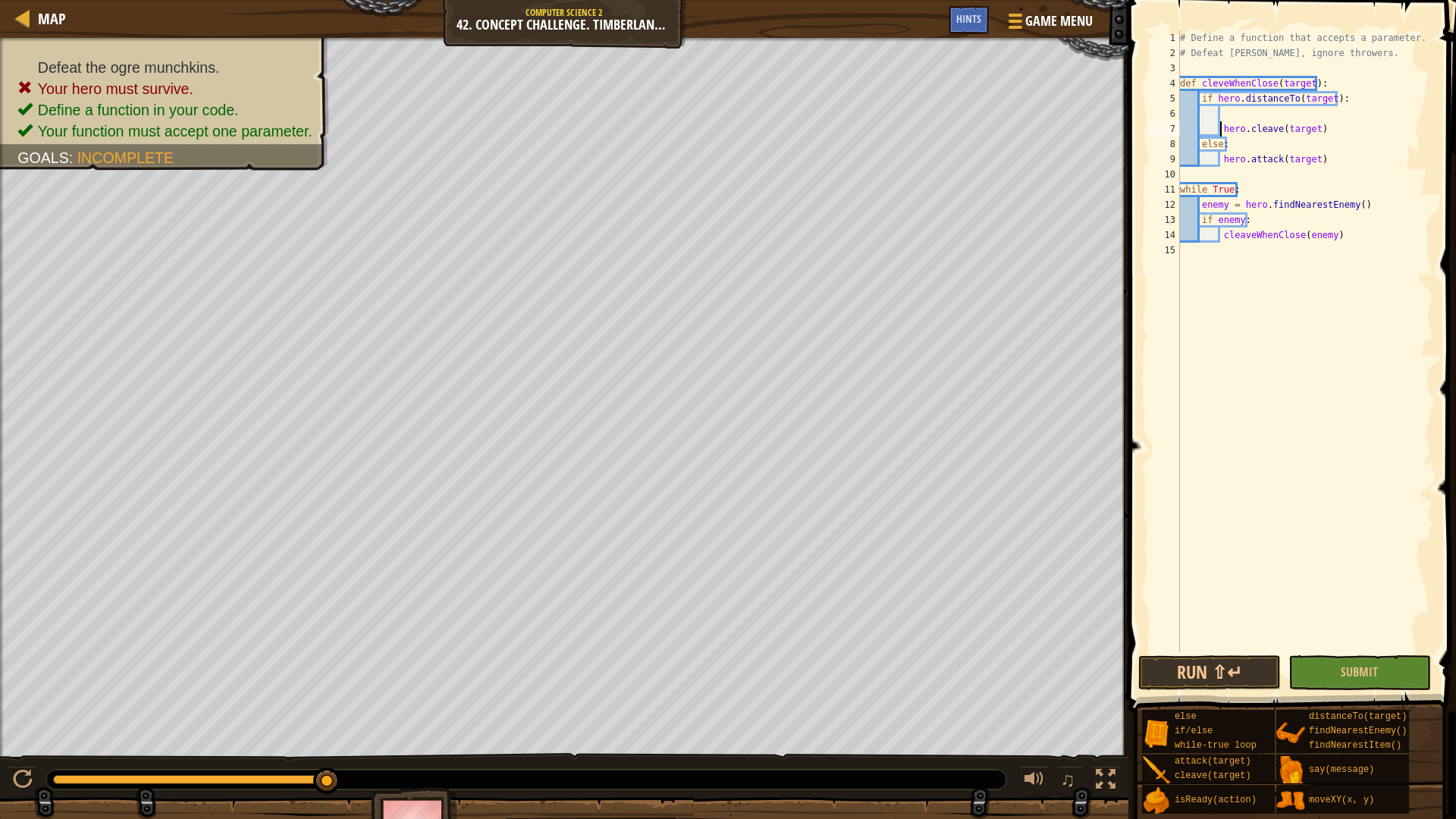
click at [1198, 145] on div "# Define a function that accepts a parameter. # Defeat [PERSON_NAME], ignore th…" at bounding box center [1304, 356] width 256 height 652
type textarea "else:"
click at [1251, 113] on div "# Define a function that accepts a parameter. # Defeat [PERSON_NAME], ignore th…" at bounding box center [1304, 356] width 256 height 652
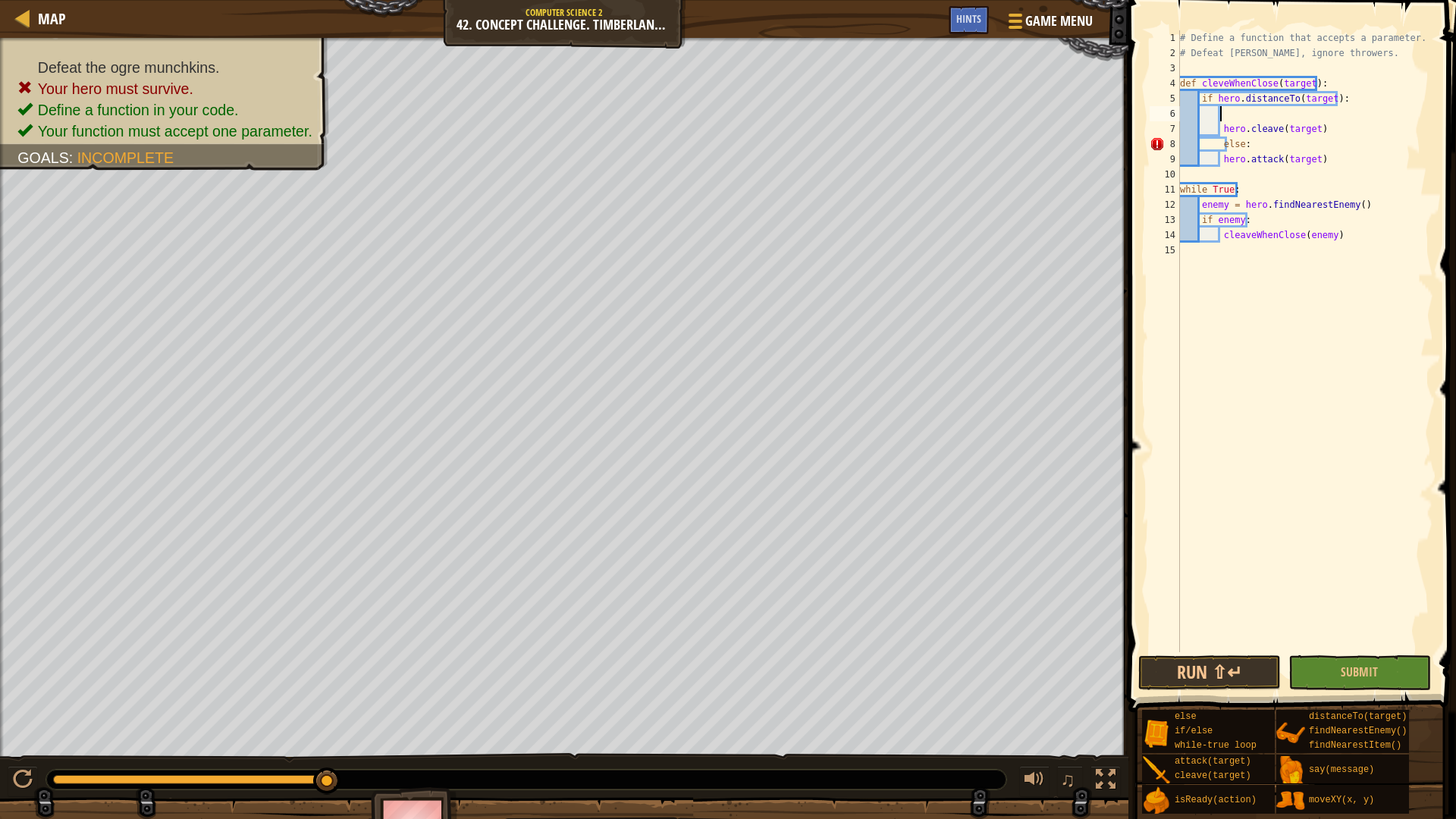
click at [1220, 146] on div "# Define a function that accepts a parameter. # Defeat [PERSON_NAME], ignore th…" at bounding box center [1304, 356] width 256 height 652
type textarea "else:"
click at [1241, 117] on div "# Define a function that accepts a parameter. # Defeat [PERSON_NAME], ignore th…" at bounding box center [1304, 356] width 256 height 652
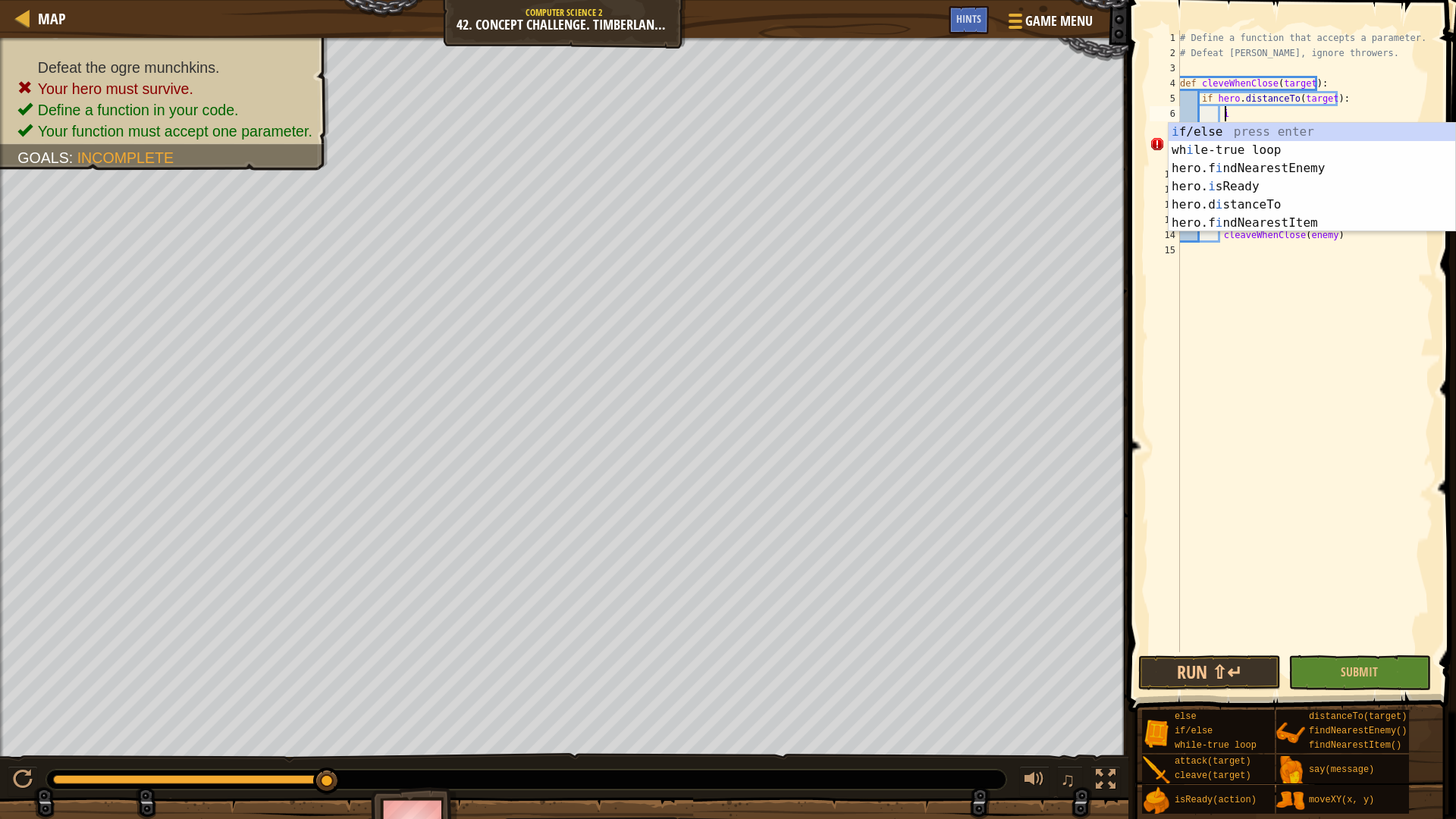
scroll to position [7, 3]
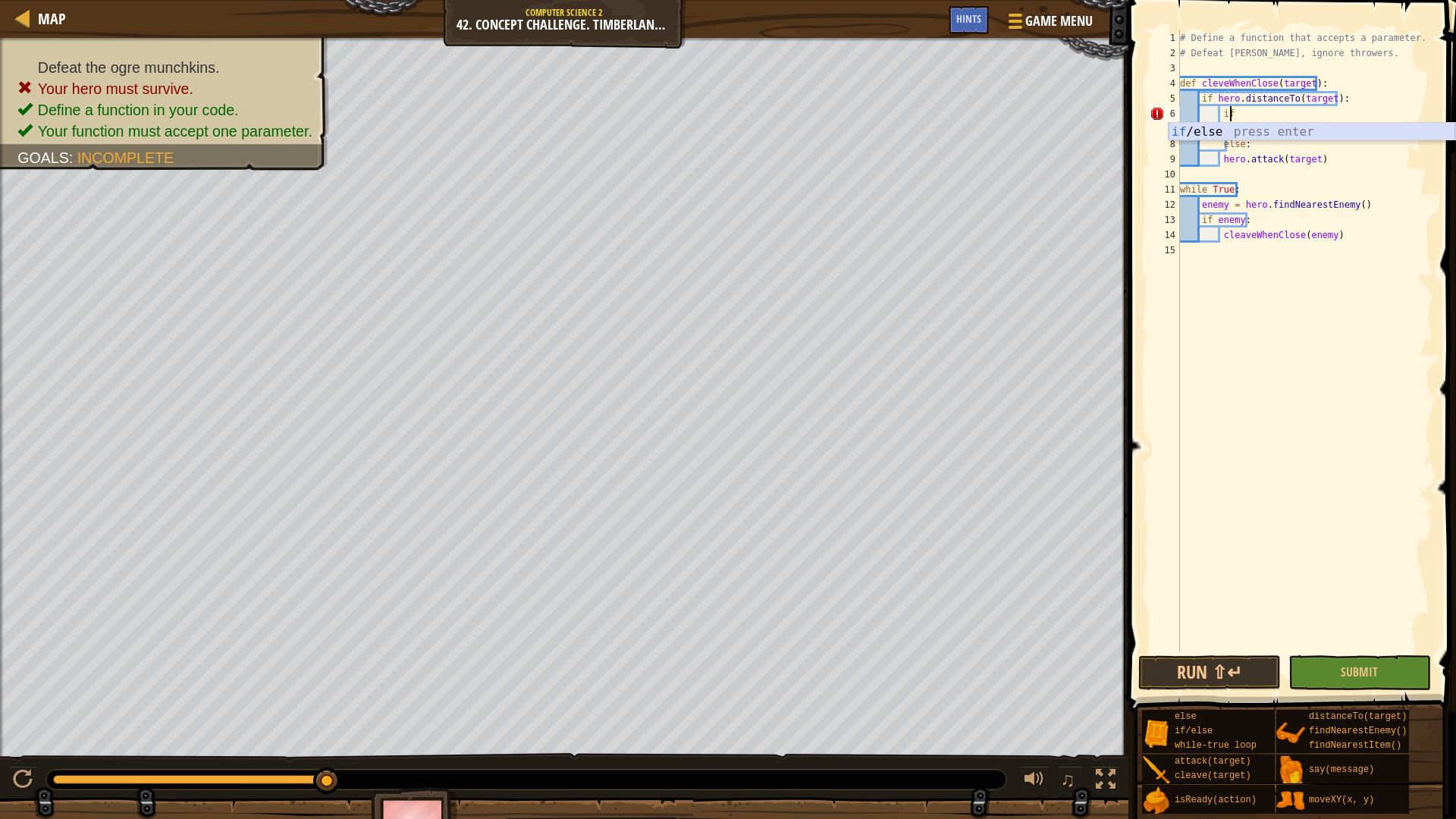
click at [1232, 131] on div "if /else press enter" at bounding box center [1312, 149] width 287 height 55
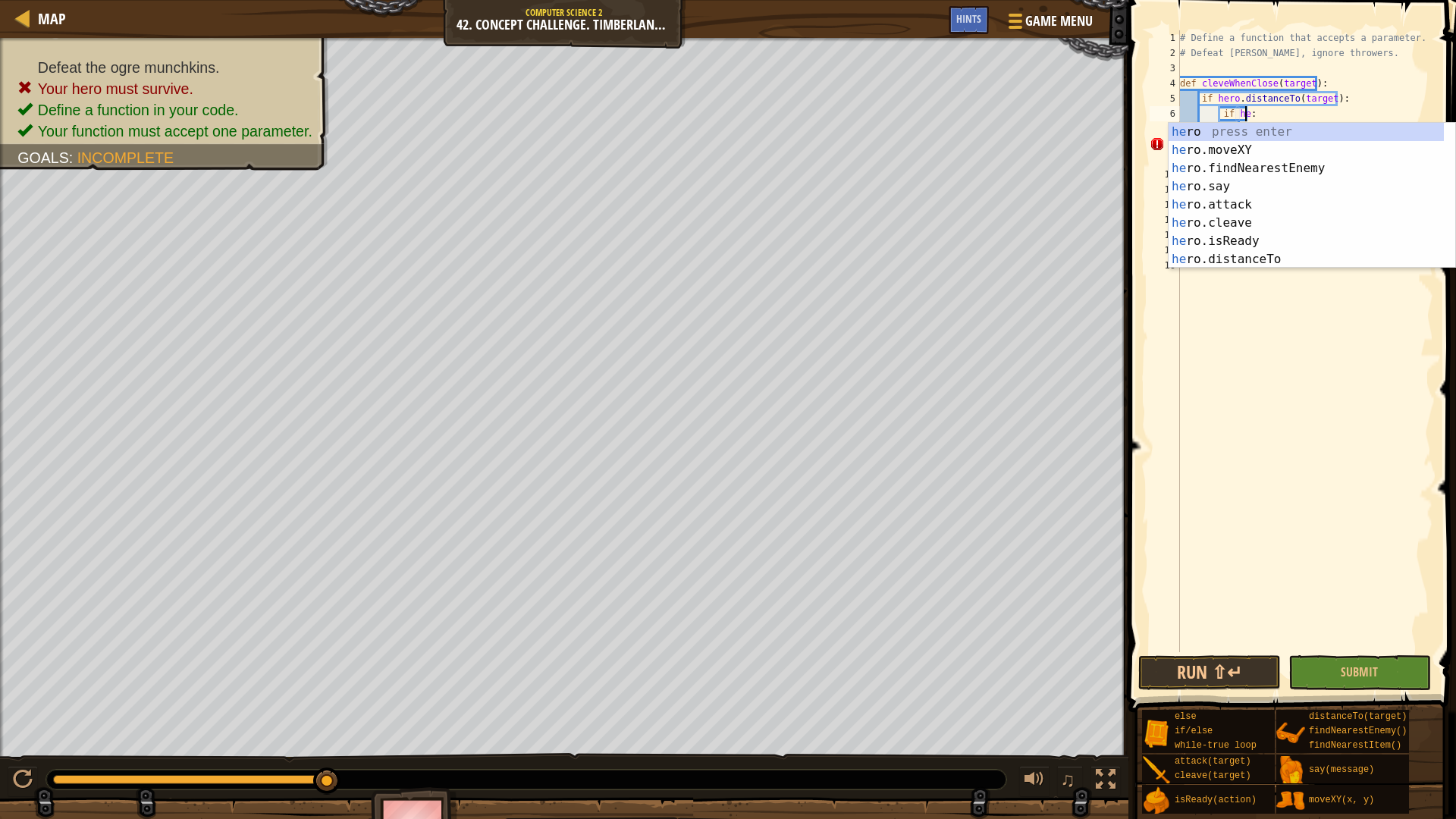
scroll to position [7, 5]
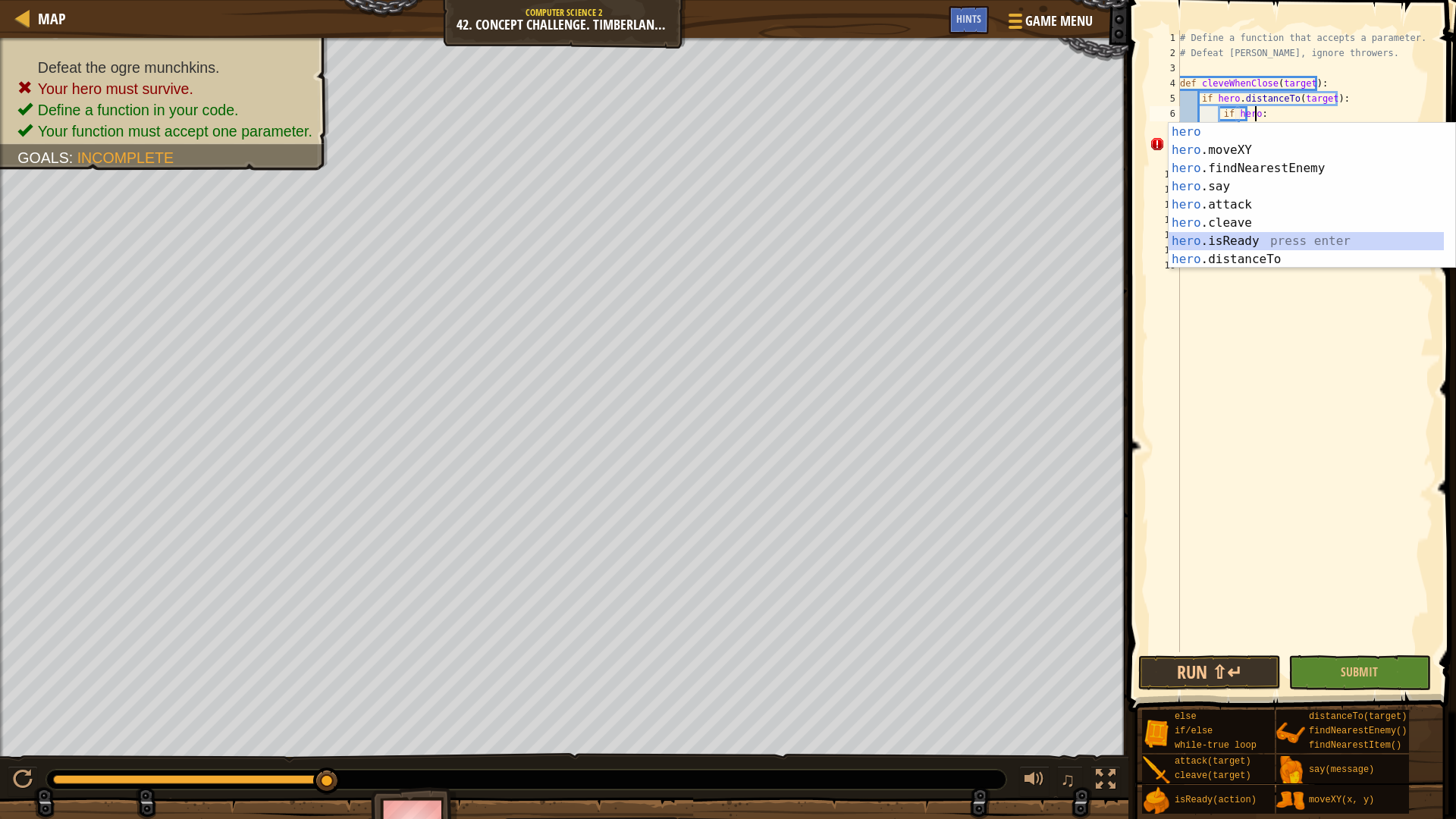
click at [1272, 234] on div "hero press enter hero .moveXY press enter hero .findNearestEnemy press enter he…" at bounding box center [1307, 213] width 275 height 182
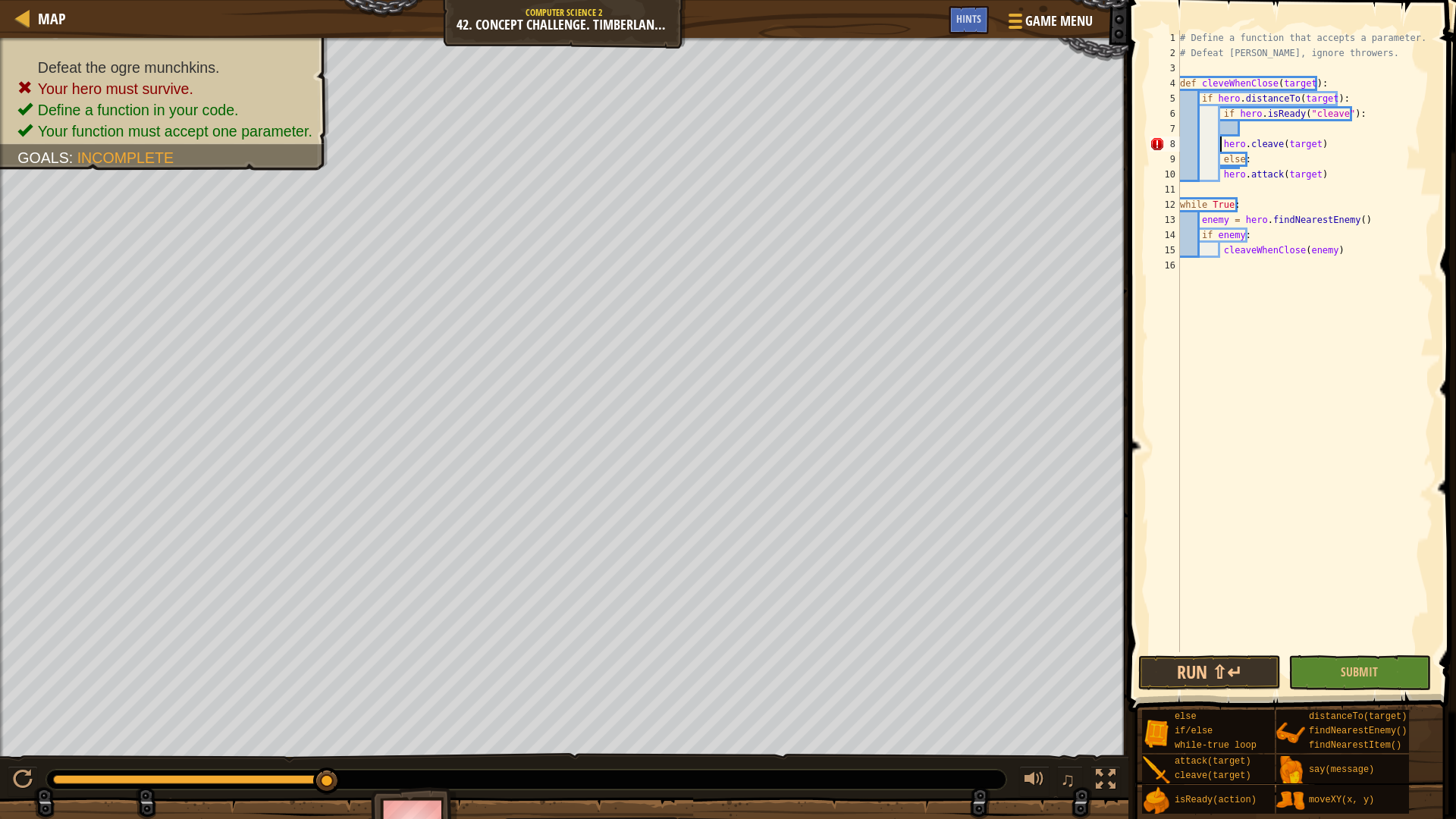
click at [1219, 145] on div "# Define a function that accepts a parameter. # Defeat [PERSON_NAME], ignore th…" at bounding box center [1304, 356] width 256 height 652
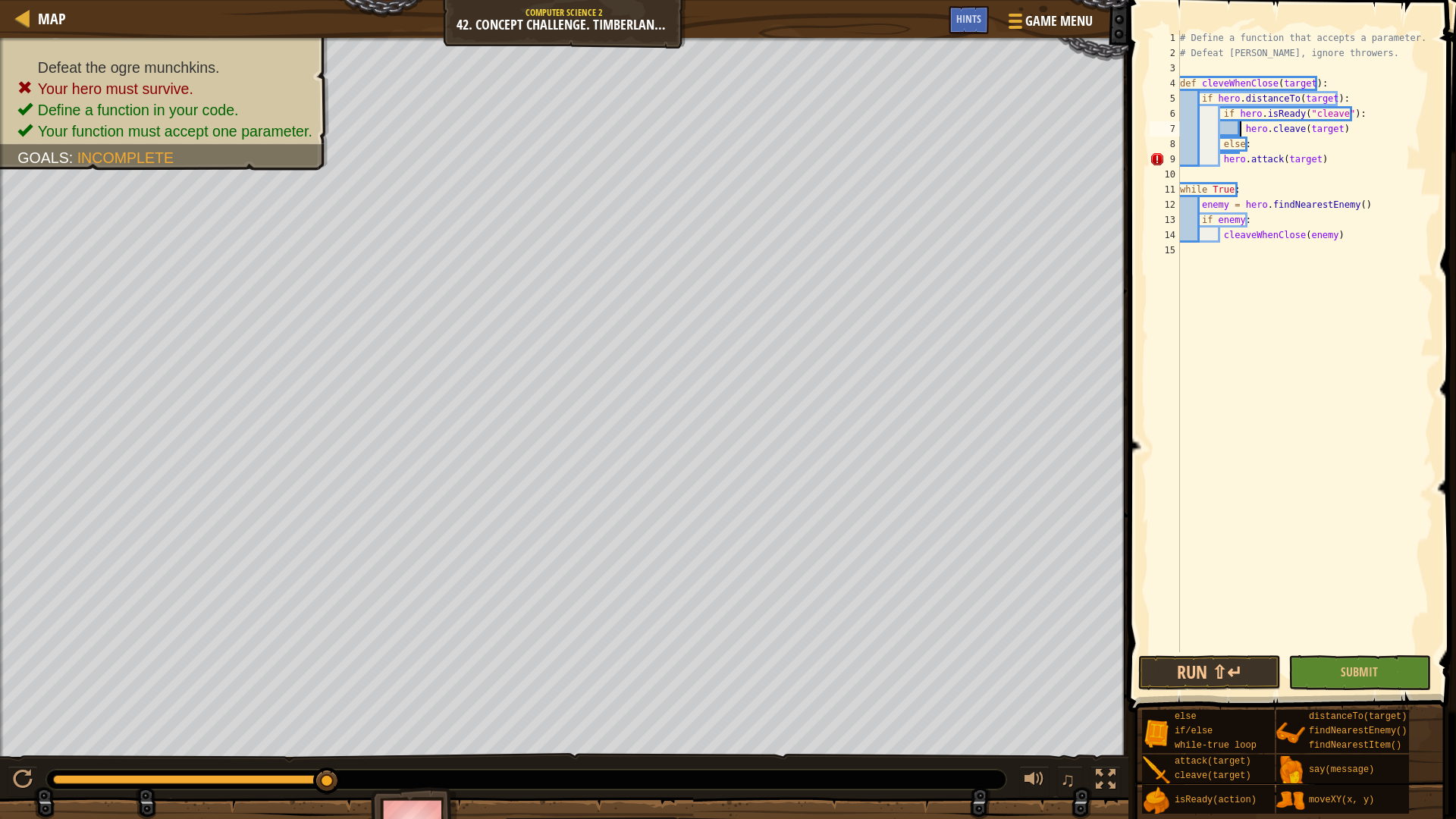
click at [1218, 159] on div "# Define a function that accepts a parameter. # Defeat [PERSON_NAME], ignore th…" at bounding box center [1304, 356] width 256 height 652
type textarea "hero.attack(target)"
click at [1336, 581] on div "# Define a function that accepts a parameter. # Defeat [PERSON_NAME], ignore th…" at bounding box center [1304, 356] width 256 height 652
click at [1363, 675] on span "Submit" at bounding box center [1359, 672] width 37 height 17
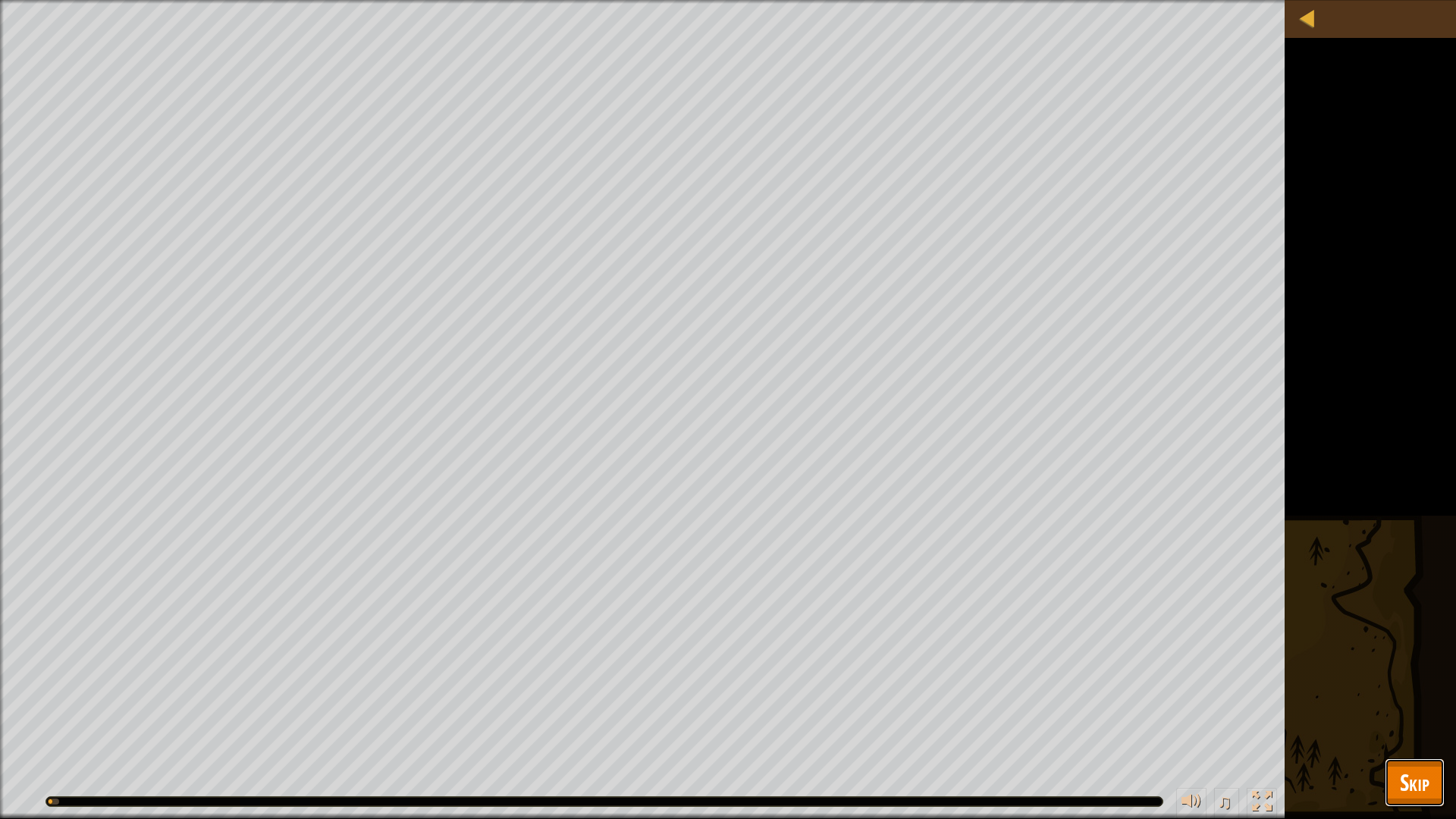
click at [1408, 690] on button "Skip" at bounding box center [1414, 783] width 60 height 49
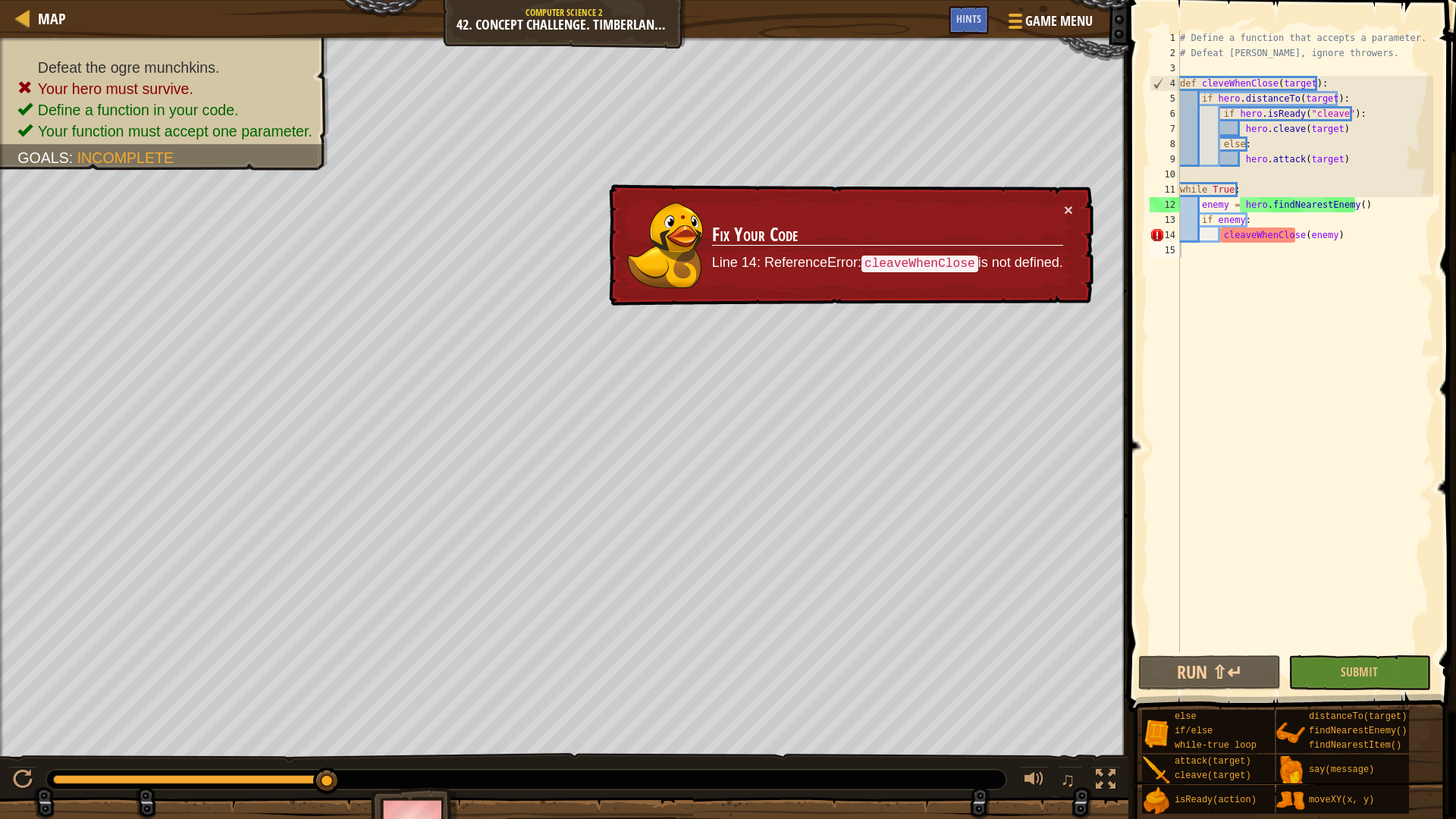
type textarea "cleaveWhenClose(enemy)"
click at [1228, 235] on div "# Define a function that accepts a parameter. # Defeat [PERSON_NAME], ignore th…" at bounding box center [1304, 356] width 256 height 652
click at [1218, 236] on div "# Define a function that accepts a parameter. # Defeat [PERSON_NAME], ignore th…" at bounding box center [1304, 356] width 256 height 652
click at [1312, 310] on div "# Define a function that accepts a parameter. # Defeat [PERSON_NAME], ignore th…" at bounding box center [1304, 356] width 256 height 652
click at [1338, 250] on div "# Define a function that accepts a parameter. # Defeat [PERSON_NAME], ignore th…" at bounding box center [1304, 356] width 256 height 652
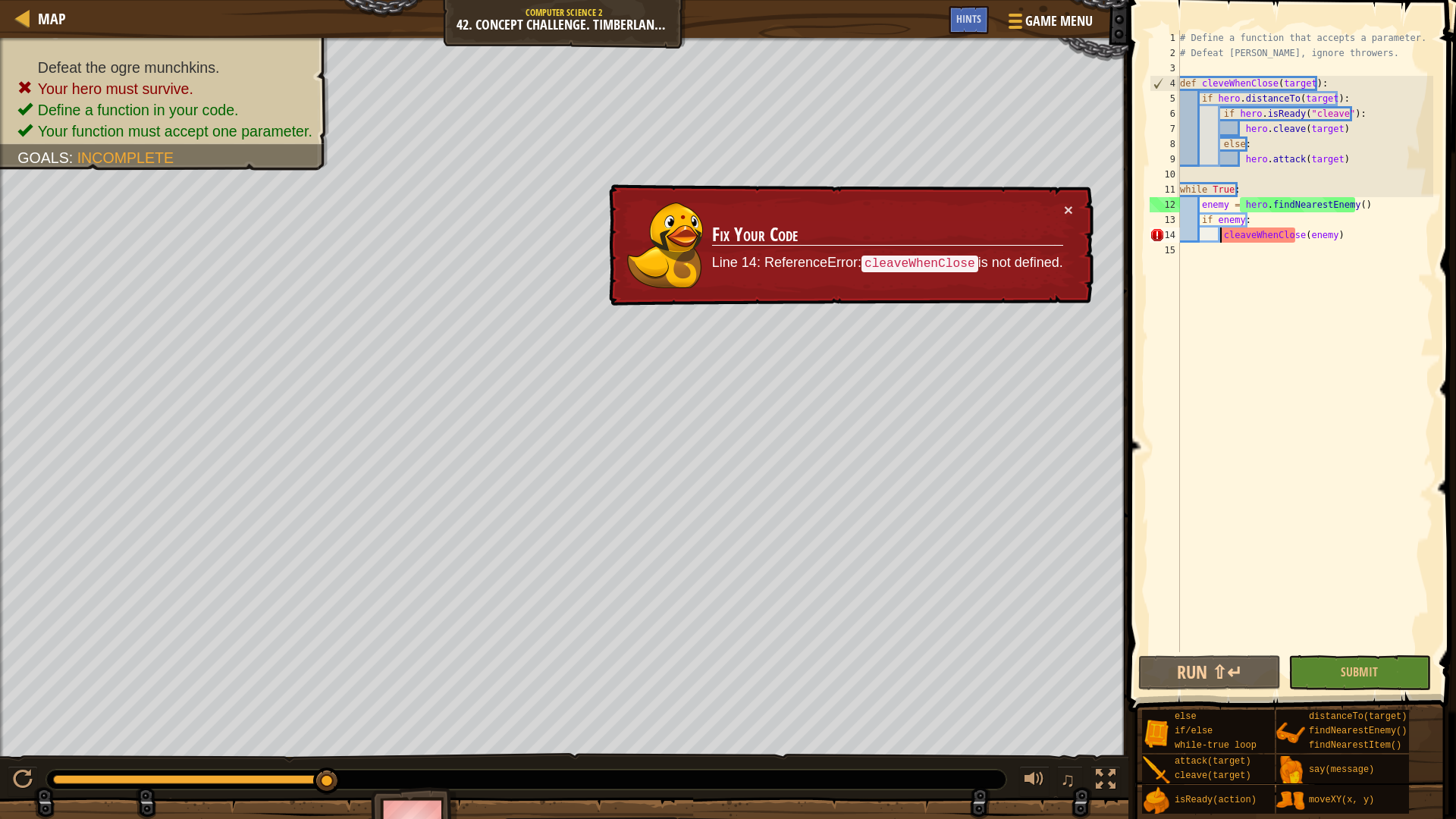
click at [1221, 232] on div "# Define a function that accepts a parameter. # Defeat [PERSON_NAME], ignore th…" at bounding box center [1304, 356] width 256 height 652
click at [1328, 98] on div "# Define a function that accepts a parameter. # Defeat [PERSON_NAME], ignore th…" at bounding box center [1304, 356] width 256 height 652
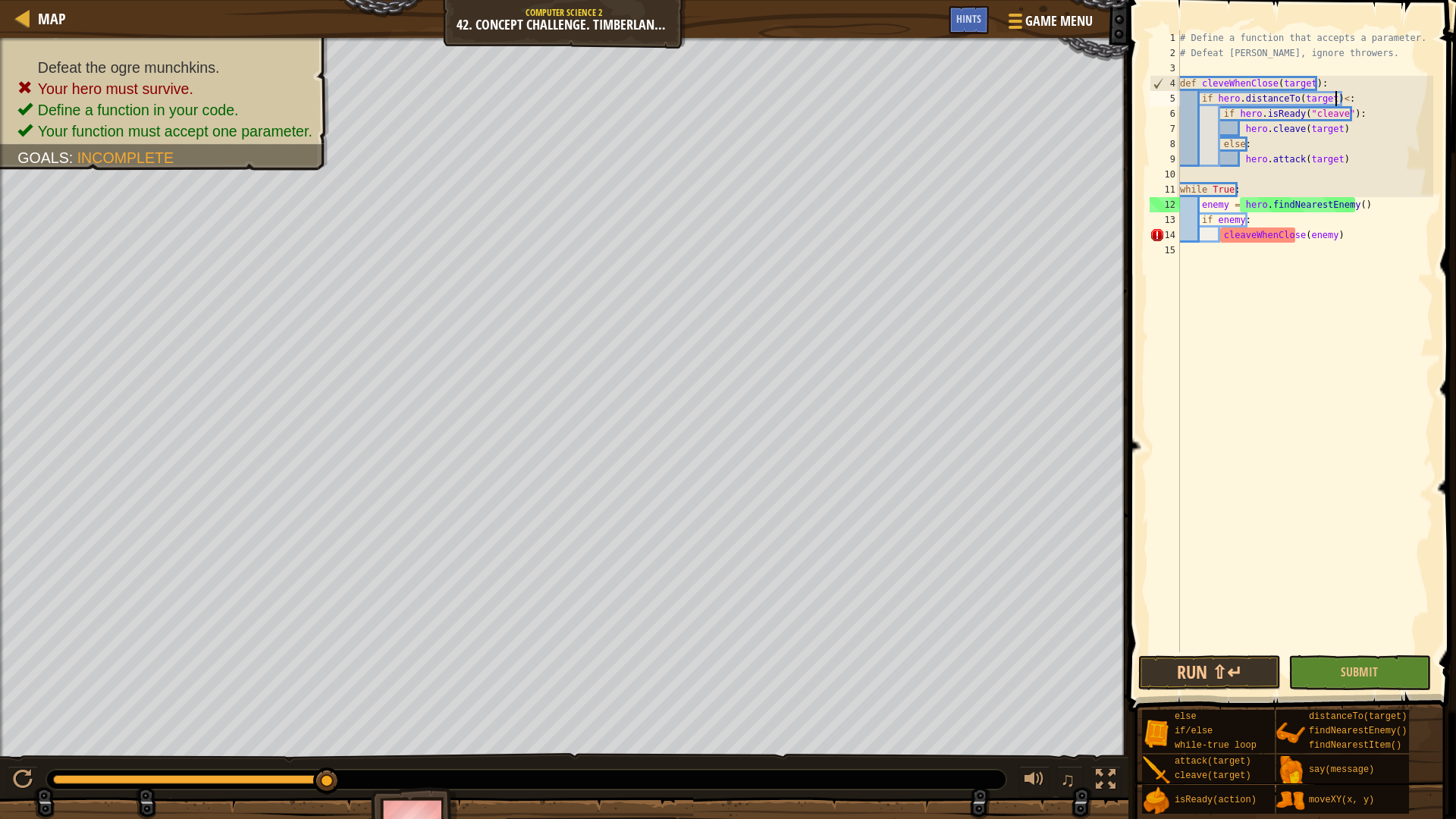
scroll to position [7, 13]
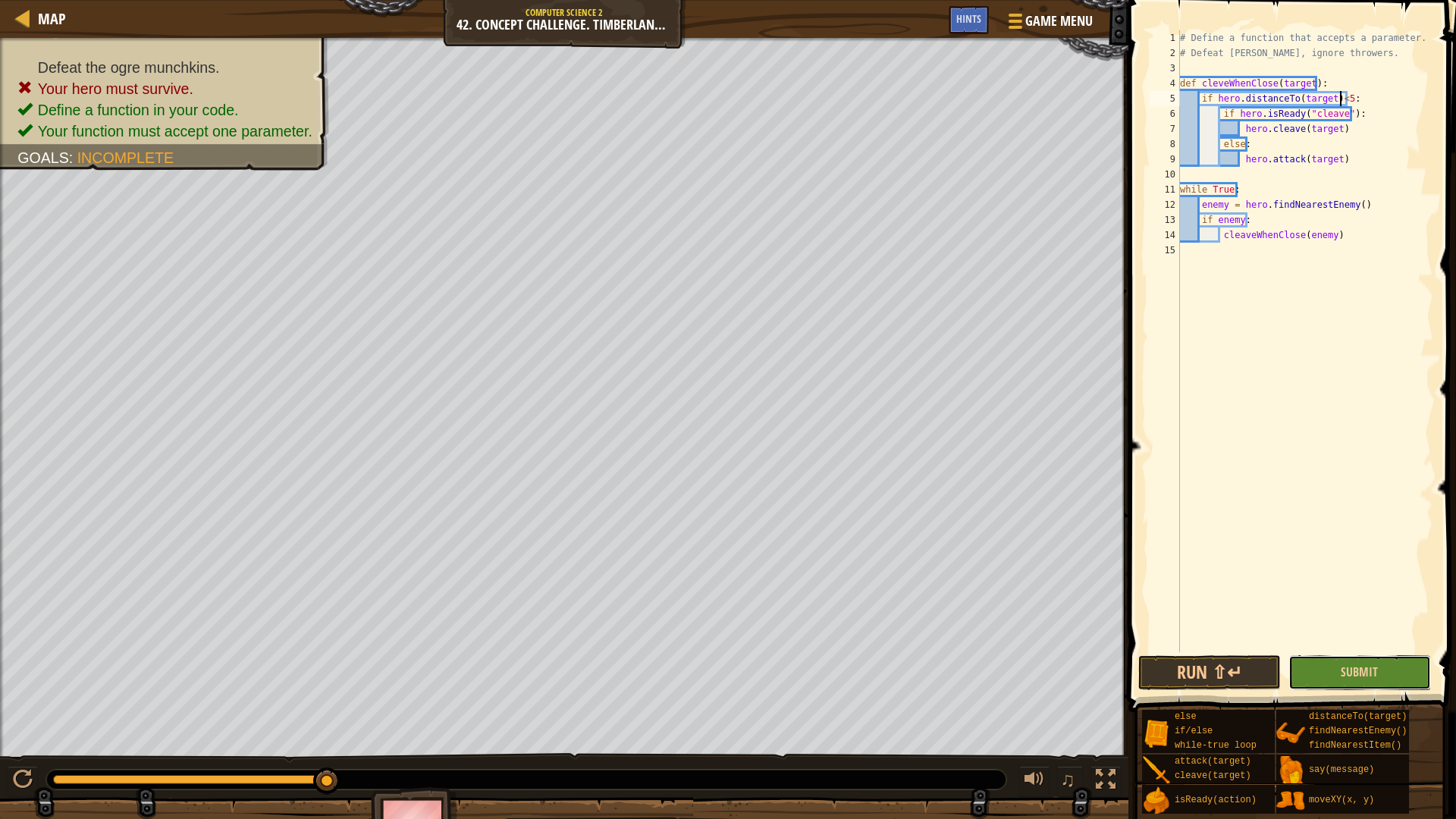
click at [1365, 685] on button "Submit" at bounding box center [1359, 673] width 143 height 35
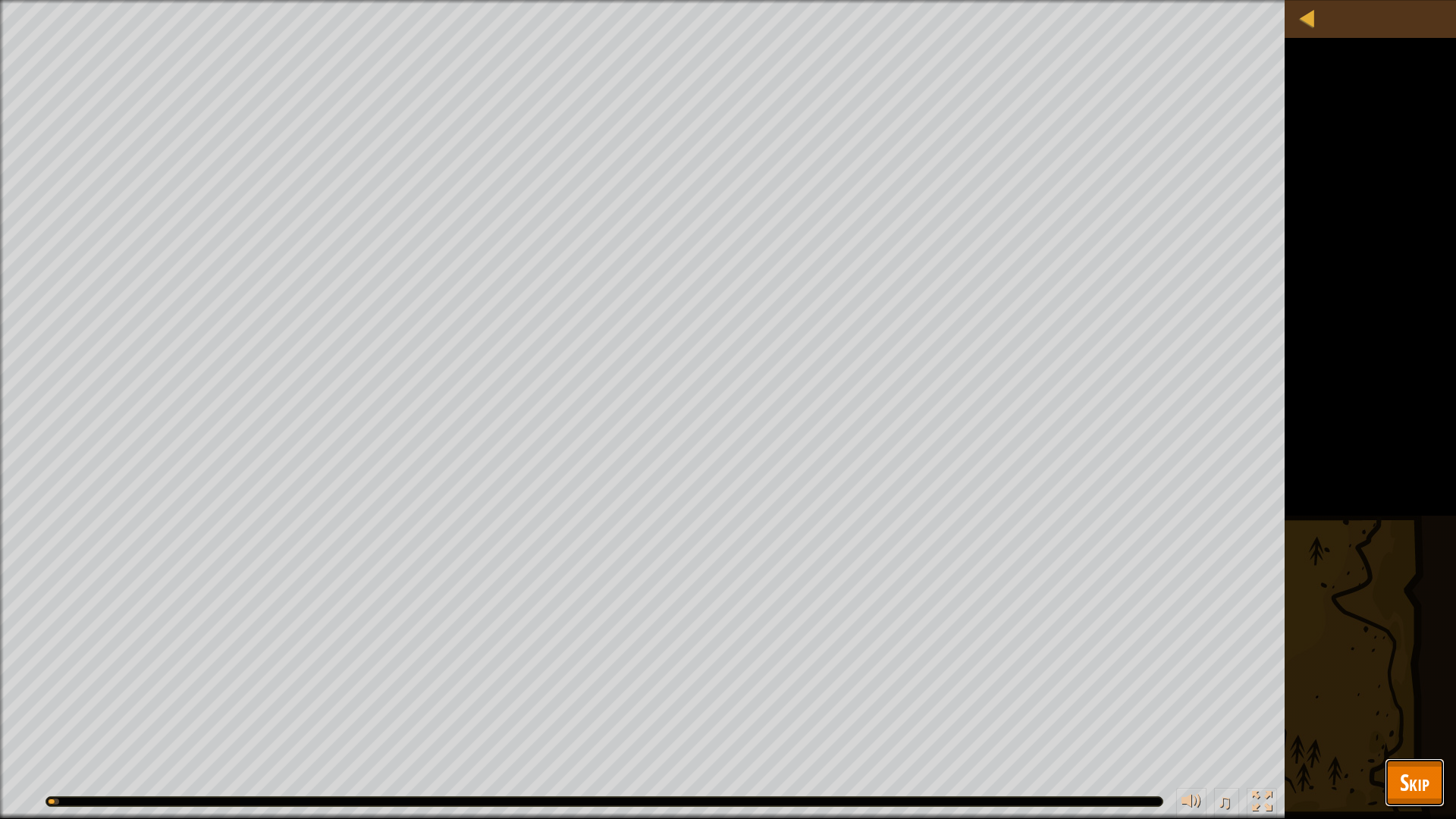
click at [1431, 690] on button "Skip" at bounding box center [1414, 783] width 60 height 49
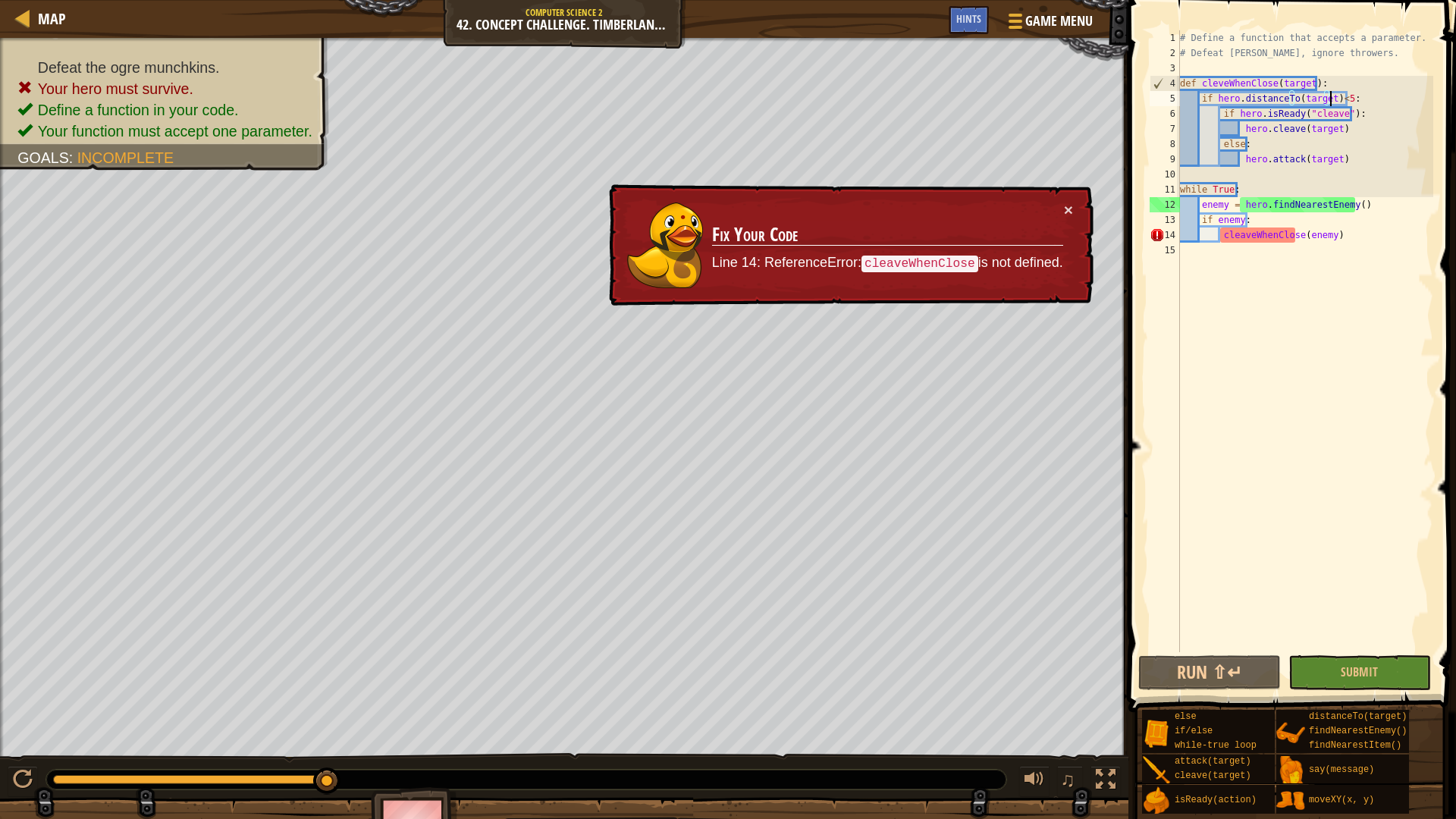
click at [1331, 98] on div "# Define a function that accepts a parameter. # Defeat [PERSON_NAME], ignore th…" at bounding box center [1304, 356] width 256 height 652
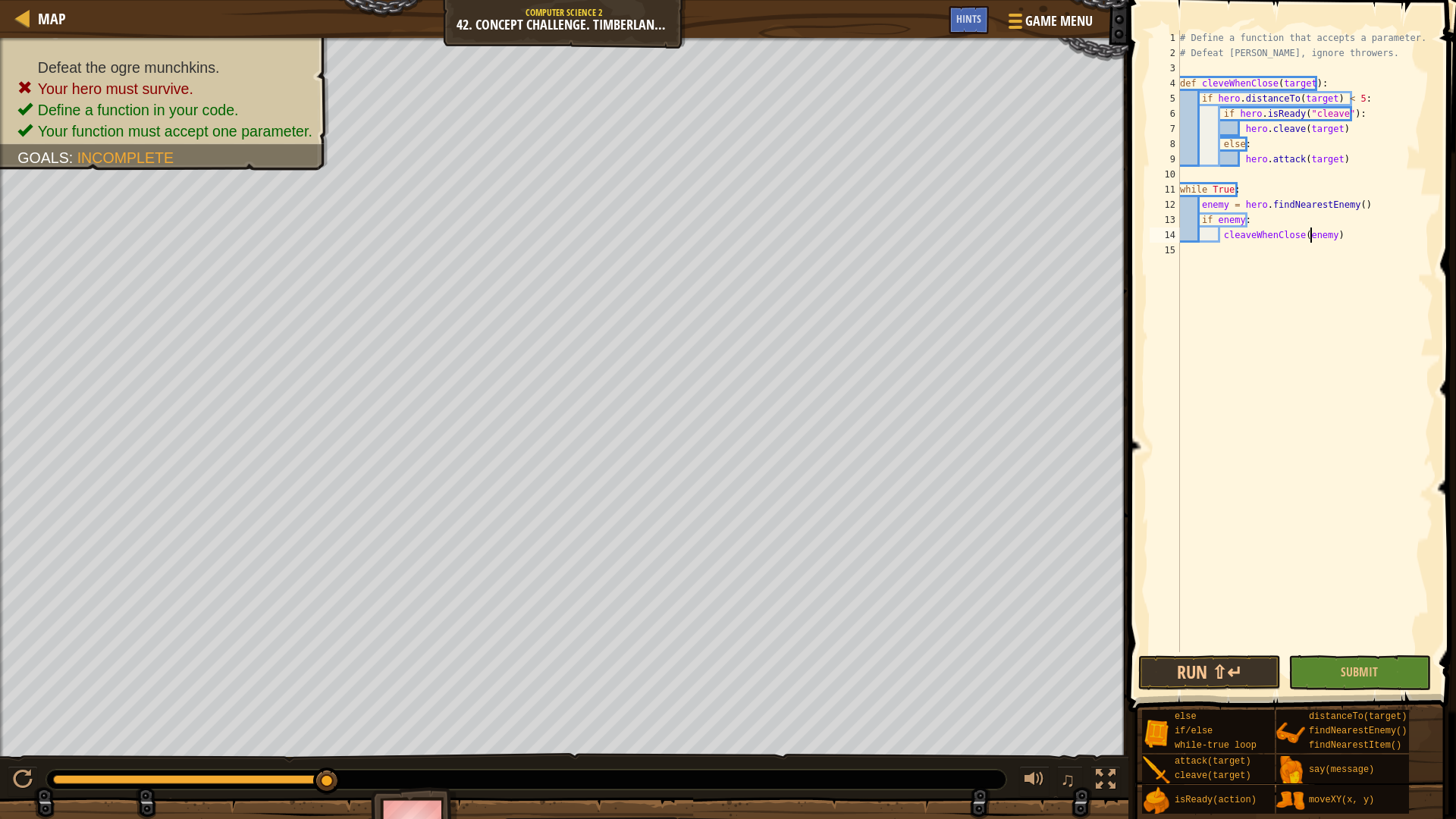
click at [1311, 240] on div "# Define a function that accepts a parameter. # Defeat [PERSON_NAME], ignore th…" at bounding box center [1304, 356] width 256 height 652
click at [1381, 665] on button "Submit" at bounding box center [1359, 673] width 143 height 35
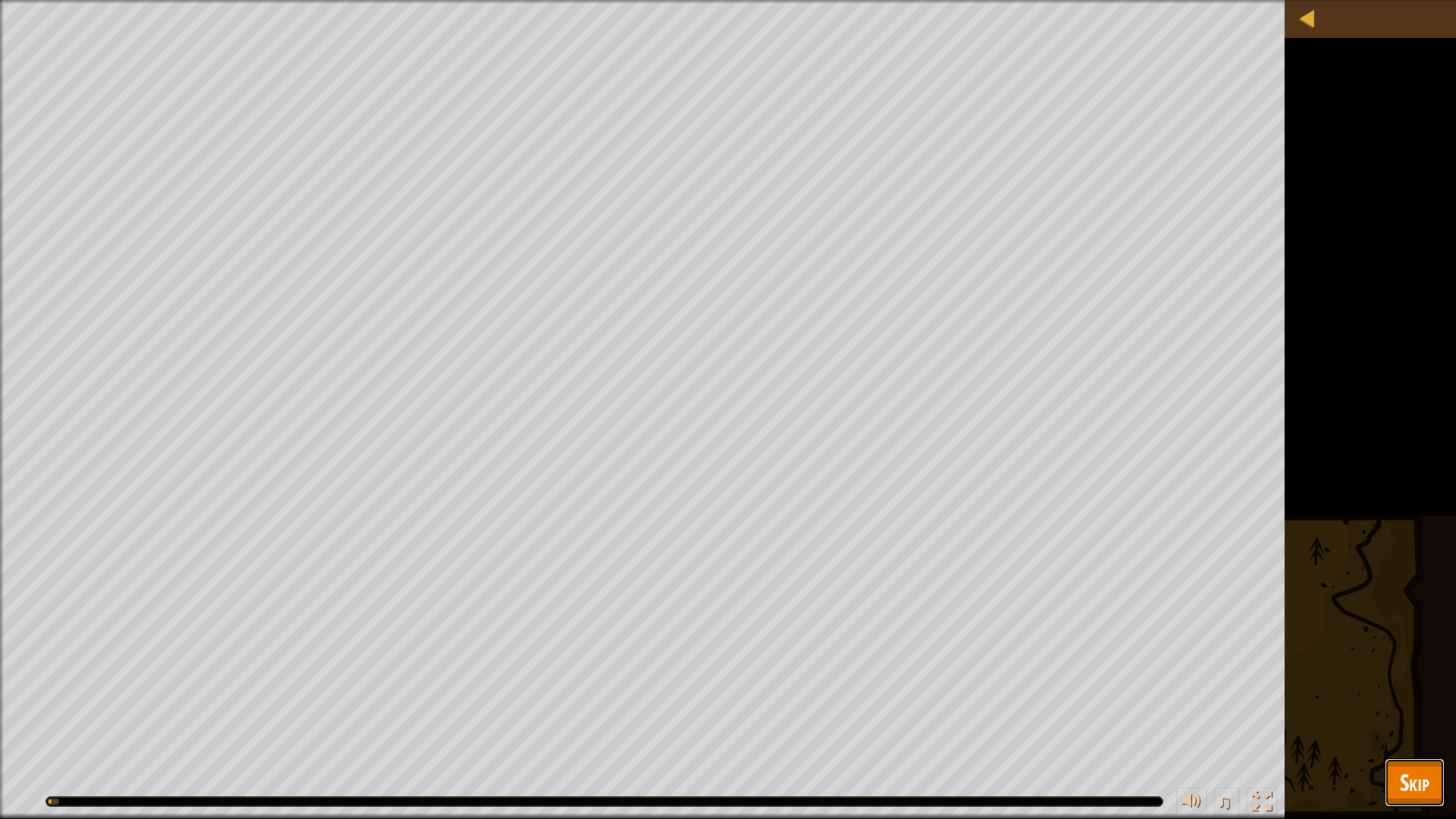
click at [1412, 690] on span "Skip" at bounding box center [1414, 782] width 29 height 31
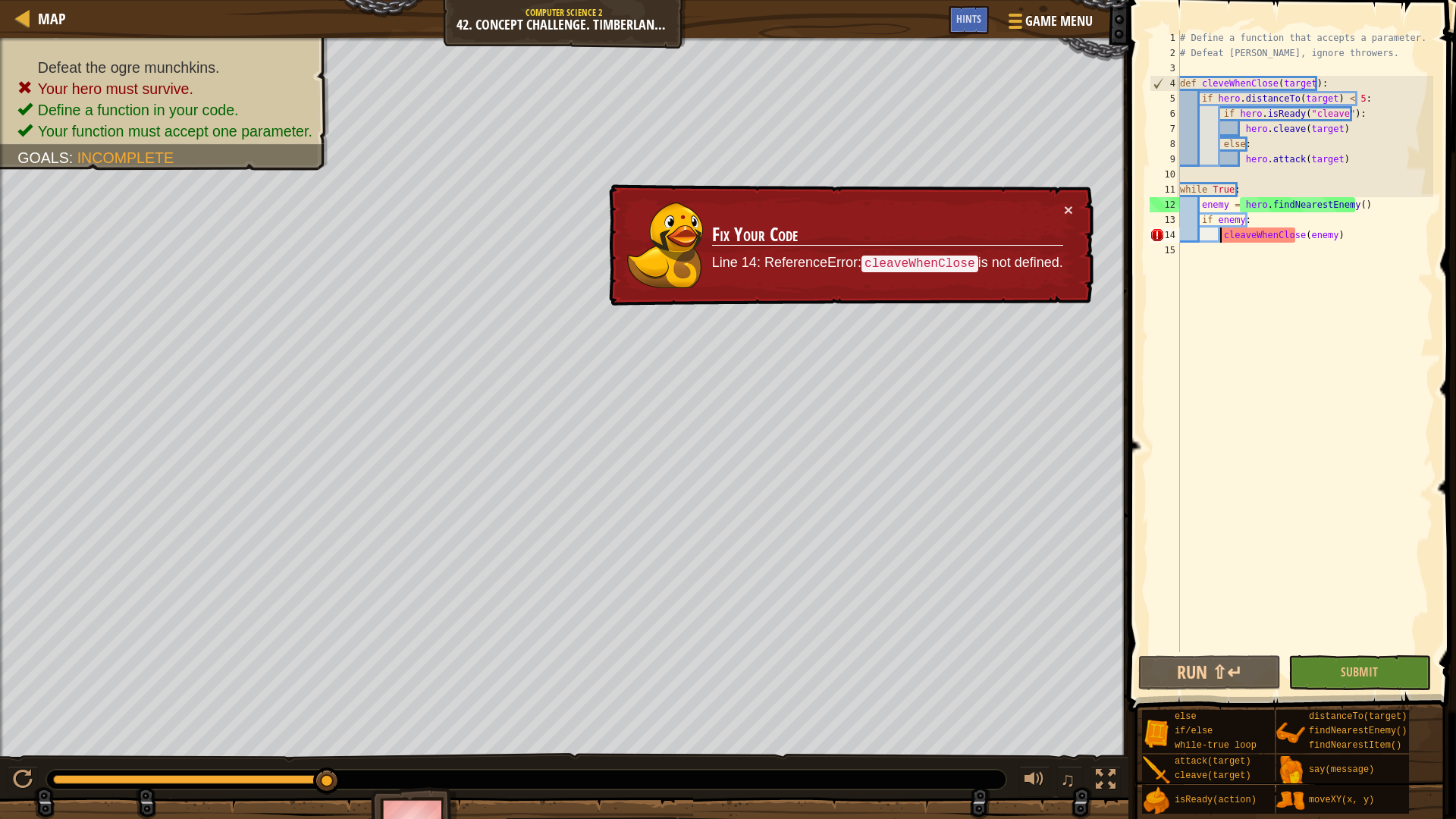
click at [1220, 237] on div "# Define a function that accepts a parameter. # Defeat [PERSON_NAME], ignore th…" at bounding box center [1304, 356] width 256 height 652
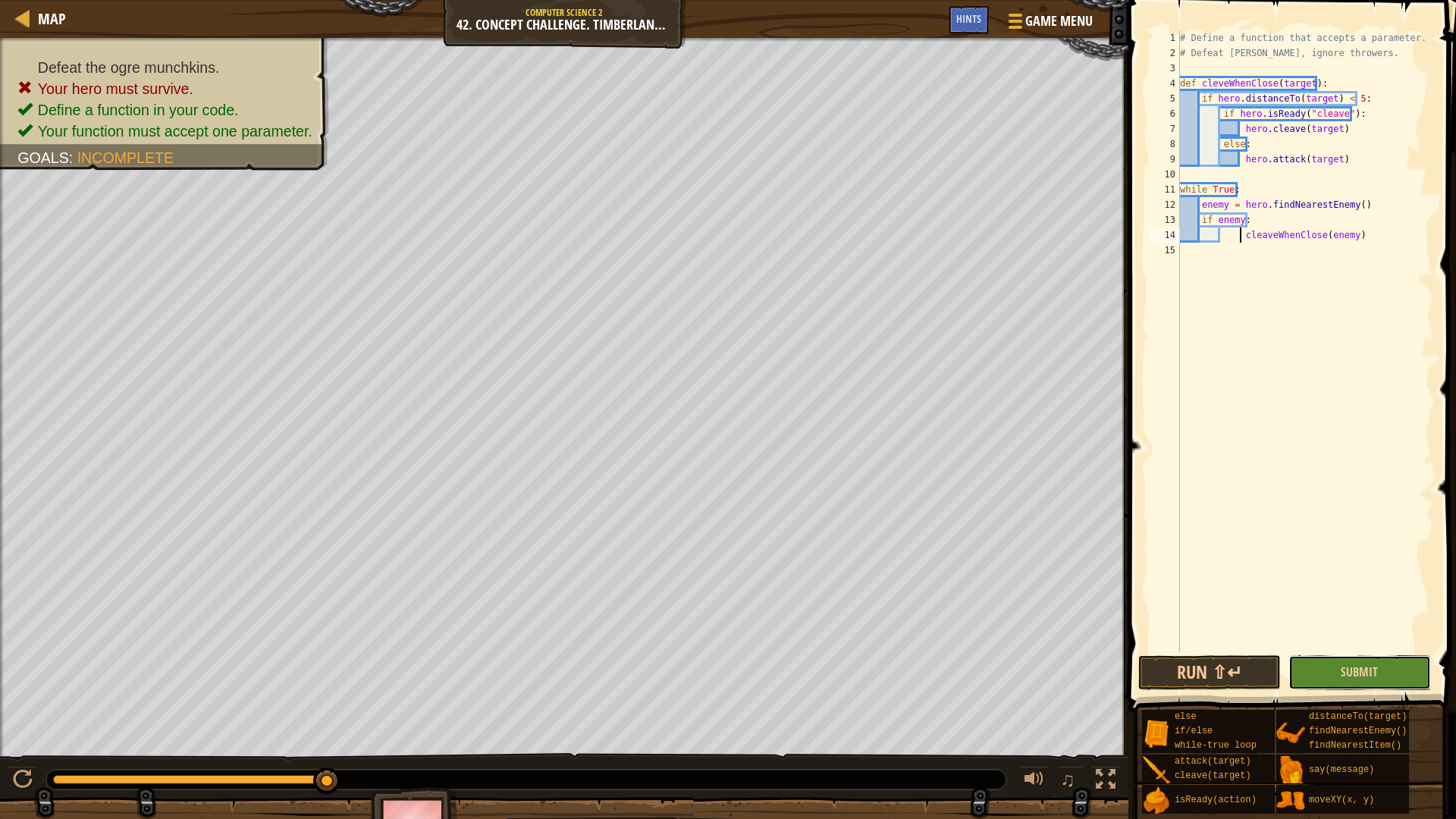
click at [1318, 670] on button "Submit" at bounding box center [1359, 673] width 143 height 35
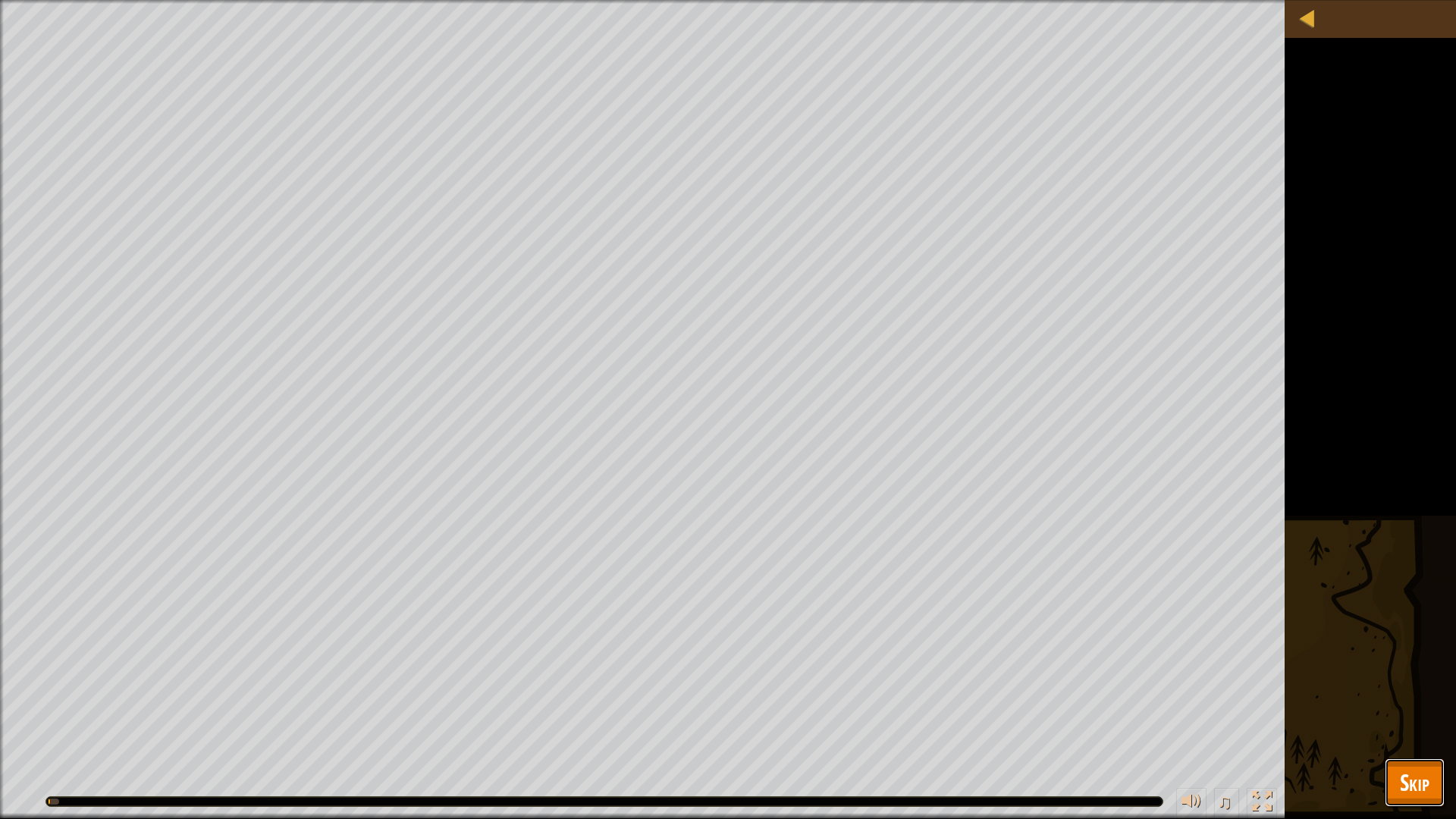
click at [1390, 690] on button "Skip" at bounding box center [1414, 783] width 60 height 49
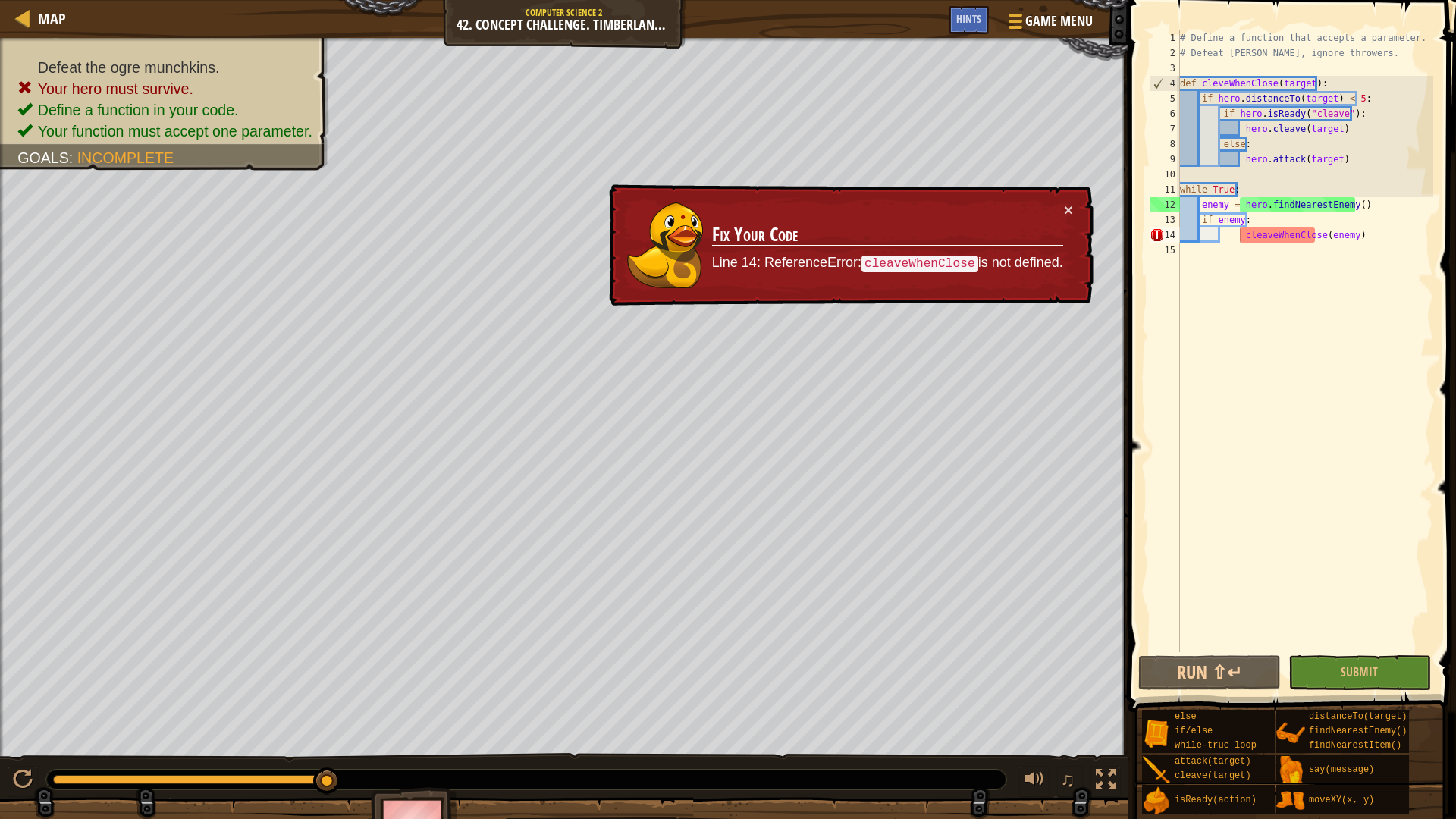
click at [1248, 237] on div "# Define a function that accepts a parameter. # Defeat [PERSON_NAME], ignore th…" at bounding box center [1304, 356] width 256 height 652
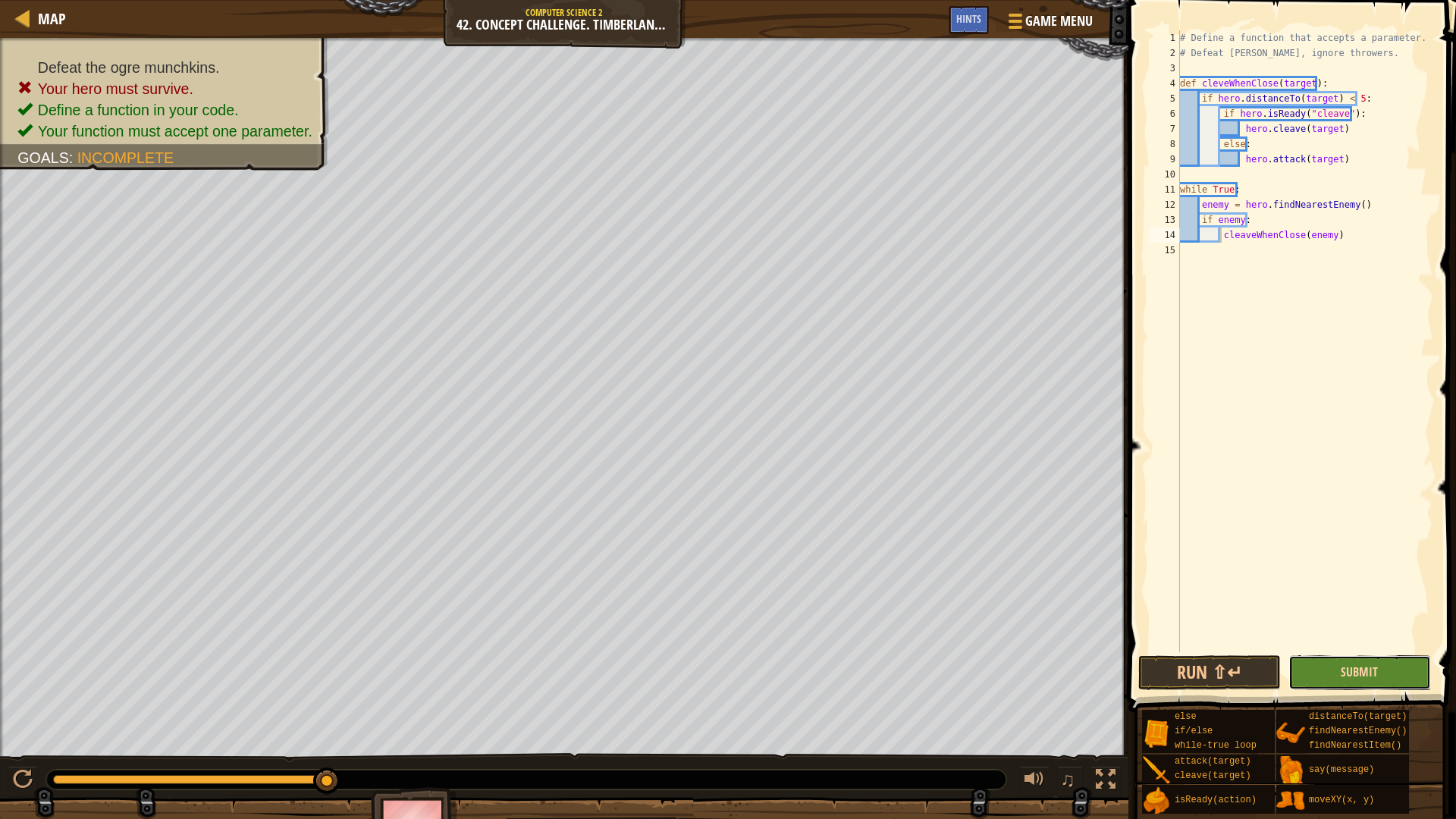
click at [1365, 680] on span "Submit" at bounding box center [1359, 672] width 37 height 17
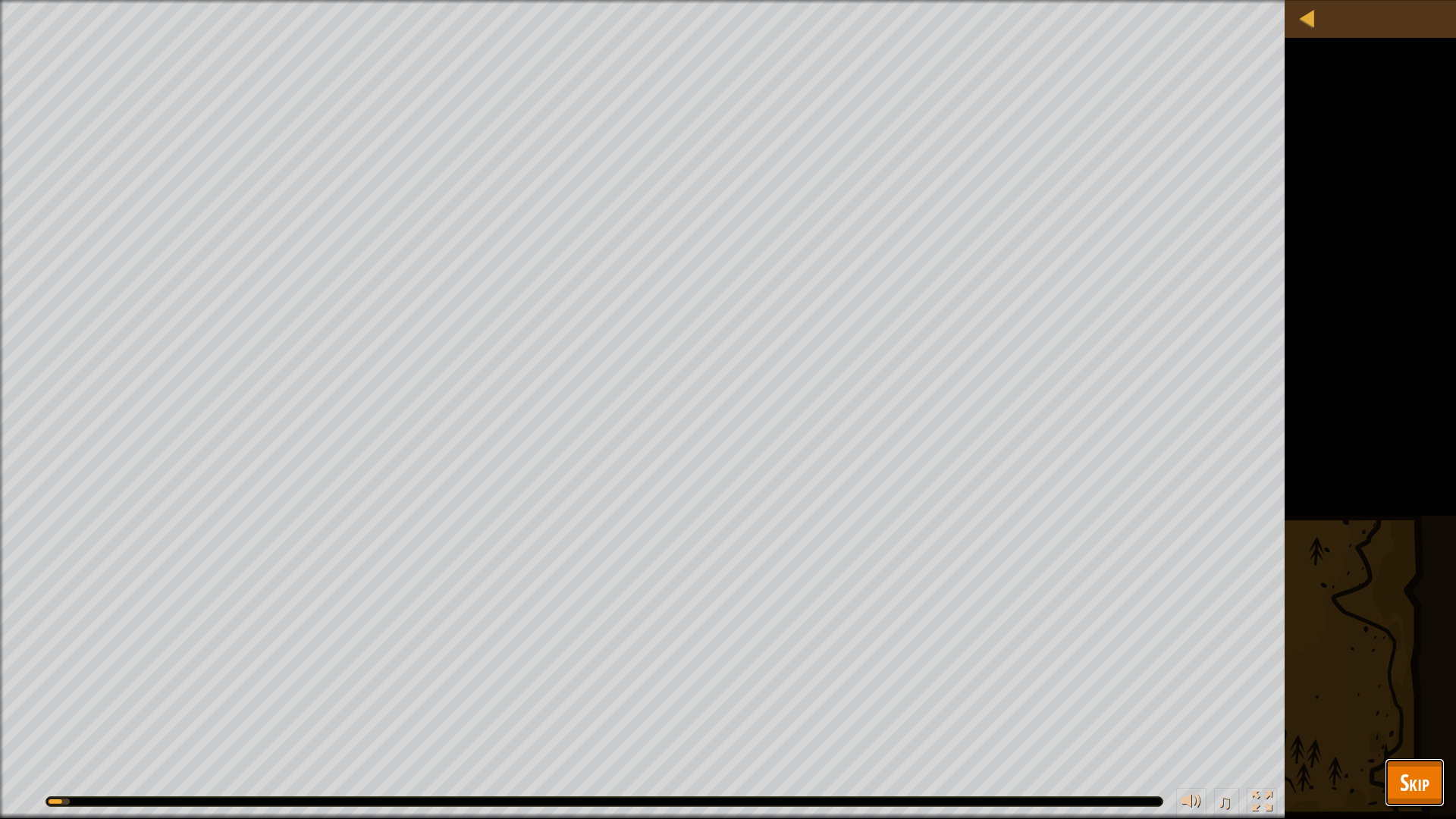
click at [1418, 690] on span "Skip" at bounding box center [1414, 782] width 29 height 31
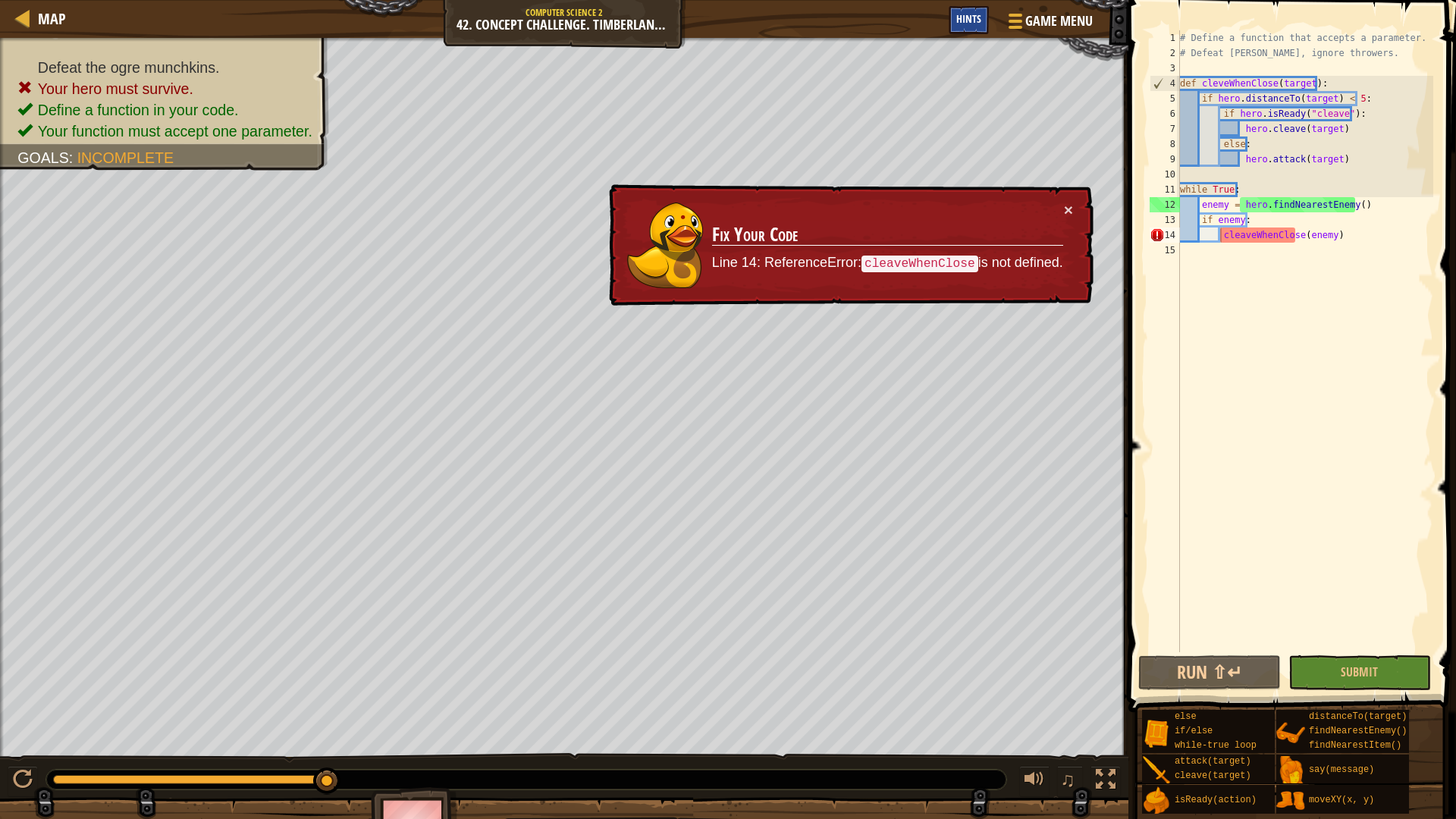
click at [965, 12] on div "Hints" at bounding box center [968, 19] width 40 height 28
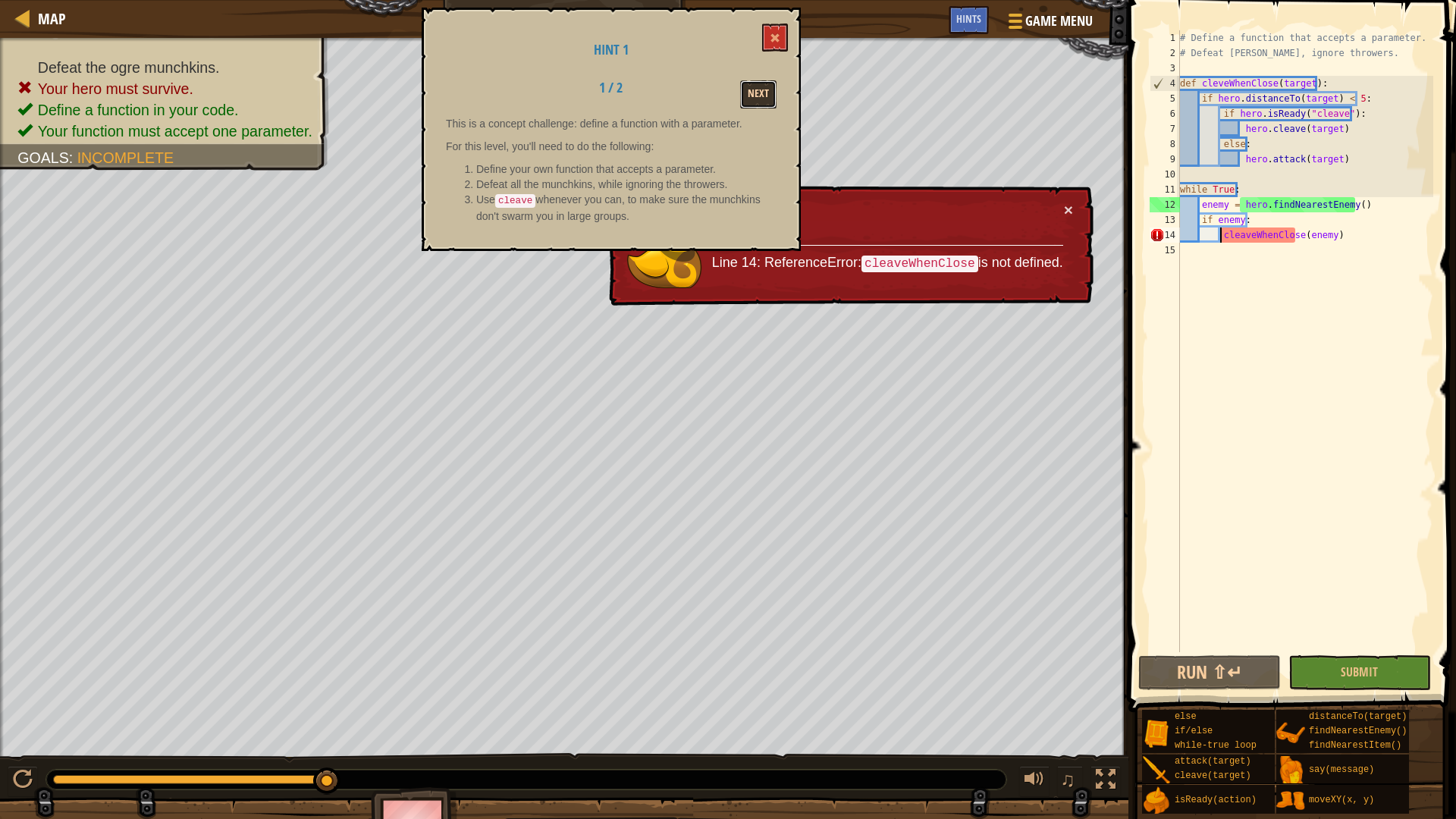
click at [759, 101] on button "Next" at bounding box center [758, 94] width 36 height 28
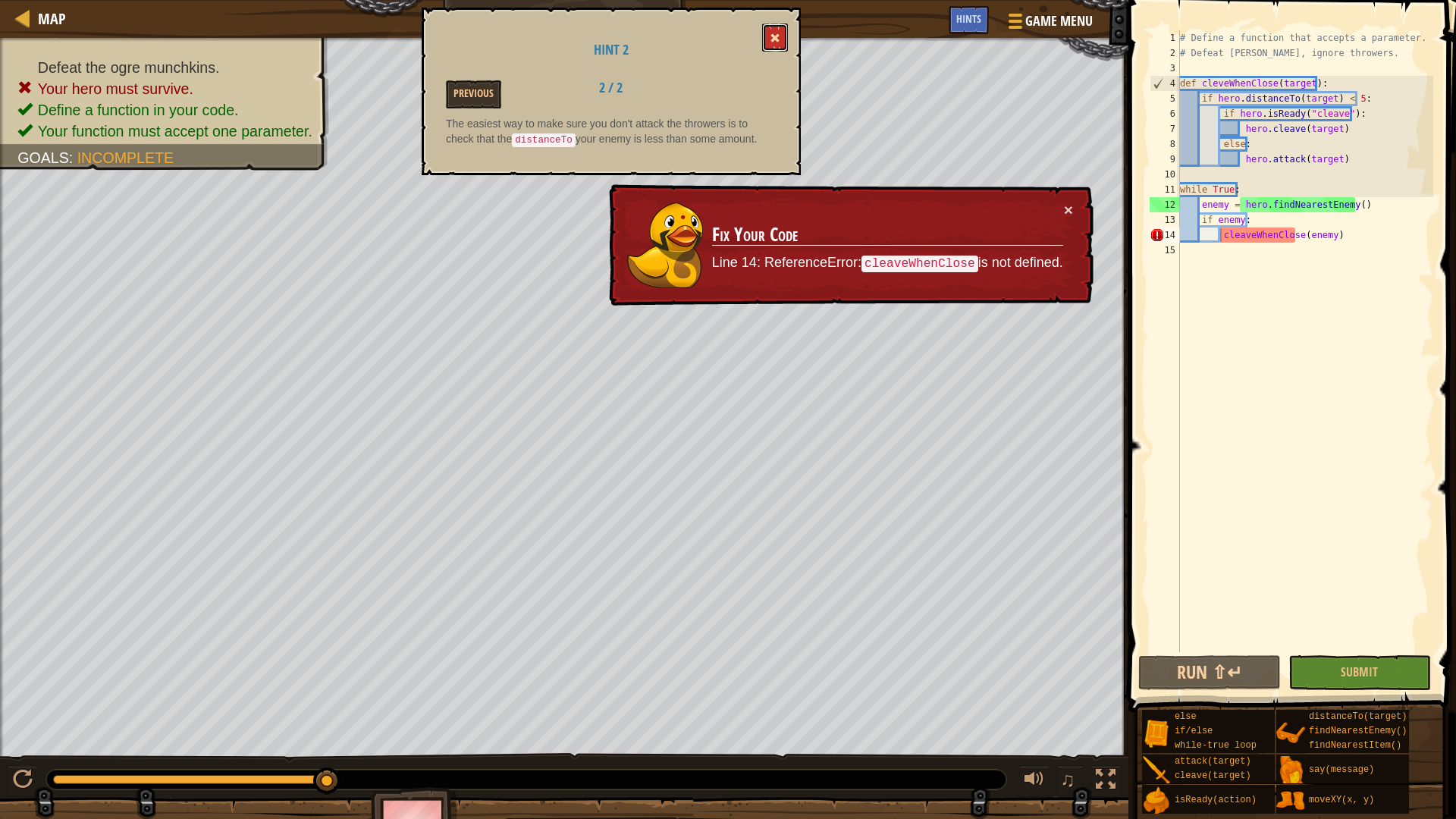
click at [780, 35] on button at bounding box center [775, 37] width 26 height 28
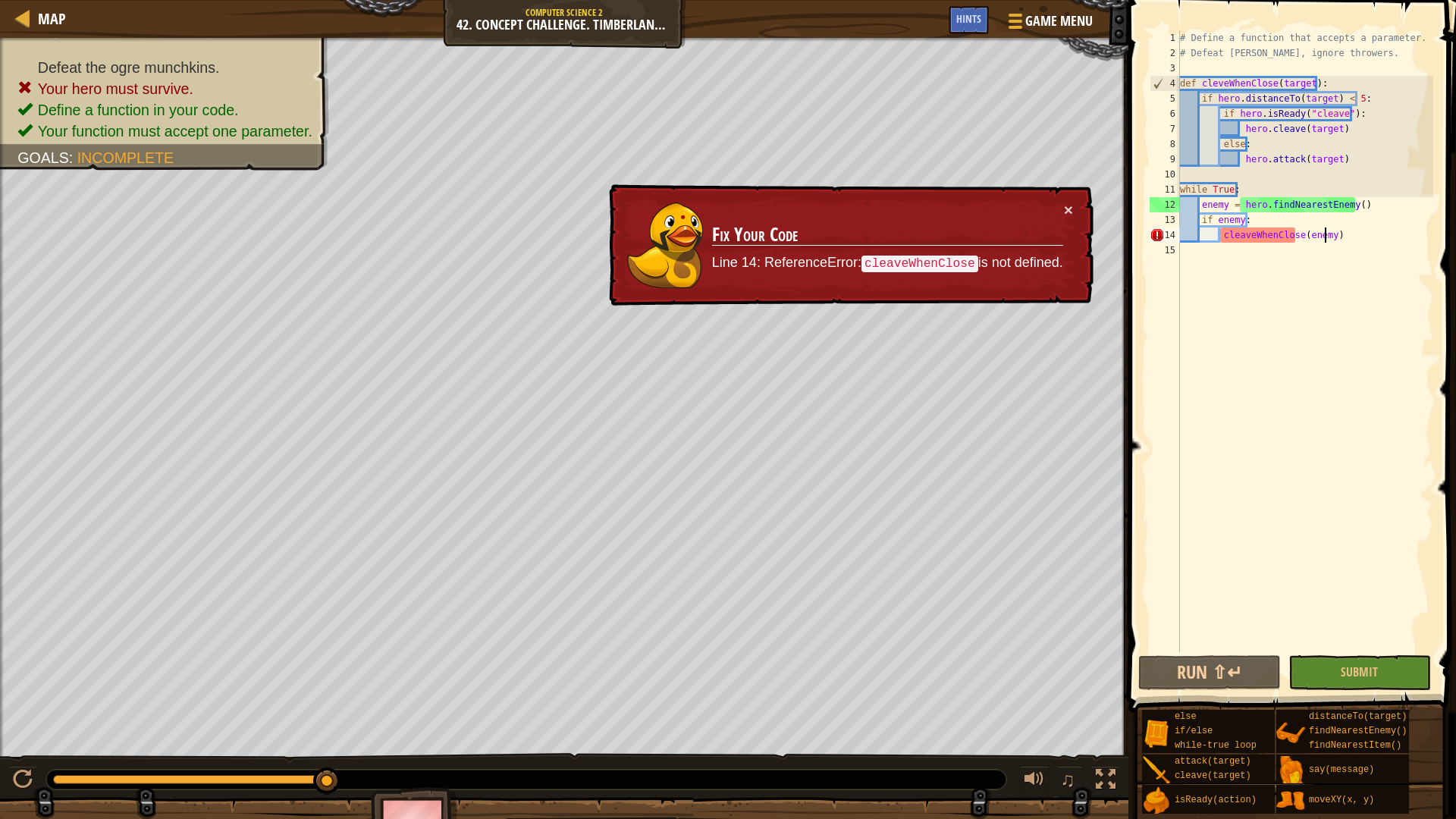
click at [1324, 232] on div "# Define a function that accepts a parameter. # Defeat [PERSON_NAME], ignore th…" at bounding box center [1304, 356] width 256 height 652
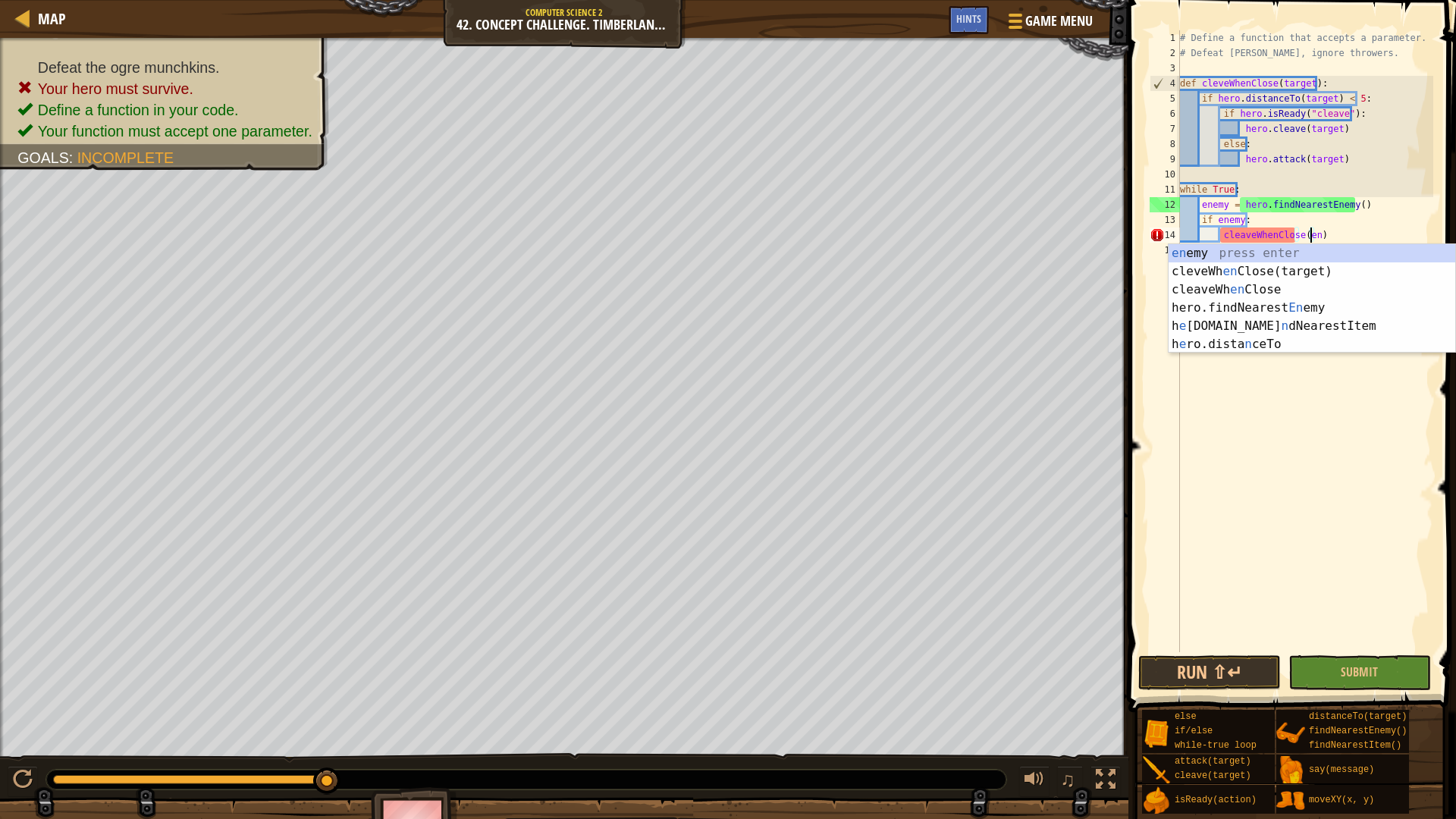
scroll to position [7, 10]
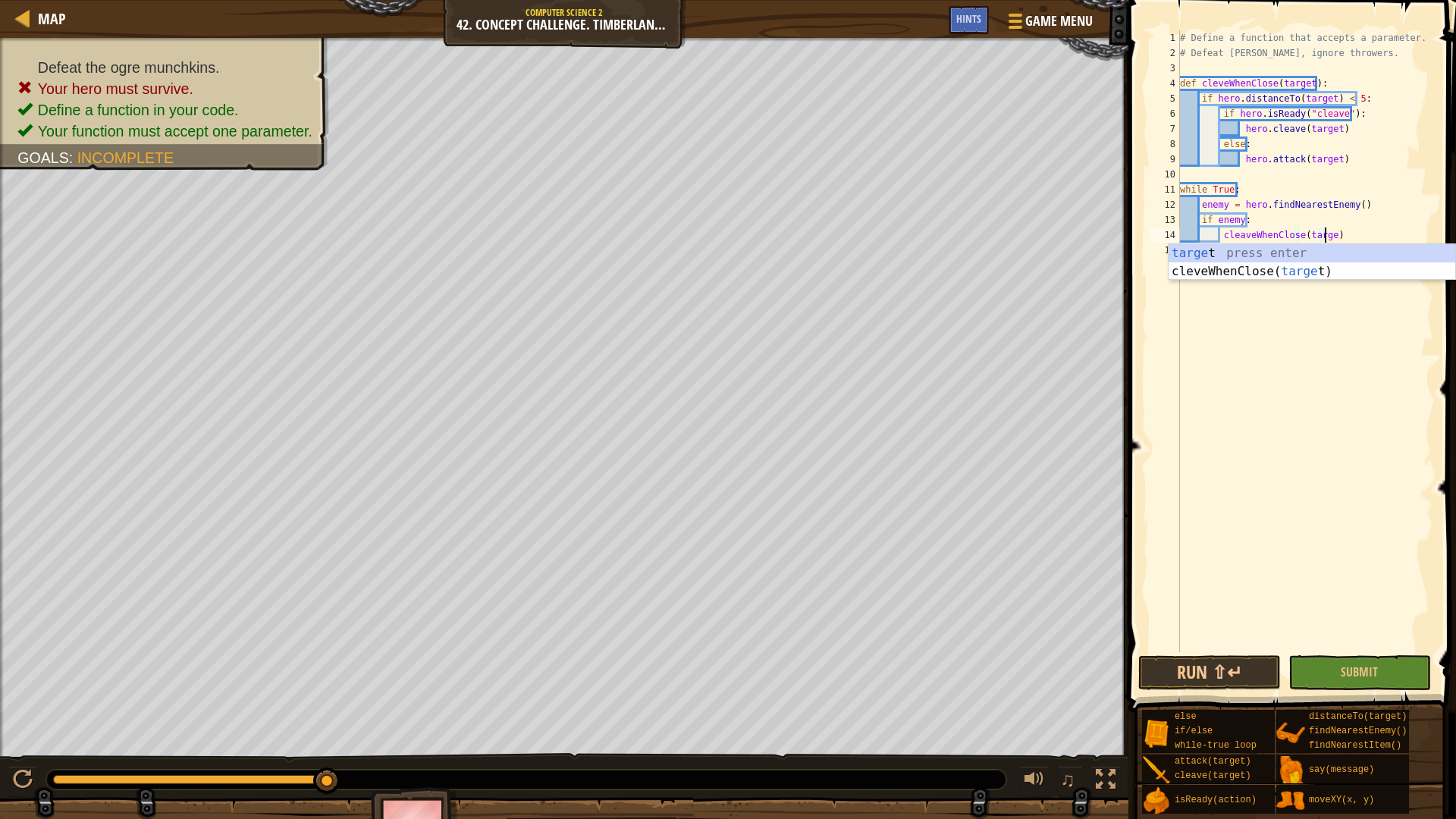
type textarea "cleaveWhenClose(target)"
click at [1348, 648] on div "# Define a function that accepts a parameter. # Defeat [PERSON_NAME], ignore th…" at bounding box center [1304, 356] width 256 height 652
click at [1353, 670] on span "Submit" at bounding box center [1359, 672] width 37 height 17
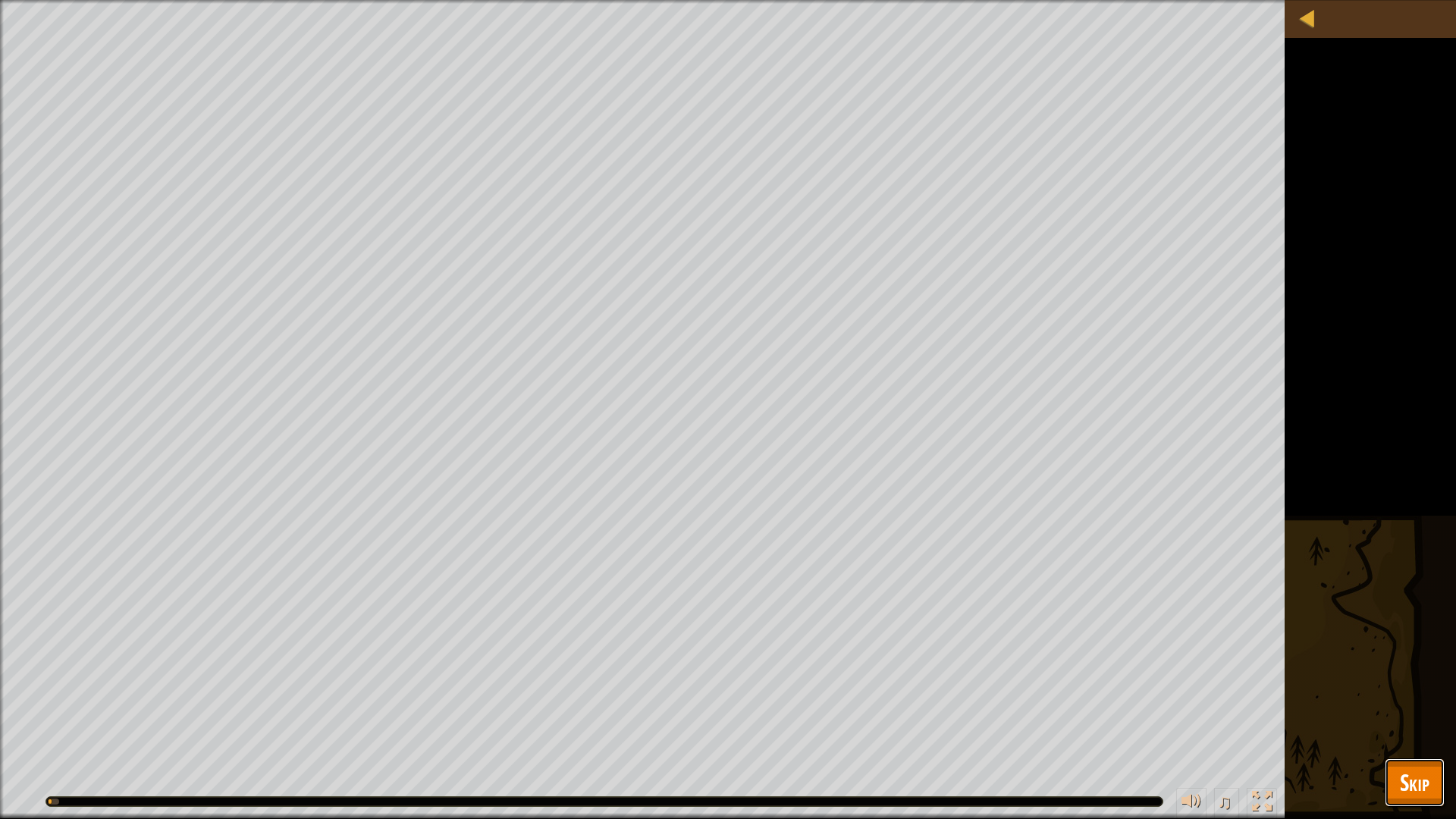
click at [1406, 690] on span "Skip" at bounding box center [1414, 782] width 29 height 31
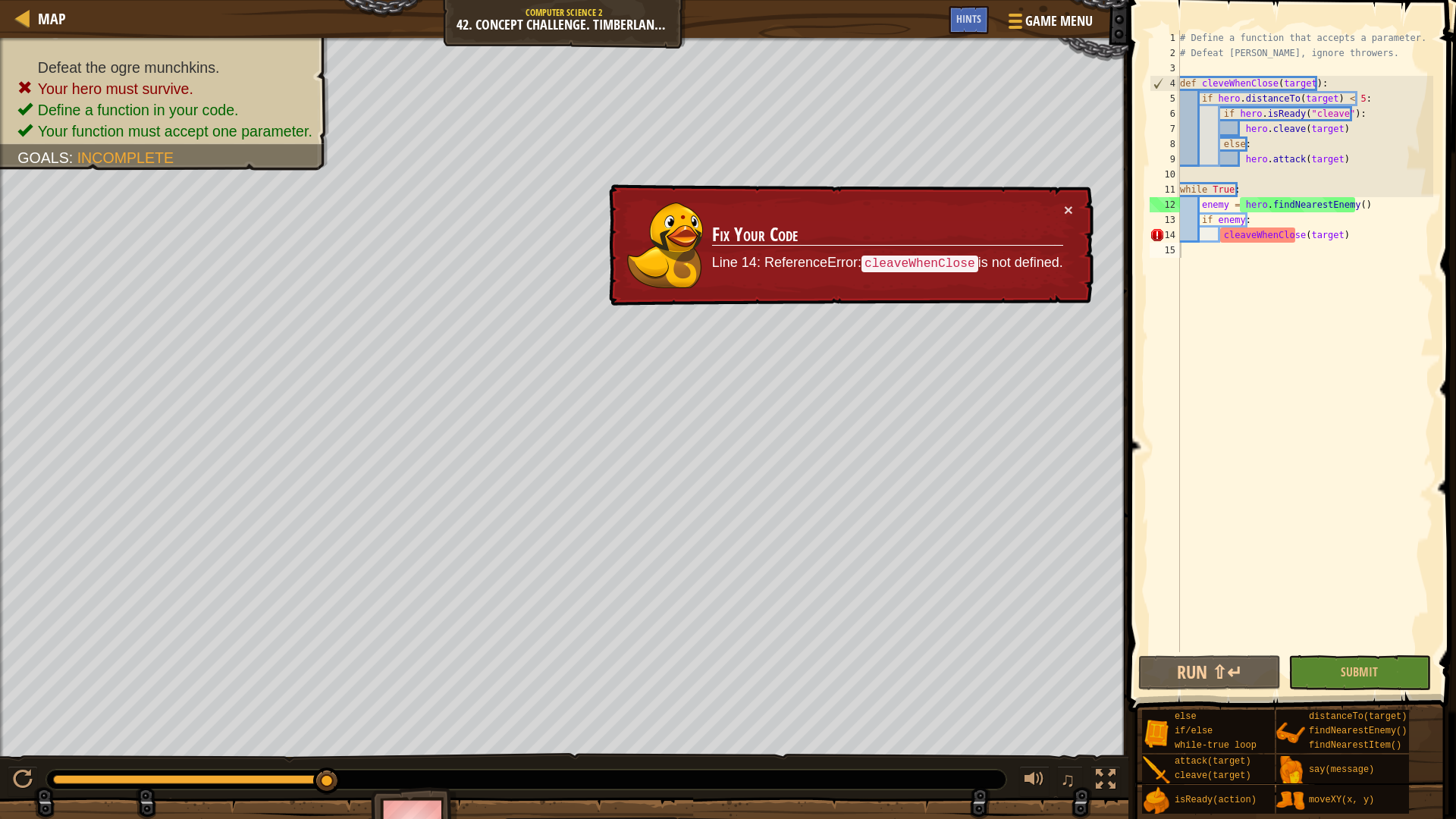
type textarea "cleaveWhenClose(target)"
drag, startPoint x: 1345, startPoint y: 237, endPoint x: 1222, endPoint y: 239, distance: 123.0
click at [1222, 239] on div "# Define a function that accepts a parameter. # Defeat [PERSON_NAME], ignore th…" at bounding box center [1304, 356] width 256 height 652
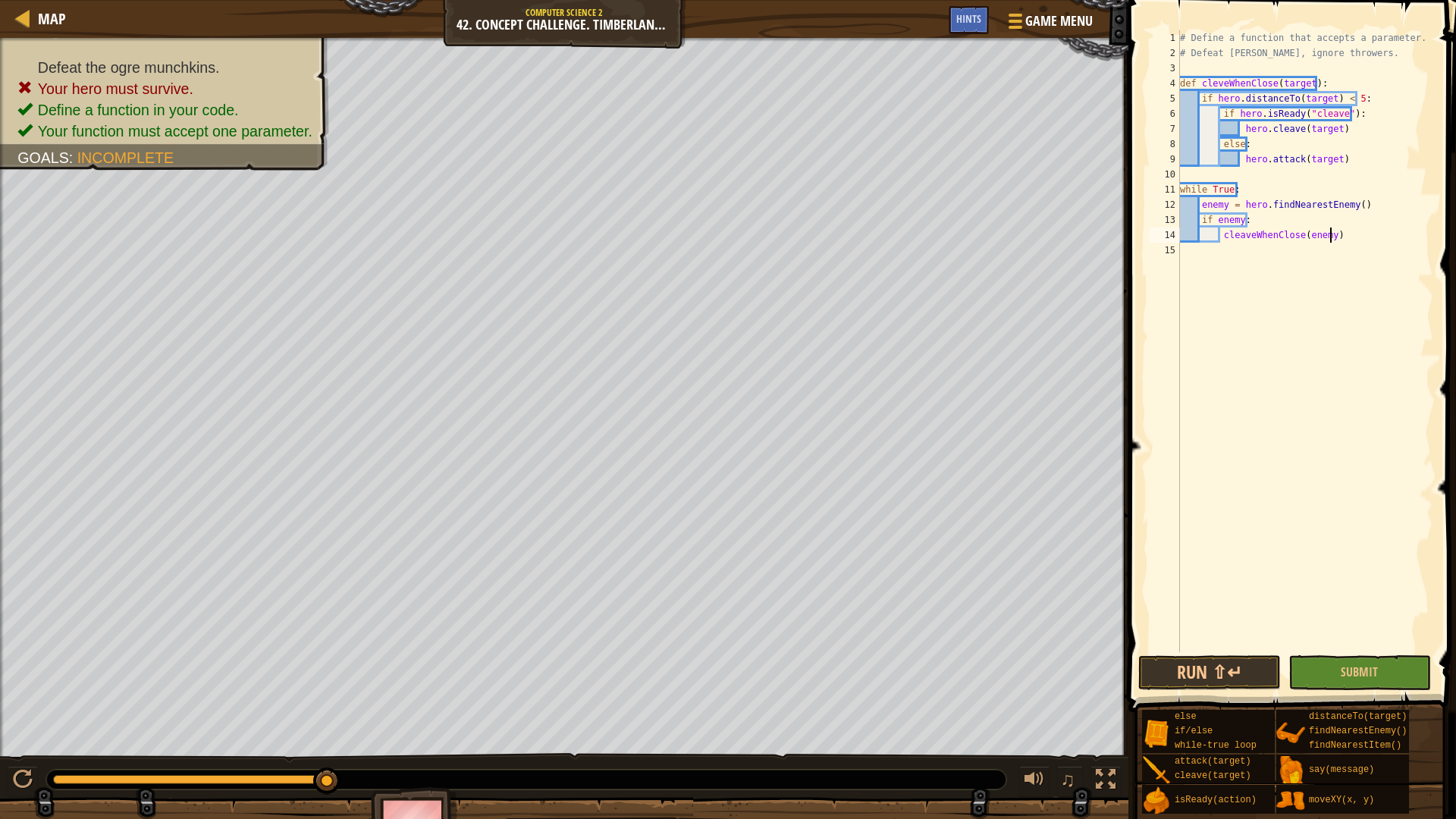
scroll to position [7, 12]
click at [1365, 653] on span at bounding box center [1293, 335] width 340 height 757
click at [1370, 672] on span "Submit" at bounding box center [1359, 672] width 37 height 17
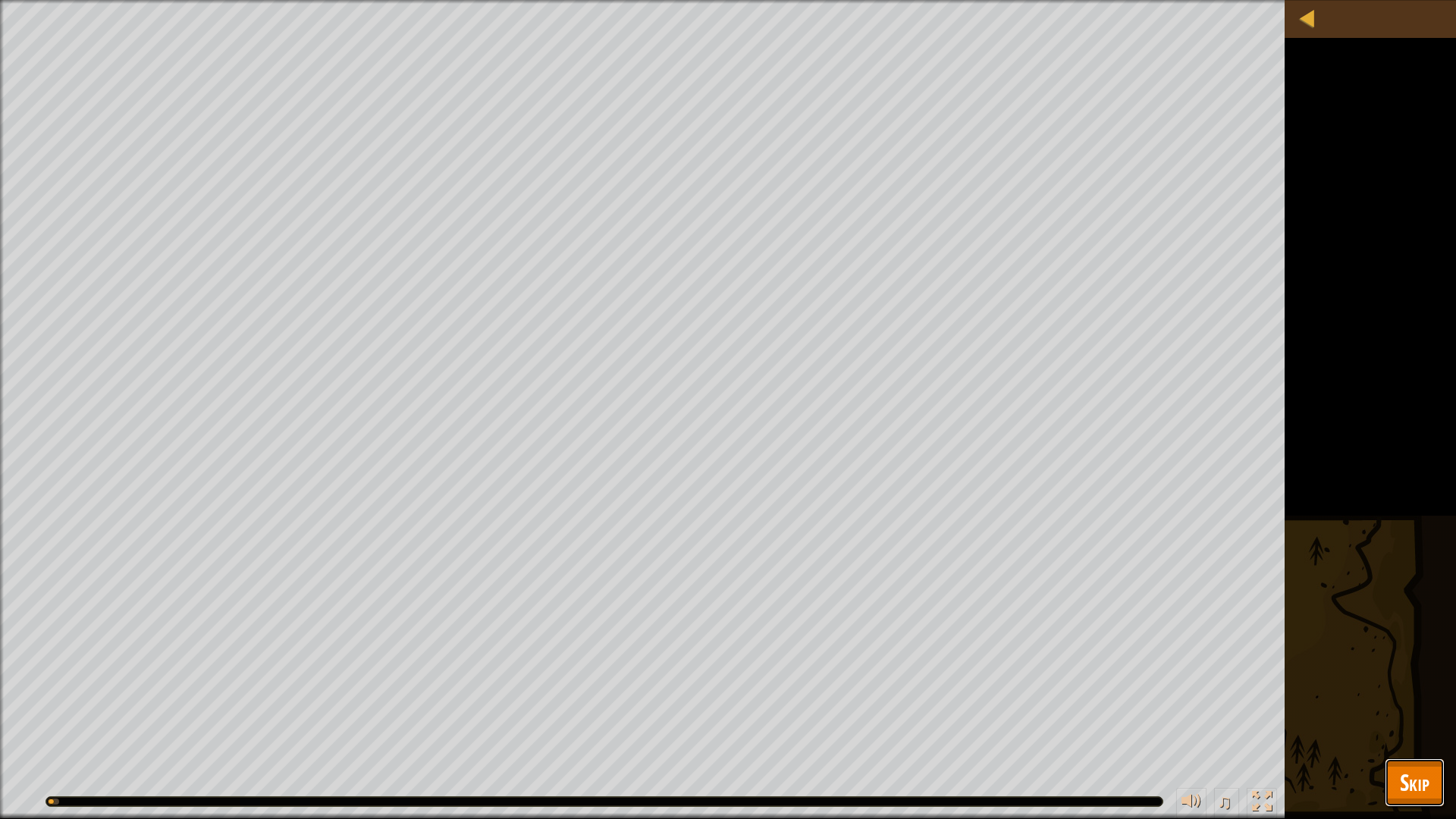
click at [1412, 690] on span "Skip" at bounding box center [1414, 782] width 29 height 31
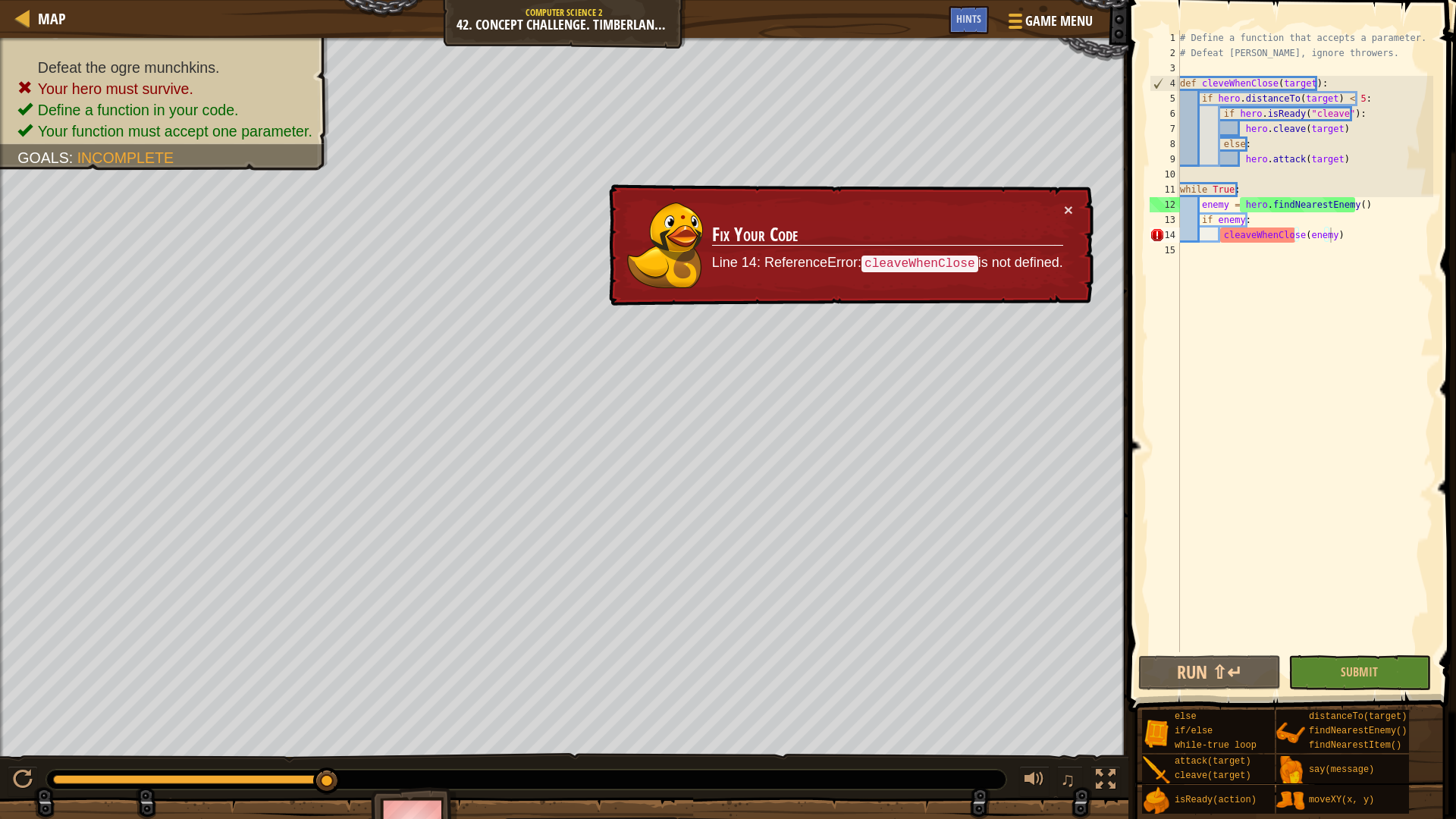
click at [1239, 235] on div "# Define a function that accepts a parameter. # Defeat [PERSON_NAME], ignore th…" at bounding box center [1304, 356] width 256 height 652
type textarea "cleveWhenClose(enemy)"
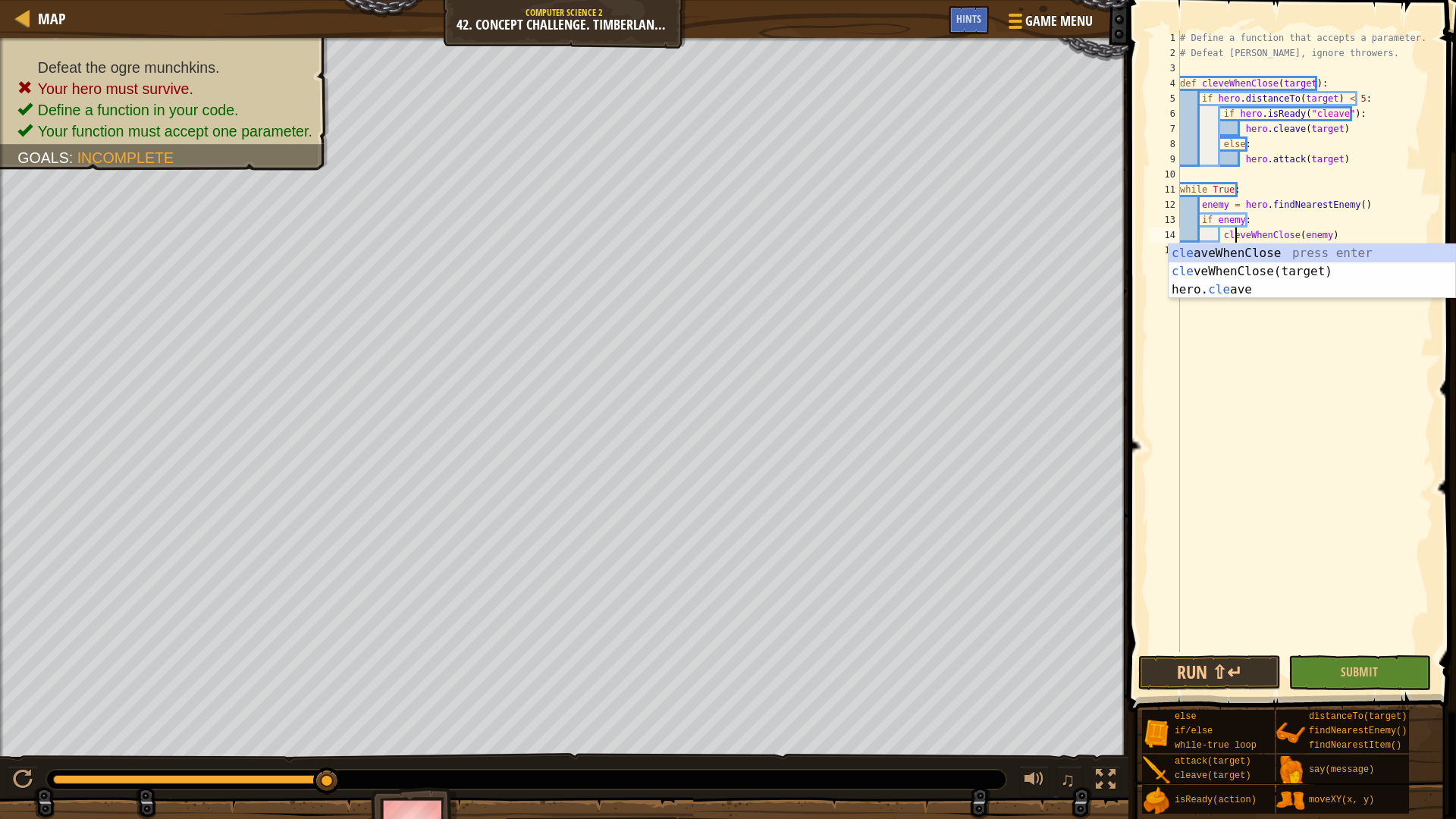
click at [1273, 389] on div "# Define a function that accepts a parameter. # Defeat [PERSON_NAME], ignore th…" at bounding box center [1304, 356] width 256 height 652
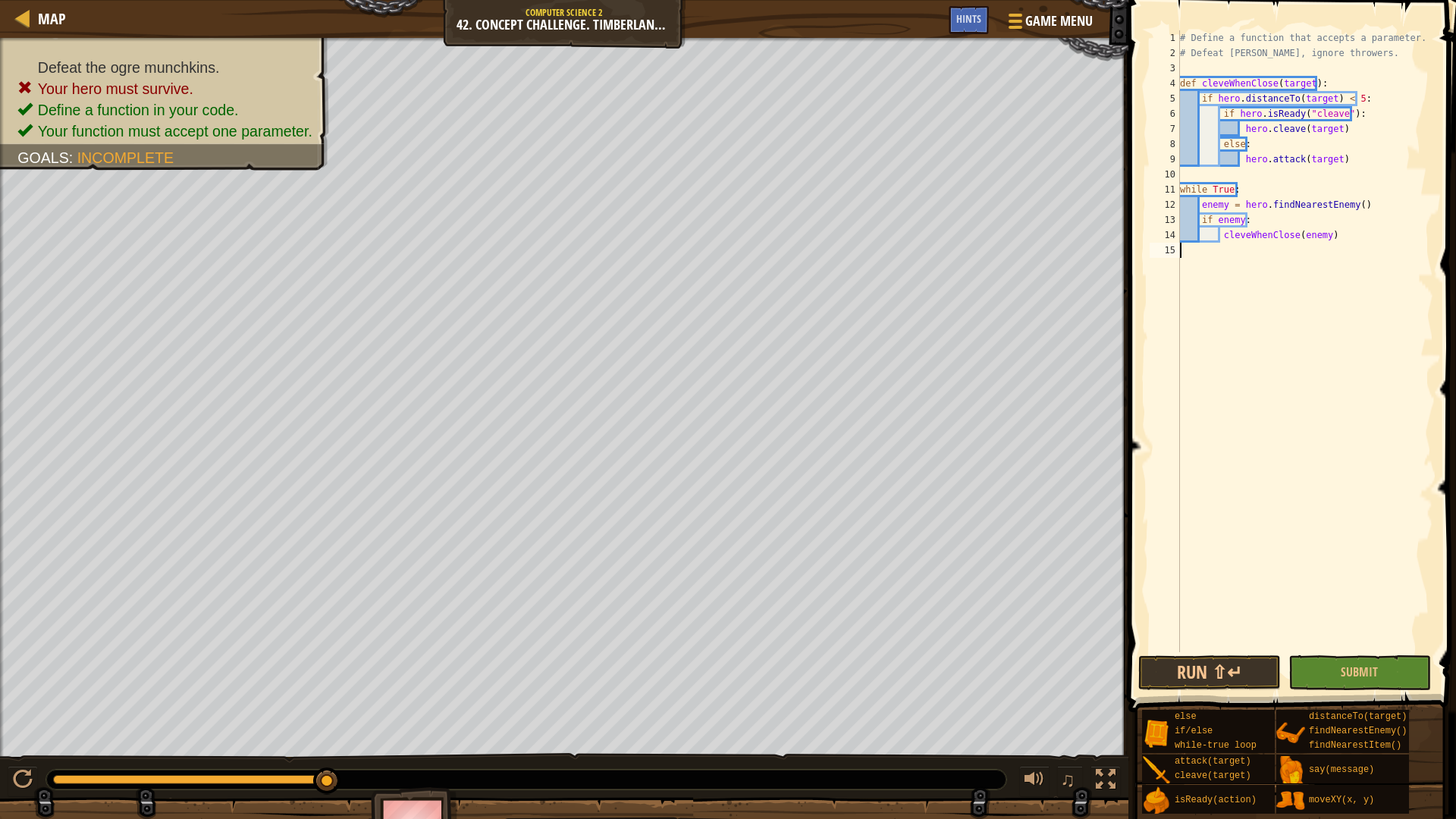
scroll to position [7, 0]
click at [1188, 684] on button "Run ⇧↵" at bounding box center [1209, 673] width 143 height 35
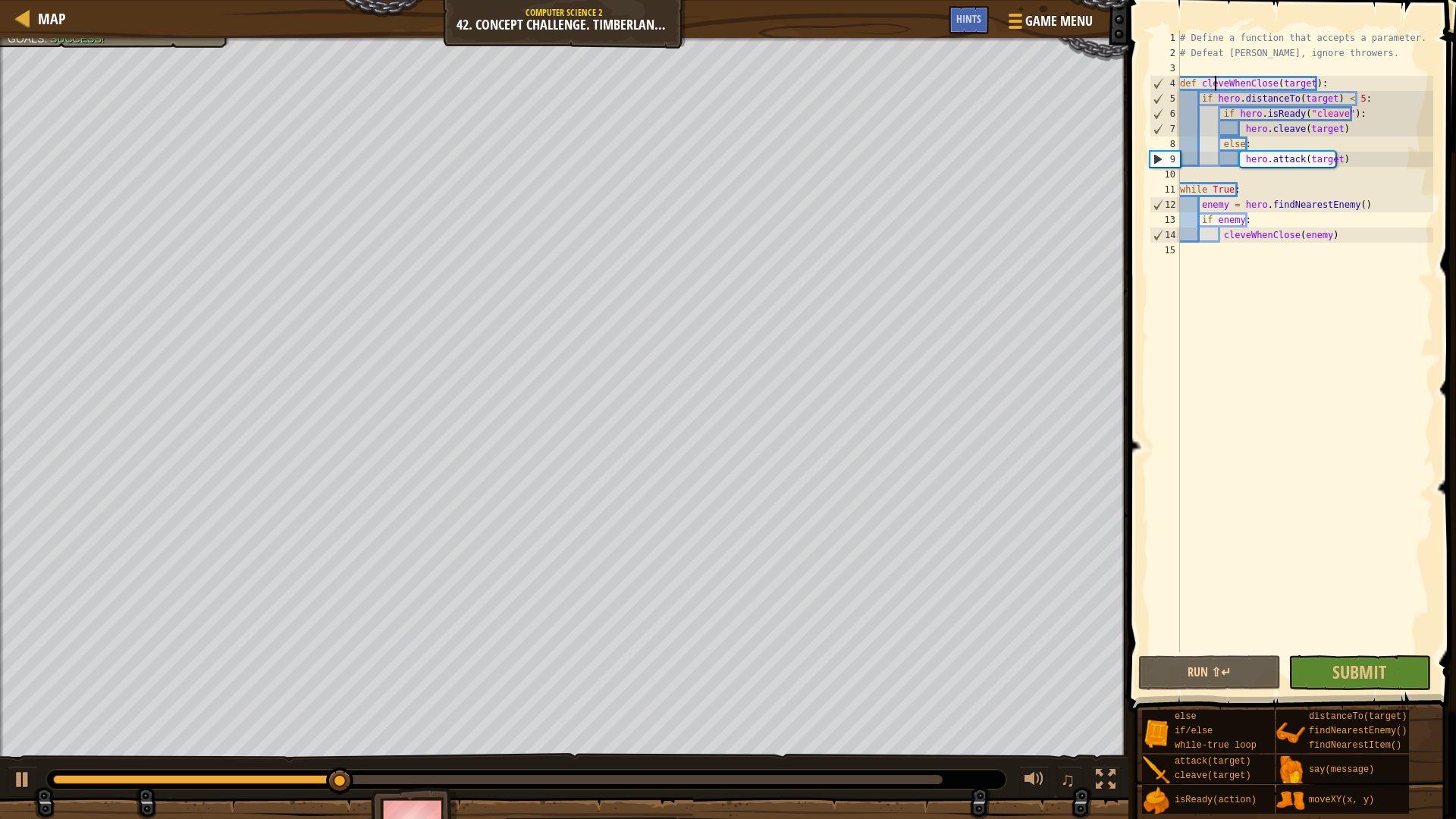
click at [1213, 81] on div "# Define a function that accepts a parameter. # Defeat [PERSON_NAME], ignore th…" at bounding box center [1304, 356] width 256 height 652
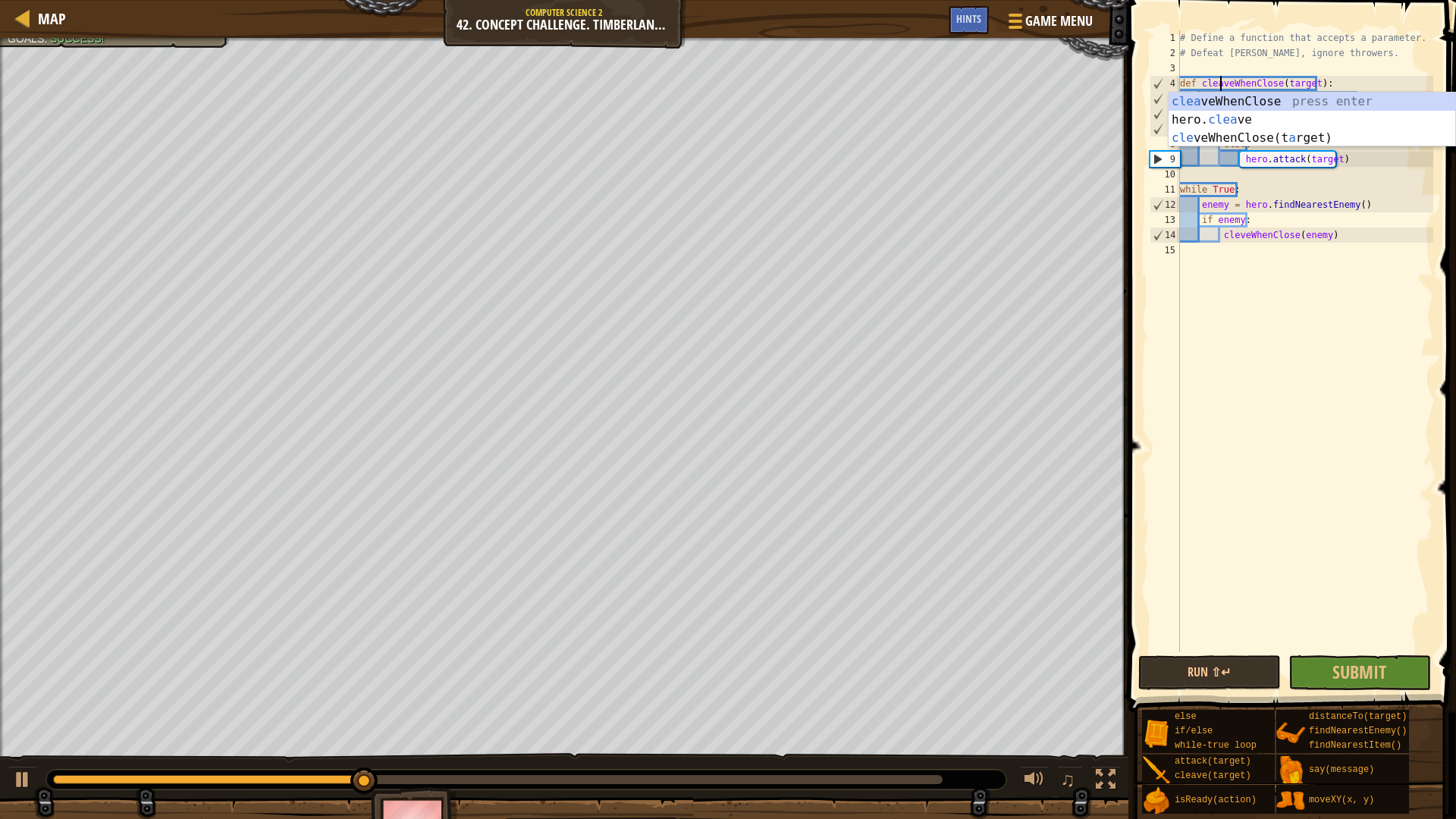
scroll to position [7, 3]
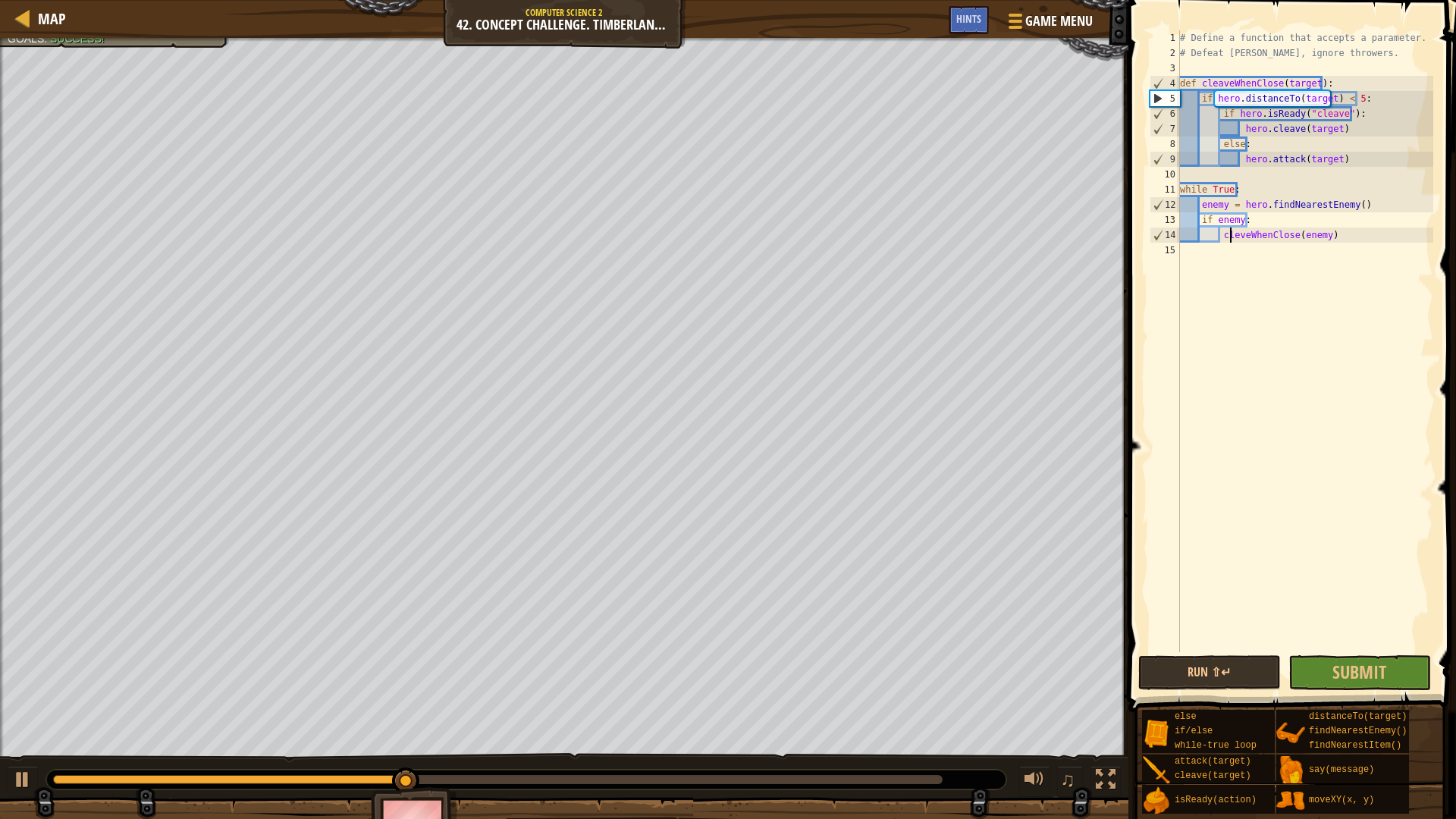
click at [1232, 235] on div "# Define a function that accepts a parameter. # Defeat [PERSON_NAME], ignore th…" at bounding box center [1304, 356] width 256 height 652
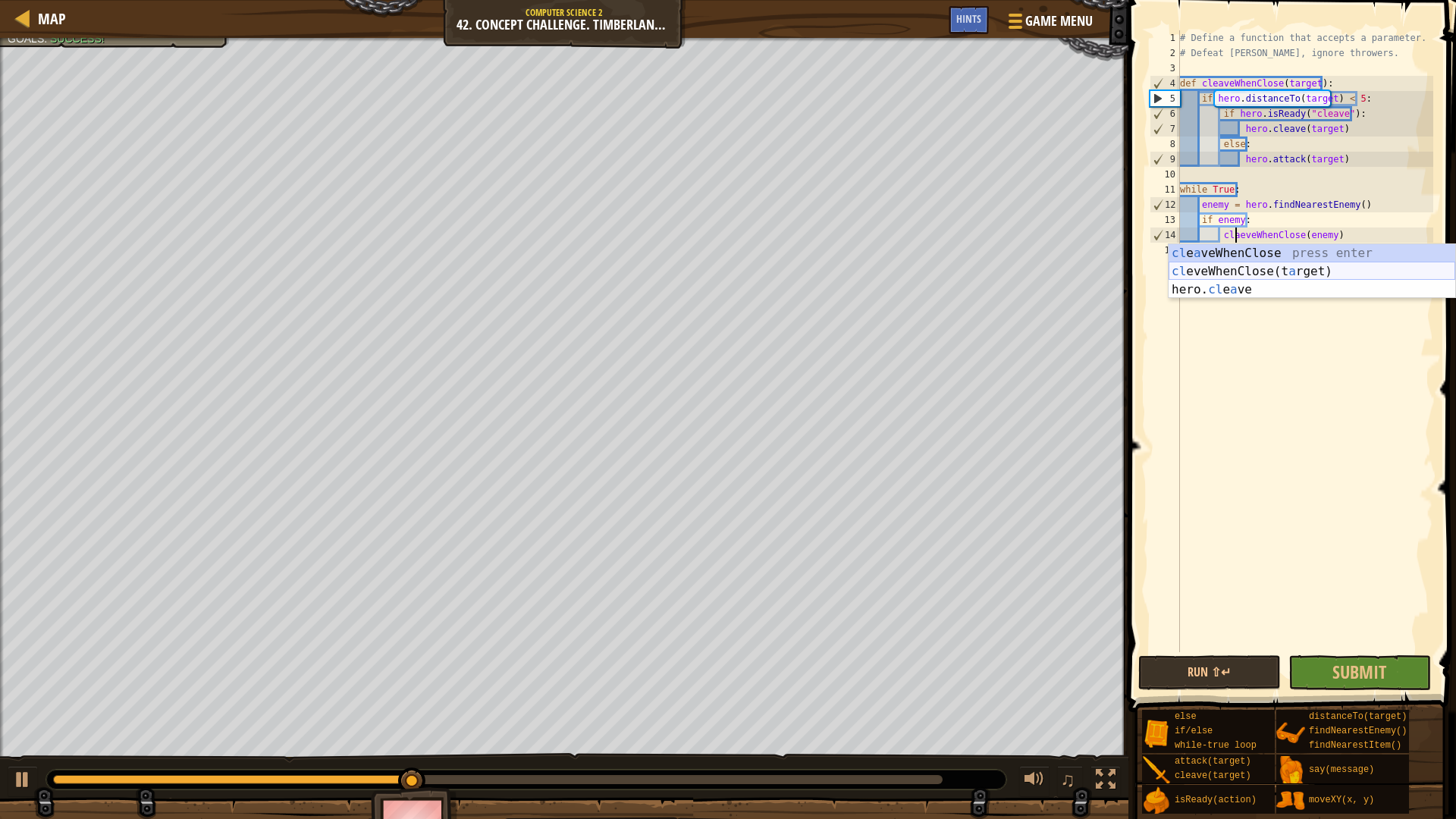
scroll to position [7, 4]
type textarea "cleaveWhenClose(enemy)"
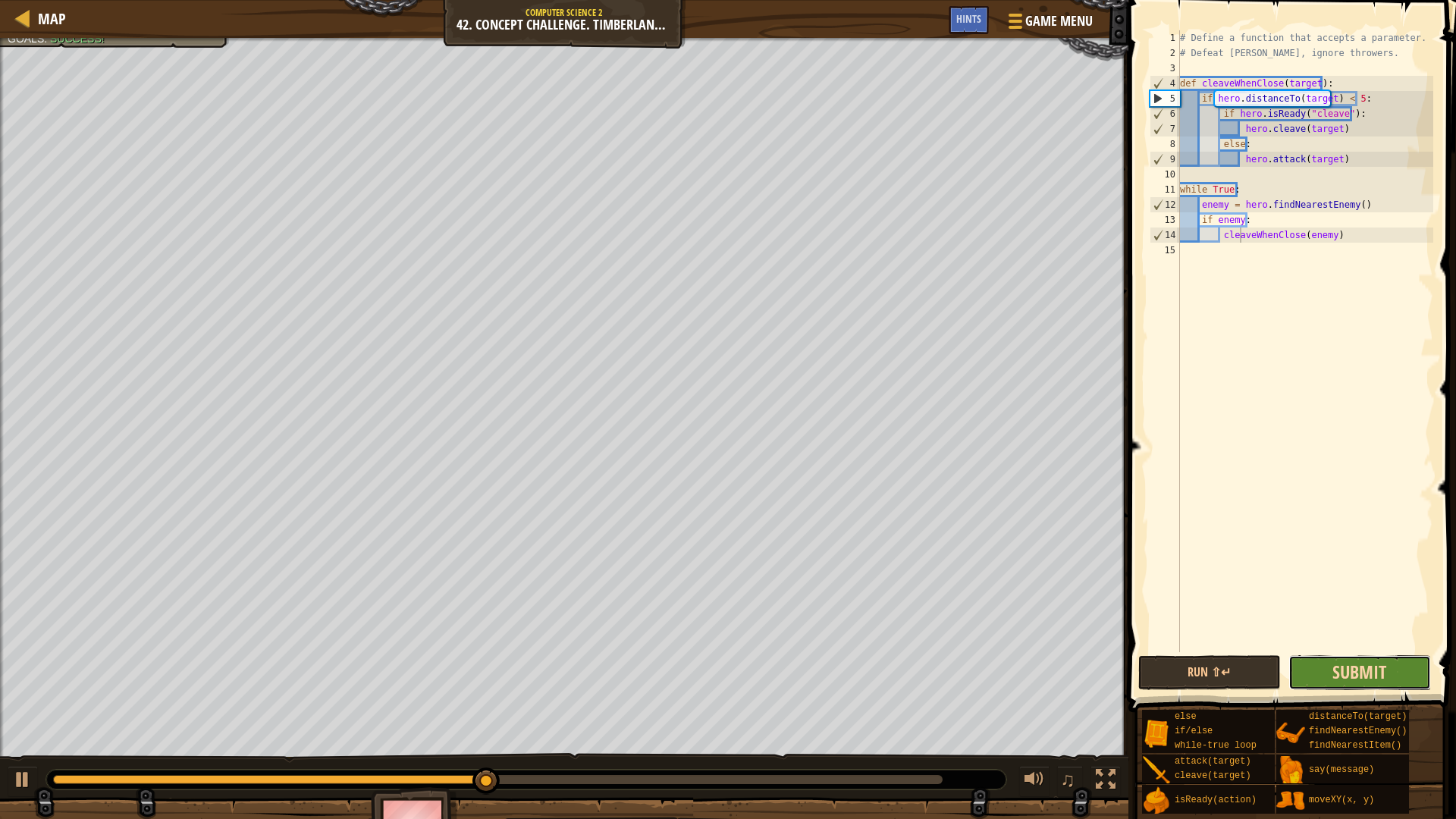
click at [1365, 673] on span "Submit" at bounding box center [1359, 671] width 54 height 24
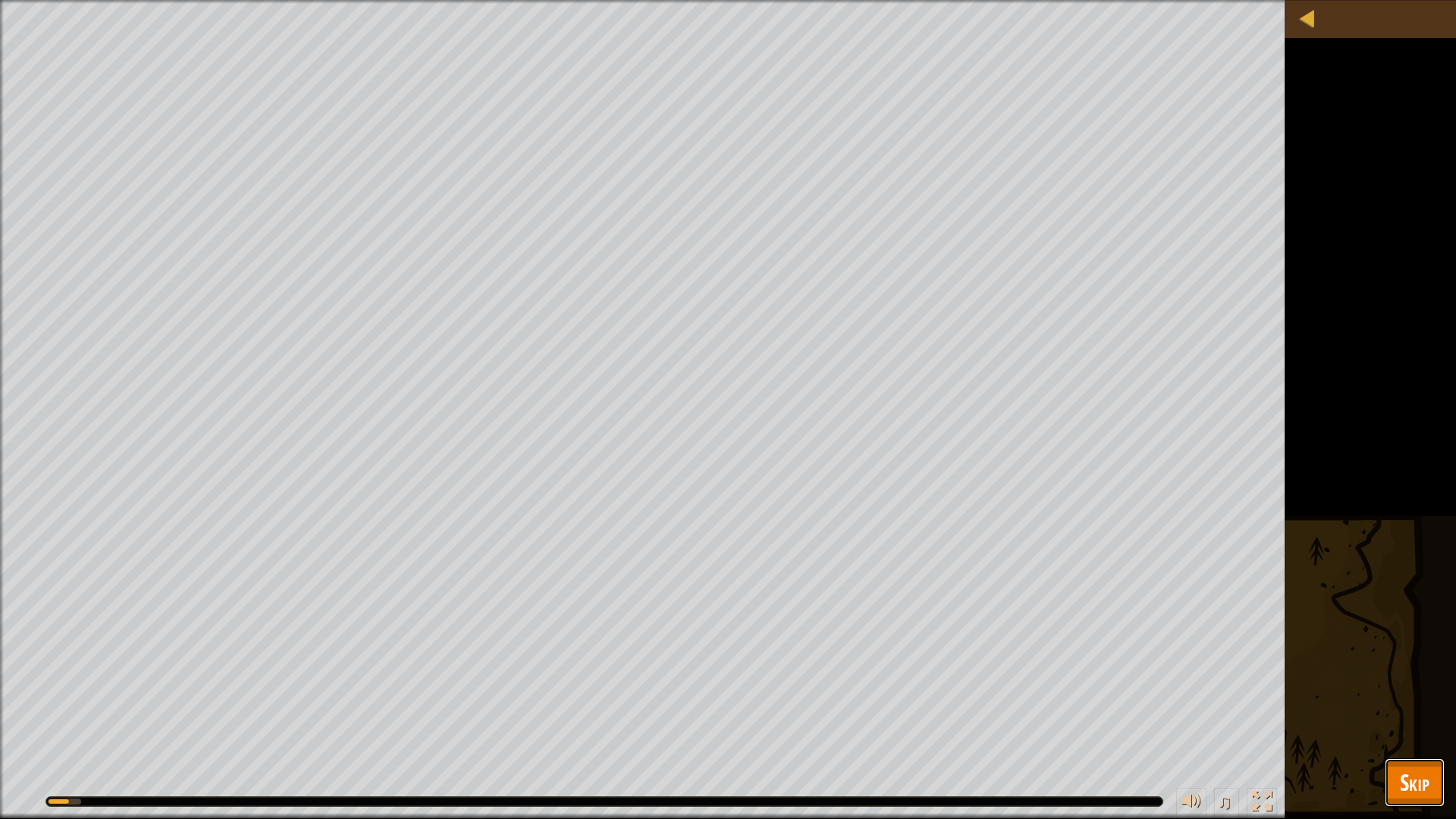
click at [1411, 690] on span "Skip" at bounding box center [1414, 782] width 29 height 31
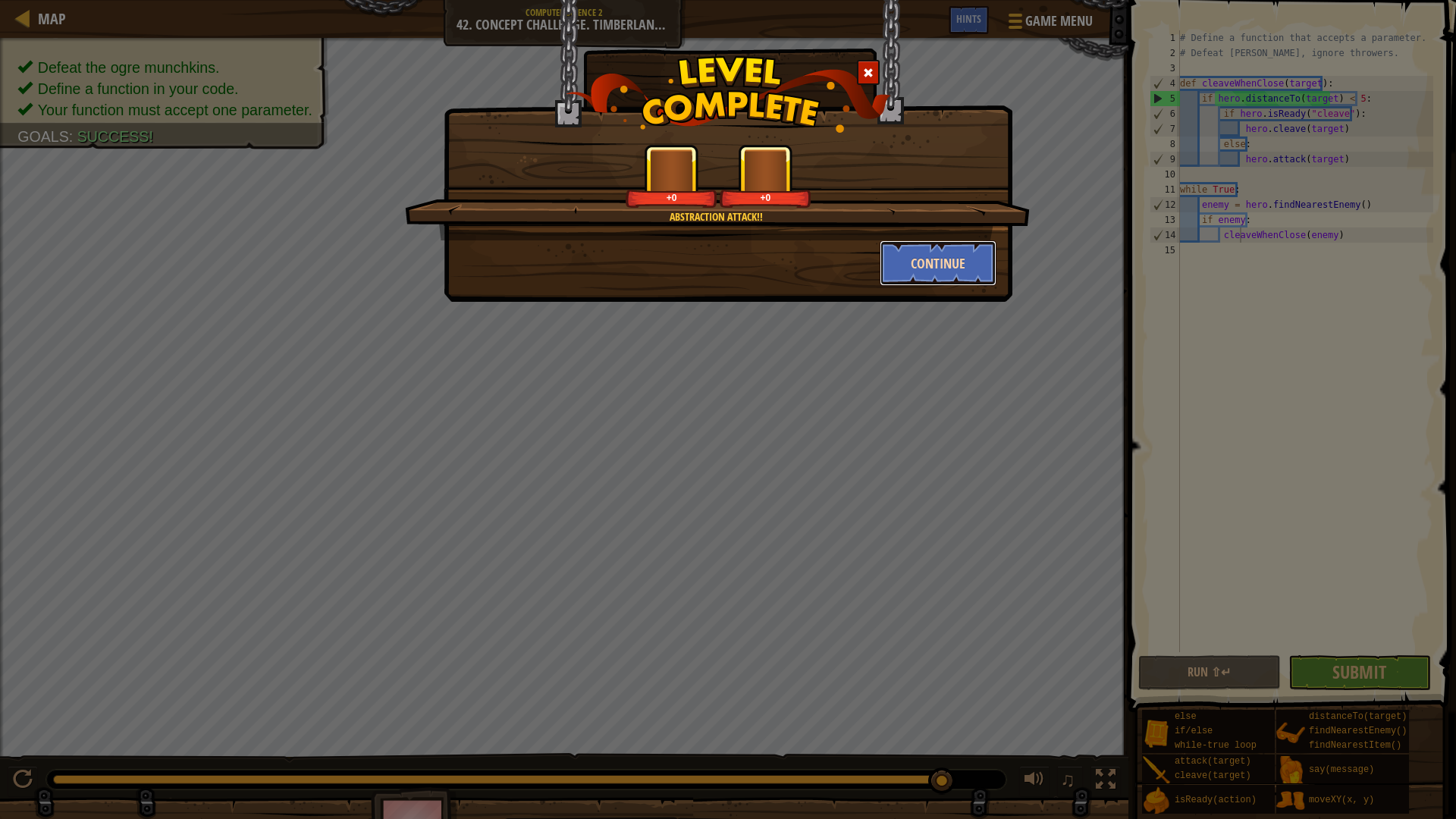
click at [963, 245] on button "Continue" at bounding box center [938, 263] width 117 height 45
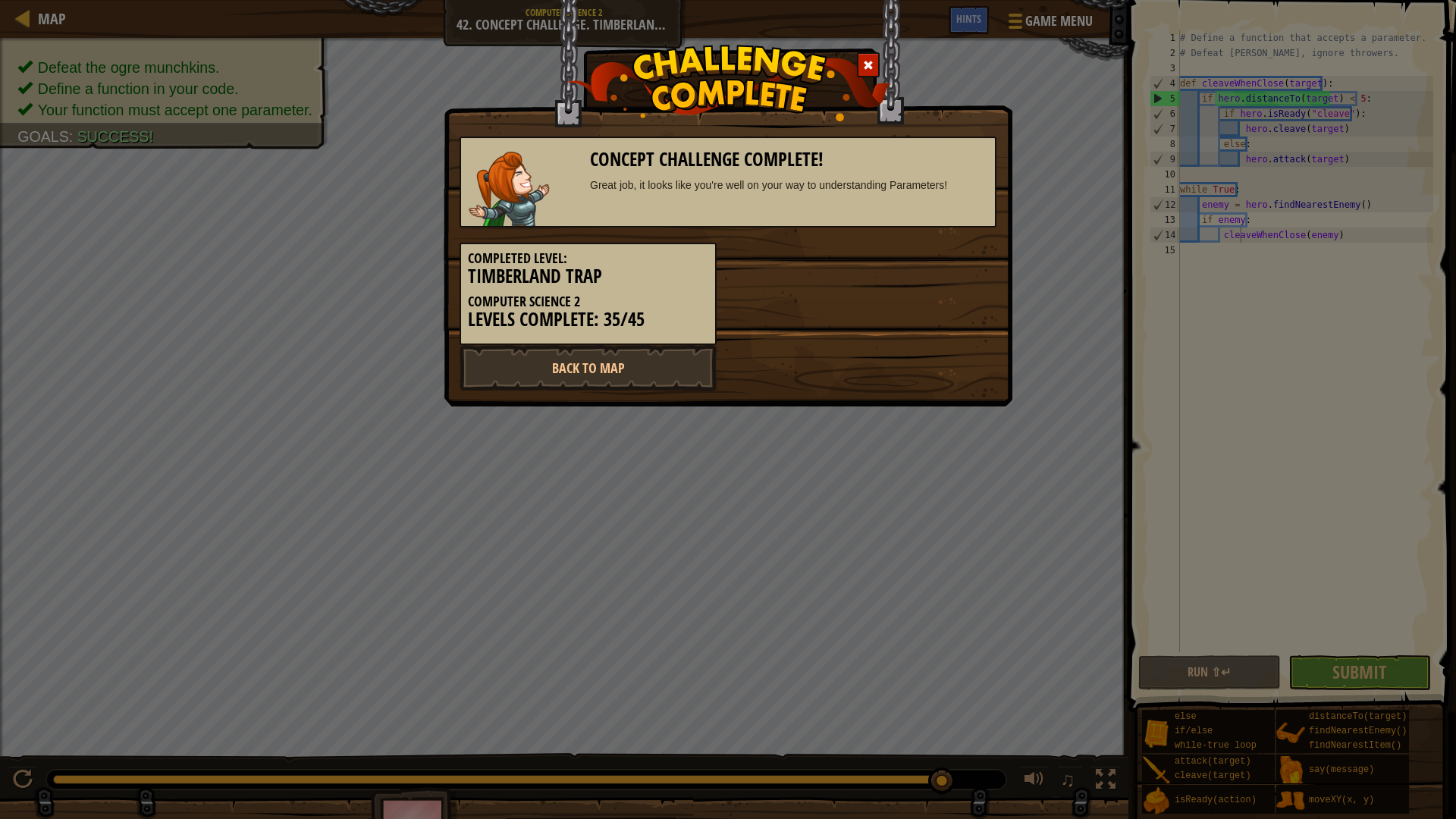
click at [947, 267] on div "Completed Level: Timberland Trap Computer Science 2 Levels Complete: 35/45" at bounding box center [728, 286] width 560 height 117
click at [642, 376] on link "Back to Map" at bounding box center [588, 368] width 257 height 45
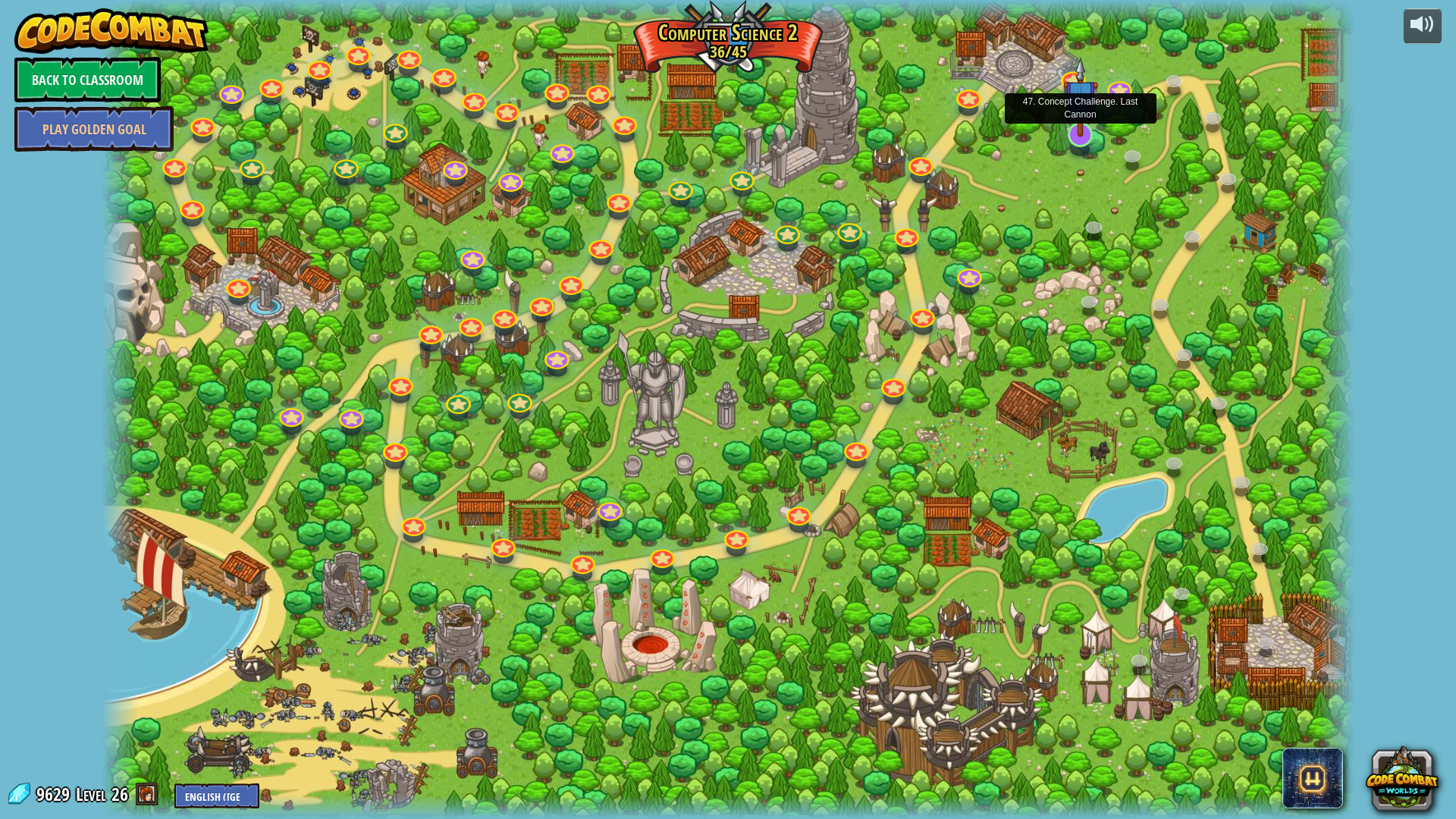
click at [1090, 123] on img at bounding box center [1081, 97] width 35 height 80
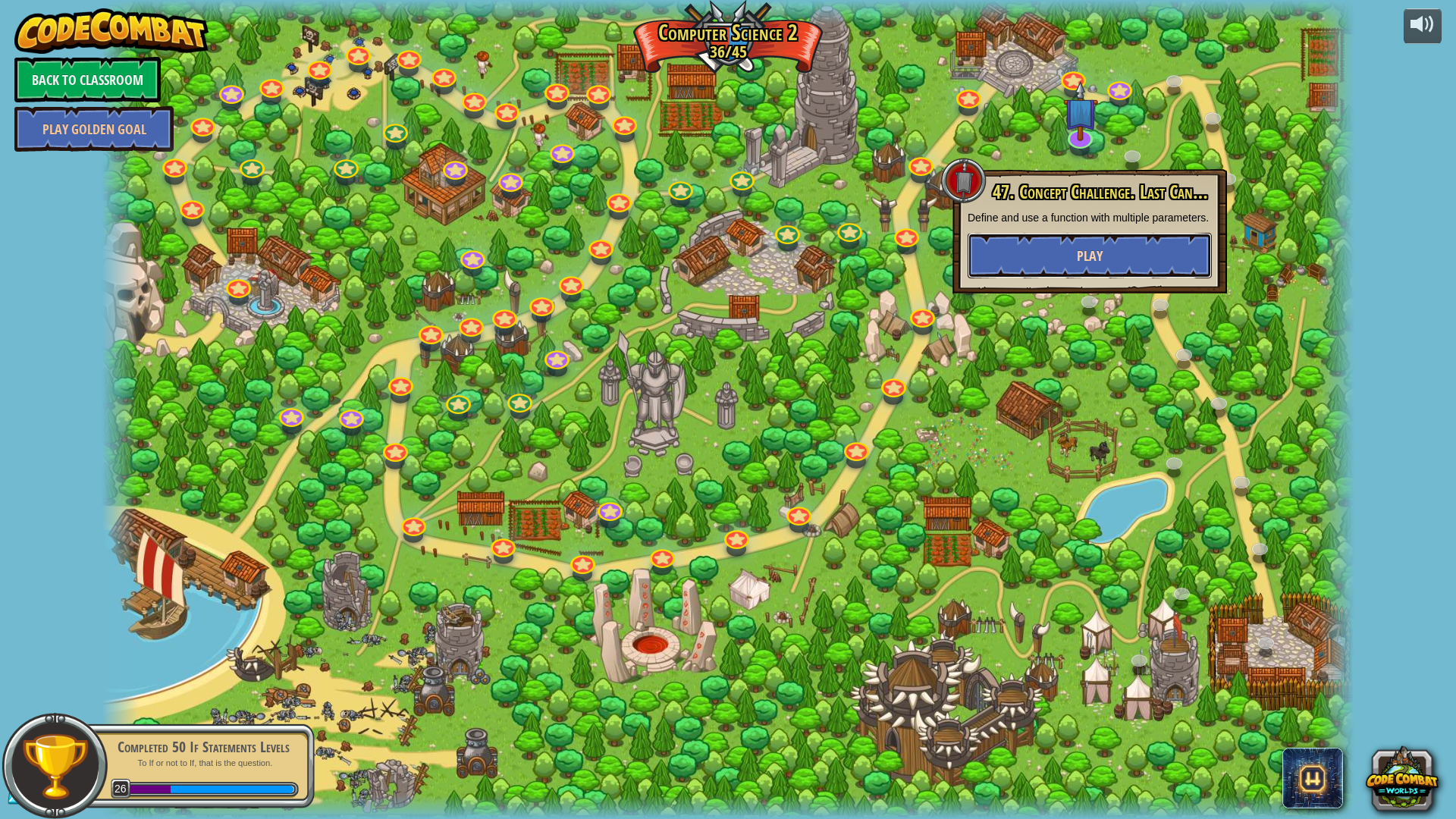
click at [1086, 252] on span "Play" at bounding box center [1089, 256] width 26 height 19
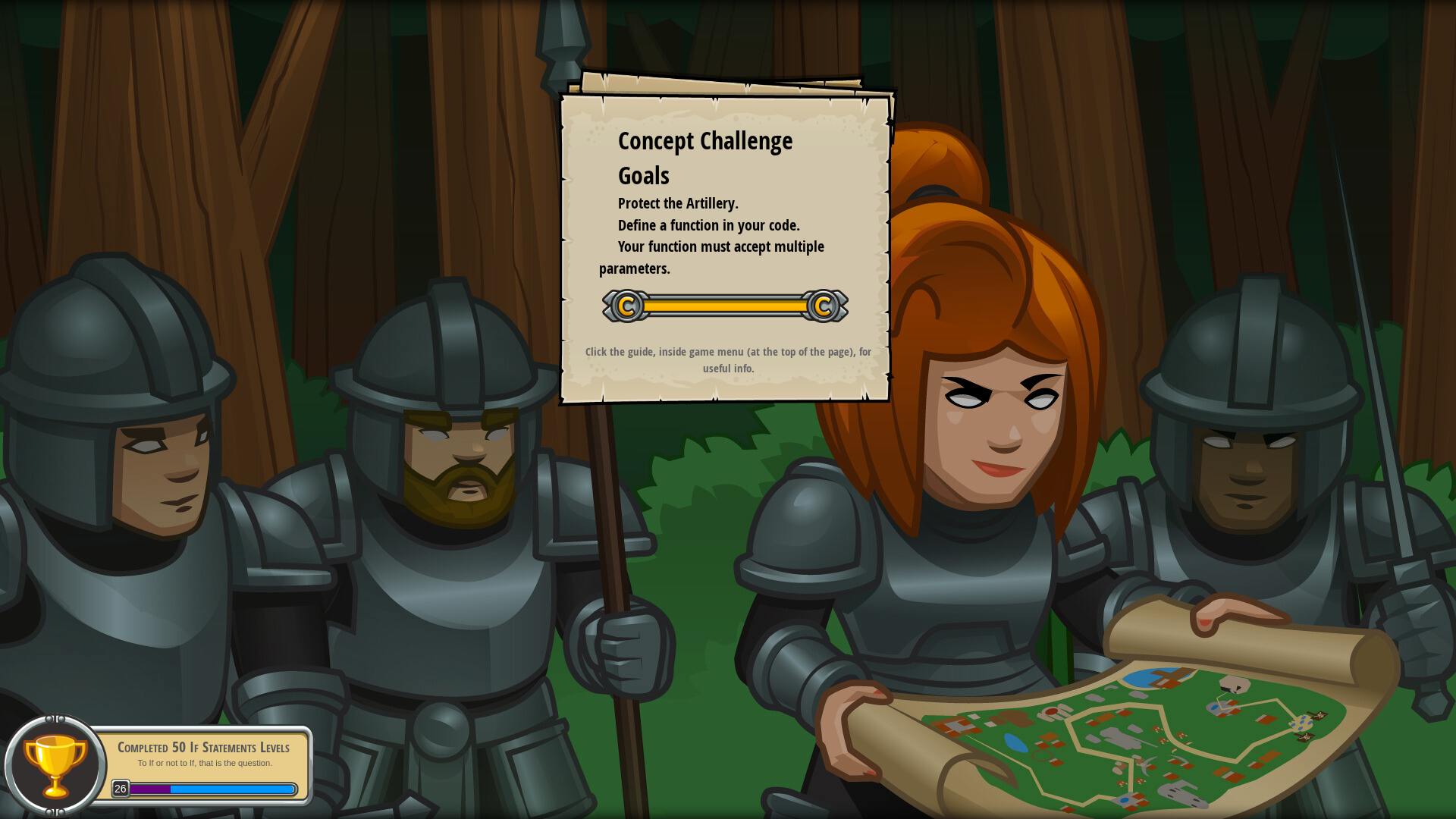
click at [819, 391] on div "Concept Challenge Goals Protect the Artillery. Define a function in your code. …" at bounding box center [728, 236] width 342 height 342
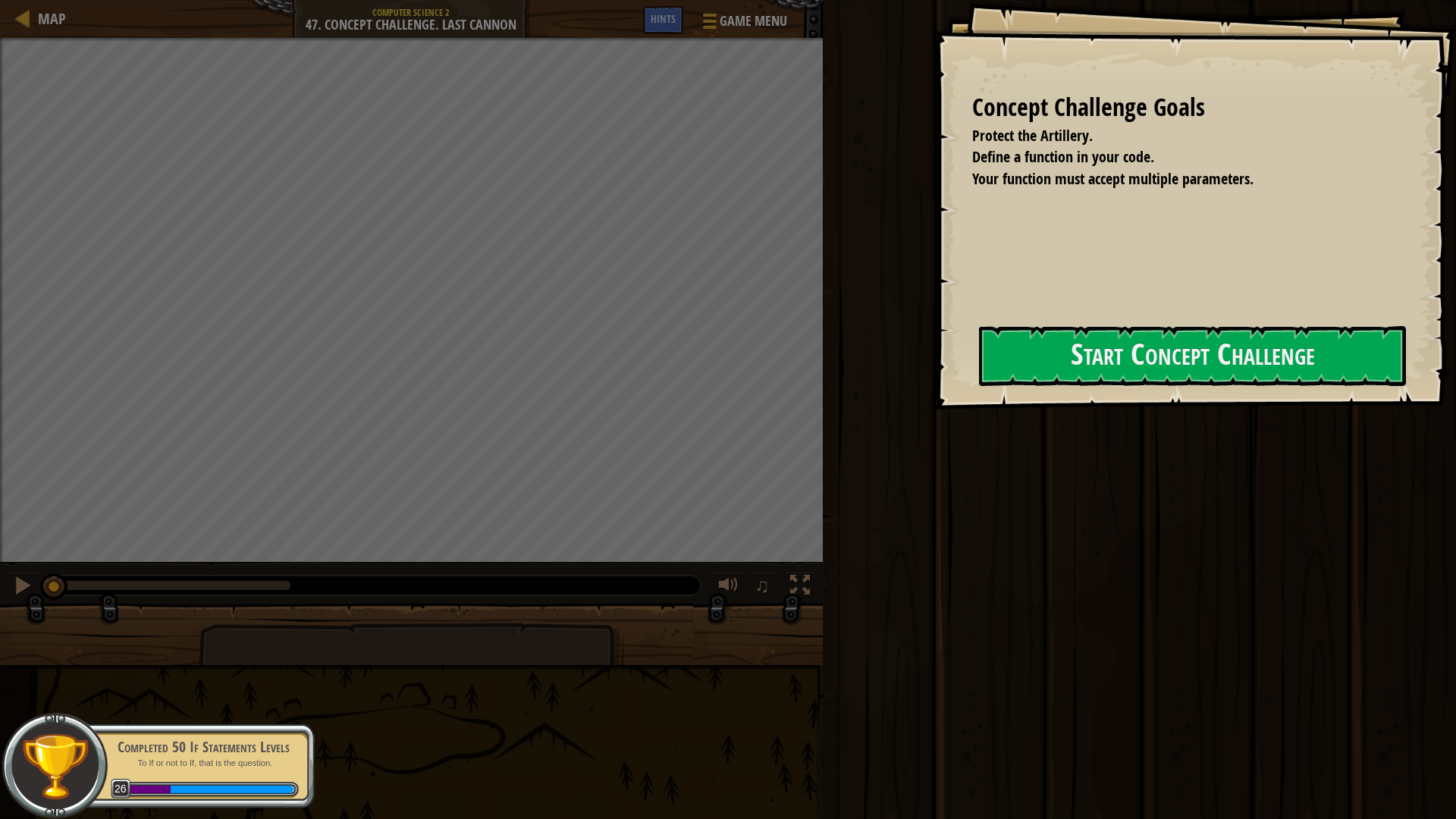
click at [842, 386] on div "Run ⇧↵ Submit Done" at bounding box center [1137, 405] width 638 height 811
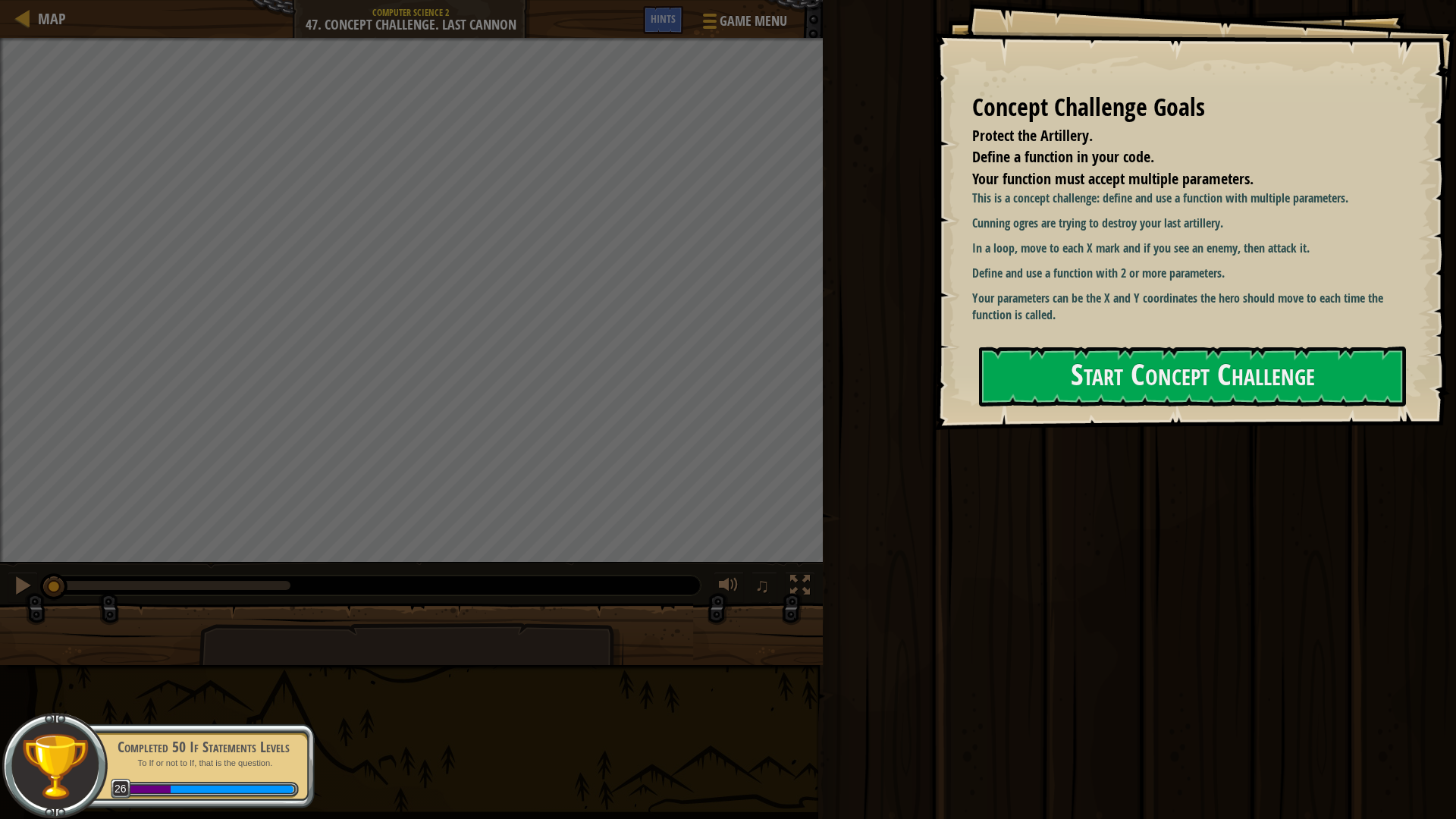
click at [1092, 421] on div at bounding box center [1192, 438] width 427 height 34
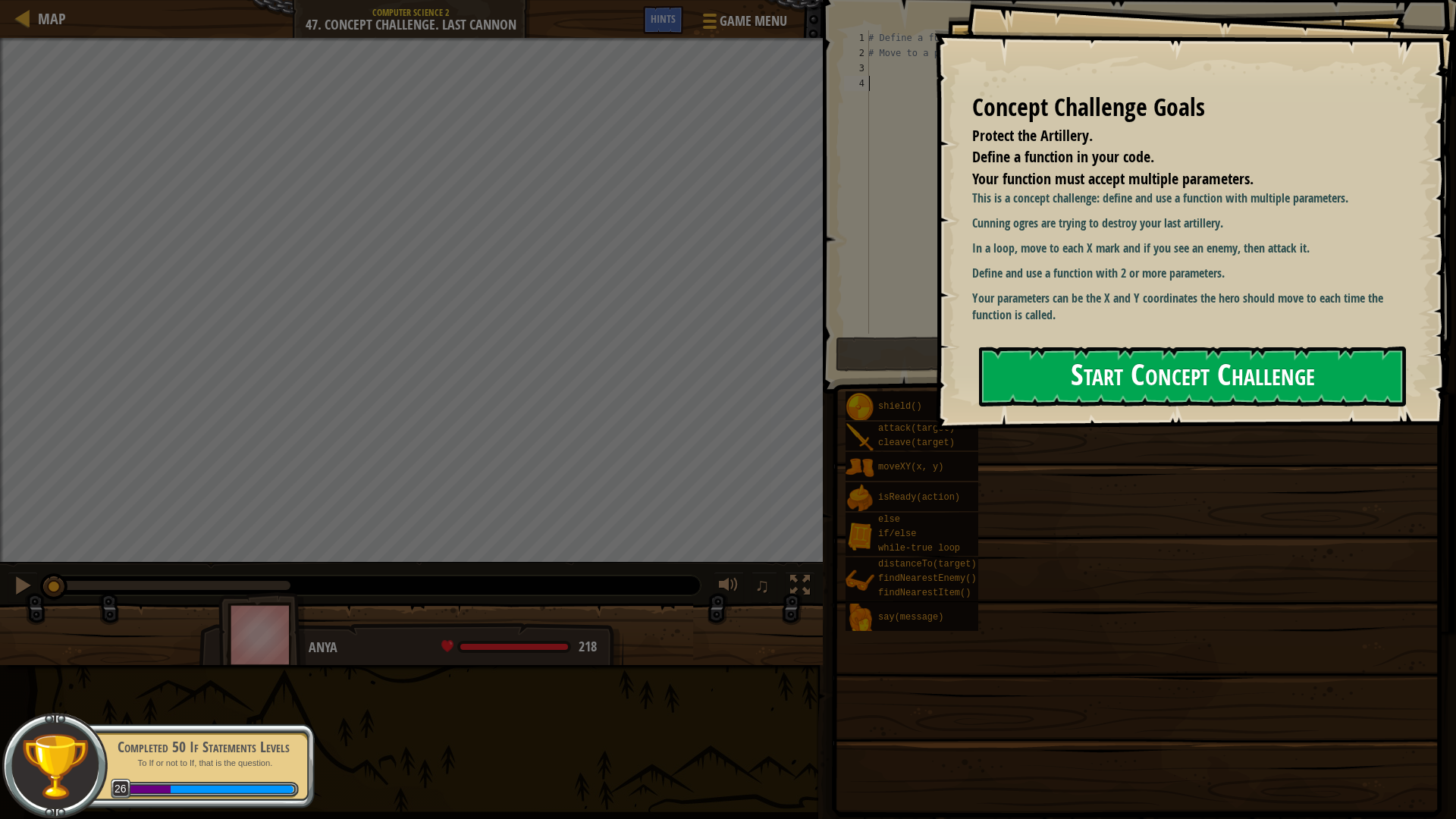
click at [1091, 380] on button "Start Concept Challenge" at bounding box center [1192, 376] width 427 height 60
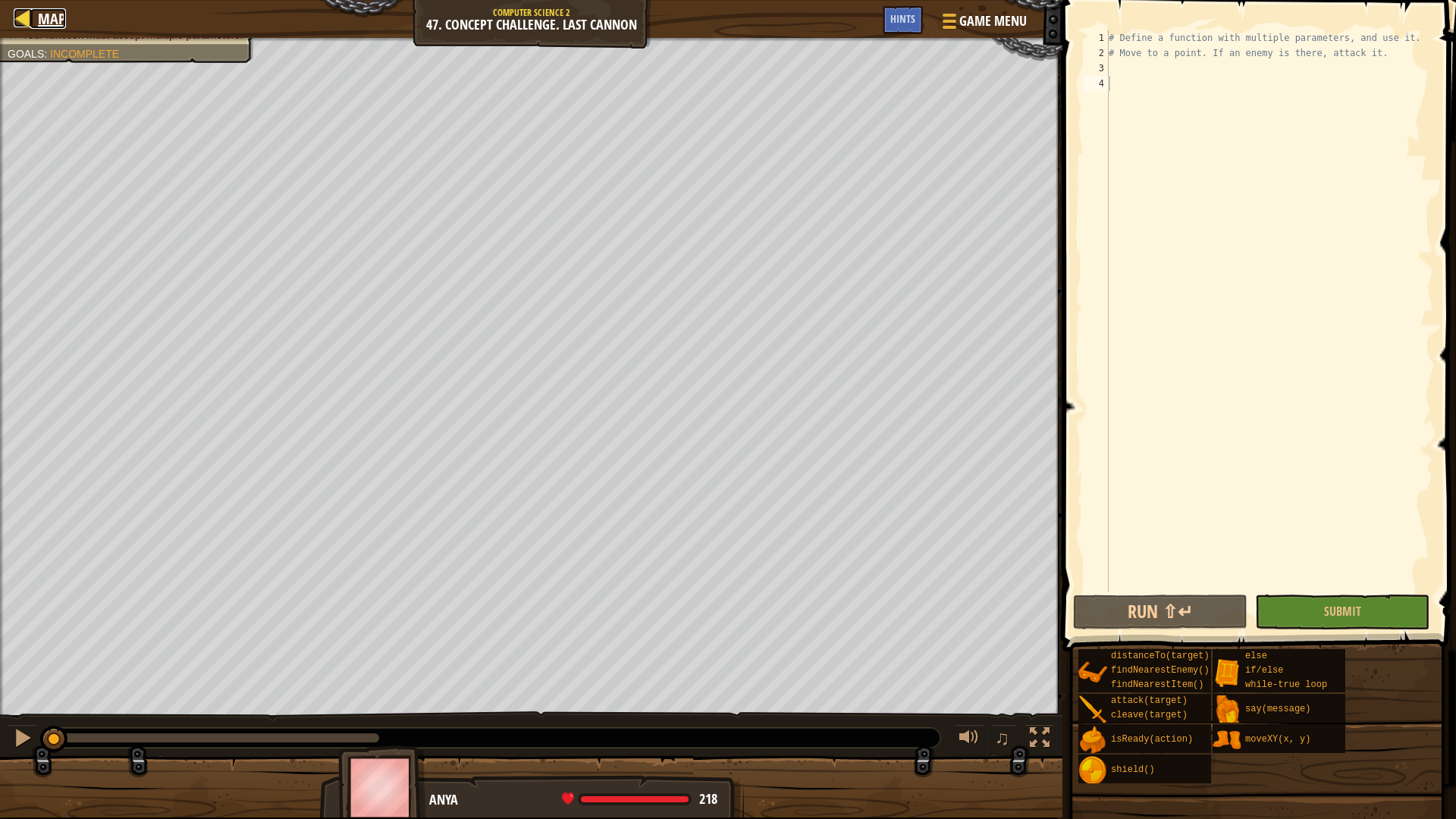
click at [50, 26] on span "Map" at bounding box center [51, 18] width 28 height 20
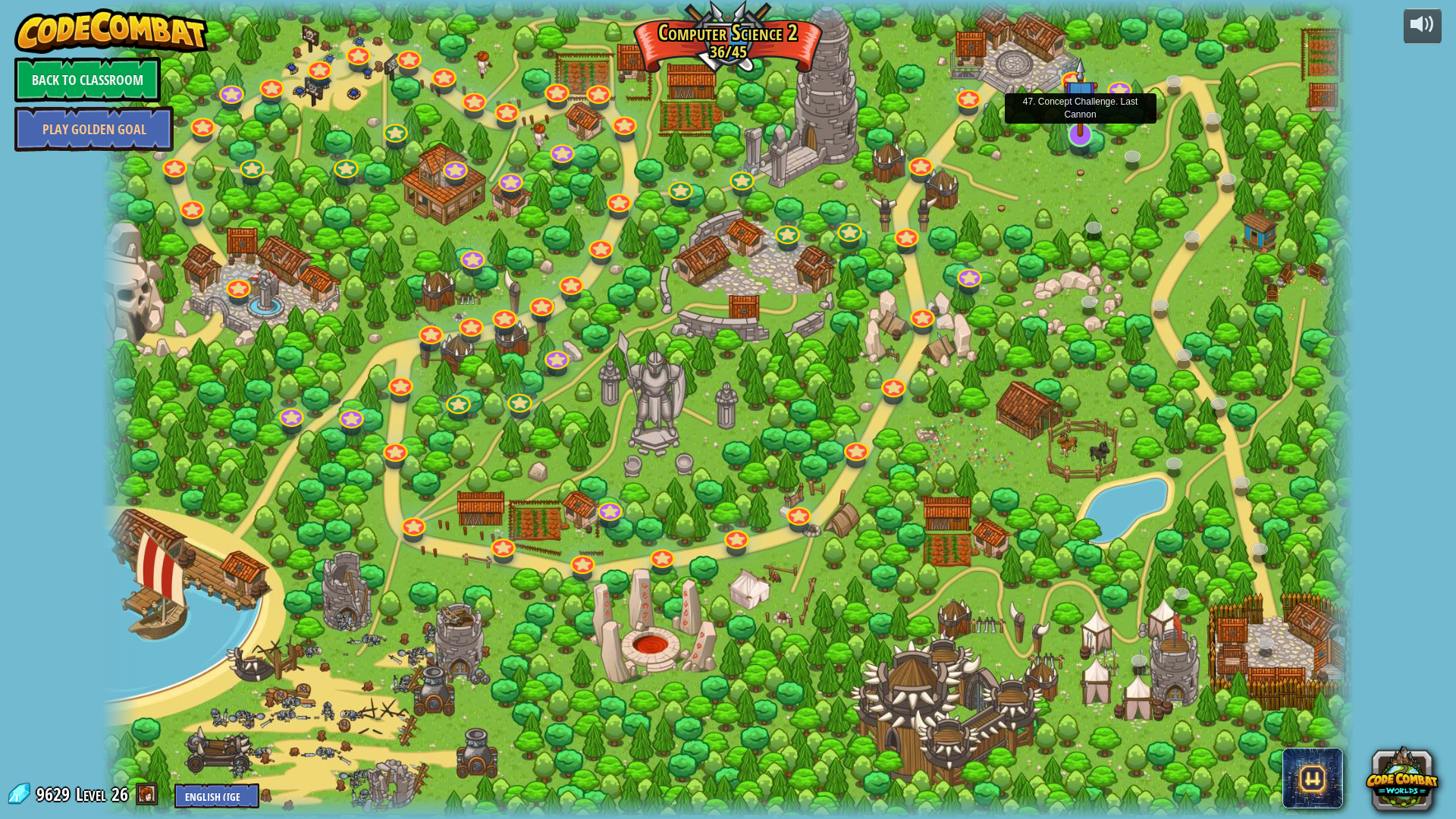
click at [1090, 139] on div at bounding box center [1080, 134] width 25 height 25
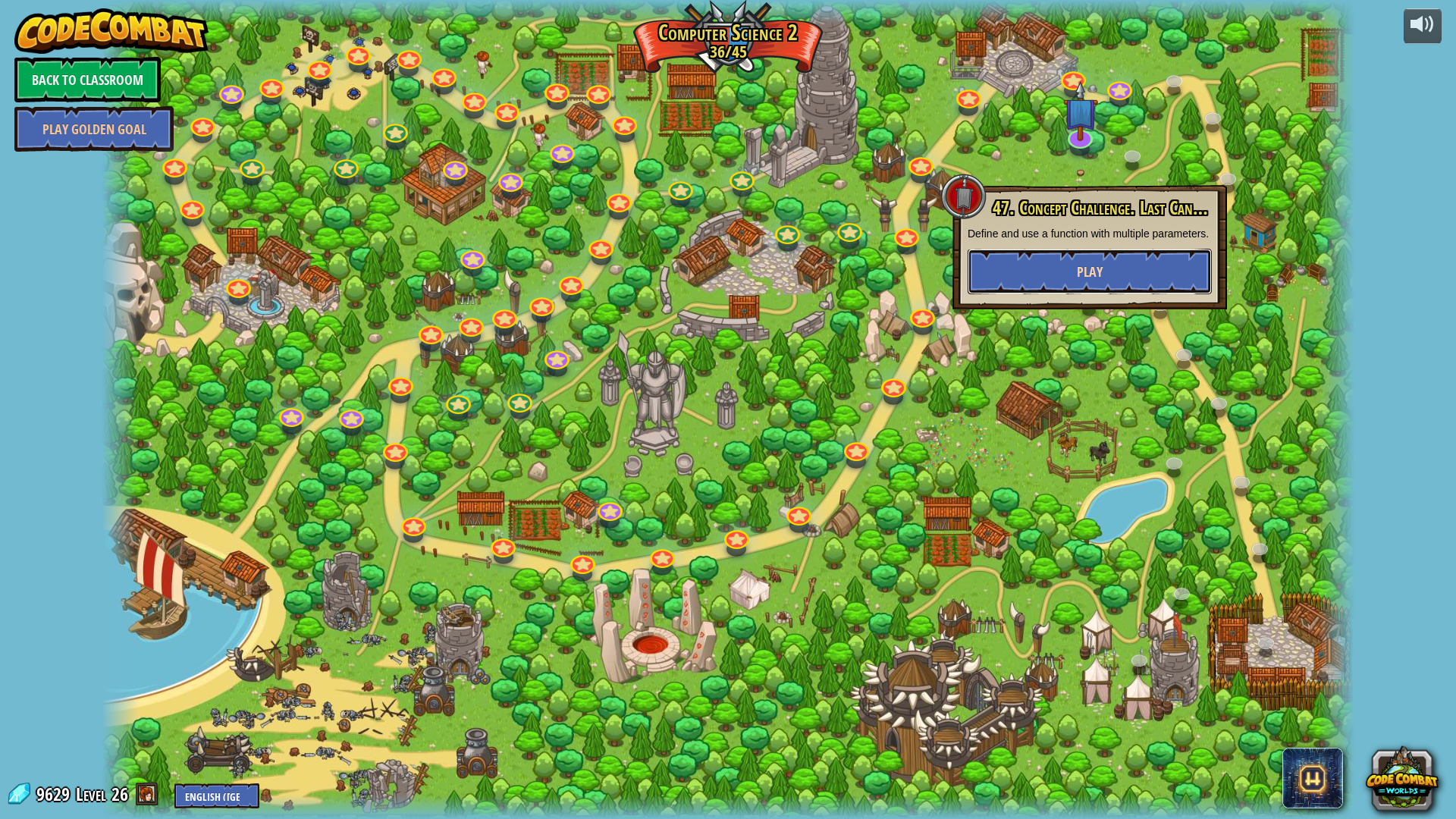
click at [1103, 263] on button "Play" at bounding box center [1089, 271] width 244 height 45
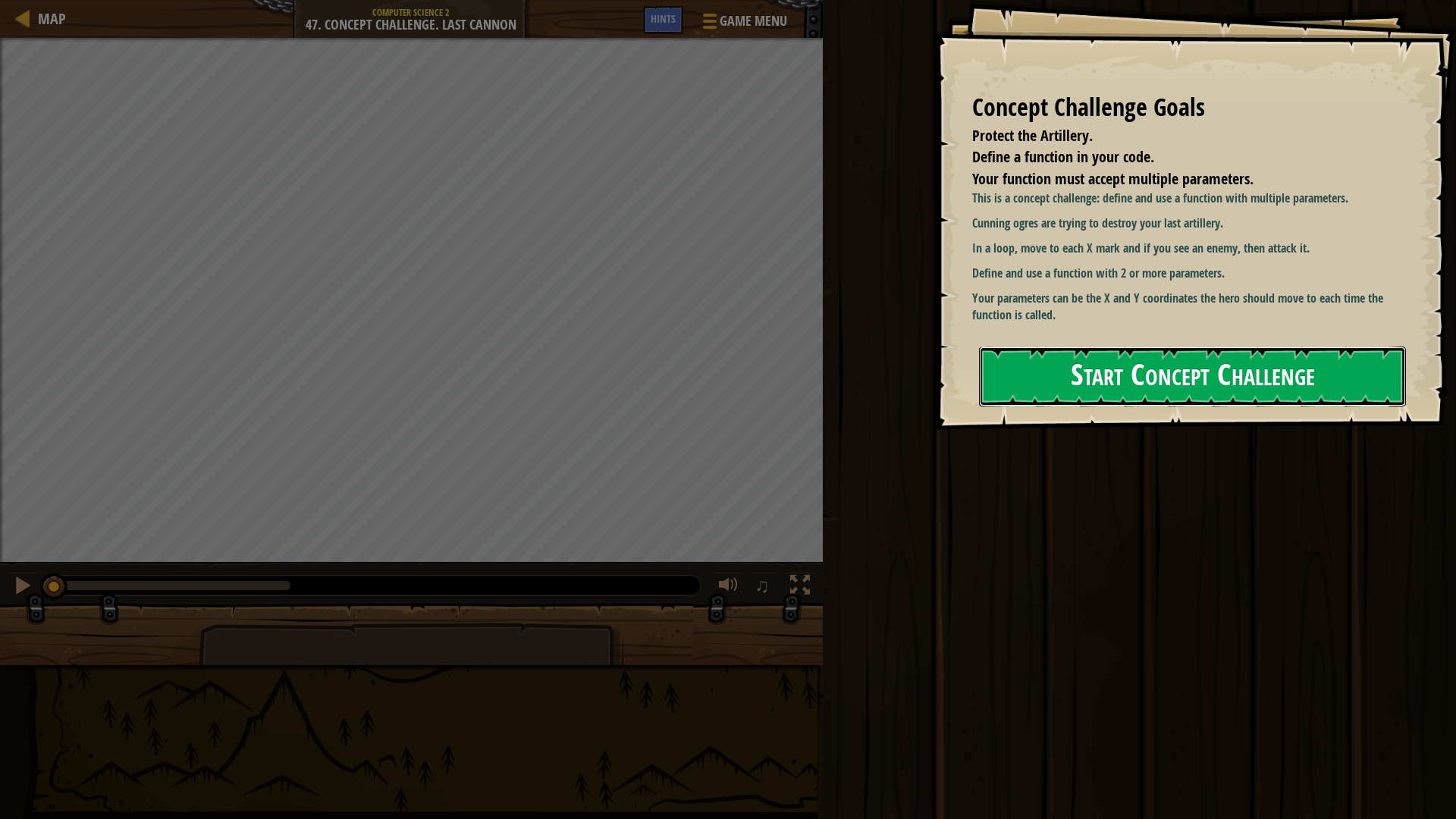
click at [1162, 356] on button "Start Concept Challenge" at bounding box center [1192, 376] width 427 height 60
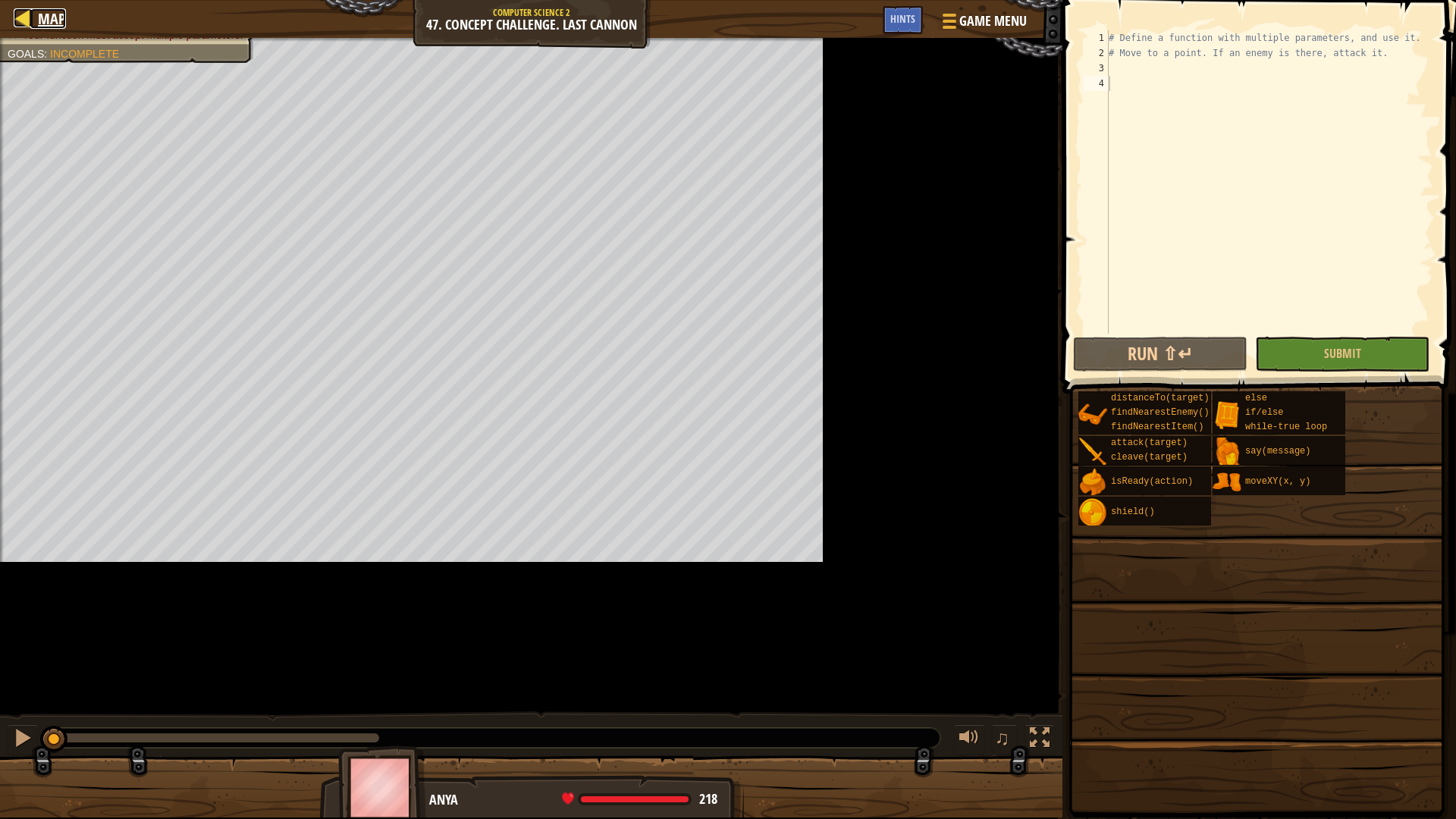
click at [22, 11] on div at bounding box center [23, 18] width 19 height 19
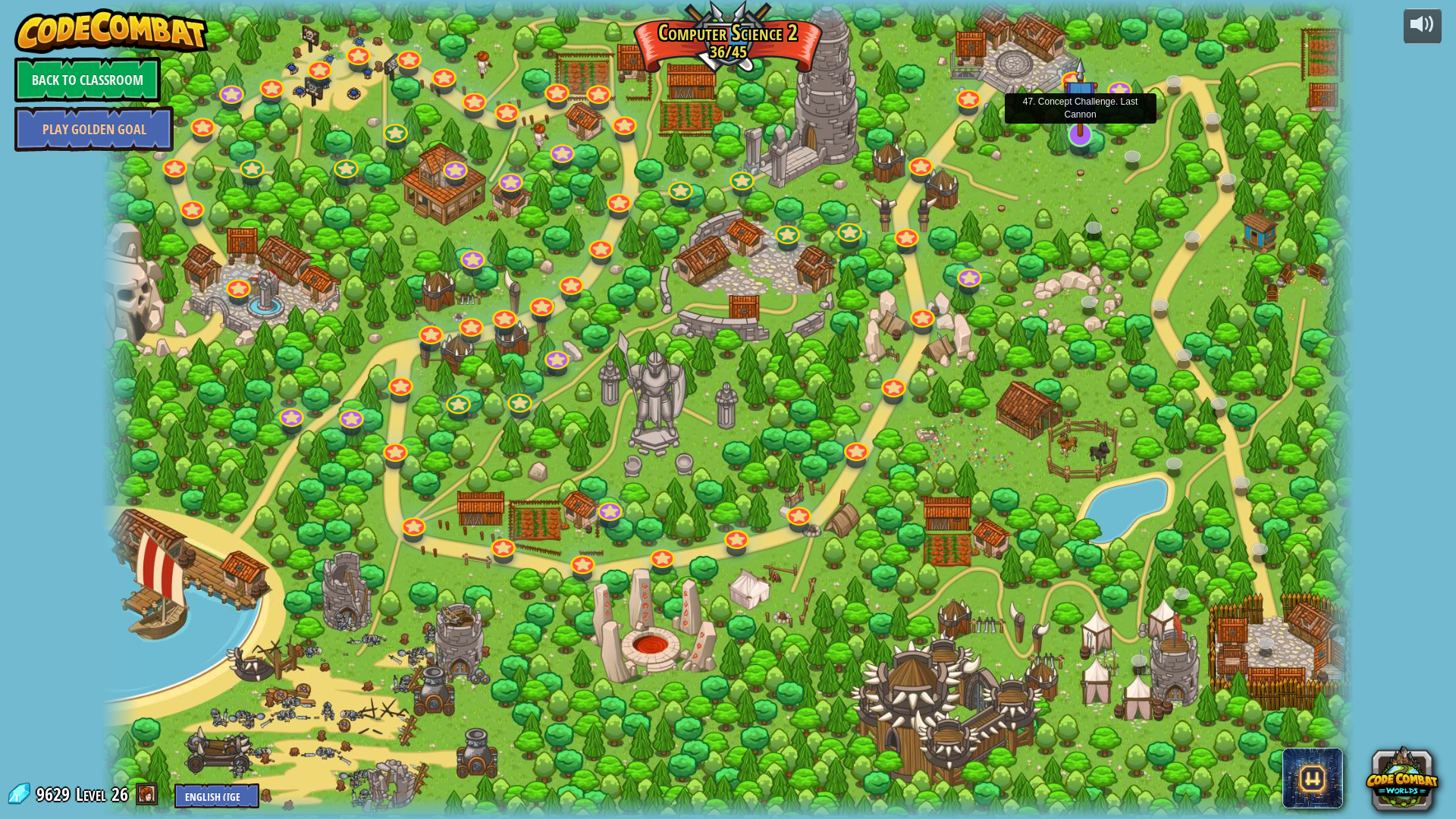
click at [1078, 123] on img at bounding box center [1081, 97] width 35 height 80
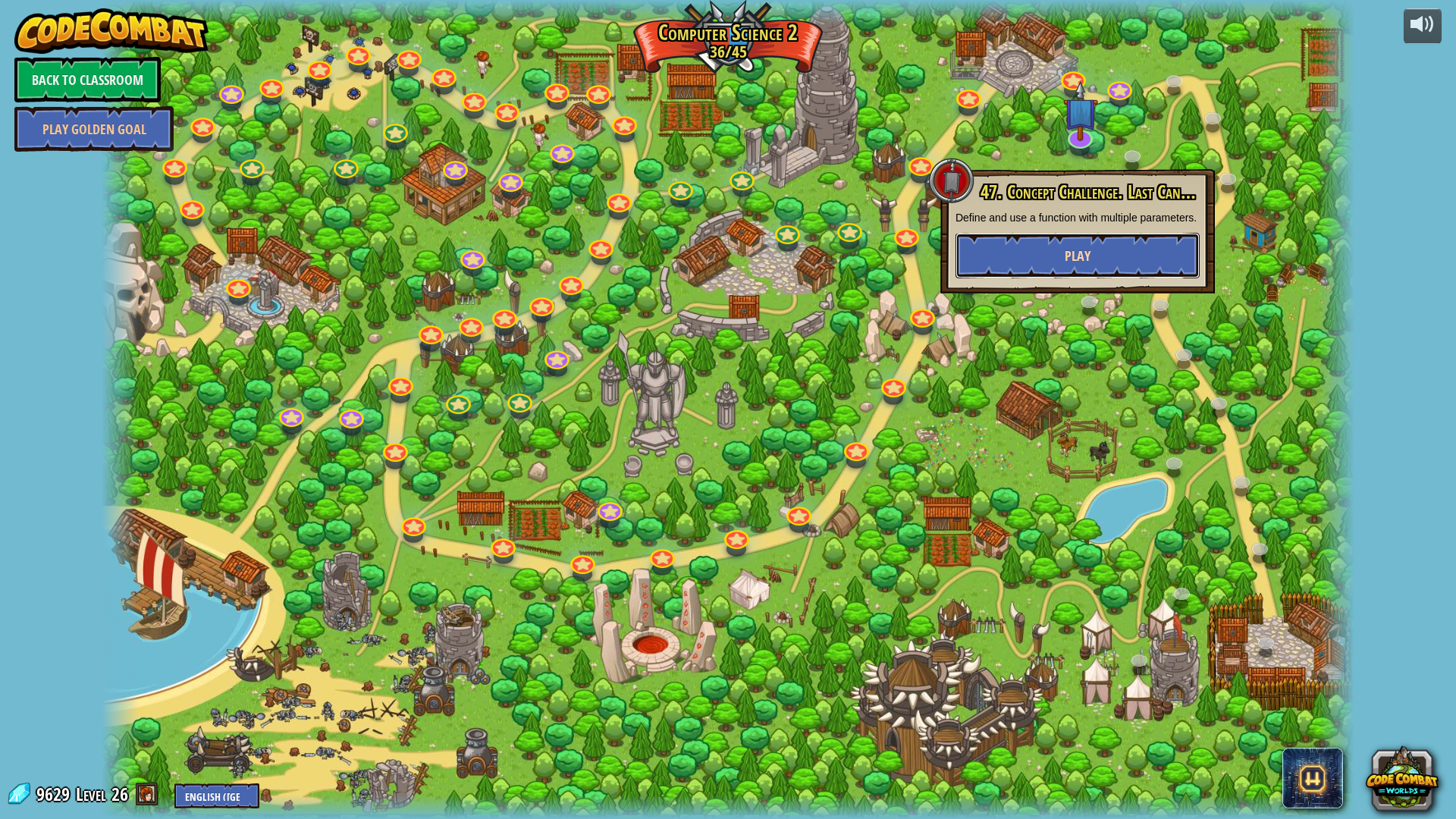
click at [1125, 248] on button "Play" at bounding box center [1078, 255] width 244 height 45
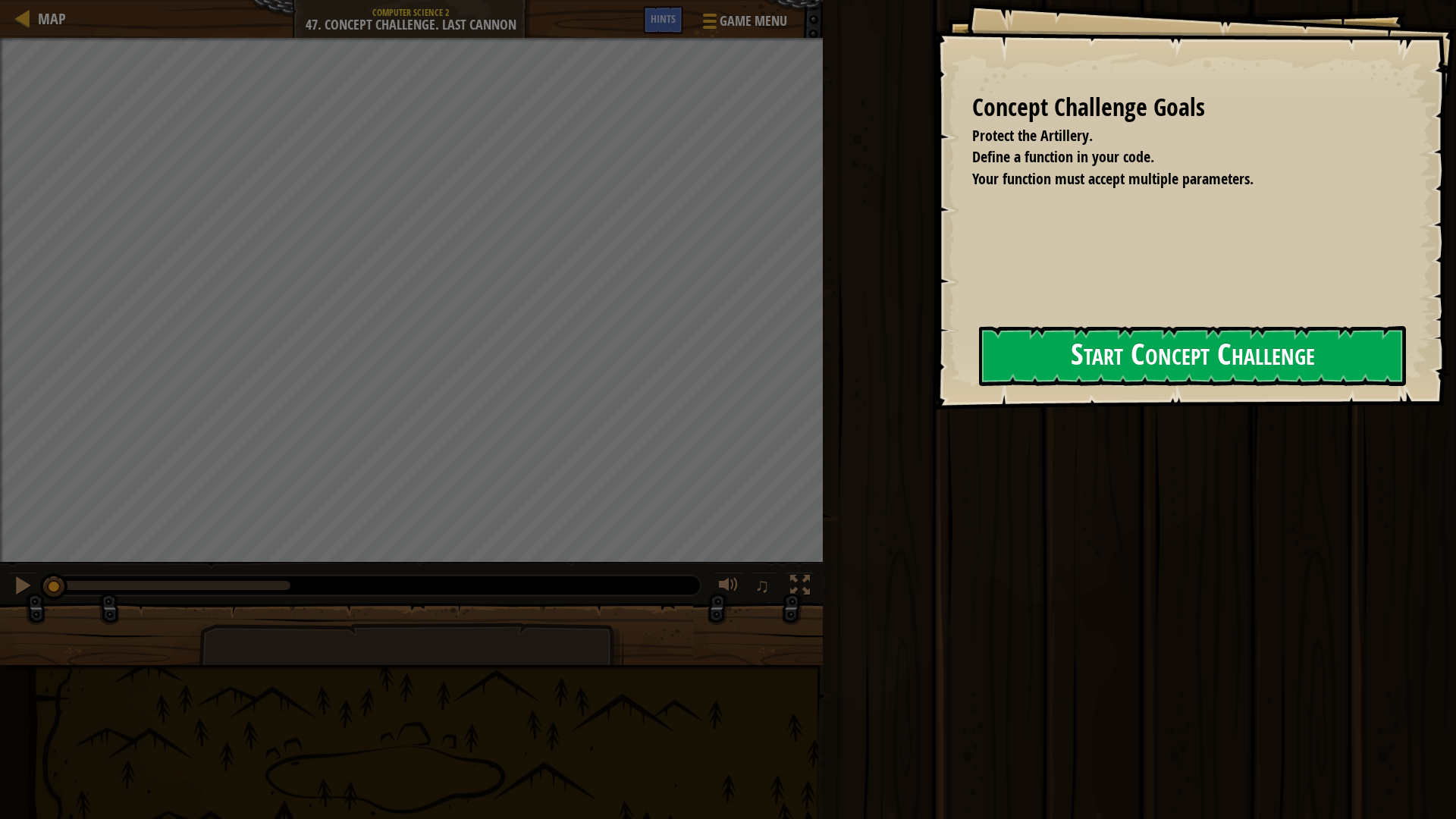
click at [1028, 348] on button "Start Concept Challenge" at bounding box center [1192, 356] width 427 height 60
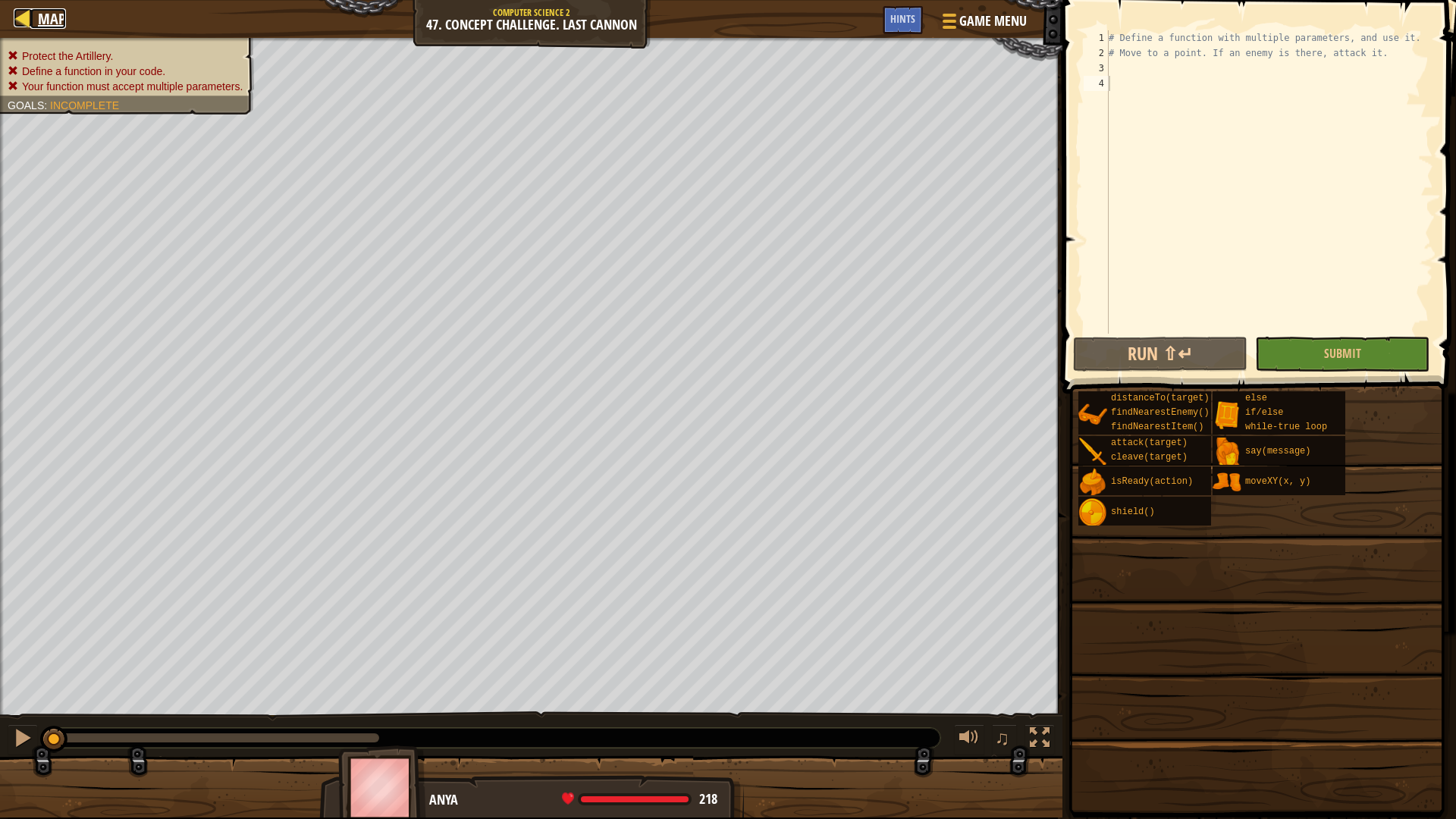
click at [49, 16] on span "Map" at bounding box center [51, 18] width 28 height 20
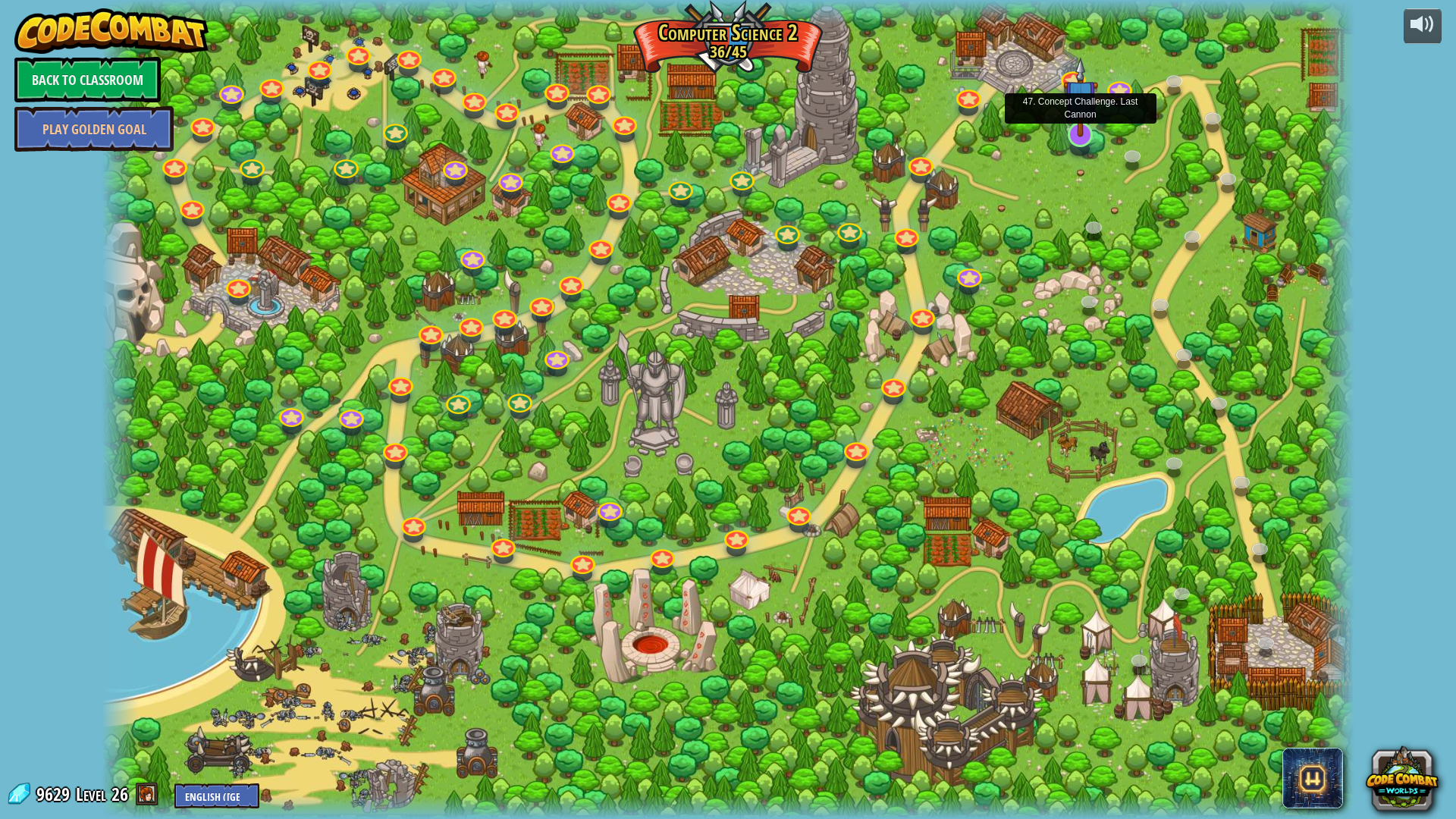
click at [1077, 136] on img at bounding box center [1081, 97] width 35 height 80
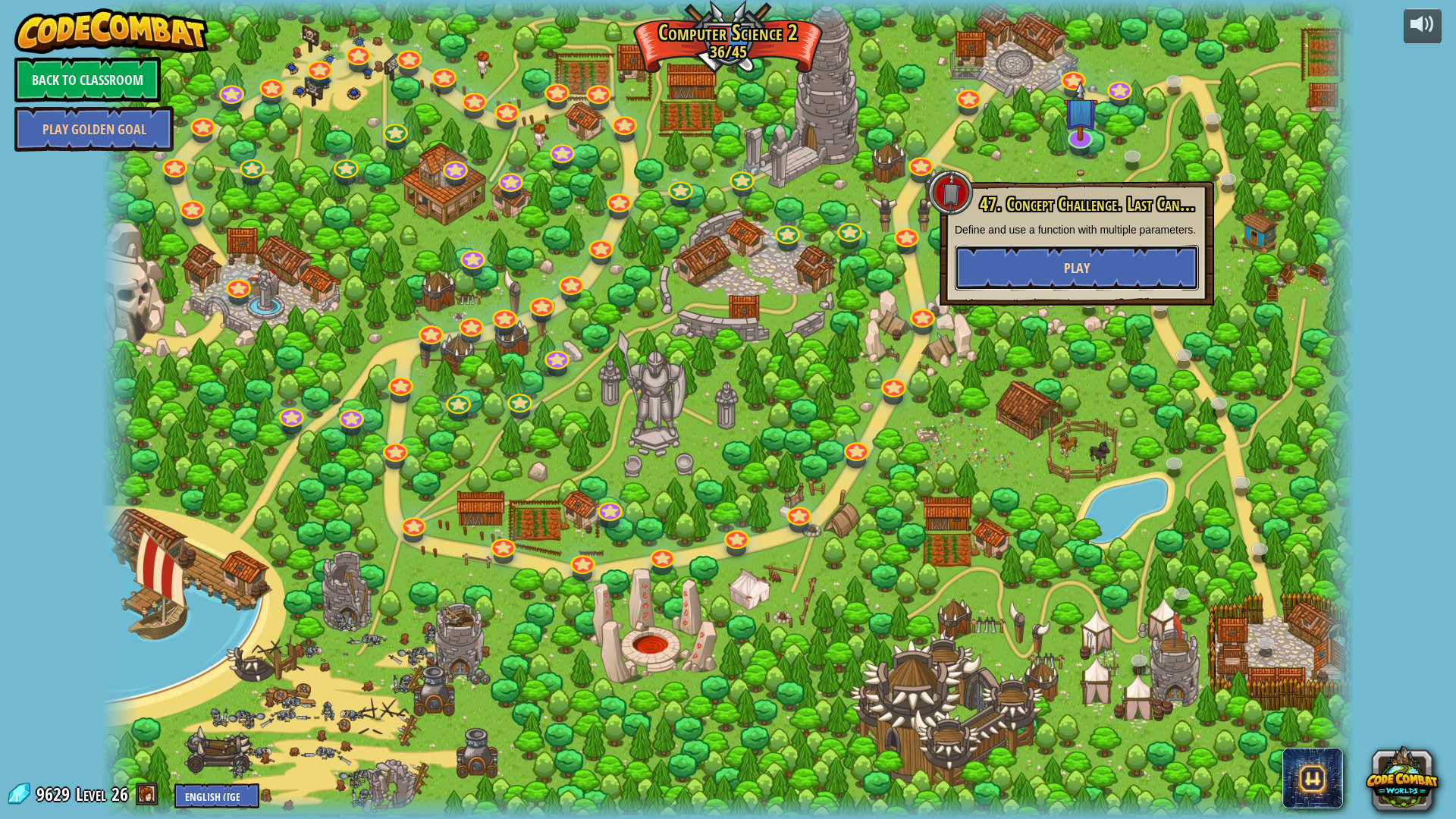
click at [1145, 270] on button "Play" at bounding box center [1077, 268] width 244 height 45
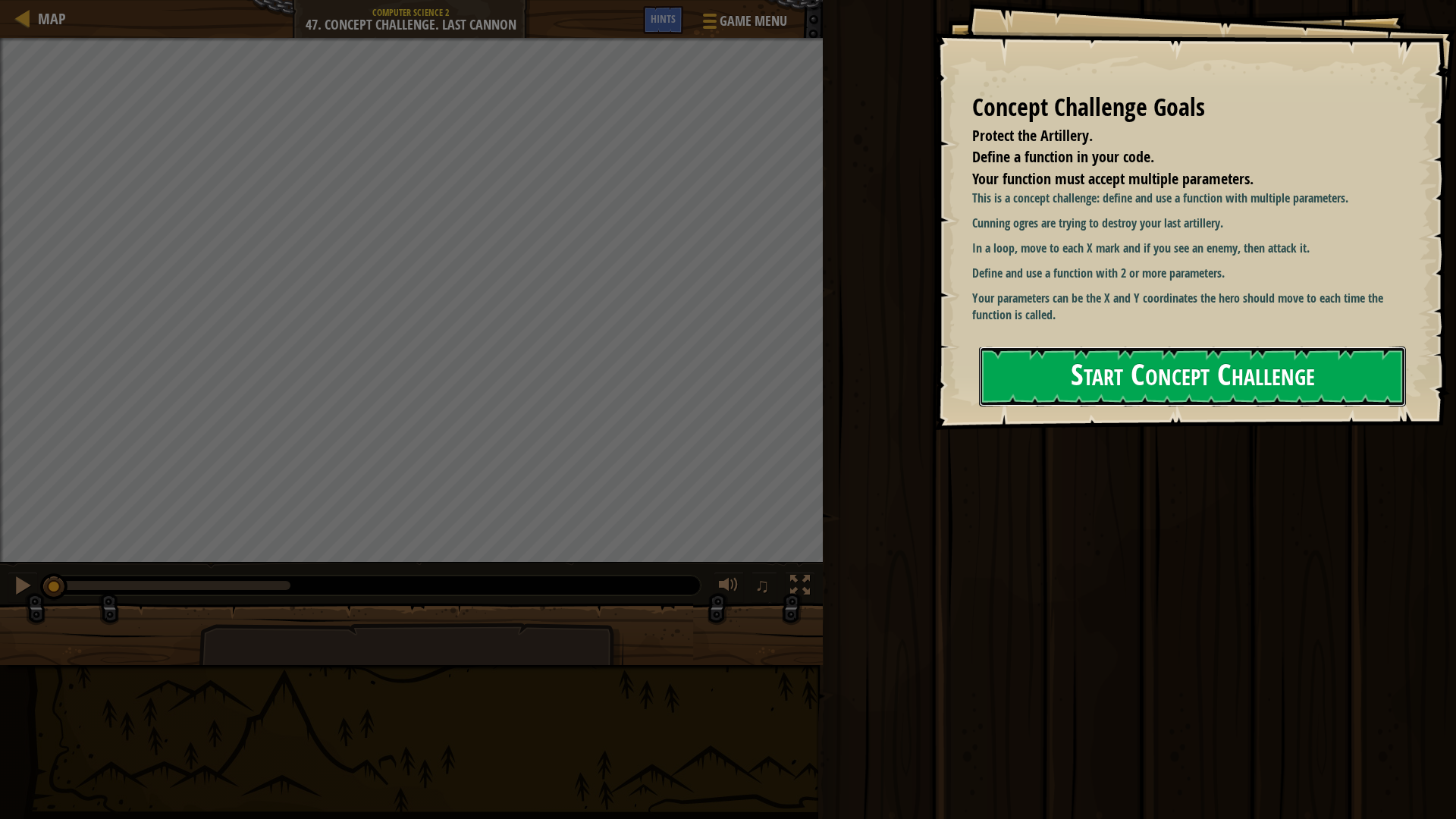
click at [1169, 393] on button "Start Concept Challenge" at bounding box center [1192, 376] width 427 height 60
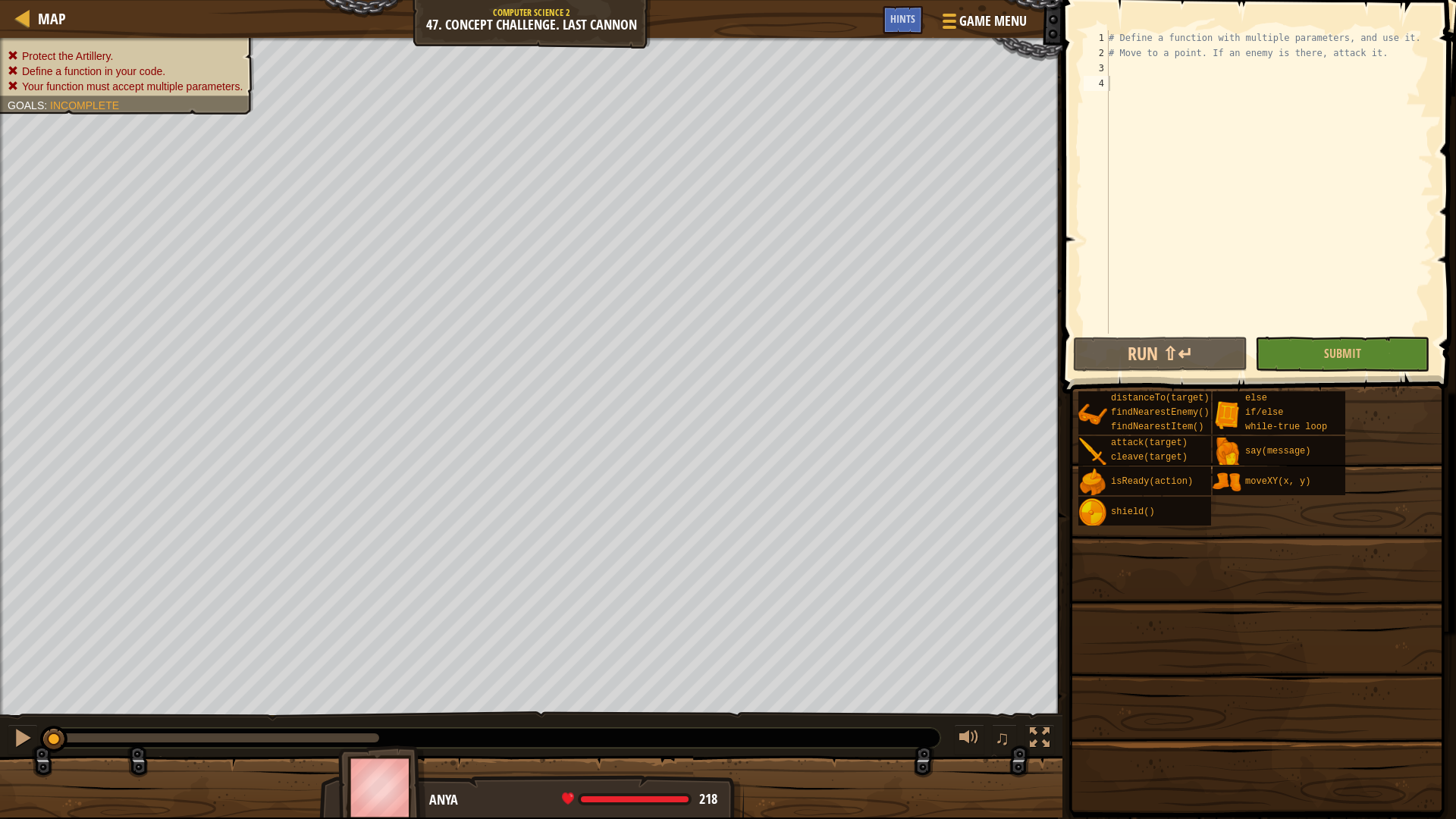
click at [703, 13] on div "Map Computer Science 2 47. Concept Challenge. Last [PERSON_NAME] Game Menu Done…" at bounding box center [531, 18] width 1062 height 38
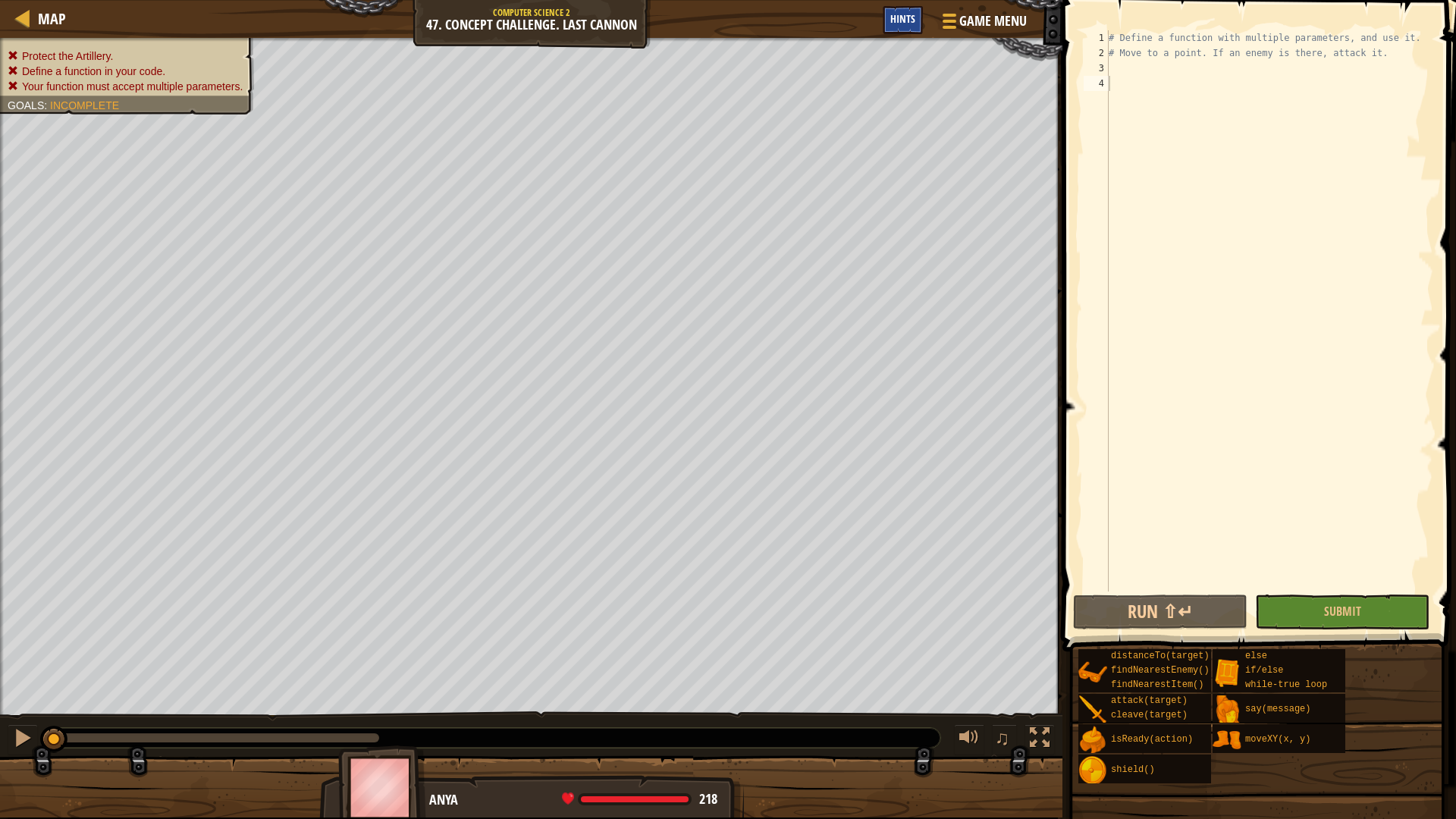
click at [901, 27] on div "Hints" at bounding box center [903, 19] width 40 height 28
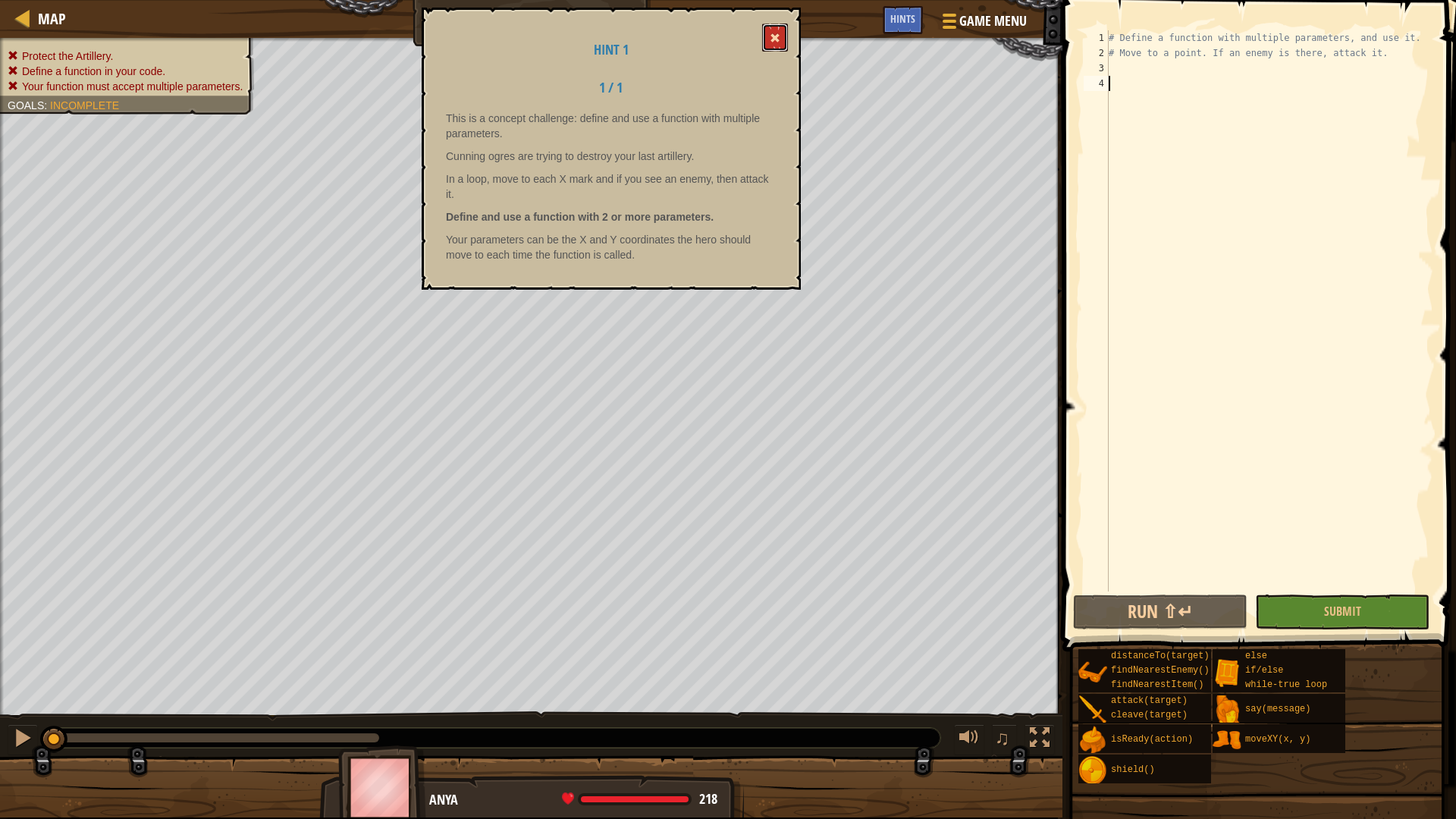
click at [784, 31] on button at bounding box center [775, 37] width 26 height 28
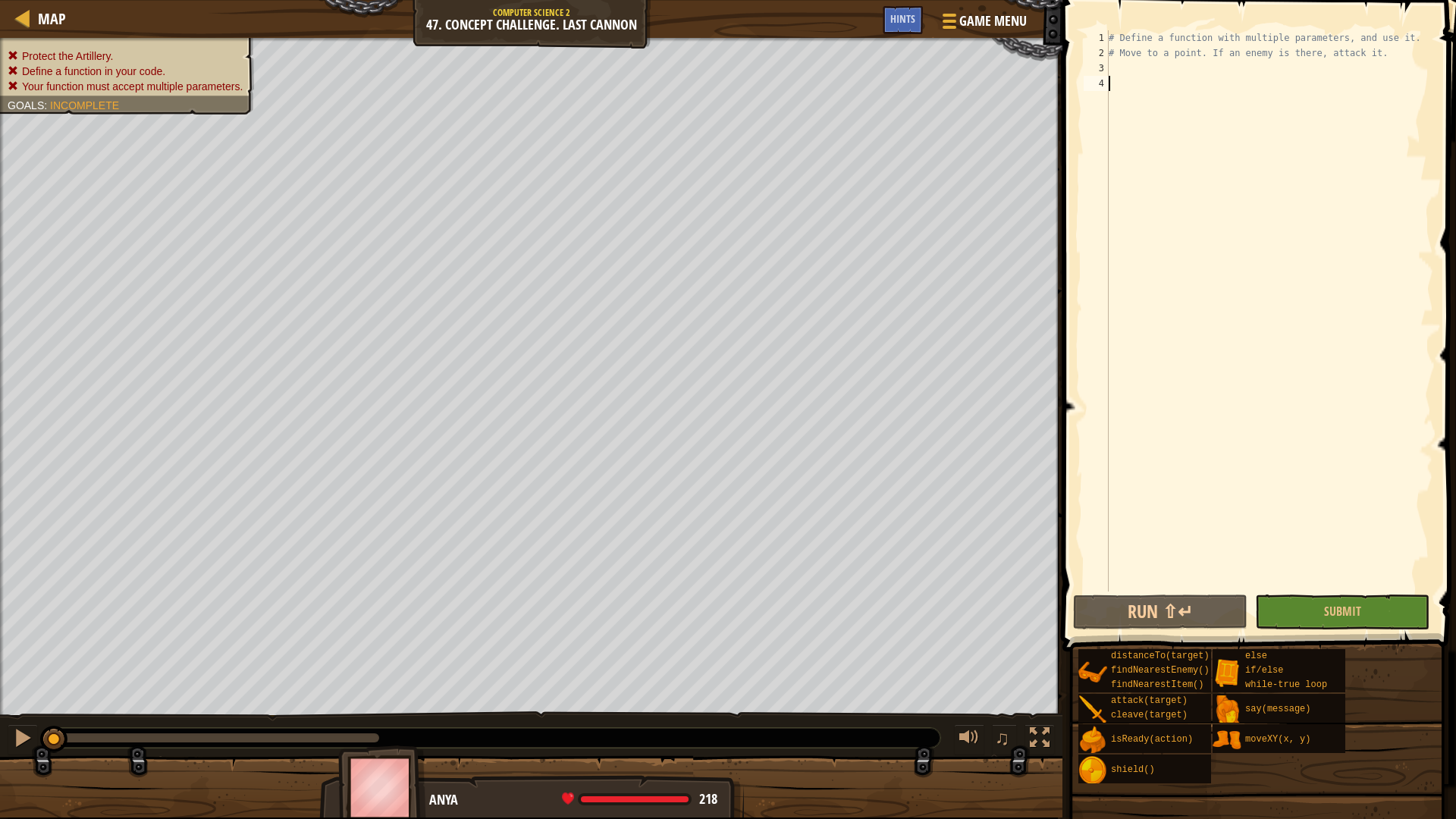
click at [1260, 301] on div "# Define a function with multiple parameters, and use it. # Move to a point. If…" at bounding box center [1270, 326] width 327 height 592
click at [1317, 612] on button "Submit" at bounding box center [1343, 612] width 175 height 35
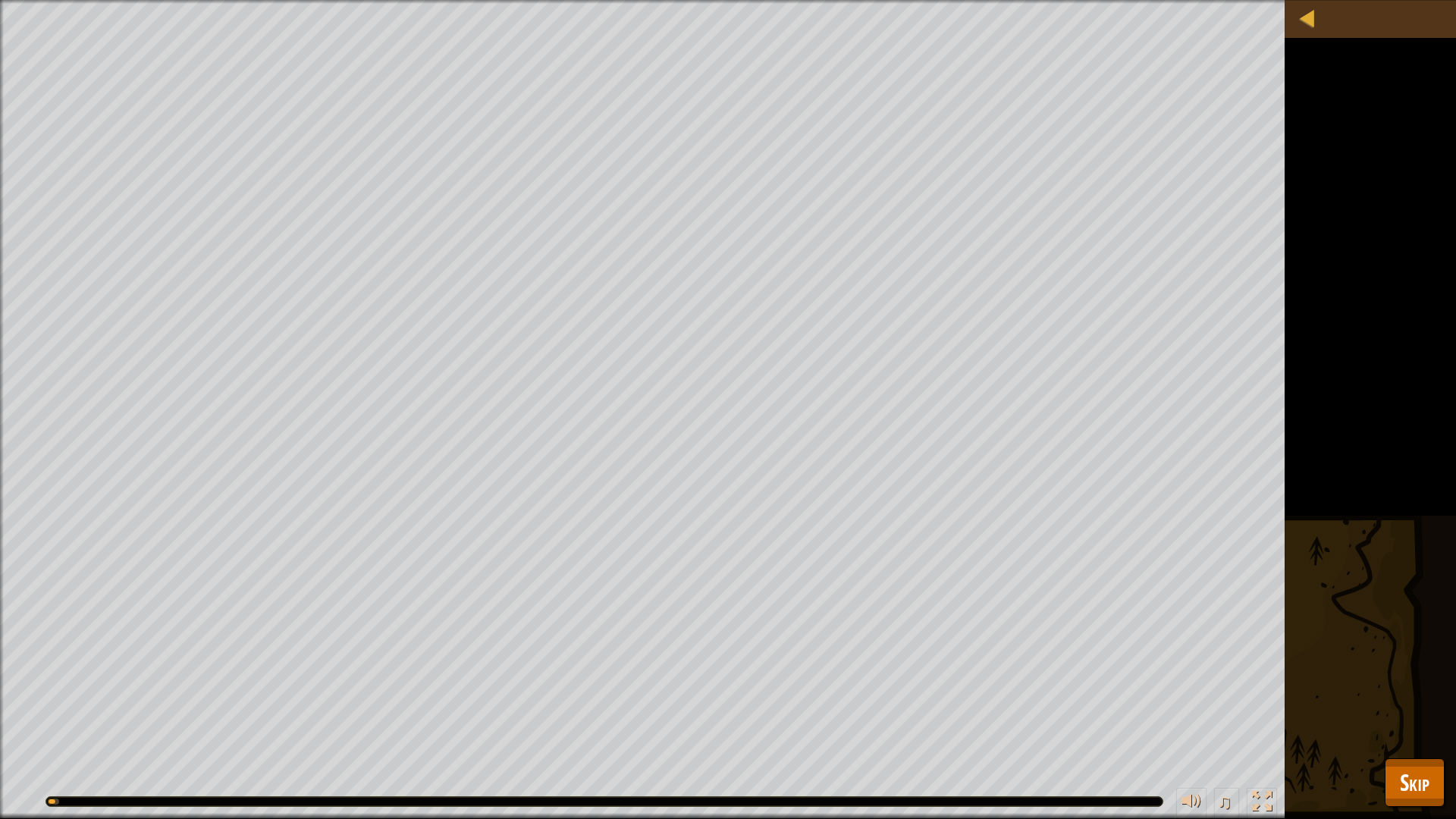
click at [1425, 690] on div "Protect the Artillery. Define a function in your code. Your function must accep…" at bounding box center [728, 410] width 1456 height 819
click at [1426, 690] on span "Skip" at bounding box center [1414, 782] width 29 height 31
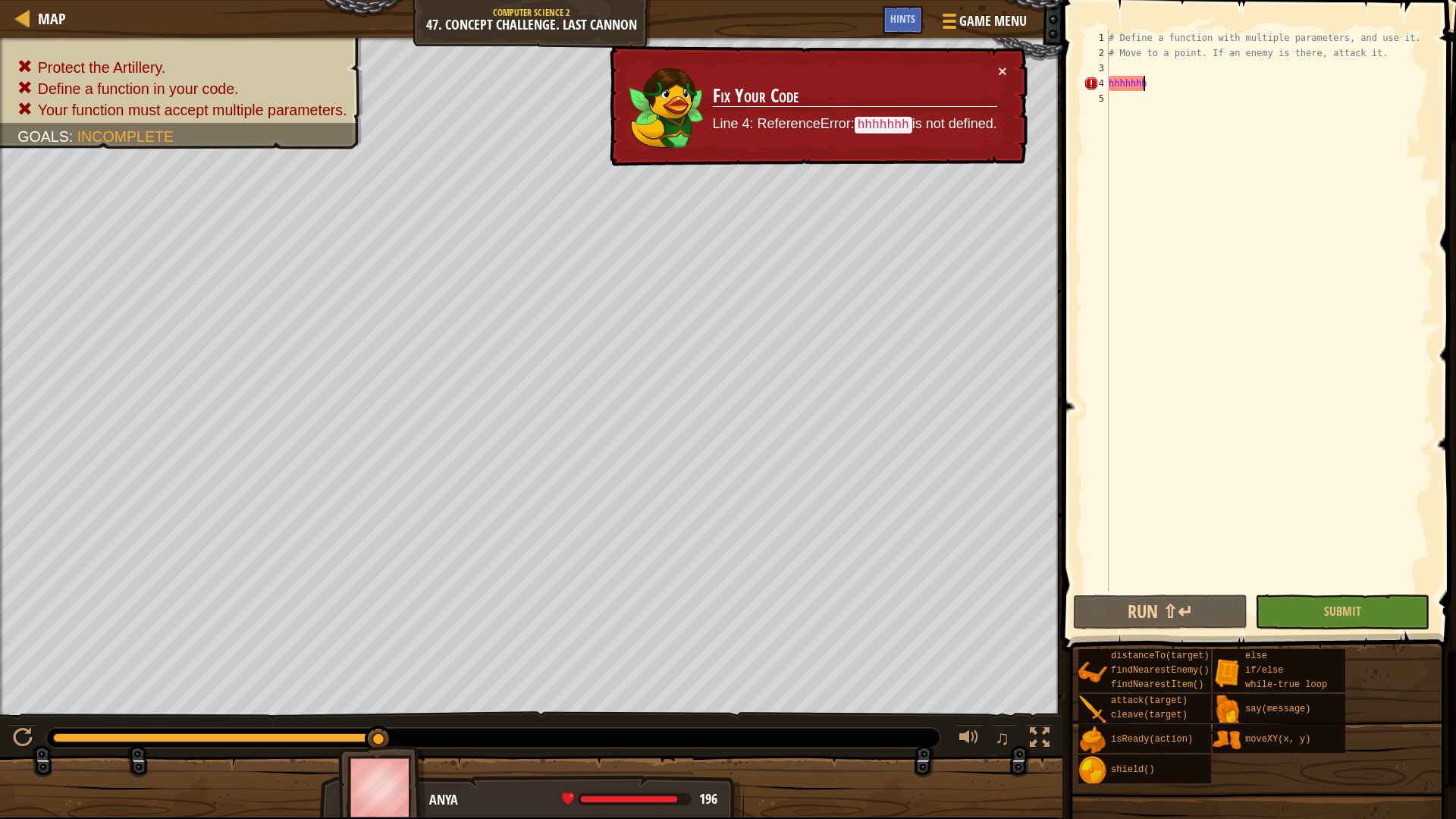
click at [1186, 86] on div "# Define a function with multiple parameters, and use it. # Move to a point. If…" at bounding box center [1270, 326] width 327 height 592
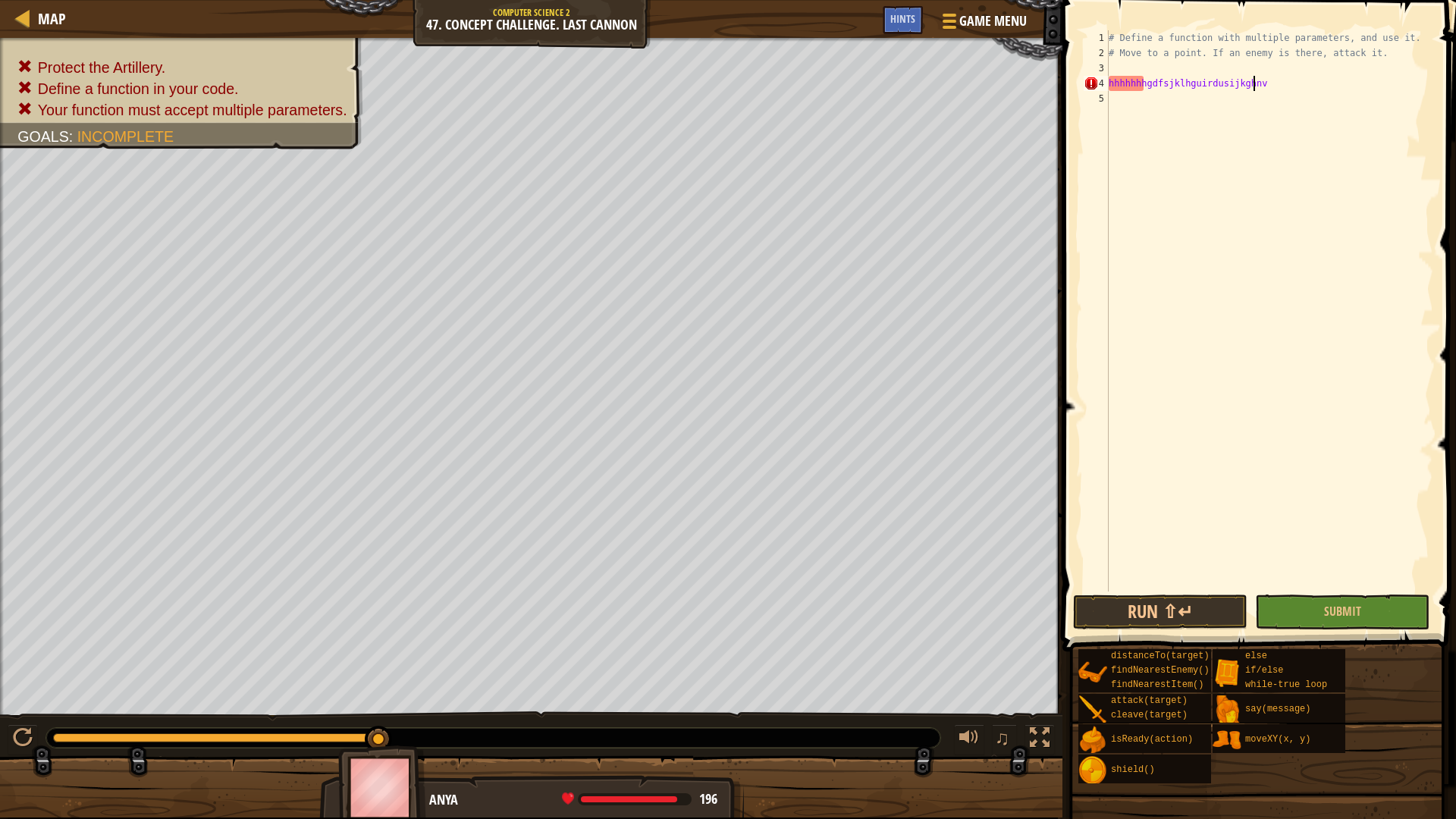
type textarea "hhhhhhhgdfsjklhguirdusijkghnvjfkdg"
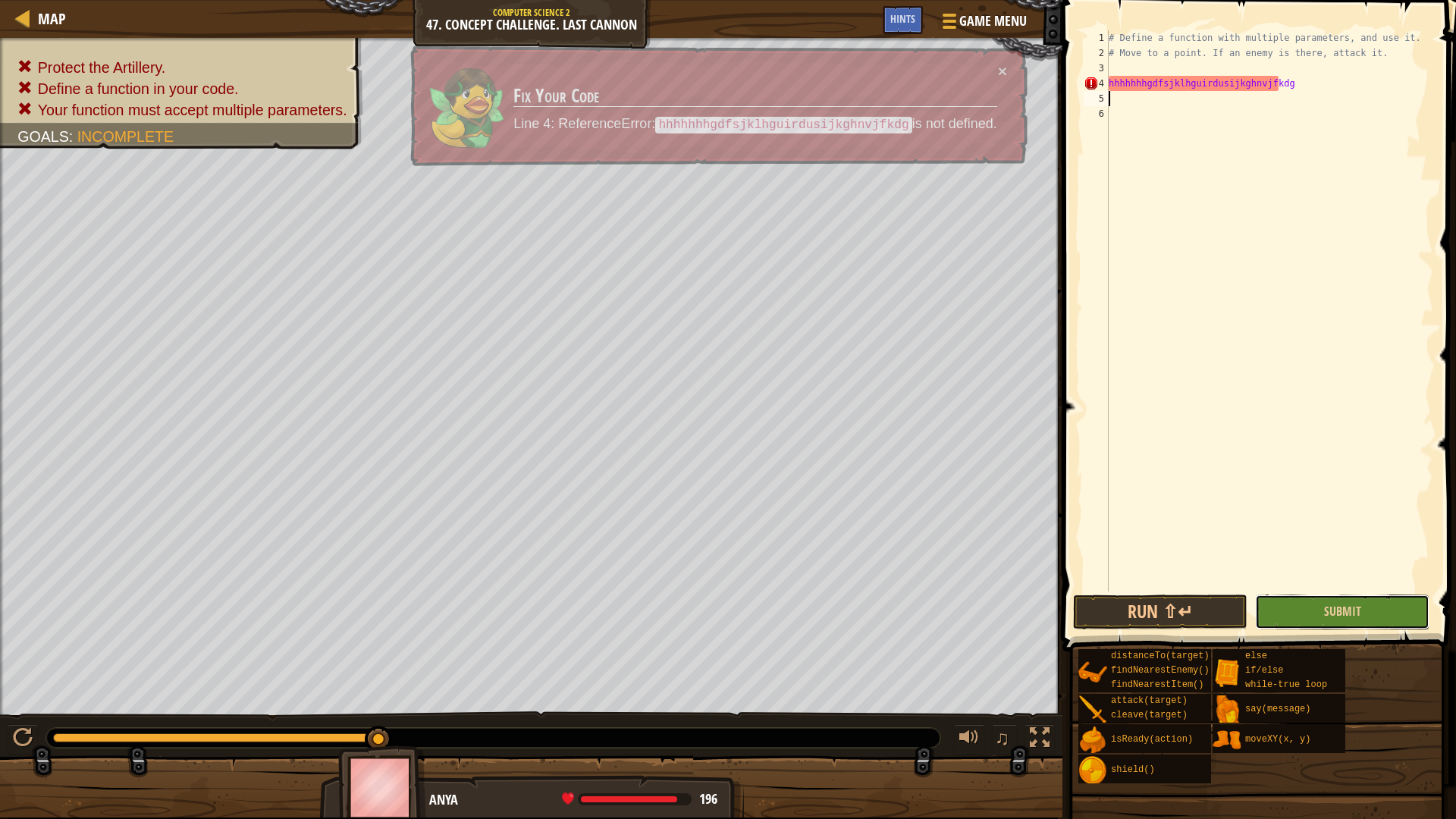
click at [1285, 607] on button "Submit" at bounding box center [1343, 612] width 175 height 35
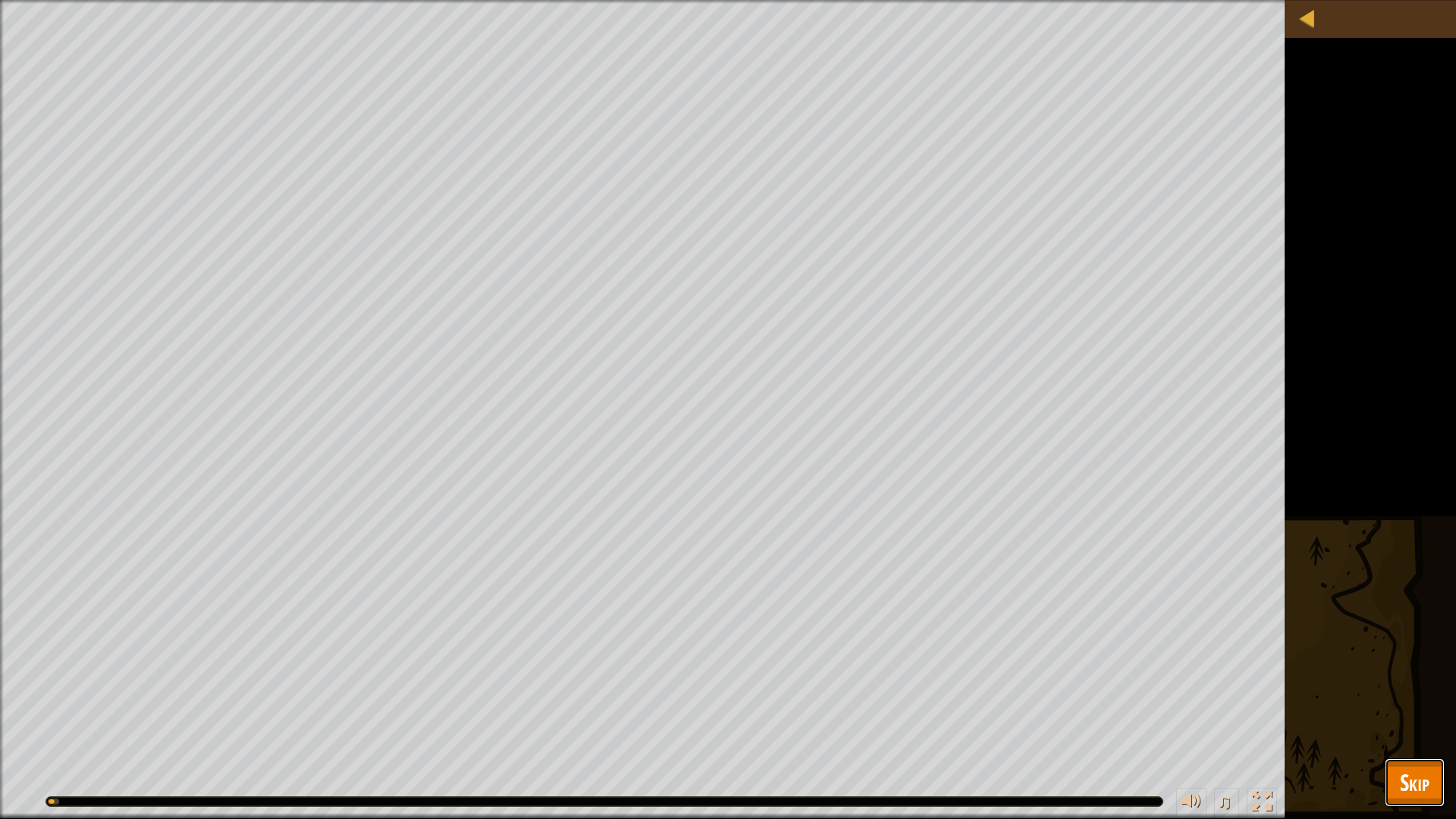
click at [1425, 690] on span "Skip" at bounding box center [1414, 782] width 29 height 31
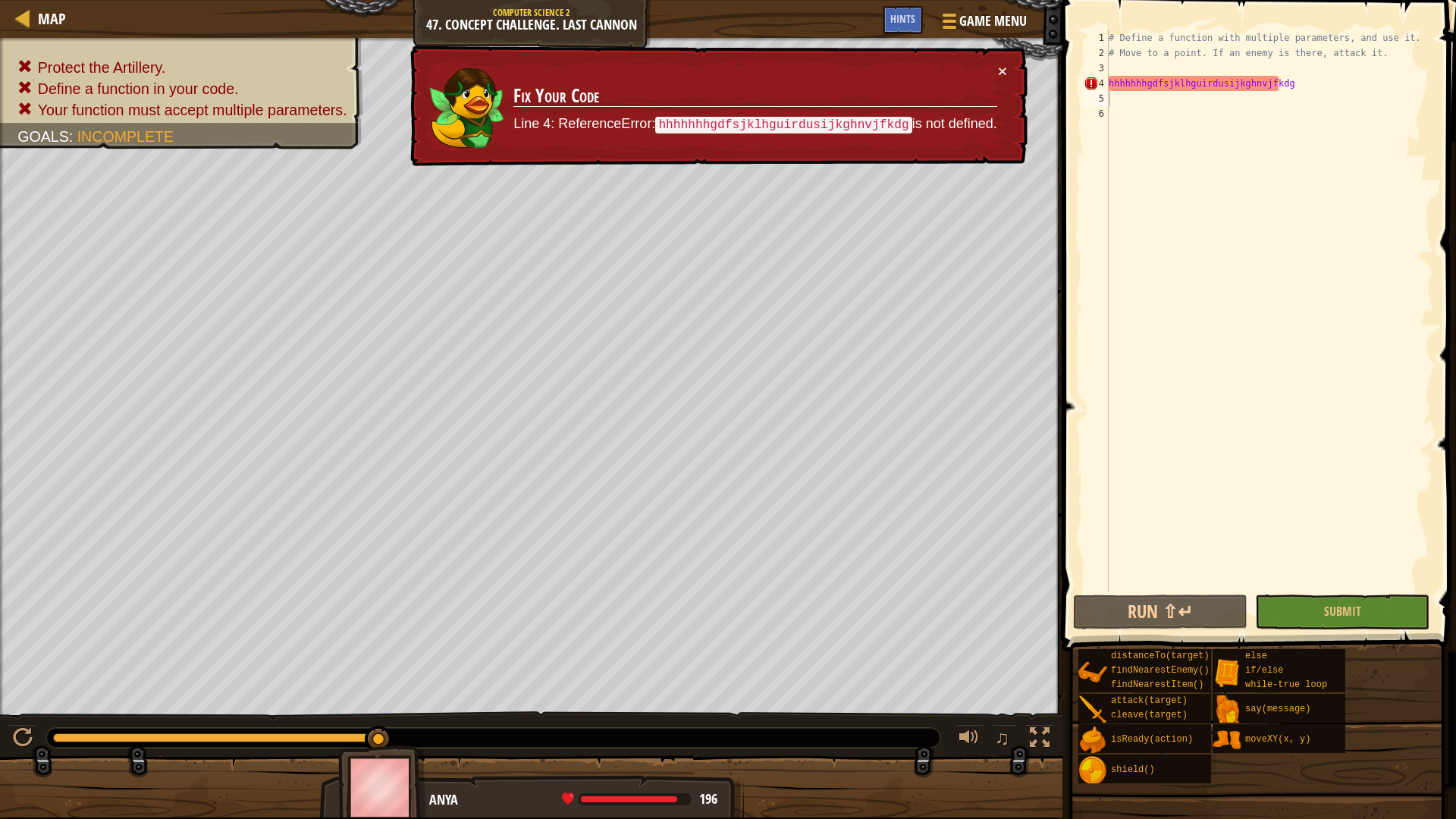
type textarea "hhhhhhhgdfsjklhguirdusijkghnvjfkdg"
drag, startPoint x: 1329, startPoint y: 82, endPoint x: 1097, endPoint y: 76, distance: 232.1
click at [1097, 76] on div "hhhhhhhgdfsjklhguirdusijkghnvjfkdg 1 2 3 4 5 6 # Define a function with multipl…" at bounding box center [1257, 310] width 352 height 561
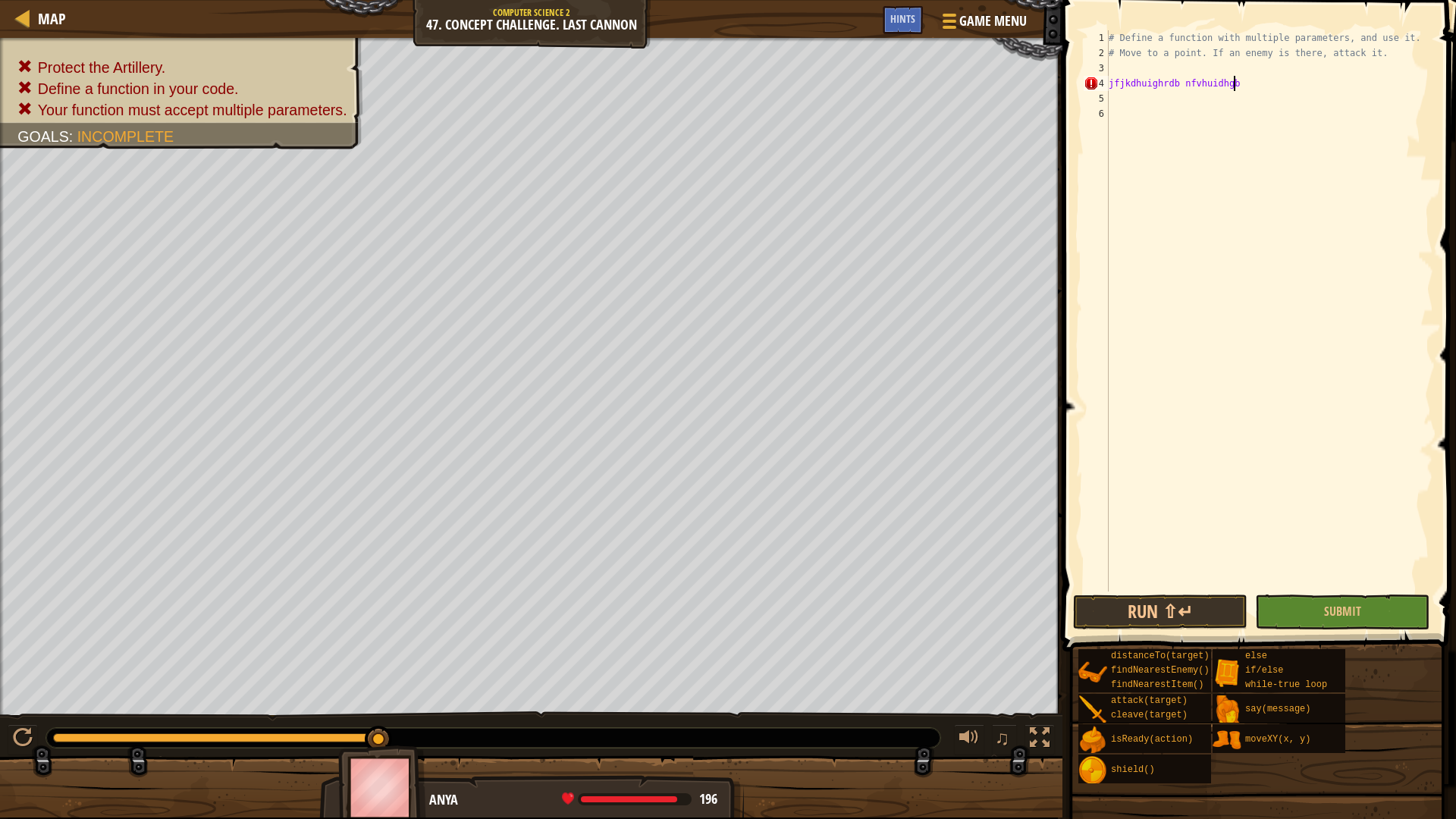
scroll to position [7, 11]
type textarea "jfjkdhuighrdb nfvhuidhgb rg"
click at [1333, 626] on button "Submit" at bounding box center [1343, 612] width 175 height 35
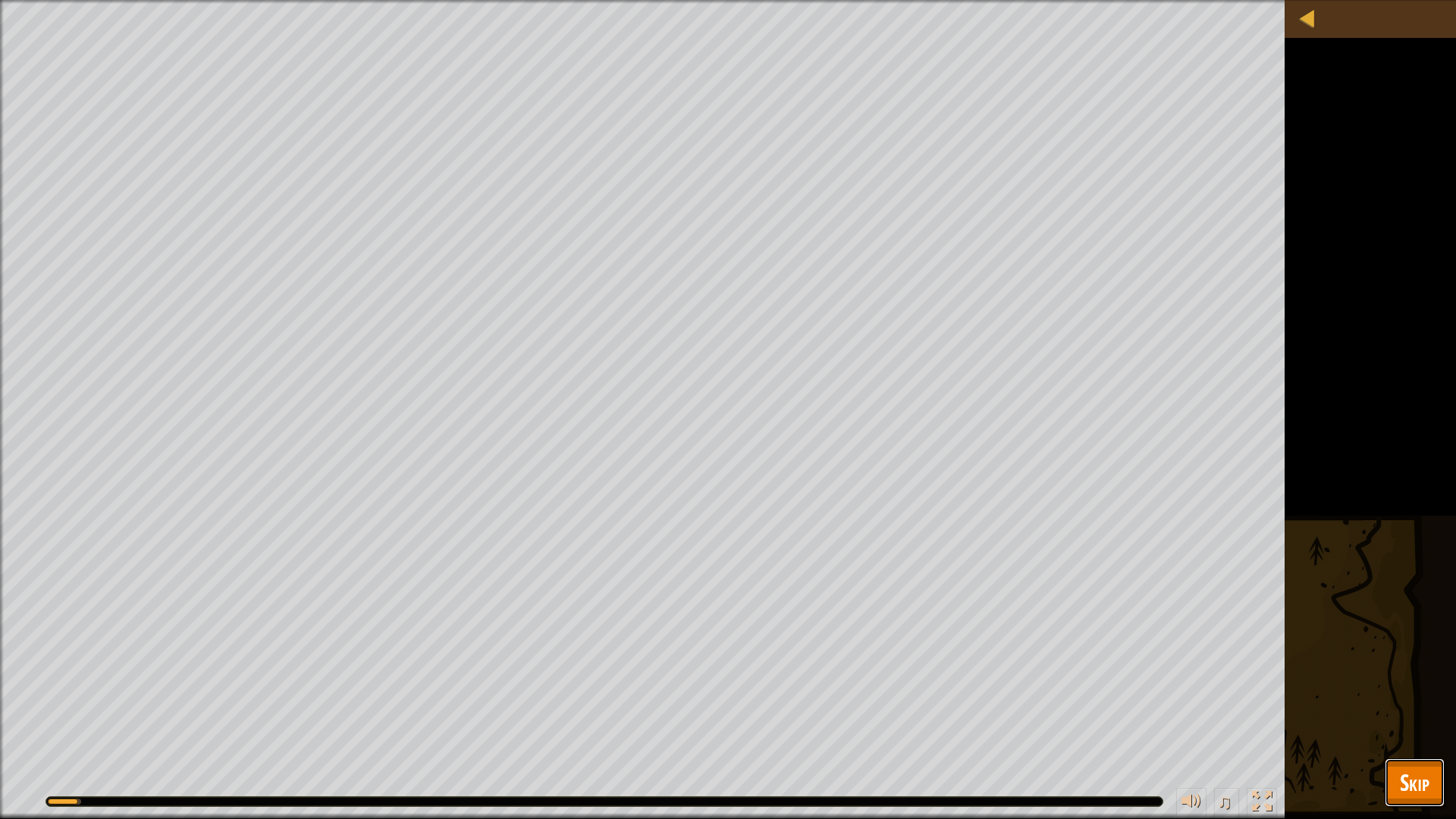
click at [1386, 690] on button "Skip" at bounding box center [1414, 783] width 60 height 49
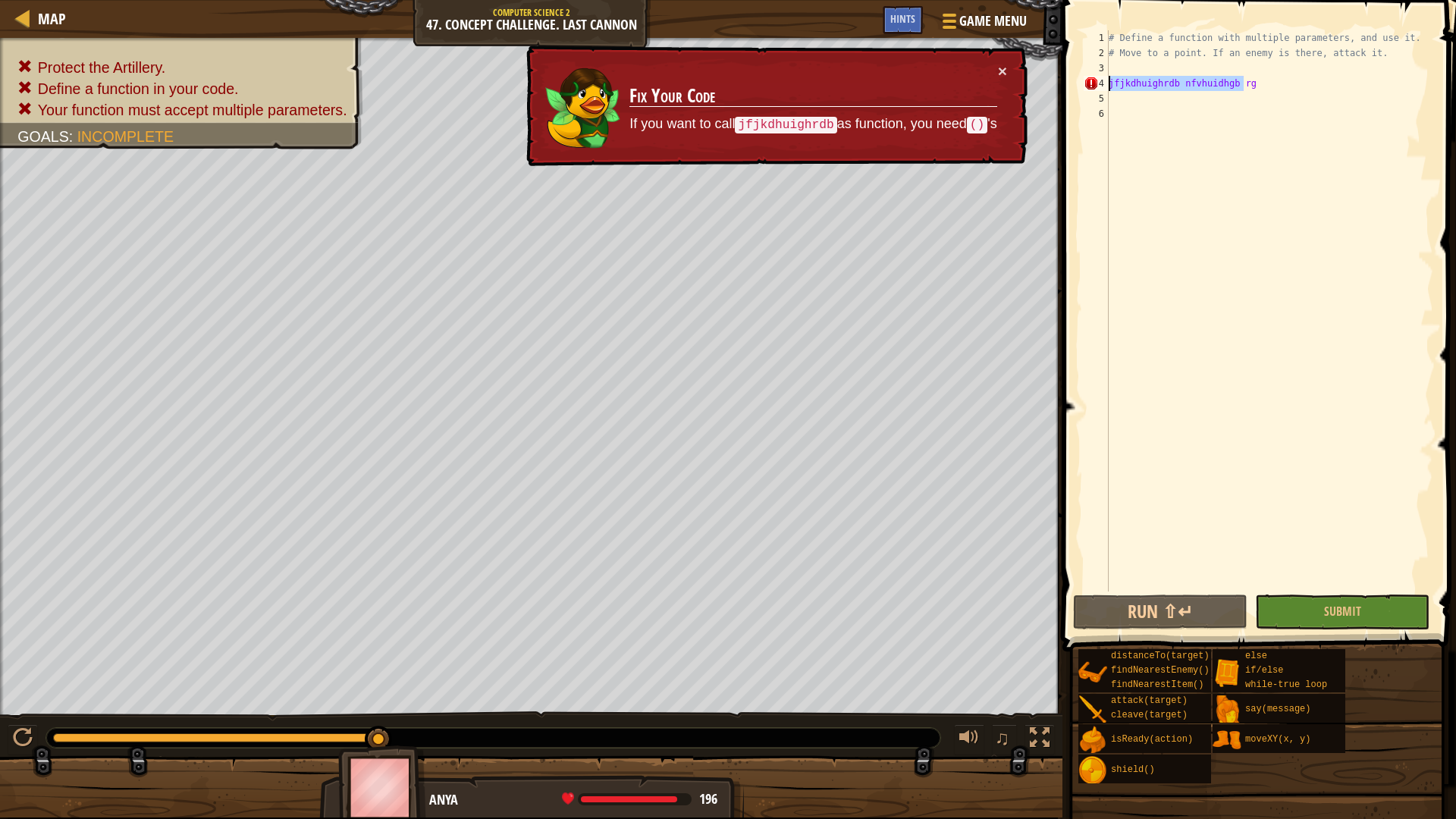
drag, startPoint x: 1284, startPoint y: 81, endPoint x: 1076, endPoint y: 83, distance: 208.0
click at [1076, 83] on div "jfjkdhuighrdb nfvhuidhgb rg 1 2 3 4 5 6 # Define a function with multiple param…" at bounding box center [1257, 356] width 398 height 696
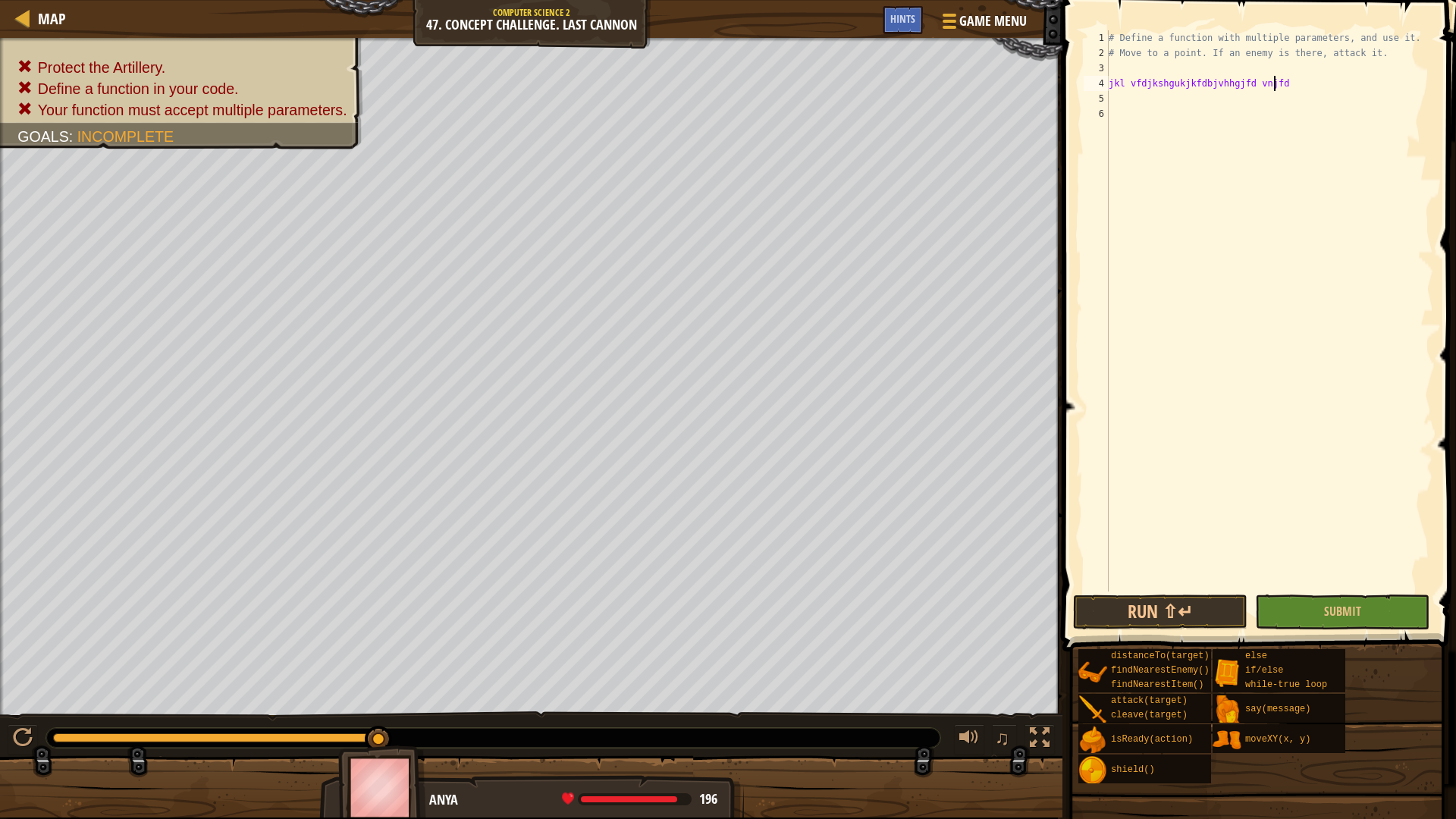
type textarea "jkl vfdjkshgukjkfdbjvhhgjfd vnjfdyuisgrhukj"
click at [1324, 602] on button "Submit" at bounding box center [1343, 612] width 175 height 35
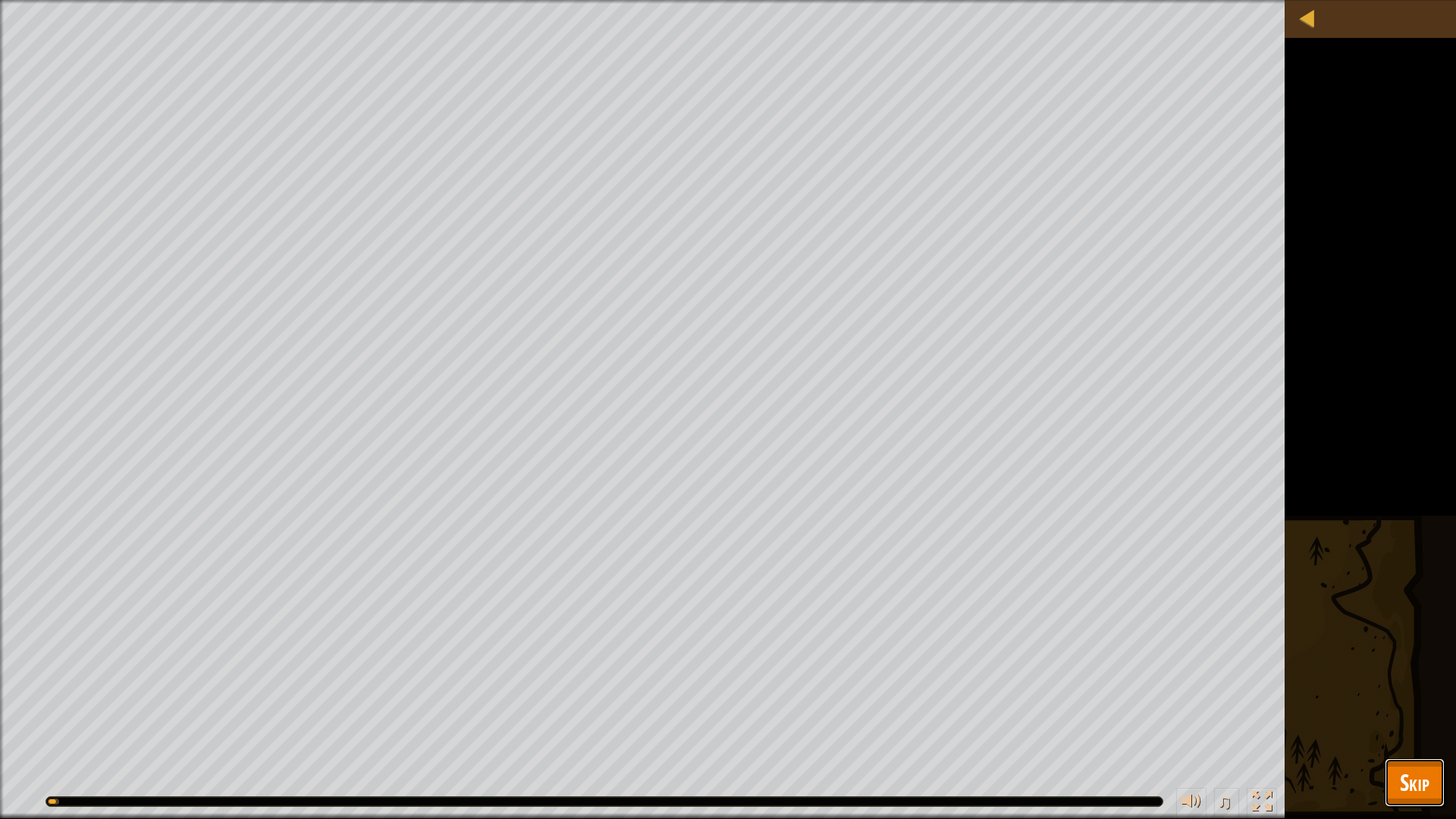
click at [1427, 690] on span "Skip" at bounding box center [1414, 782] width 29 height 31
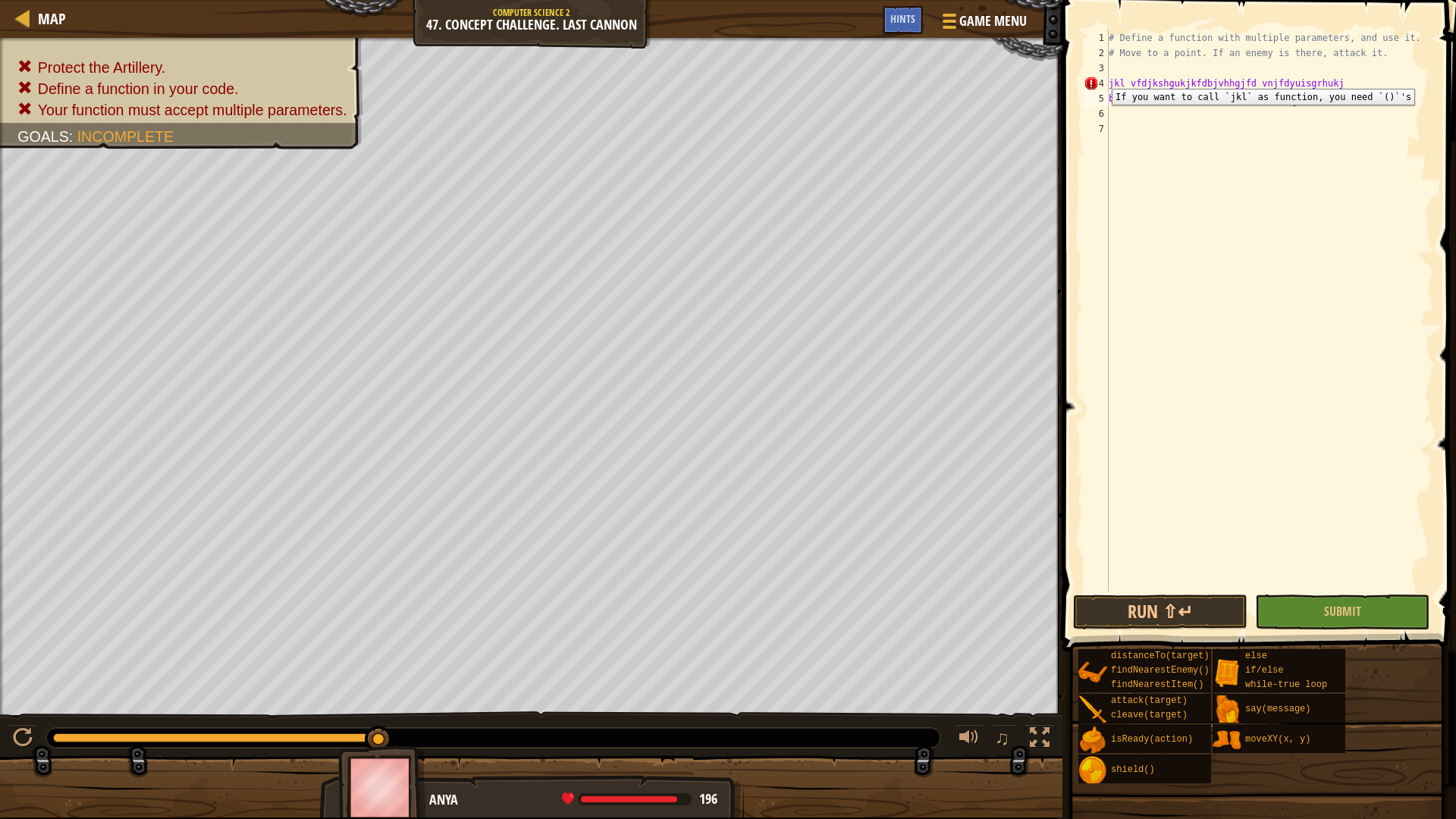
drag, startPoint x: 1276, startPoint y: 98, endPoint x: 1100, endPoint y: 77, distance: 177.2
click at [1100, 77] on div "bvdxbklrfjjesrkmcvb mkj hsjfkhggggggggggggg 1 2 3 4 5 6 7 # Define a function w…" at bounding box center [1257, 310] width 352 height 561
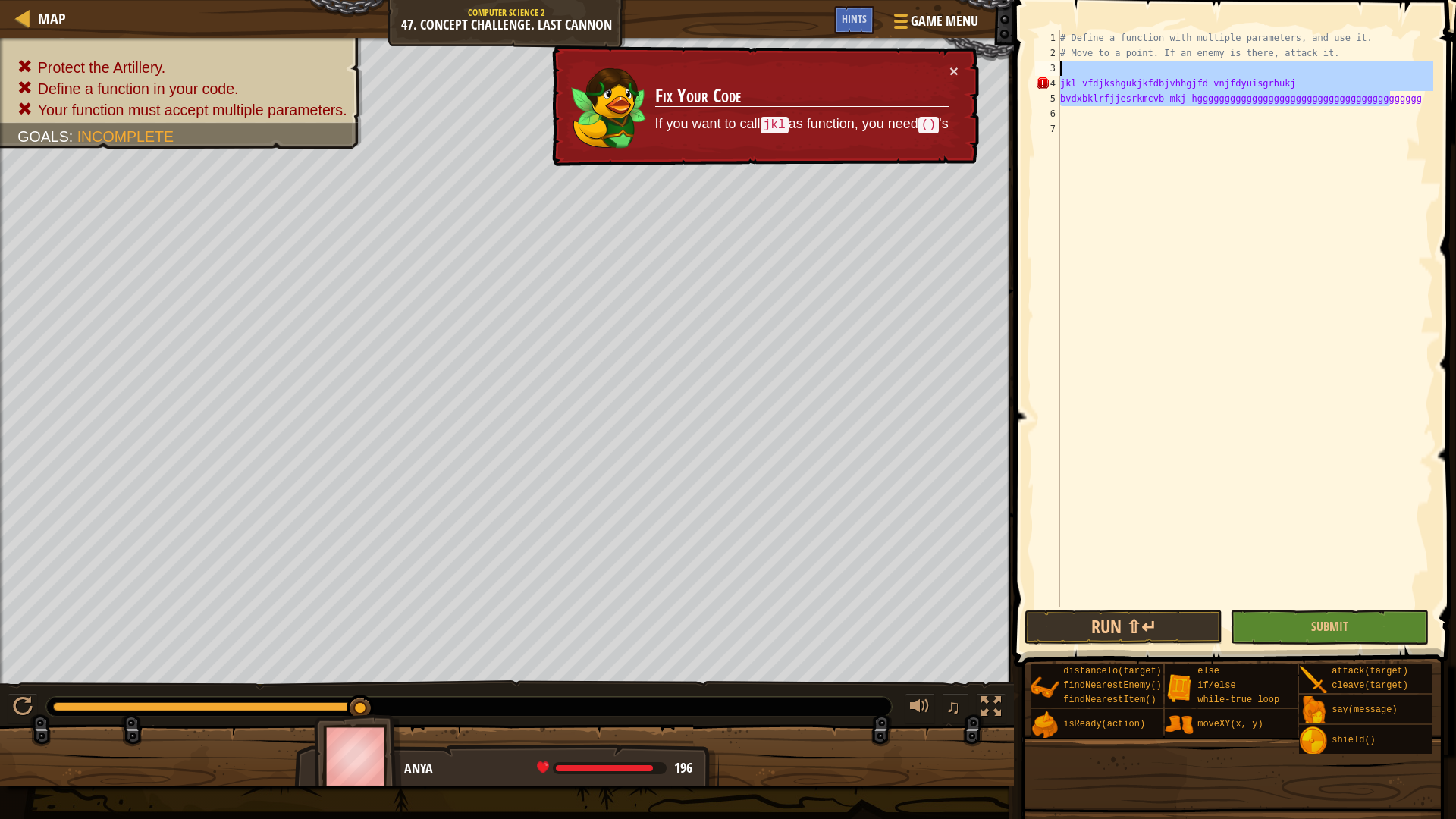
drag, startPoint x: 1398, startPoint y: 107, endPoint x: 1034, endPoint y: 73, distance: 365.6
click at [1034, 73] on div "bvdxbklrfjjesrkmcvb mkj hsjfkhgggggggggggggggggggggggggggggggggggggggggg 1 2 3 …" at bounding box center [1233, 318] width 401 height 576
type textarea "jkl vfdjkshgukjkfdbjvhhgjfd vnjfdyuisgrhukj"
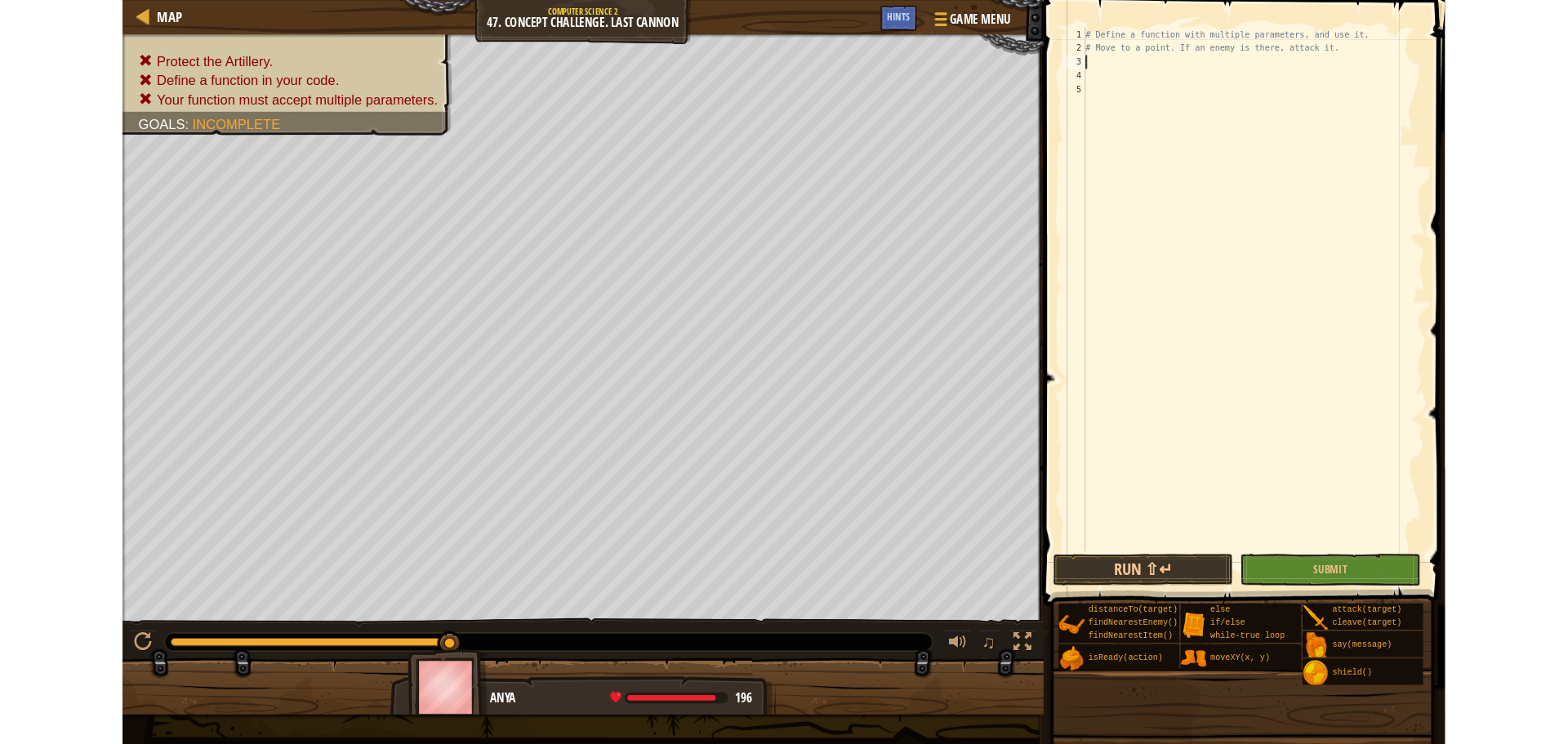
scroll to position [7, 0]
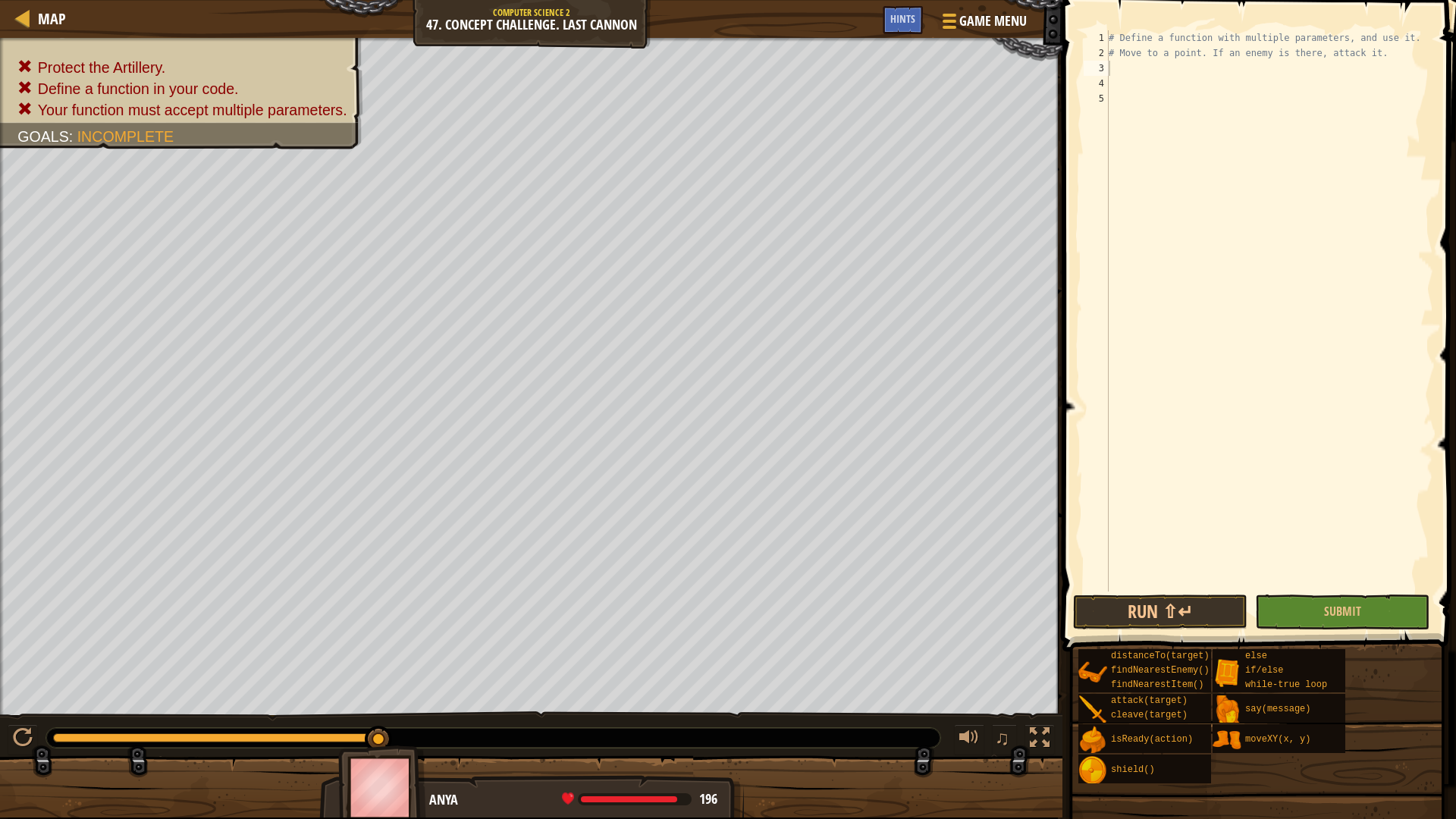
click at [924, 20] on div "Game Menu Done Hints" at bounding box center [959, 23] width 154 height 35
click at [916, 18] on div "Hints" at bounding box center [903, 19] width 40 height 28
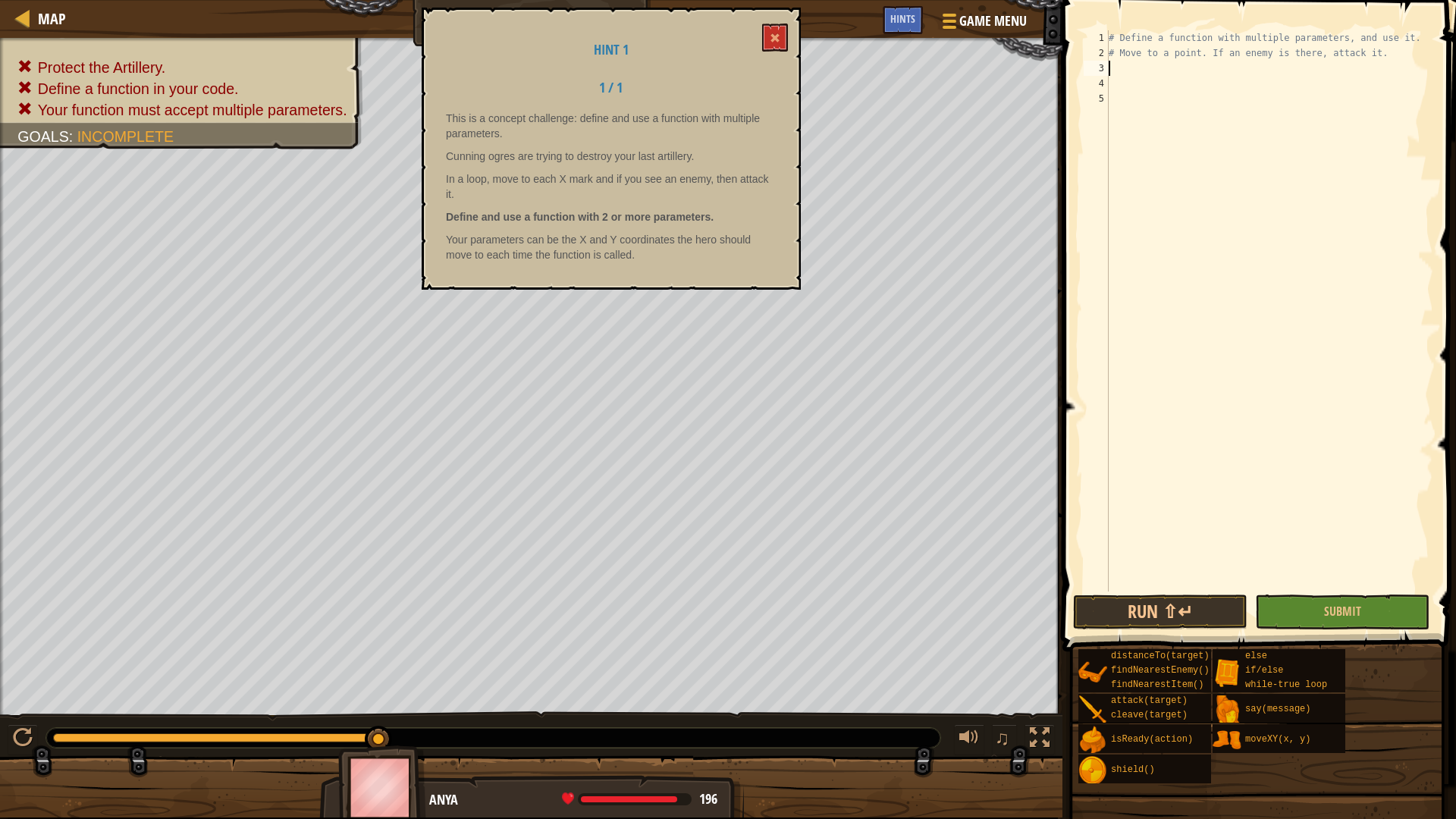
click at [590, 216] on strong "Define and use a function with 2 or more parameters." at bounding box center [579, 216] width 268 height 12
type textarea "# Move to a point. If an enemy is there, attack it."
click at [1124, 60] on div "# Define a function with multiple parameters, and use it. # Move to a point. If…" at bounding box center [1270, 326] width 327 height 592
click at [1127, 72] on div "# Define a function with multiple parameters, and use it. # Move to a point. If…" at bounding box center [1270, 326] width 327 height 592
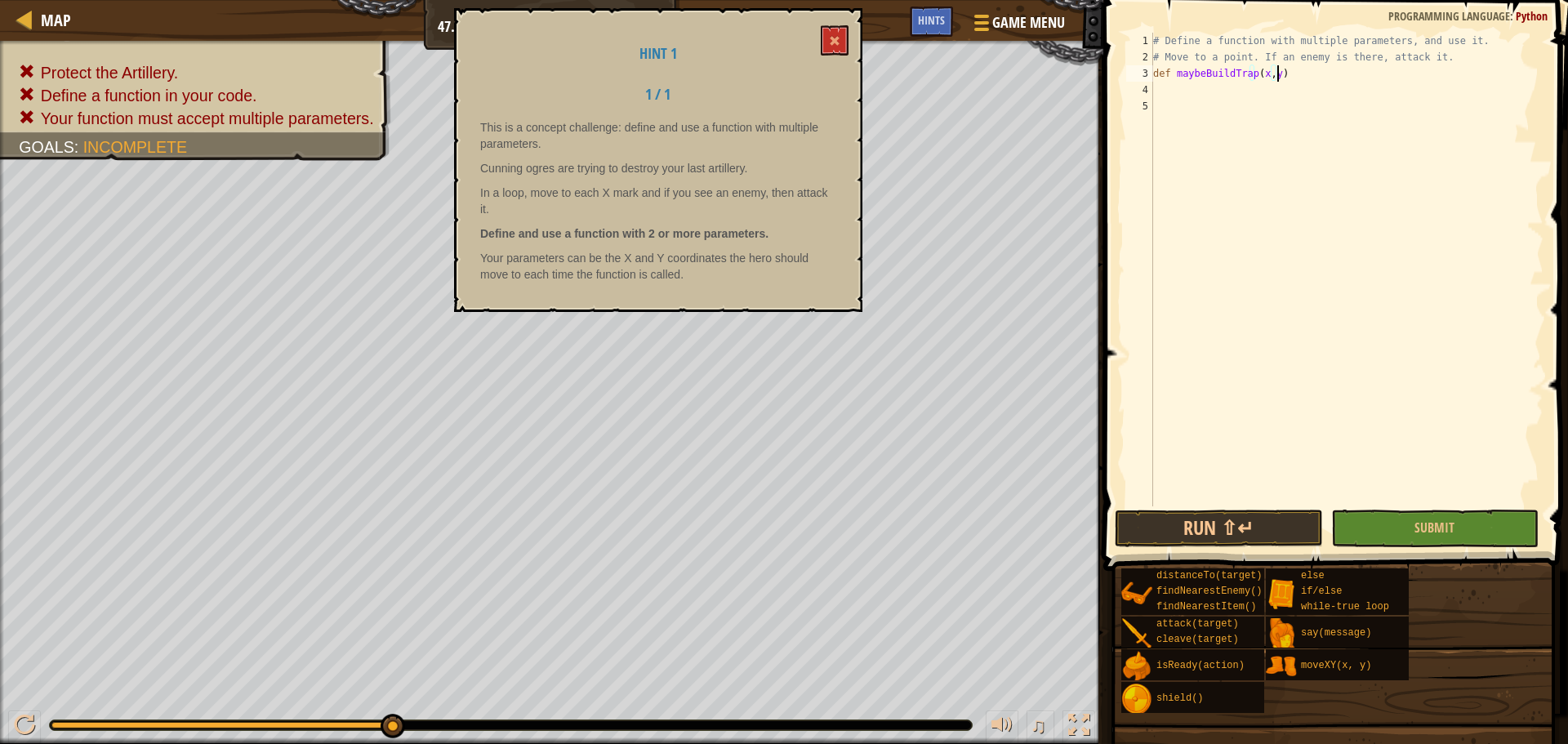
scroll to position [7, 10]
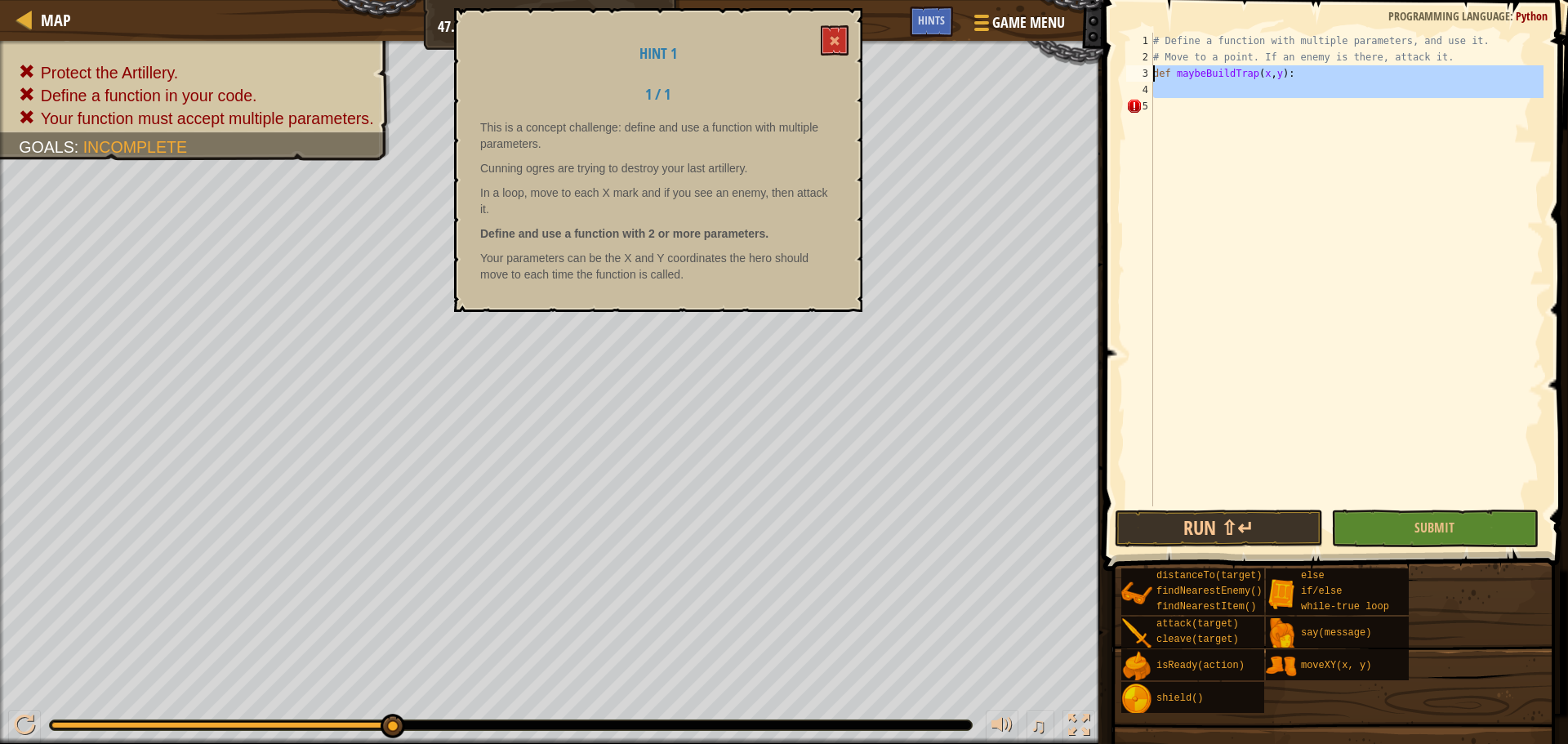
drag, startPoint x: 1301, startPoint y: 99, endPoint x: 1137, endPoint y: 80, distance: 165.1
click at [1137, 80] on div "def maybeBuildTrap(x,y): 1 2 3 4 5 # Define a function with multiple parameters…" at bounding box center [1333, 269] width 420 height 474
type textarea "def maybeBuildTrap(x,y):"
type textarea "\"
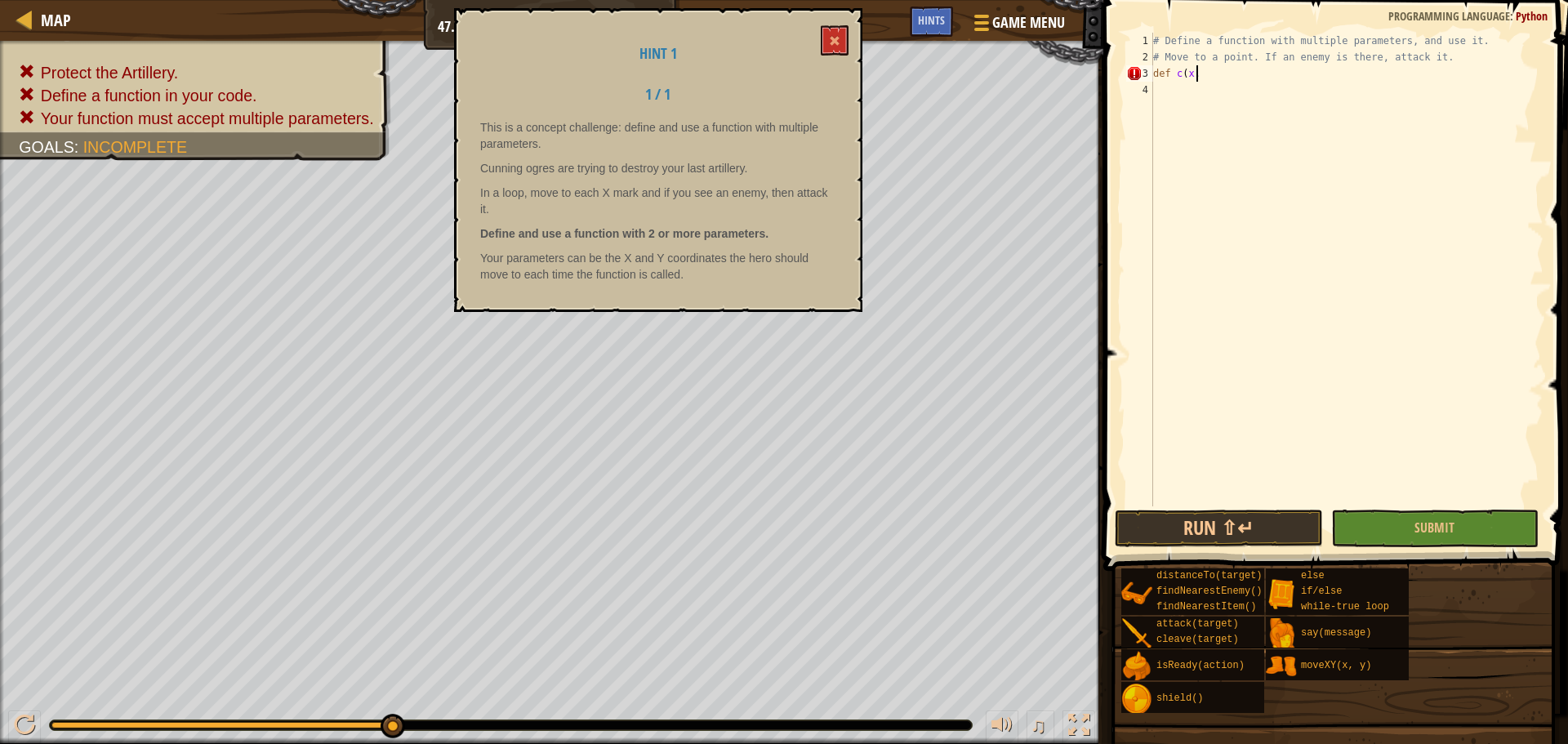
scroll to position [7, 3]
type textarea "def c(x,y):"
type textarea "enemy = f"
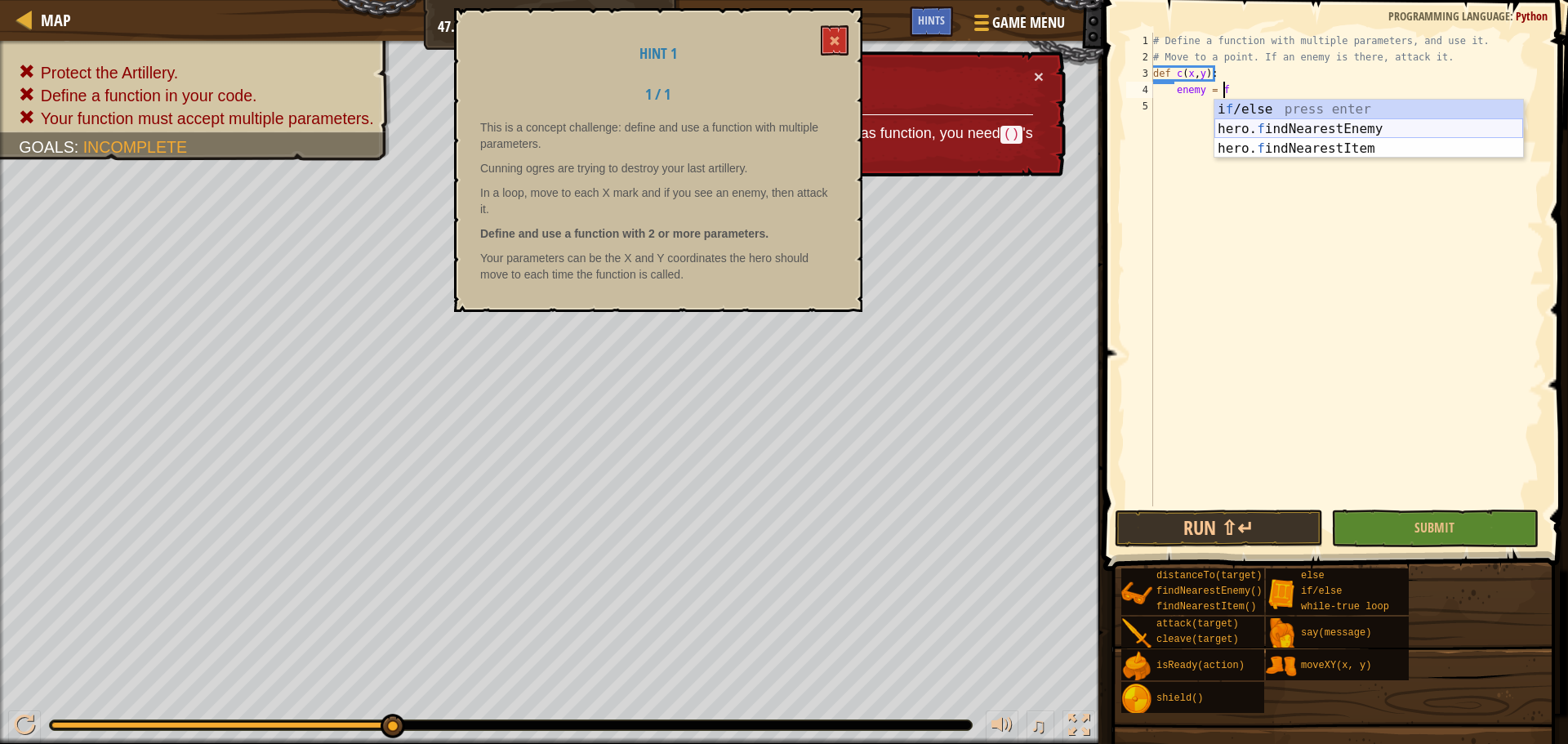
click at [1338, 131] on div "i f /else press enter hero. f indNearestEnemy press enter hero. f indNearestIte…" at bounding box center [1369, 148] width 309 height 98
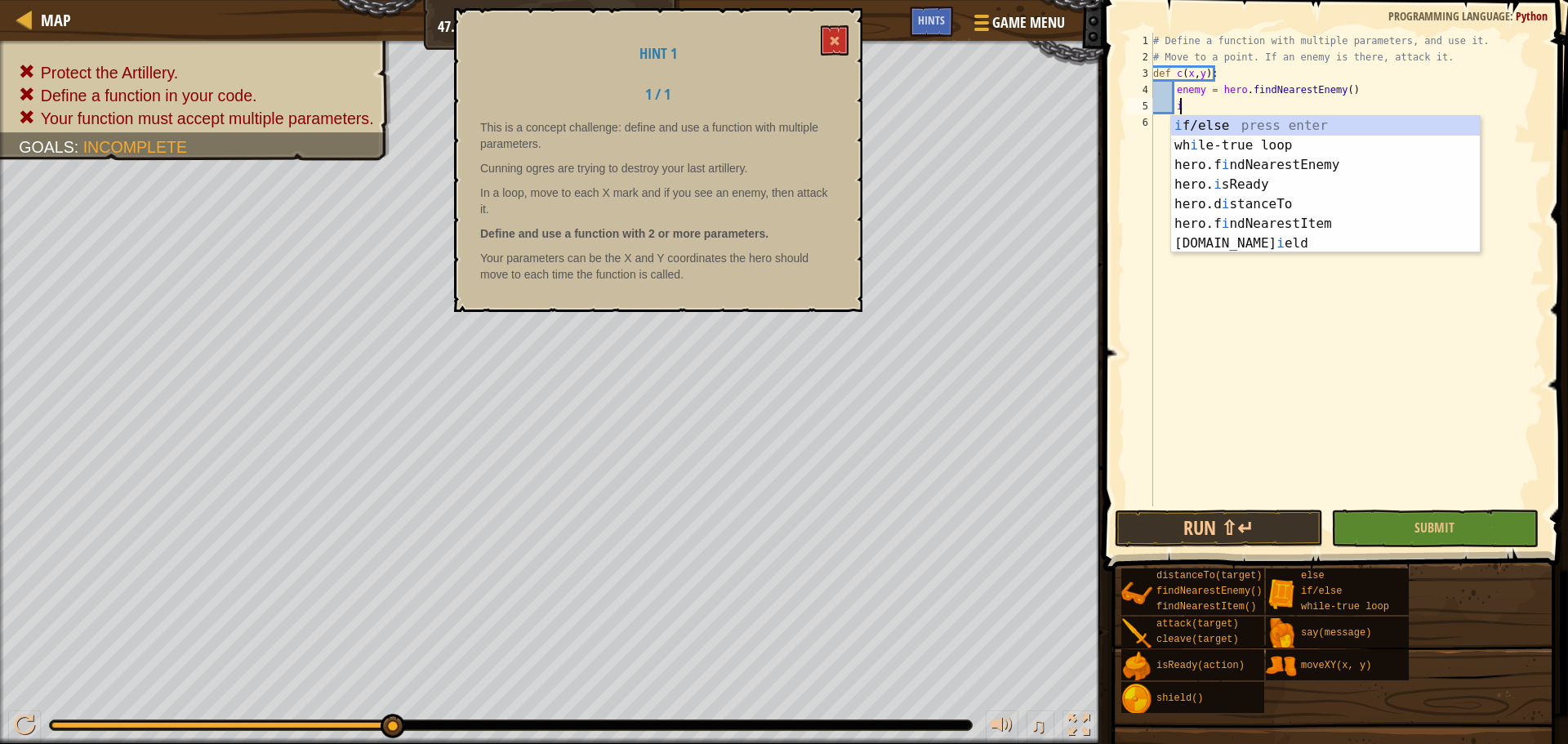
scroll to position [7, 2]
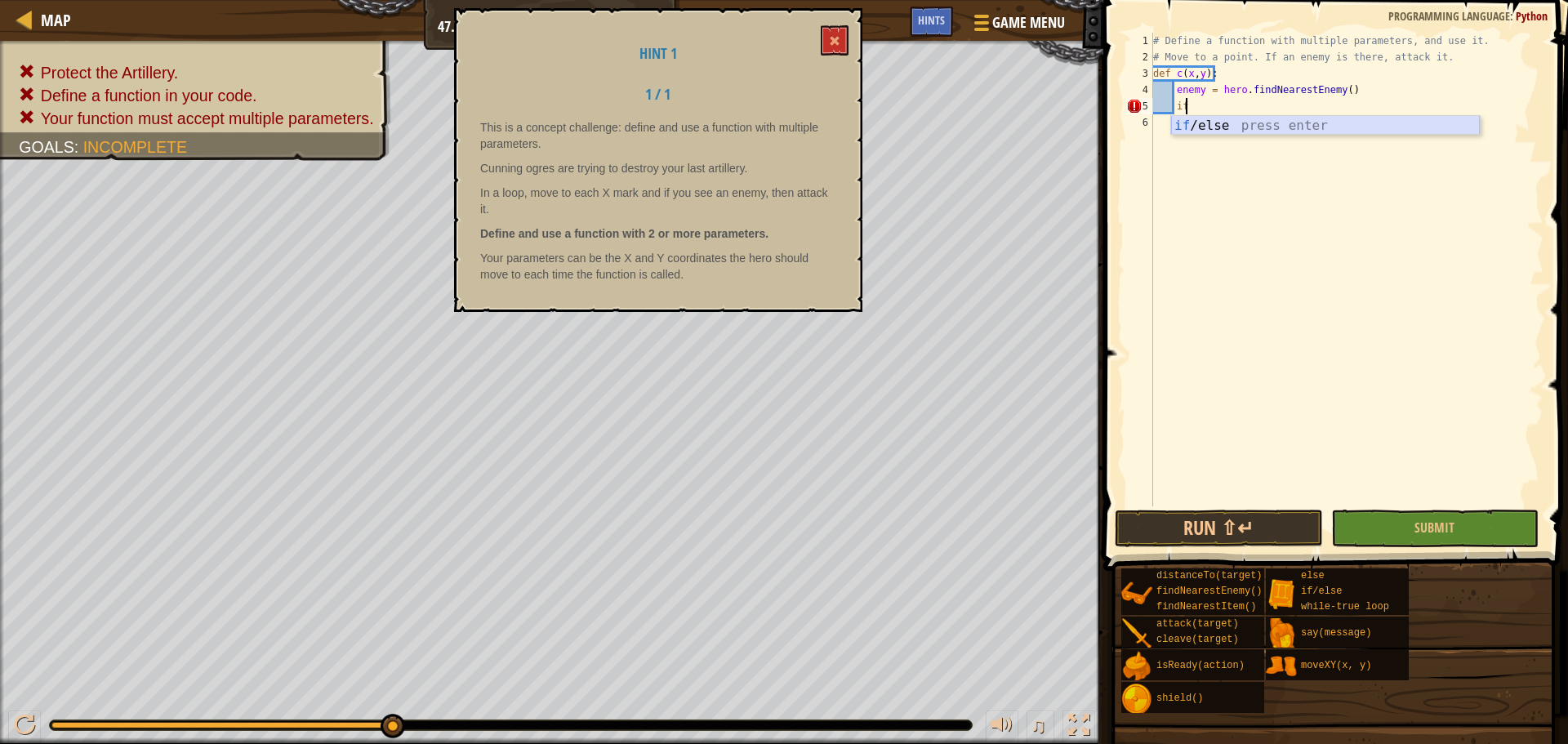
click at [1355, 127] on div "if /else press enter" at bounding box center [1326, 145] width 309 height 59
type textarea "if enemy:"
click at [1263, 128] on div "# Define a function with multiple parameters, and use it. # Move to a point. If…" at bounding box center [1347, 286] width 394 height 506
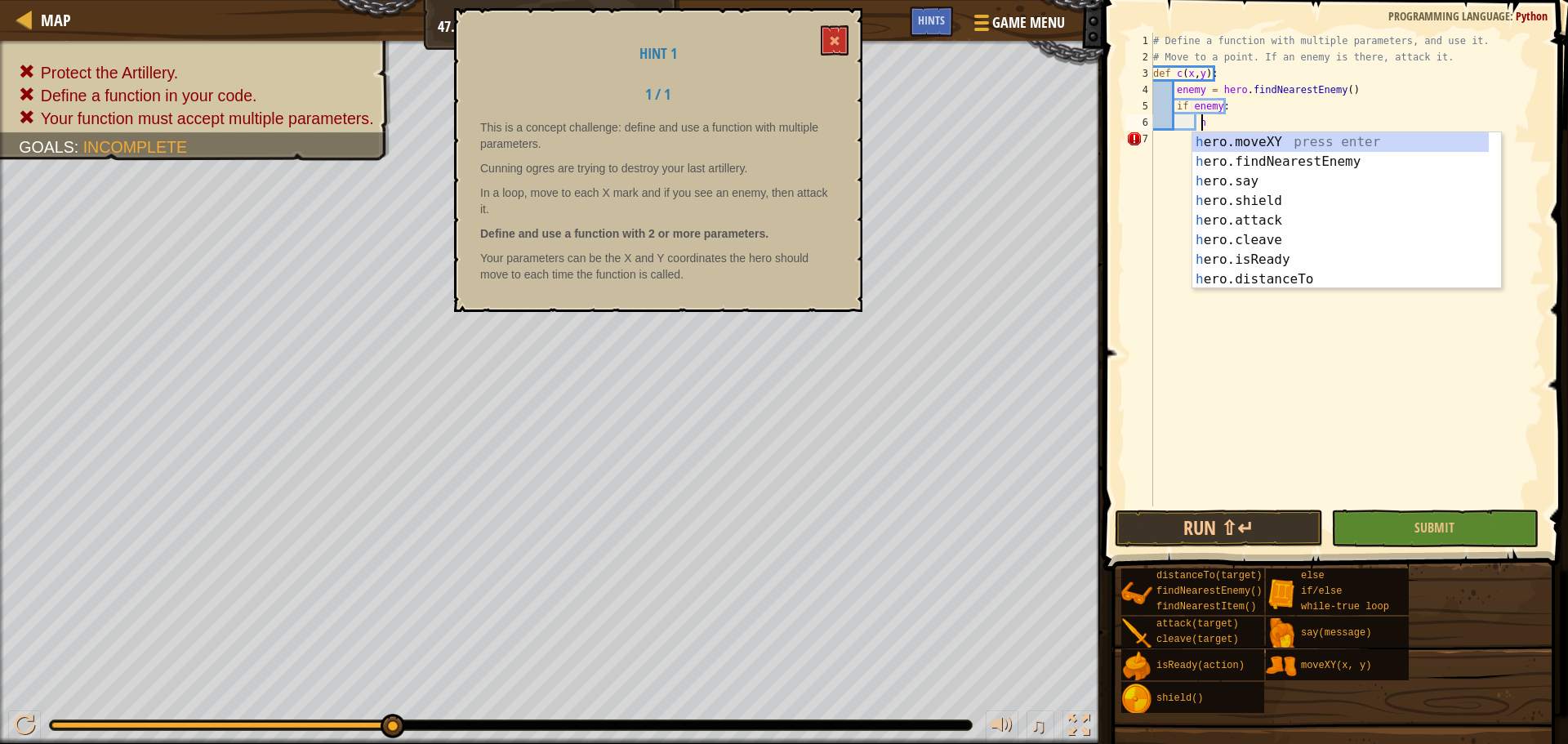
scroll to position [7, 5]
click at [1252, 216] on div "hero .moveXY press enter hero .findNearestEnemy press enter hero .say press ent…" at bounding box center [1340, 230] width 296 height 196
type textarea "hero.attack(enemy)"
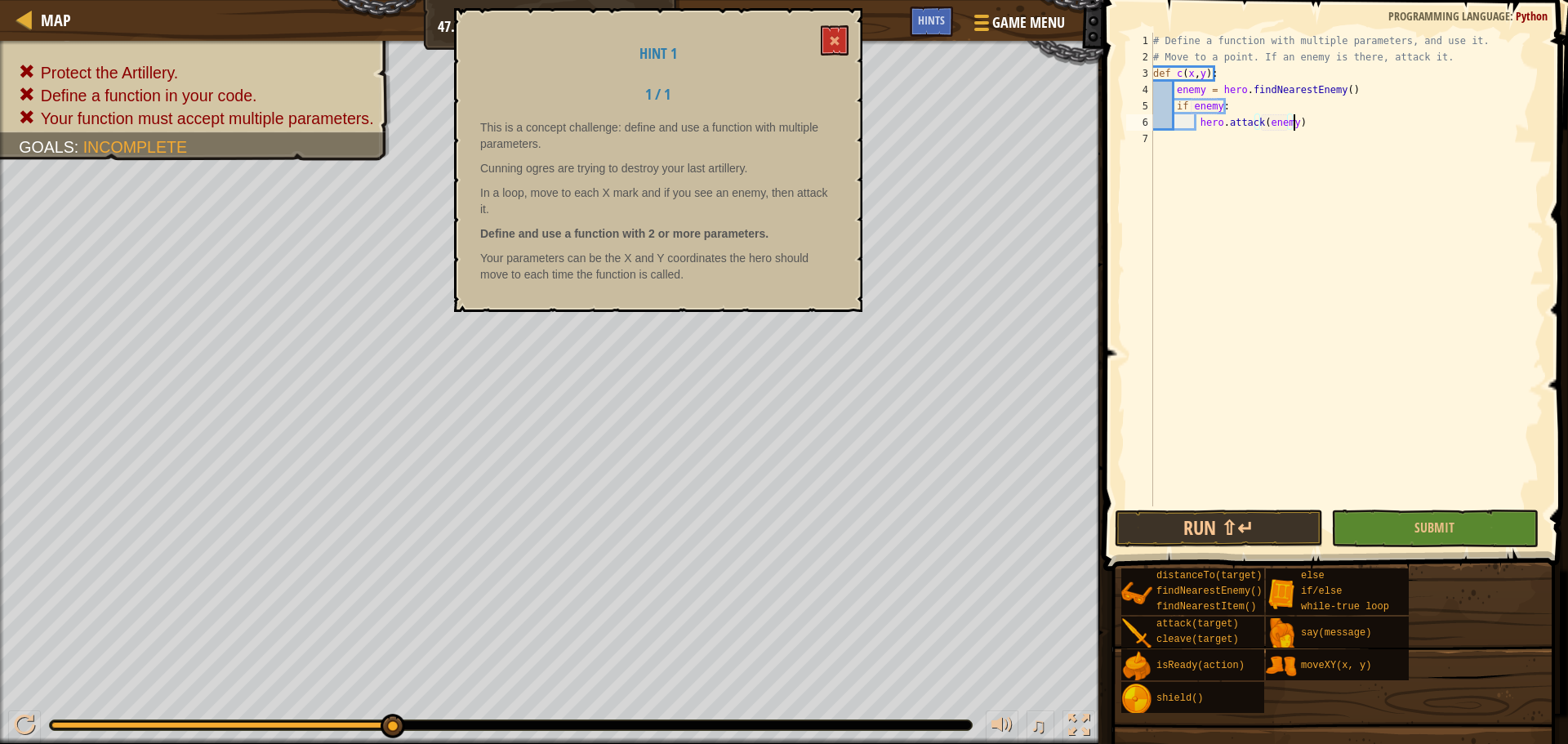
click at [1297, 119] on div "# Define a function with multiple parameters, and use it. # Move to a point. If…" at bounding box center [1347, 286] width 394 height 506
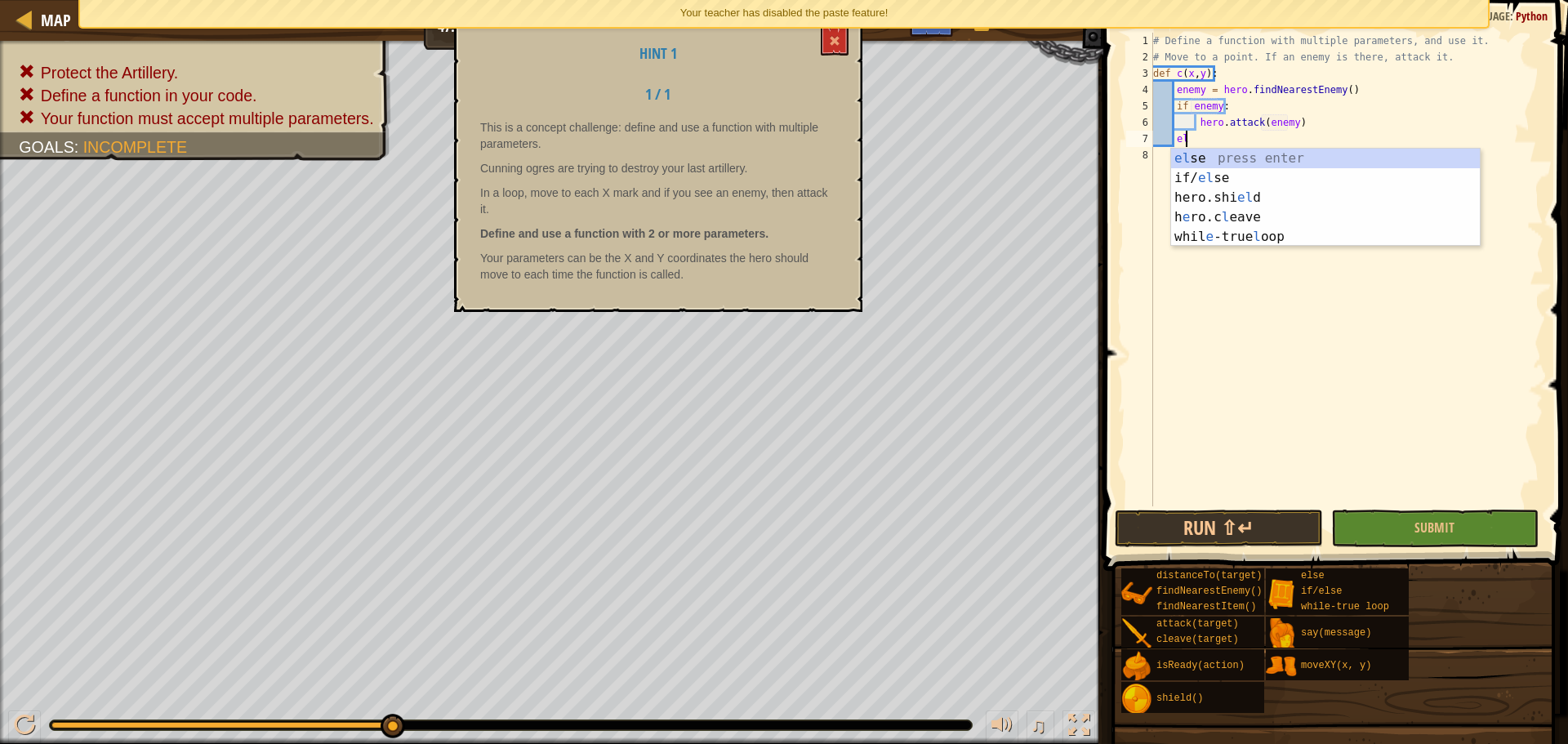
type textarea "else"
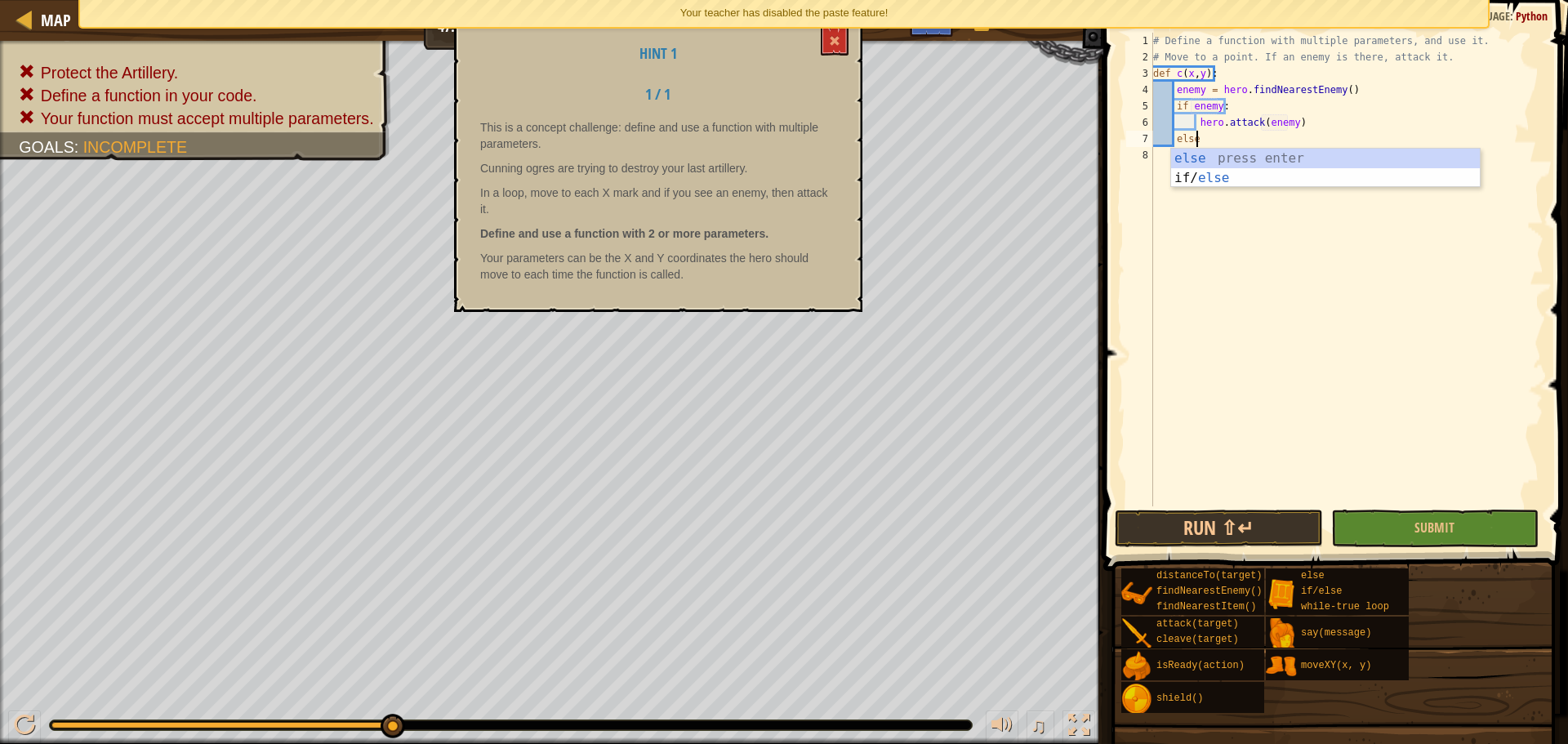
scroll to position [7, 3]
click at [1251, 154] on div "else press enter if/ else press enter" at bounding box center [1326, 187] width 309 height 79
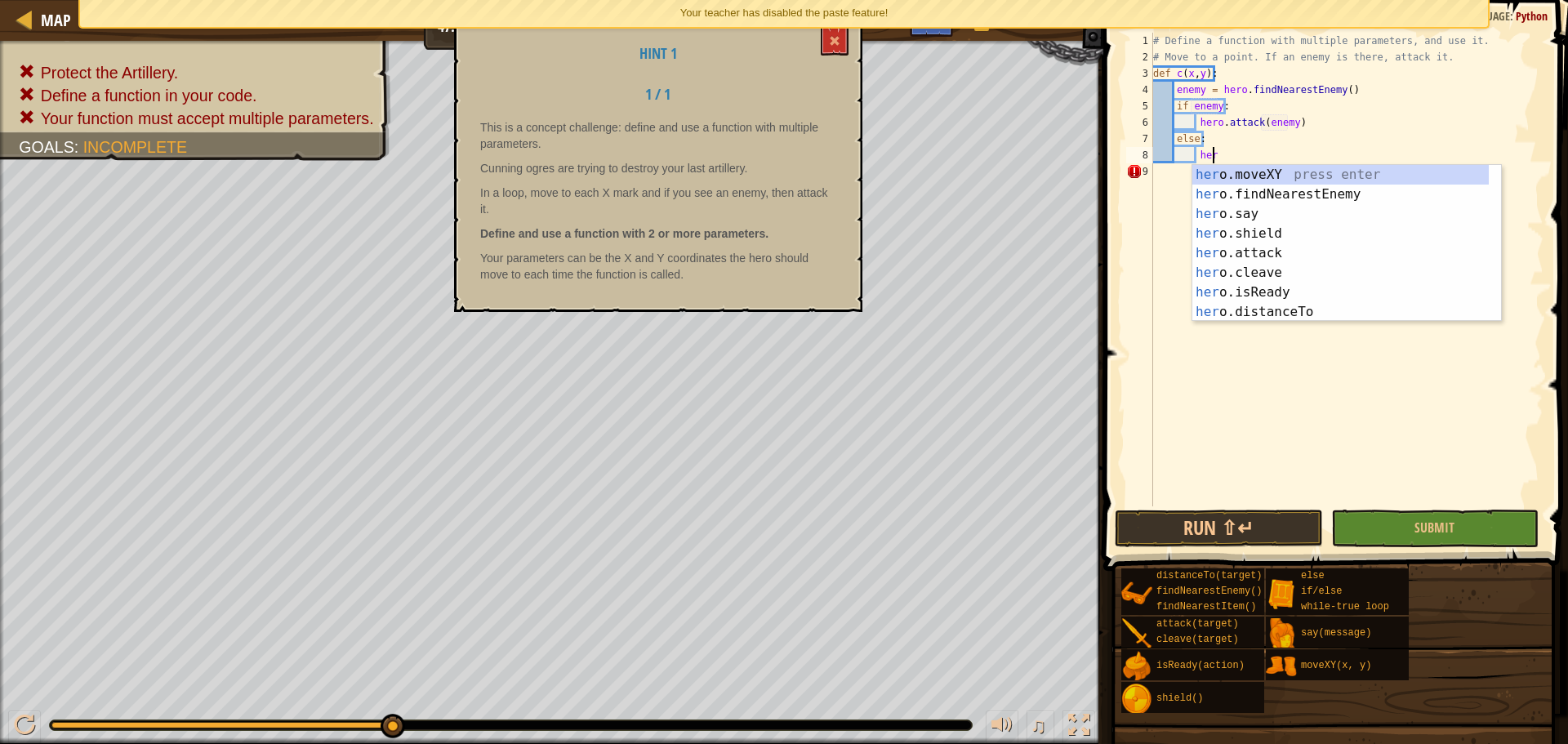
scroll to position [7, 5]
click at [1287, 168] on div "hero .moveXY press enter hero .findNearestEnemy press enter hero .say press ent…" at bounding box center [1340, 263] width 296 height 196
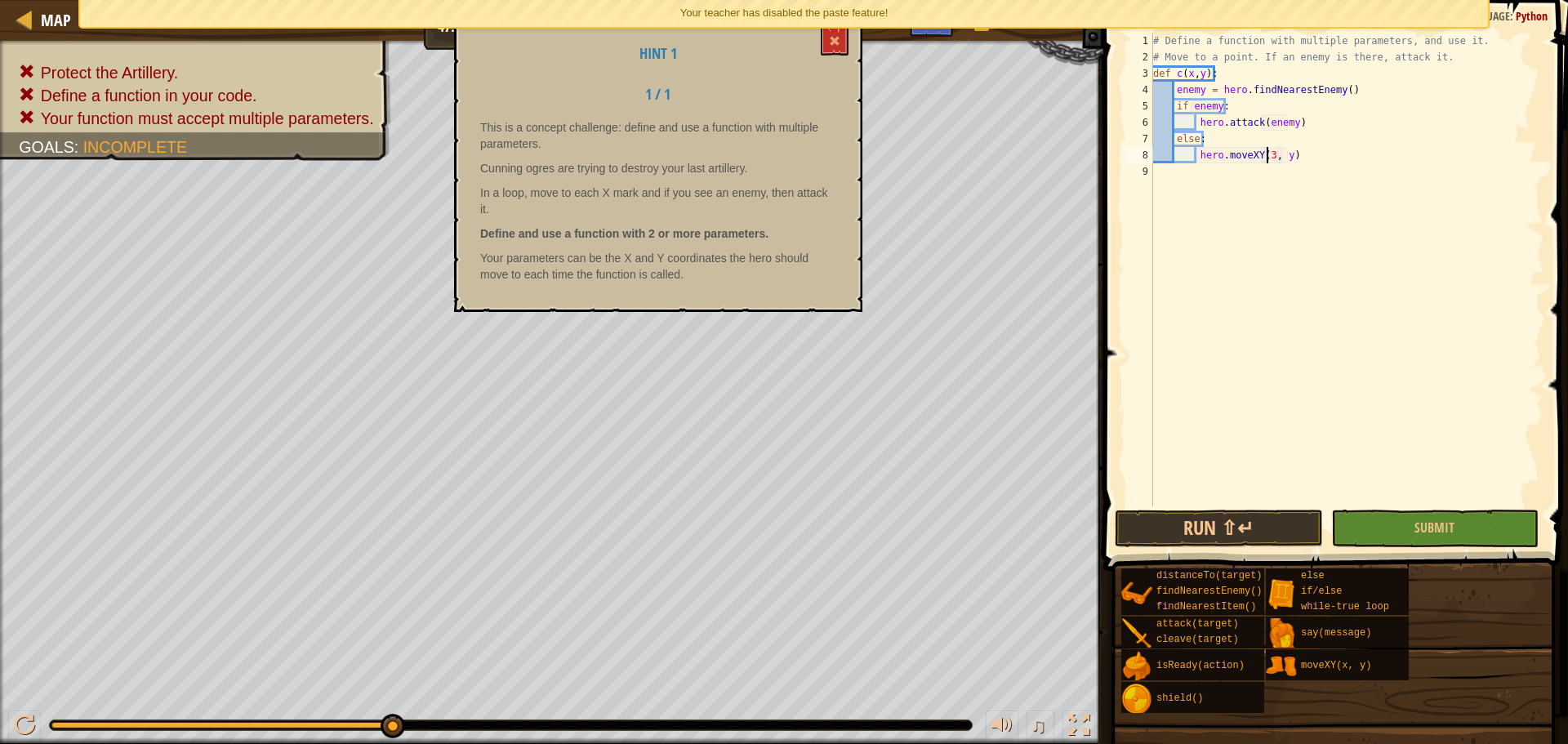
scroll to position [7, 10]
type textarea "hero.moveXY(30,11)"
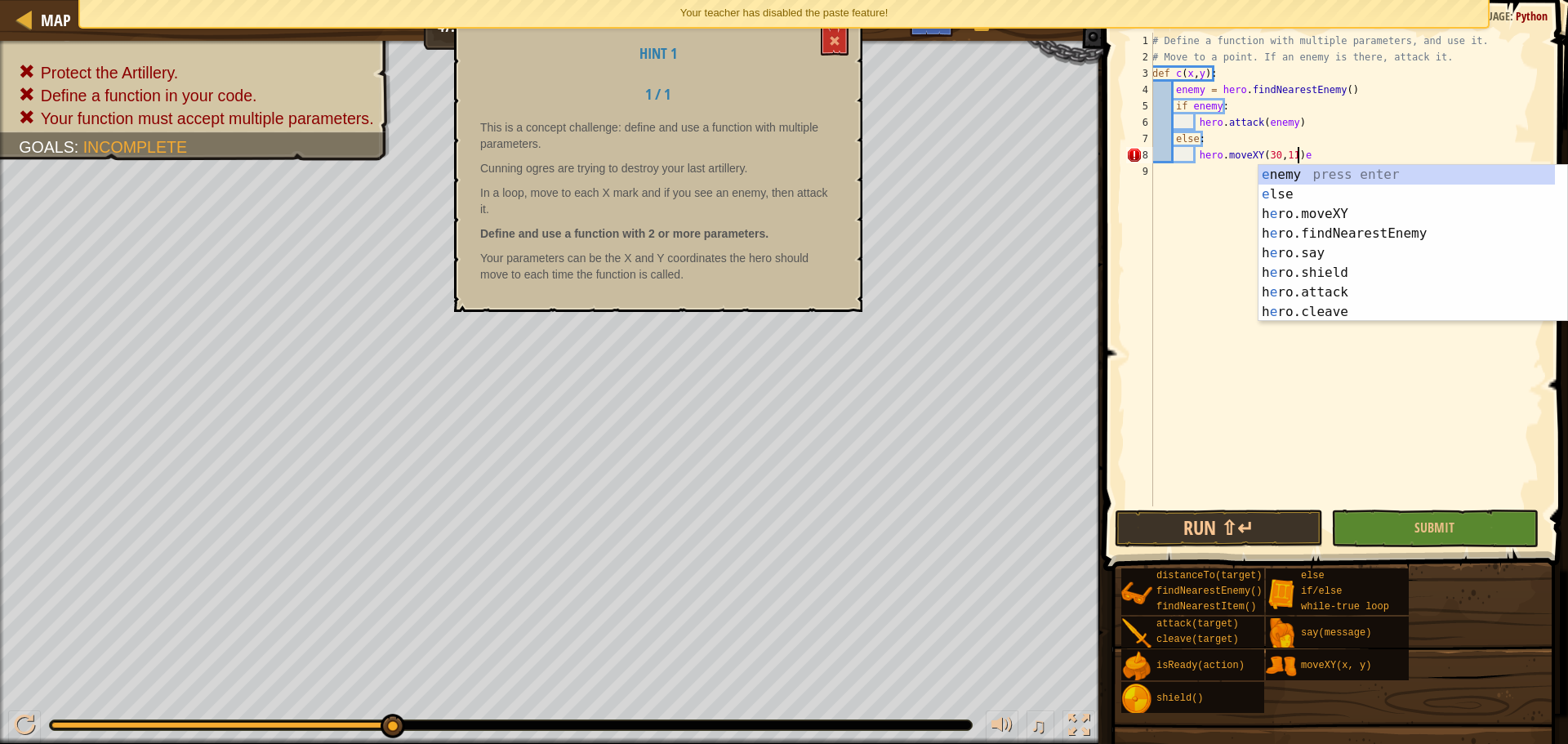
type textarea "hero.moveXY(30,11)"
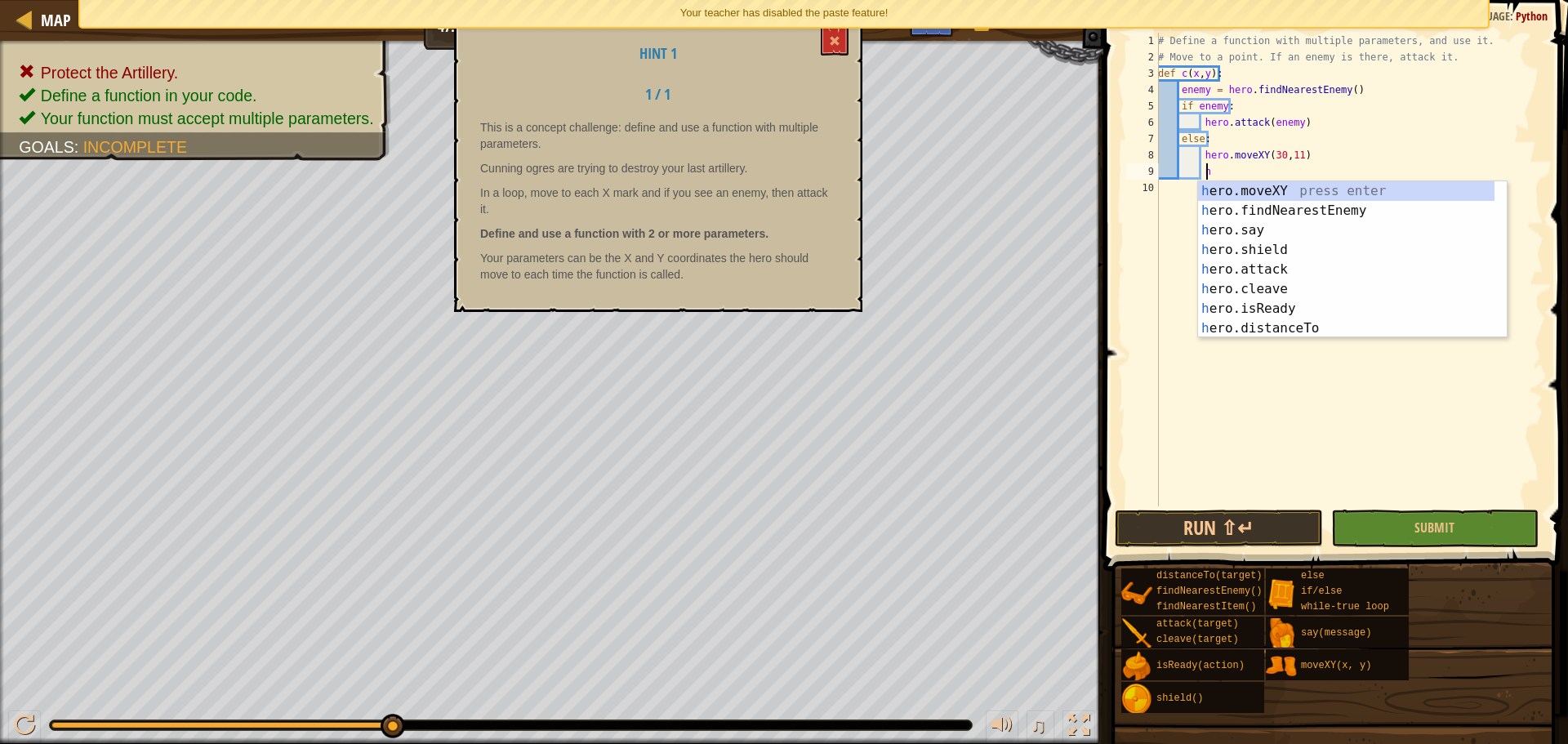
scroll to position [7, 5]
click at [1272, 185] on div "hero .moveXY press enter hero .findNearestEnemy press enter hero .say press ent…" at bounding box center [1347, 279] width 296 height 196
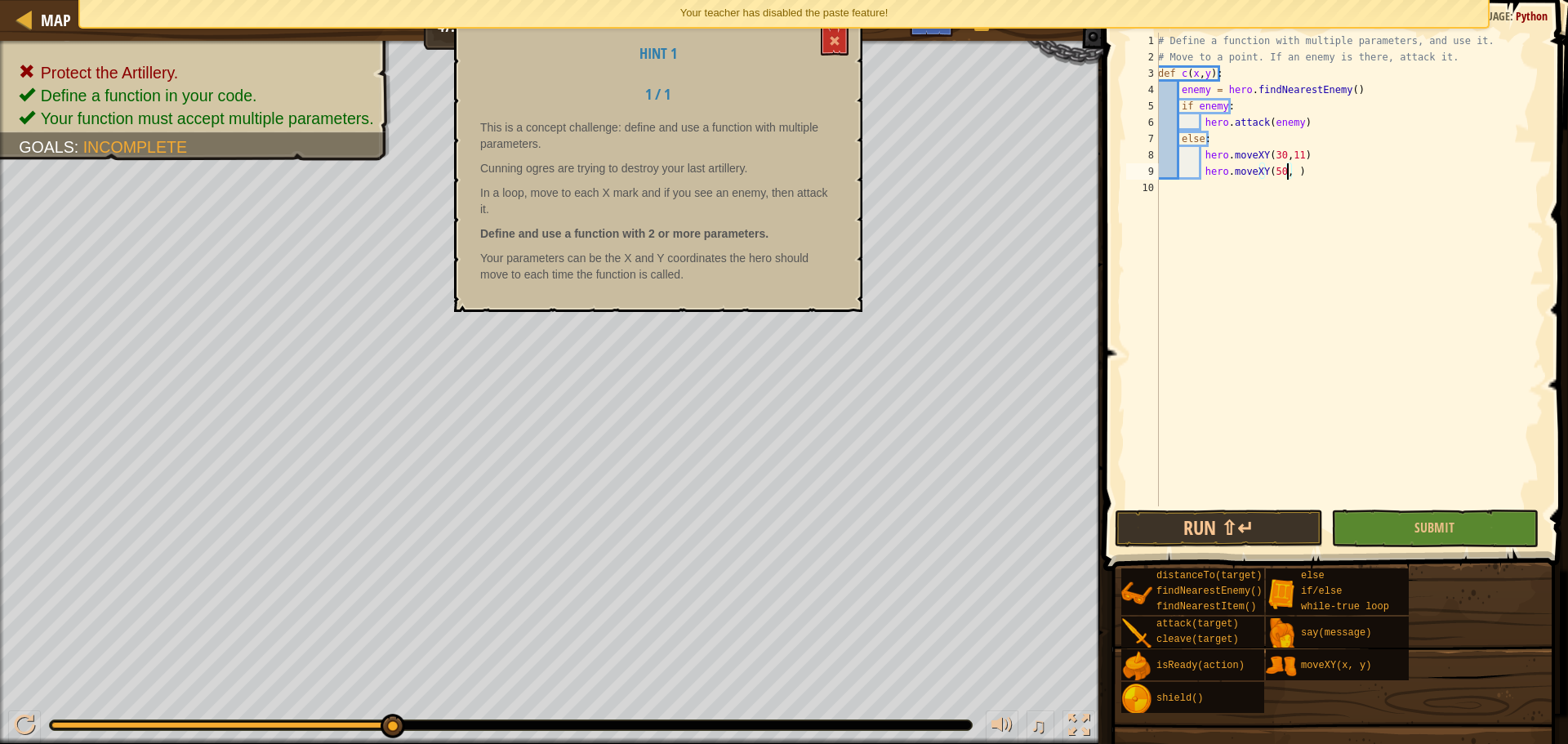
scroll to position [7, 11]
type textarea "hero.moveXY(50, 30)"
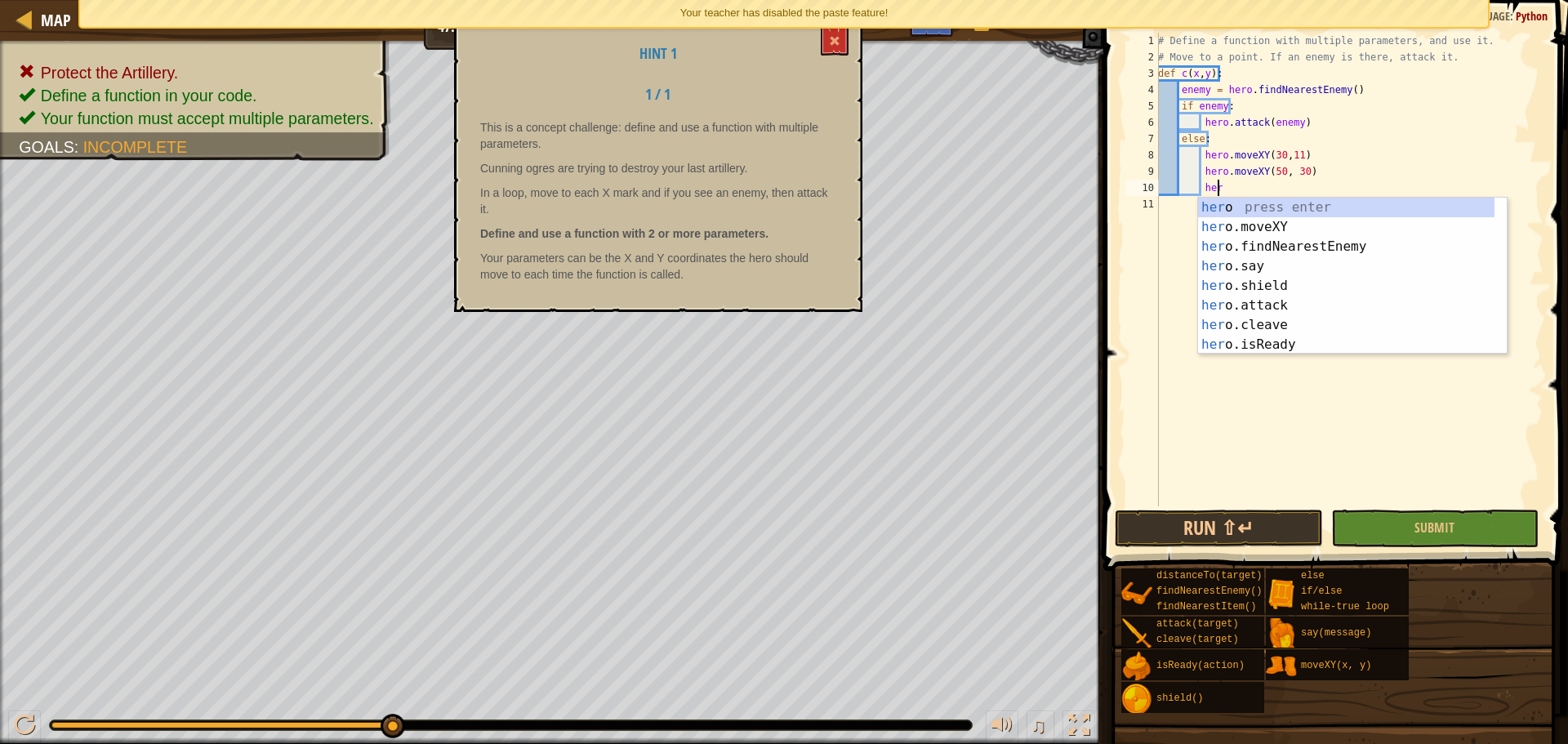
click at [1368, 205] on div "her o press enter her o.moveXY press enter her o.findNearestEnemy press enter h…" at bounding box center [1347, 296] width 296 height 196
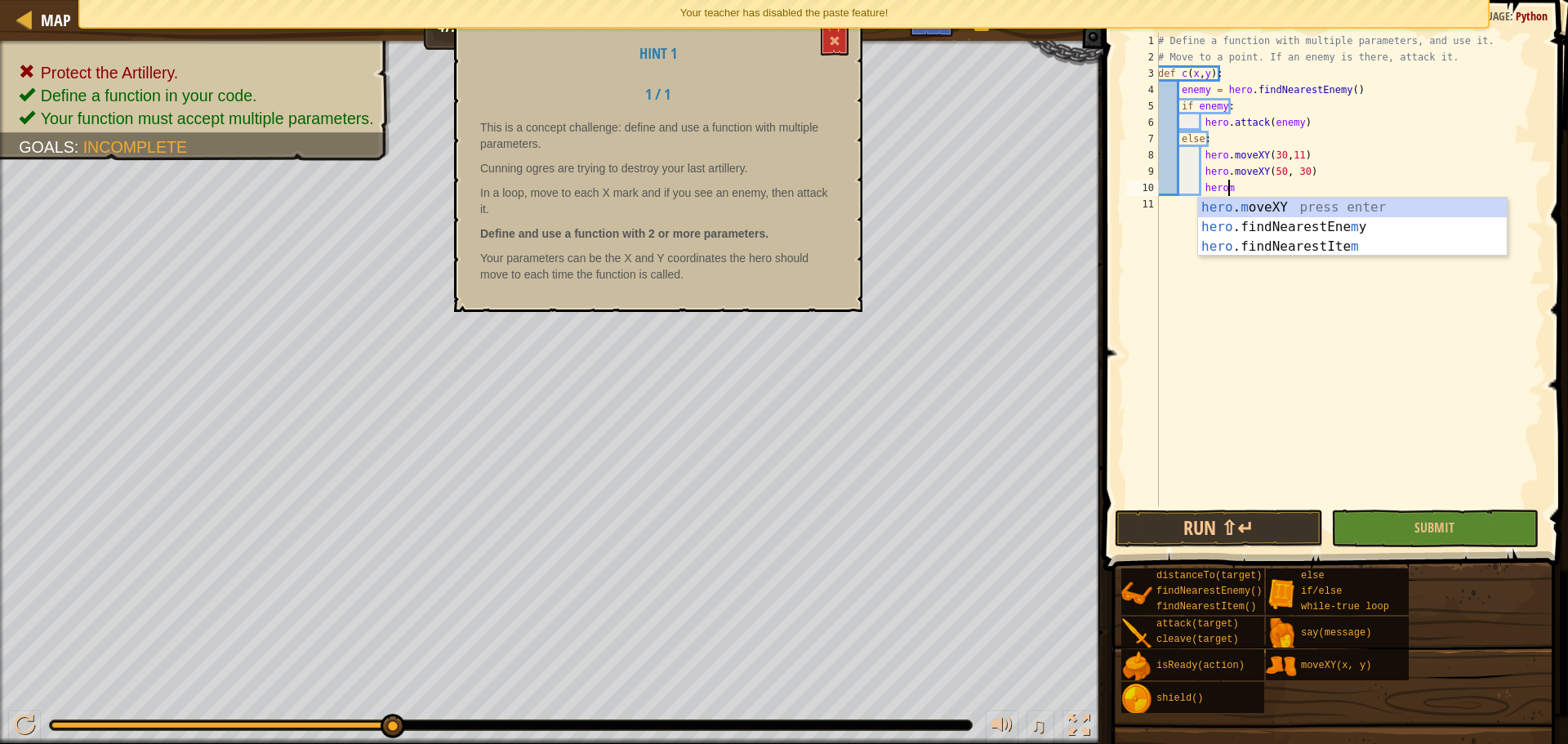
scroll to position [7, 5]
click at [1305, 204] on div "hero . m oveXY press enter hero .findNearestEne m y press enter hero .findNeare…" at bounding box center [1353, 247] width 309 height 98
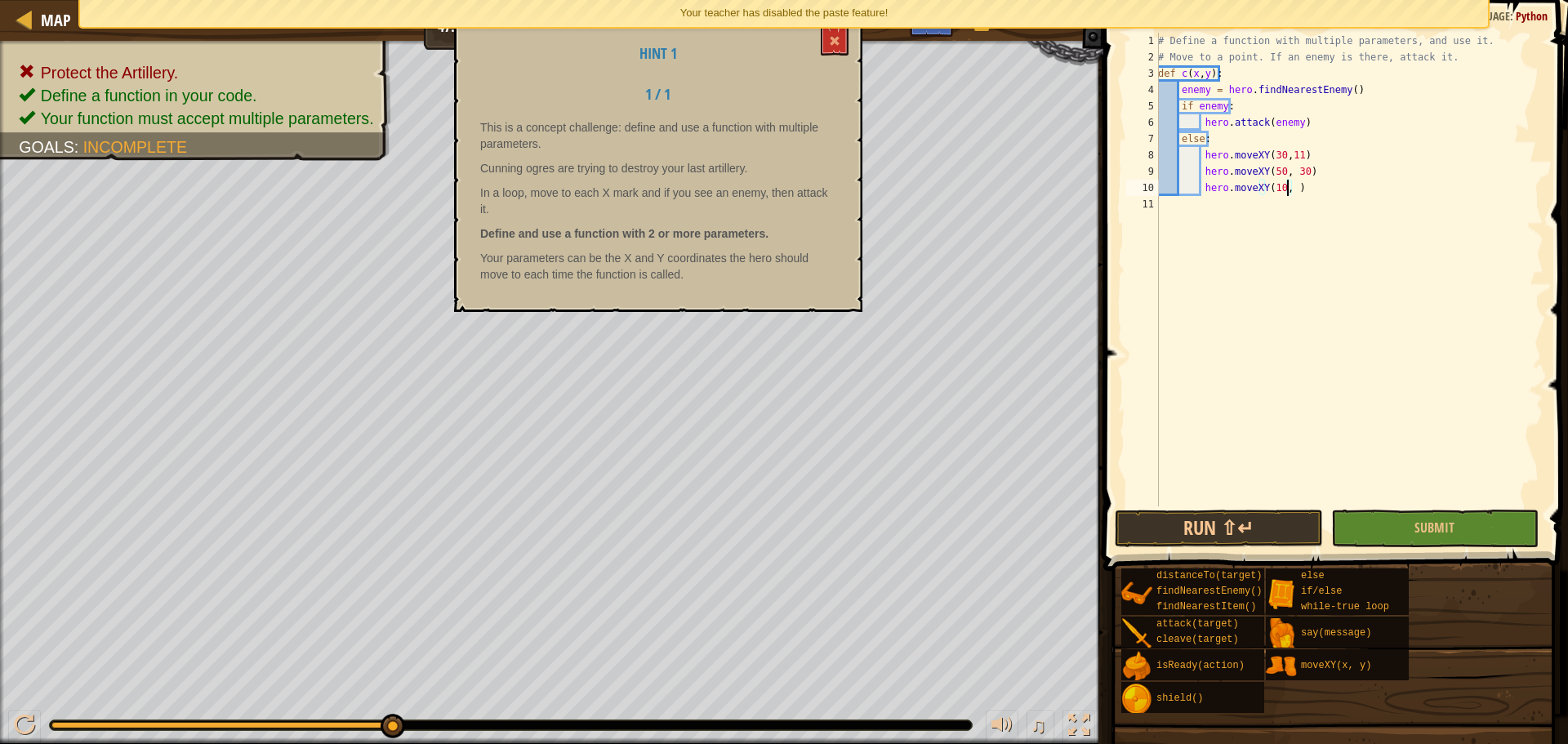
scroll to position [7, 11]
type textarea "hero.moveXY(10, 30)"
click at [1448, 530] on span "Submit" at bounding box center [1434, 528] width 40 height 18
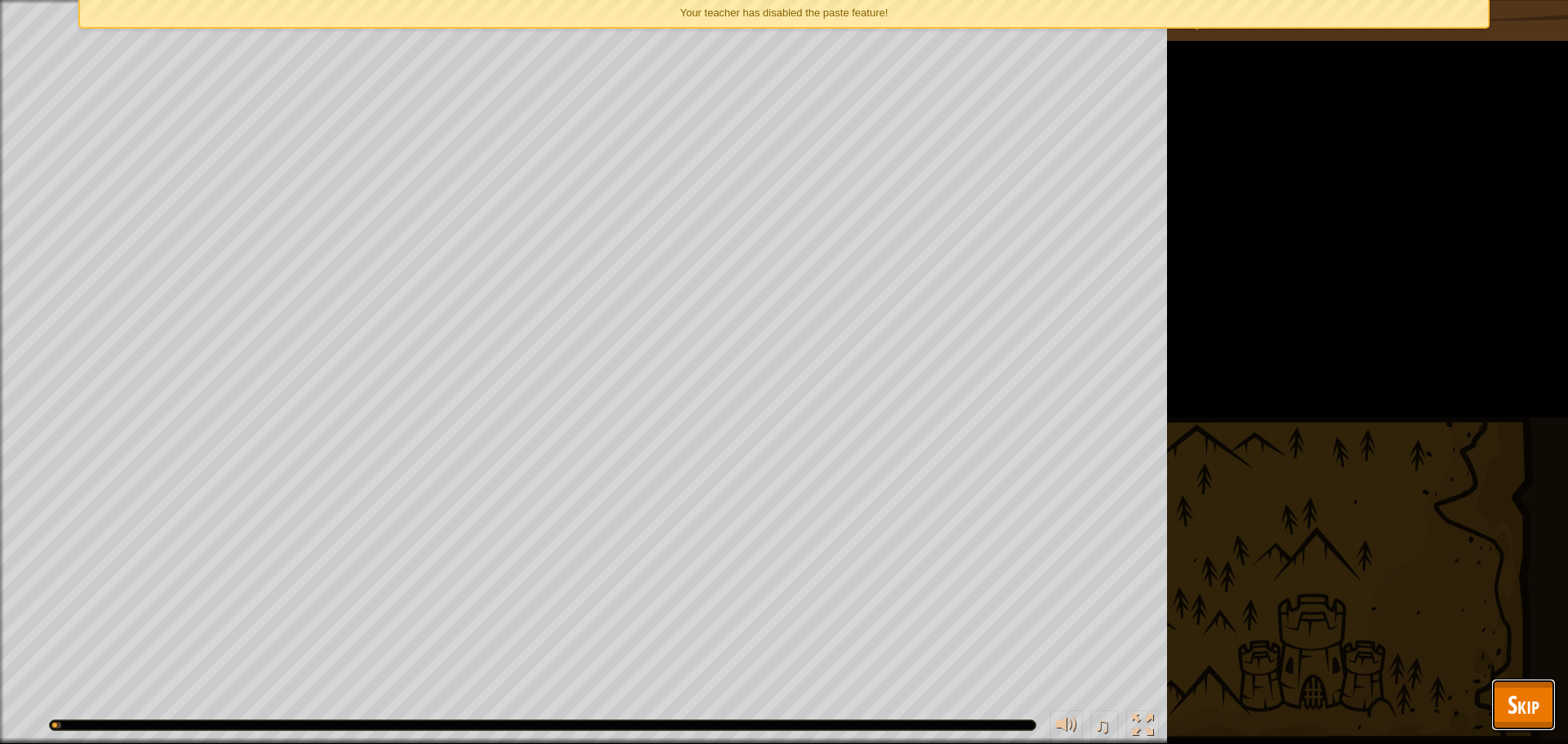
click at [1529, 710] on span "Skip" at bounding box center [1523, 704] width 32 height 33
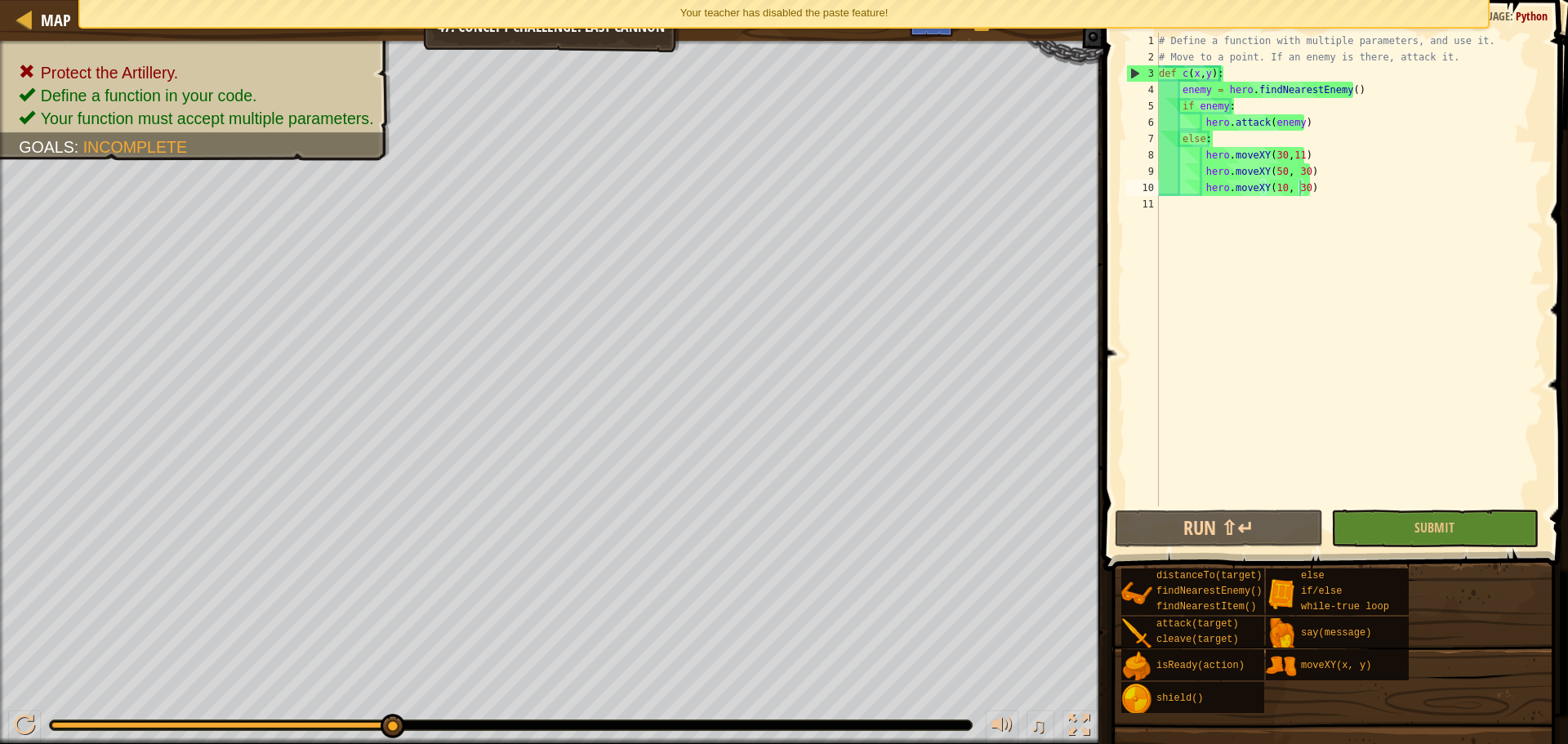
click at [1350, 183] on div "# Define a function with multiple parameters, and use it. # Move to a point. If…" at bounding box center [1349, 286] width 388 height 506
click at [1334, 191] on div "# Define a function with multiple parameters, and use it. # Move to a point. If…" at bounding box center [1349, 286] width 388 height 506
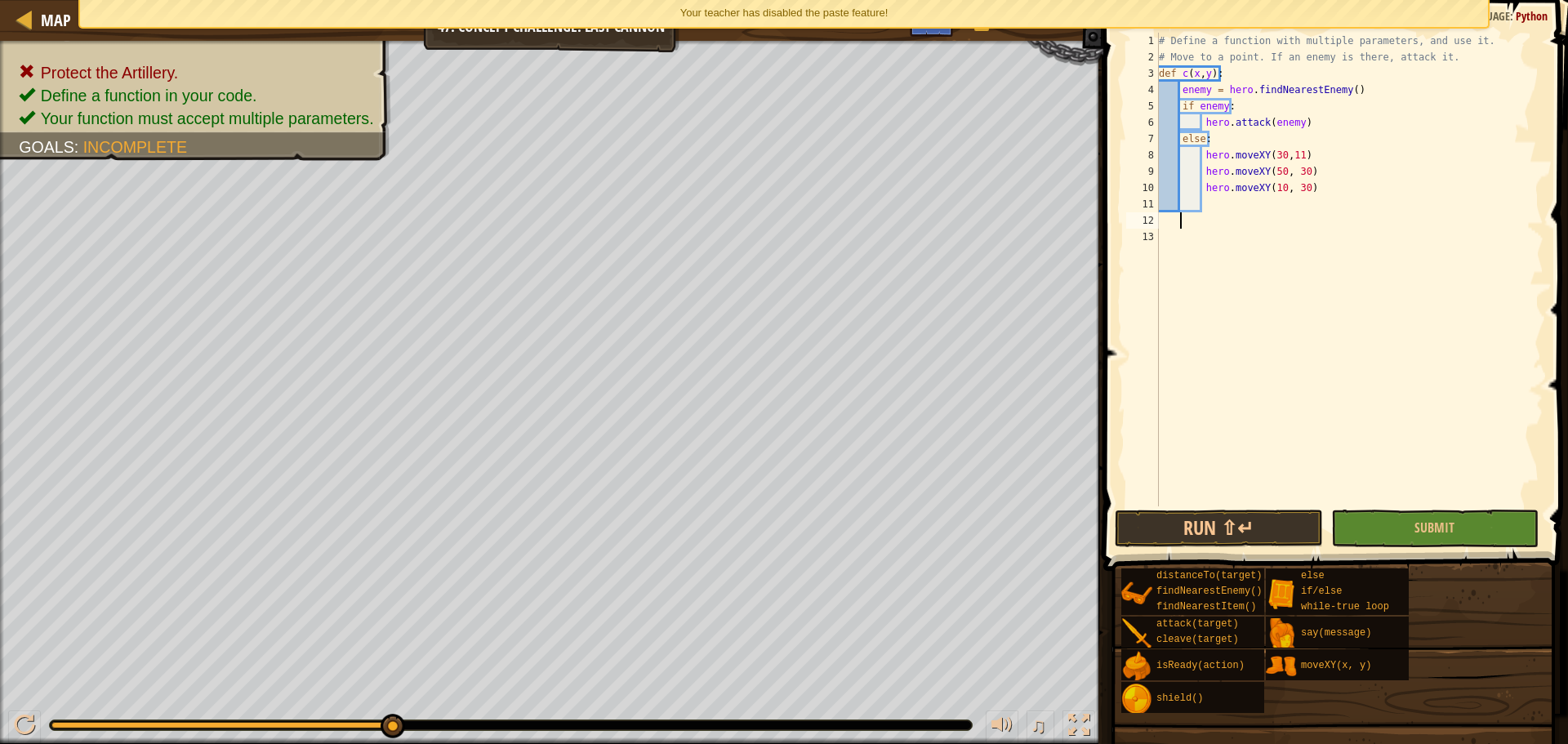
scroll to position [7, 0]
type textarea "while"
click at [1307, 256] on div "while -true loop press enter" at bounding box center [1310, 276] width 309 height 59
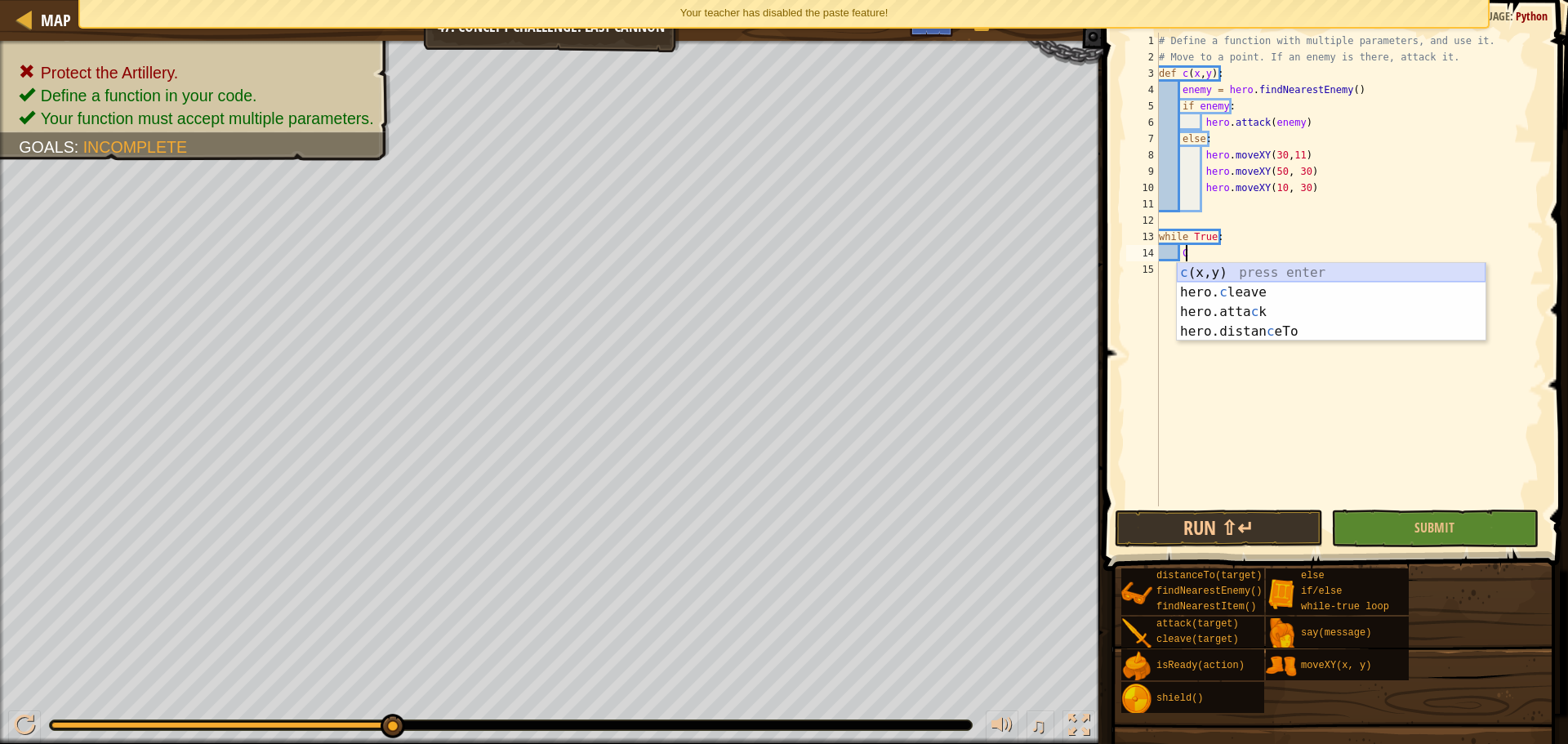
click at [1286, 268] on div "c (x,y) press enter hero. c leave press enter hero.[PERSON_NAME] press enter he…" at bounding box center [1331, 322] width 309 height 118
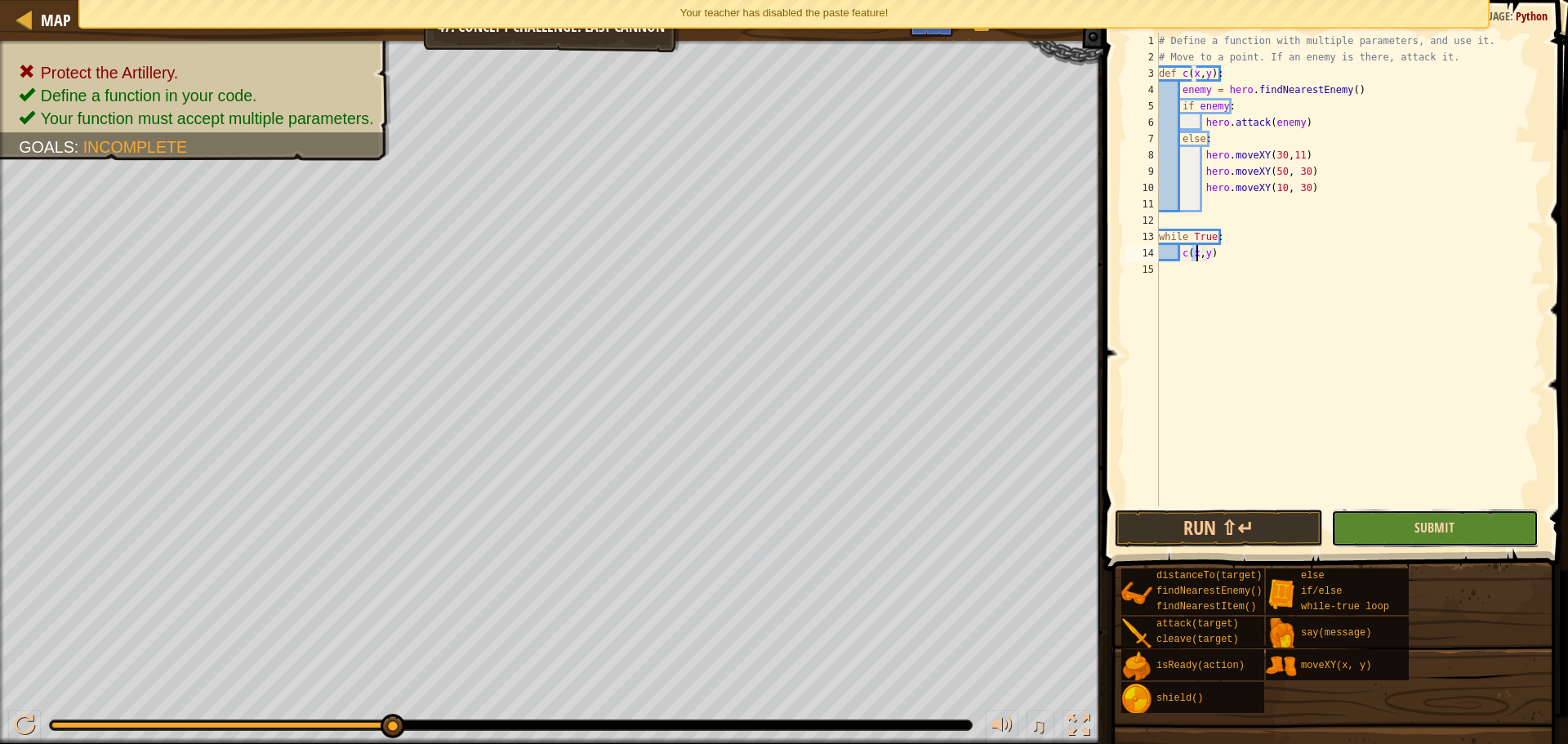
click at [1432, 533] on span "Submit" at bounding box center [1434, 528] width 40 height 18
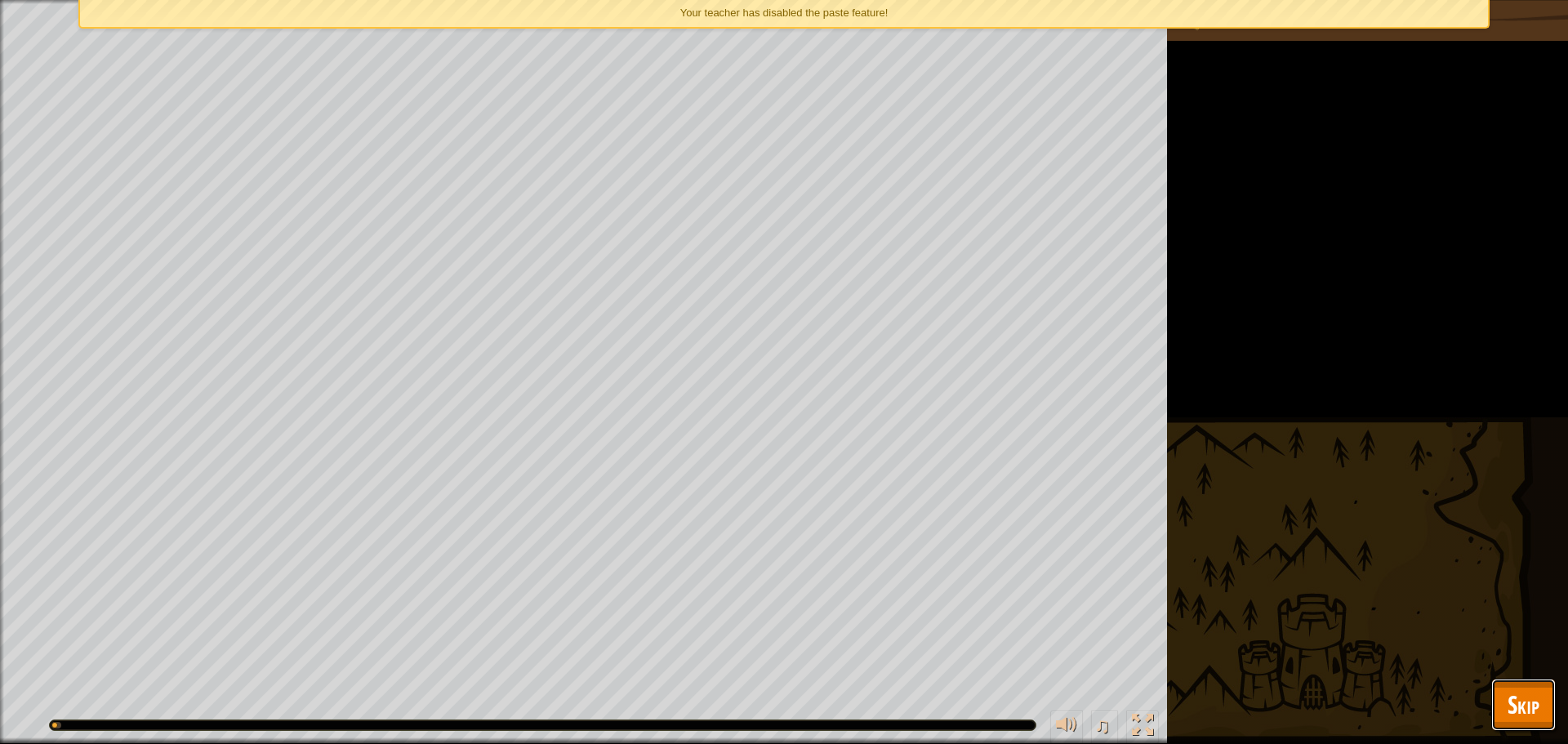
click at [1507, 711] on span "Skip" at bounding box center [1523, 704] width 32 height 33
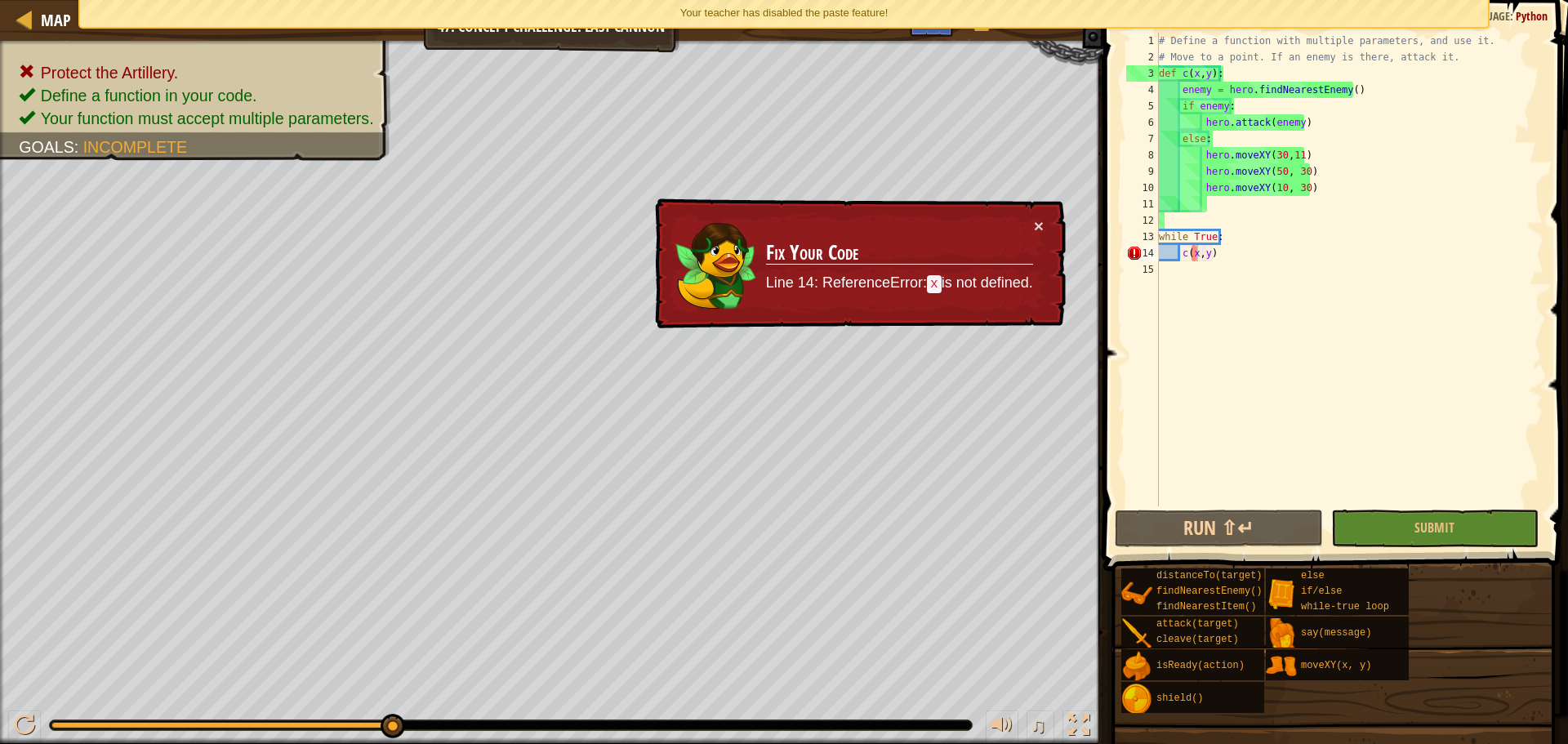
click at [1197, 255] on div "# Define a function with multiple parameters, and use it. # Move to a point. If…" at bounding box center [1349, 286] width 388 height 506
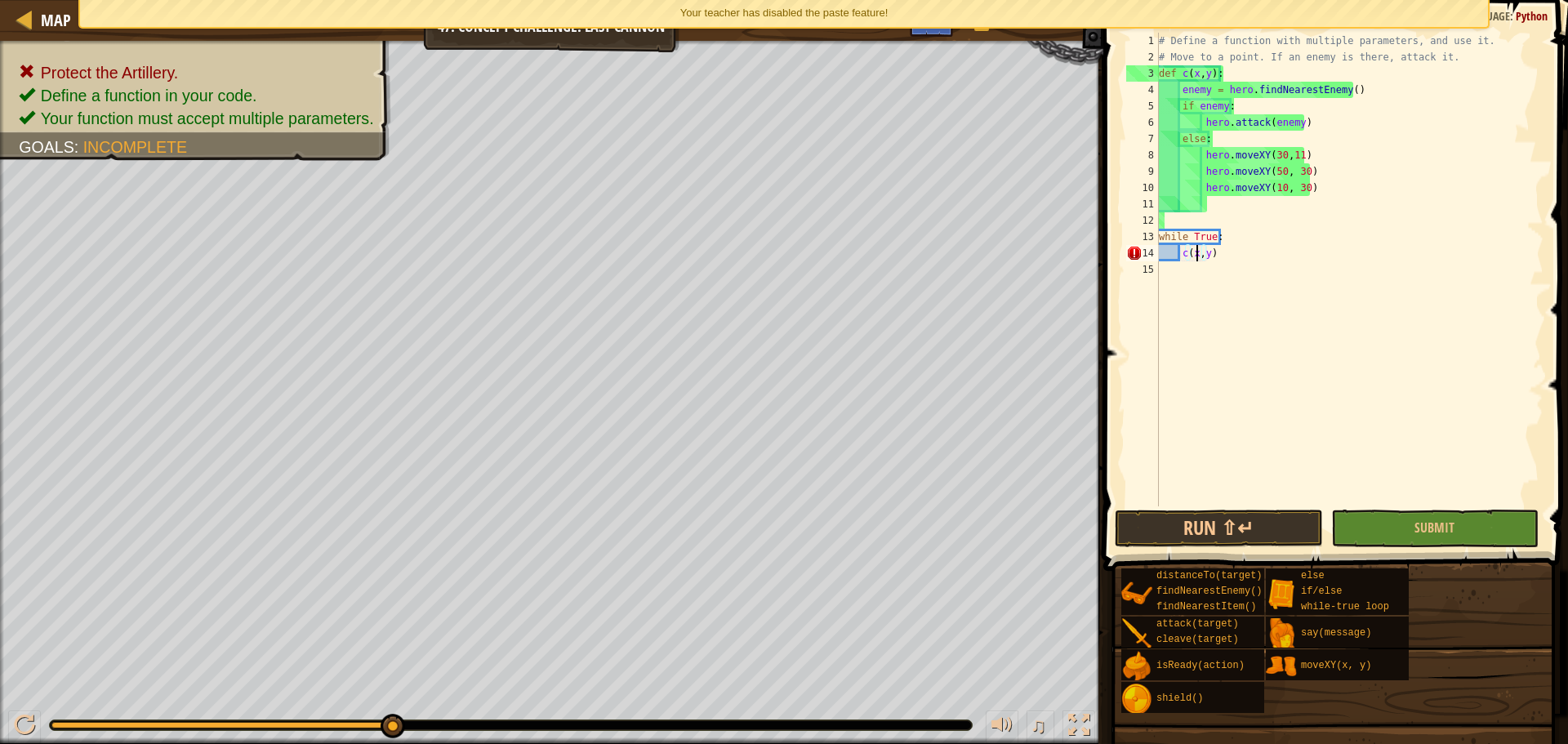
scroll to position [7, 3]
click at [1439, 531] on span "Submit" at bounding box center [1434, 528] width 40 height 18
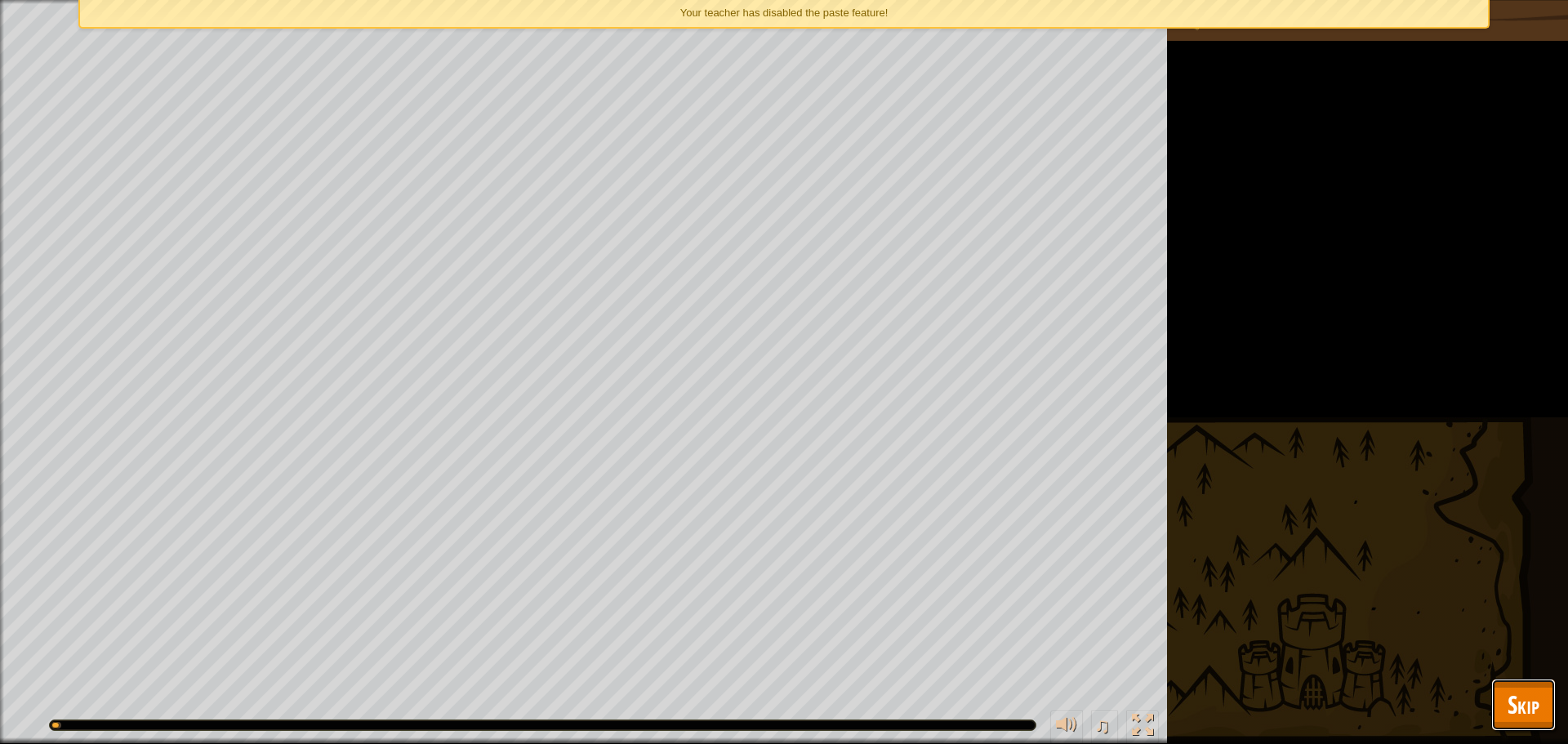
click at [1496, 689] on button "Skip" at bounding box center [1523, 705] width 64 height 52
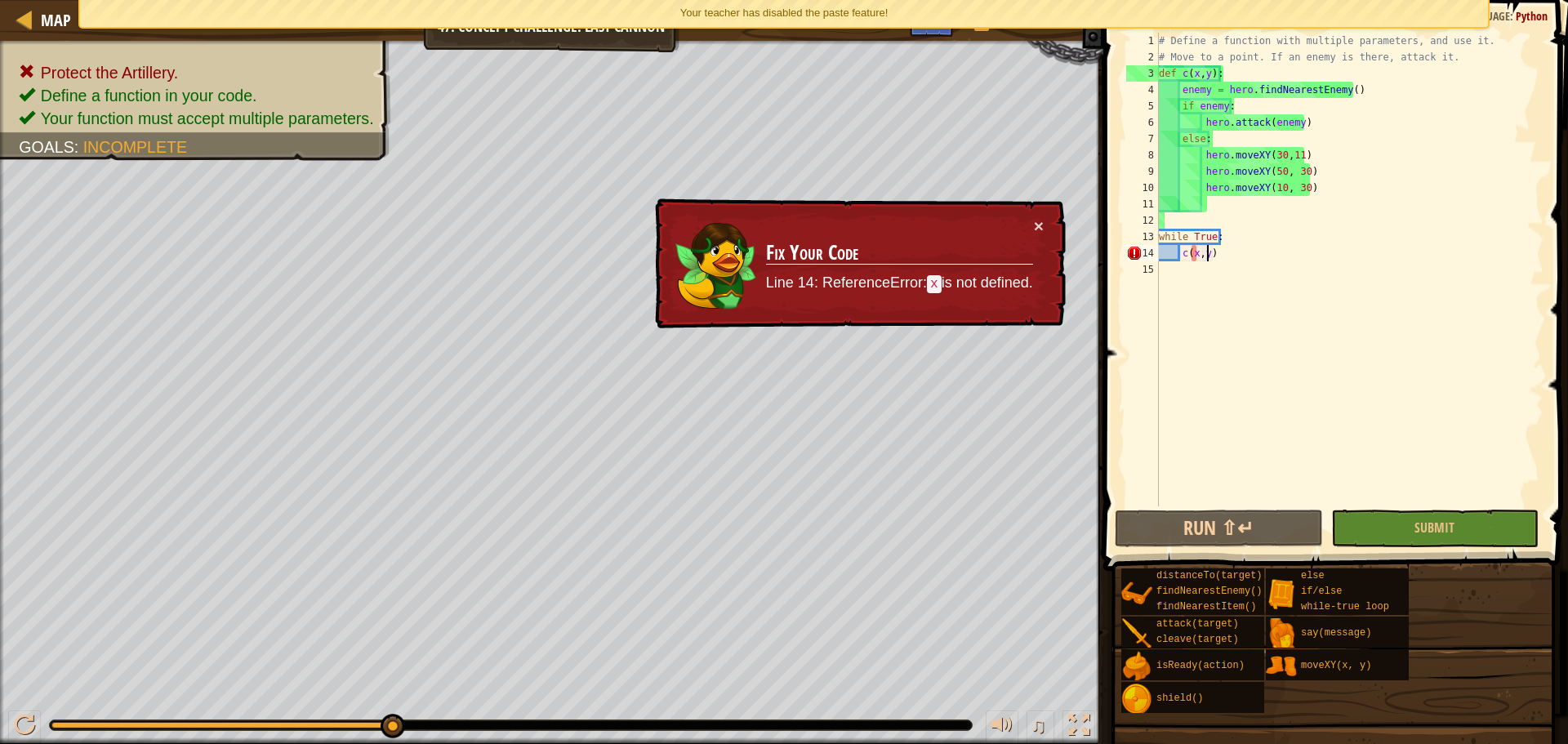
click at [1206, 251] on div "# Define a function with multiple parameters, and use it. # Move to a point. If…" at bounding box center [1349, 286] width 388 height 506
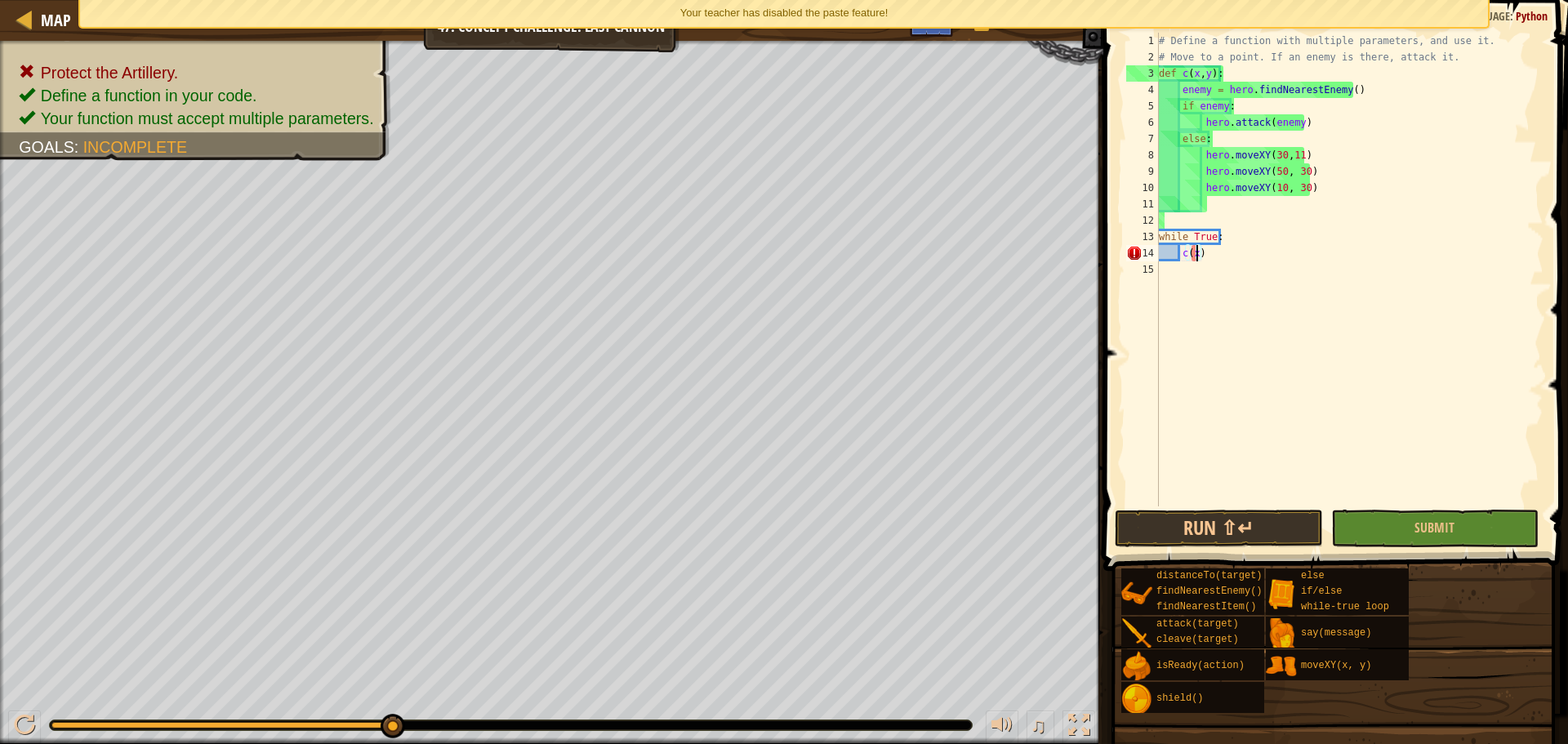
type textarea "c()"
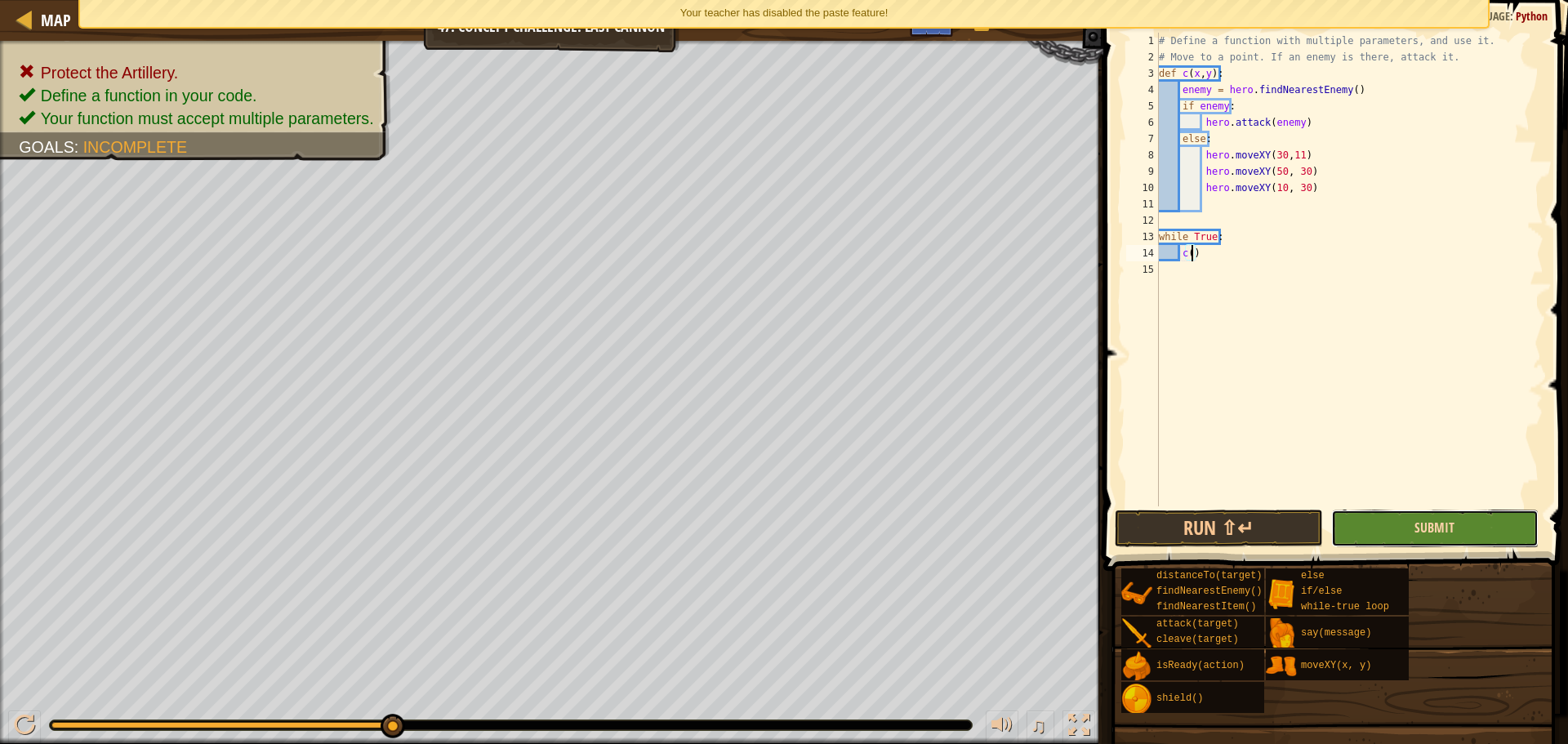
click at [1424, 523] on span "Submit" at bounding box center [1434, 528] width 40 height 18
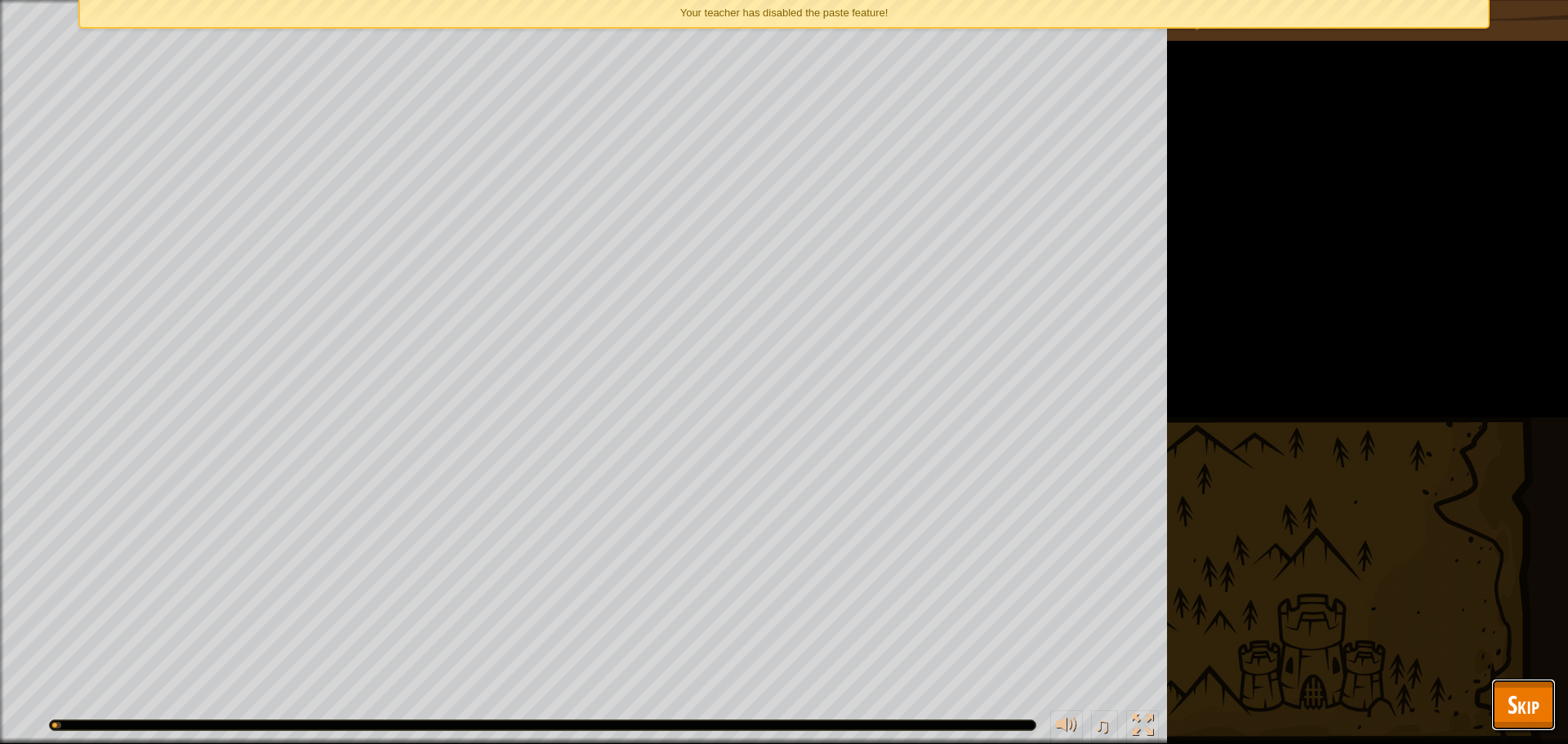
click at [1498, 694] on button "Skip" at bounding box center [1523, 705] width 64 height 52
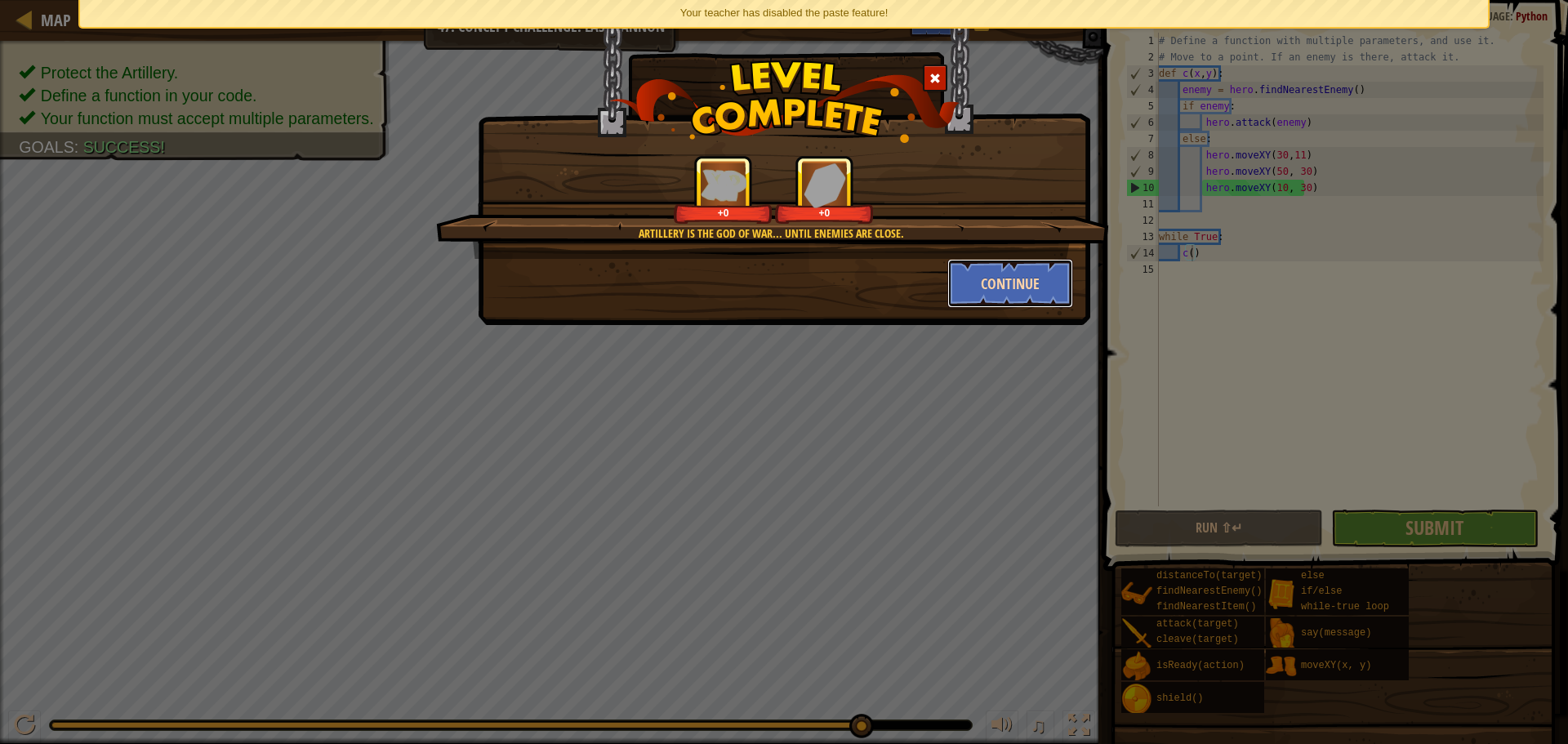
click at [1027, 287] on button "Continue" at bounding box center [1010, 283] width 127 height 49
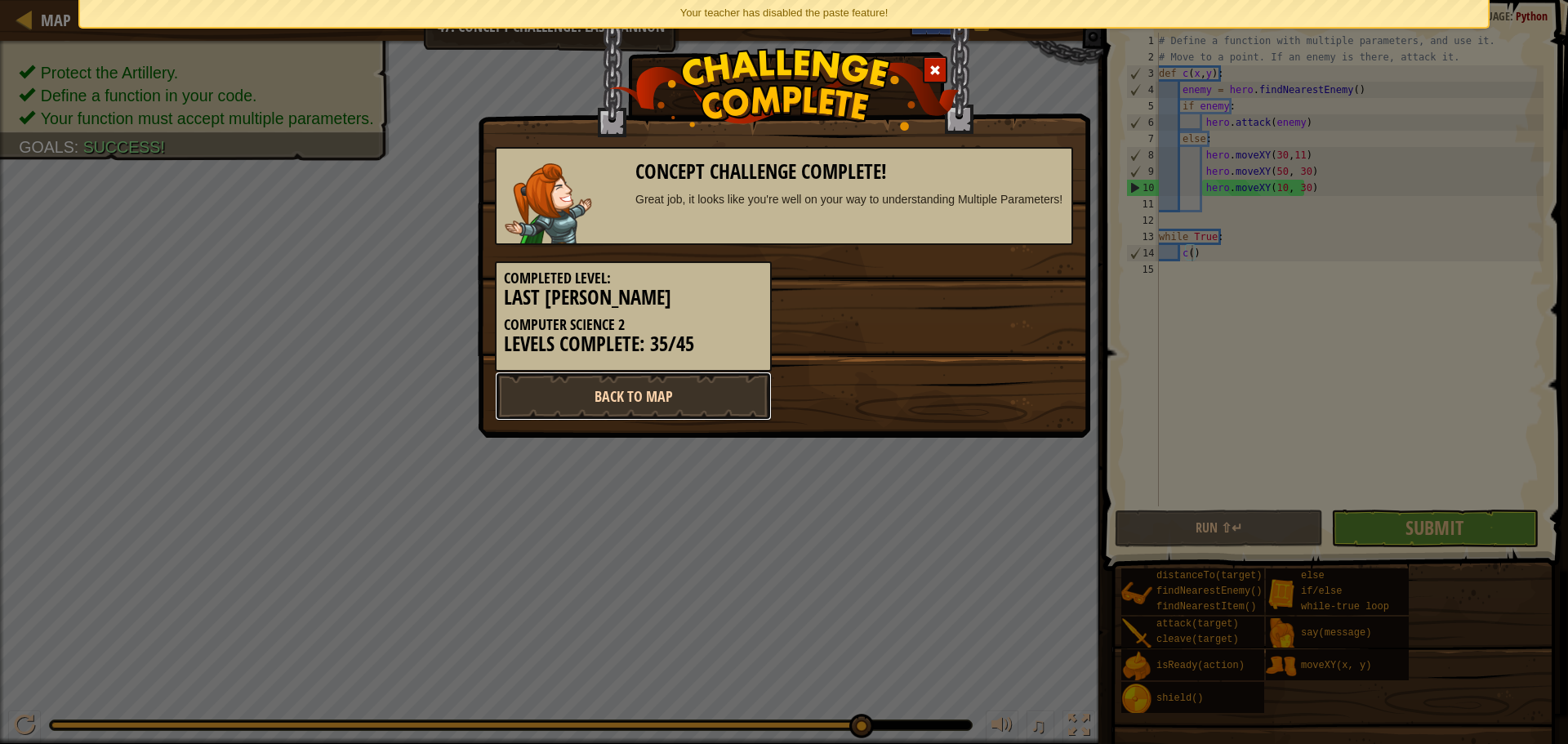
click at [703, 391] on link "Back to Map" at bounding box center [634, 396] width 277 height 49
